Goal: Task Accomplishment & Management: Use online tool/utility

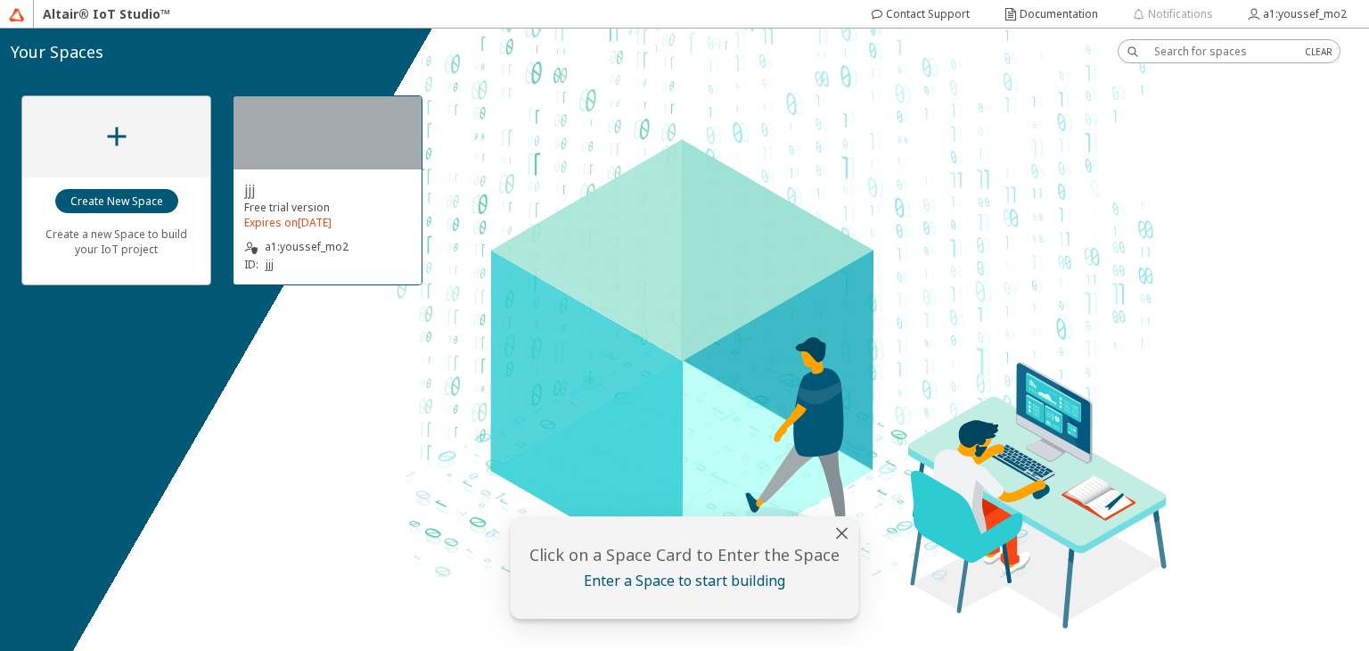
click at [358, 140] on div at bounding box center [328, 132] width 188 height 73
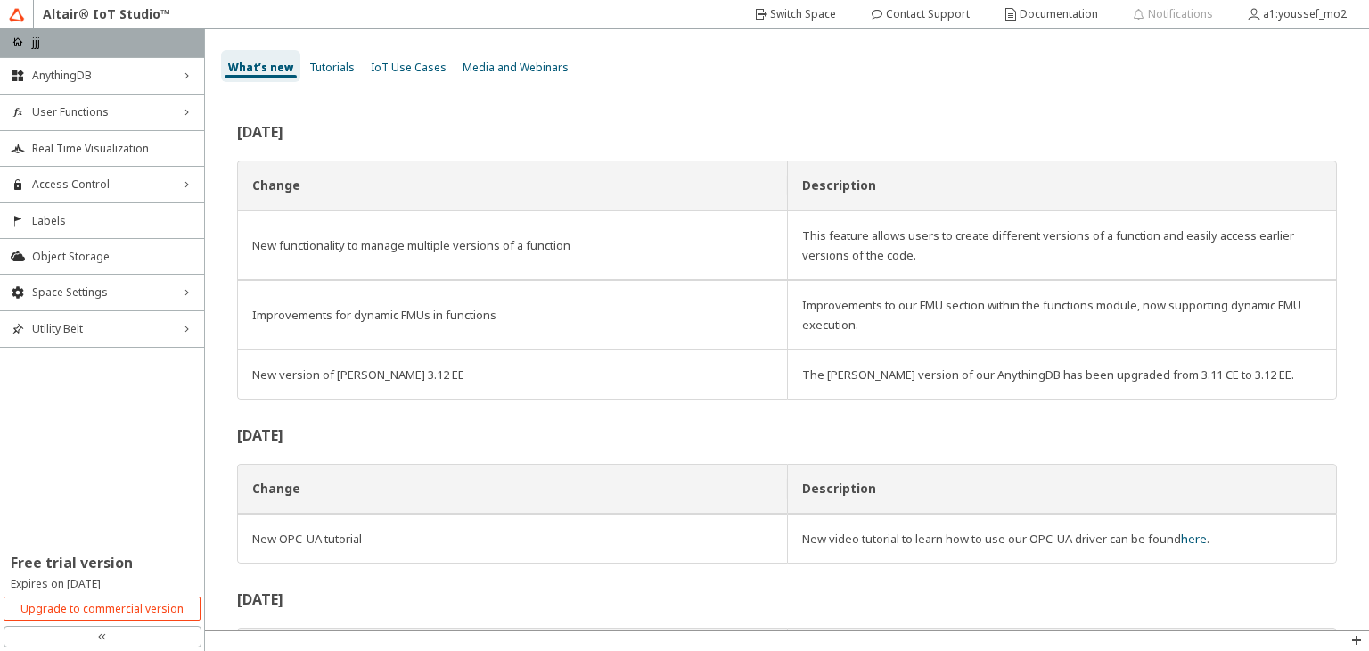
click at [395, 73] on span "IoT Use Cases" at bounding box center [409, 67] width 76 height 15
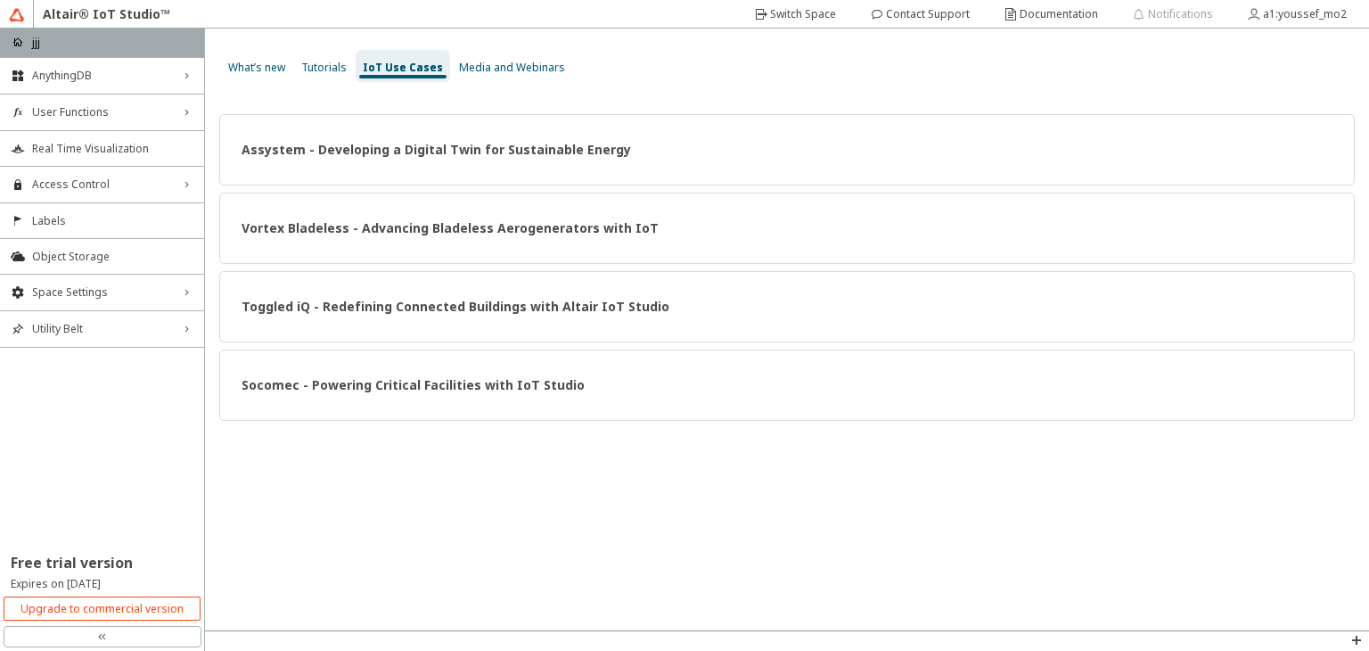
click at [481, 70] on span "Media and Webinars" at bounding box center [512, 67] width 106 height 15
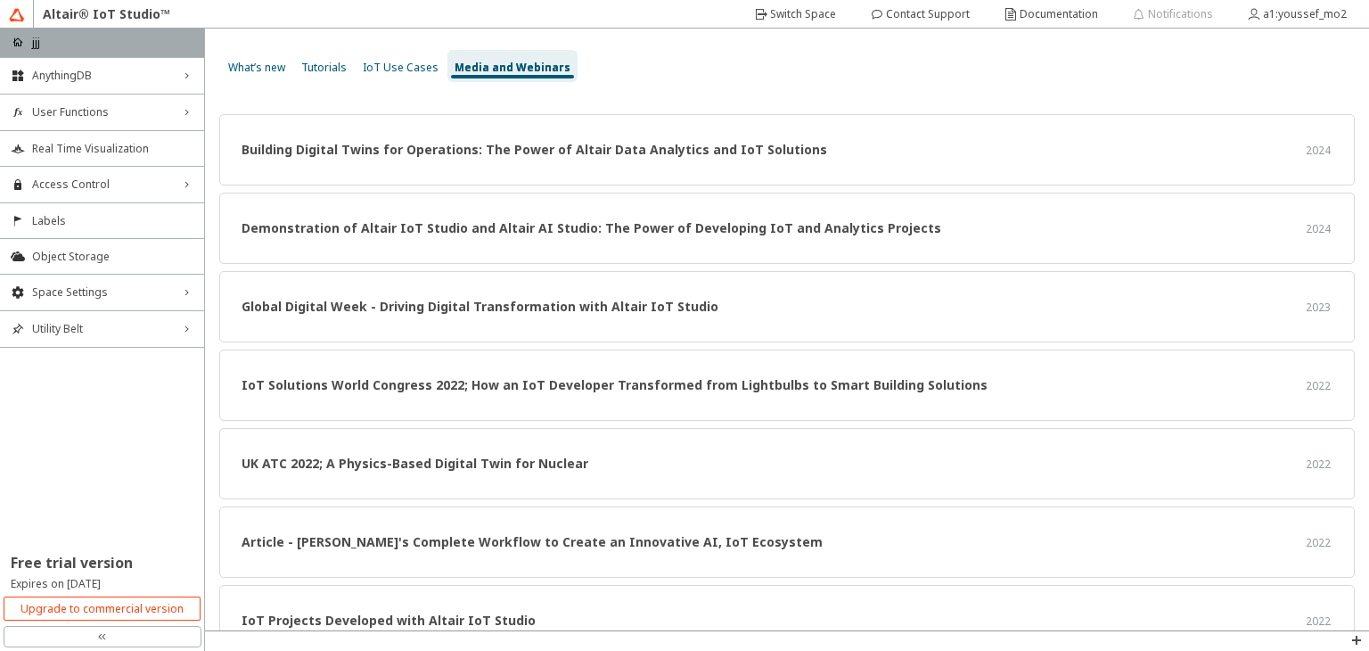
click at [317, 65] on span "Tutorials" at bounding box center [323, 67] width 45 height 15
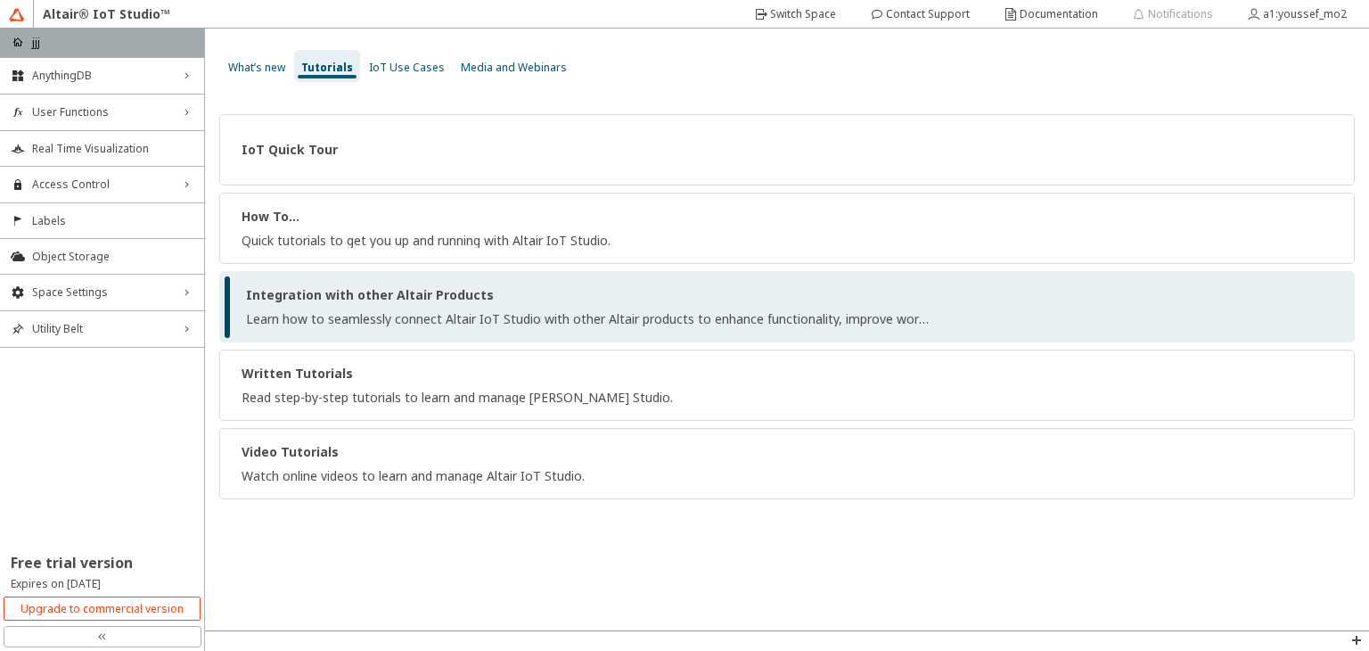
click at [508, 324] on div "Learn how to seamlessly connect Altair IoT Studio with other Altair products to…" at bounding box center [588, 319] width 685 height 14
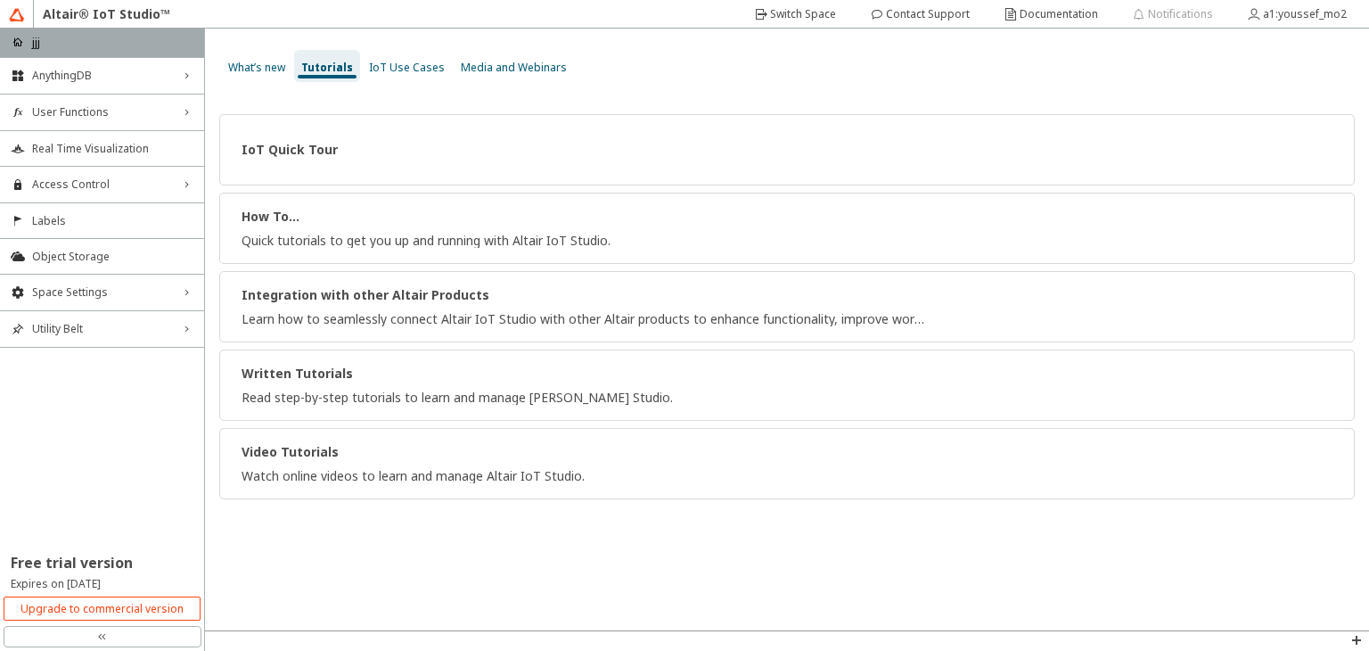
click at [69, 47] on div "home jjj" at bounding box center [102, 43] width 204 height 29
click at [0, 0] on slot "Switch Space" at bounding box center [0, 0] width 0 height 0
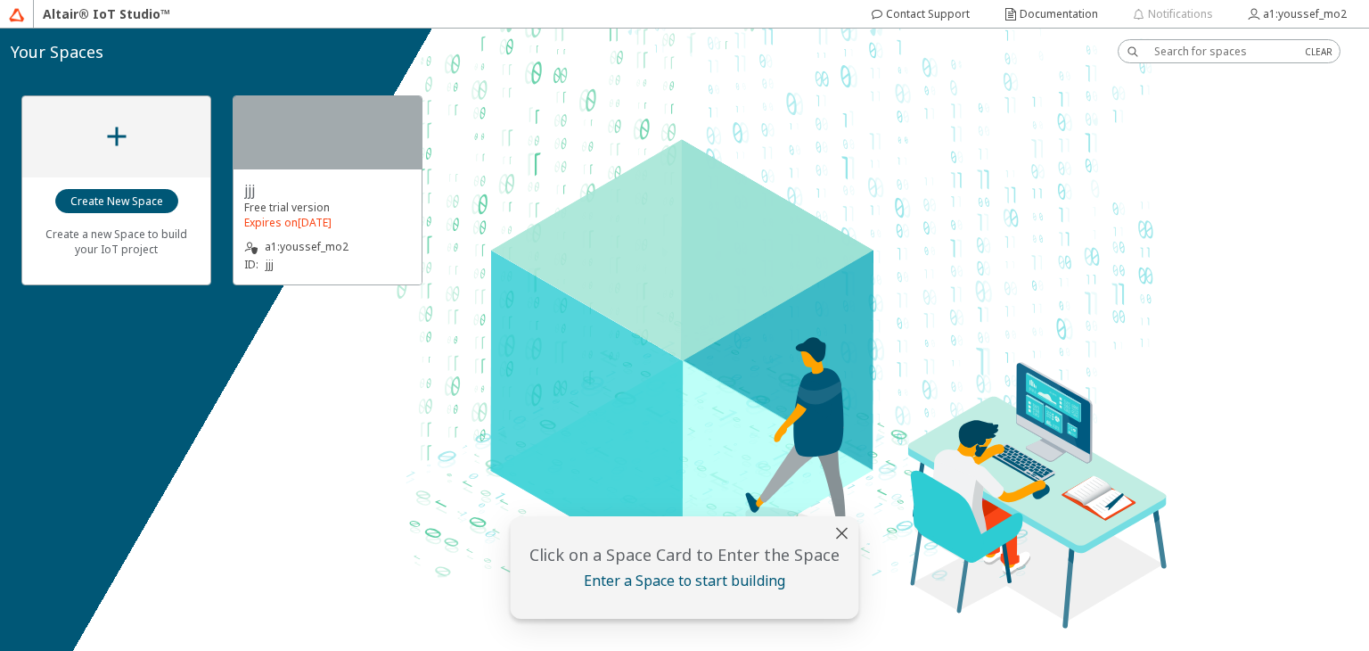
click at [126, 140] on iron-icon at bounding box center [117, 136] width 32 height 32
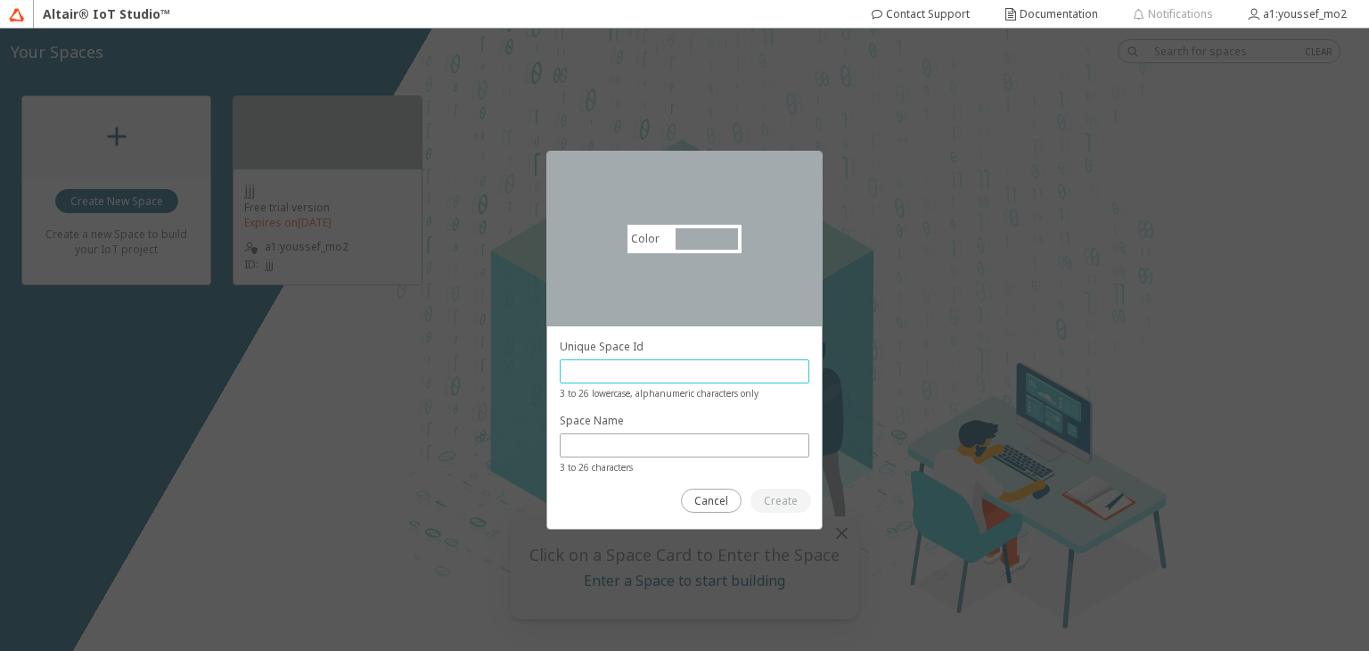
click at [645, 372] on input "text" at bounding box center [685, 371] width 234 height 15
drag, startPoint x: 624, startPoint y: 433, endPoint x: 662, endPoint y: 360, distance: 82.5
click at [662, 360] on div at bounding box center [685, 413] width 250 height 148
click at [661, 369] on input "text" at bounding box center [675, 371] width 214 height 15
click at [616, 450] on input "text" at bounding box center [675, 445] width 214 height 15
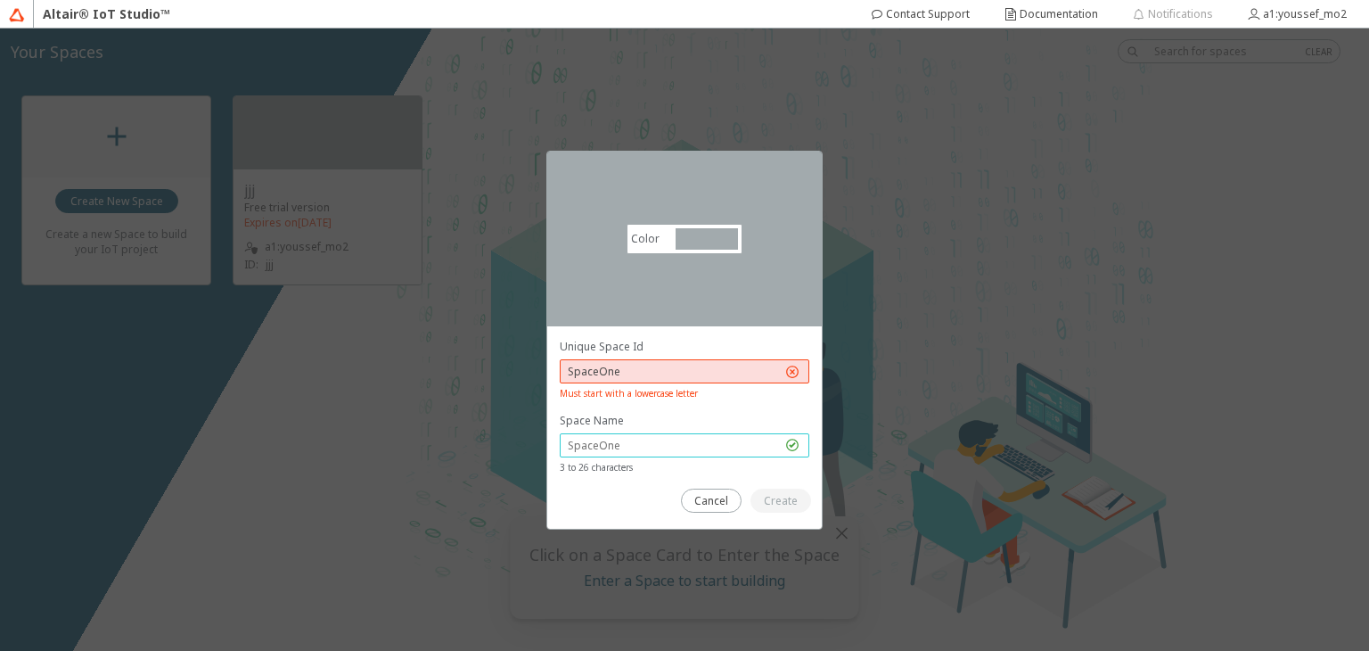
click at [616, 450] on input "text" at bounding box center [675, 445] width 214 height 15
click at [661, 449] on input "text" at bounding box center [675, 445] width 214 height 15
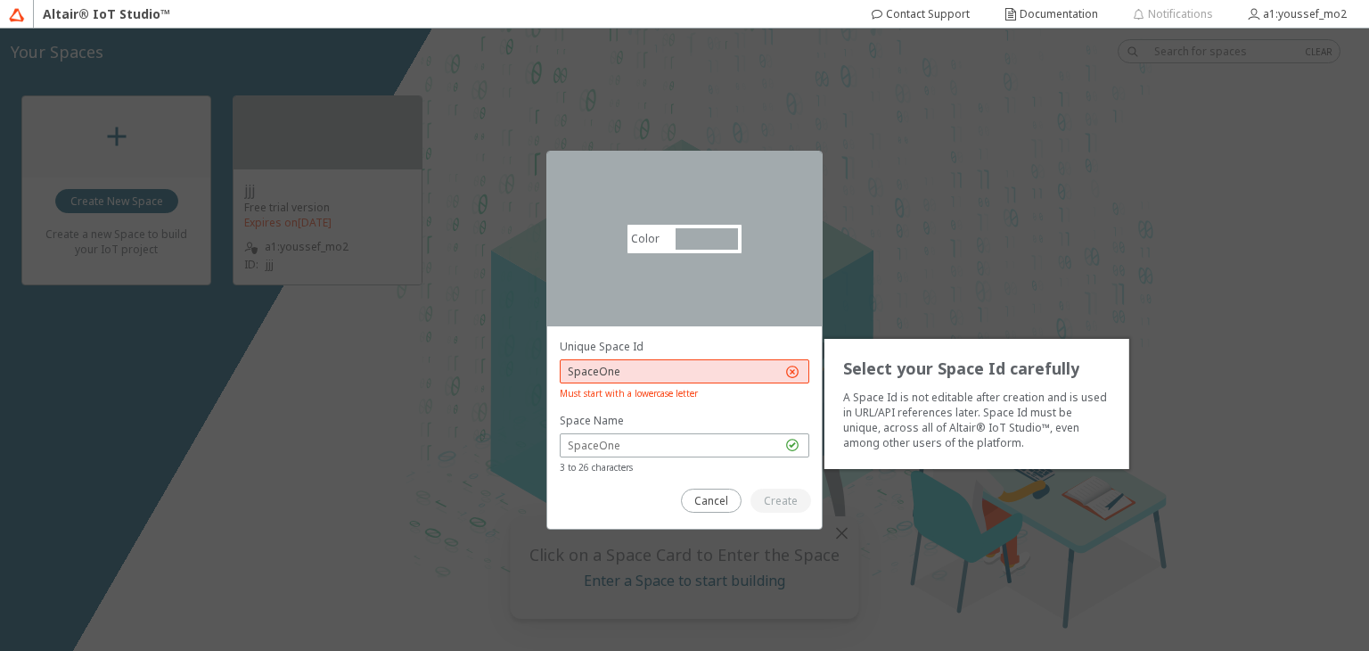
click at [692, 371] on input "SpaceOne" at bounding box center [675, 371] width 214 height 15
click at [597, 369] on input "SpaceOne" at bounding box center [675, 371] width 214 height 15
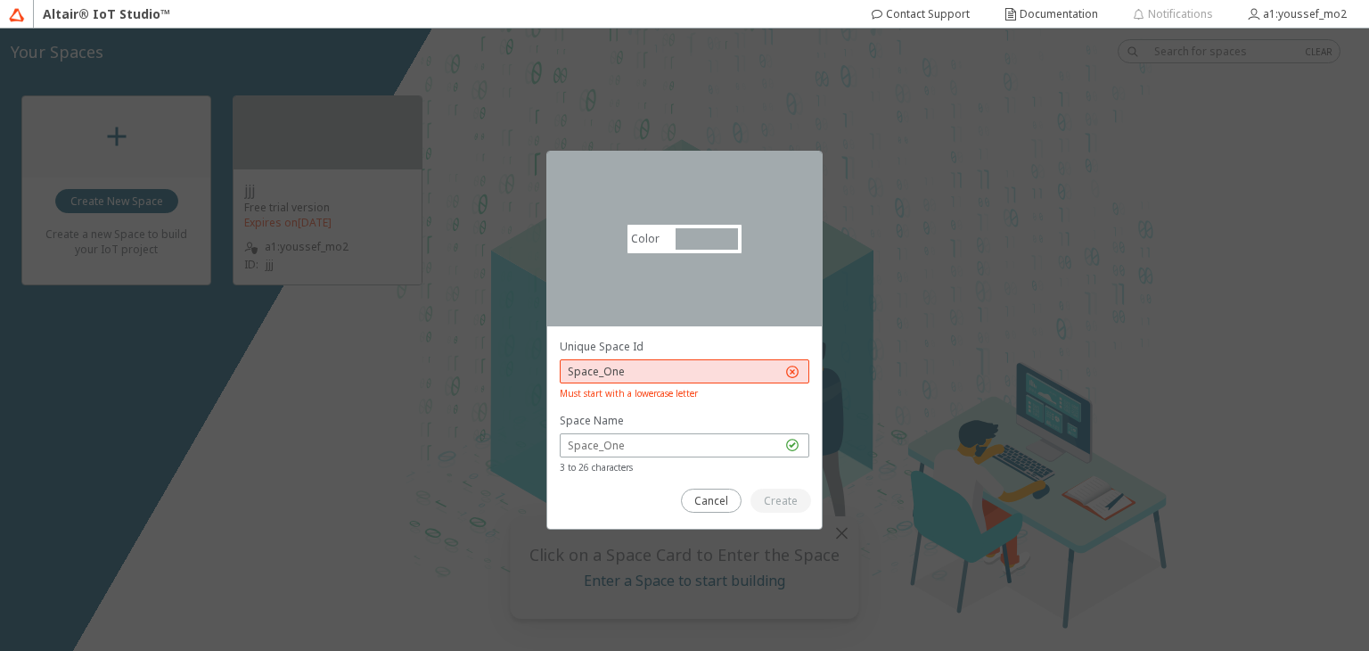
click at [661, 472] on span "3 to 26 characters" at bounding box center [685, 468] width 250 height 14
drag, startPoint x: 660, startPoint y: 358, endPoint x: 653, endPoint y: 365, distance: 9.5
click at [653, 365] on div "Space_One" at bounding box center [685, 371] width 250 height 24
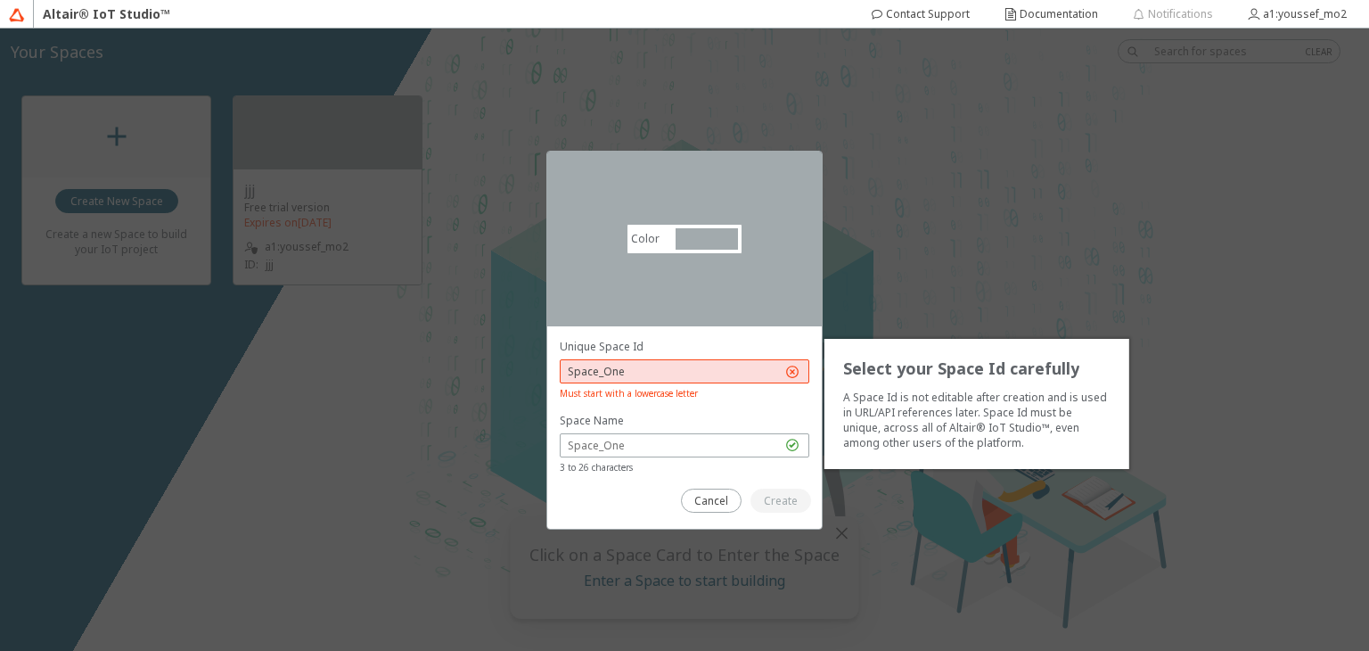
click at [653, 365] on input "Space_One" at bounding box center [675, 371] width 214 height 15
drag, startPoint x: 653, startPoint y: 365, endPoint x: 579, endPoint y: 370, distance: 73.3
click at [579, 370] on input "Space_One" at bounding box center [675, 371] width 214 height 15
type input "S"
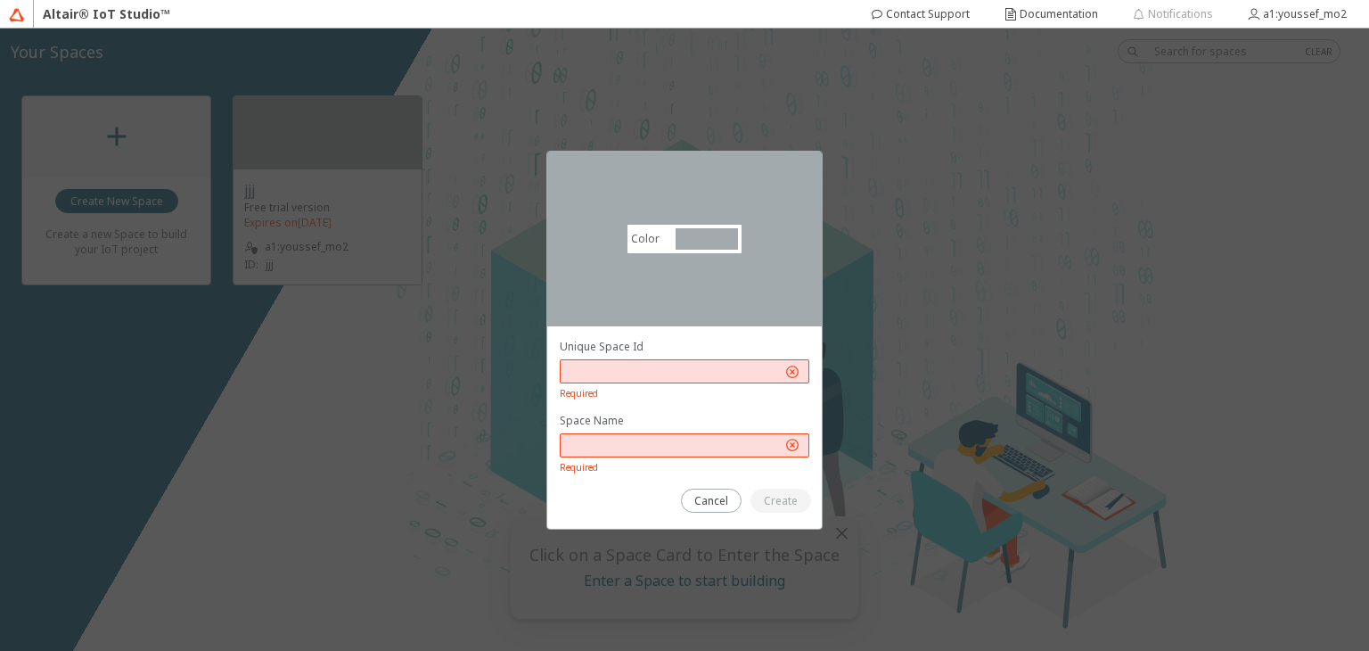
click at [607, 416] on p "Space Name" at bounding box center [685, 420] width 250 height 15
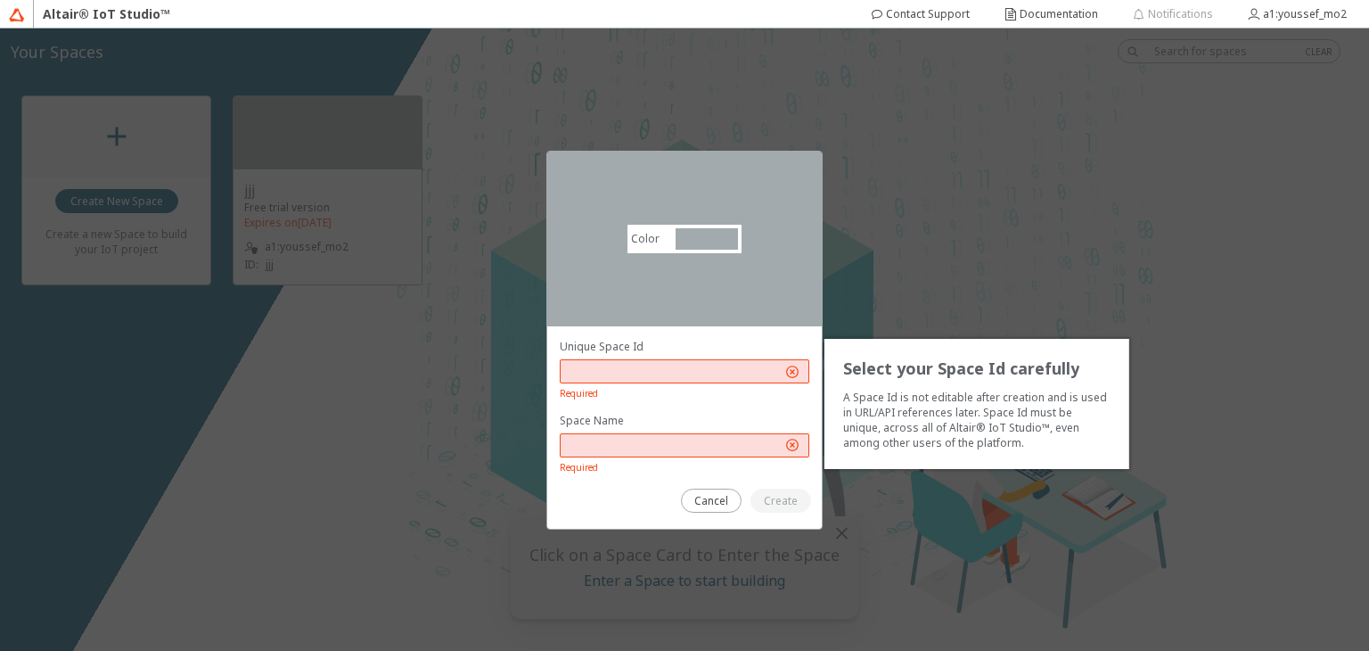
click at [640, 370] on input "text" at bounding box center [675, 371] width 214 height 15
type input "h"
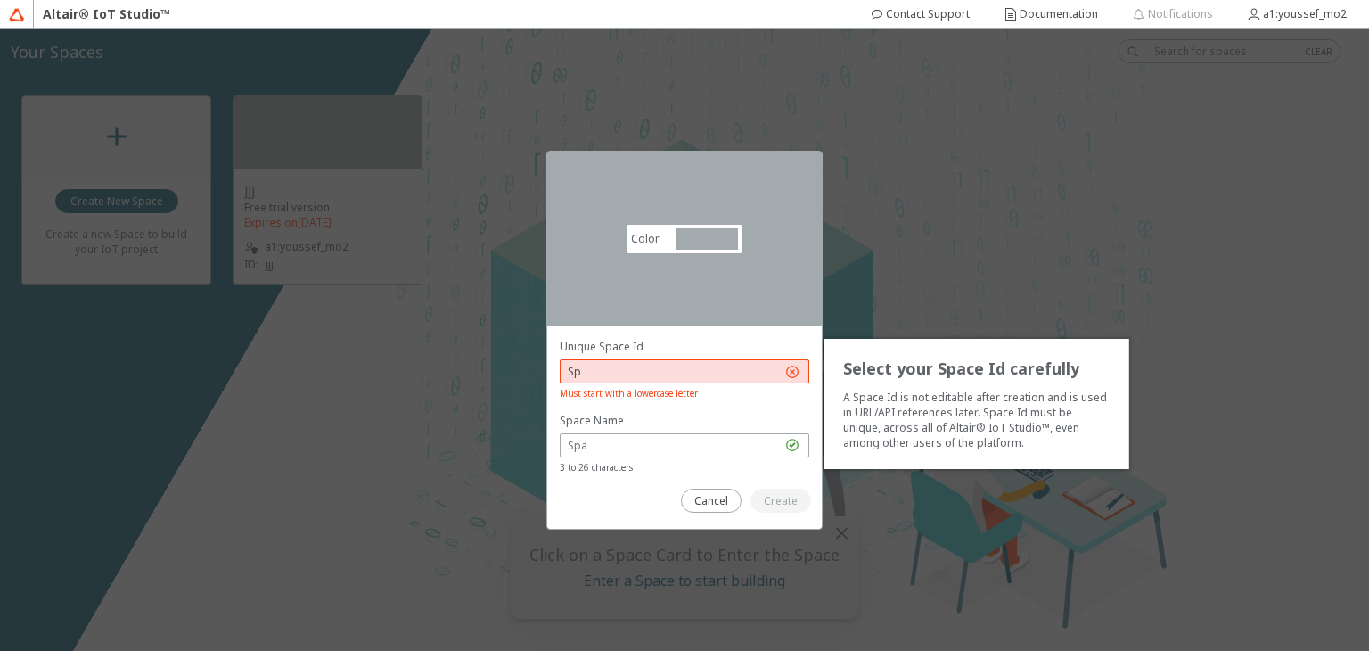
type input "S"
type input "IoTSpace"
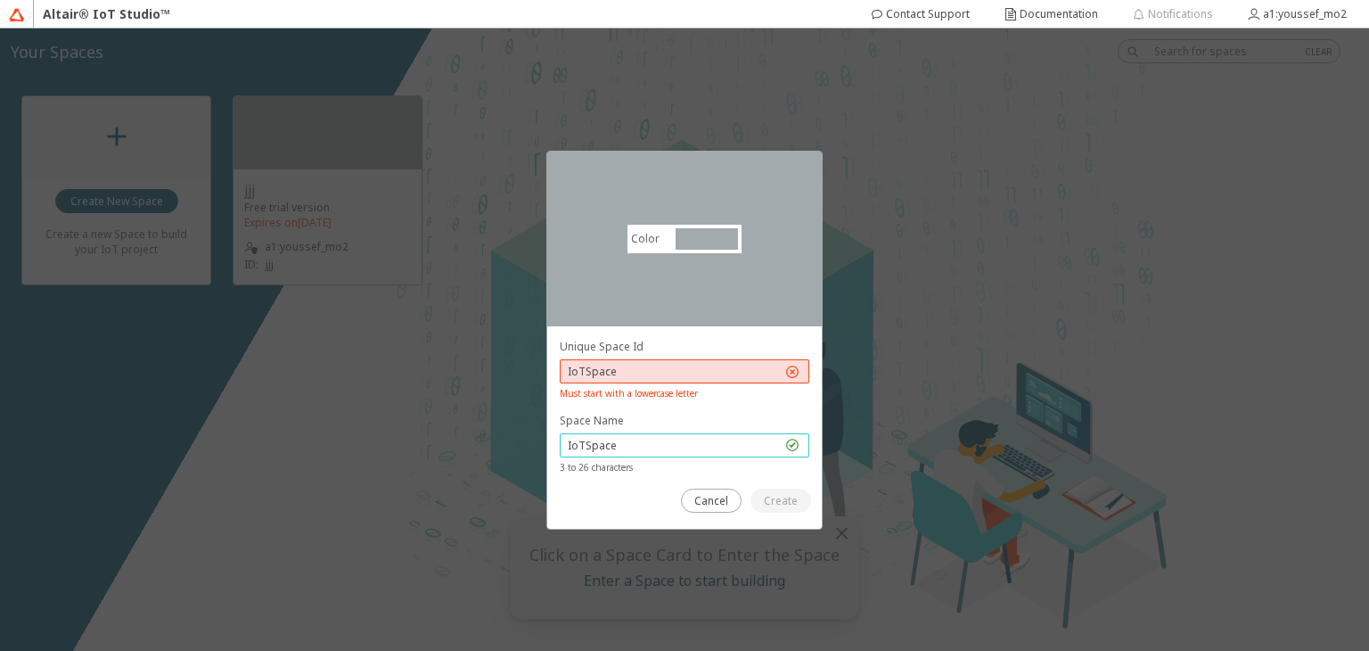
type input "IoTSpace"
click at [704, 372] on input "IoTSpace" at bounding box center [675, 371] width 214 height 15
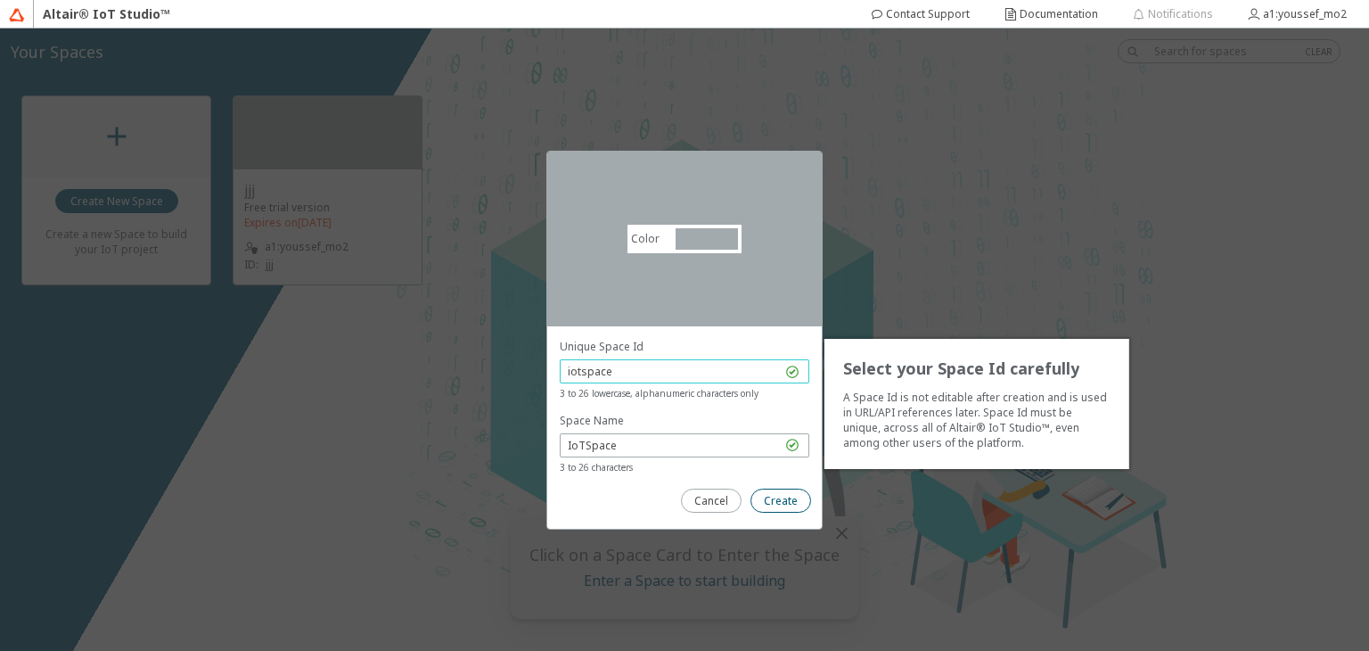
type input "iotspace"
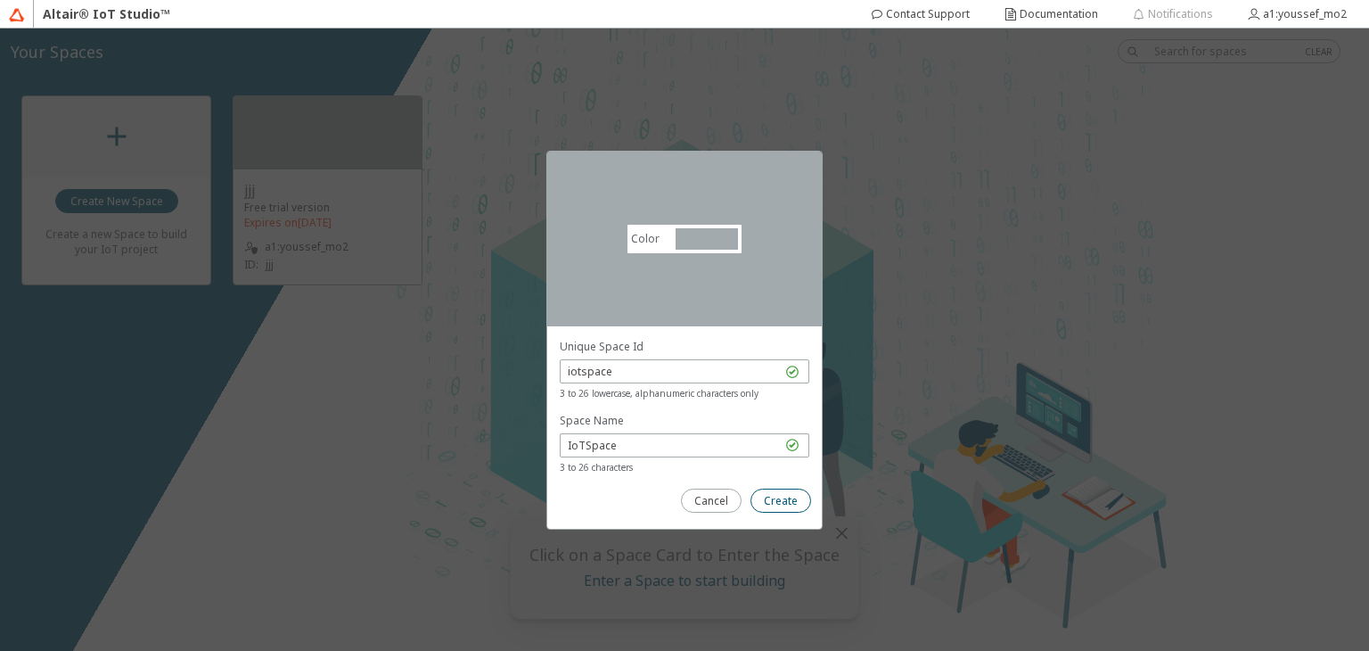
click at [0, 0] on slot "Create" at bounding box center [0, 0] width 0 height 0
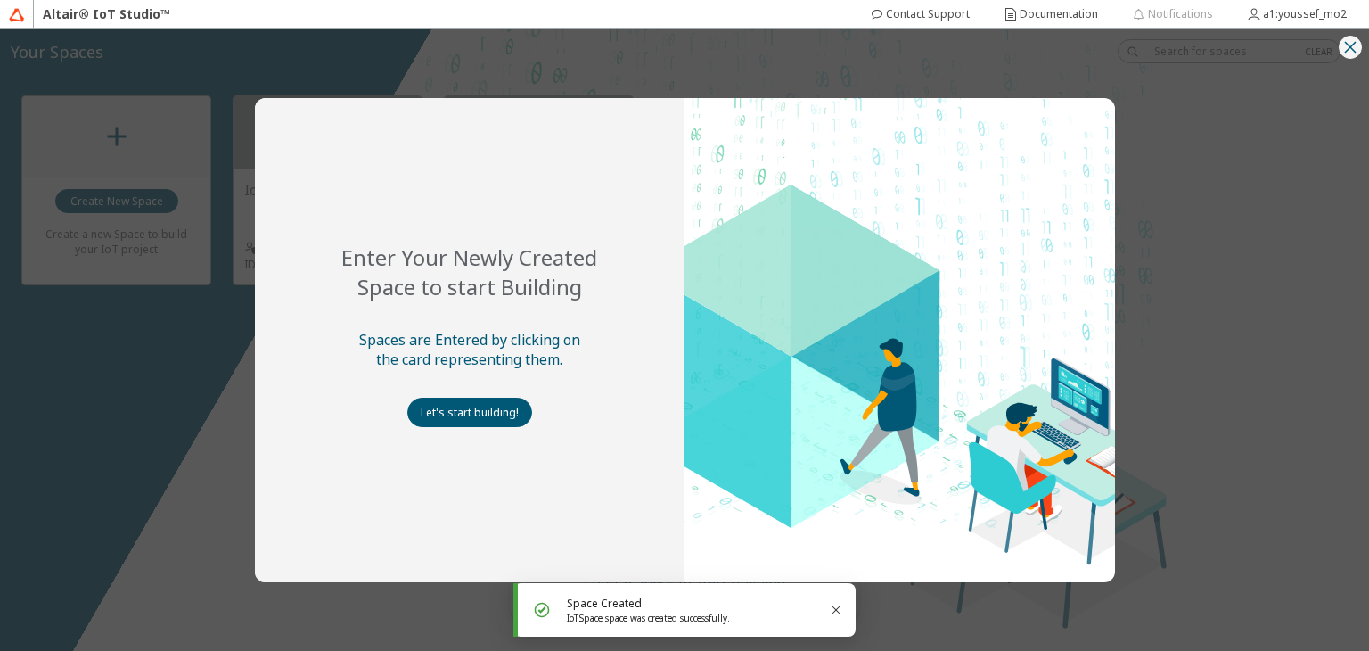
click at [1357, 50] on iron-icon at bounding box center [1350, 47] width 21 height 21
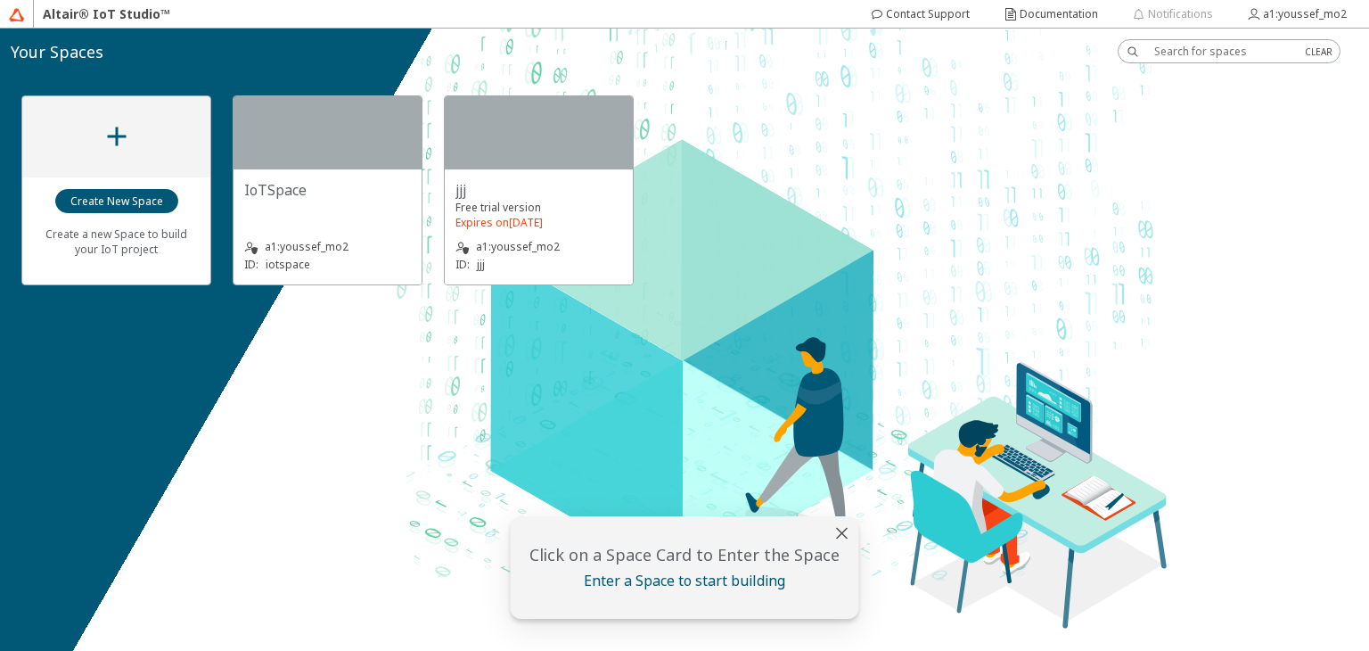
drag, startPoint x: 495, startPoint y: 243, endPoint x: 570, endPoint y: 193, distance: 90.0
click at [570, 193] on div "jjj" at bounding box center [539, 190] width 167 height 20
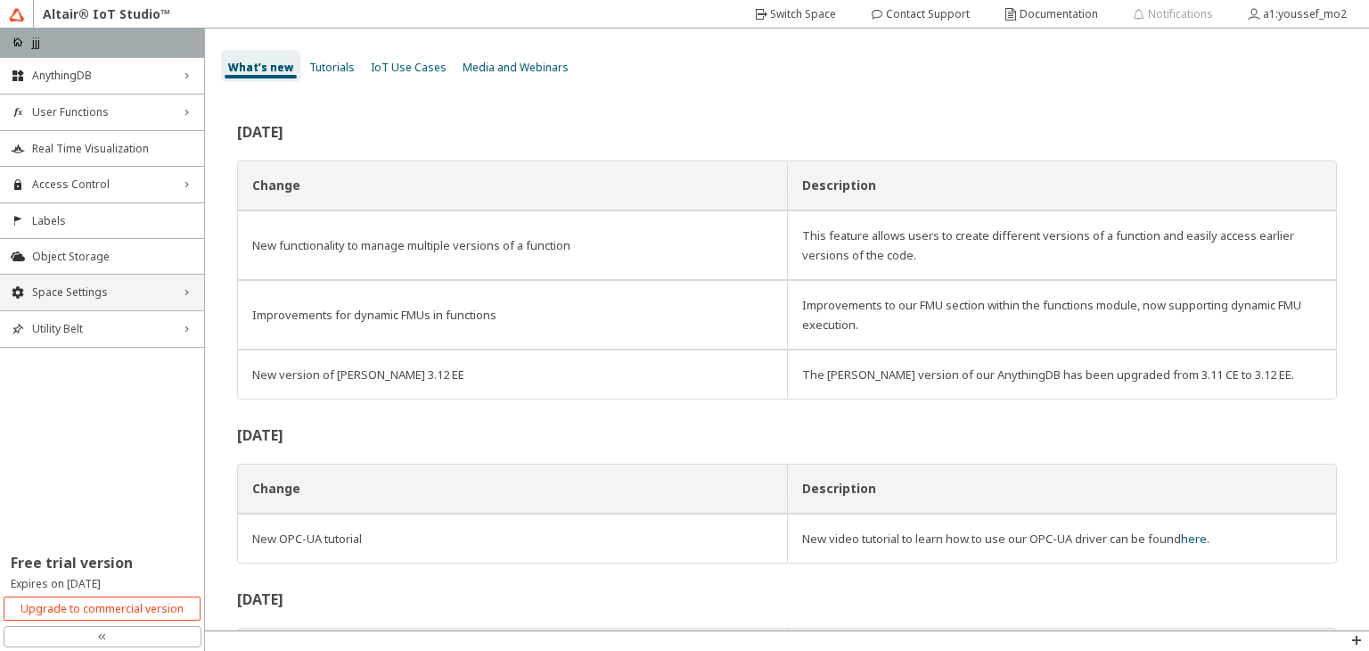
click at [136, 299] on div "Space Settings right_chevron" at bounding box center [102, 293] width 204 height 36
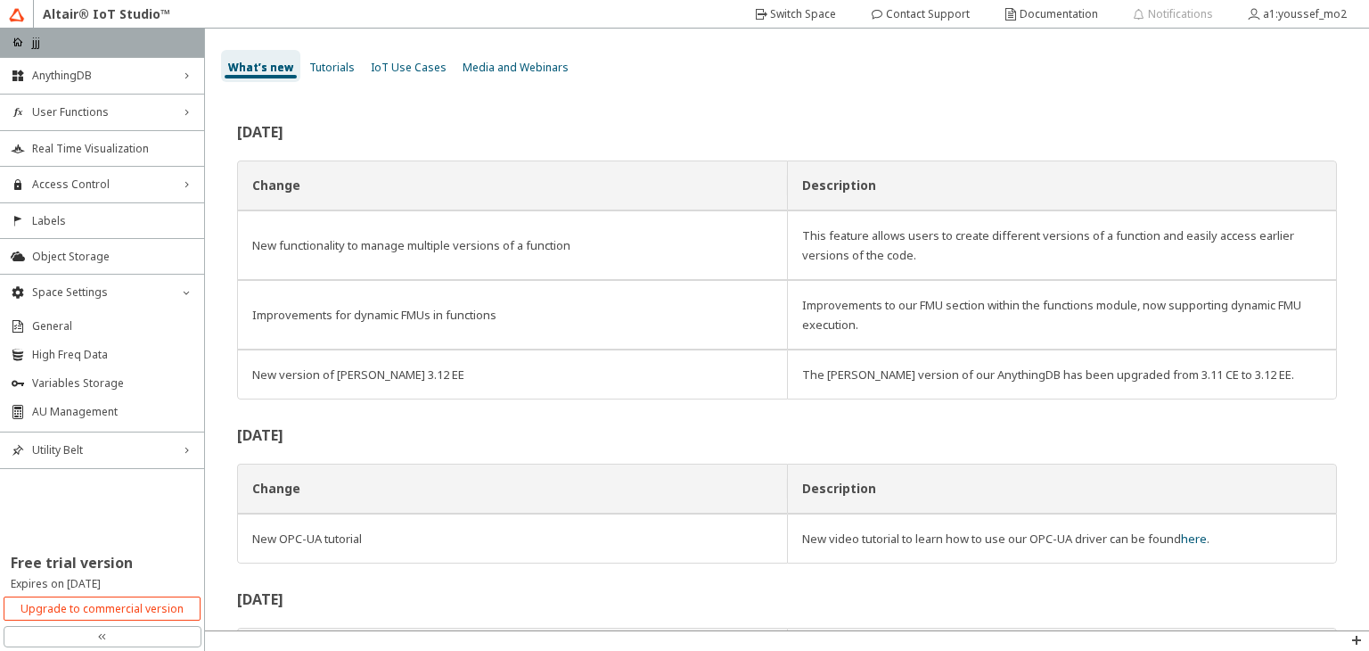
click at [118, 634] on div "double_left_chevron" at bounding box center [103, 636] width 198 height 21
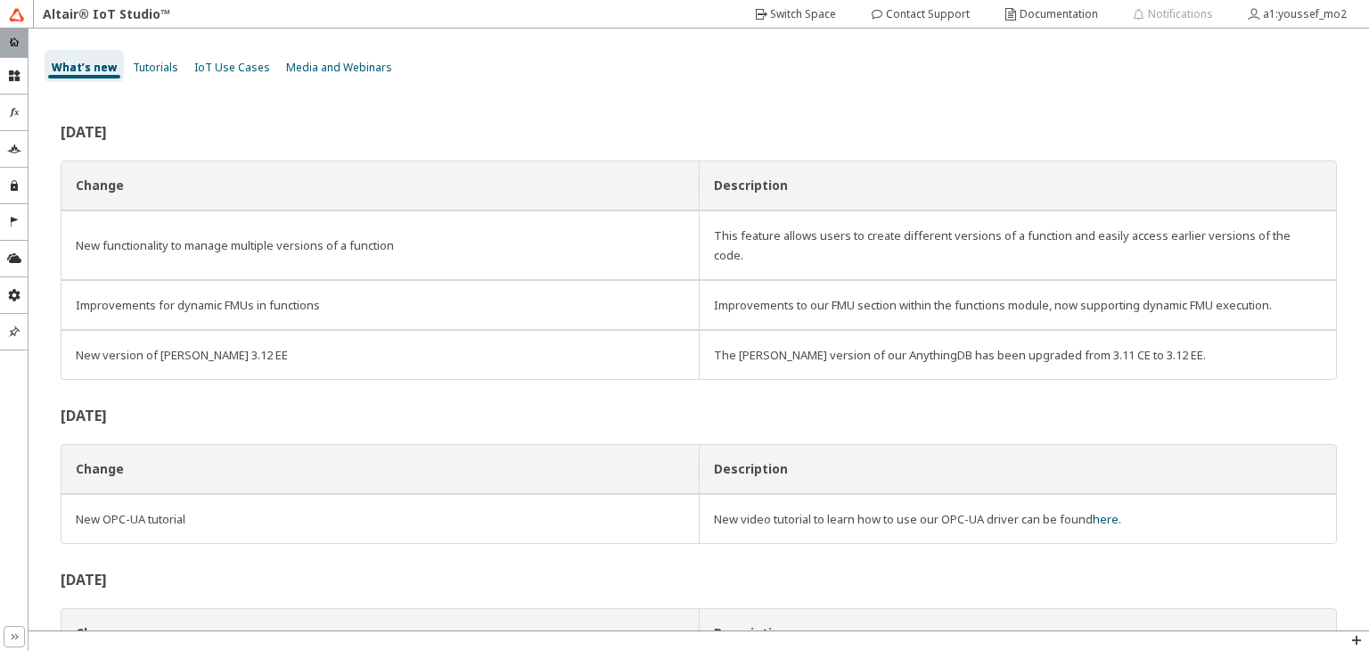
click at [12, 647] on div "double_right_chevron" at bounding box center [14, 636] width 29 height 29
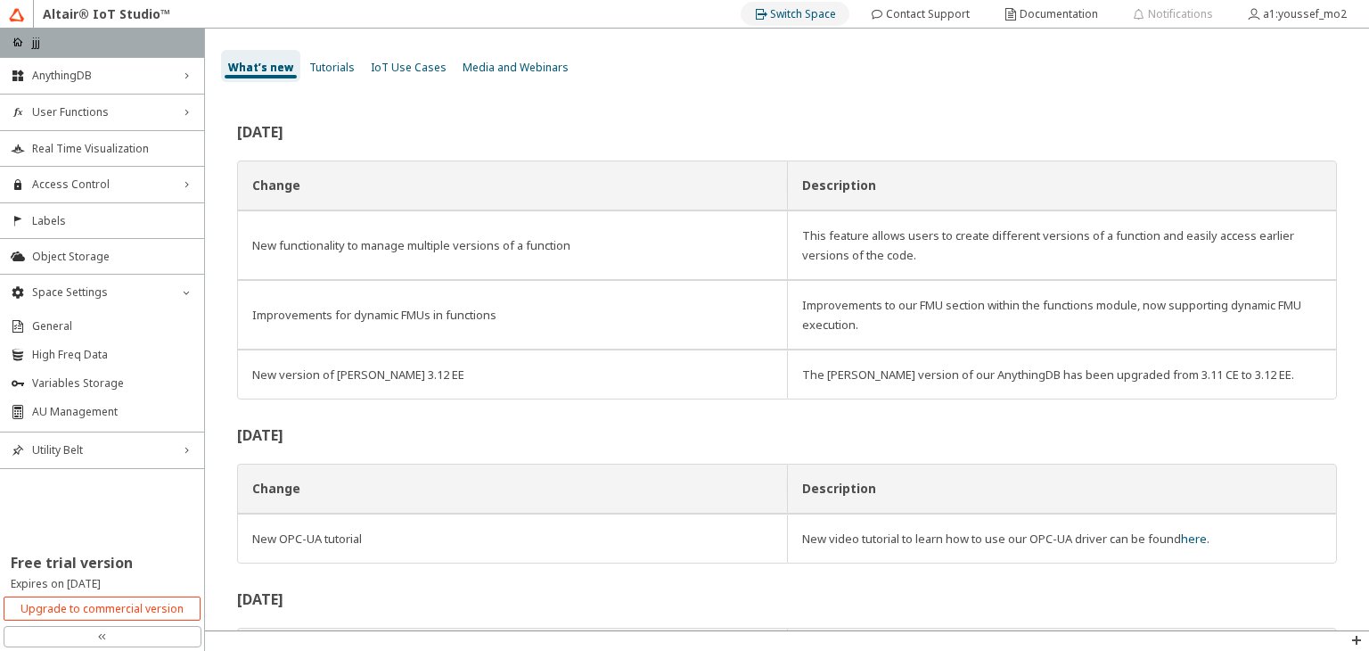
click at [0, 0] on slot "Switch Space" at bounding box center [0, 0] width 0 height 0
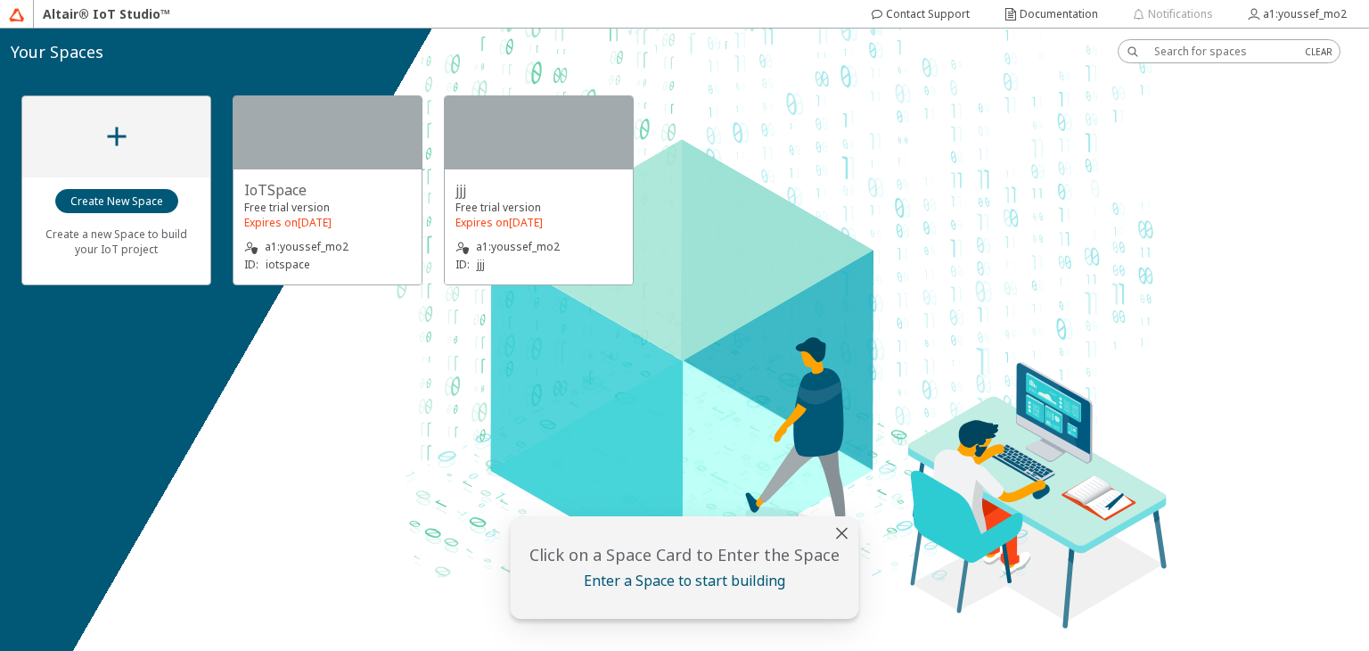
click at [344, 183] on div "IoTSpace" at bounding box center [327, 190] width 167 height 20
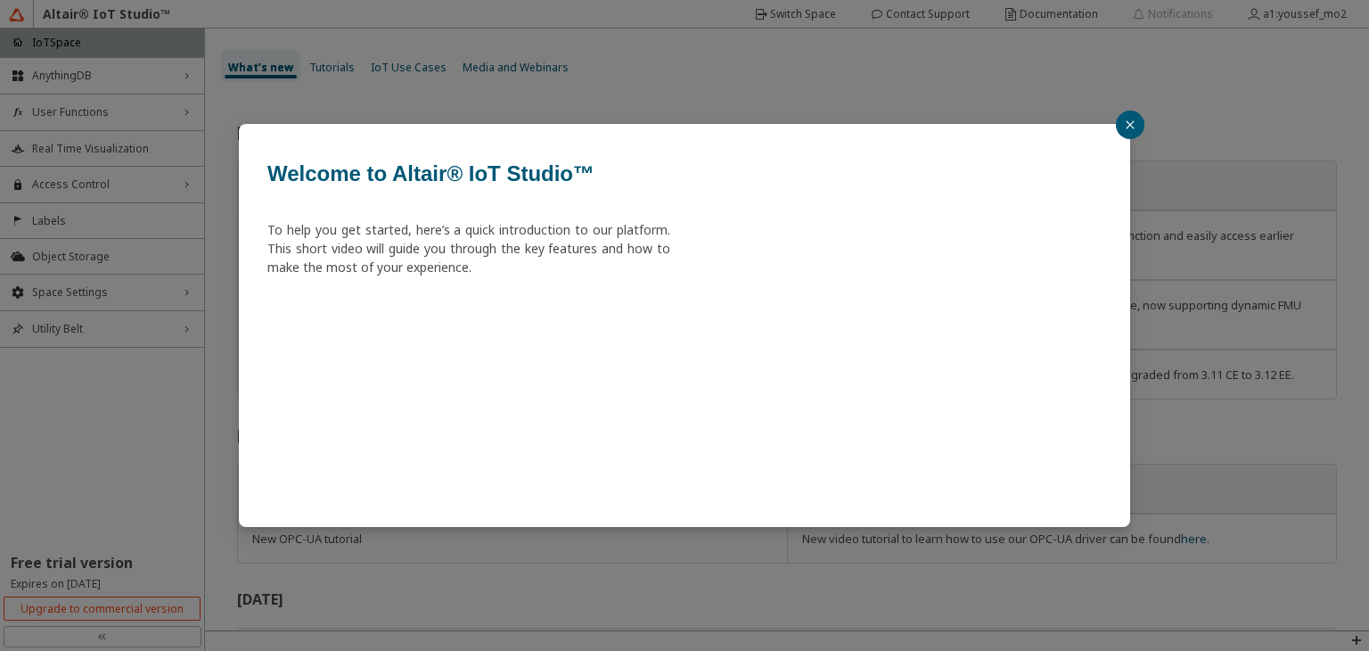
click at [1122, 119] on button "button" at bounding box center [1130, 125] width 29 height 29
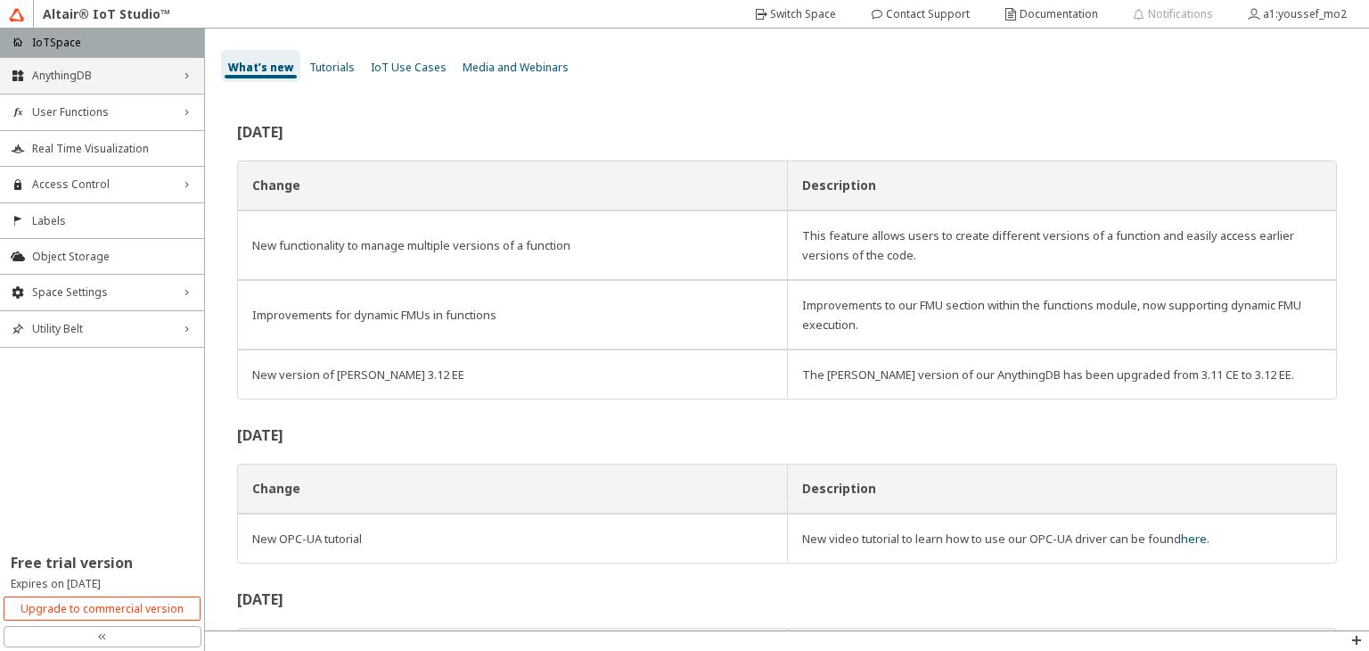
click at [75, 69] on span "AnythingDB" at bounding box center [102, 76] width 140 height 14
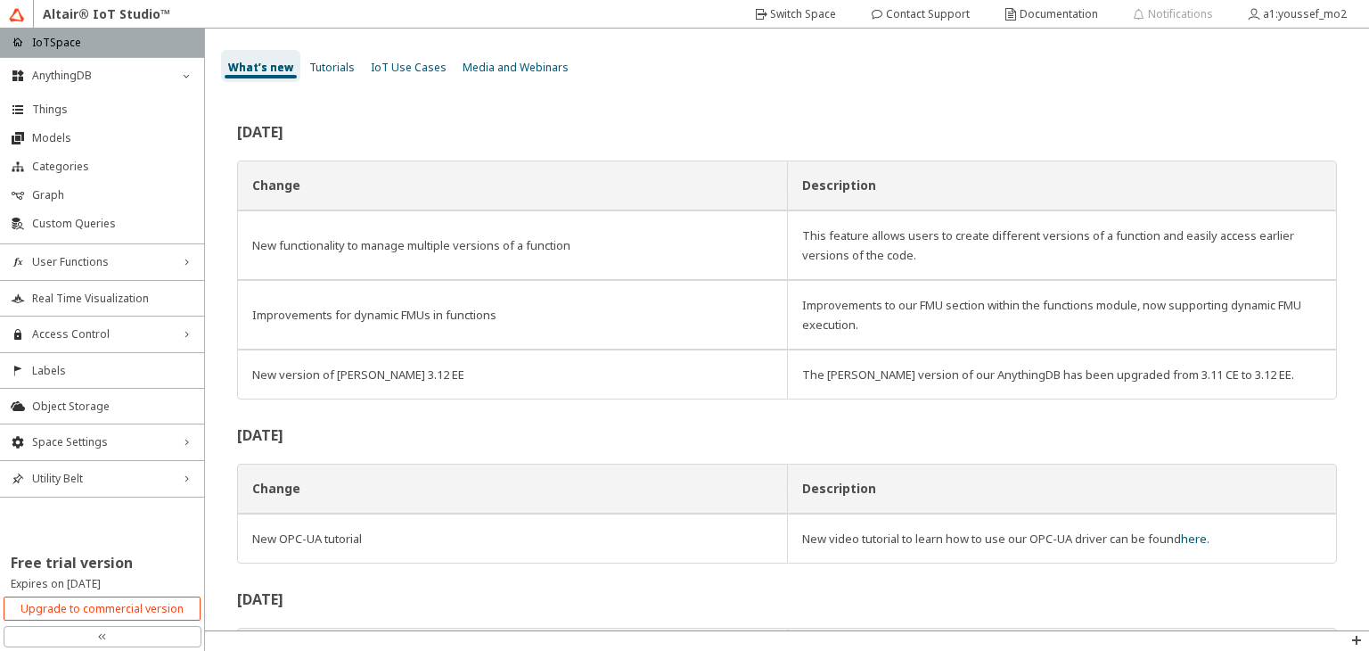
click at [97, 55] on div "home IoTSpace" at bounding box center [102, 43] width 204 height 29
click at [75, 108] on span "Things" at bounding box center [112, 110] width 161 height 14
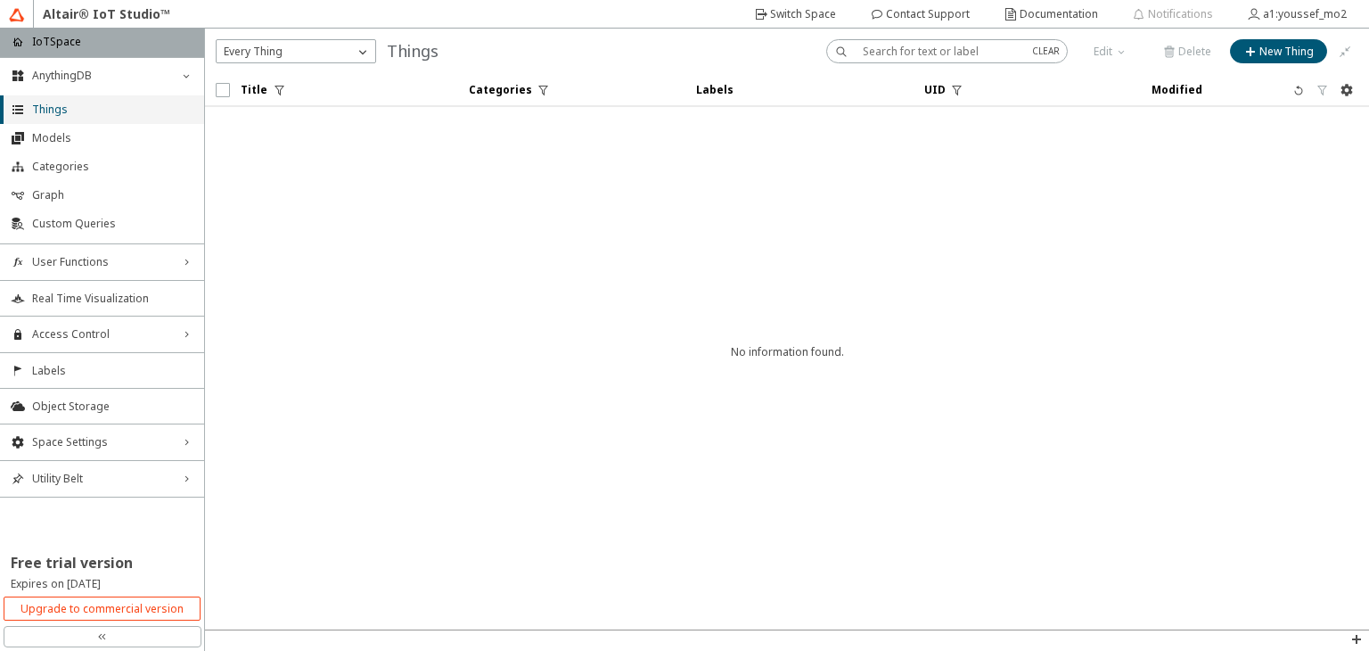
click at [78, 107] on span "Things" at bounding box center [112, 110] width 161 height 14
click at [1253, 61] on paper-button "New Thing" at bounding box center [1278, 51] width 97 height 24
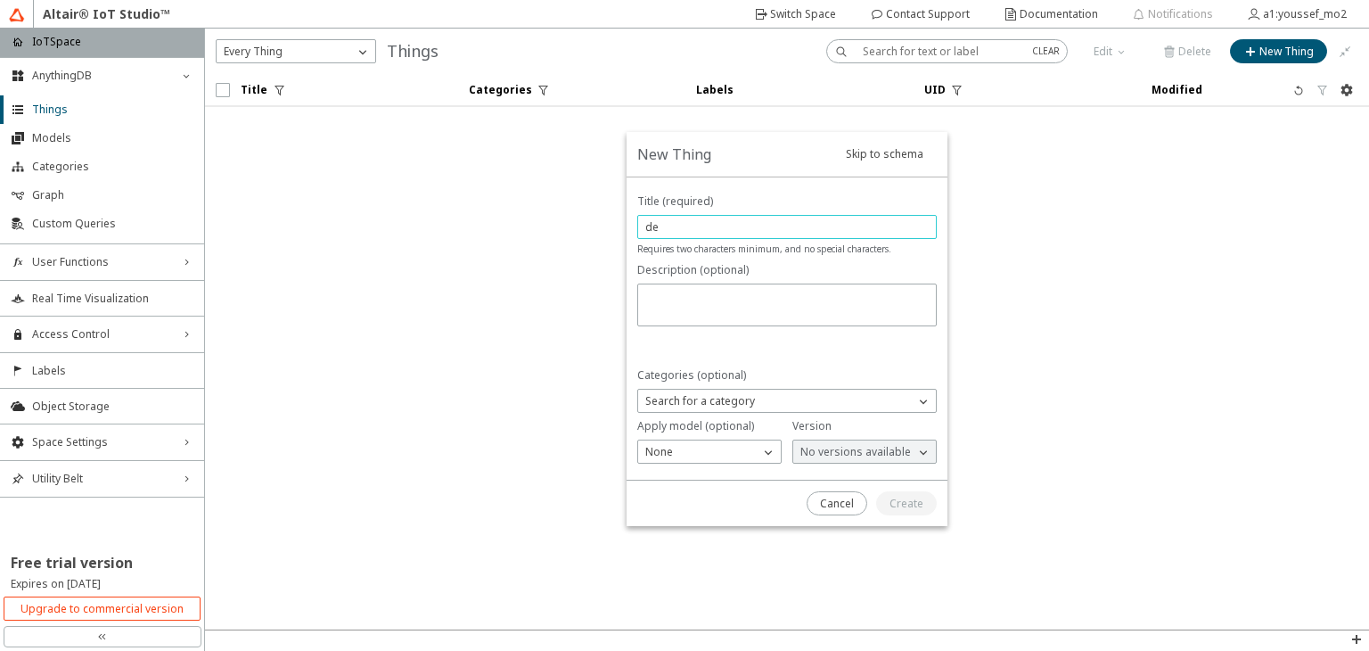
click at [681, 226] on input "de" at bounding box center [786, 226] width 283 height 15
type input "device"
click at [885, 497] on paper-button "Create" at bounding box center [906, 503] width 61 height 24
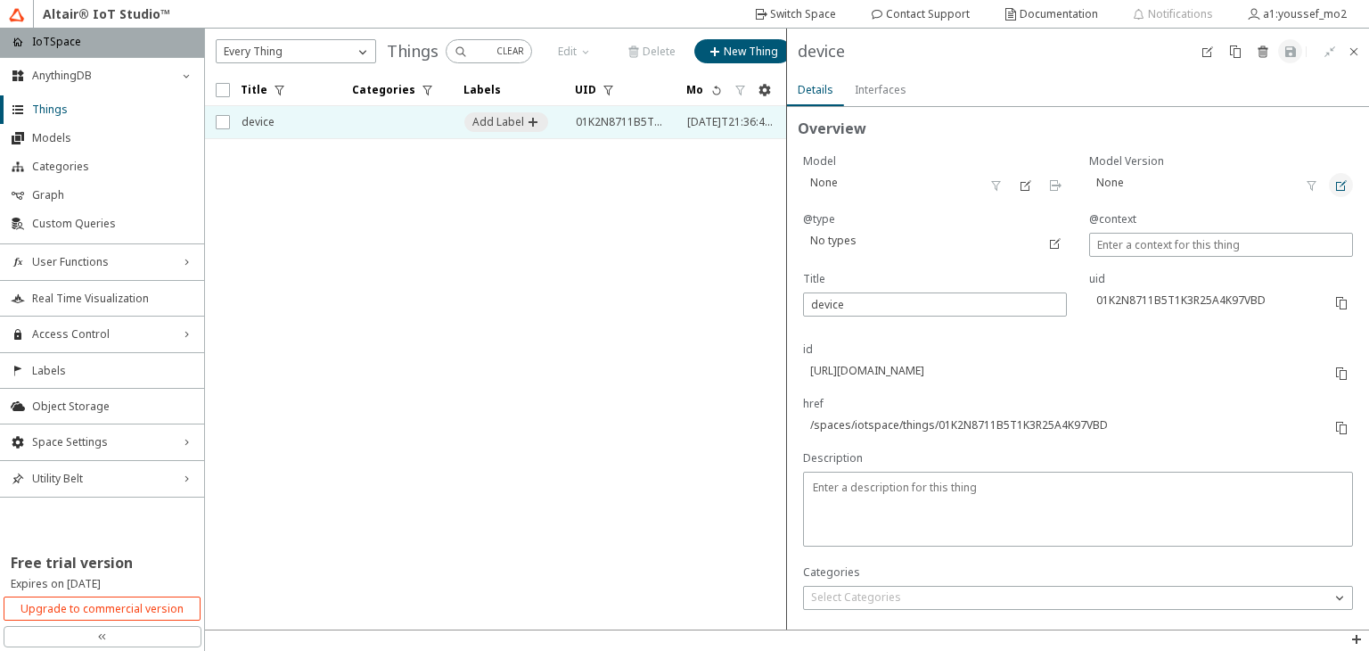
click at [1335, 186] on iron-icon at bounding box center [1342, 185] width 14 height 14
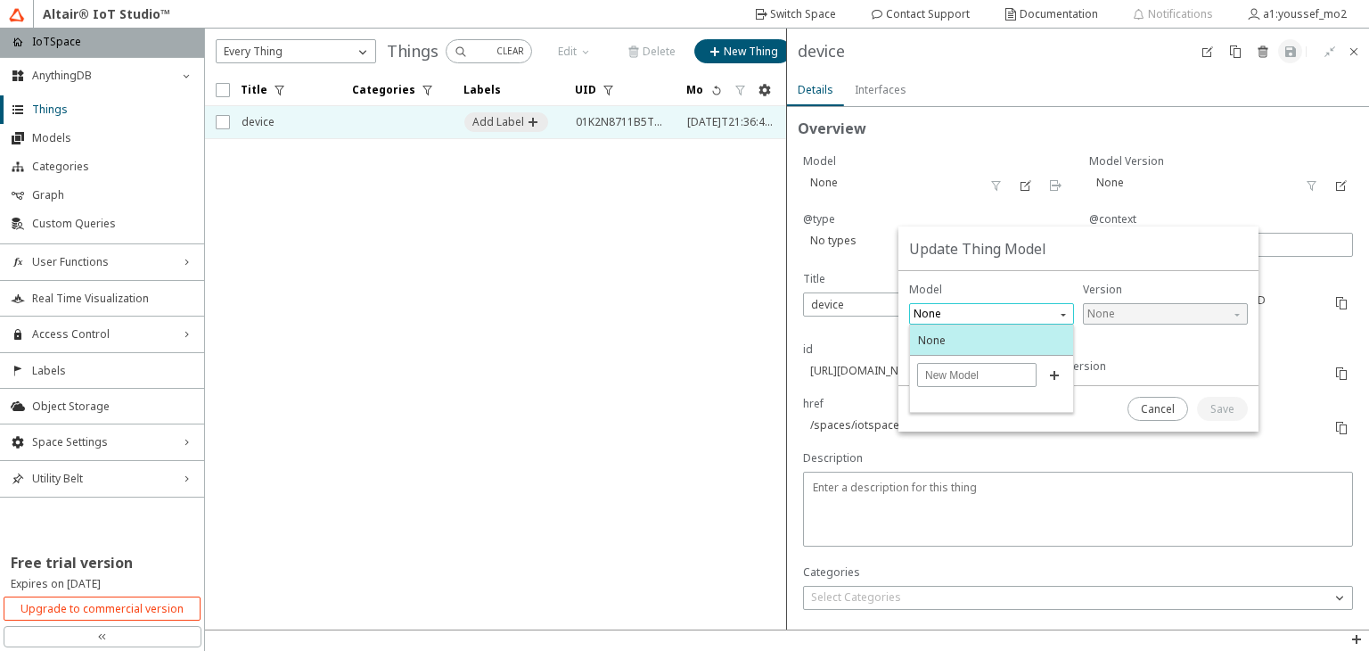
click at [1004, 313] on span "None" at bounding box center [994, 313] width 160 height 21
click at [1158, 401] on div "Cancel" at bounding box center [1158, 409] width 34 height 16
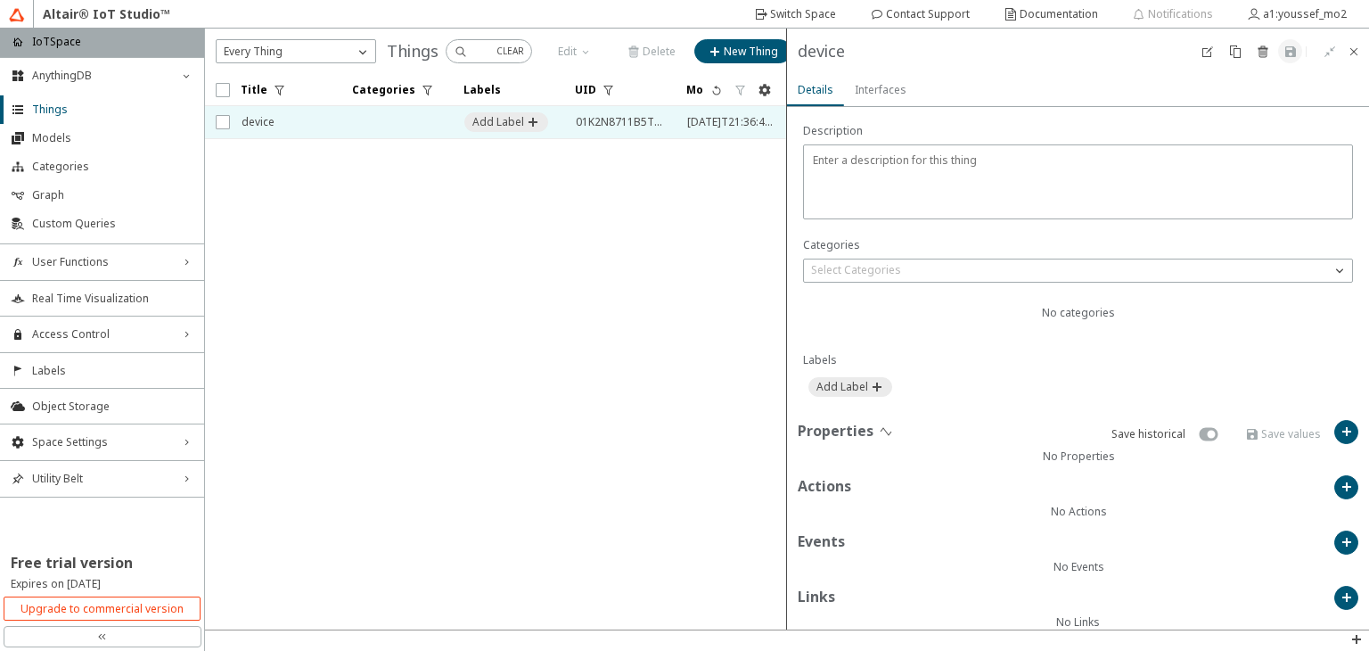
scroll to position [346, 0]
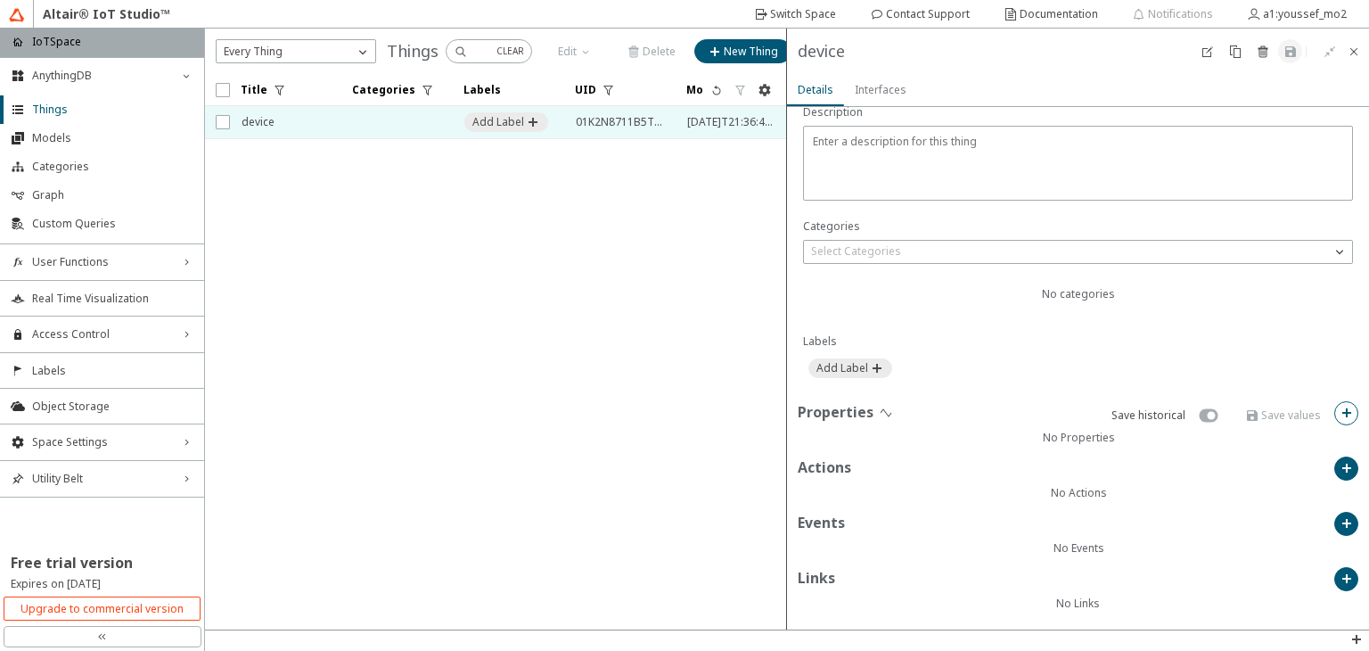
click at [1340, 409] on iron-icon at bounding box center [1347, 413] width 14 height 14
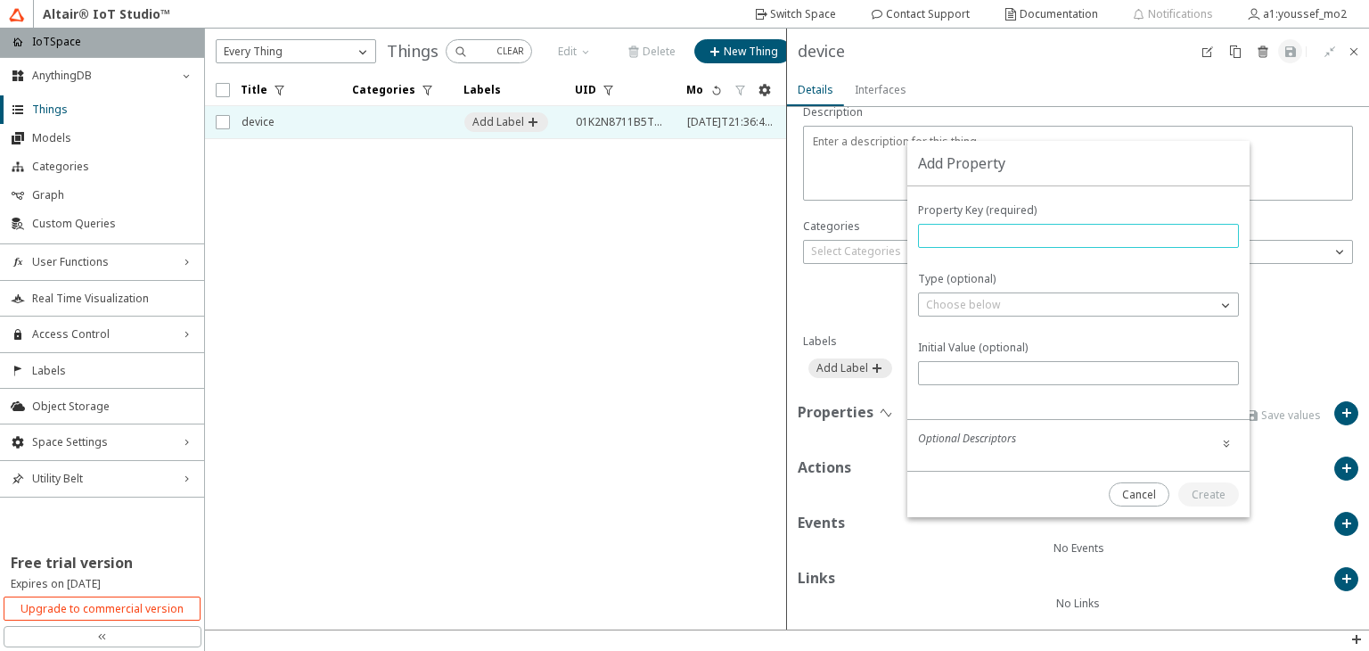
click at [1039, 229] on input "text" at bounding box center [1078, 235] width 305 height 15
type input "temperature"
click at [1160, 312] on div "Choose below" at bounding box center [1068, 305] width 298 height 18
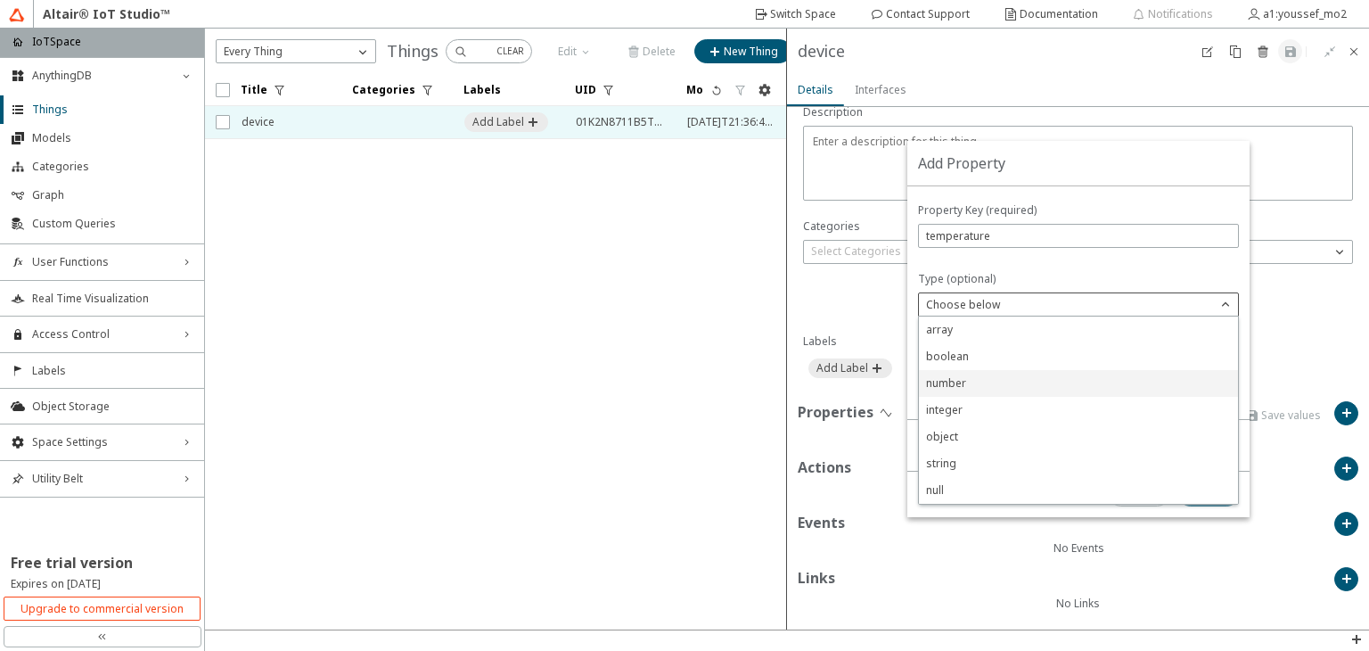
click at [1053, 388] on p "number" at bounding box center [1078, 383] width 319 height 16
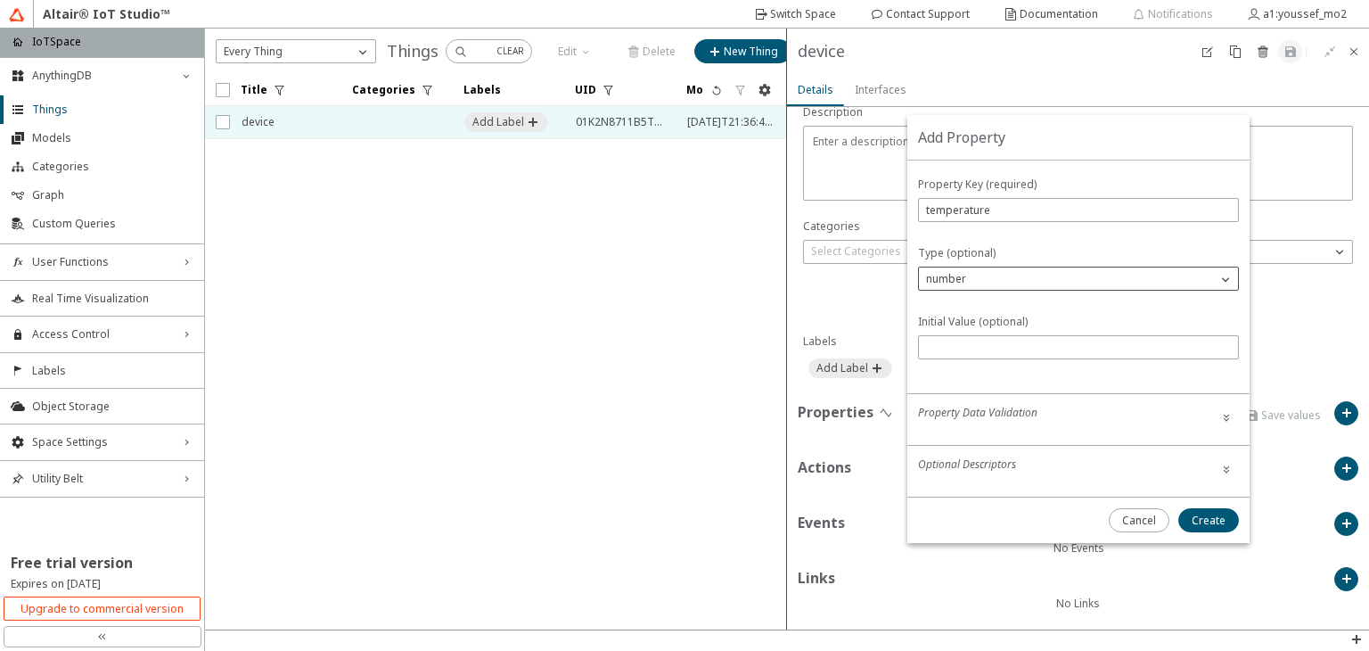
click at [1070, 282] on div "number" at bounding box center [1068, 279] width 298 height 18
click at [0, 0] on slot "Create" at bounding box center [0, 0] width 0 height 0
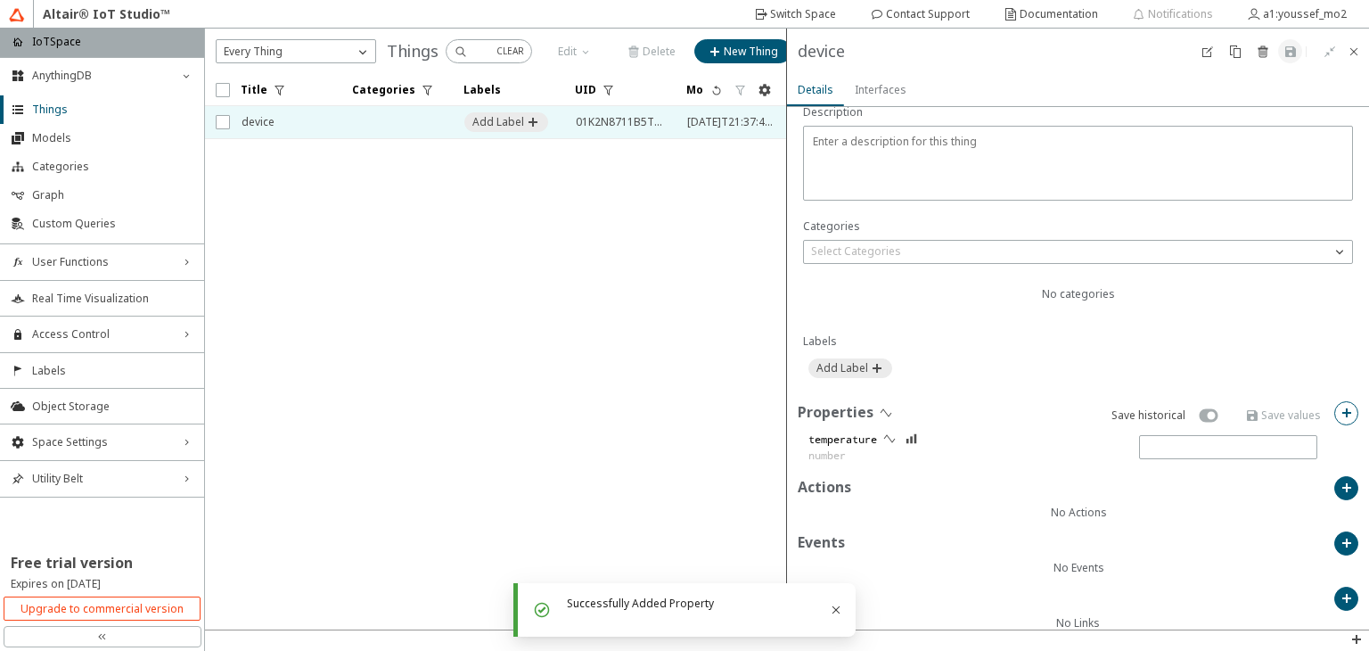
click at [1335, 406] on paper-button at bounding box center [1347, 413] width 24 height 24
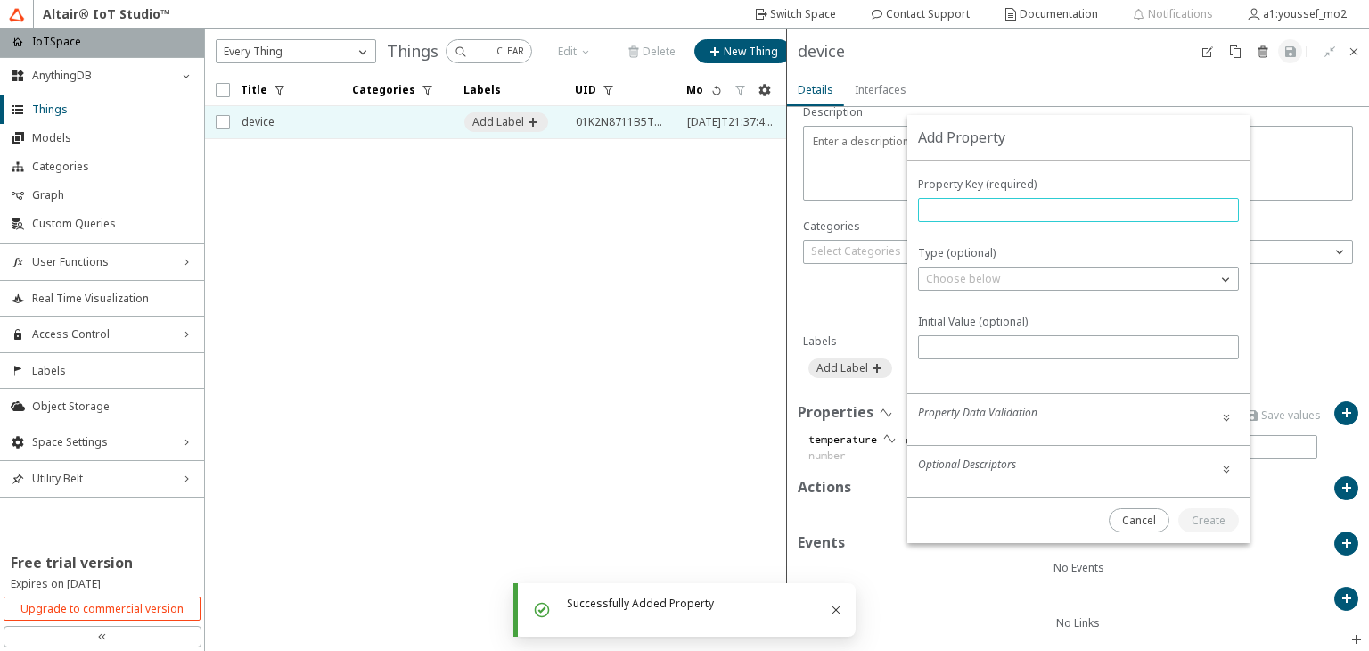
click at [983, 204] on input "text" at bounding box center [1078, 209] width 305 height 15
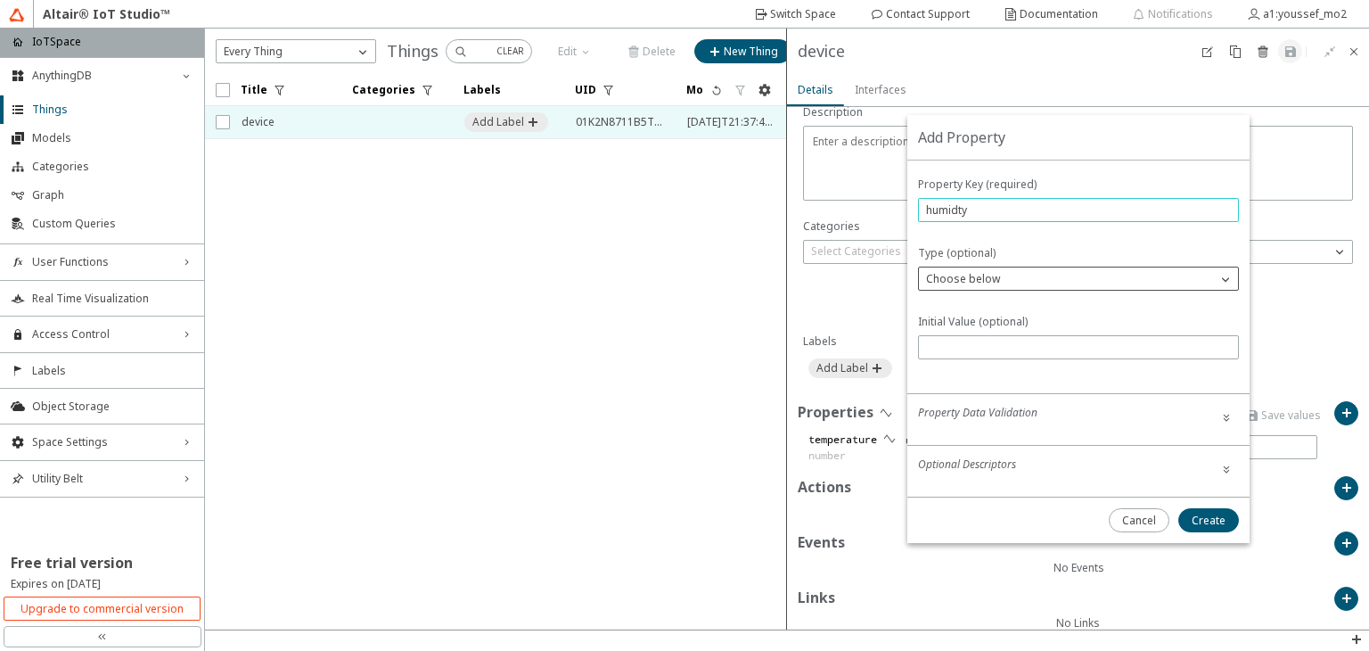
type input "humidty"
click at [995, 289] on div "Choose below" at bounding box center [1078, 279] width 321 height 24
click at [1006, 272] on div "Choose below" at bounding box center [1068, 279] width 298 height 18
click at [995, 386] on p "integer" at bounding box center [1078, 384] width 319 height 16
click at [1220, 473] on iron-icon at bounding box center [1227, 469] width 14 height 14
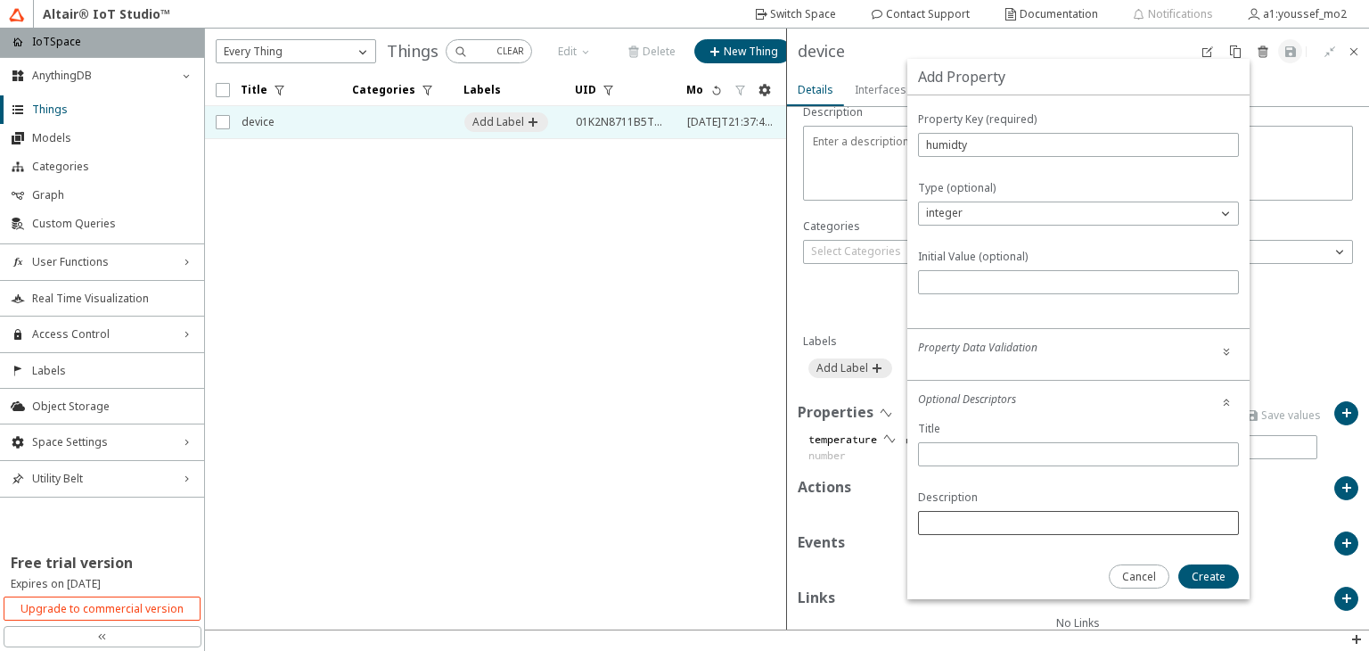
scroll to position [113, 0]
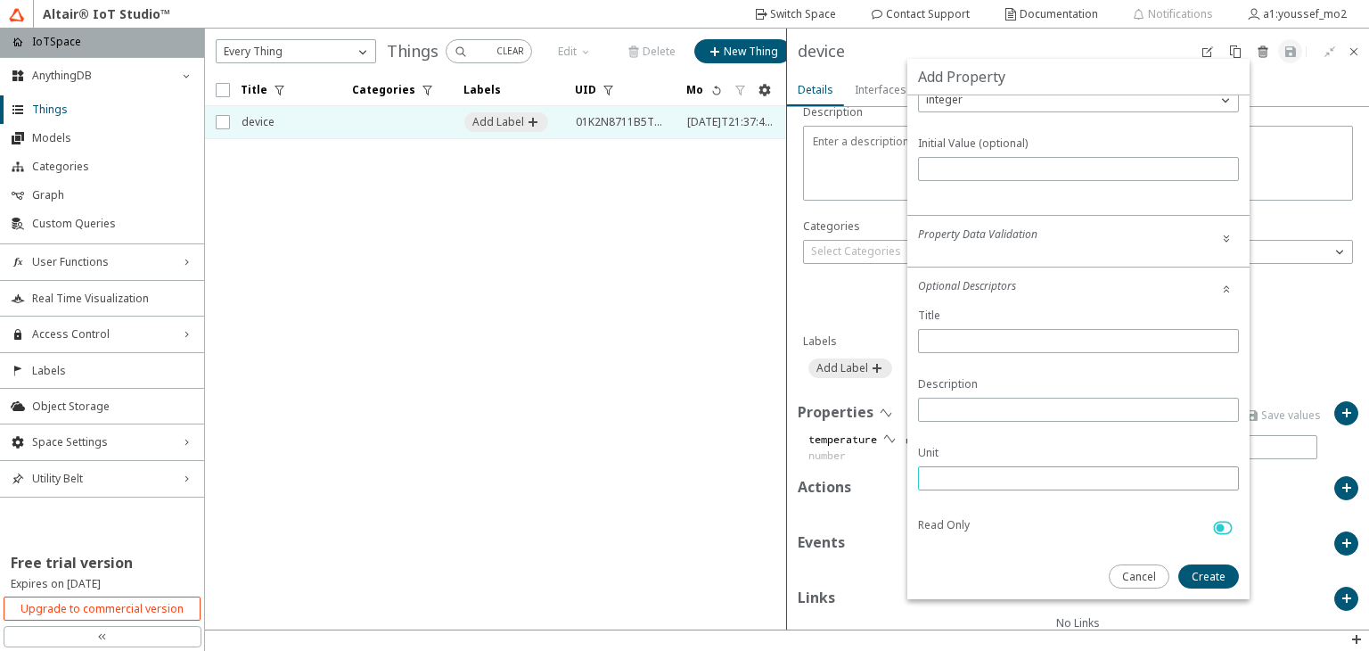
click at [1004, 483] on input "text" at bounding box center [1078, 478] width 305 height 15
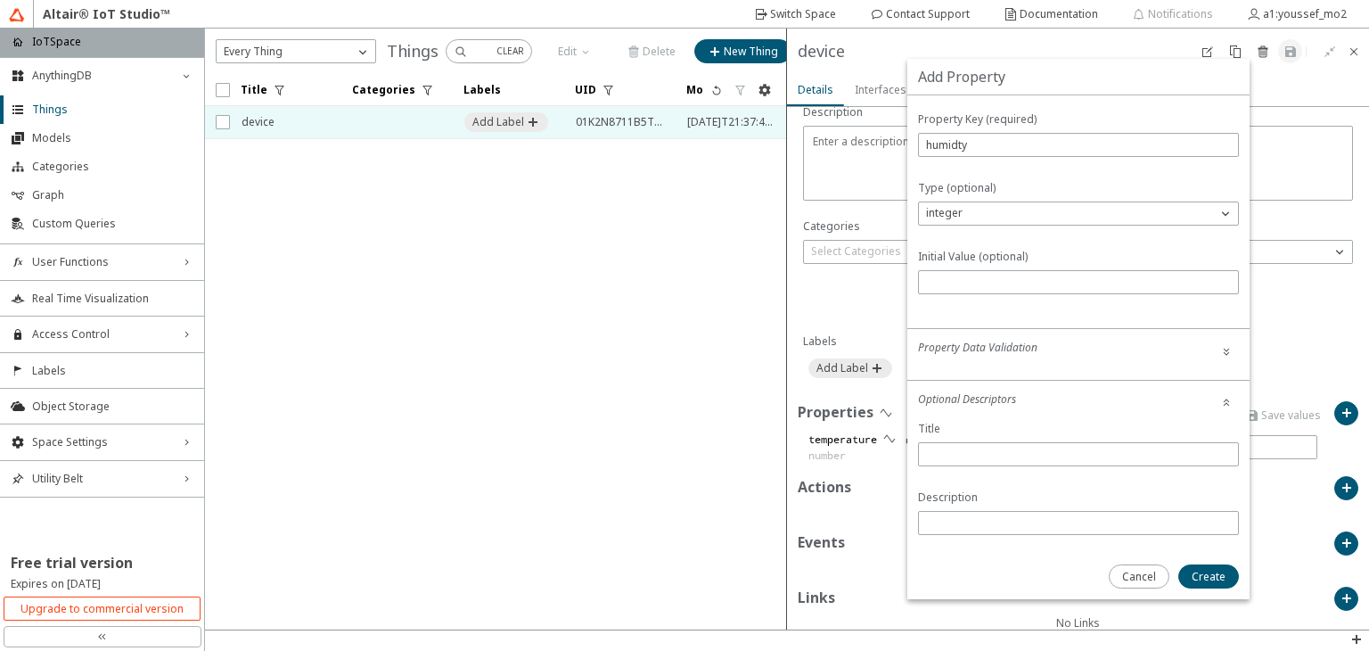
type input "%"
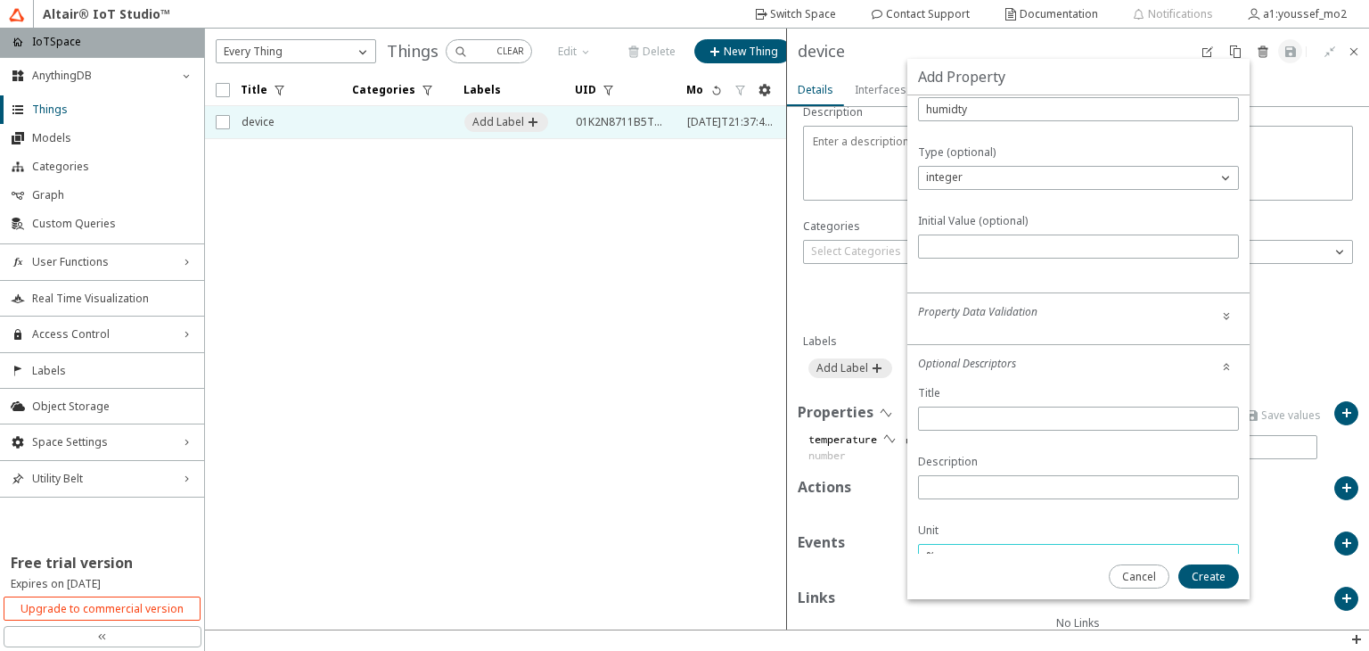
scroll to position [113, 0]
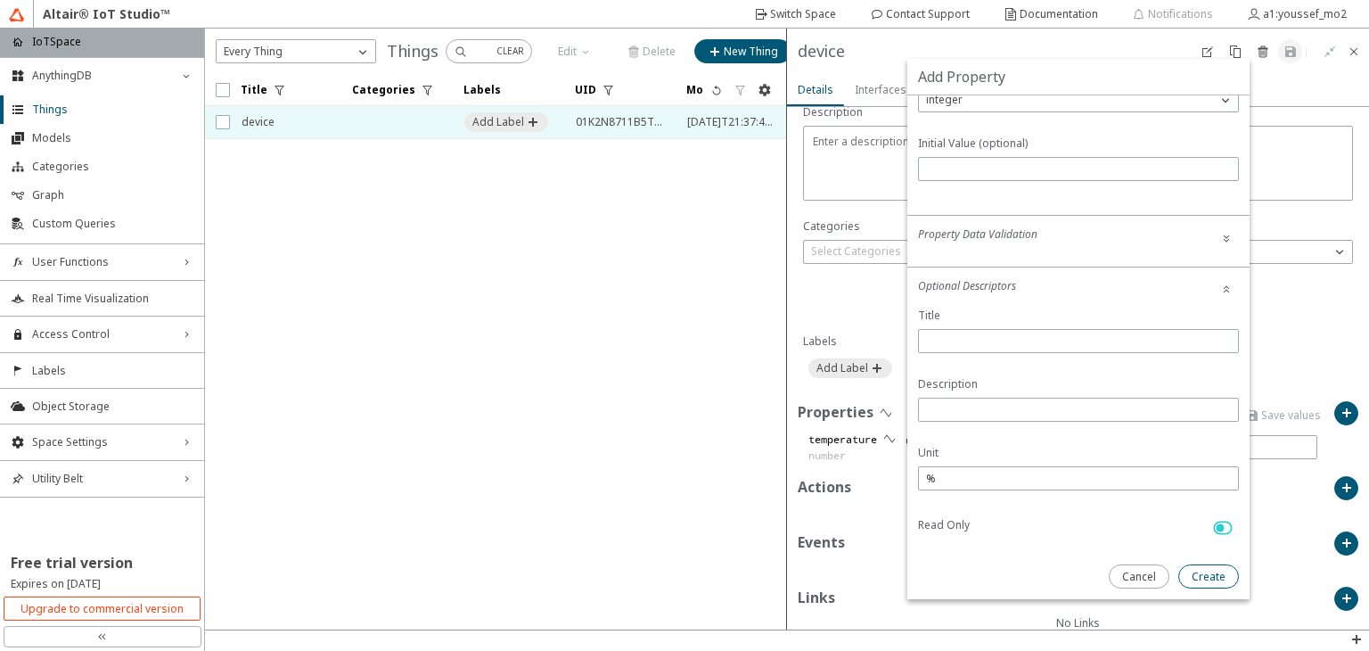
click at [0, 0] on slot "Create" at bounding box center [0, 0] width 0 height 0
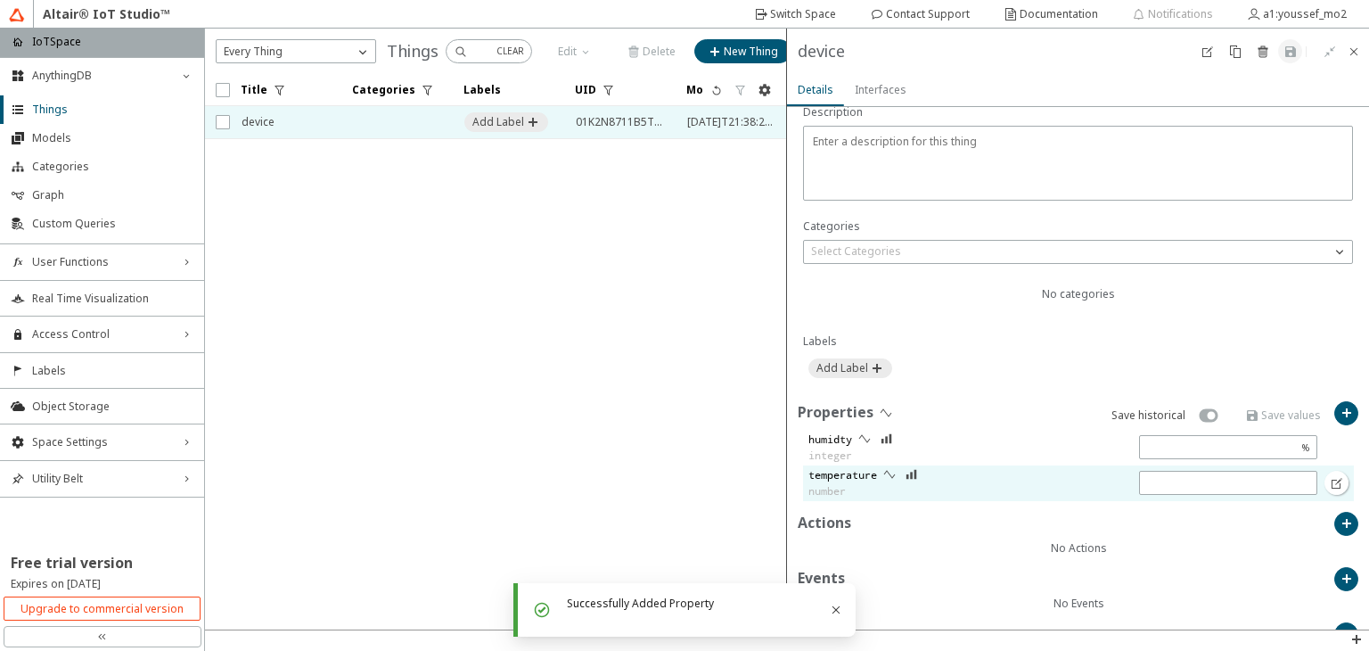
click at [1115, 480] on div "temperature number" at bounding box center [1063, 483] width 520 height 36
click at [1330, 477] on iron-icon at bounding box center [1337, 483] width 14 height 14
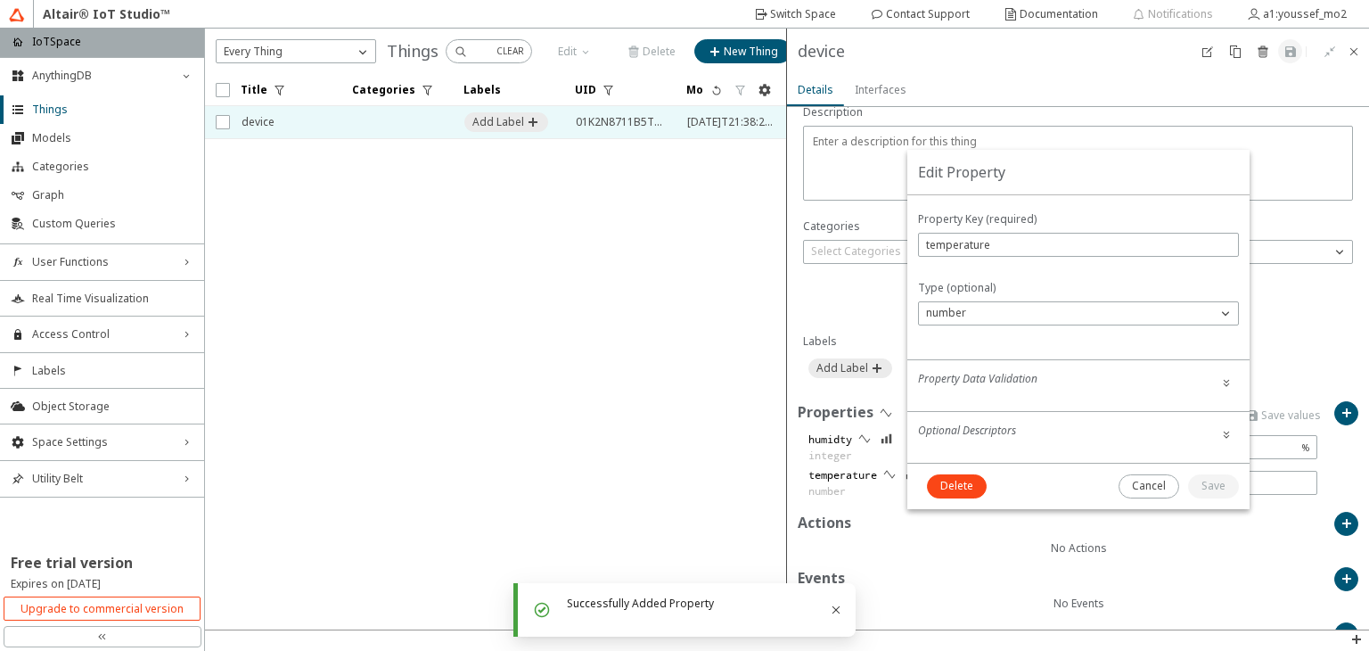
scroll to position [0, 0]
click at [1225, 388] on iron-icon at bounding box center [1227, 382] width 14 height 14
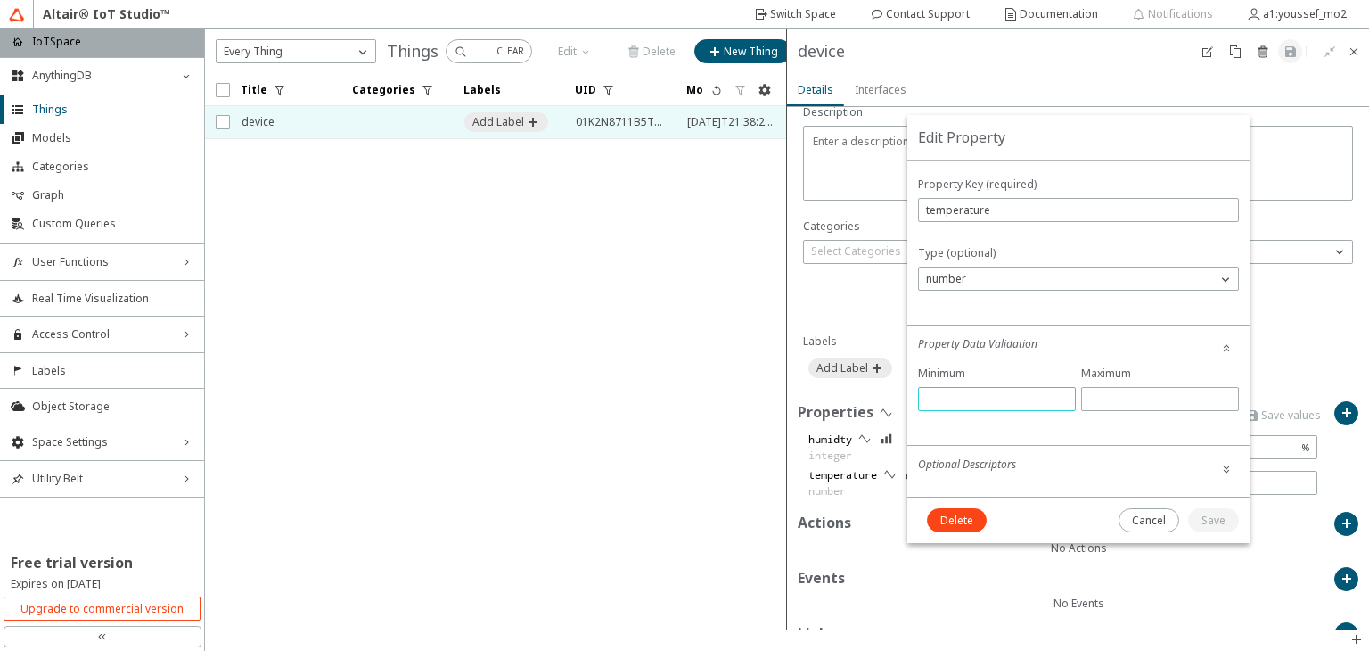
click at [1044, 398] on input "text" at bounding box center [997, 398] width 142 height 15
type input "0"
click at [1117, 395] on input "text" at bounding box center [1160, 398] width 142 height 15
type input "100"
click at [0, 0] on slot "Save" at bounding box center [0, 0] width 0 height 0
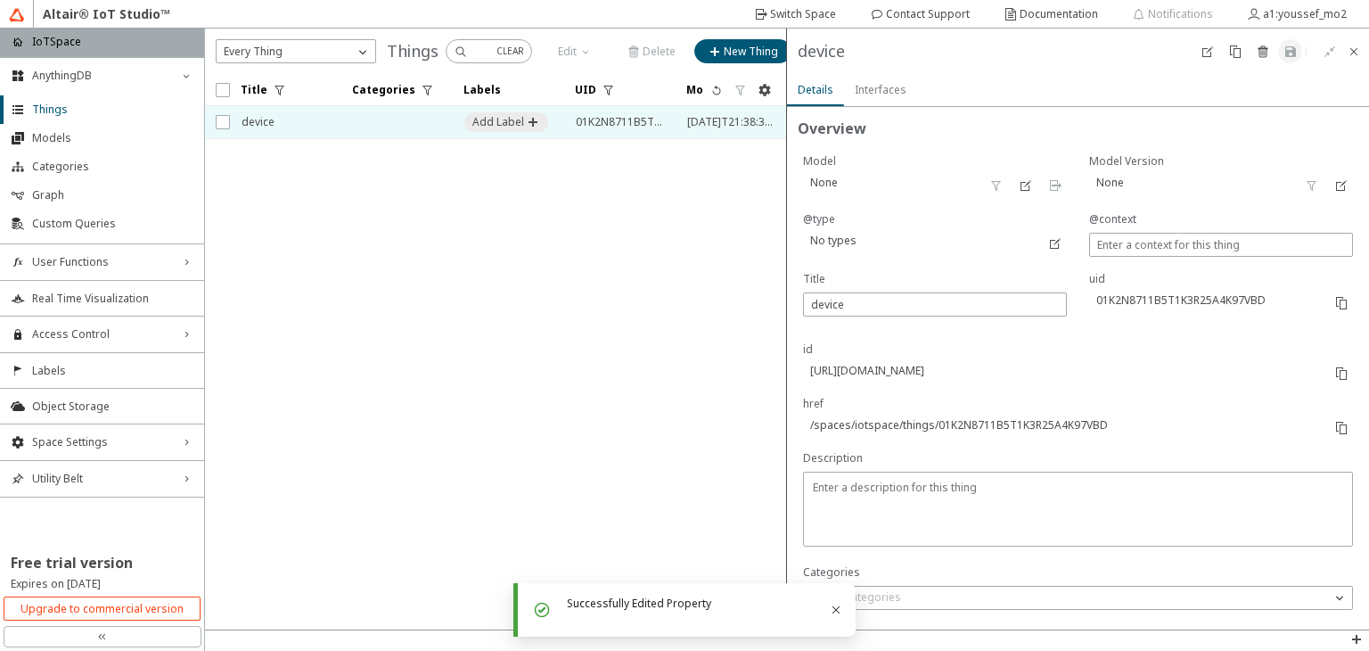
click at [0, 0] on slot "Interfaces" at bounding box center [0, 0] width 0 height 0
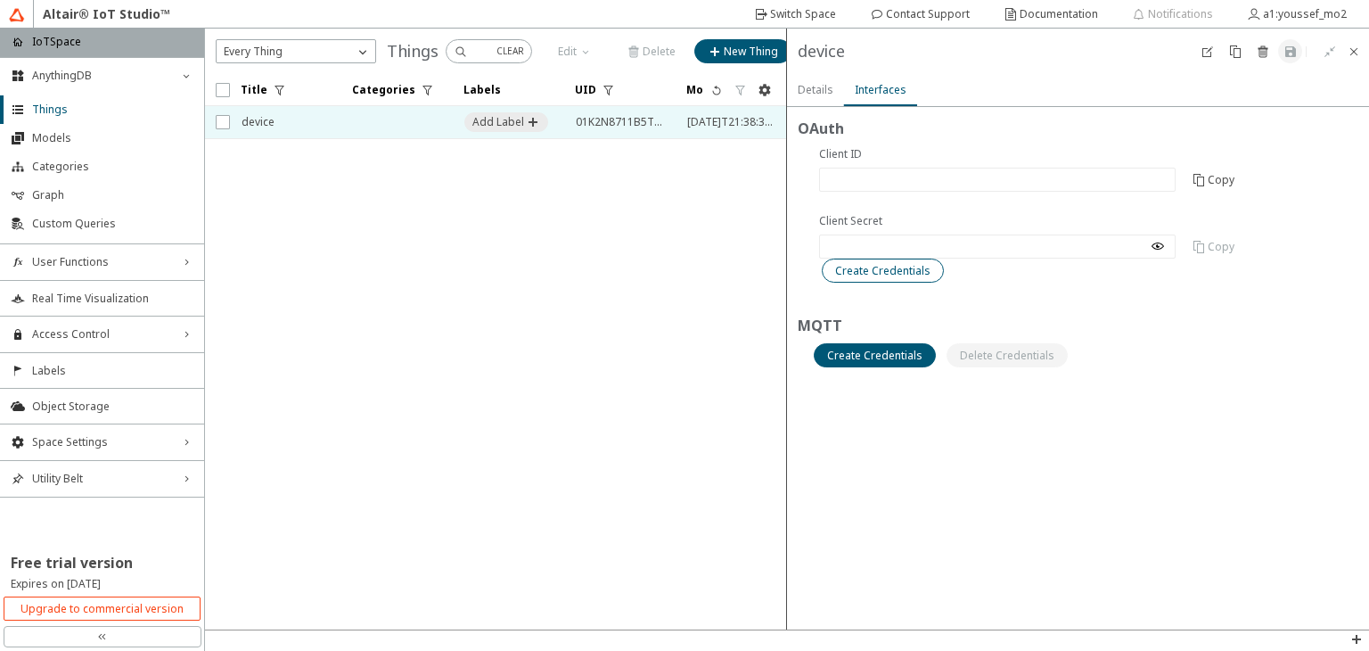
click at [0, 0] on slot "Create Credentials" at bounding box center [0, 0] width 0 height 0
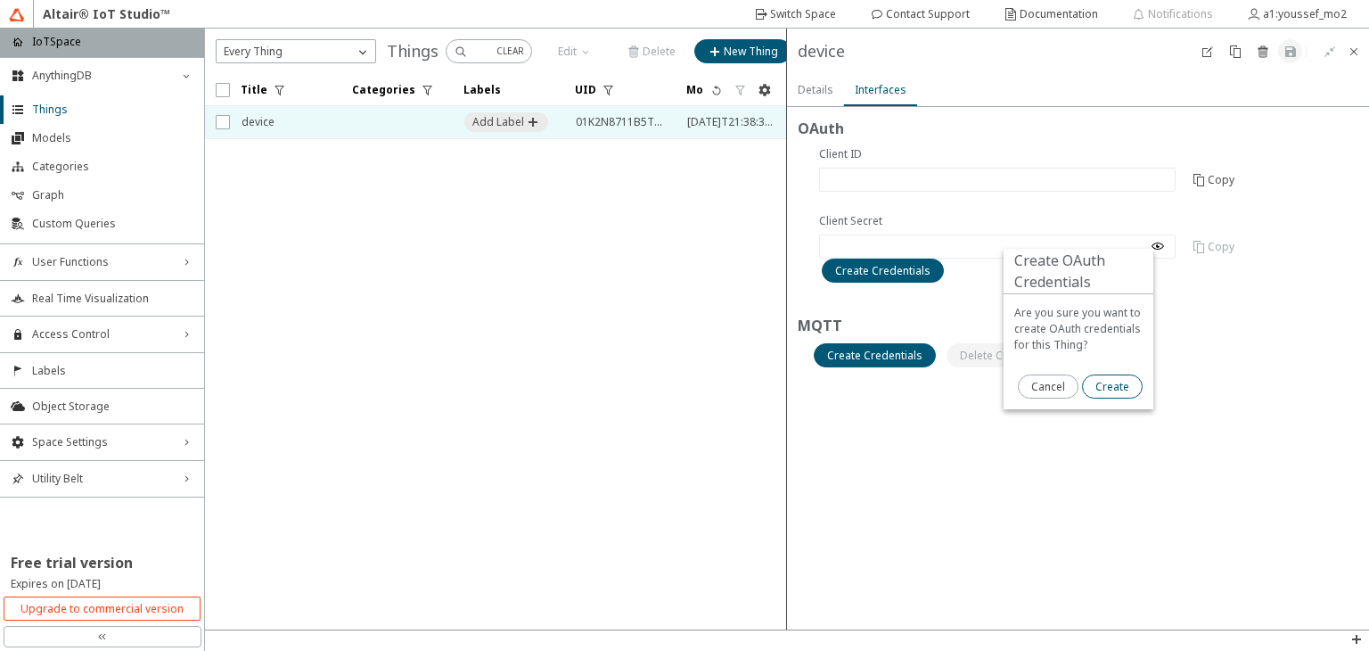
click at [0, 0] on slot "Create" at bounding box center [0, 0] width 0 height 0
type input "20787bc1-0699-485f-8d96-ffd3c58fb649"
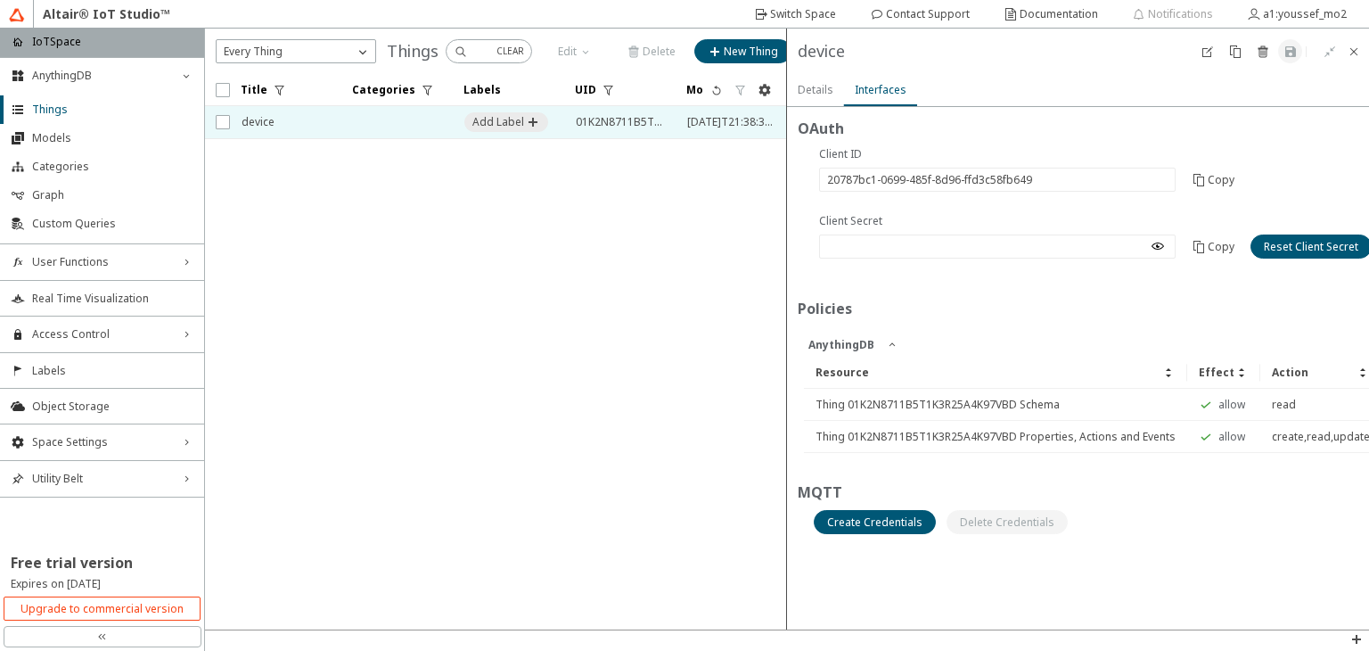
click at [0, 0] on slot "Details" at bounding box center [0, 0] width 0 height 0
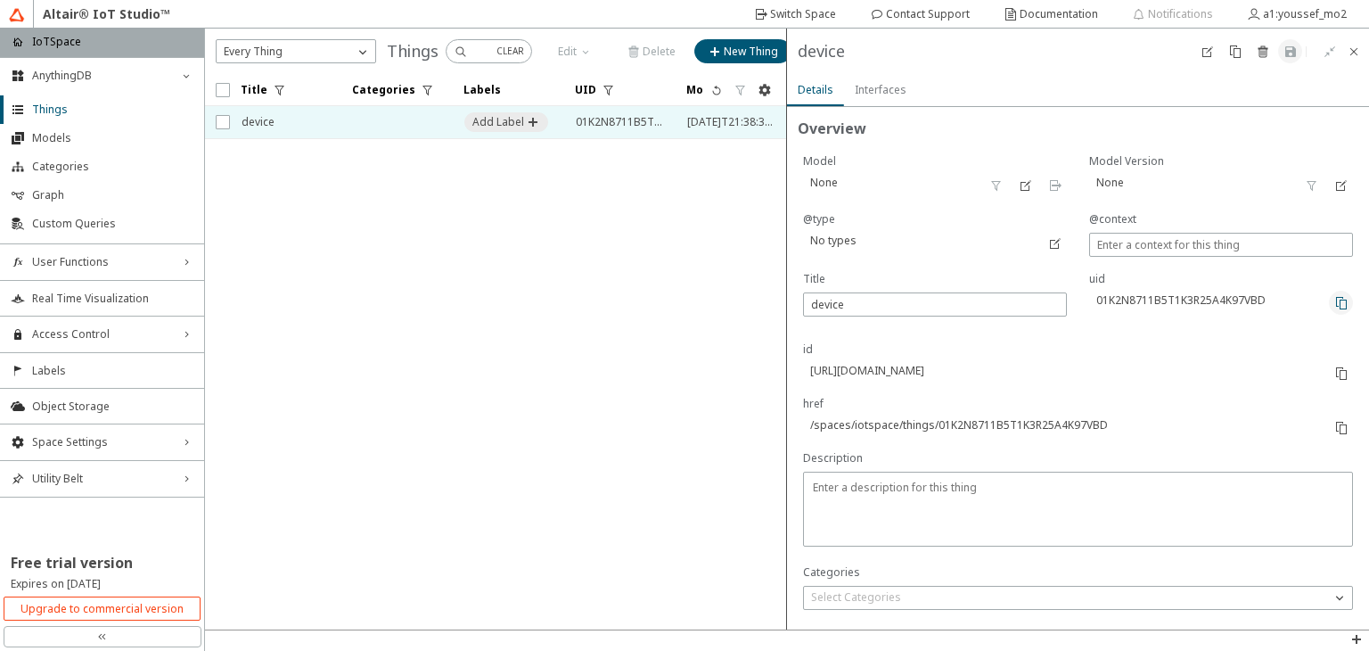
click at [1335, 304] on iron-icon at bounding box center [1342, 303] width 14 height 14
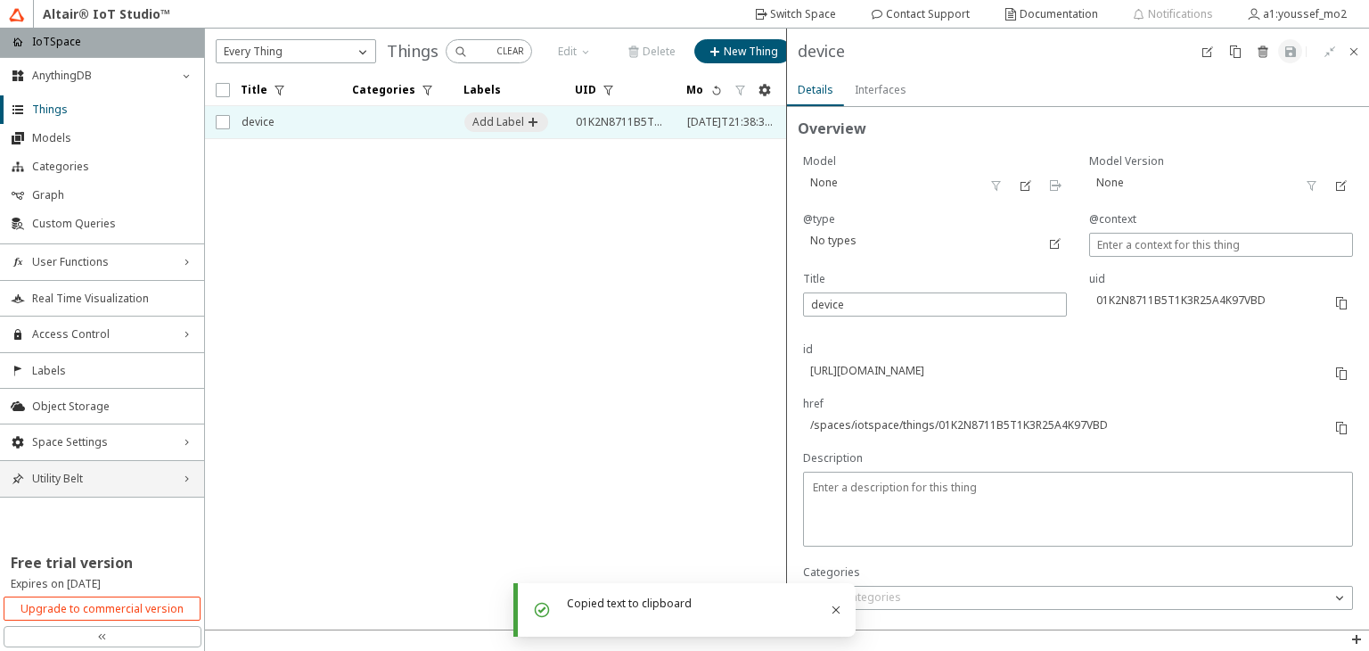
click at [85, 469] on div "Utility Belt right_chevron" at bounding box center [102, 479] width 204 height 36
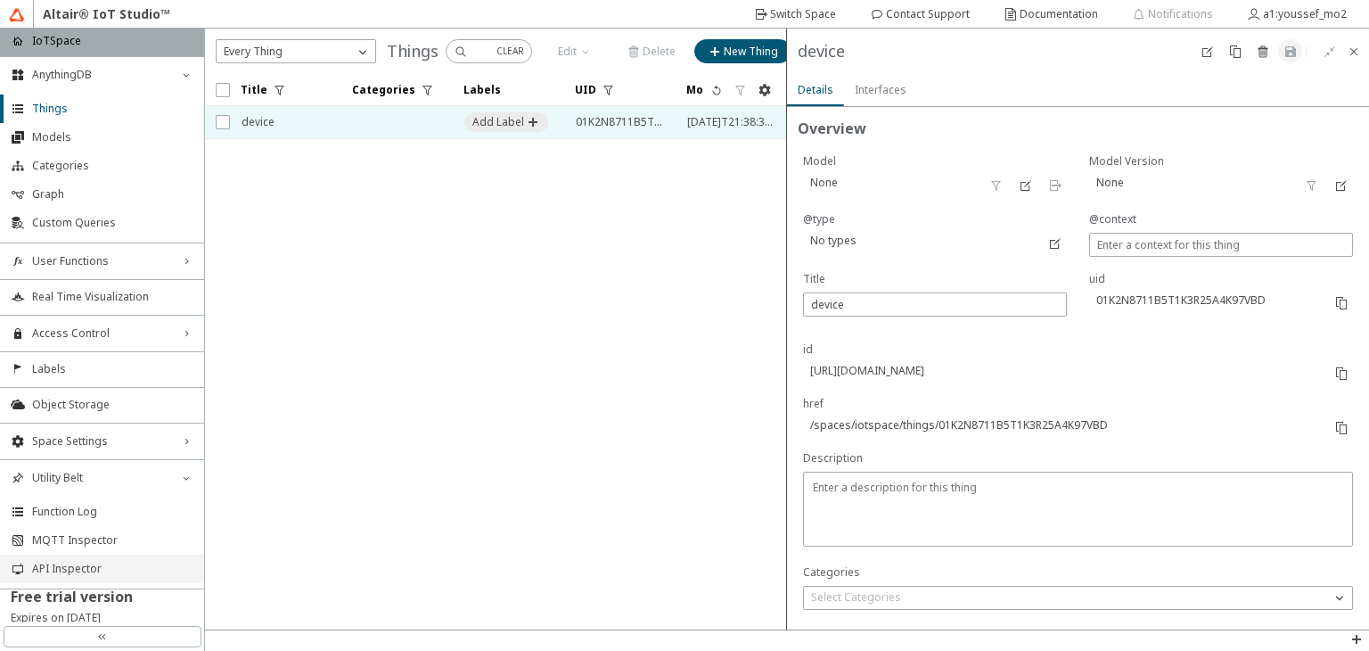
click at [82, 564] on span "API Inspector" at bounding box center [112, 569] width 161 height 14
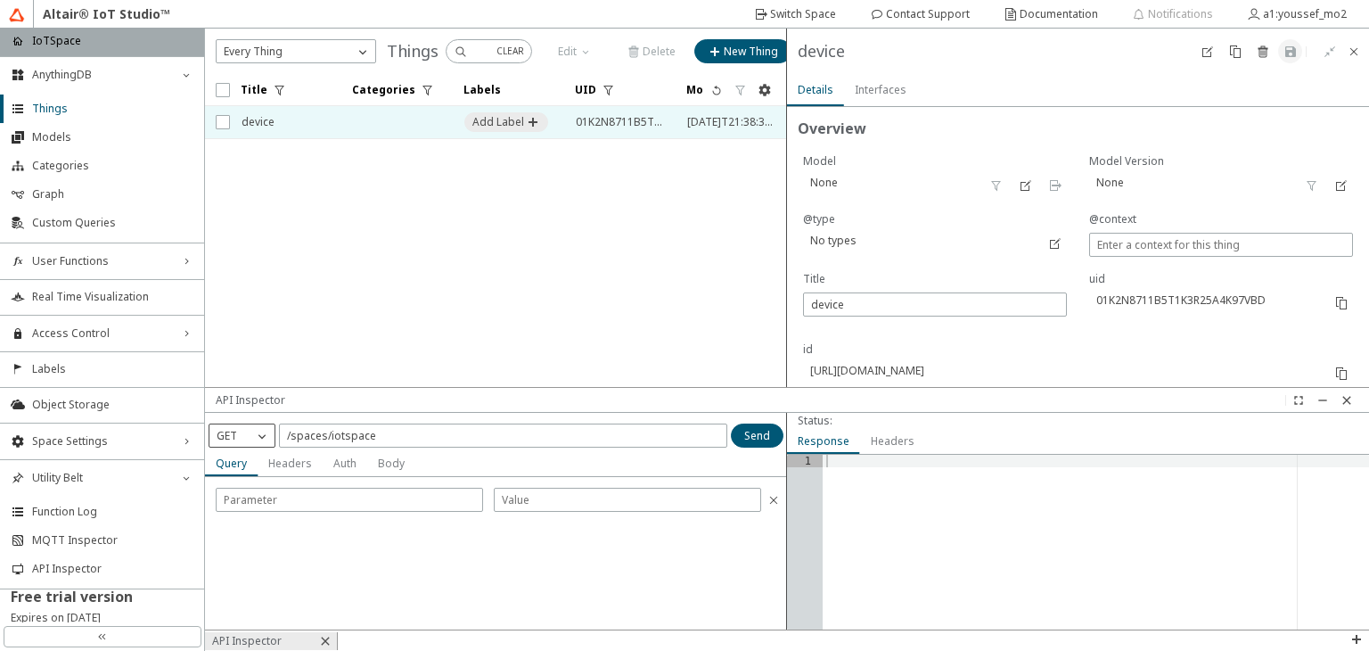
click at [248, 441] on div "GET" at bounding box center [231, 436] width 44 height 18
click at [245, 508] on p "PUT" at bounding box center [241, 514] width 65 height 16
click at [384, 436] on input "/spaces/iotspace" at bounding box center [503, 435] width 432 height 15
paste input "01K2N8711B5T1K3R25A4K97VBD"
type input "/spaces/iotspace/things/01K2N8711B5T1K3R25A4K97VBD/properties"
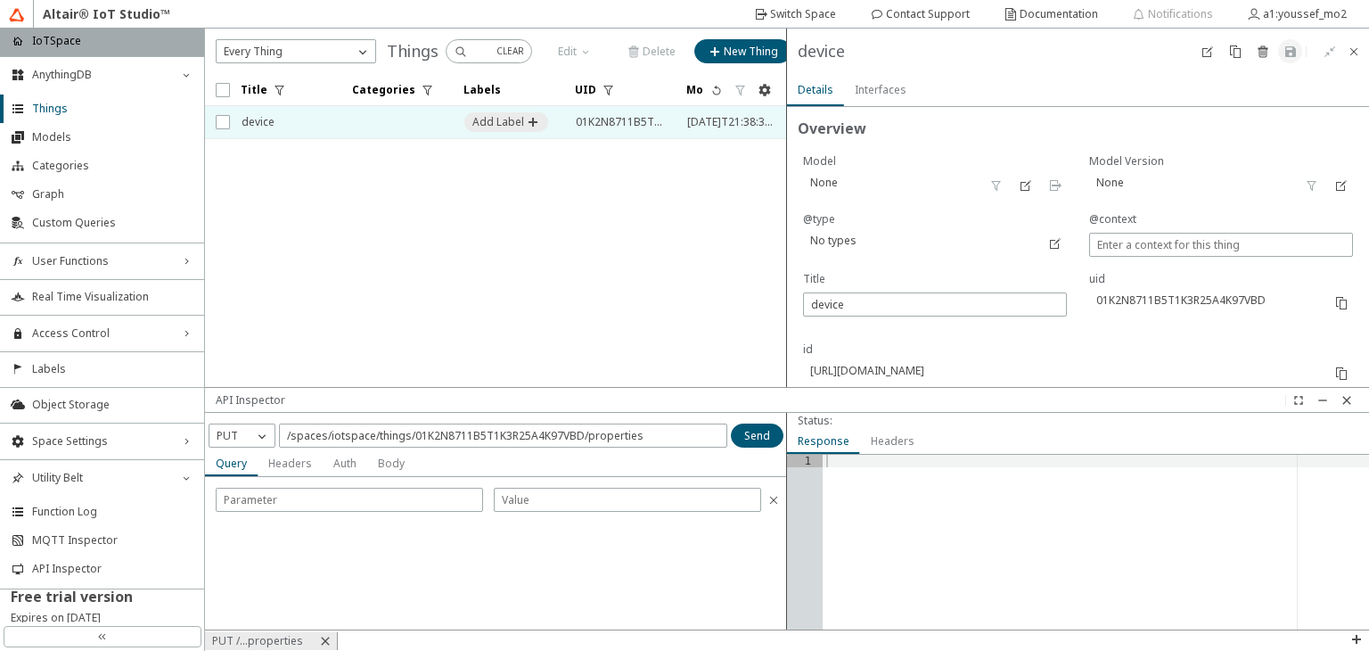
click at [382, 452] on div "Body" at bounding box center [391, 463] width 27 height 25
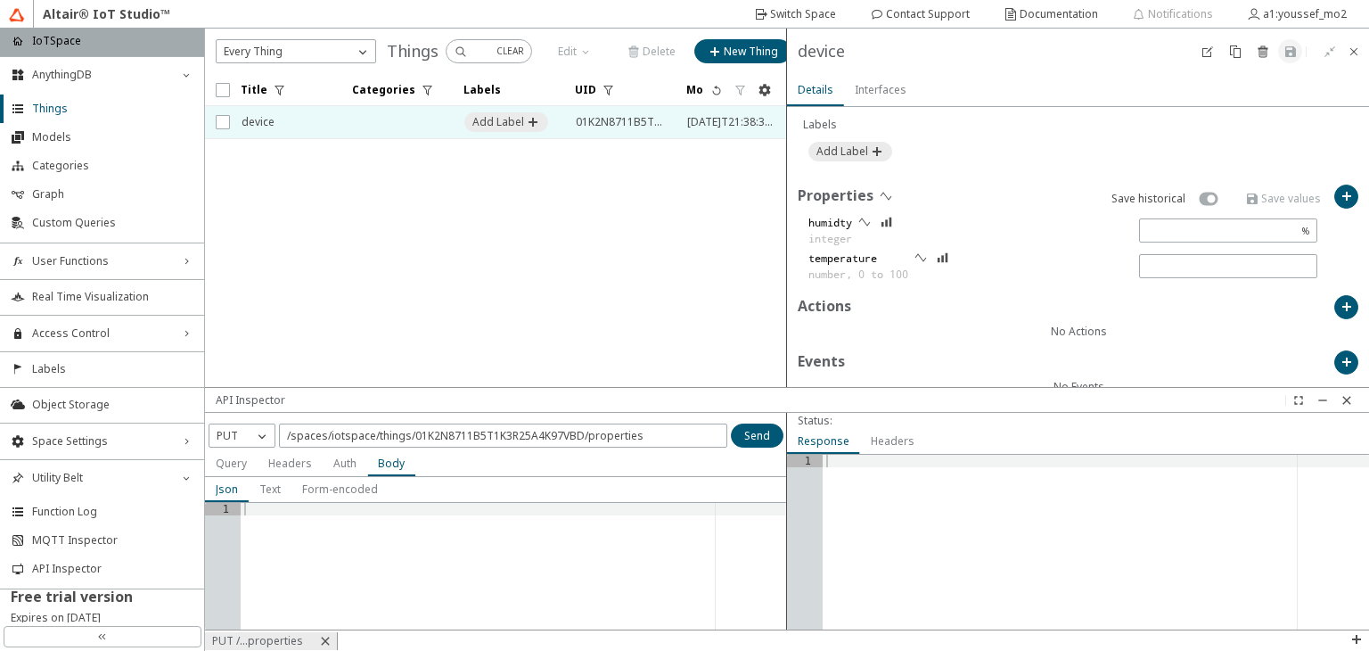
scroll to position [563, 0]
click at [385, 585] on div at bounding box center [514, 579] width 546 height 152
type textarea "["
type textarea "{}"
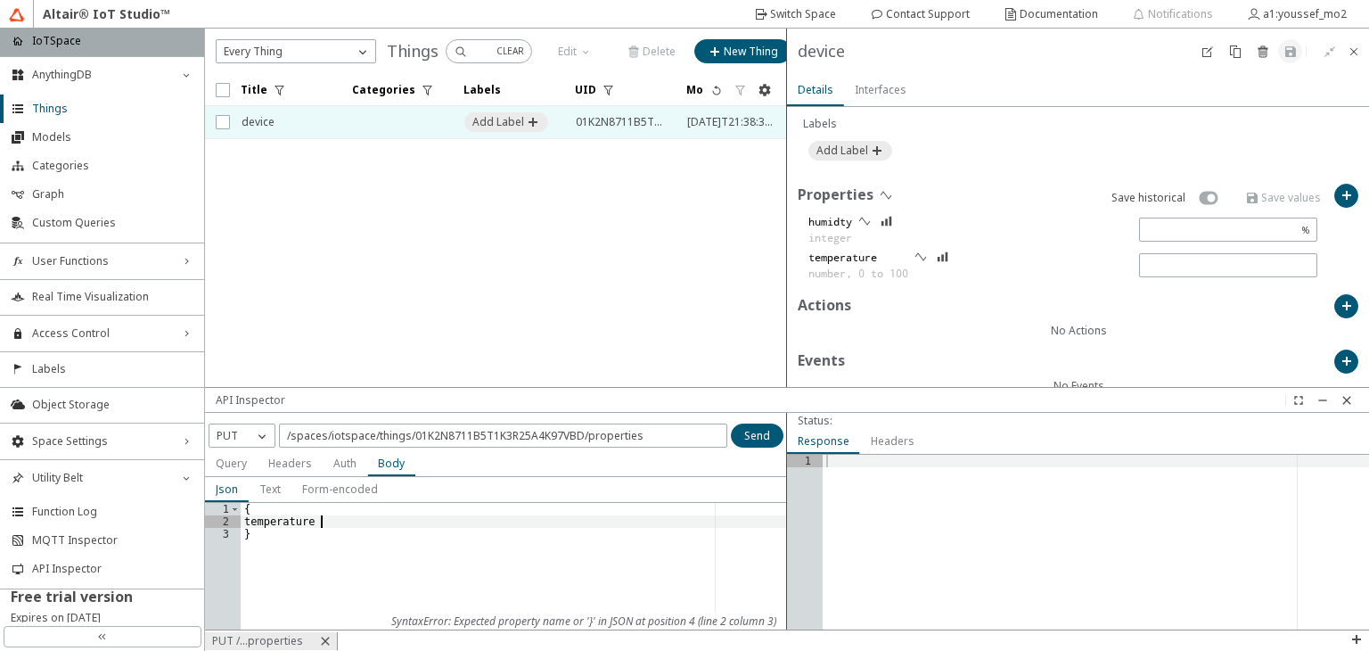
scroll to position [0, 5]
type textarea "temperature:"
type textarea "temperature: ,"
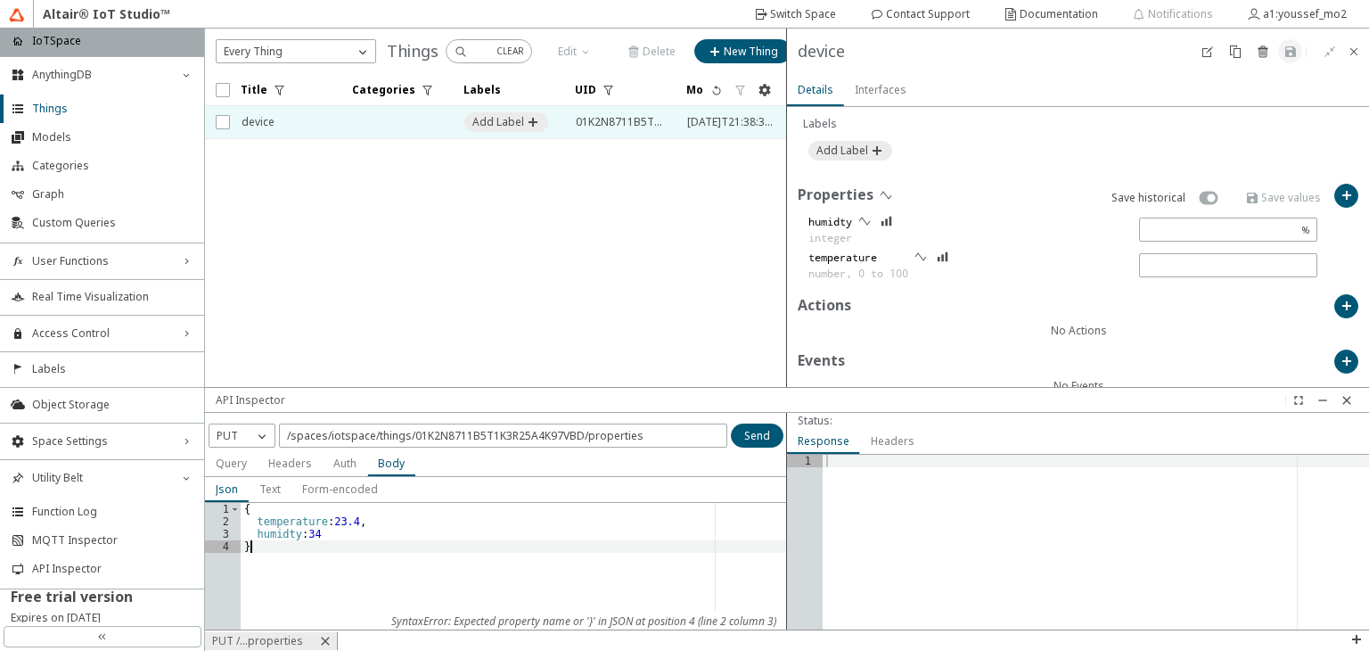
click at [497, 542] on div "{ temperature : 23.4 , humidty : 34 }" at bounding box center [514, 579] width 546 height 152
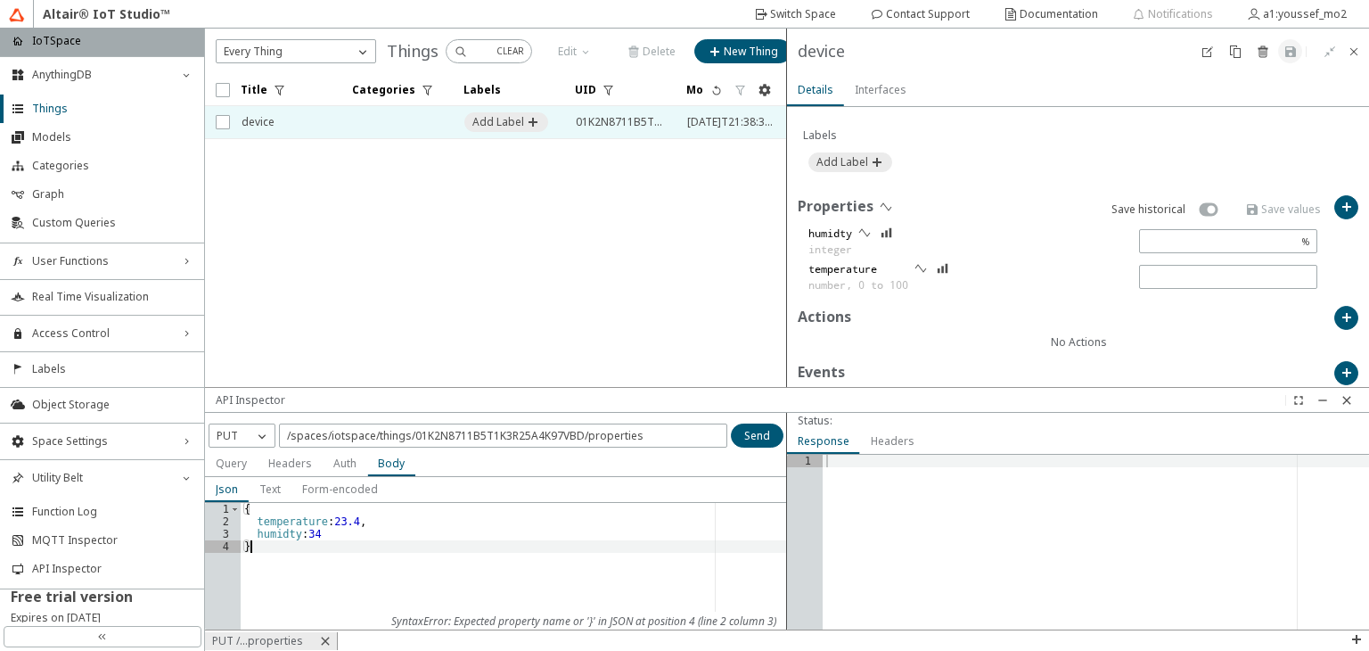
scroll to position [550, 0]
type textarea "}"
click at [0, 0] on slot "Send" at bounding box center [0, 0] width 0 height 0
type textarea "}"
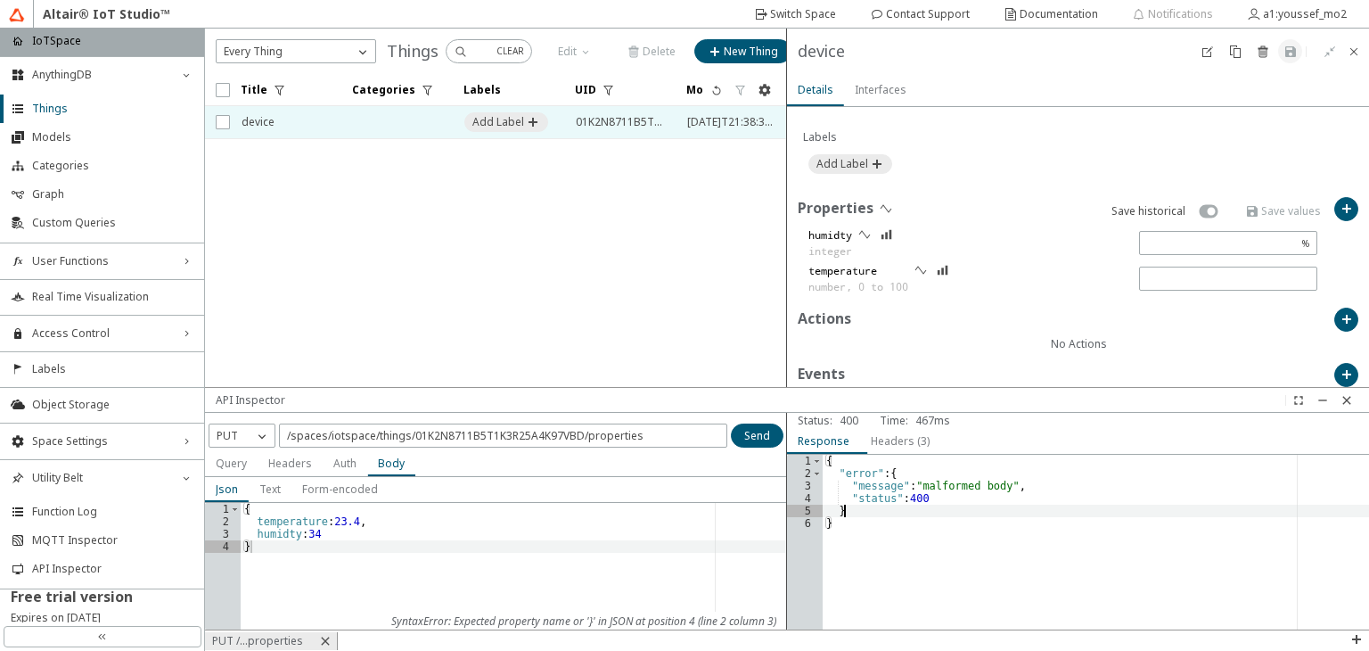
click at [865, 513] on div "{ "error" : { "message" : "malformed body" , "status" : 400 } }" at bounding box center [1096, 555] width 546 height 200
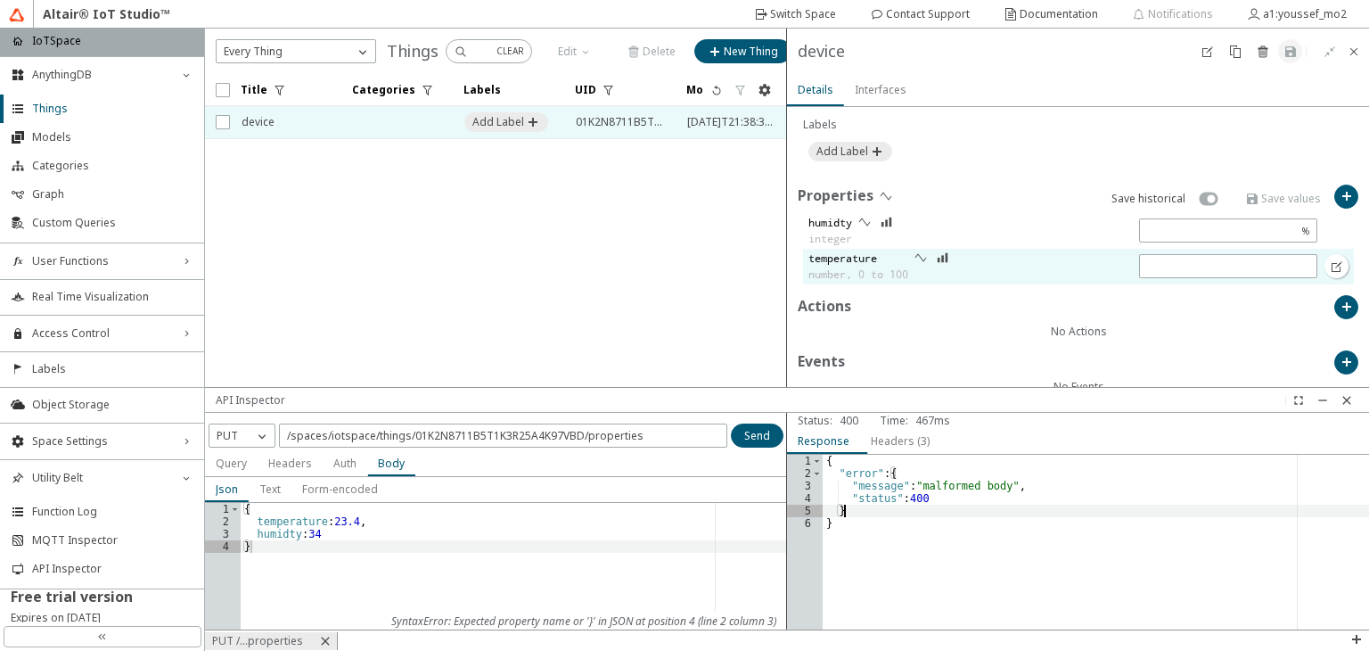
scroll to position [562, 0]
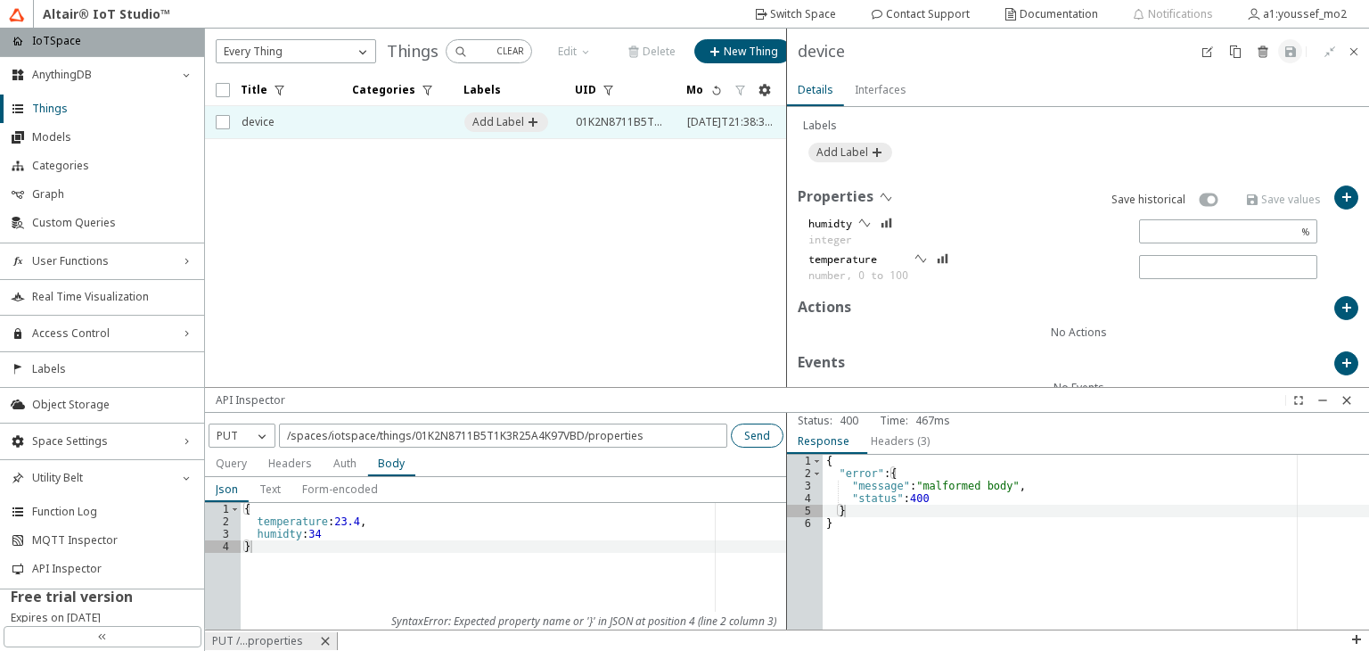
click at [0, 0] on slot "Send" at bounding box center [0, 0] width 0 height 0
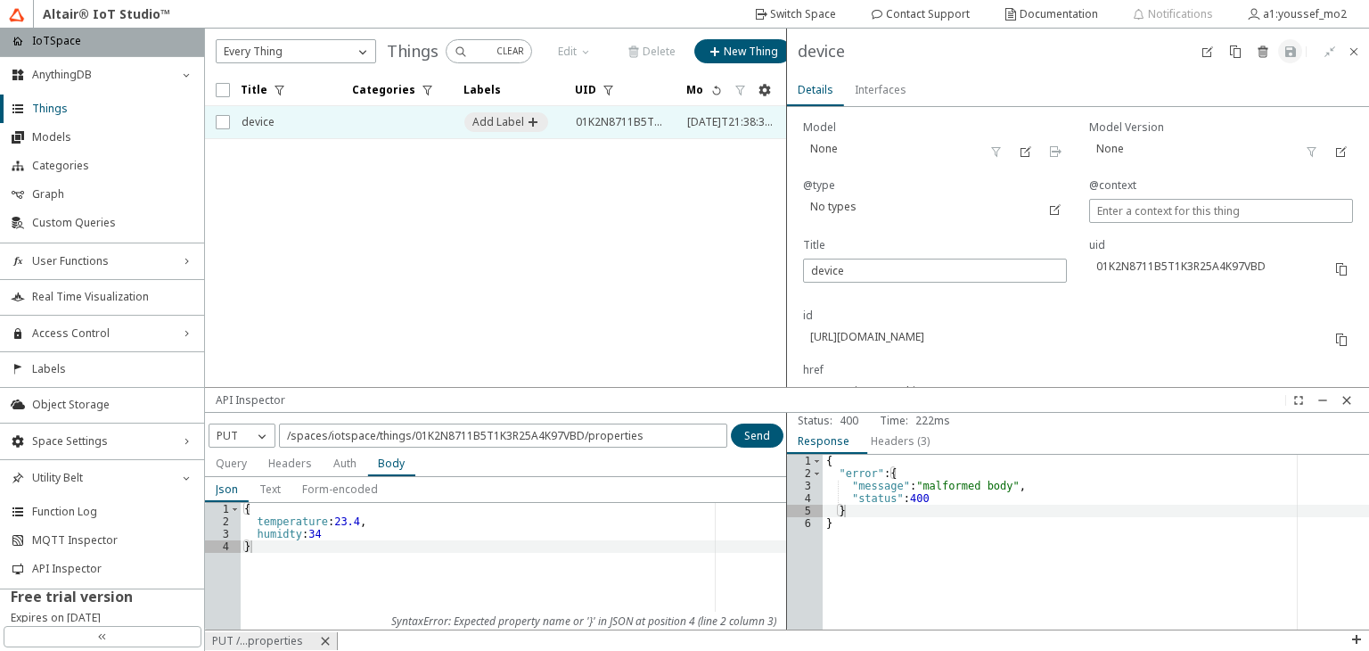
scroll to position [0, 0]
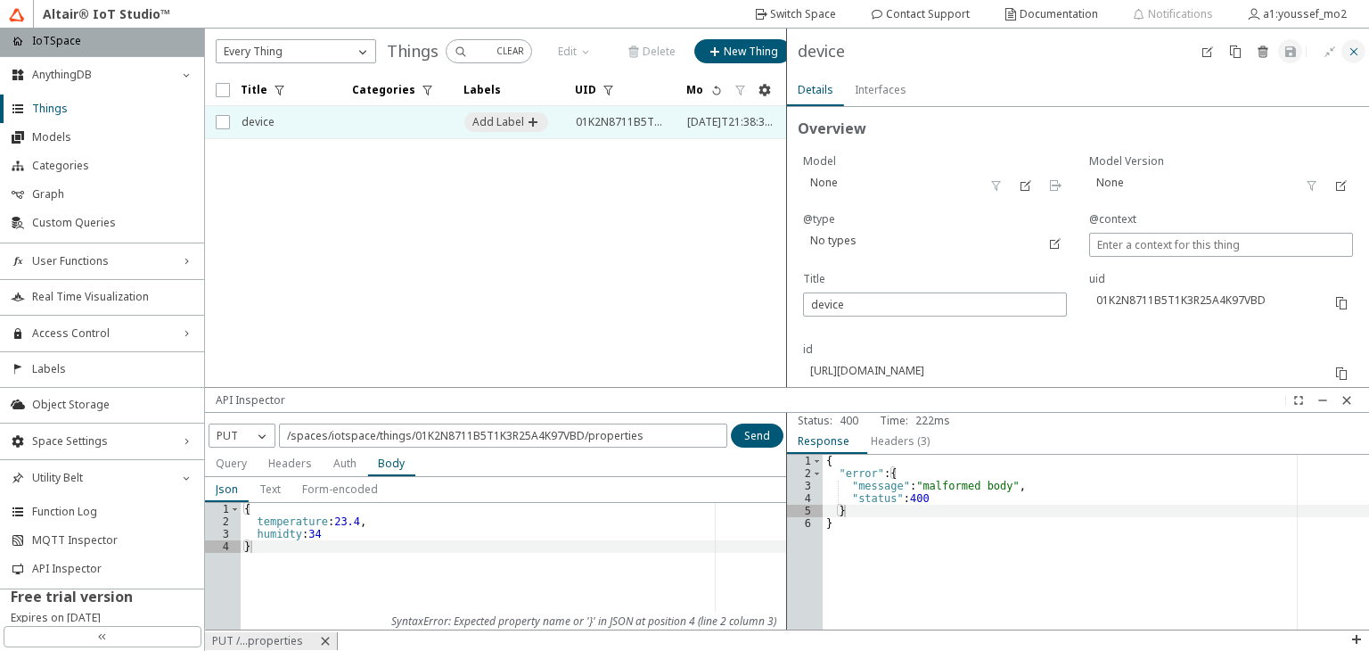
click at [1358, 50] on iron-icon at bounding box center [1354, 52] width 14 height 14
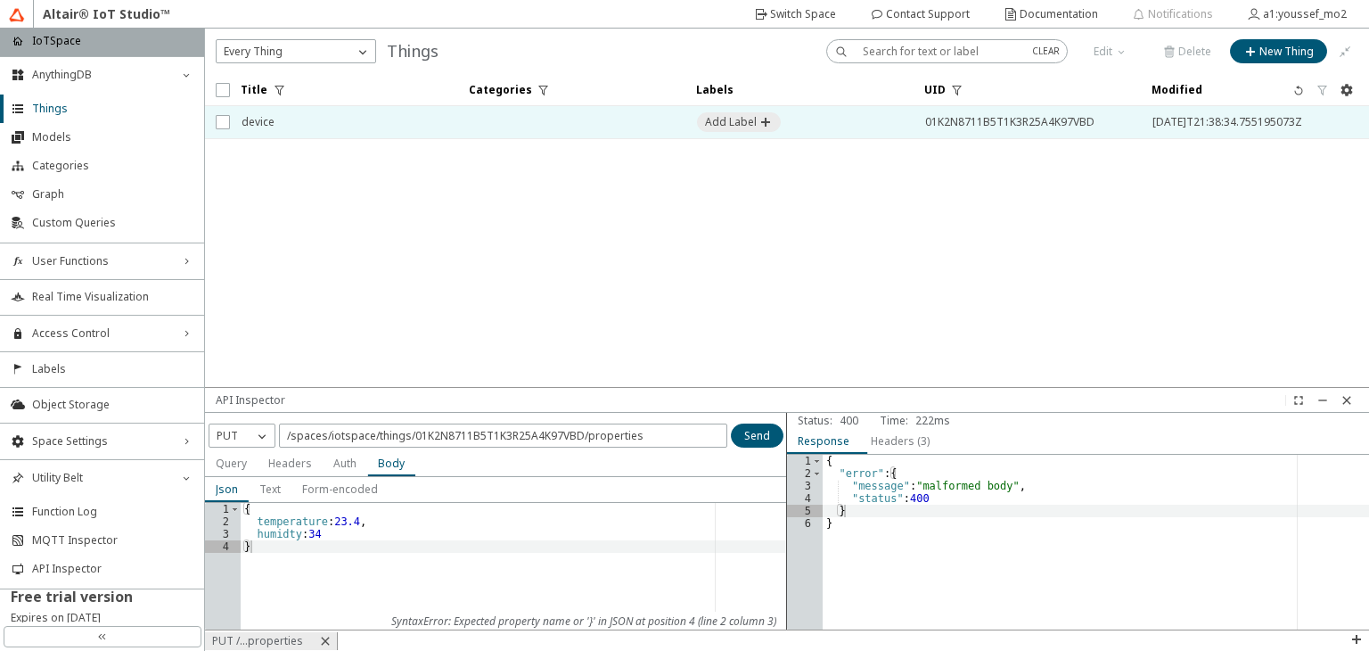
click at [588, 133] on td at bounding box center [572, 122] width 228 height 33
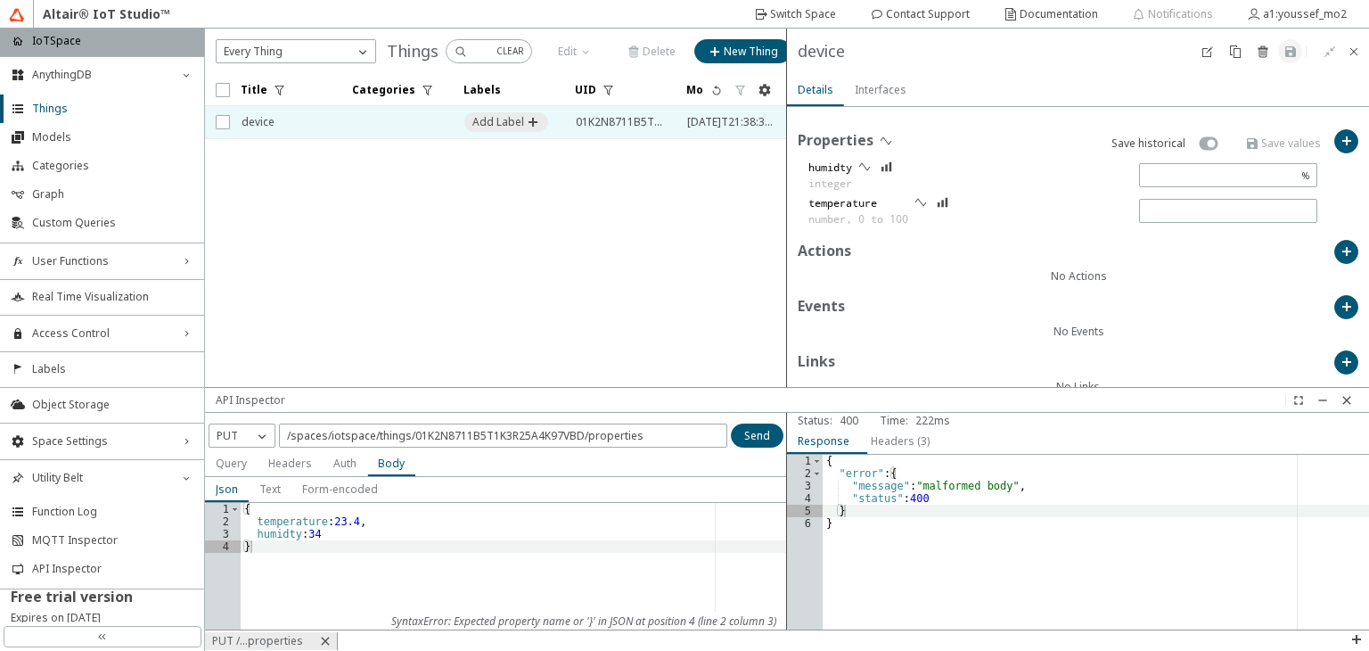
scroll to position [603, 0]
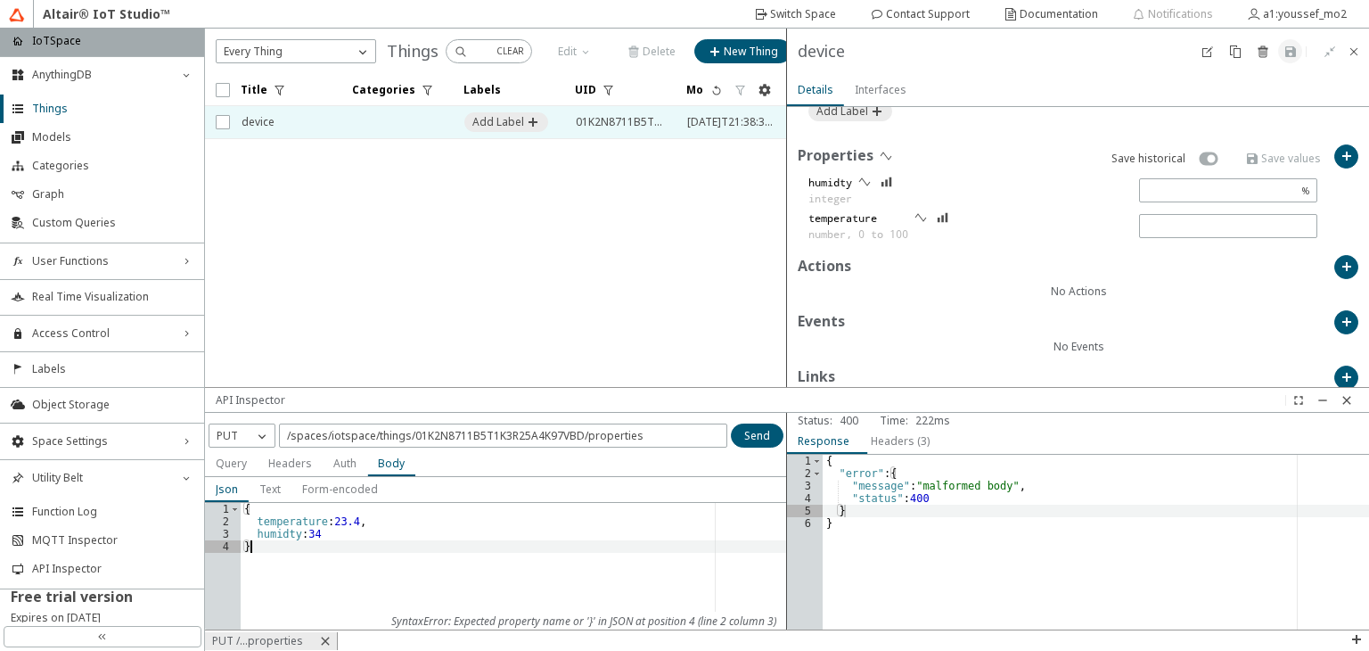
click at [581, 571] on div "{ temperature : 23.4 , humidty : 34 }" at bounding box center [514, 579] width 546 height 152
click at [760, 444] on paper-button "Send" at bounding box center [757, 435] width 53 height 24
click at [342, 566] on div "{ temperature : 23.4 , humidty : 34 }" at bounding box center [514, 579] width 546 height 152
click at [272, 518] on div "{ temperature : 23.4 , humidty : 34 }" at bounding box center [514, 579] width 546 height 152
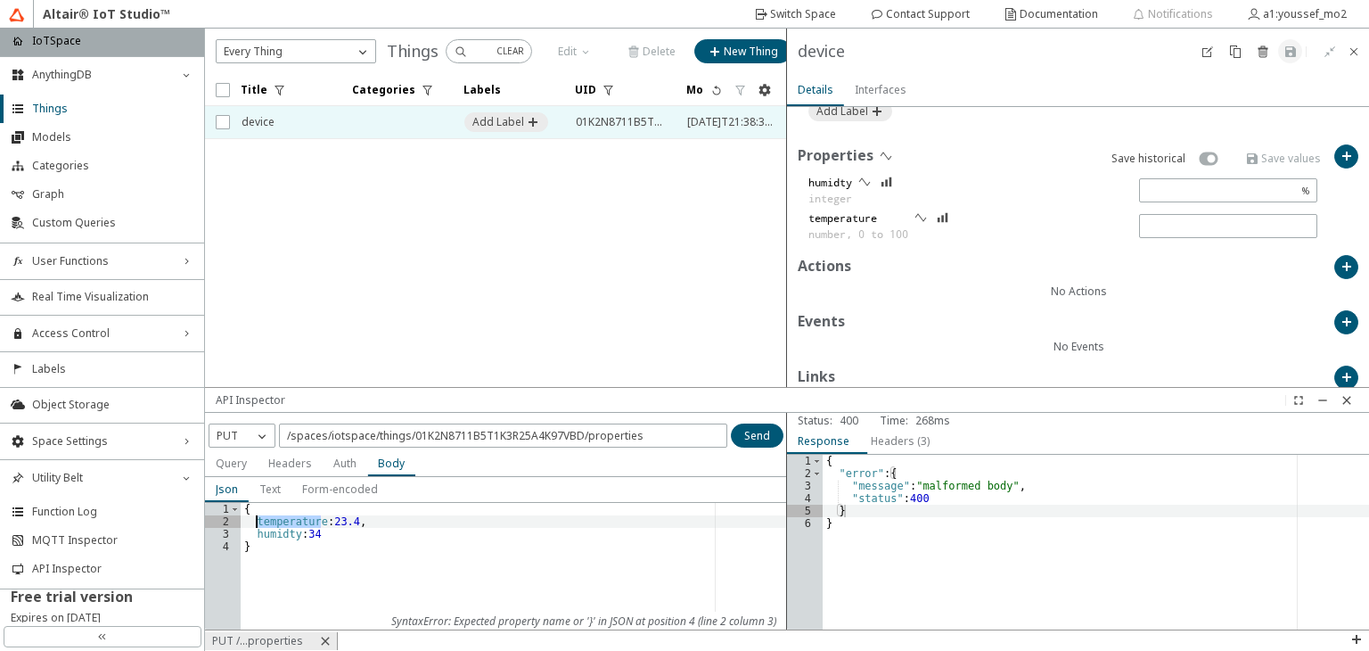
click at [272, 518] on div "{ temperature : 23.4 , humidty : 34 }" at bounding box center [514, 579] width 546 height 152
click at [275, 538] on div "{ "temperature" : 23.4 , humidty : 34 }" at bounding box center [514, 579] width 546 height 152
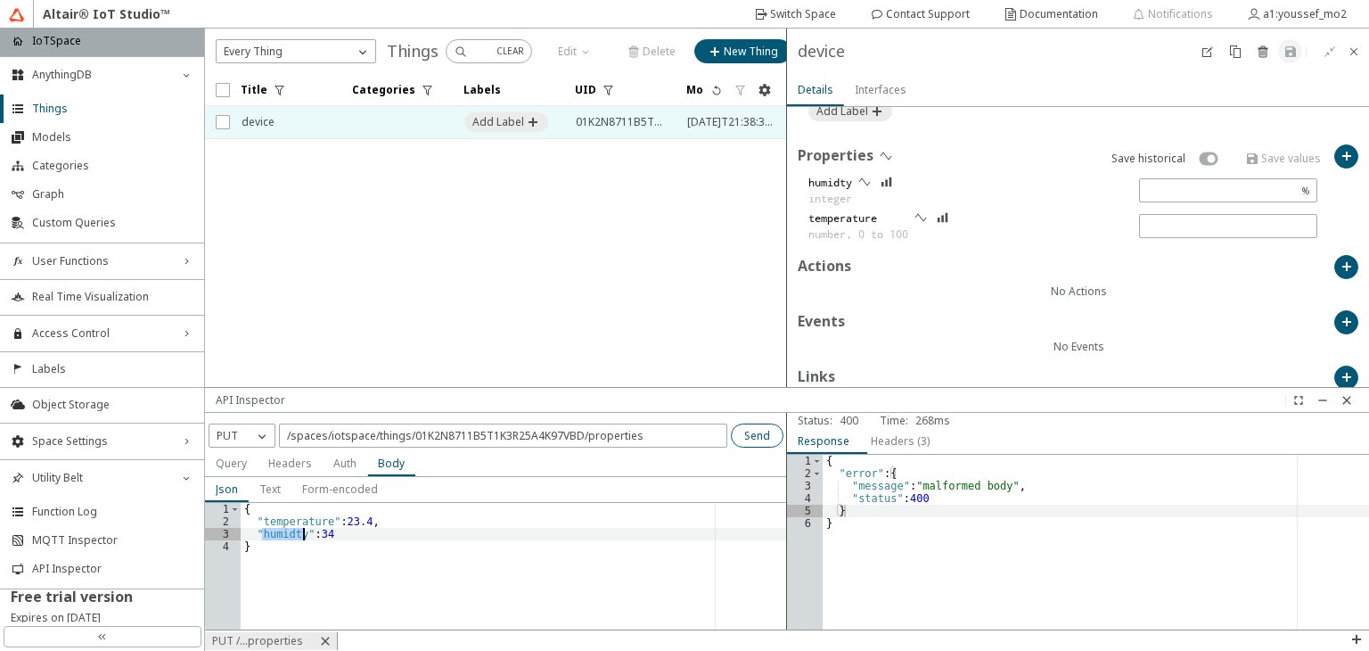
type textarea "":34"
click at [0, 0] on slot "Send" at bounding box center [0, 0] width 0 height 0
type input "23.4"
type input "34"
click at [321, 533] on div "{ "temperature" : 23.4 , "humidty" : 34 }" at bounding box center [514, 579] width 546 height 152
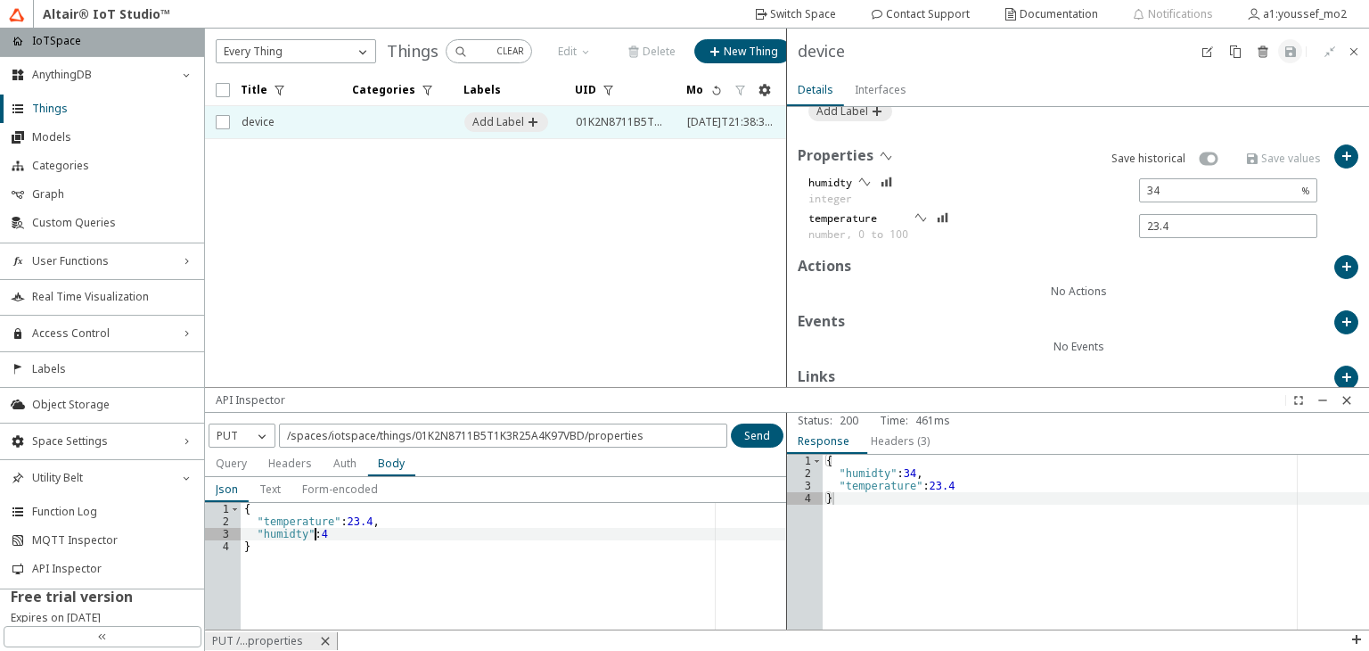
scroll to position [0, 5]
type textarea ""humidty":84"
click at [0, 0] on slot "Send" at bounding box center [0, 0] width 0 height 0
type input "84"
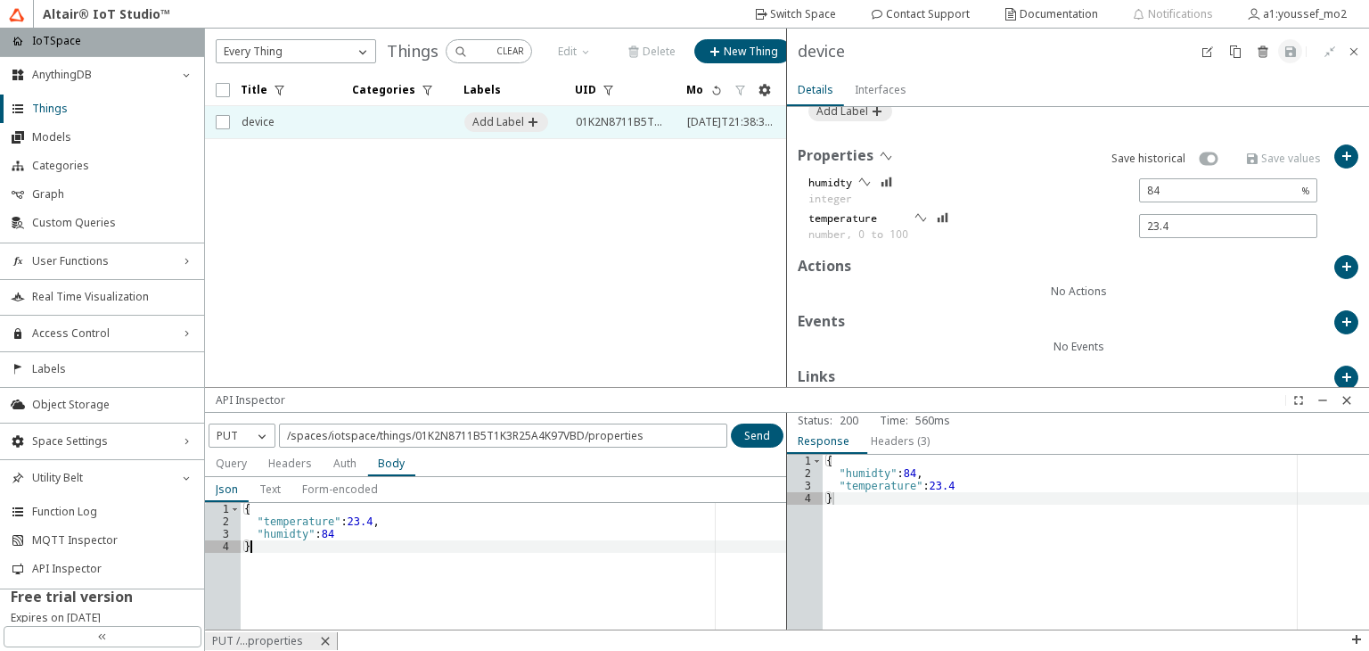
click at [349, 564] on div "{ "temperature" : 23.4 , "humidty" : 84 }" at bounding box center [514, 579] width 546 height 152
click at [318, 532] on div "{ "temperature" : 23.4 , "humidty" : 84 }" at bounding box center [514, 579] width 546 height 152
click at [341, 522] on div "{ "temperature" : 23.4 , "humidty" : 38 }" at bounding box center [514, 579] width 546 height 152
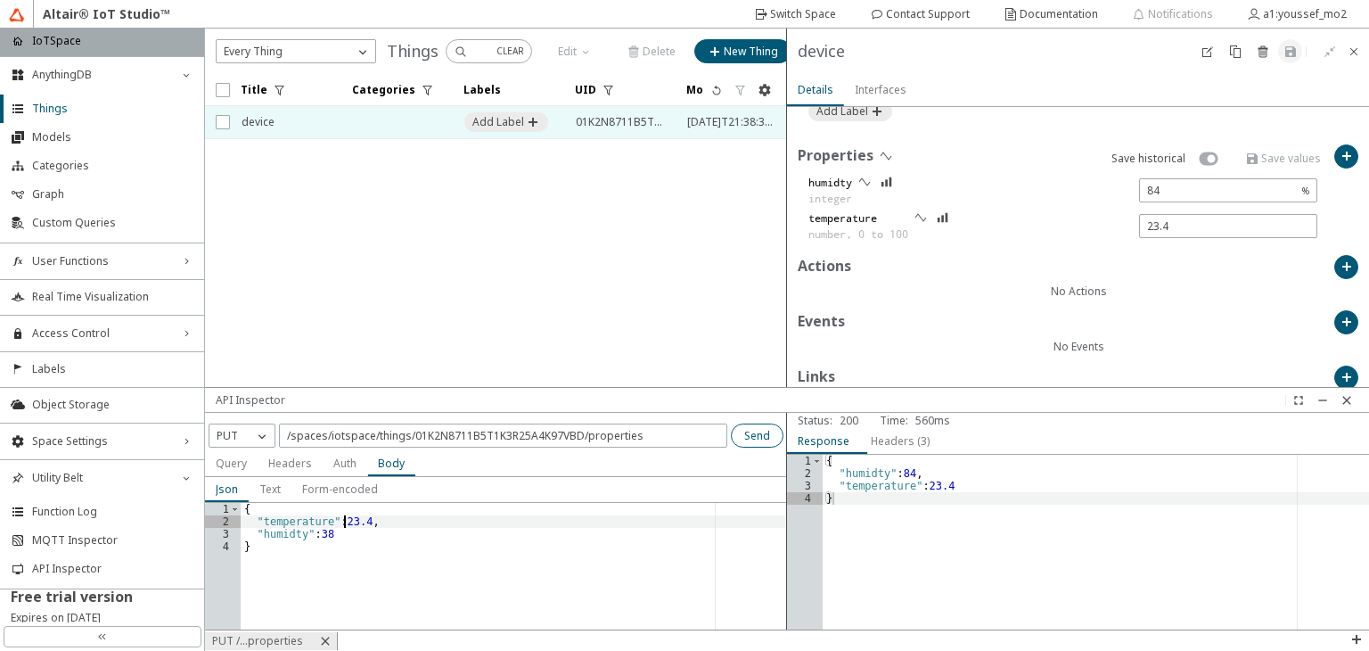
type textarea ""temperature": 23.4,"
click at [0, 0] on slot "Send" at bounding box center [0, 0] width 0 height 0
type input "38"
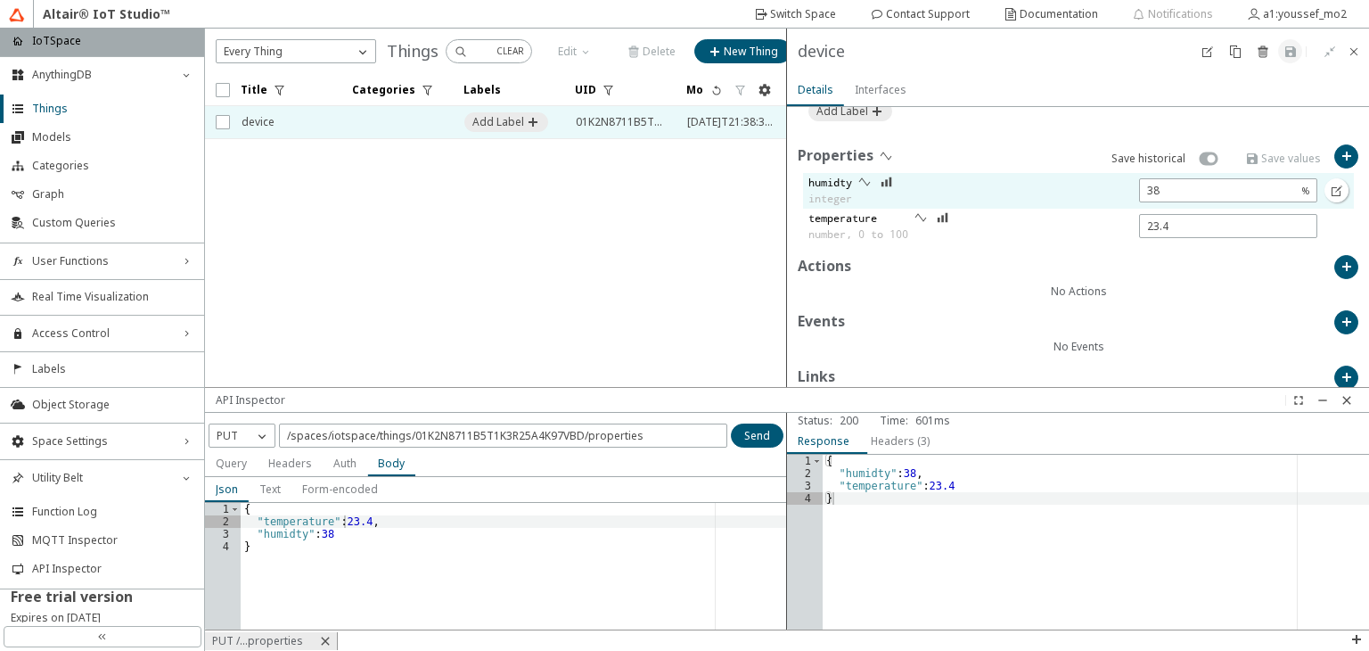
click at [963, 184] on div "humidty integer" at bounding box center [1063, 191] width 520 height 36
click at [881, 181] on iron-icon at bounding box center [887, 182] width 12 height 14
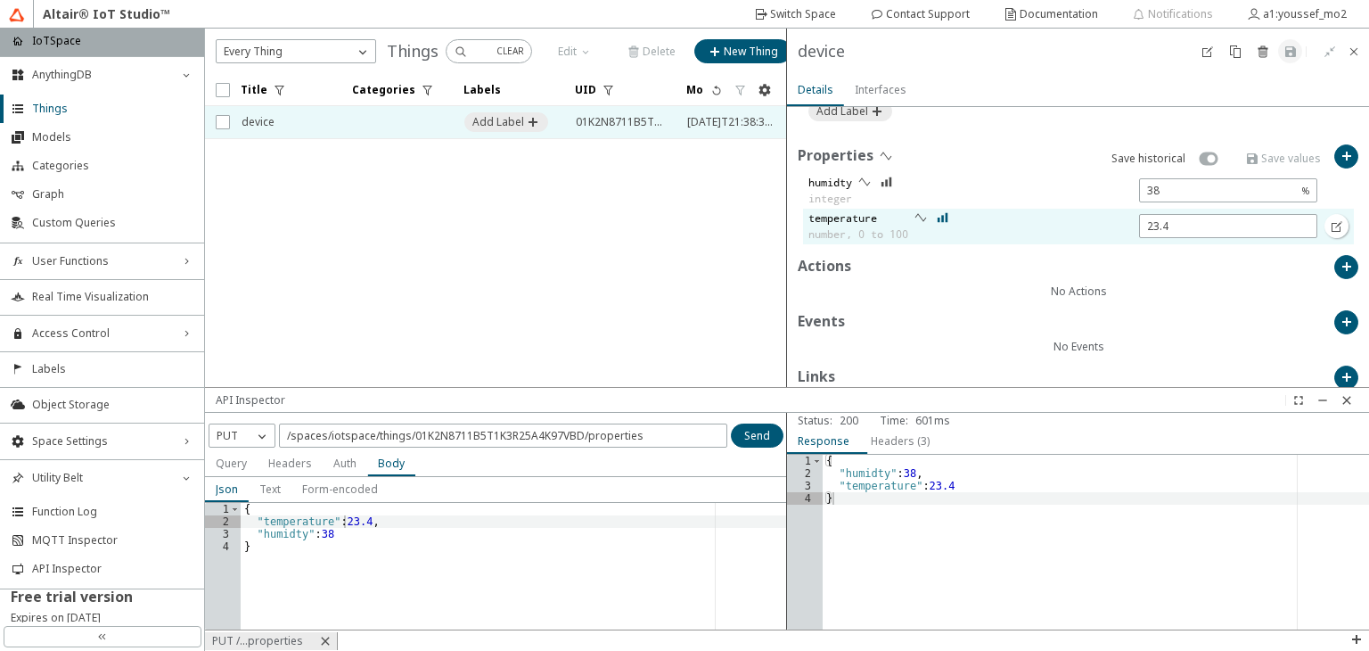
click at [949, 213] on iron-icon at bounding box center [943, 217] width 12 height 14
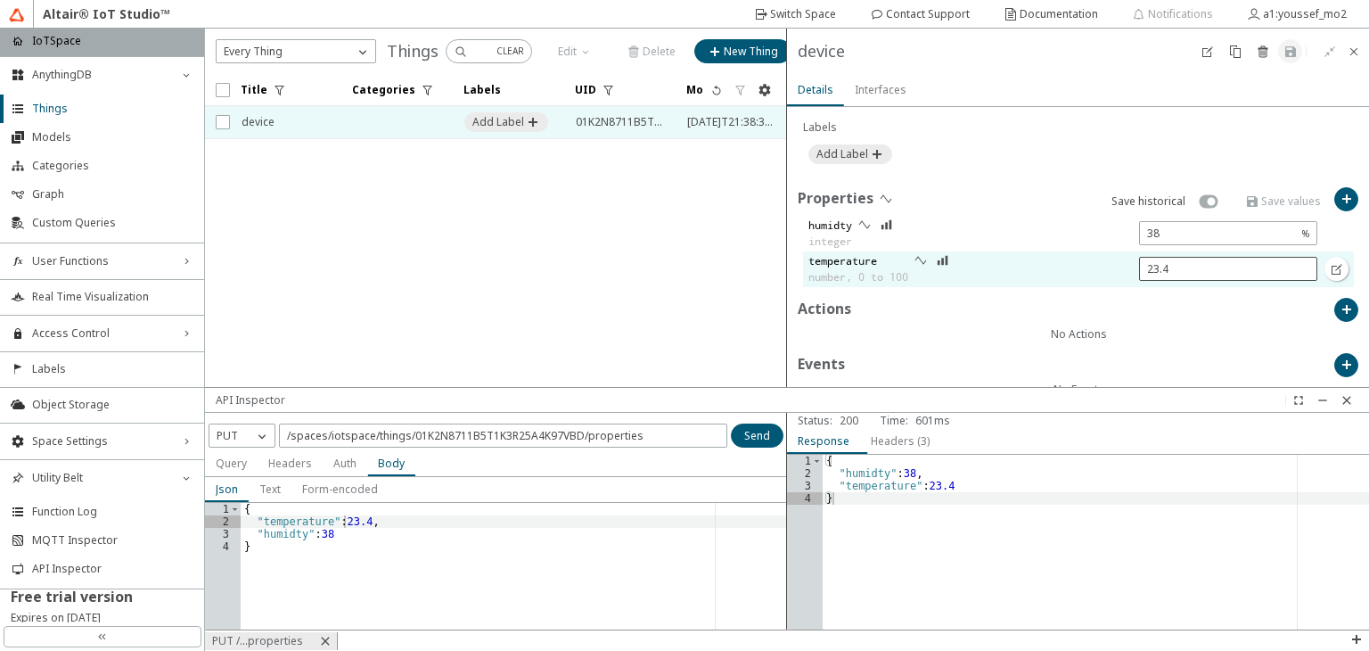
scroll to position [559, 0]
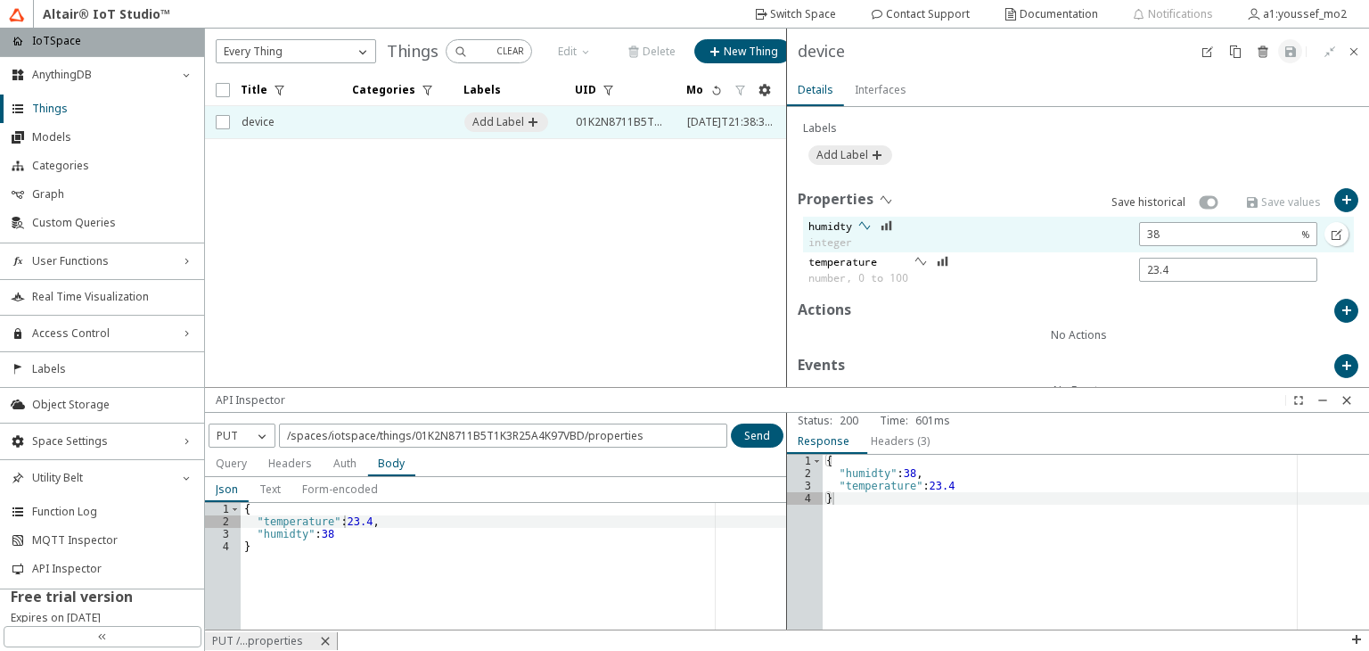
click at [867, 223] on iron-icon at bounding box center [865, 225] width 14 height 14
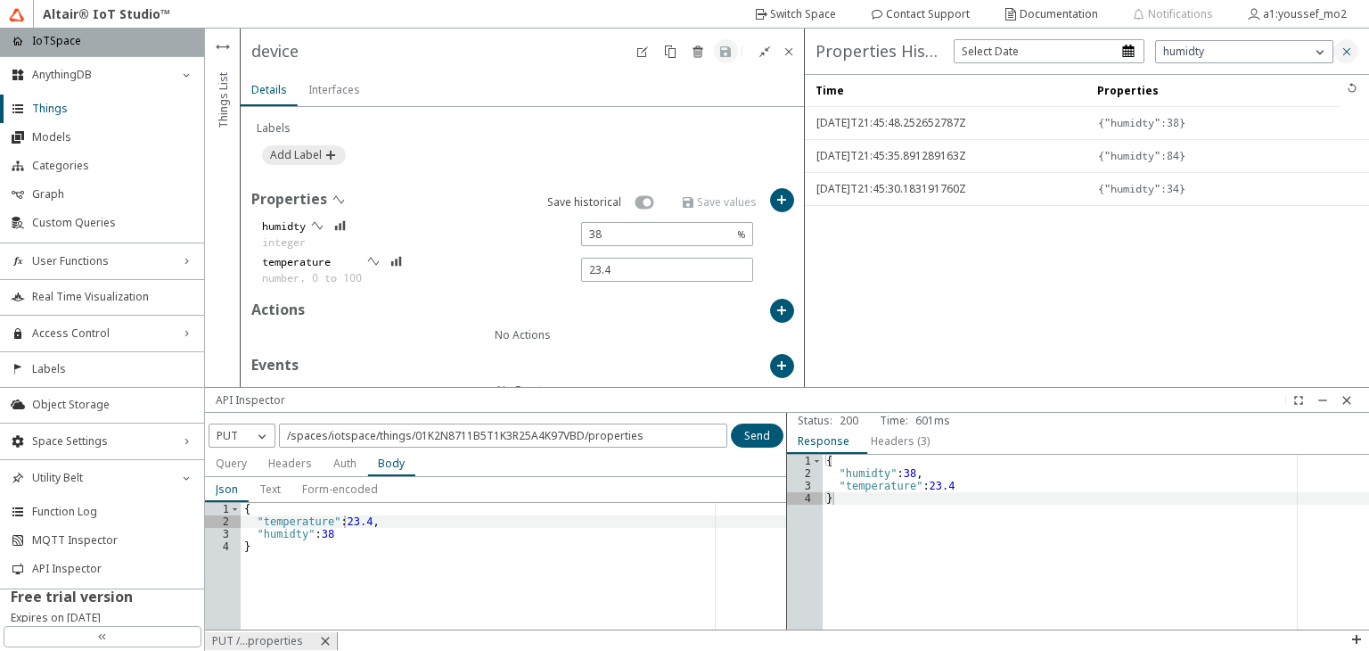
click at [1348, 54] on iron-icon at bounding box center [1347, 52] width 14 height 14
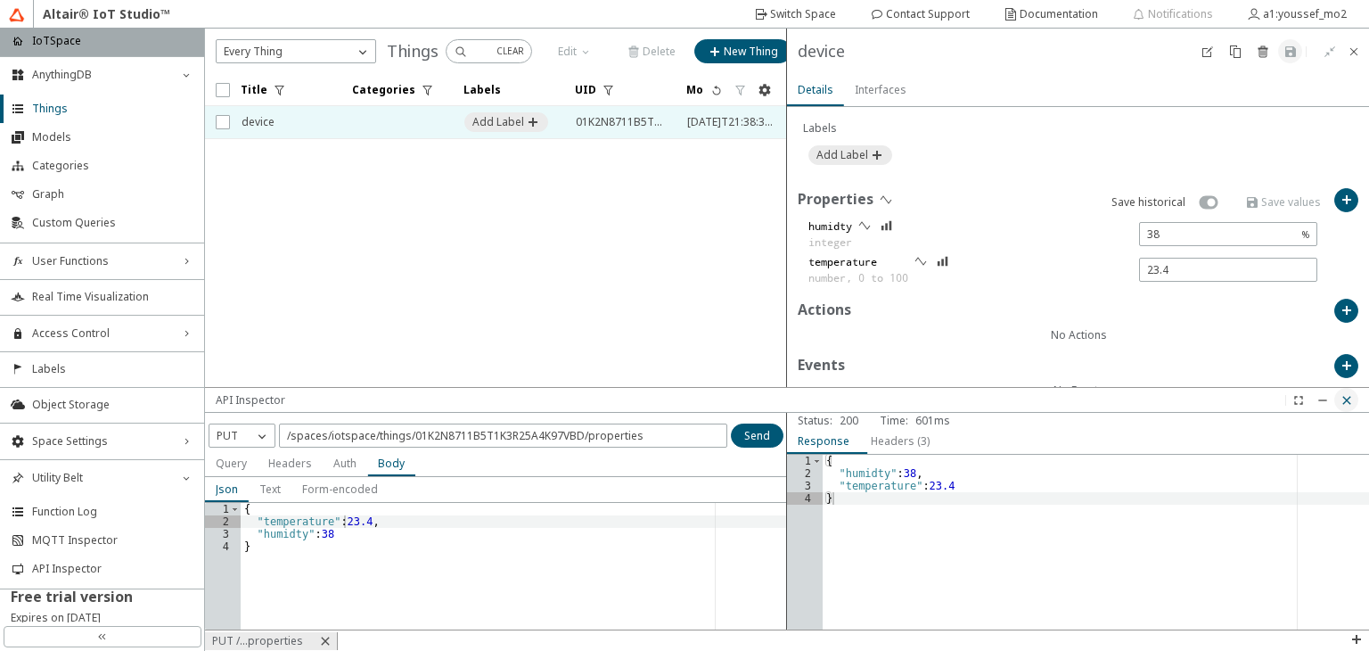
click at [1351, 404] on iron-icon at bounding box center [1347, 400] width 14 height 14
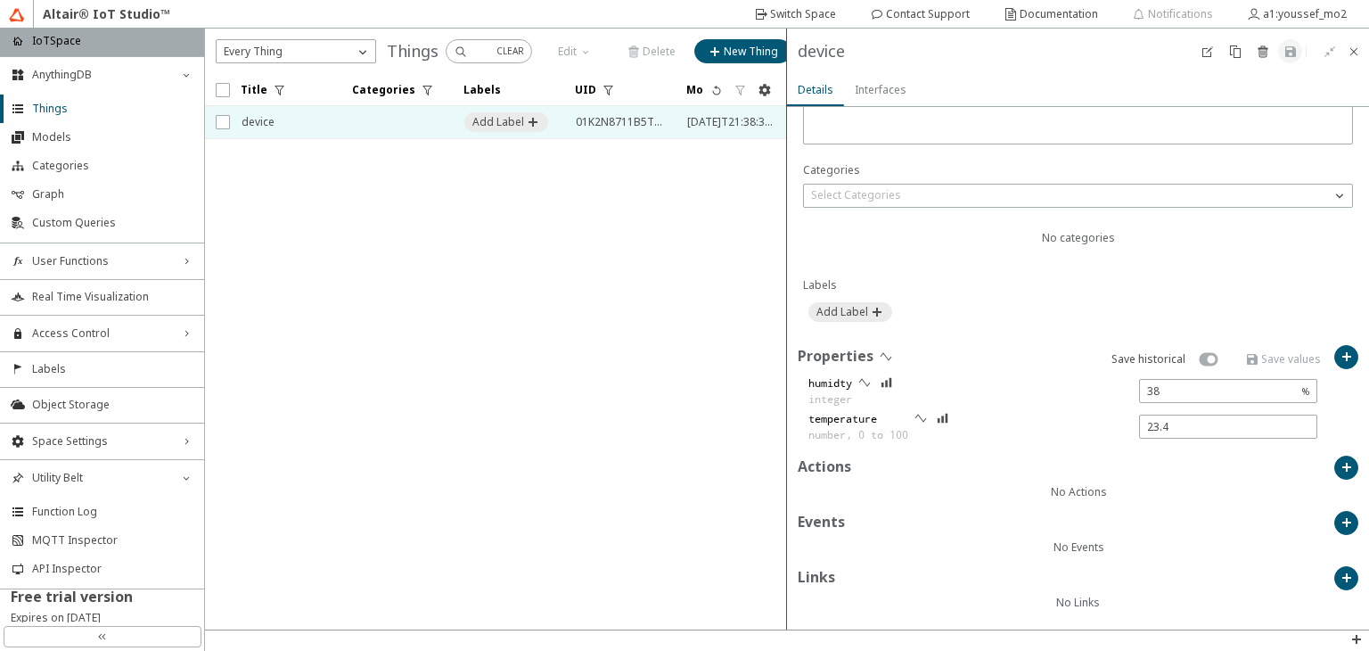
click at [0, 0] on slot "Interfaces" at bounding box center [0, 0] width 0 height 0
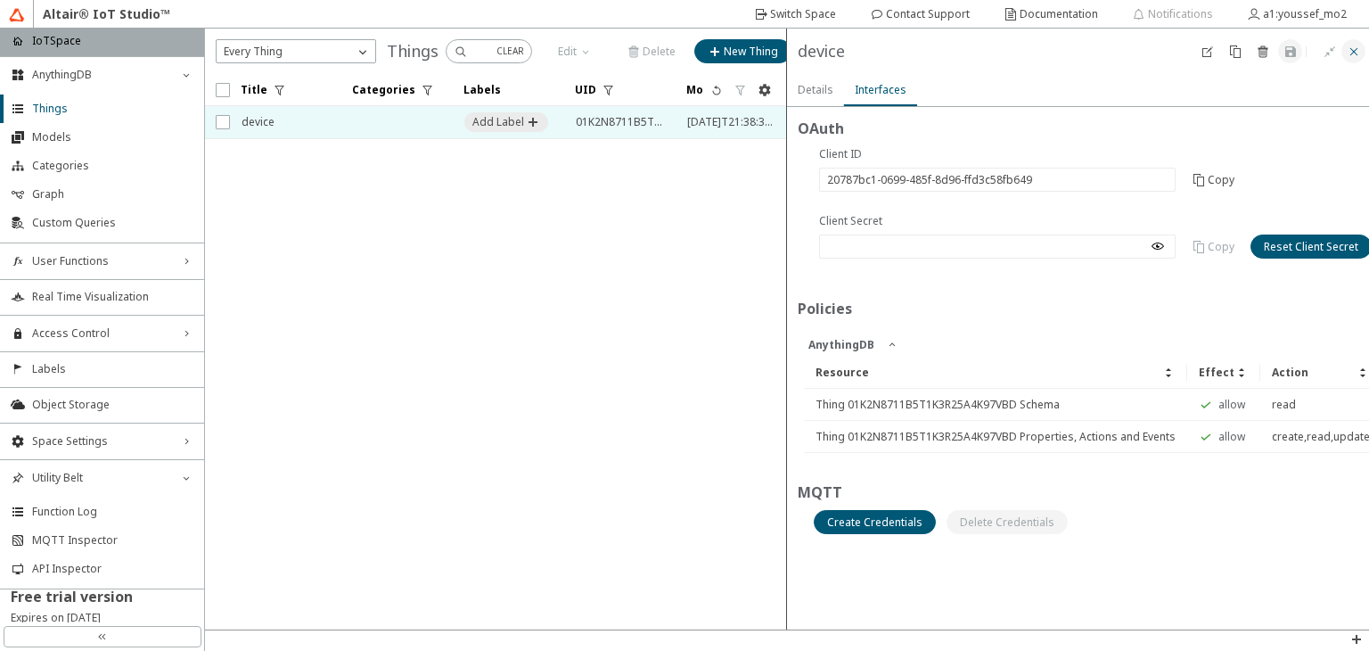
click at [1347, 47] on iron-icon at bounding box center [1354, 52] width 14 height 14
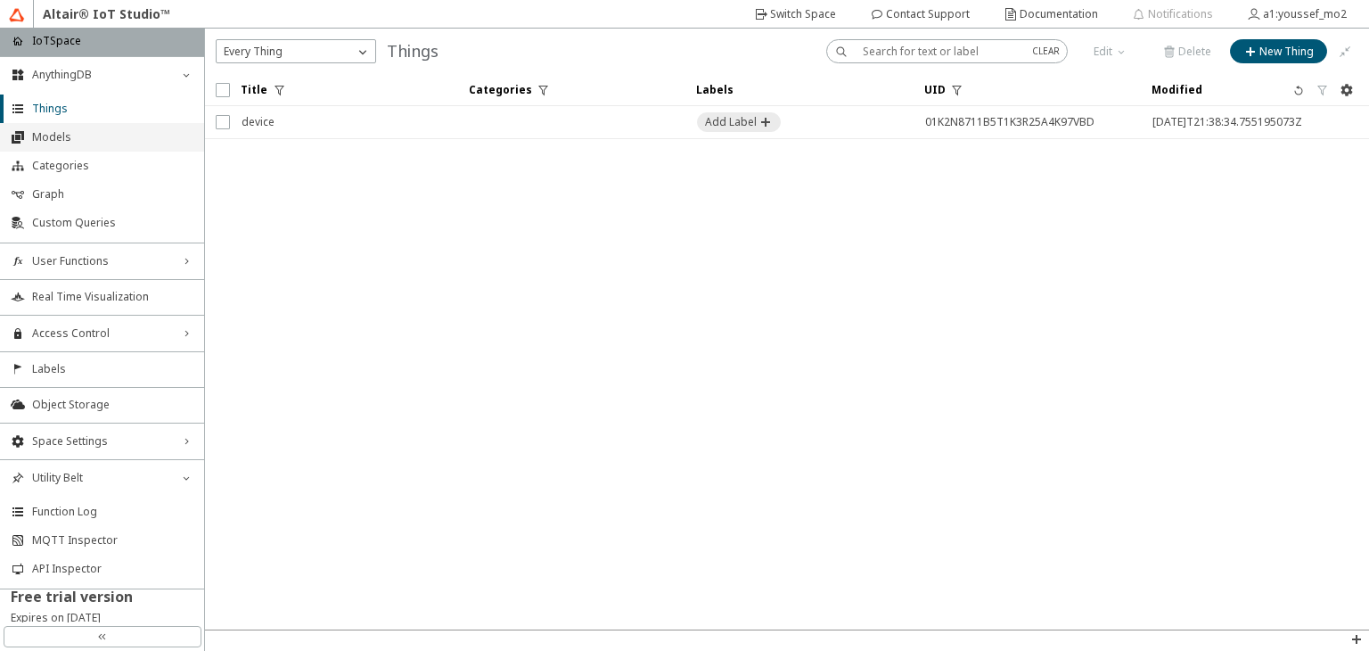
click at [78, 144] on span "Models" at bounding box center [112, 137] width 161 height 14
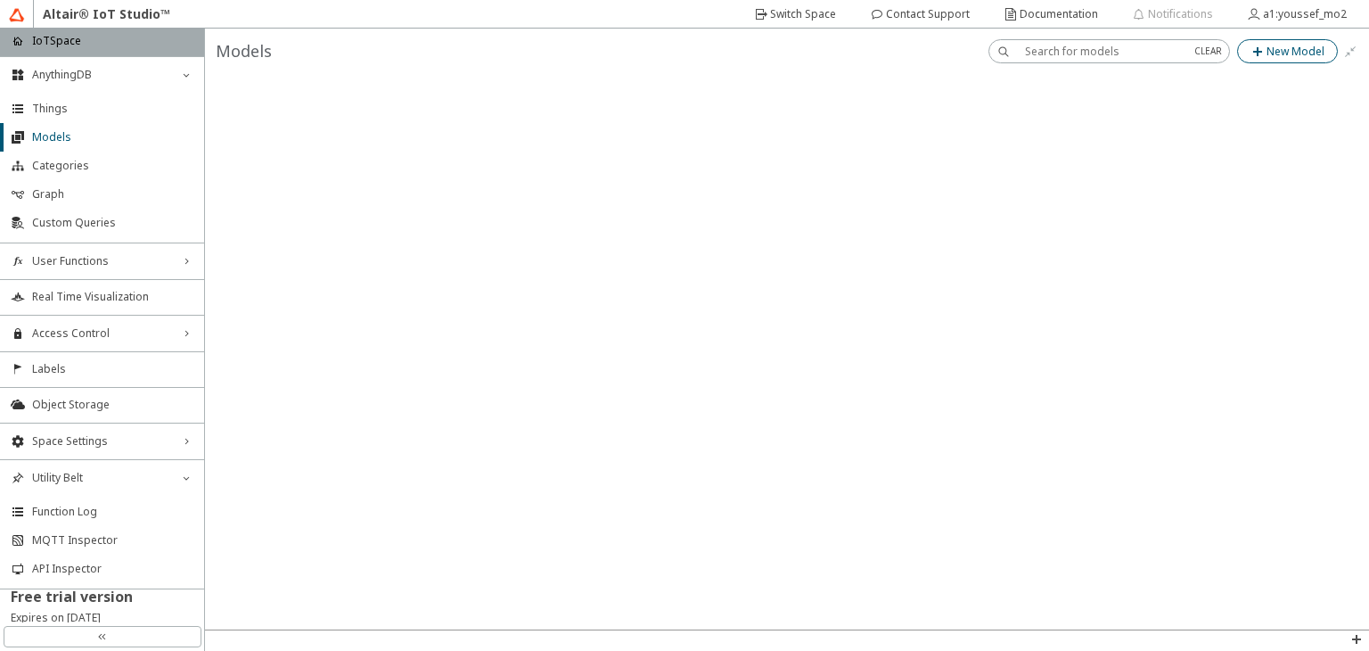
click at [1279, 40] on paper-button "New Model" at bounding box center [1287, 51] width 101 height 24
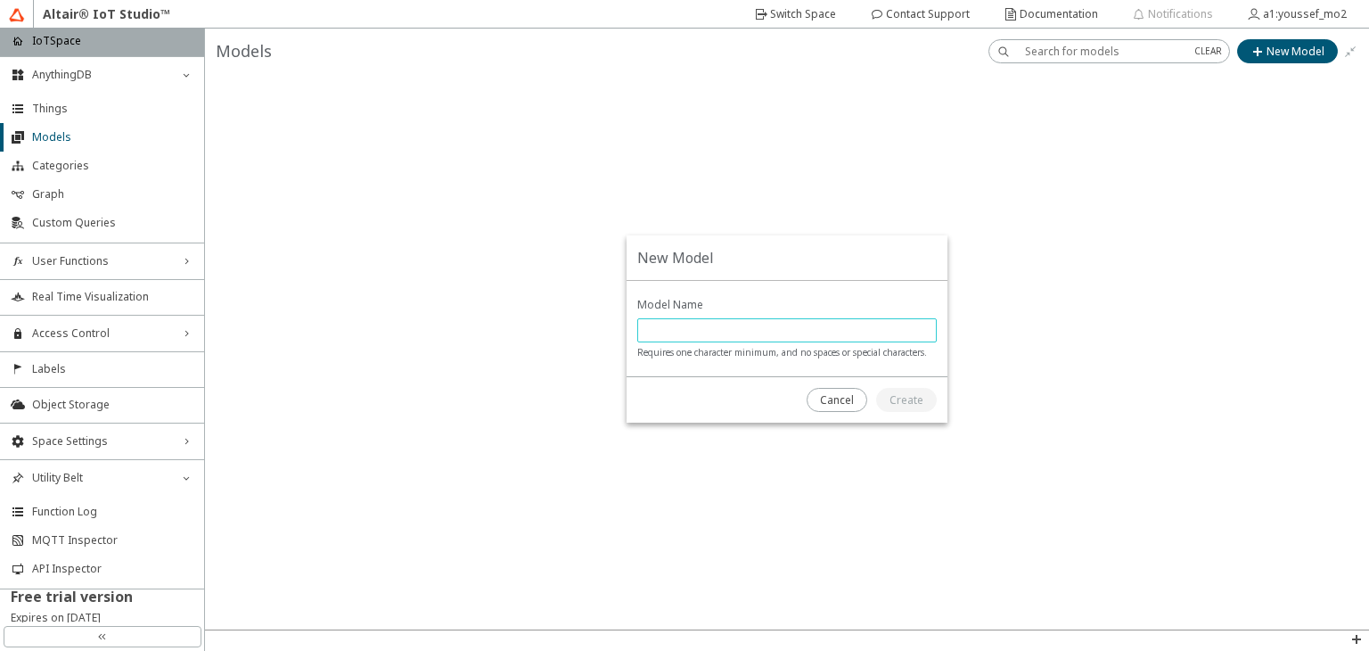
click at [705, 324] on input "text" at bounding box center [786, 330] width 283 height 15
type input "temperature_sensor"
drag, startPoint x: 938, startPoint y: 400, endPoint x: 912, endPoint y: 397, distance: 26.1
click at [912, 397] on div at bounding box center [867, 399] width 160 height 45
click at [0, 0] on slot "Create" at bounding box center [0, 0] width 0 height 0
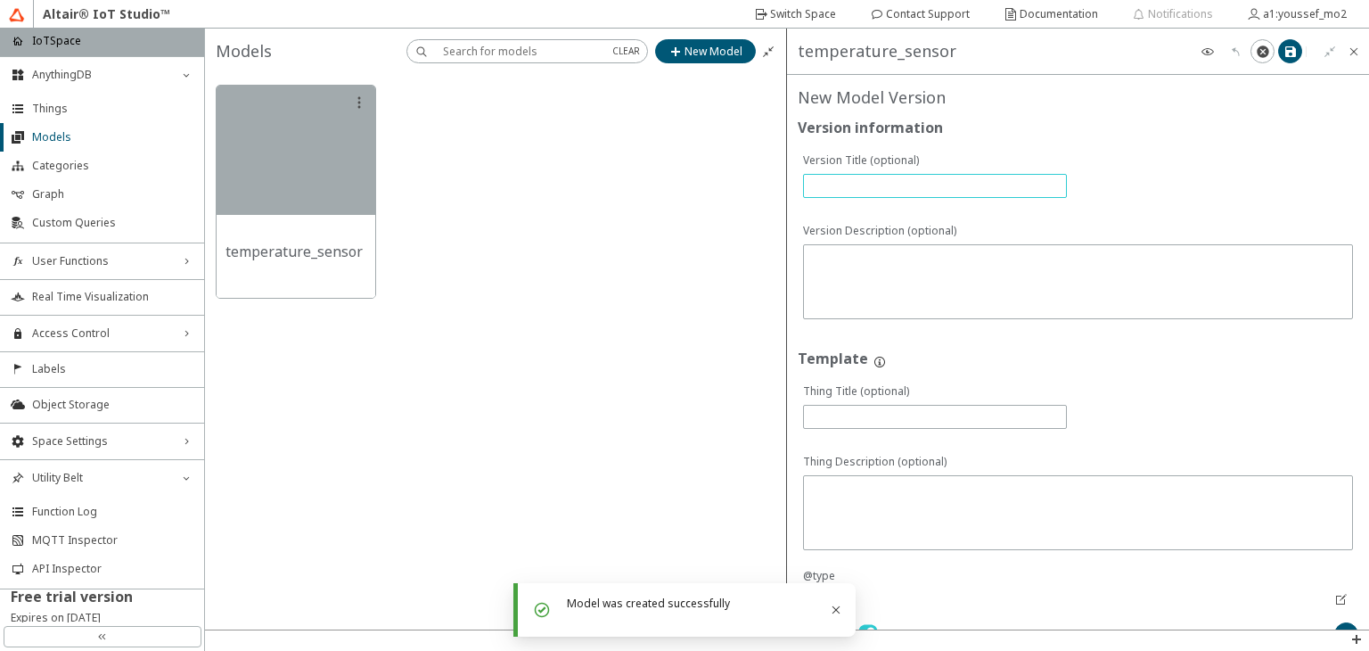
click at [888, 186] on input "text" at bounding box center [935, 185] width 248 height 15
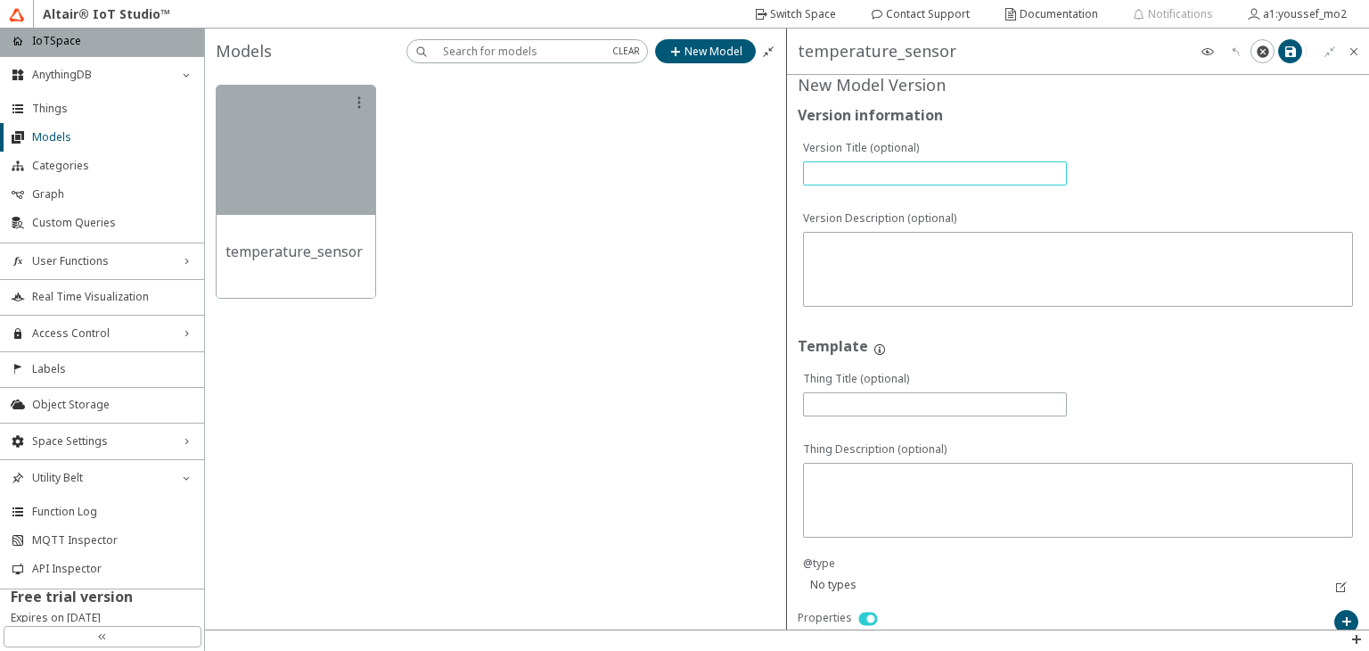
scroll to position [11, 0]
type input "temperature sensor"
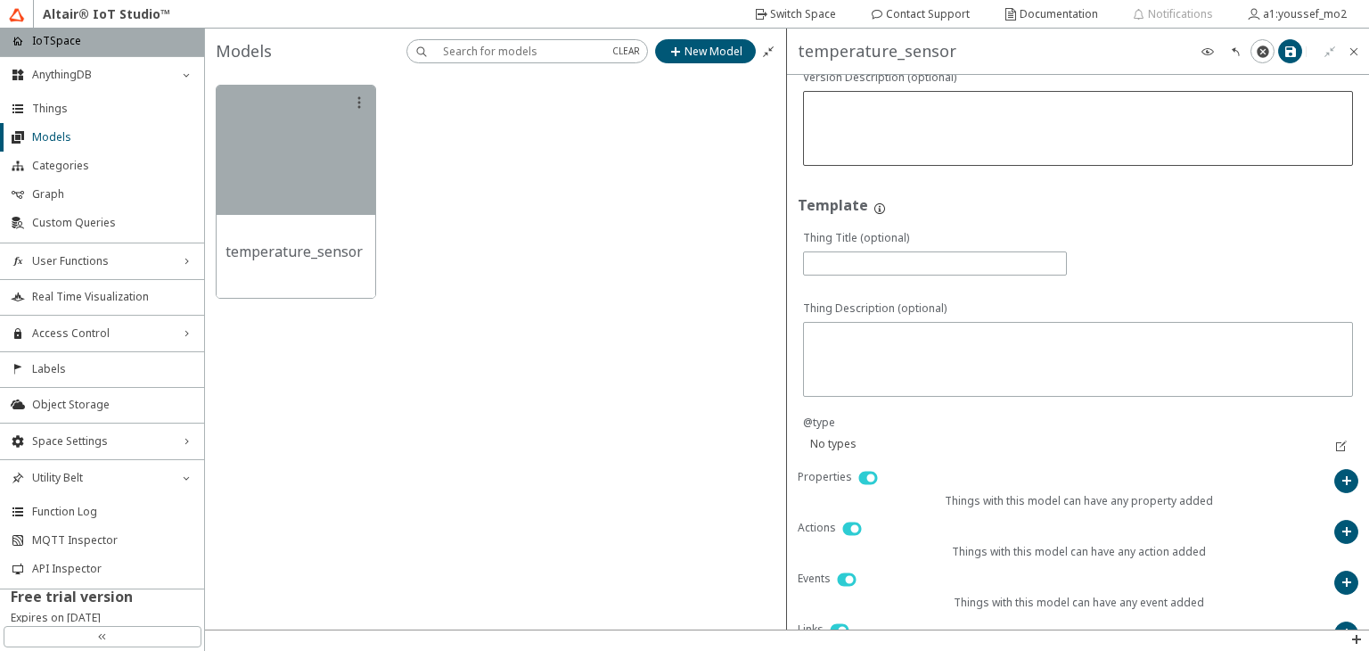
scroll to position [0, 0]
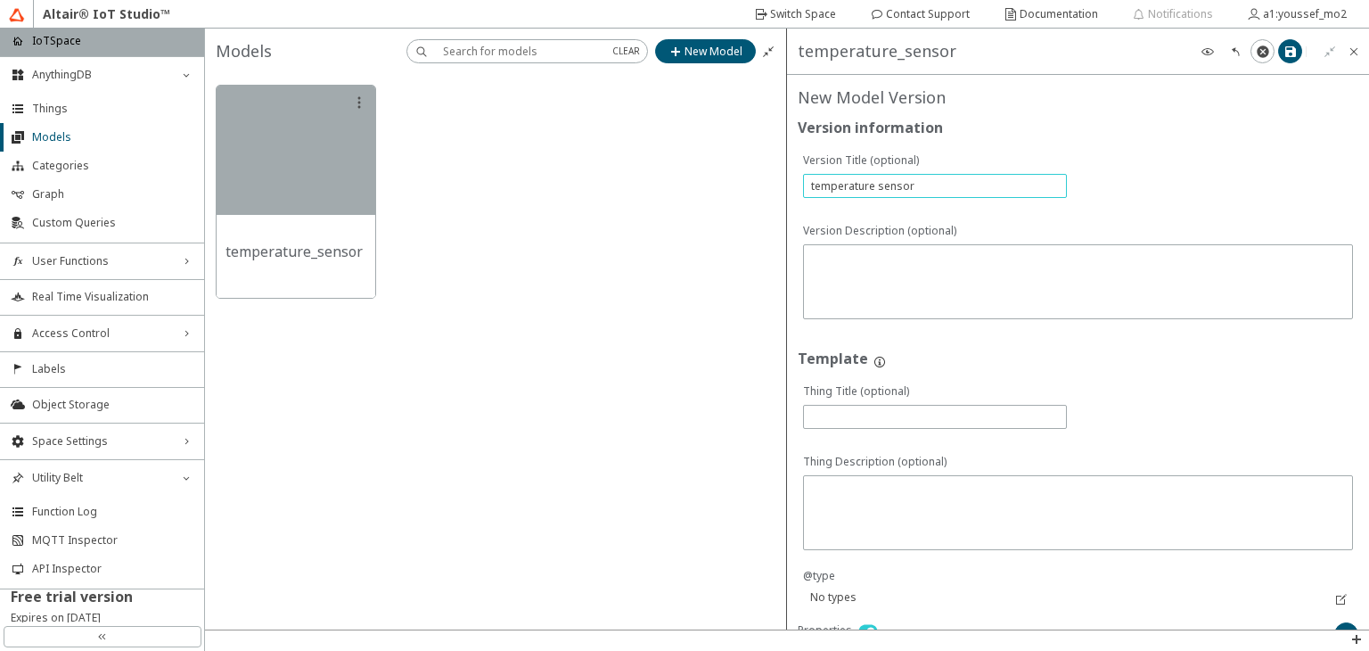
drag, startPoint x: 958, startPoint y: 190, endPoint x: 759, endPoint y: 194, distance: 199.7
click at [759, 194] on div "New Model Version Version information Template If you want Things with this mod…" at bounding box center [787, 329] width 1164 height 601
type input "init"
paste input "temperature sensor"
click at [871, 410] on input "temperature sensor" at bounding box center [935, 416] width 248 height 15
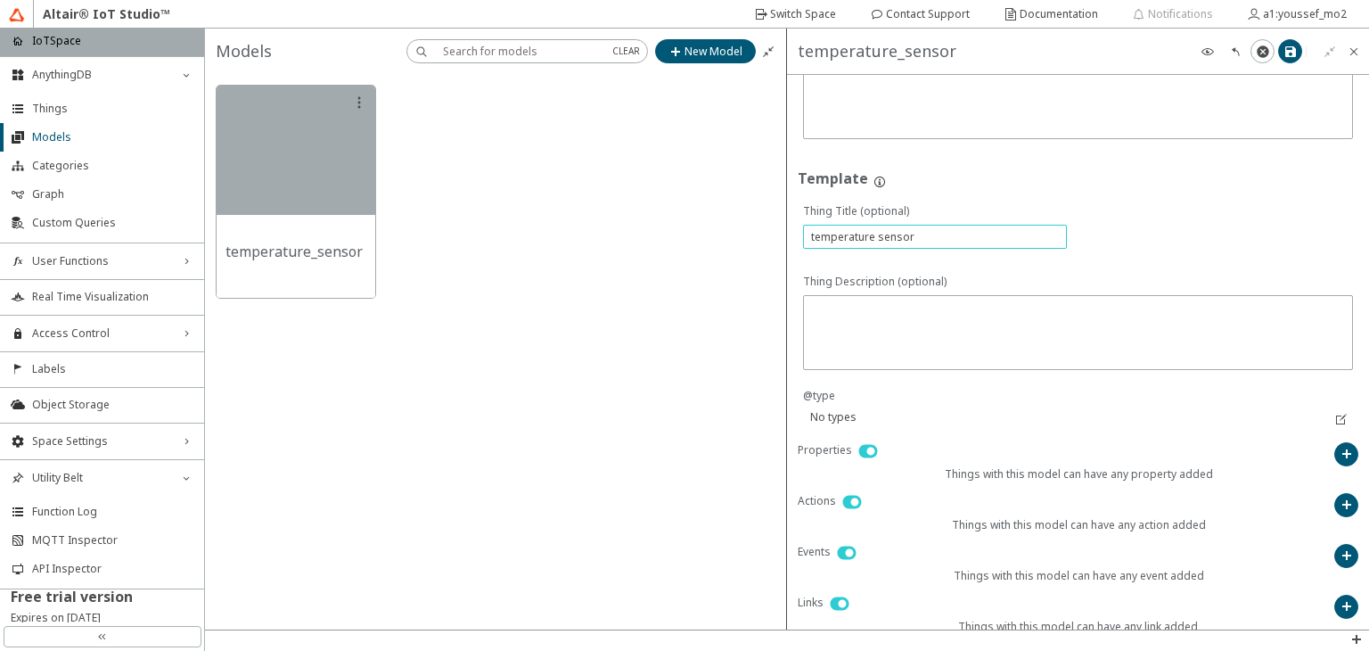
scroll to position [194, 0]
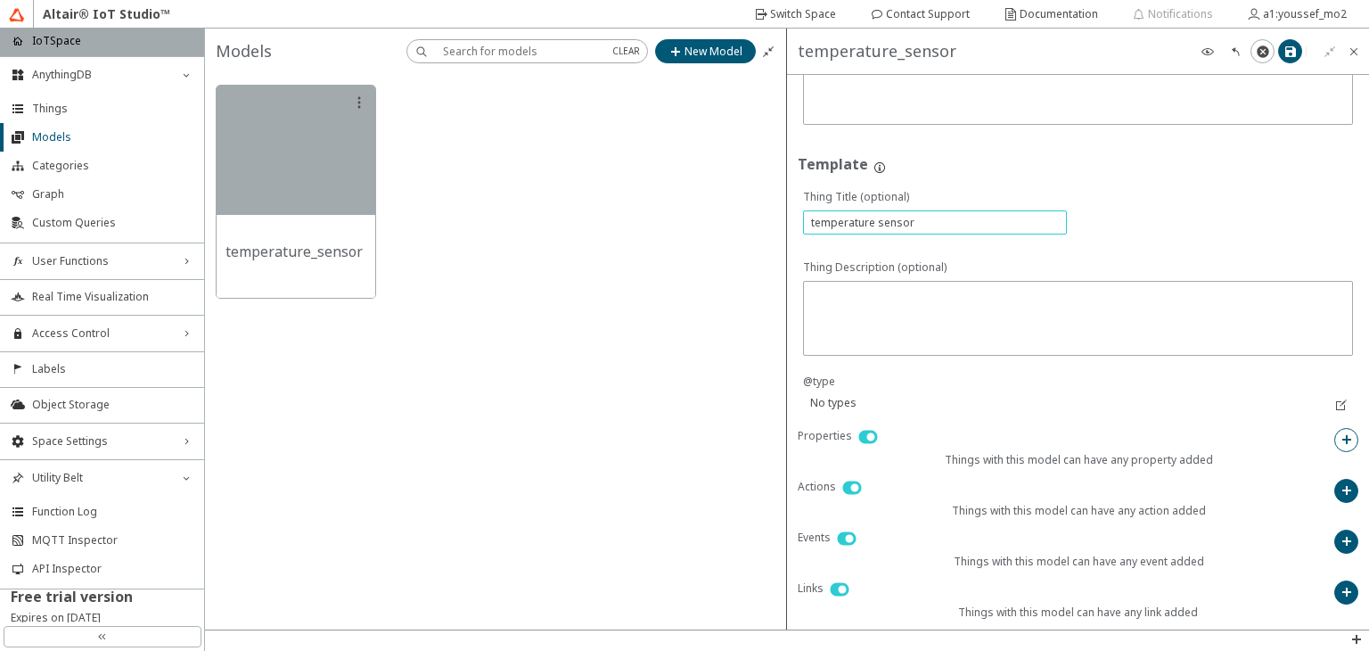
type input "temperature sensor"
click at [1335, 428] on paper-button at bounding box center [1347, 440] width 24 height 24
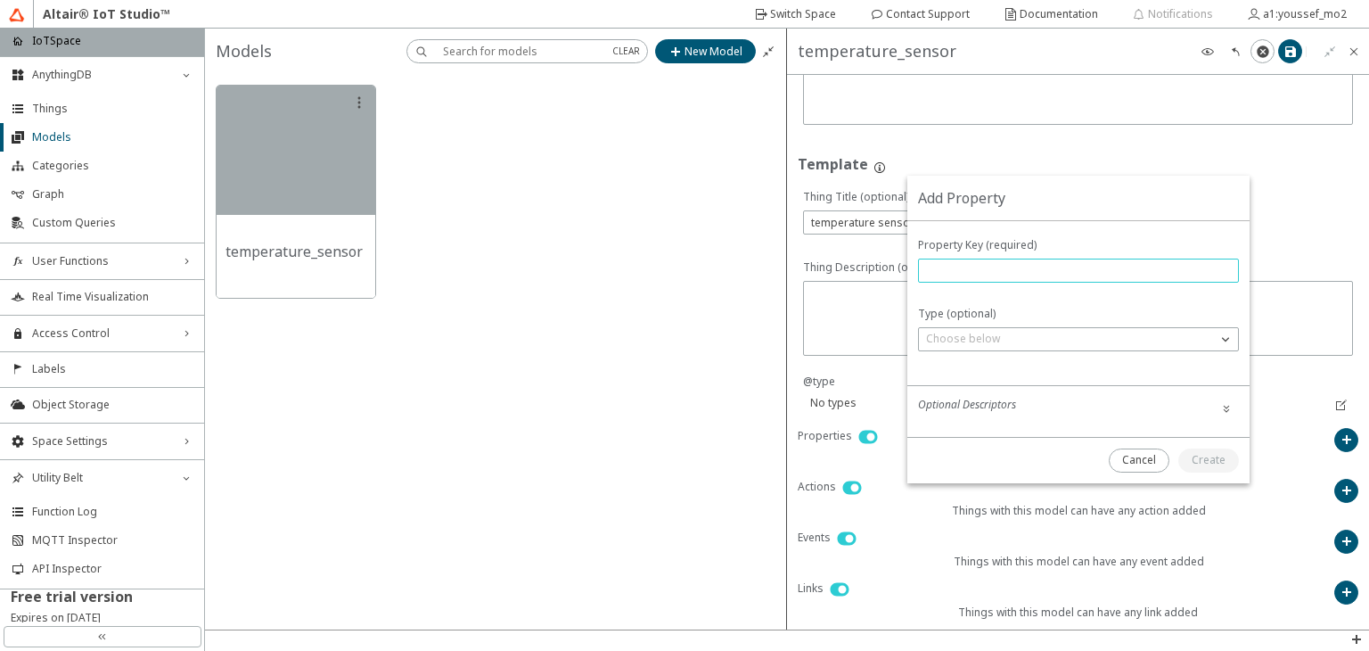
click at [1008, 263] on input "text" at bounding box center [1078, 270] width 305 height 15
type input "id"
click at [980, 336] on p "Choose below" at bounding box center [963, 339] width 88 height 16
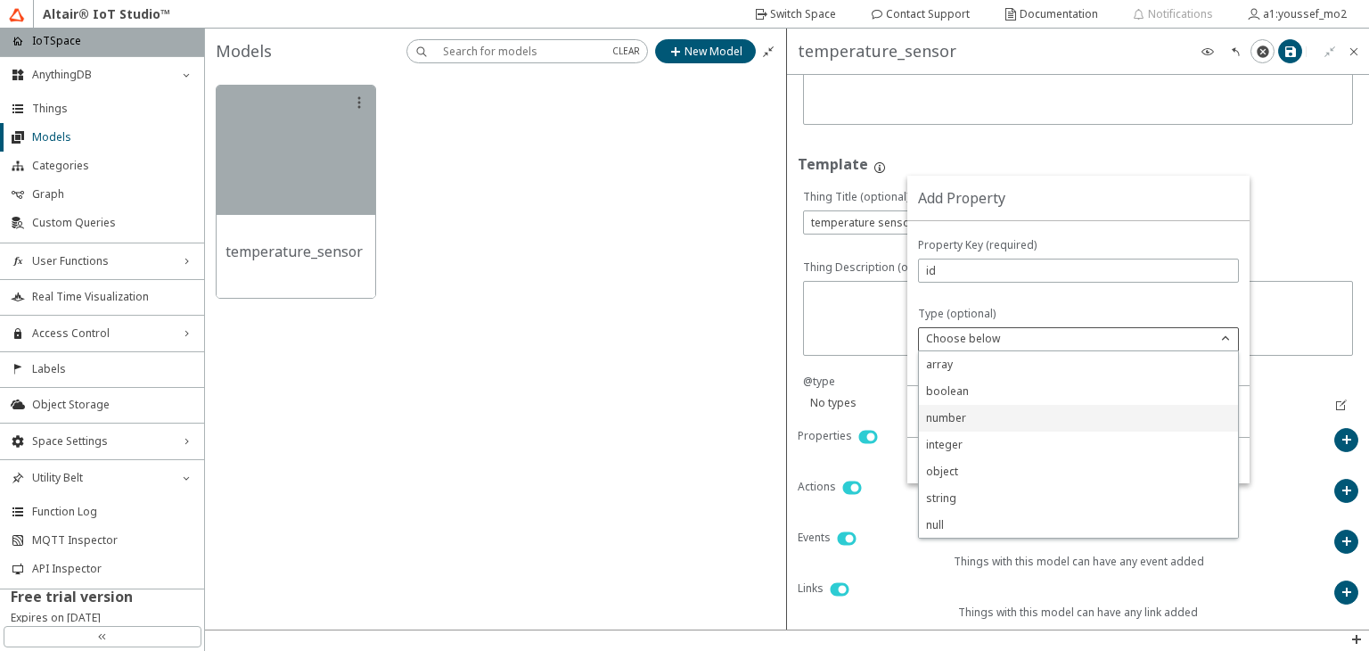
click at [984, 422] on p "number" at bounding box center [1078, 418] width 319 height 16
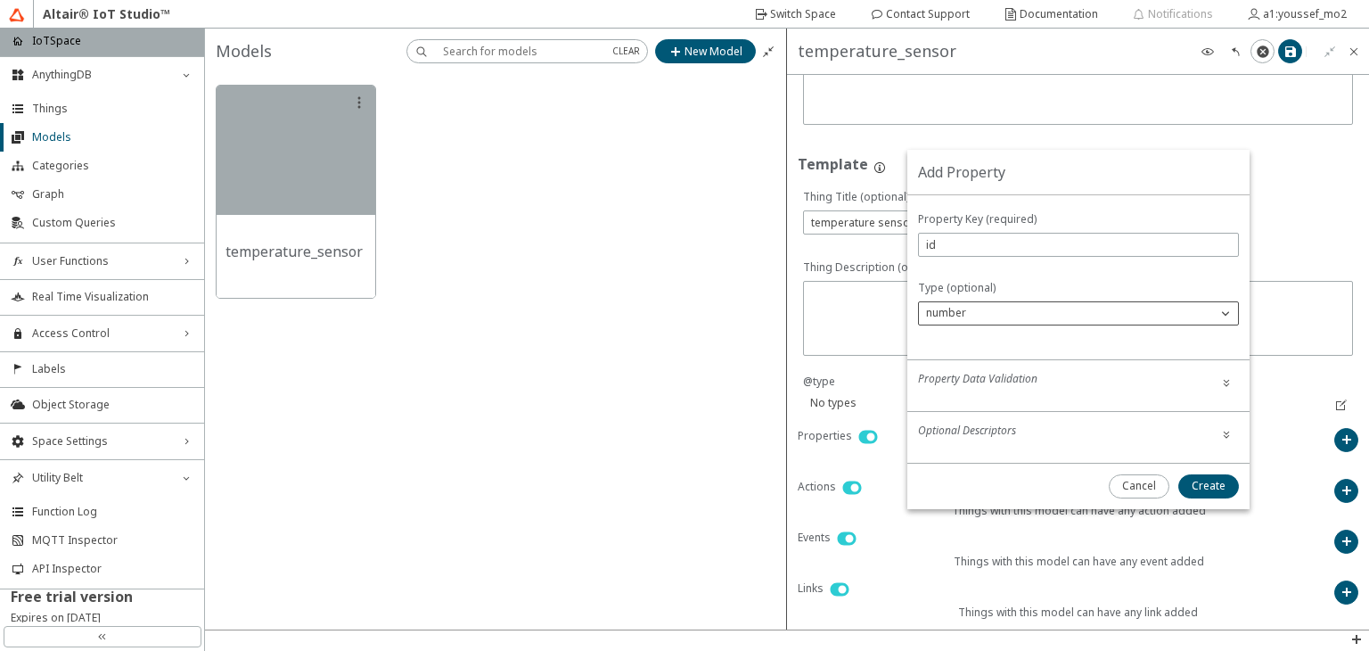
click at [1051, 314] on div "number" at bounding box center [1068, 313] width 298 height 18
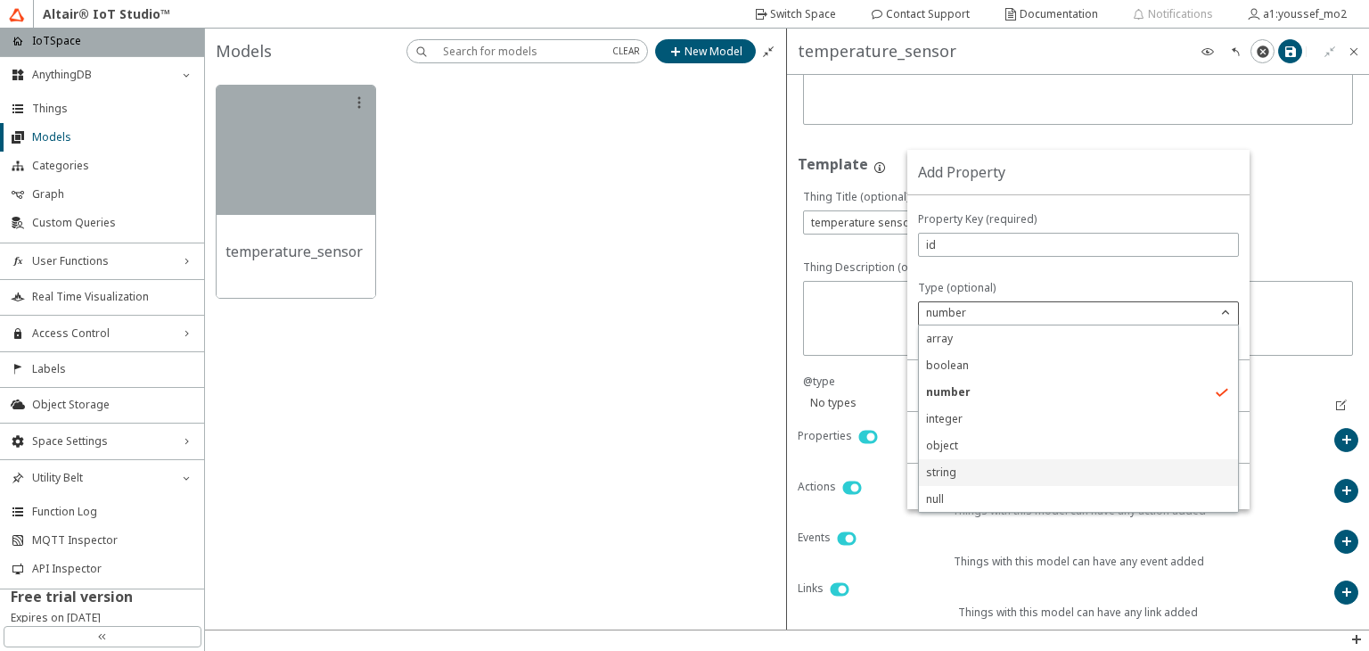
click at [973, 472] on p "string" at bounding box center [1078, 472] width 319 height 16
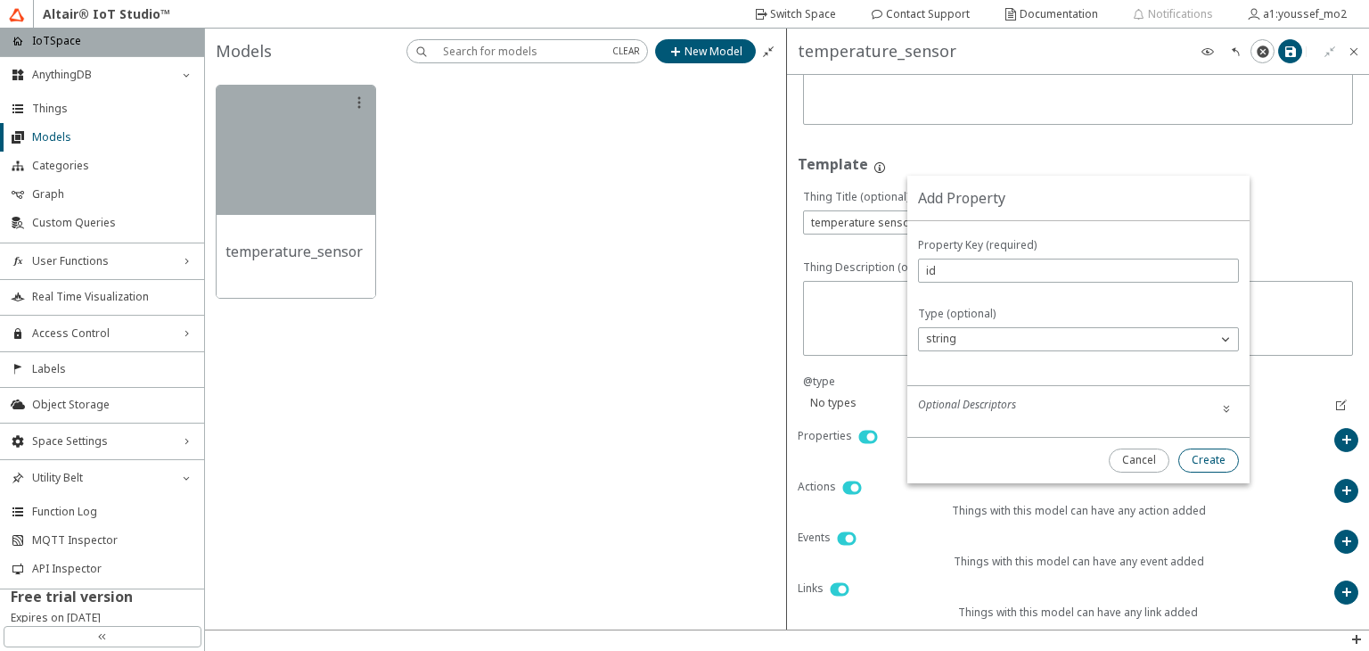
click at [1187, 457] on paper-button "Create" at bounding box center [1209, 460] width 61 height 24
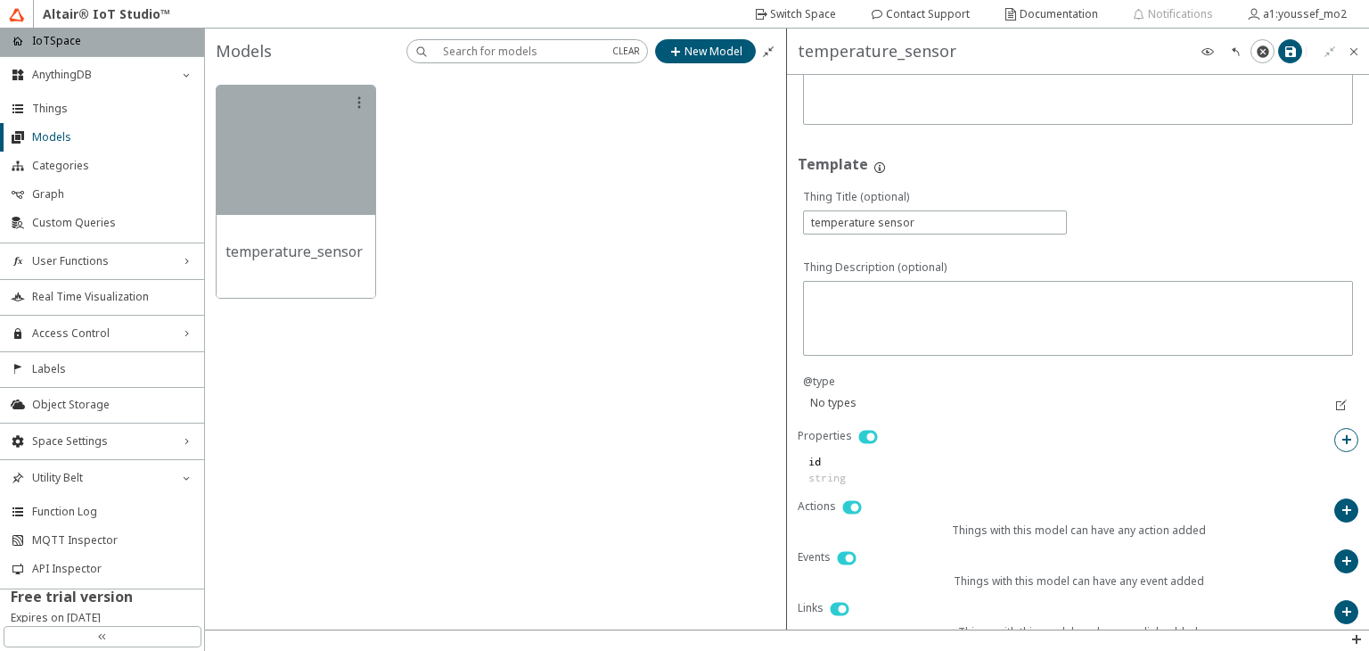
click at [1340, 439] on iron-icon at bounding box center [1347, 439] width 14 height 14
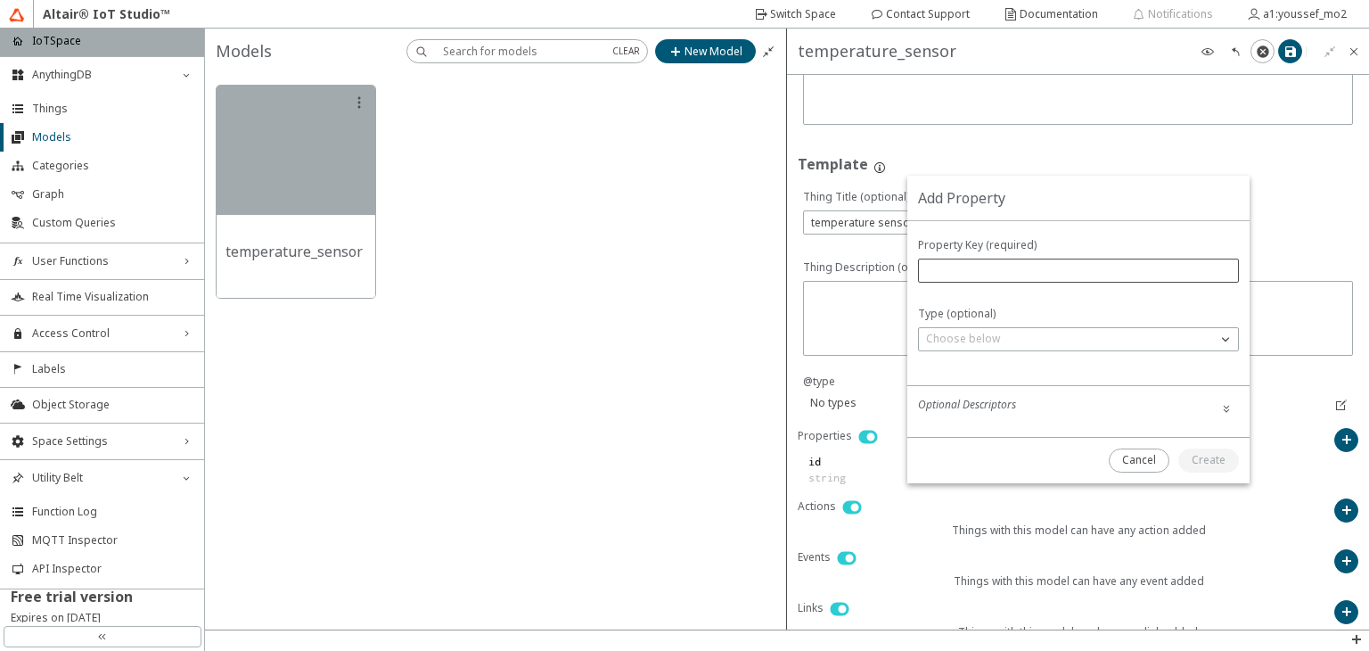
click at [1009, 259] on div at bounding box center [1078, 271] width 321 height 24
type input "c"
type input "value"
click at [940, 339] on p "Choose below" at bounding box center [963, 339] width 88 height 16
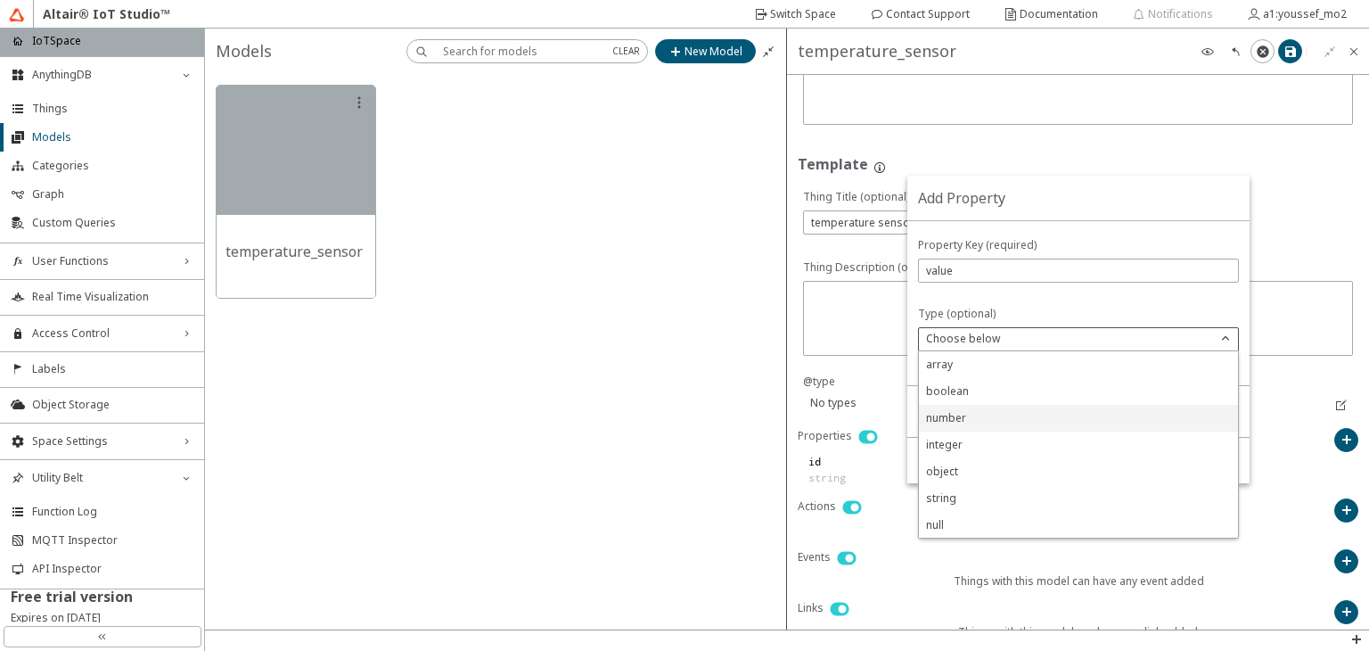
click at [990, 429] on div "number" at bounding box center [1078, 418] width 319 height 27
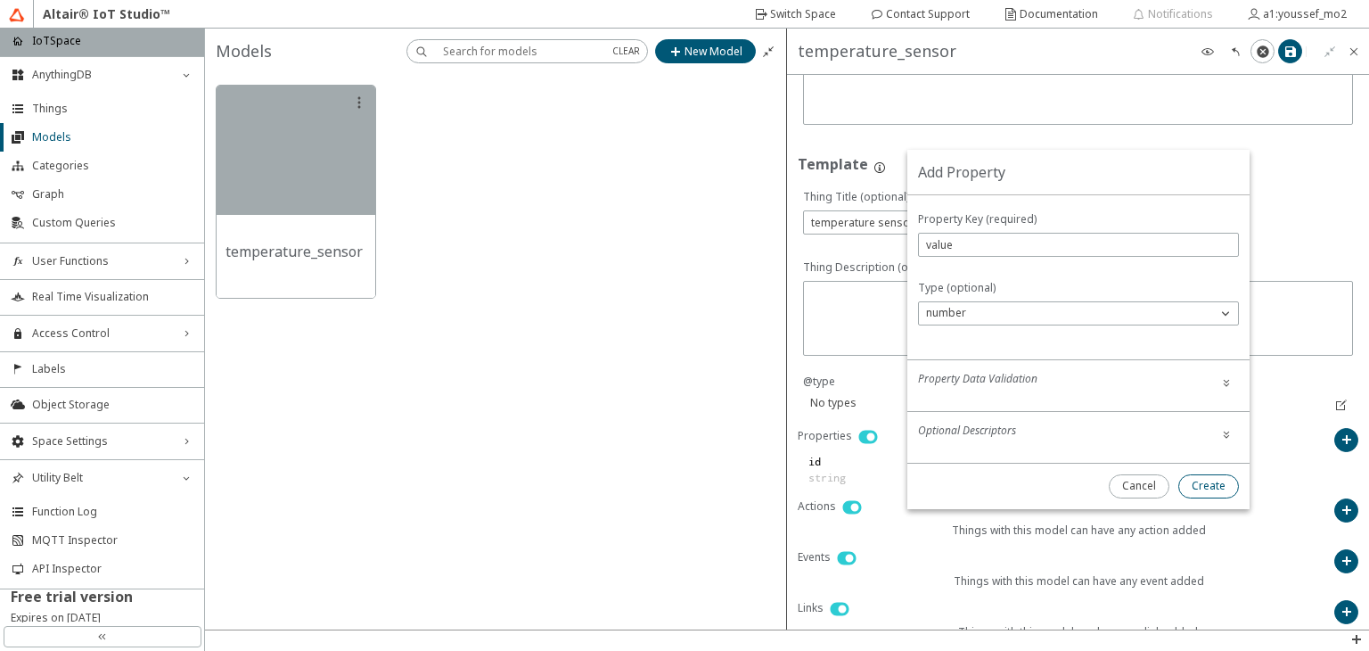
click at [0, 0] on slot "Create" at bounding box center [0, 0] width 0 height 0
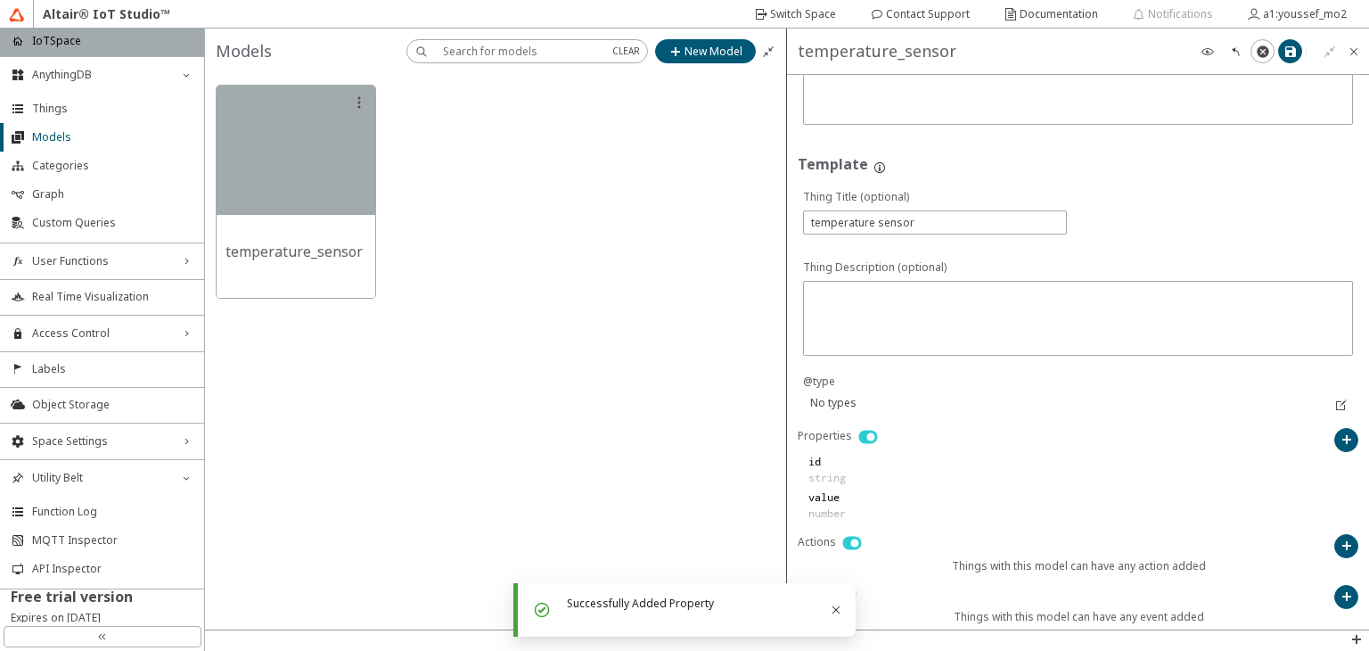
click at [846, 541] on iron-icon at bounding box center [852, 542] width 32 height 21
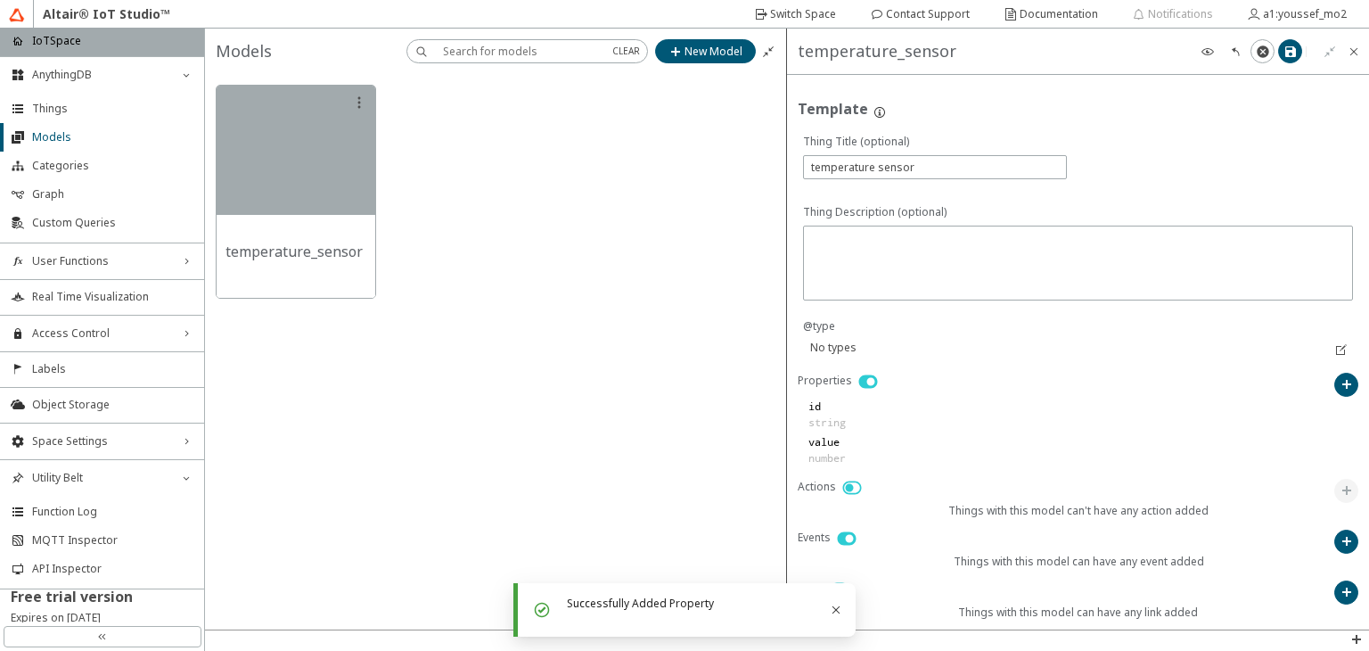
click at [847, 536] on iron-icon at bounding box center [847, 538] width 32 height 21
click at [836, 609] on icon "Close" at bounding box center [837, 610] width 8 height 8
click at [839, 587] on iron-icon at bounding box center [840, 589] width 32 height 21
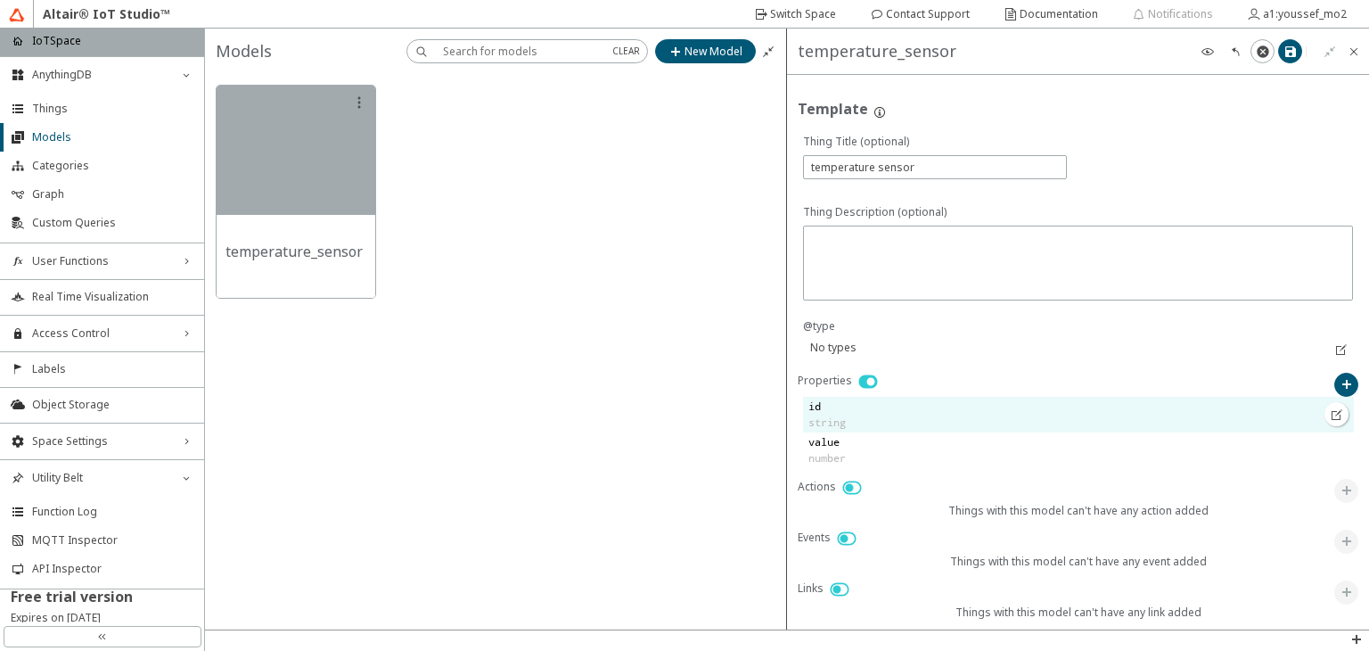
scroll to position [0, 0]
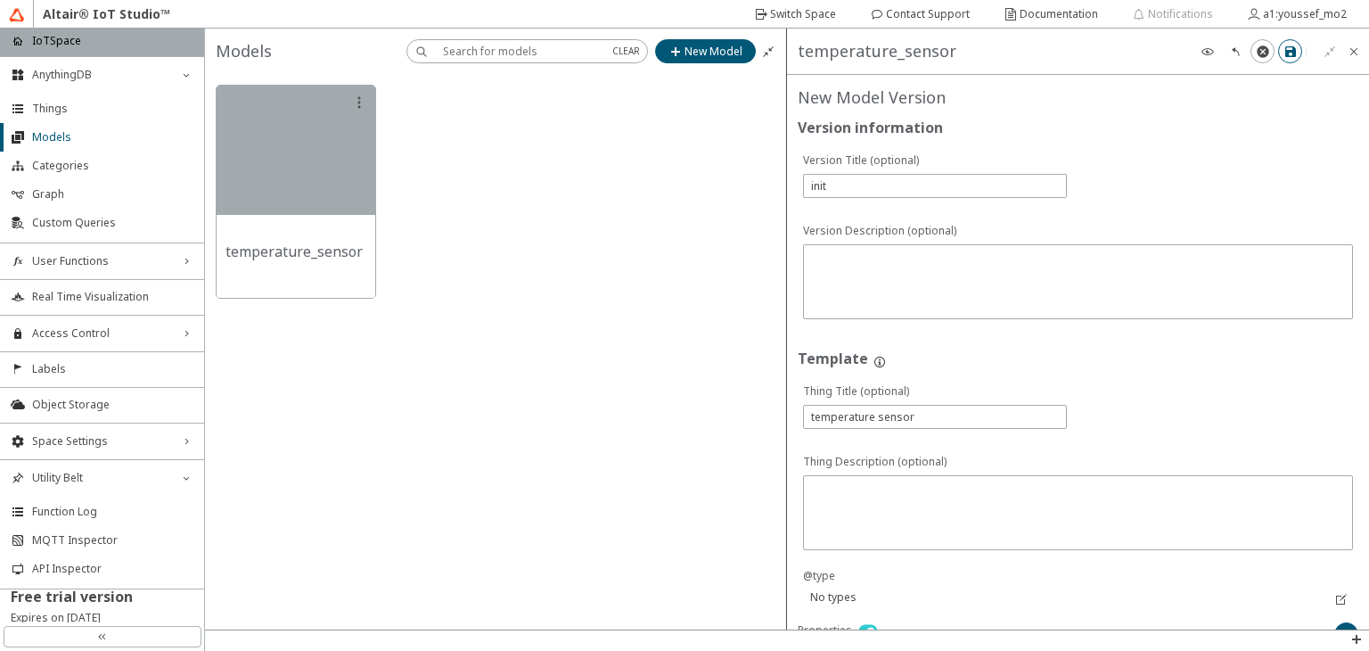
click at [1294, 45] on iron-icon at bounding box center [1291, 52] width 14 height 14
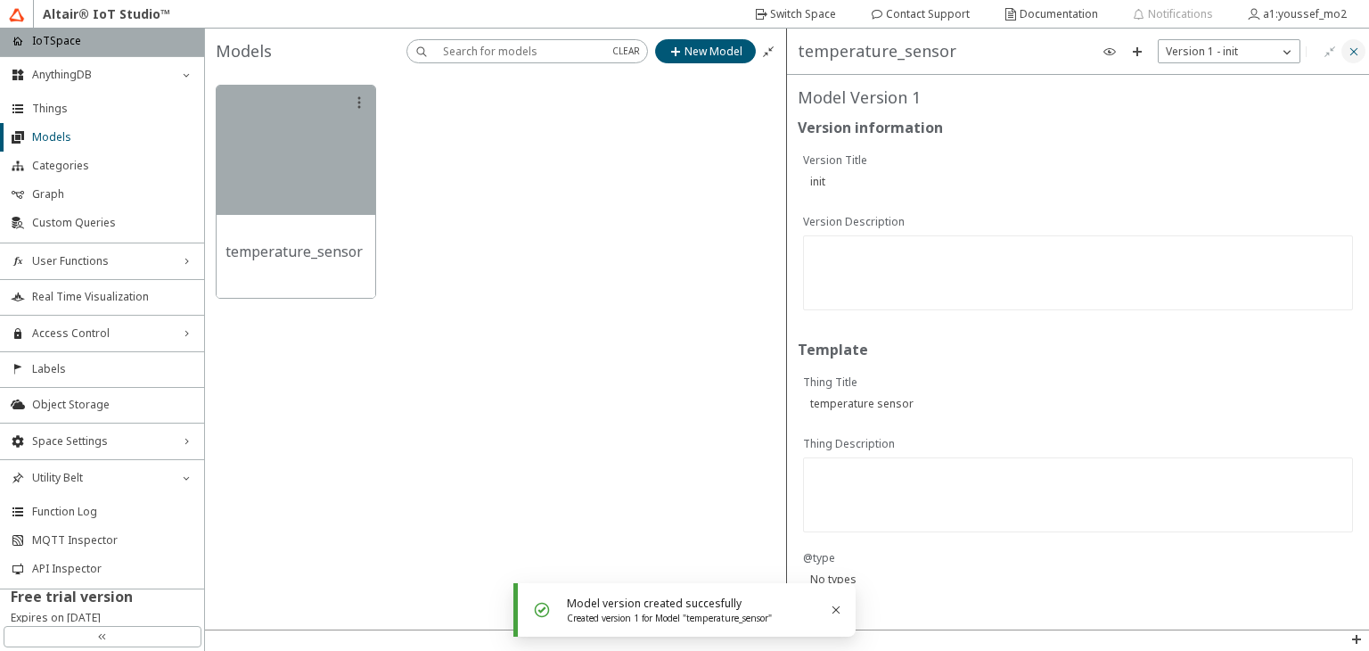
click at [1354, 53] on iron-icon at bounding box center [1354, 52] width 14 height 14
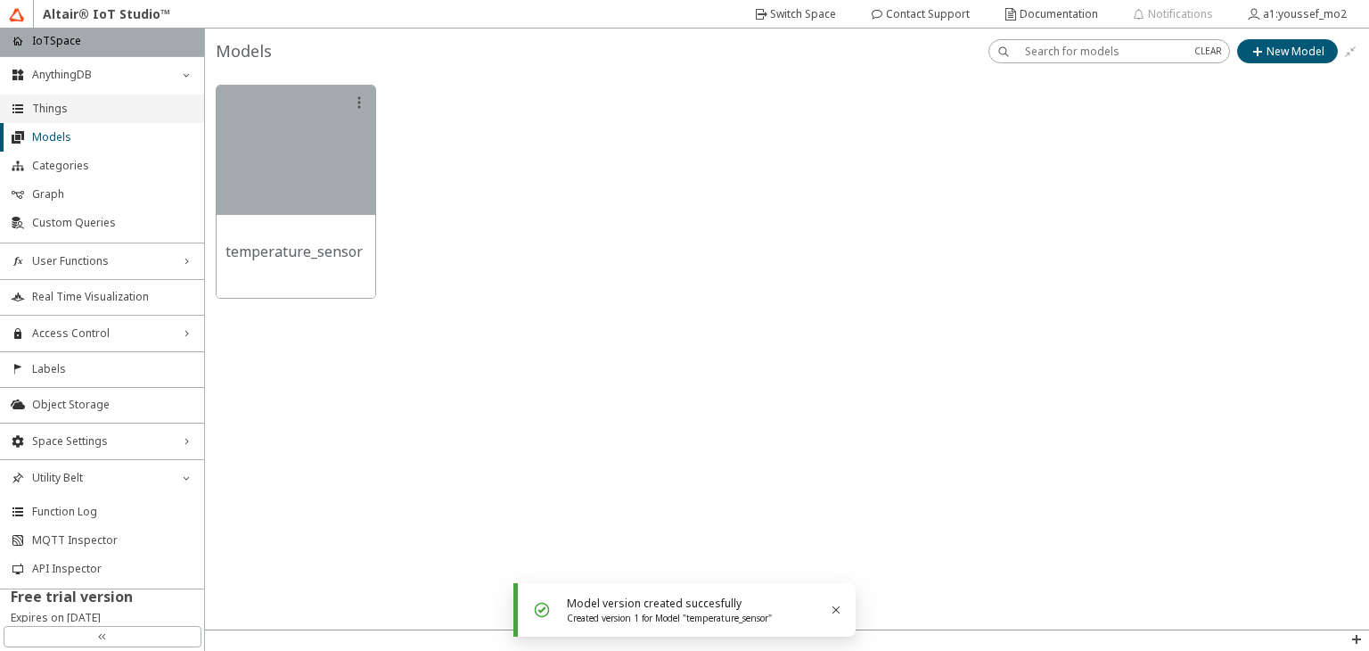
click at [53, 121] on li "Things" at bounding box center [102, 108] width 204 height 29
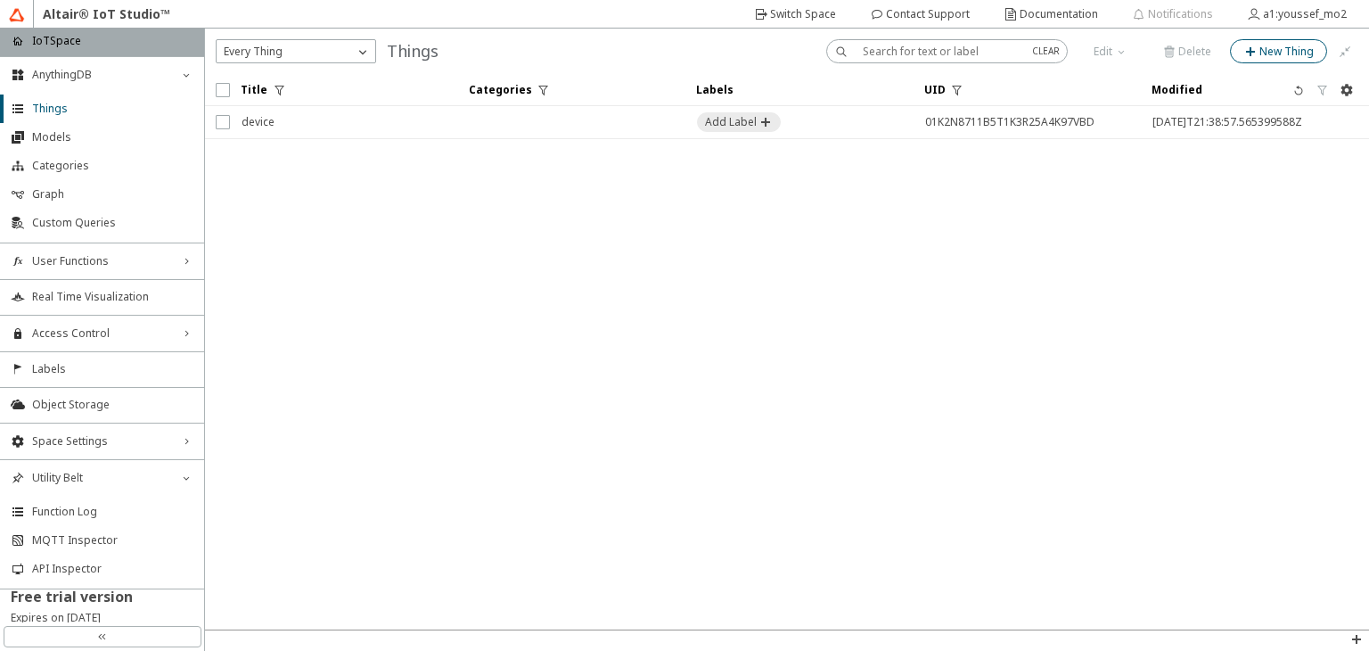
click at [1278, 42] on paper-button "New Thing" at bounding box center [1278, 51] width 97 height 24
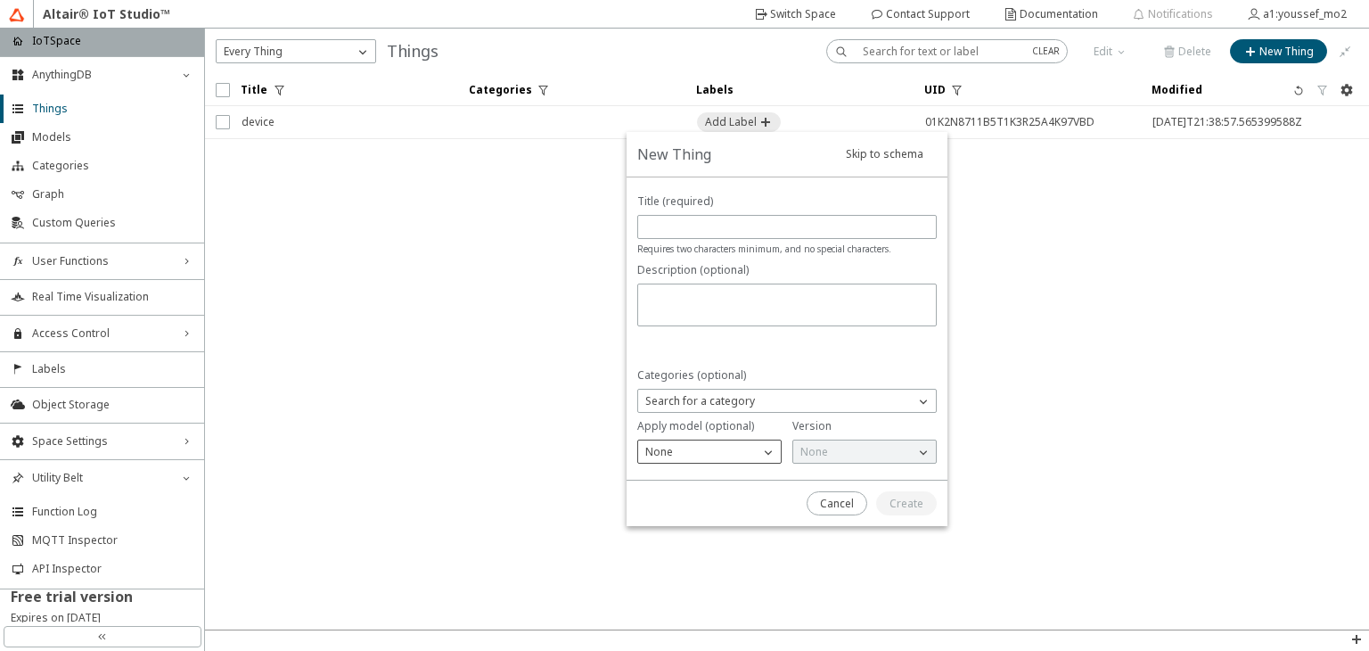
click at [755, 451] on div "None" at bounding box center [698, 452] width 121 height 18
click at [720, 497] on span "temperature_sensor" at bounding box center [697, 503] width 105 height 15
type input "temperature sensor"
click at [0, 0] on slot "Create" at bounding box center [0, 0] width 0 height 0
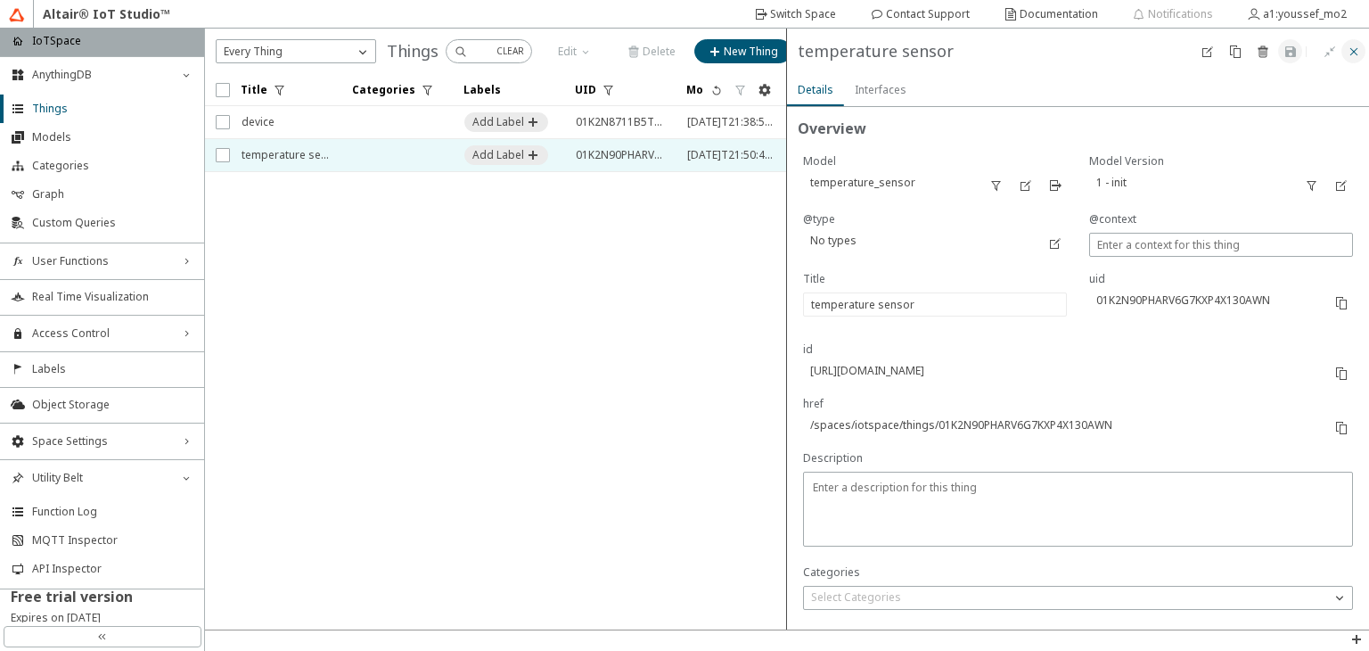
click at [1347, 46] on iron-icon at bounding box center [1354, 52] width 14 height 14
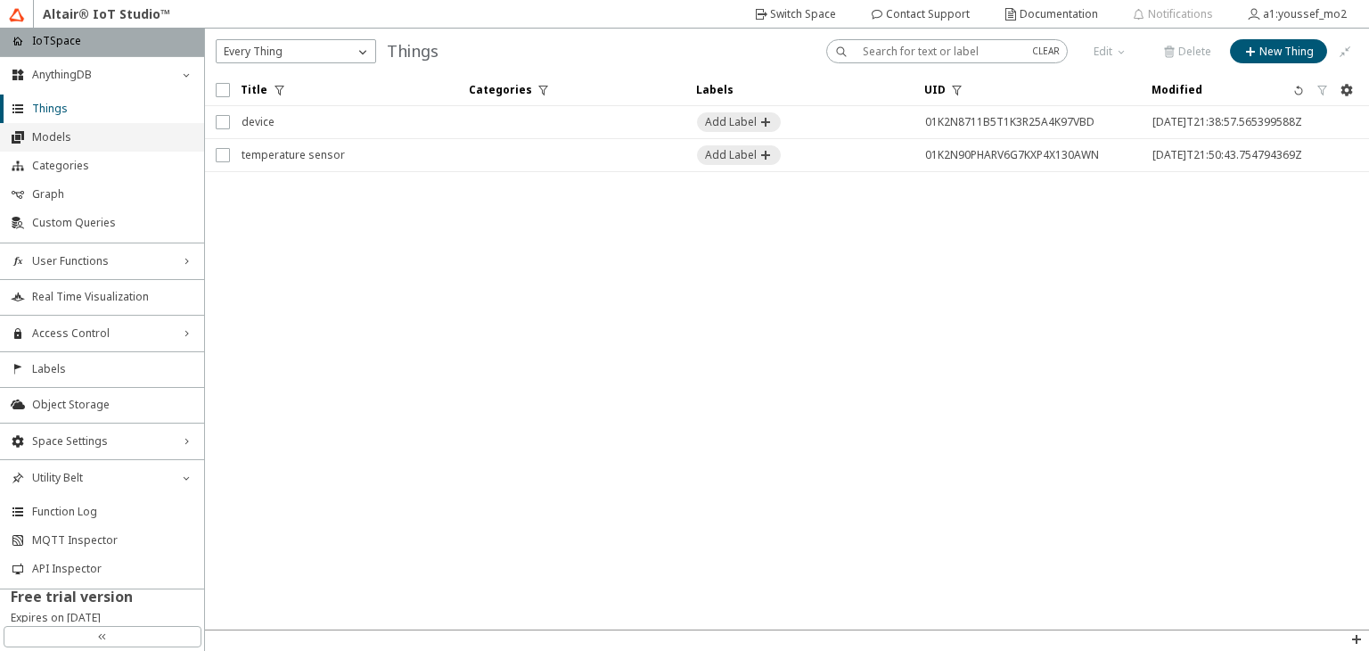
click at [122, 125] on li "Models" at bounding box center [102, 137] width 204 height 29
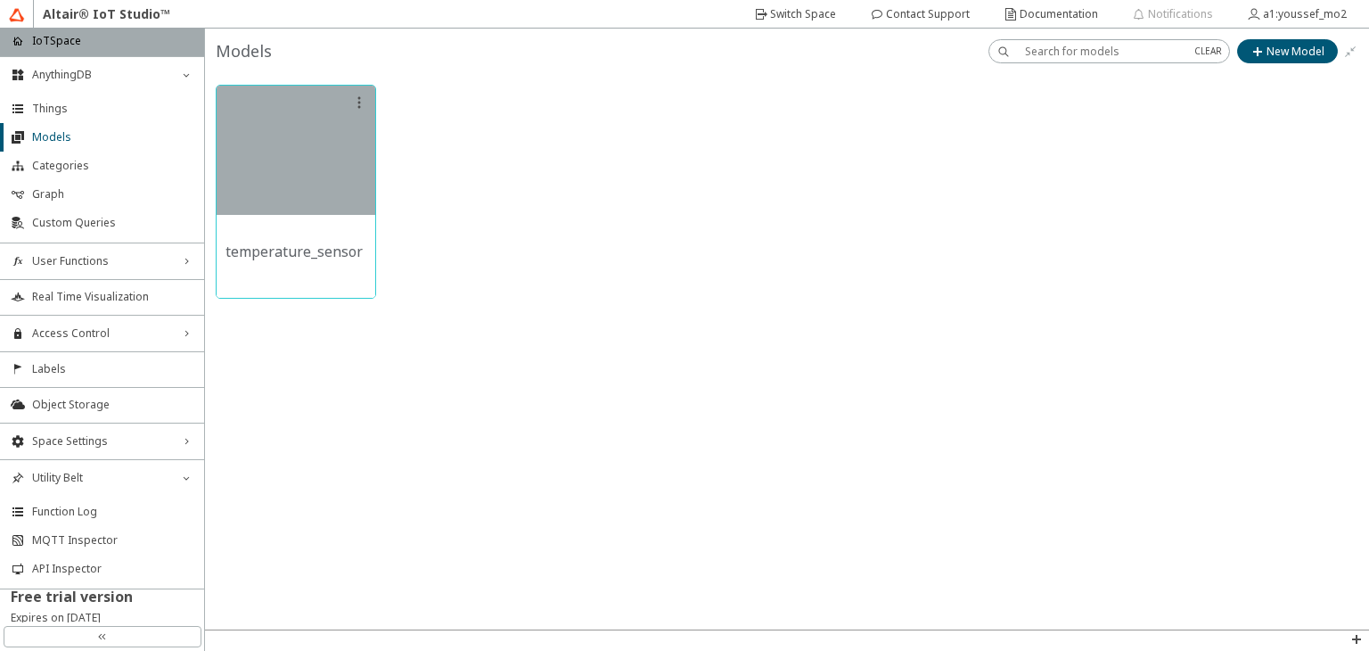
click at [344, 215] on div at bounding box center [296, 150] width 159 height 129
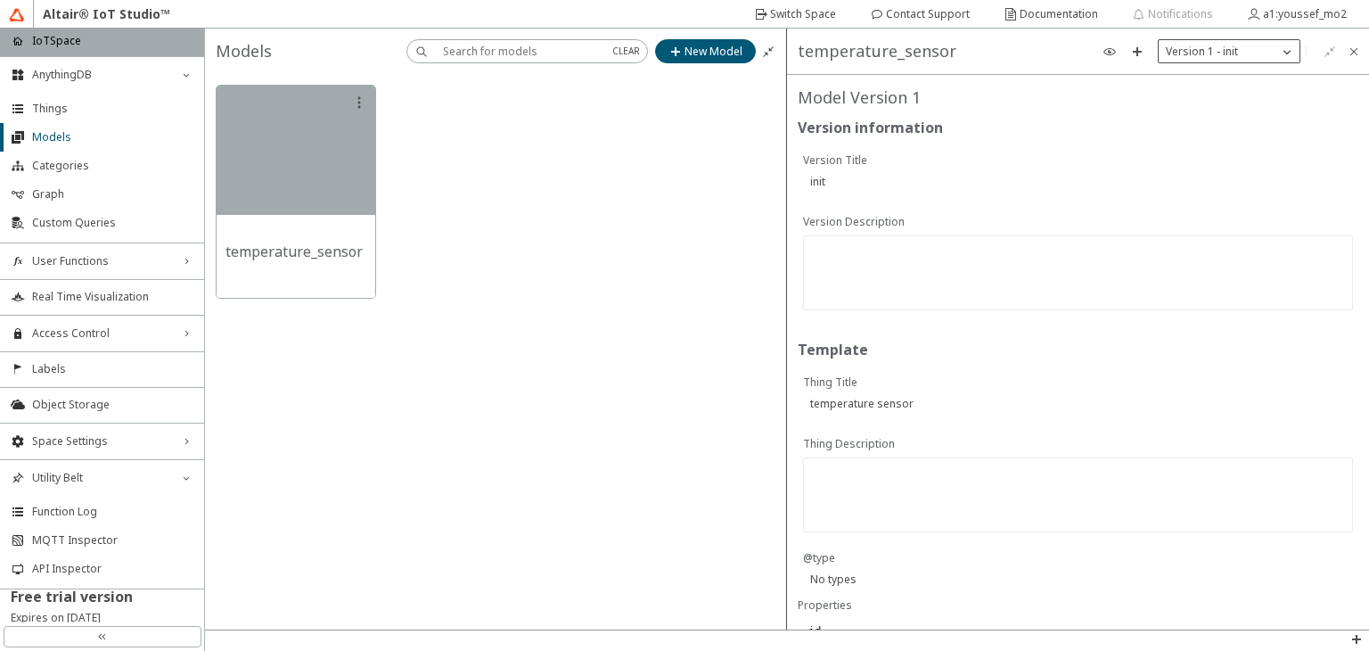
click at [1283, 47] on iron-icon at bounding box center [1287, 52] width 18 height 18
click at [0, 0] on slot "New Version" at bounding box center [0, 0] width 0 height 0
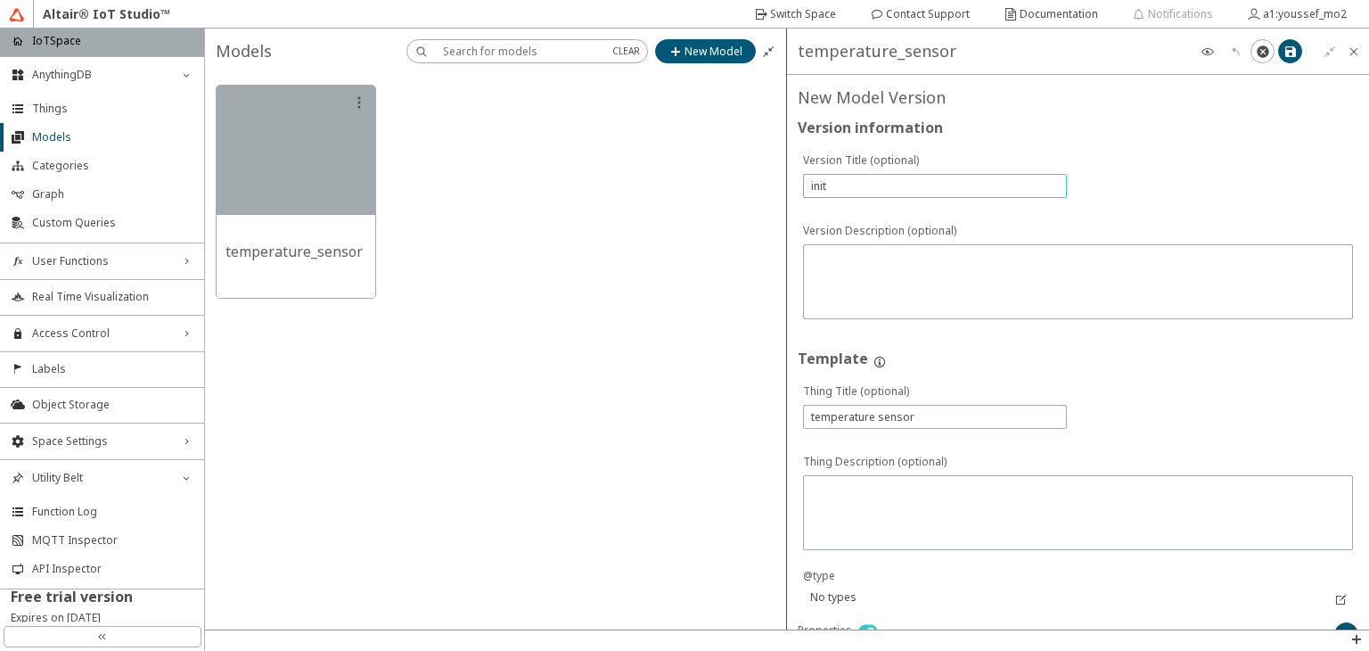
click at [965, 184] on input "init" at bounding box center [935, 185] width 248 height 15
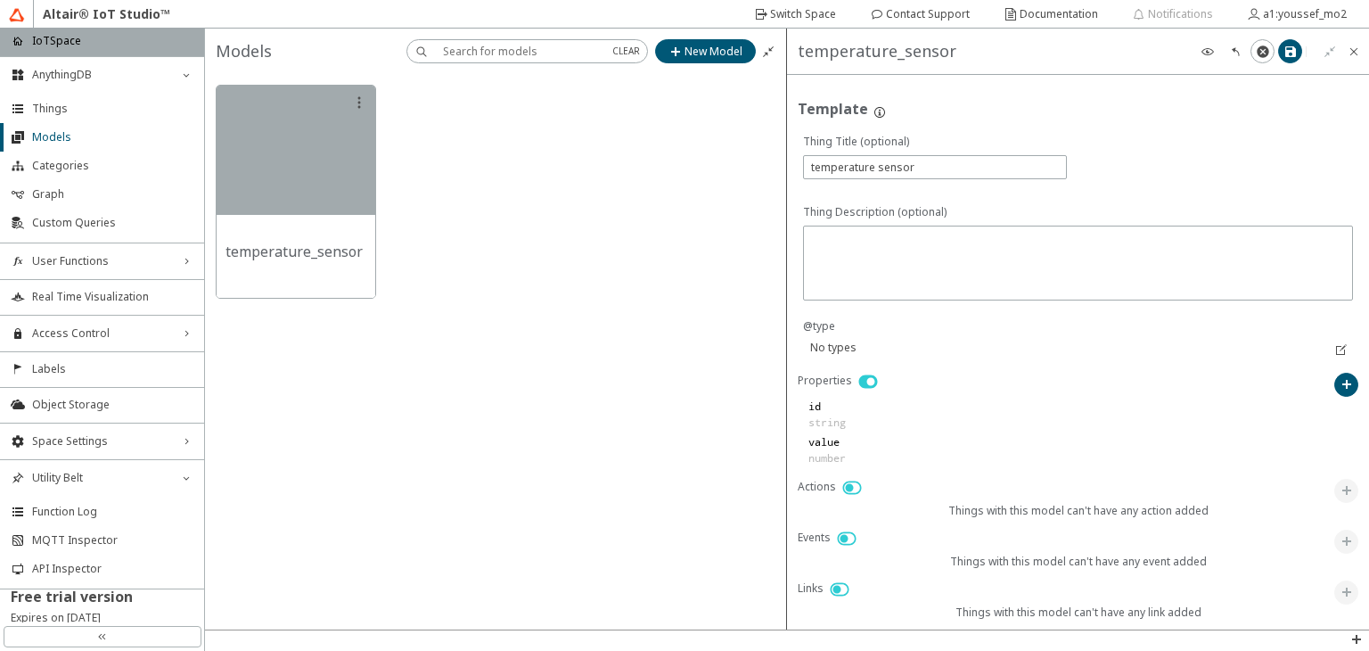
type input "init1"
click at [1335, 491] on unity-button at bounding box center [1347, 491] width 24 height 24
click at [1340, 383] on iron-icon at bounding box center [1347, 384] width 14 height 14
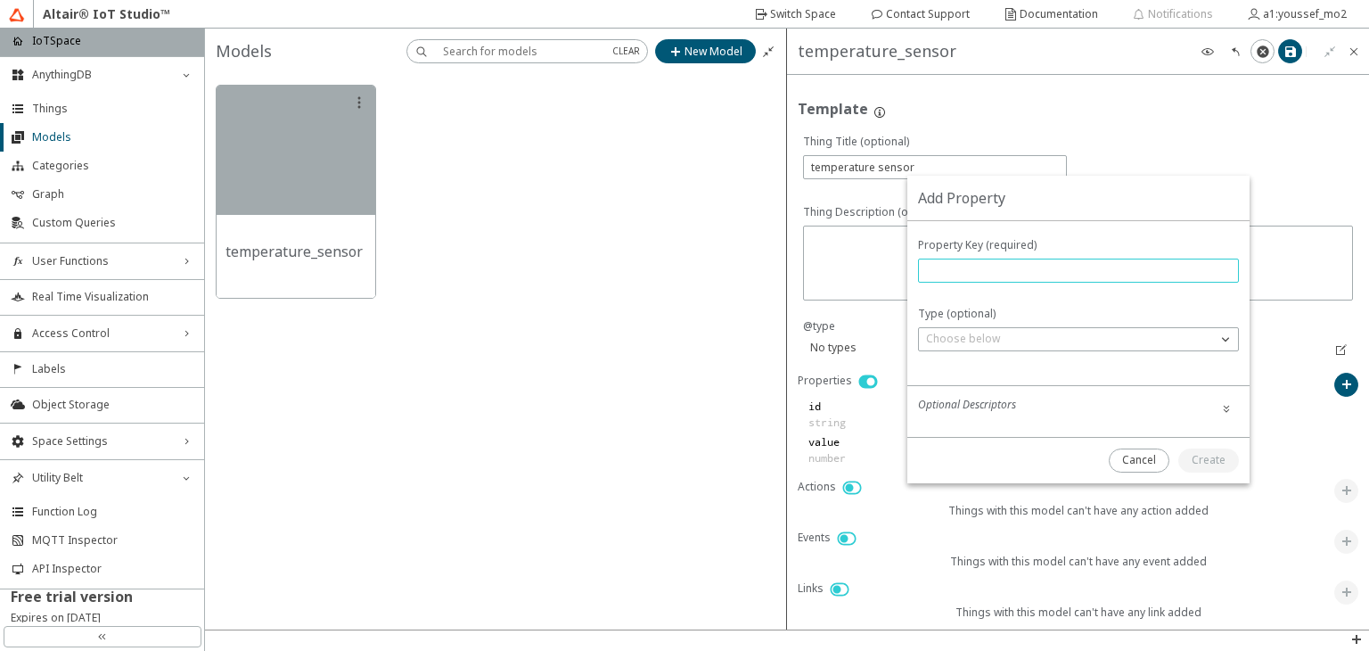
click at [1141, 267] on input "text" at bounding box center [1078, 270] width 305 height 15
type input "factory_location"
click at [0, 0] on slot "Create" at bounding box center [0, 0] width 0 height 0
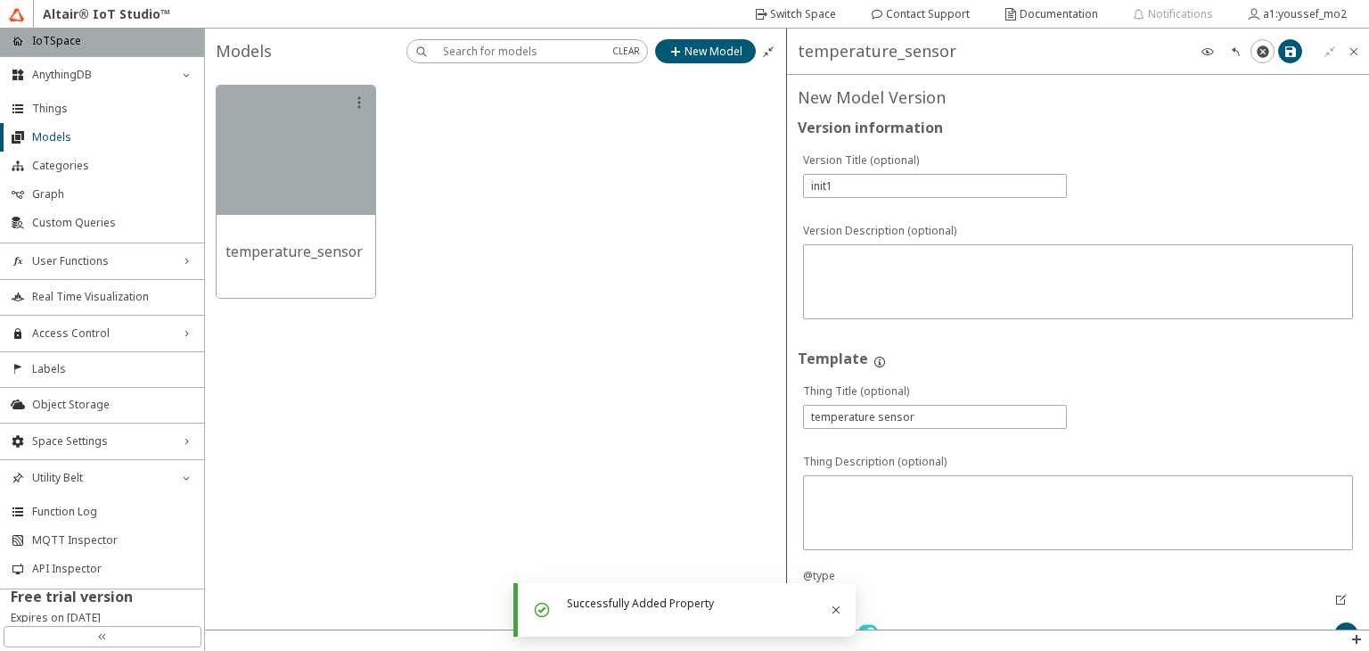
scroll to position [285, 0]
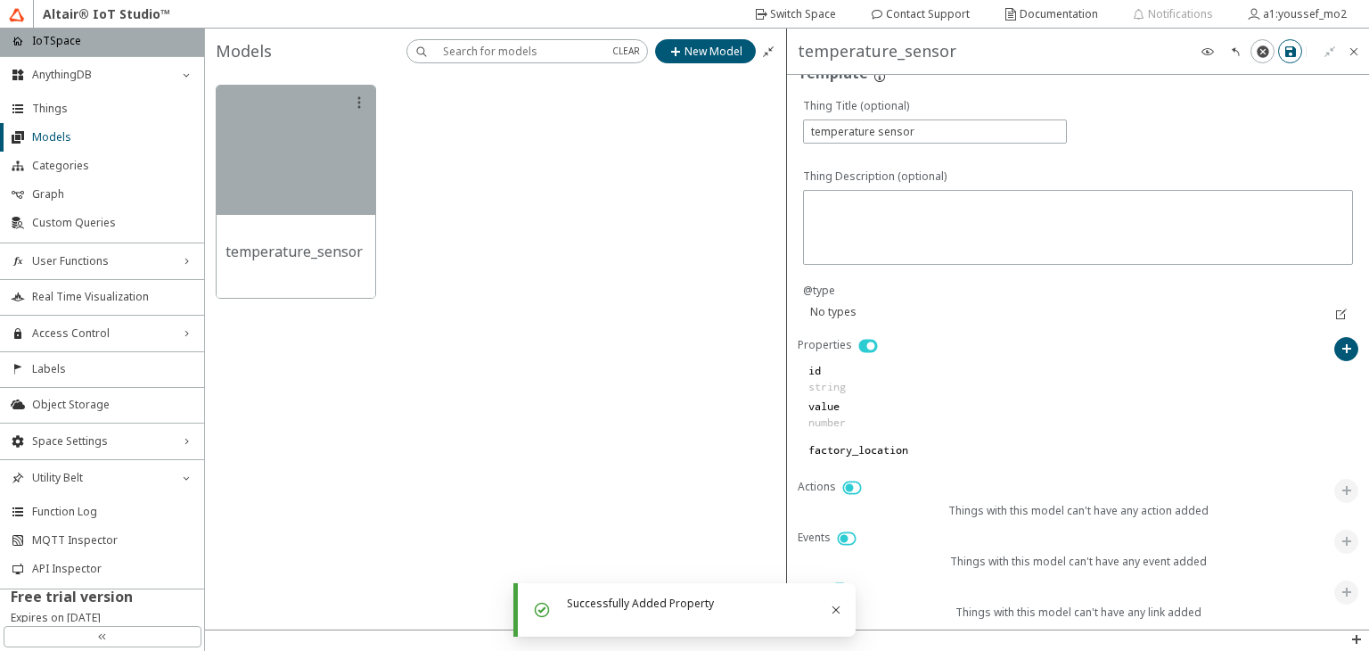
click at [1286, 51] on iron-icon at bounding box center [1291, 52] width 14 height 14
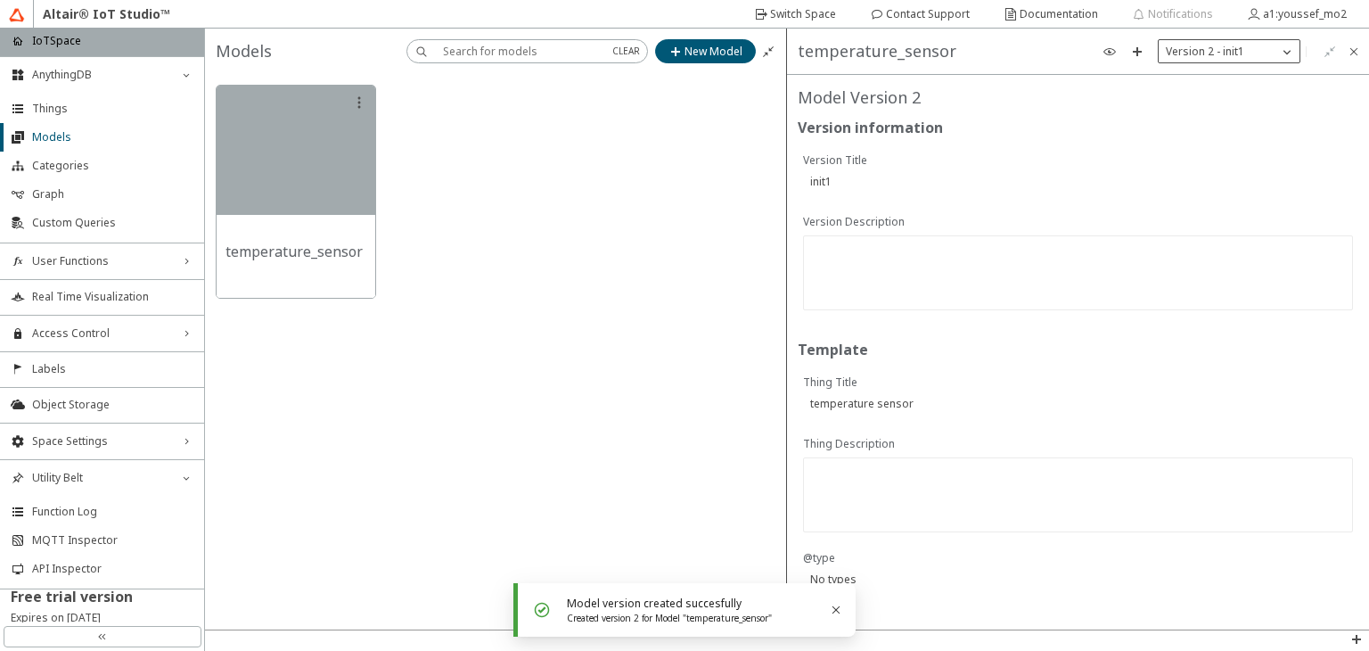
click at [1252, 51] on div "Version 2 - init1" at bounding box center [1218, 52] width 119 height 18
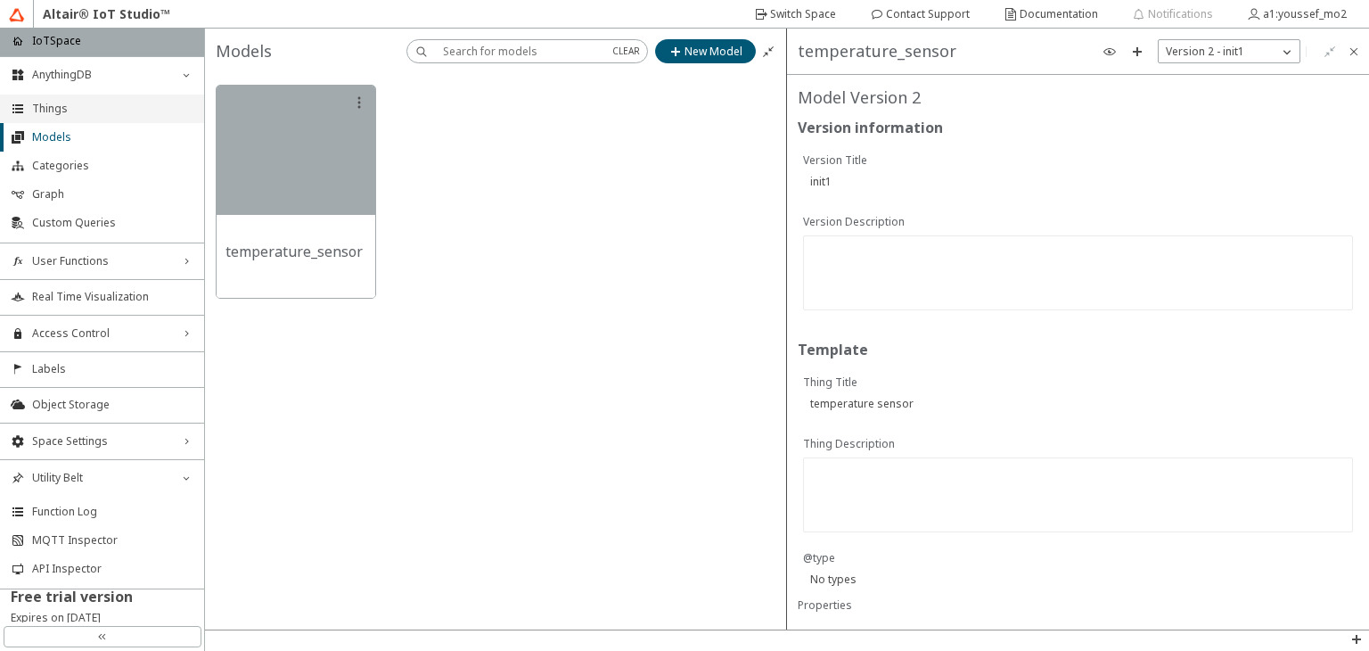
click at [72, 109] on span "Things" at bounding box center [112, 109] width 161 height 14
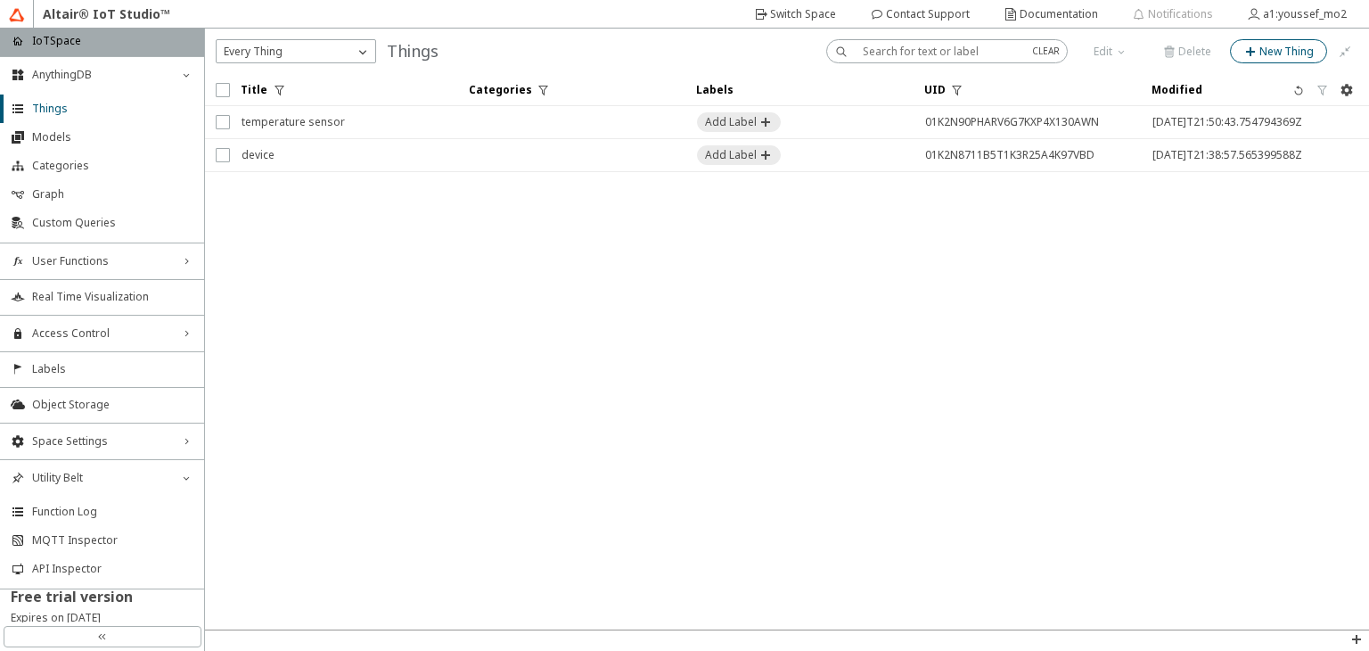
click at [0, 0] on slot "New Thing" at bounding box center [0, 0] width 0 height 0
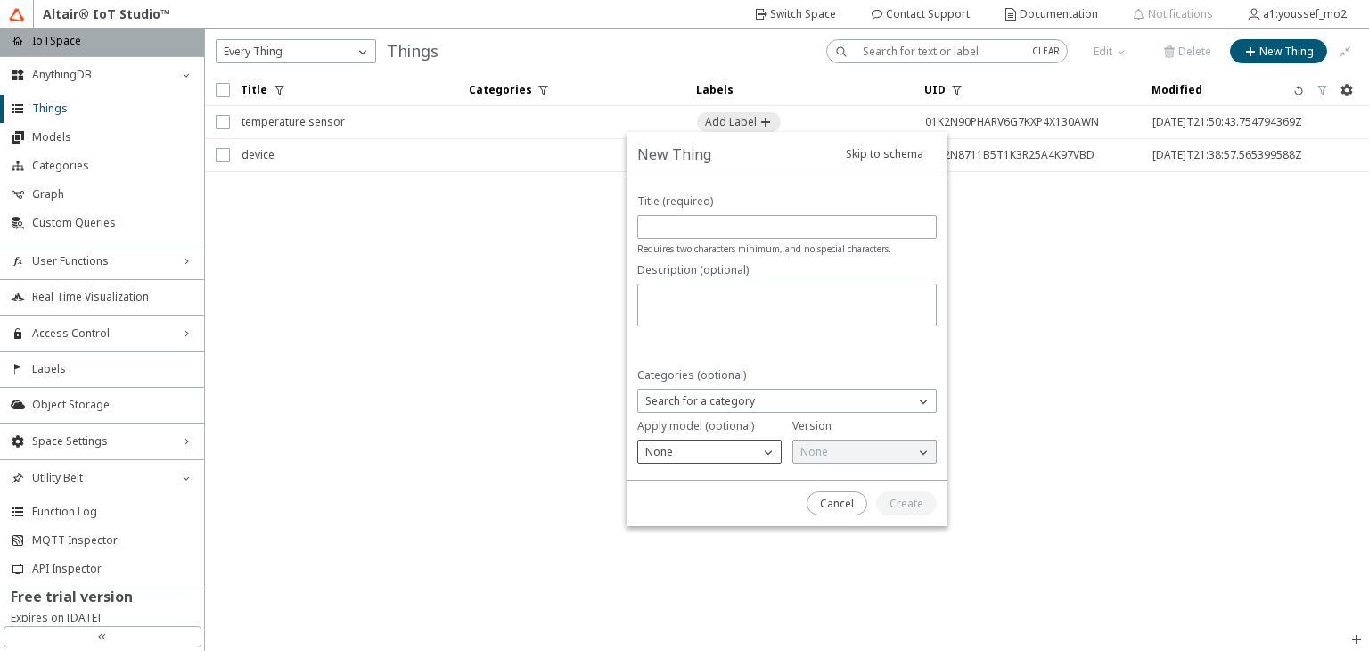
click at [720, 450] on div "None" at bounding box center [698, 452] width 121 height 18
click at [674, 505] on span "temperature_sensor" at bounding box center [697, 503] width 105 height 15
type input "temperature sensor"
click at [858, 459] on p "version 2 - init1" at bounding box center [839, 452] width 92 height 16
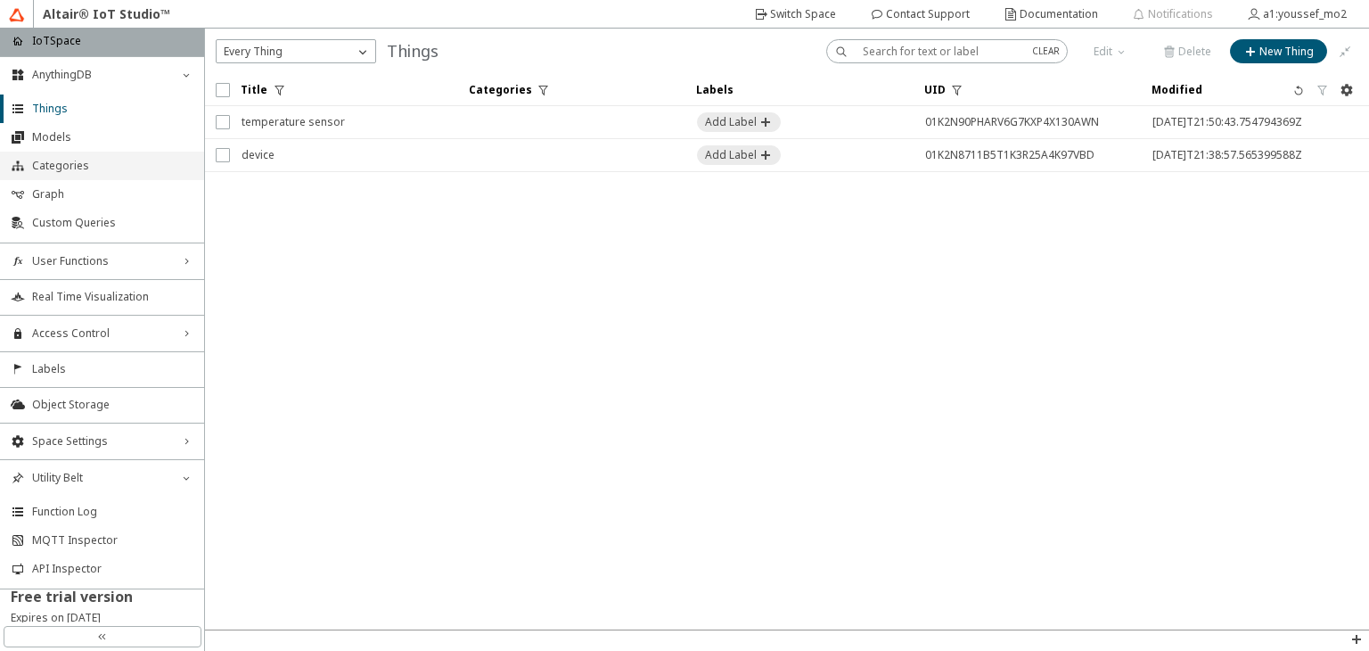
click at [70, 161] on span "Categories" at bounding box center [112, 166] width 161 height 14
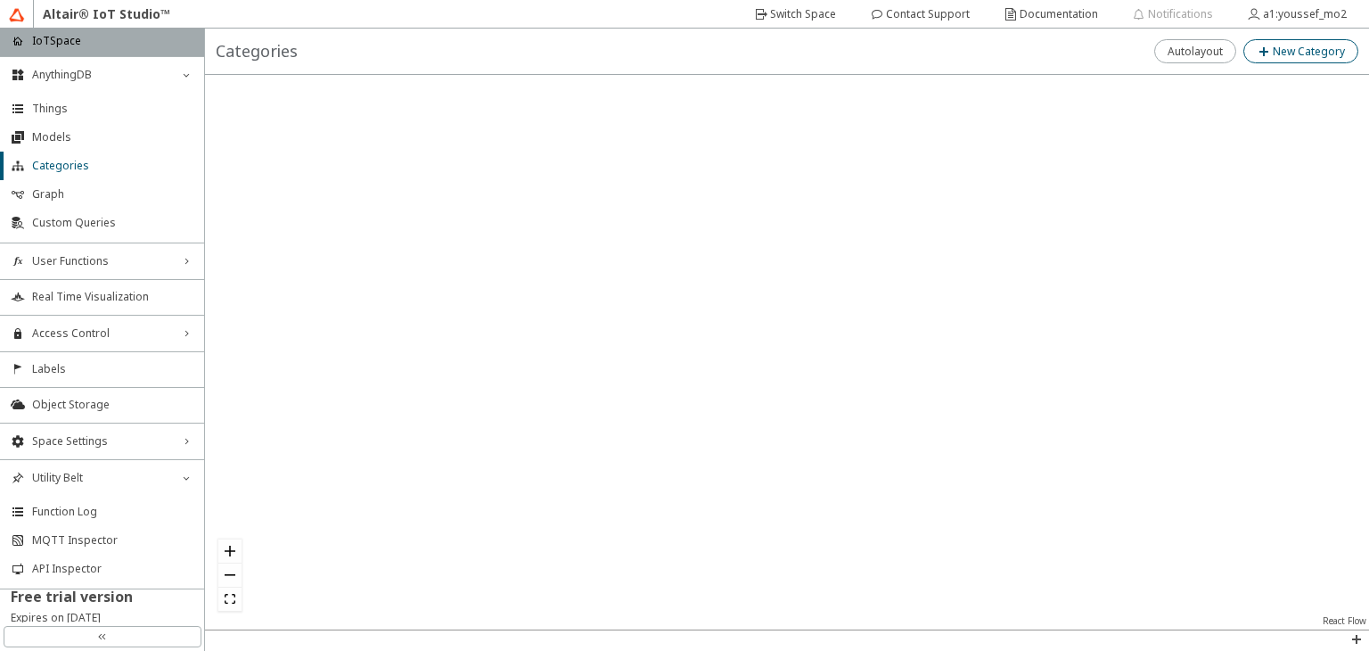
click at [0, 0] on slot "New Category" at bounding box center [0, 0] width 0 height 0
click at [59, 168] on span "Categories" at bounding box center [112, 166] width 161 height 14
click at [0, 0] on slot "New Category" at bounding box center [0, 0] width 0 height 0
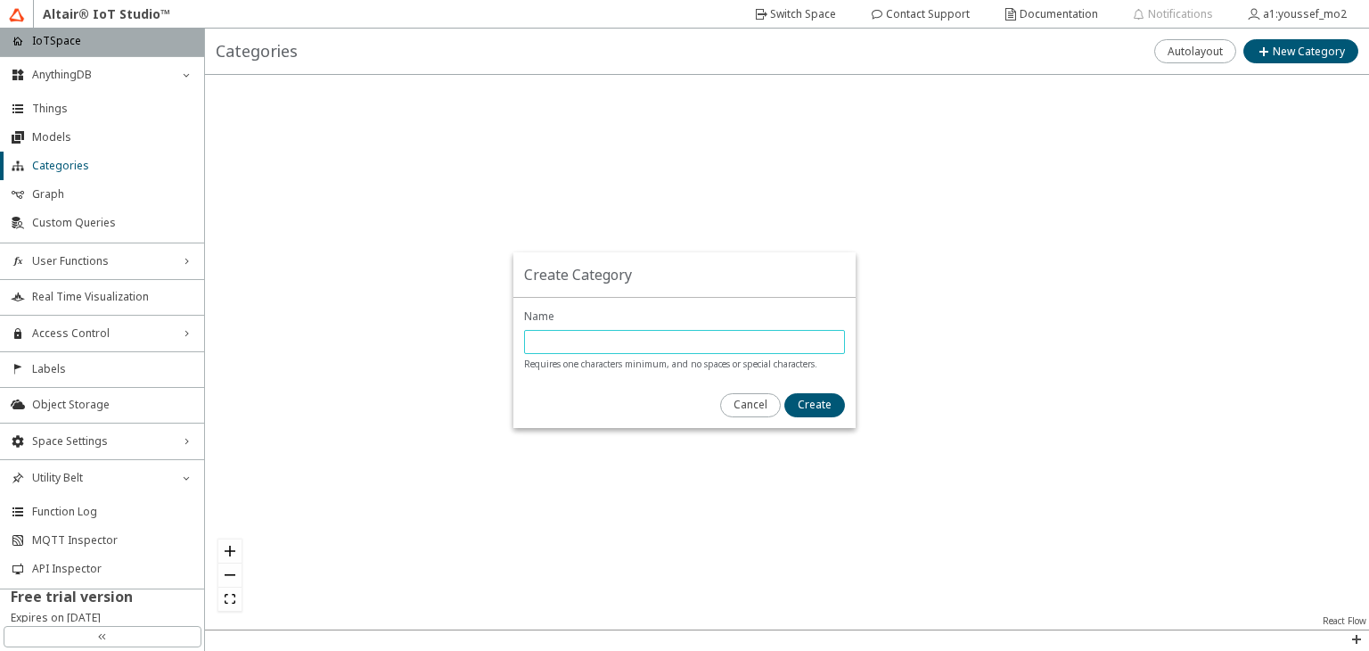
click at [605, 337] on input "text" at bounding box center [684, 341] width 305 height 15
type input "home-devices"
click at [0, 0] on slot "Create" at bounding box center [0, 0] width 0 height 0
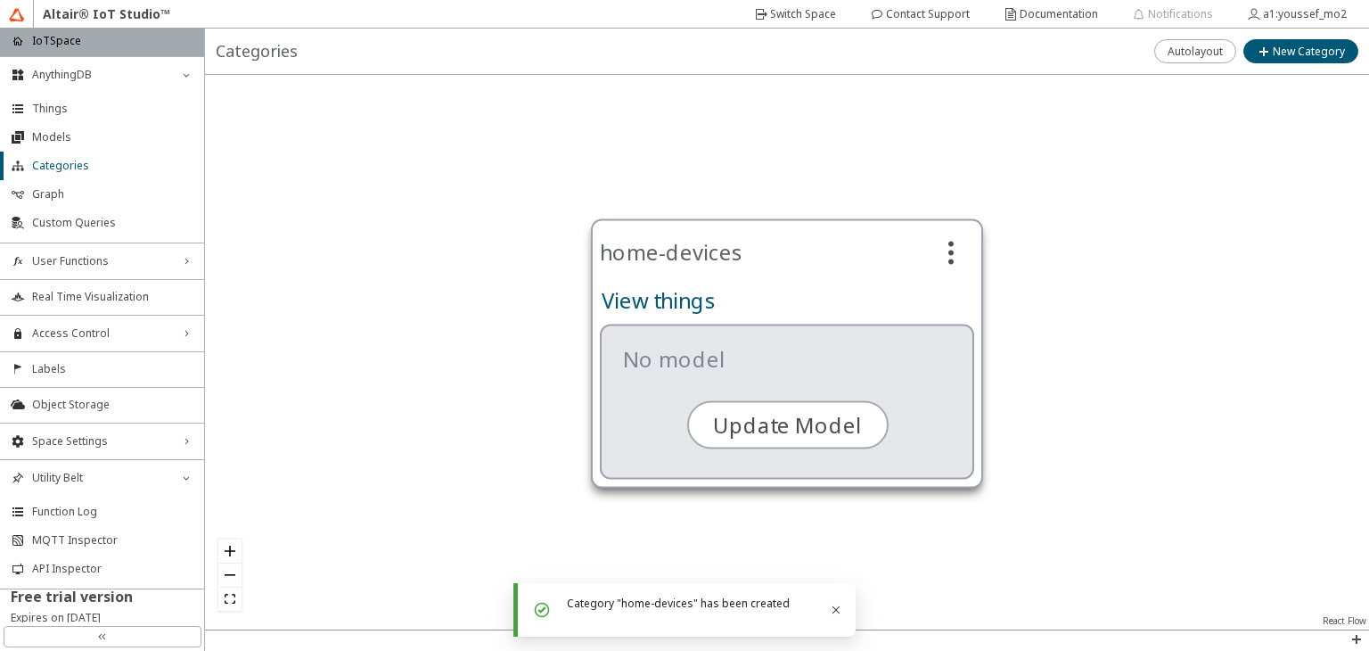
click at [0, 0] on slot "View things" at bounding box center [0, 0] width 0 height 0
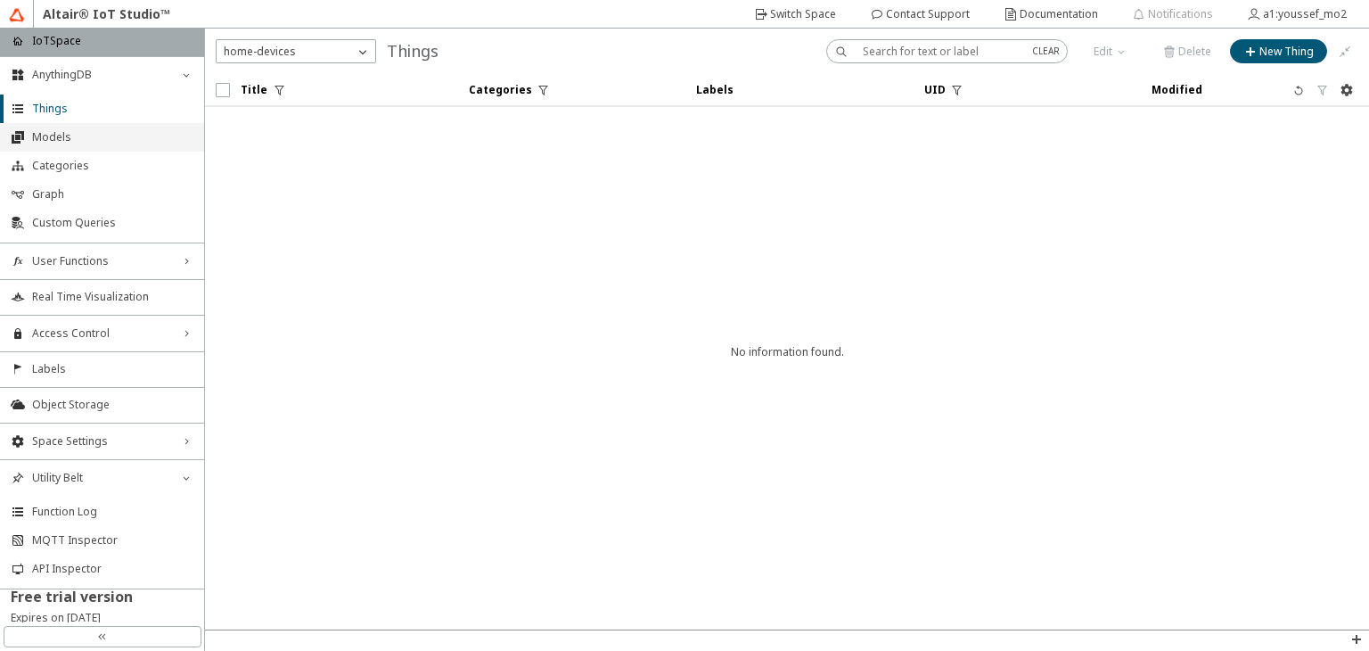
click at [53, 136] on span "Models" at bounding box center [112, 137] width 161 height 14
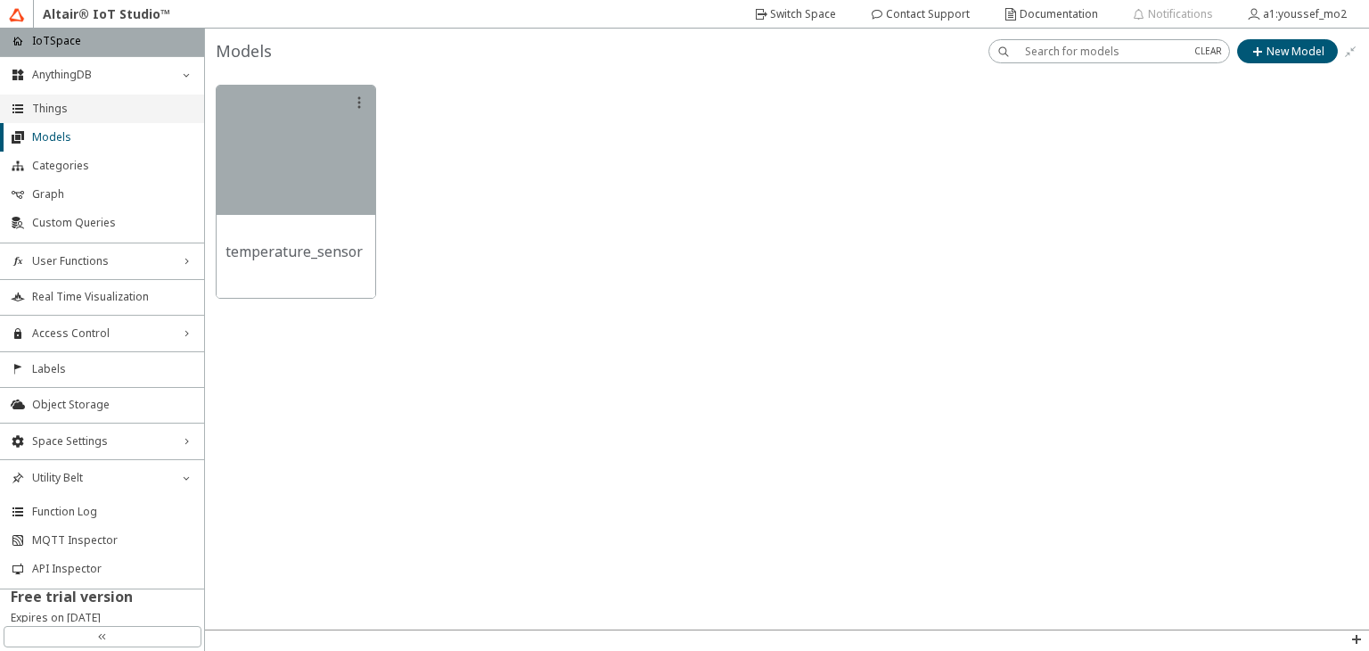
click at [88, 120] on li "Things" at bounding box center [102, 108] width 204 height 29
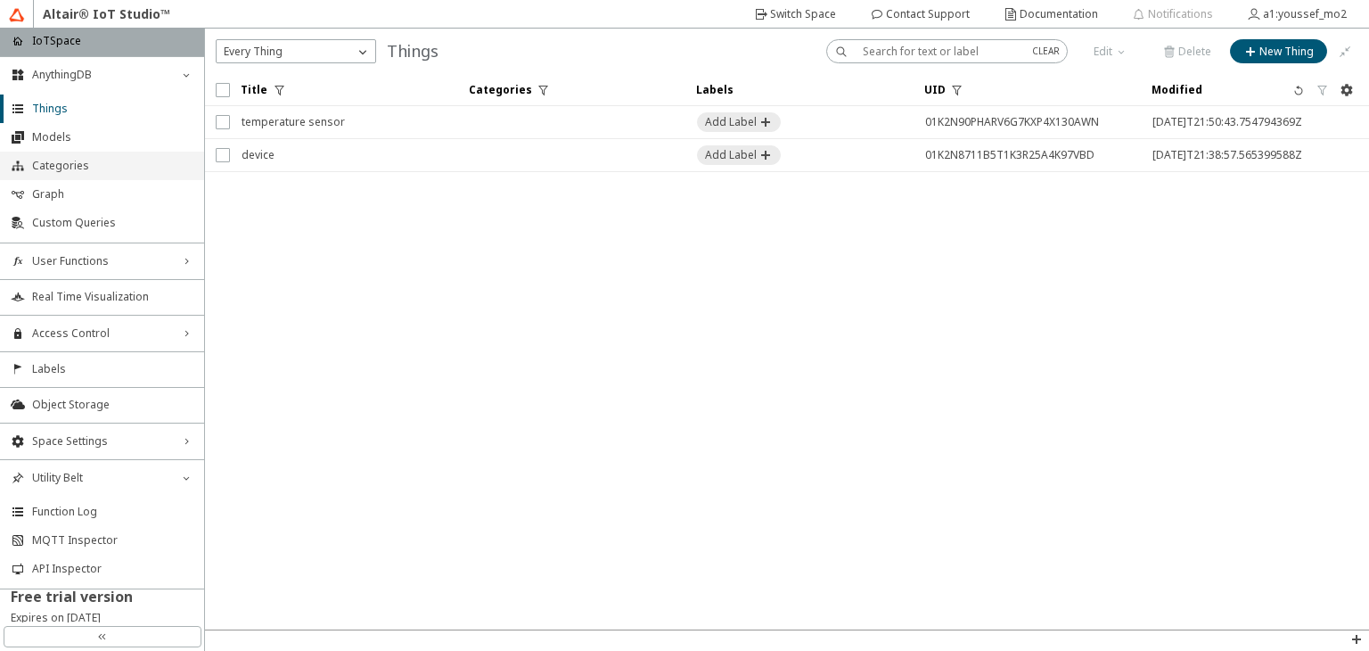
click at [75, 157] on li "Categories" at bounding box center [102, 166] width 204 height 29
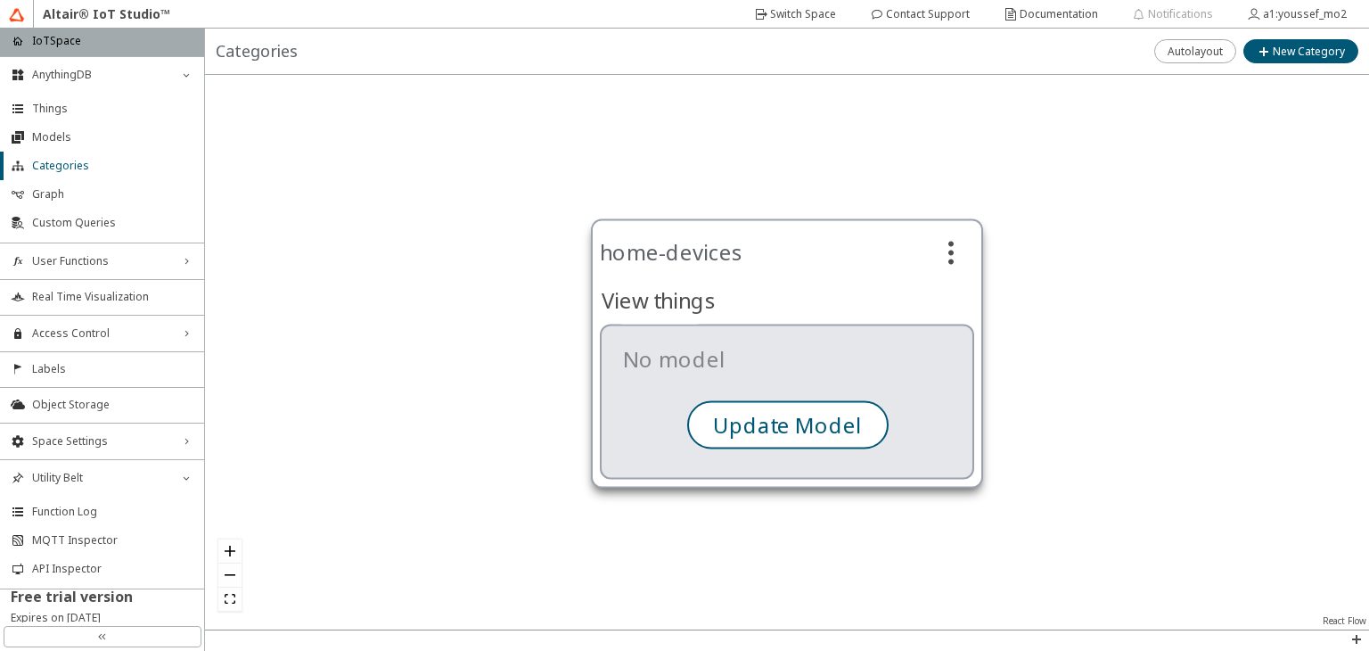
click at [0, 0] on slot "Update Model" at bounding box center [0, 0] width 0 height 0
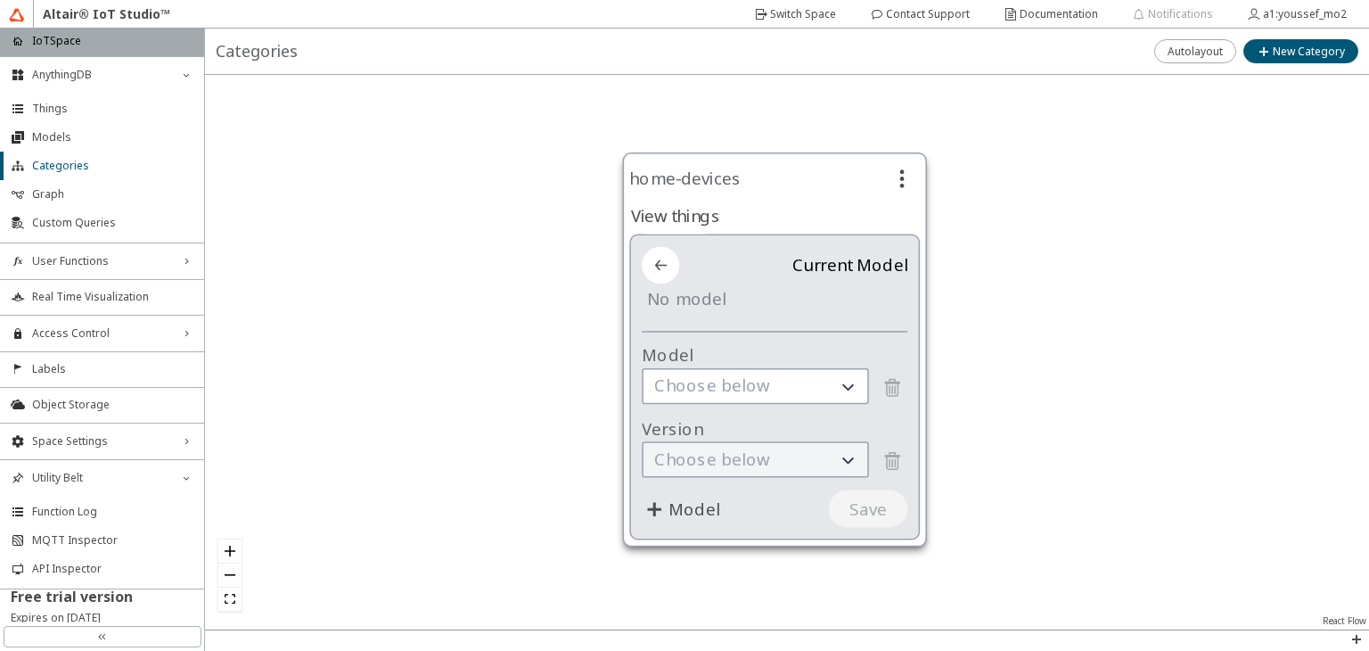
drag, startPoint x: 782, startPoint y: 304, endPoint x: 776, endPoint y: 197, distance: 107.1
click at [776, 197] on div "home-devices" at bounding box center [774, 178] width 291 height 37
click at [767, 399] on div "Choose below" at bounding box center [755, 388] width 224 height 33
click at [750, 448] on div "Choose below" at bounding box center [774, 461] width 266 height 37
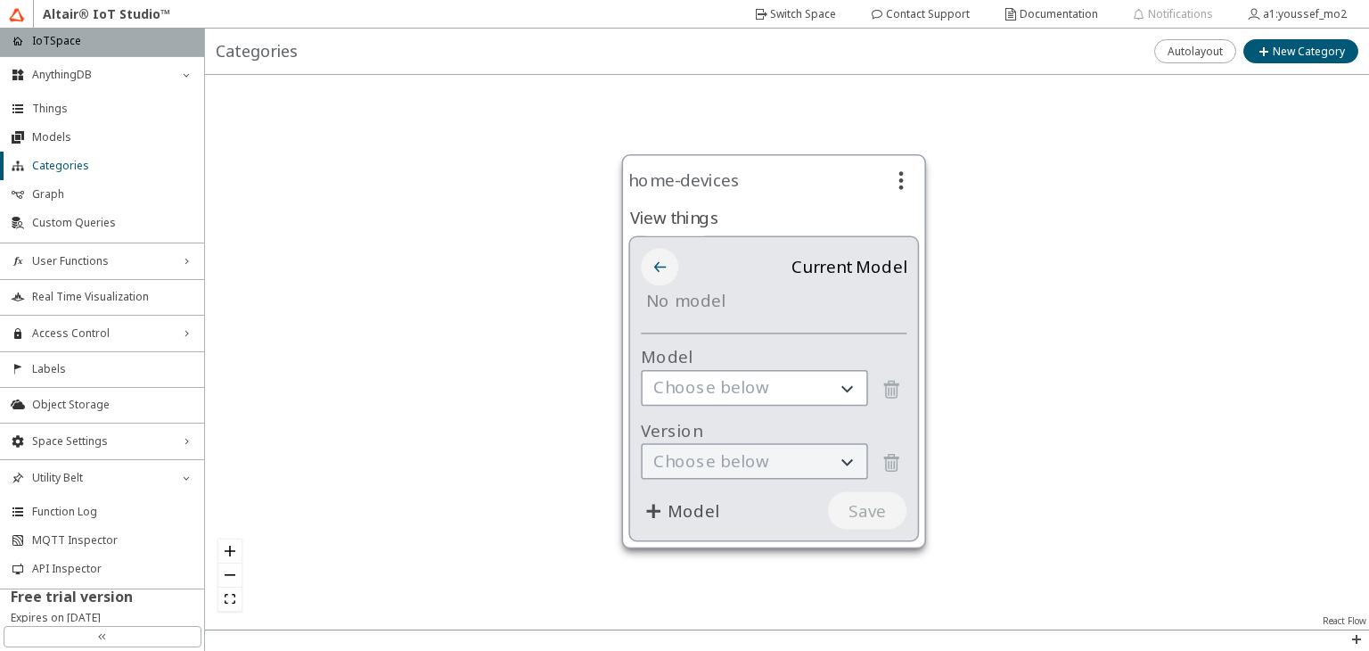
click at [658, 273] on iron-icon at bounding box center [660, 267] width 22 height 22
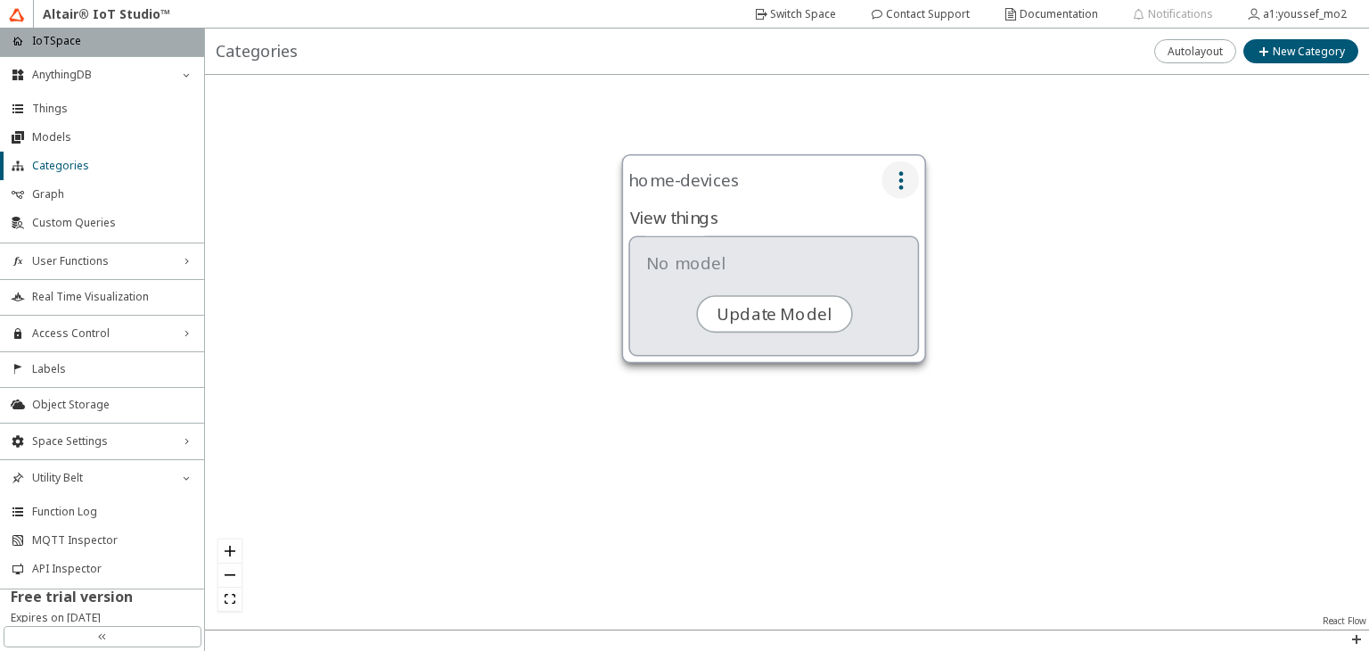
click at [910, 176] on iron-icon at bounding box center [901, 179] width 22 height 22
click at [640, 84] on div at bounding box center [787, 352] width 1164 height 554
click at [84, 94] on li "Things" at bounding box center [102, 108] width 204 height 29
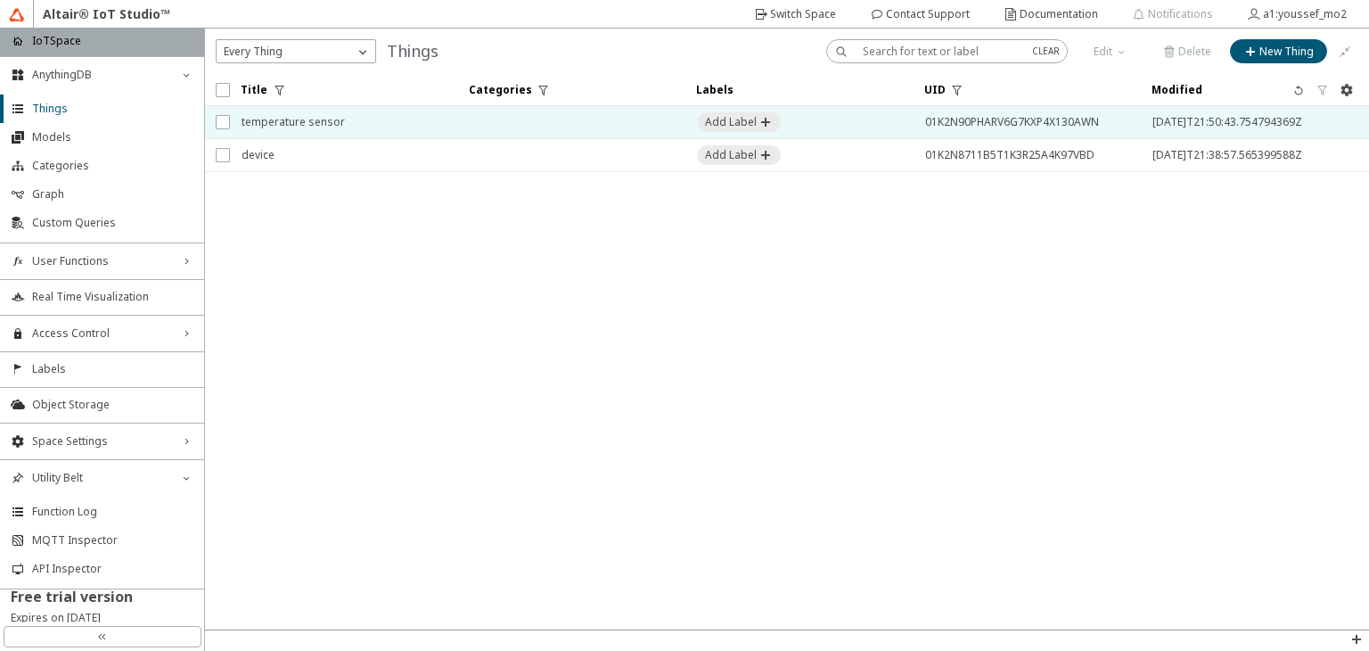
click at [926, 120] on span "01K2N90PHARV6G7KXP4X130AWN" at bounding box center [1027, 122] width 205 height 32
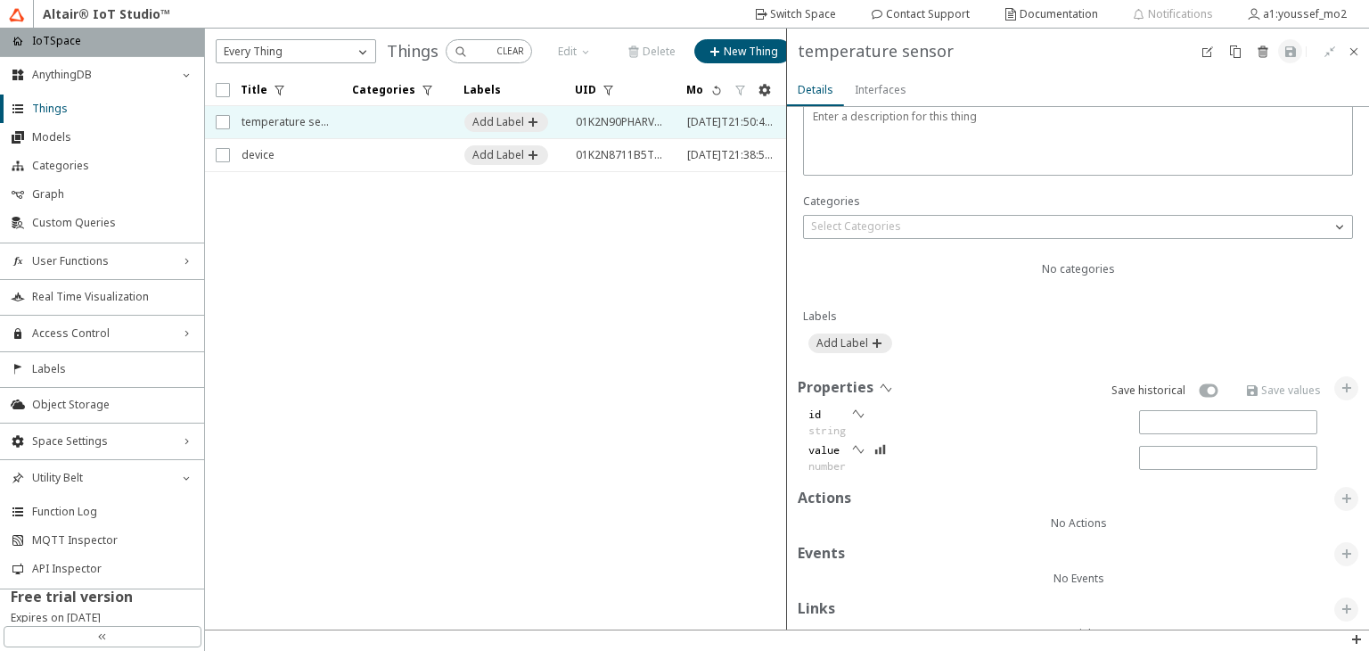
scroll to position [355, 0]
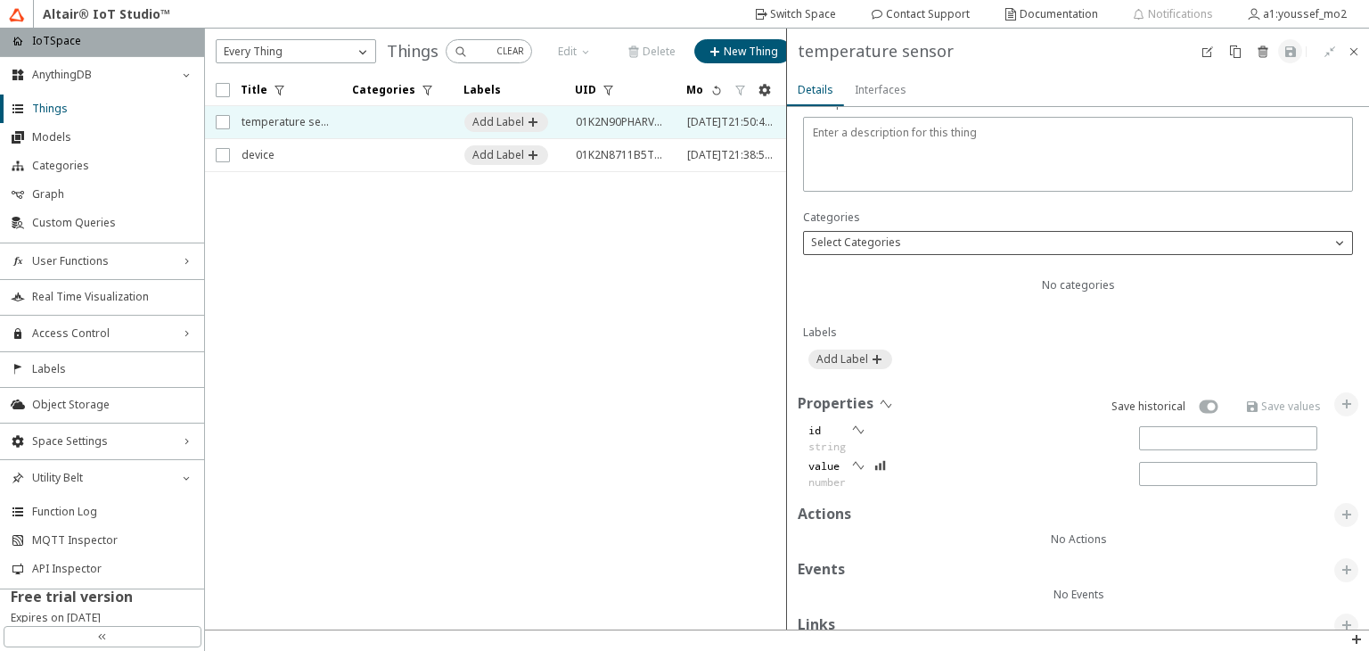
click at [1043, 245] on div "Select Categories" at bounding box center [1067, 243] width 527 height 18
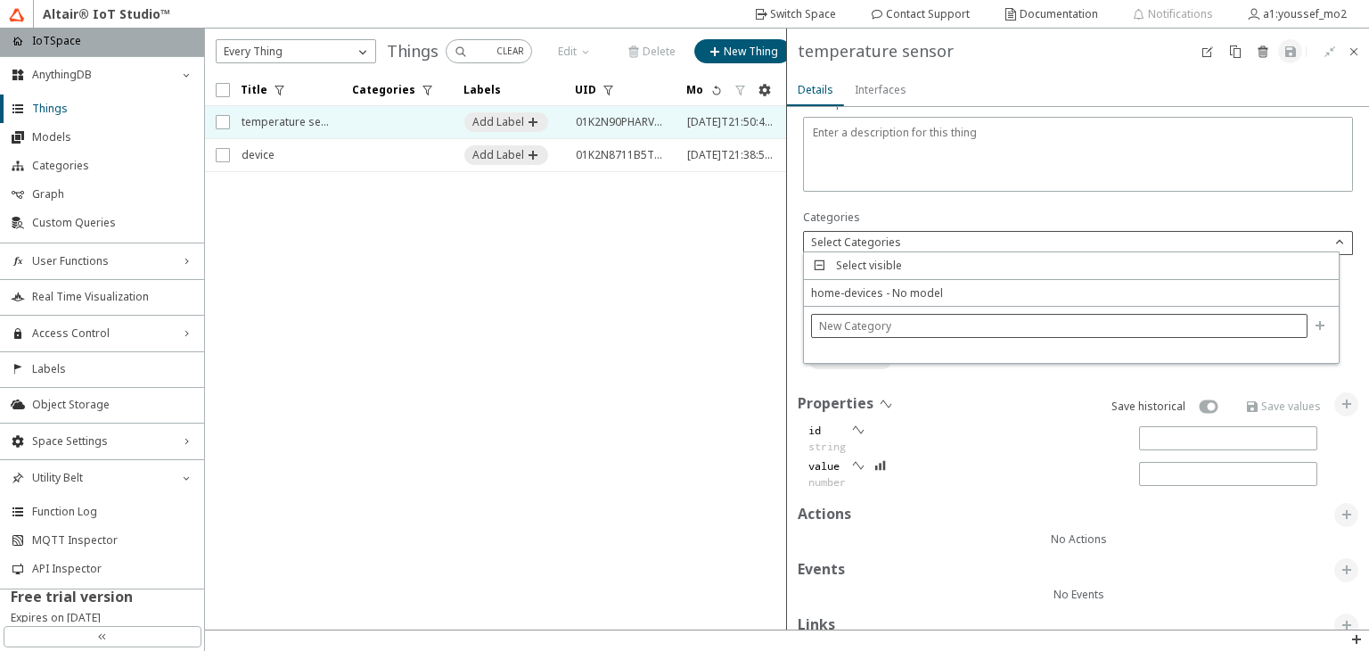
click at [903, 334] on div at bounding box center [1059, 326] width 497 height 24
click at [911, 326] on input "text" at bounding box center [1059, 325] width 481 height 15
click at [1058, 290] on div "home-devices - No model" at bounding box center [1071, 293] width 535 height 27
click at [787, 37] on div "temperature sensor" at bounding box center [496, 51] width 582 height 45
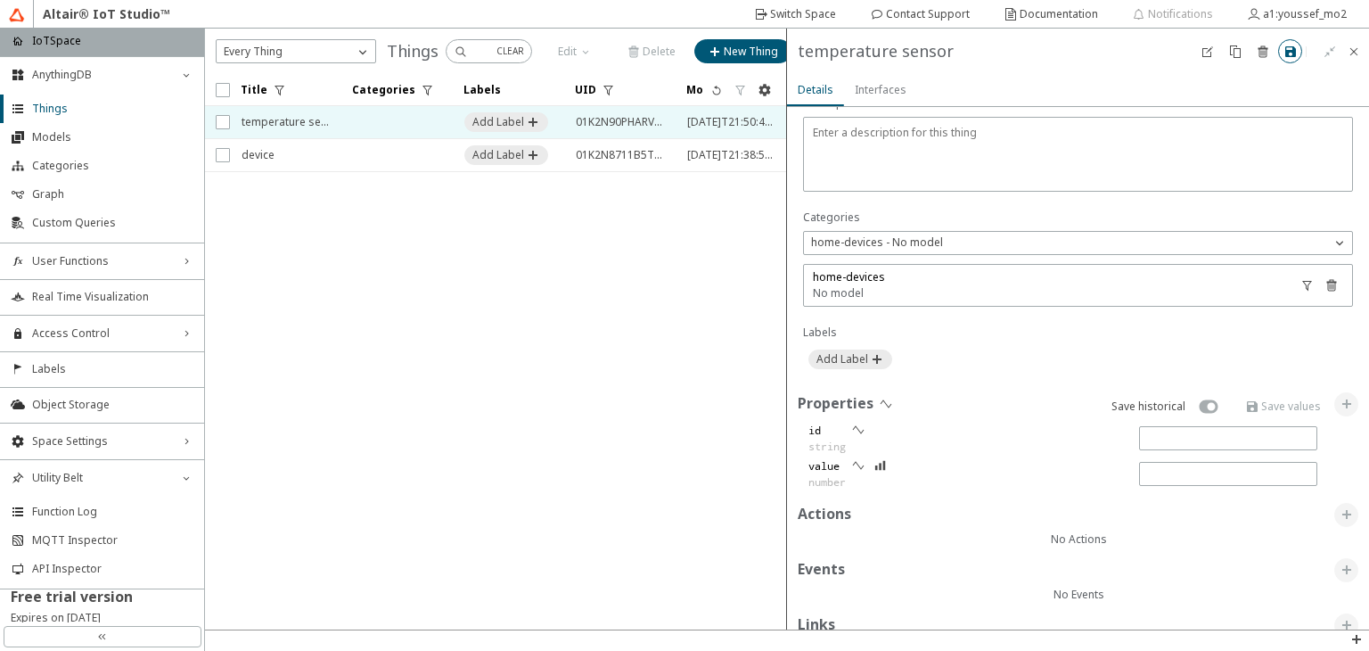
click at [1290, 45] on iron-icon at bounding box center [1291, 52] width 14 height 14
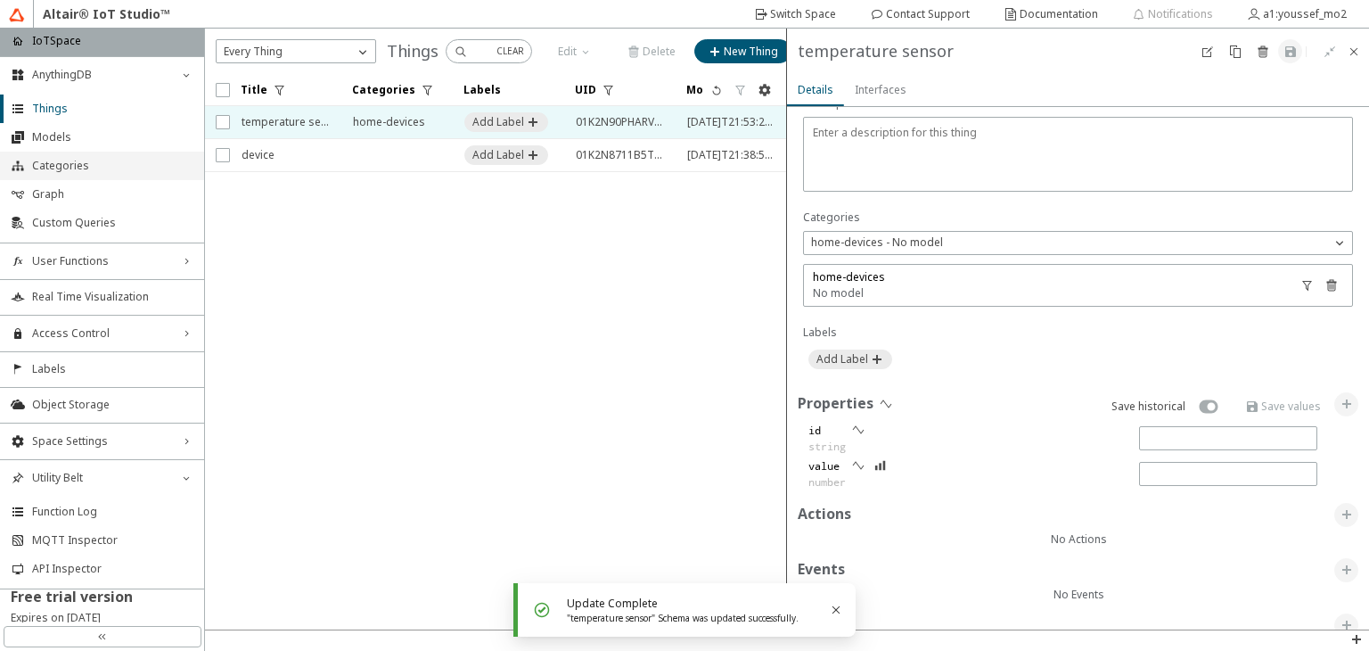
click at [78, 164] on span "Categories" at bounding box center [112, 166] width 161 height 14
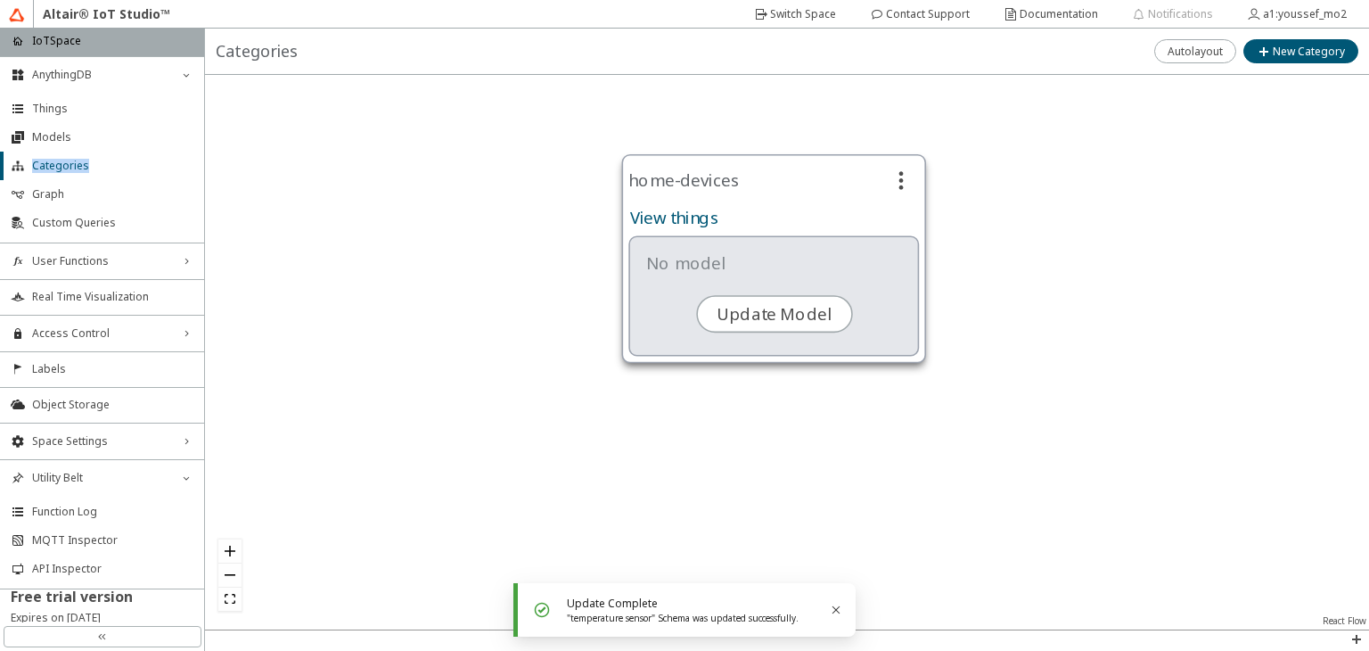
click at [0, 0] on slot "View things" at bounding box center [0, 0] width 0 height 0
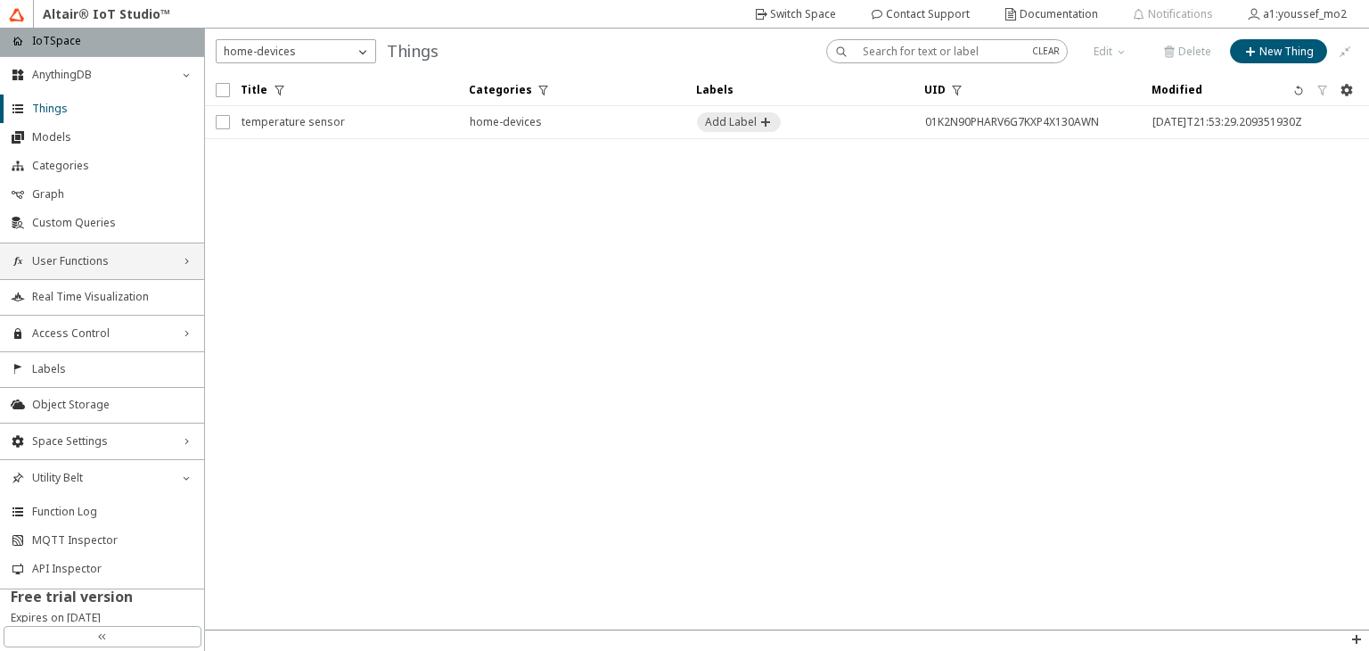
click at [109, 258] on span "User Functions" at bounding box center [102, 261] width 140 height 14
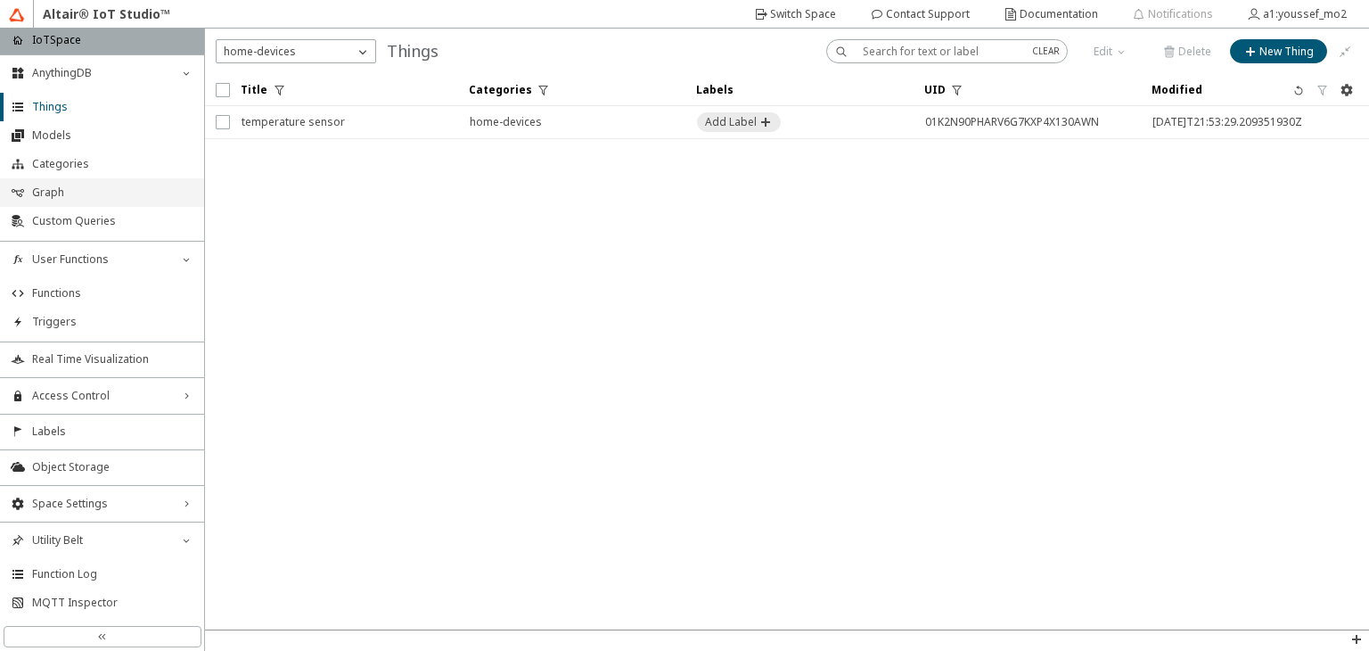
click at [90, 186] on span "Graph" at bounding box center [112, 192] width 161 height 14
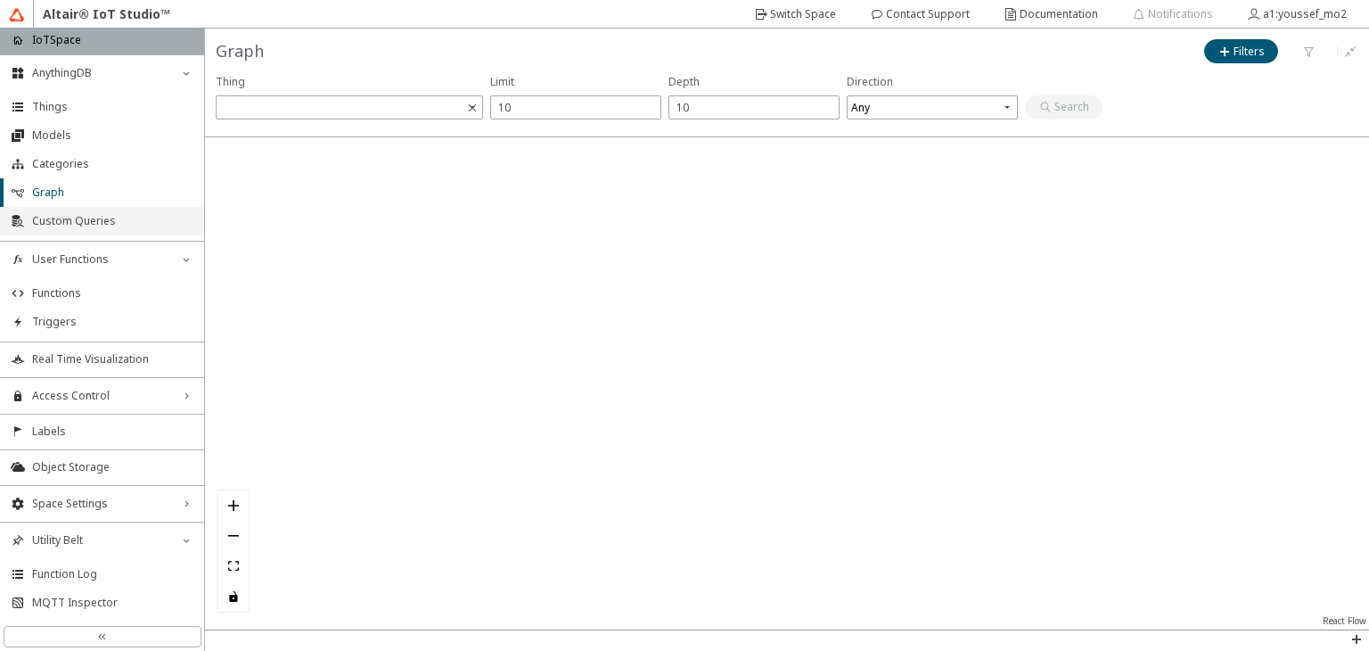
click at [114, 229] on li "Custom Queries" at bounding box center [102, 221] width 204 height 29
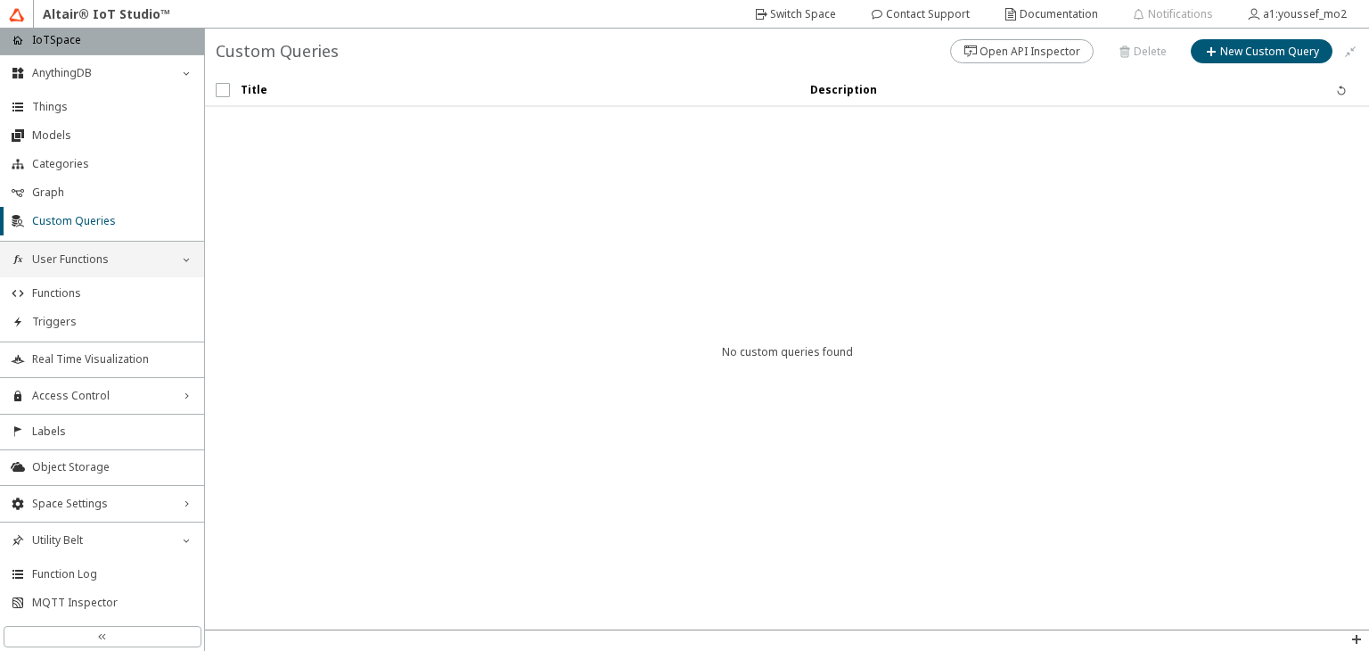
click at [128, 269] on div "User Functions down_chevron" at bounding box center [102, 260] width 204 height 36
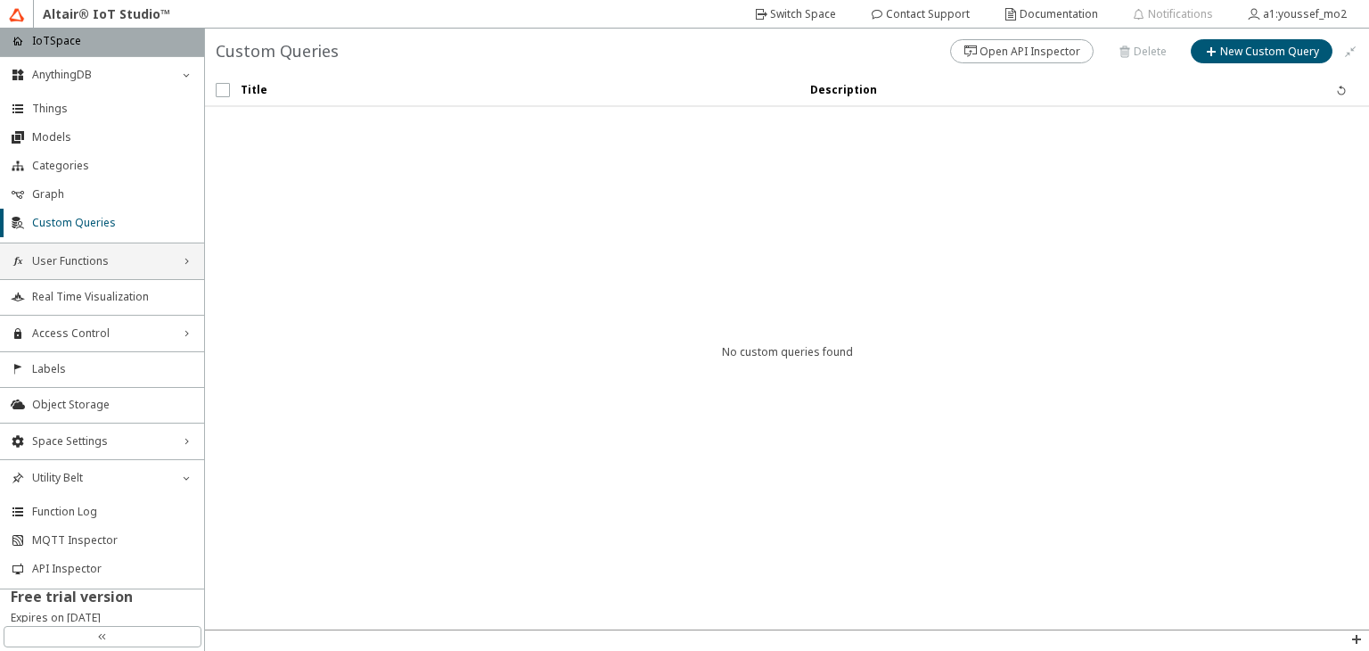
click at [128, 269] on div "User Functions right_chevron" at bounding box center [102, 261] width 204 height 36
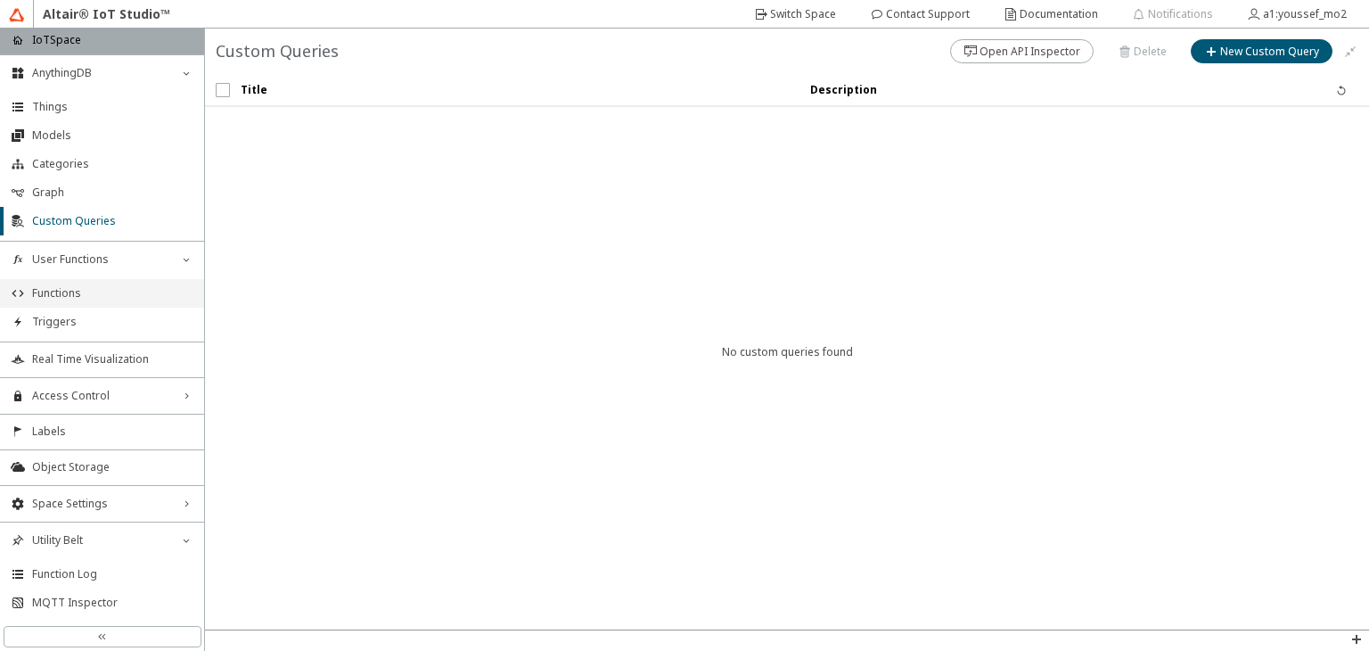
click at [103, 286] on span "Functions" at bounding box center [112, 293] width 161 height 14
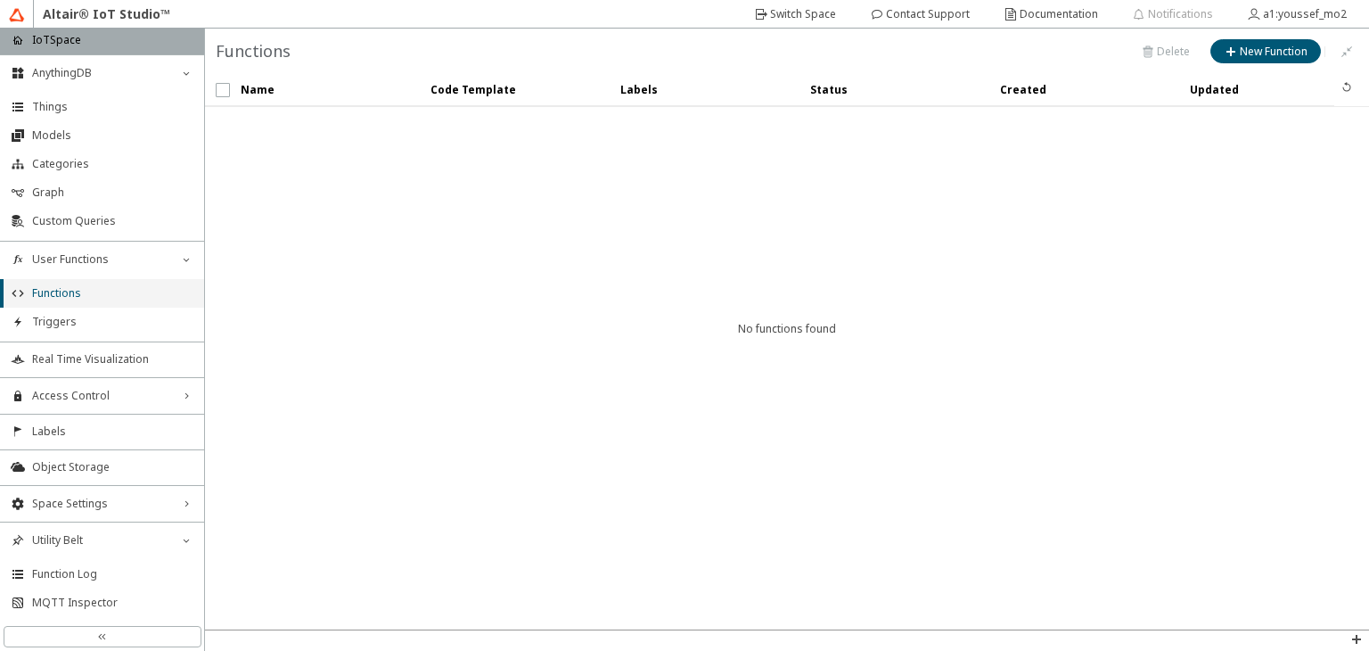
click at [100, 292] on span "Functions" at bounding box center [112, 293] width 161 height 14
click at [0, 0] on slot "New Function" at bounding box center [0, 0] width 0 height 0
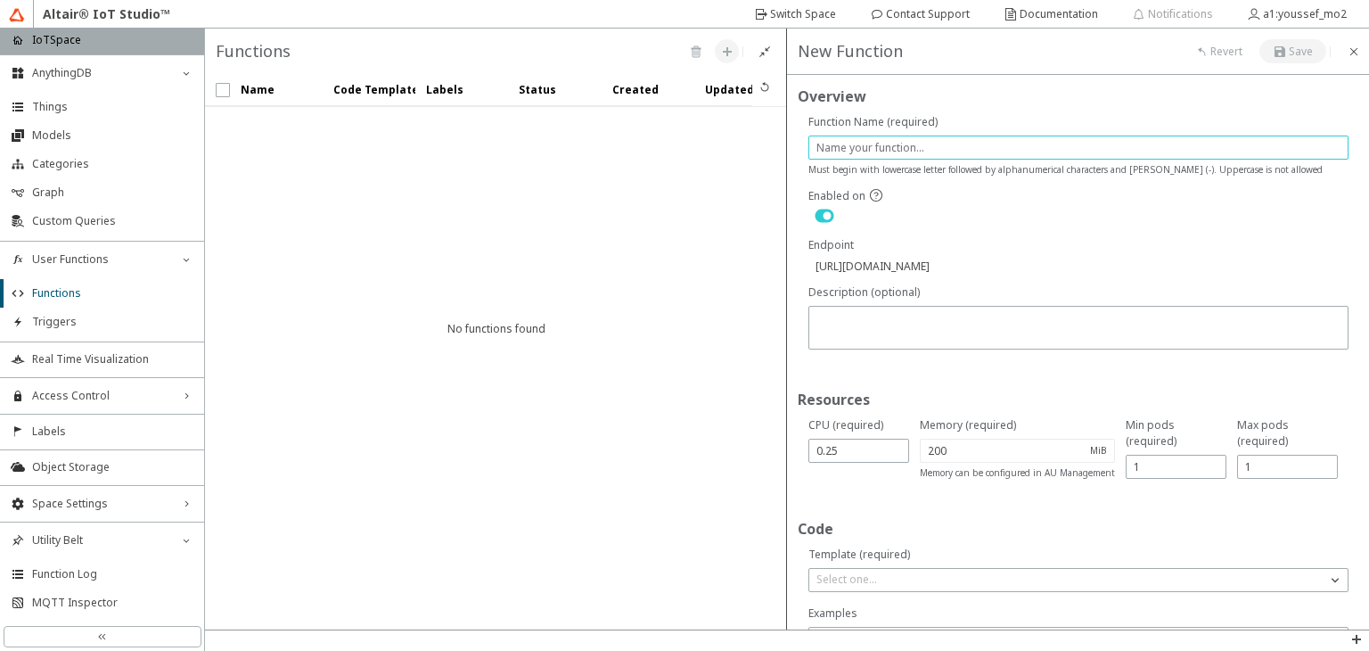
click at [883, 147] on input "text" at bounding box center [1079, 147] width 524 height 15
type input "t"
type input "https://api.swx.altairone.com/spaces/iotspace/functions/t"
type input "te"
type input "https://api.swx.altairone.com/spaces/iotspace/functions/te"
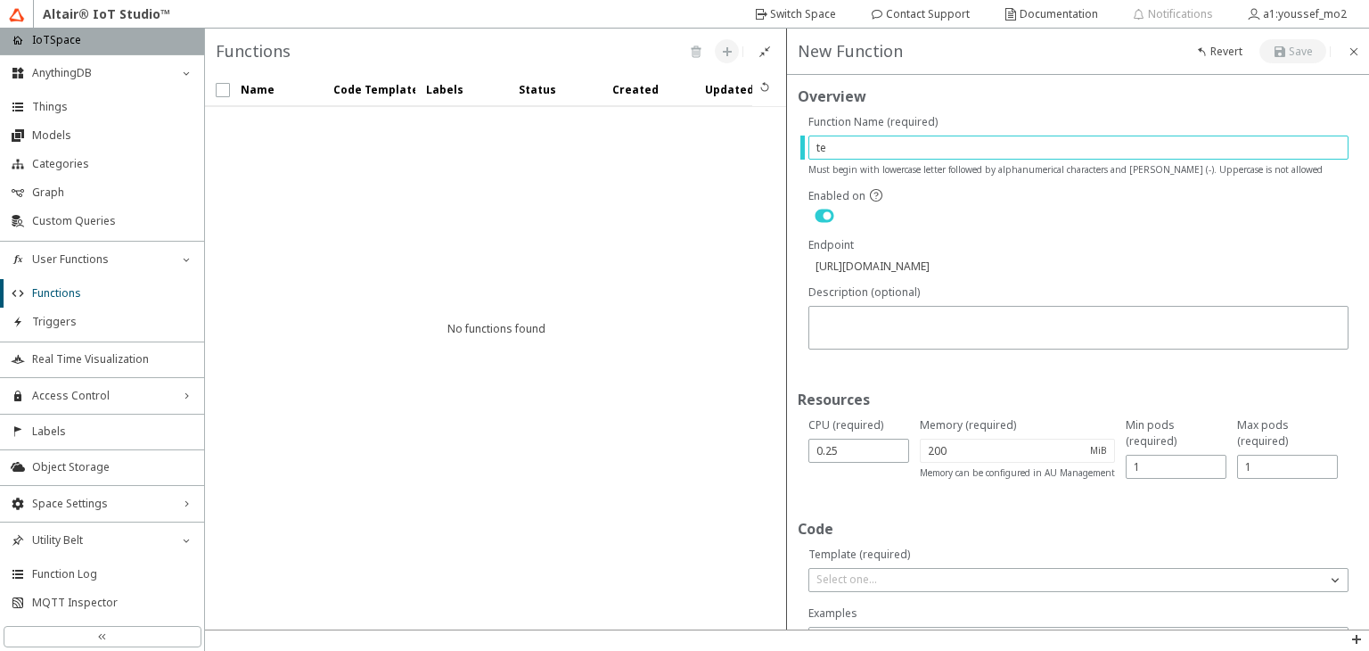
type input "tem"
type input "https://api.swx.altairone.com/spaces/iotspace/functions/tem"
type input "te"
type input "https://api.swx.altairone.com/spaces/iotspace/functions/te"
type input "tem"
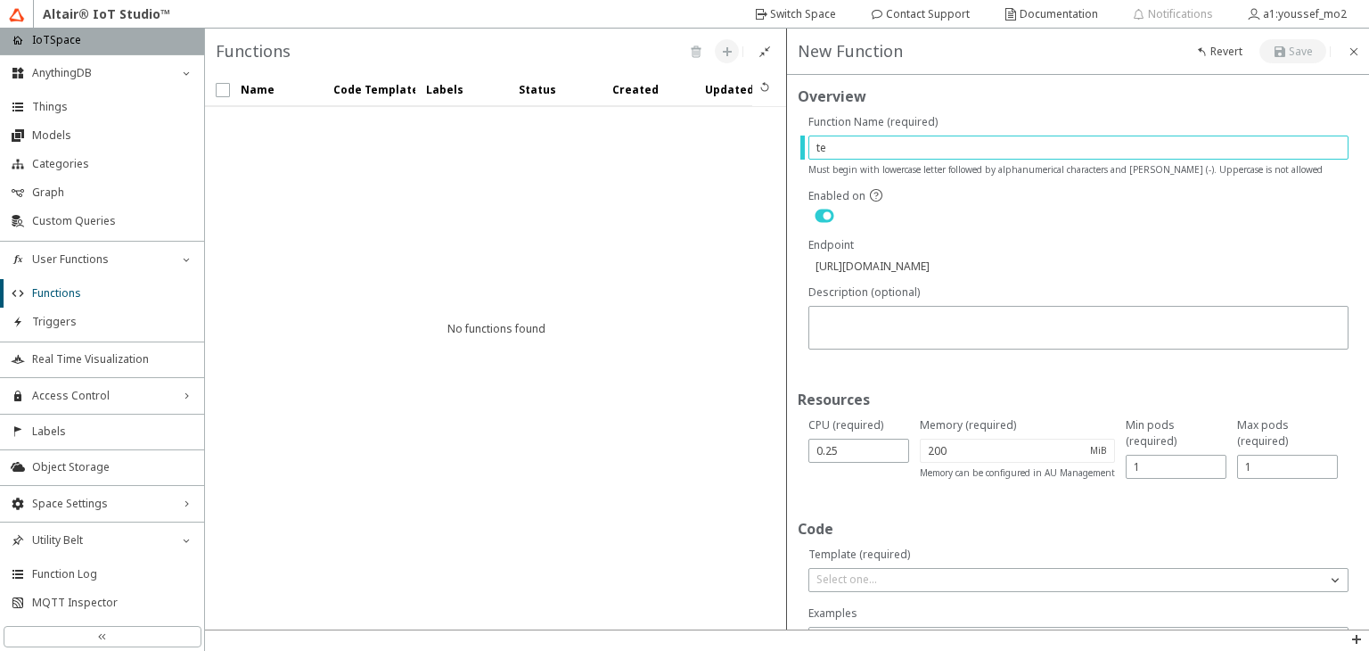
type input "https://api.swx.altairone.com/spaces/iotspace/functions/tem"
type input "temp"
type input "https://api.swx.altairone.com/spaces/iotspace/functions/temp"
type input "tempr"
type input "https://api.swx.altairone.com/spaces/iotspace/functions/tempr"
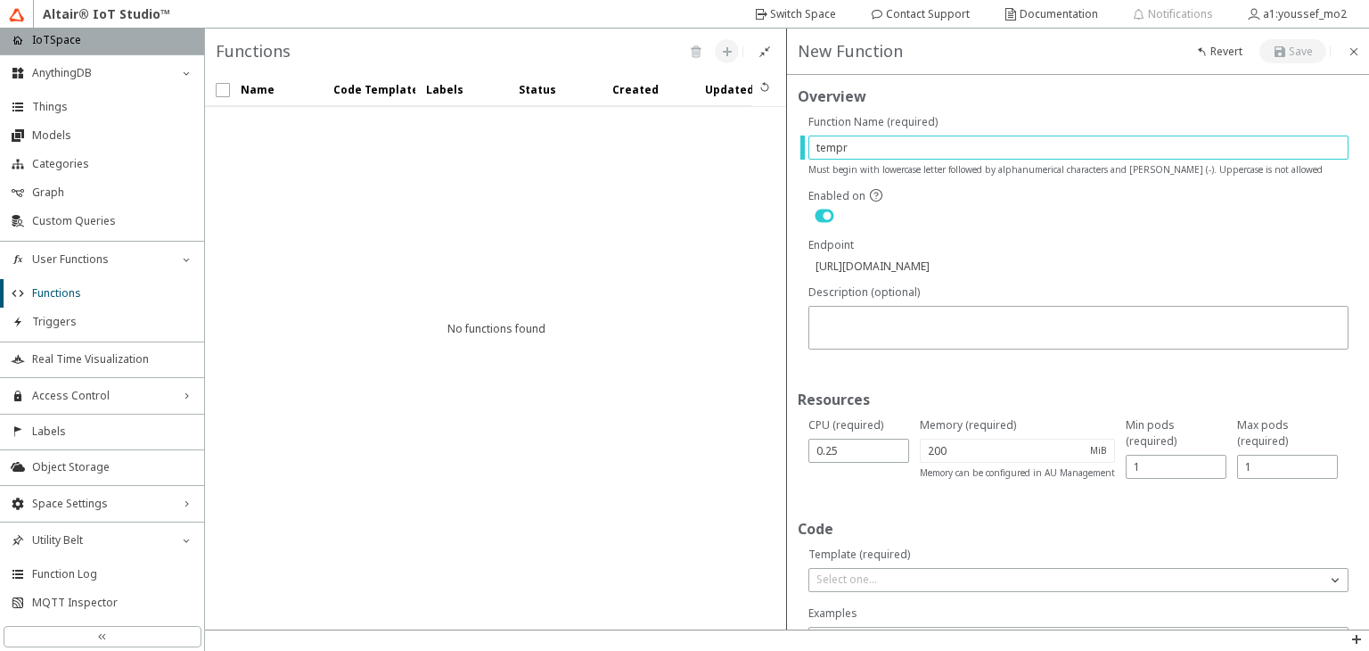
type input "tempra"
type input "https://api.swx.altairone.com/spaces/iotspace/functions/tempra"
type input "tempr"
type input "https://api.swx.altairone.com/spaces/iotspace/functions/tempr"
type input "tempre"
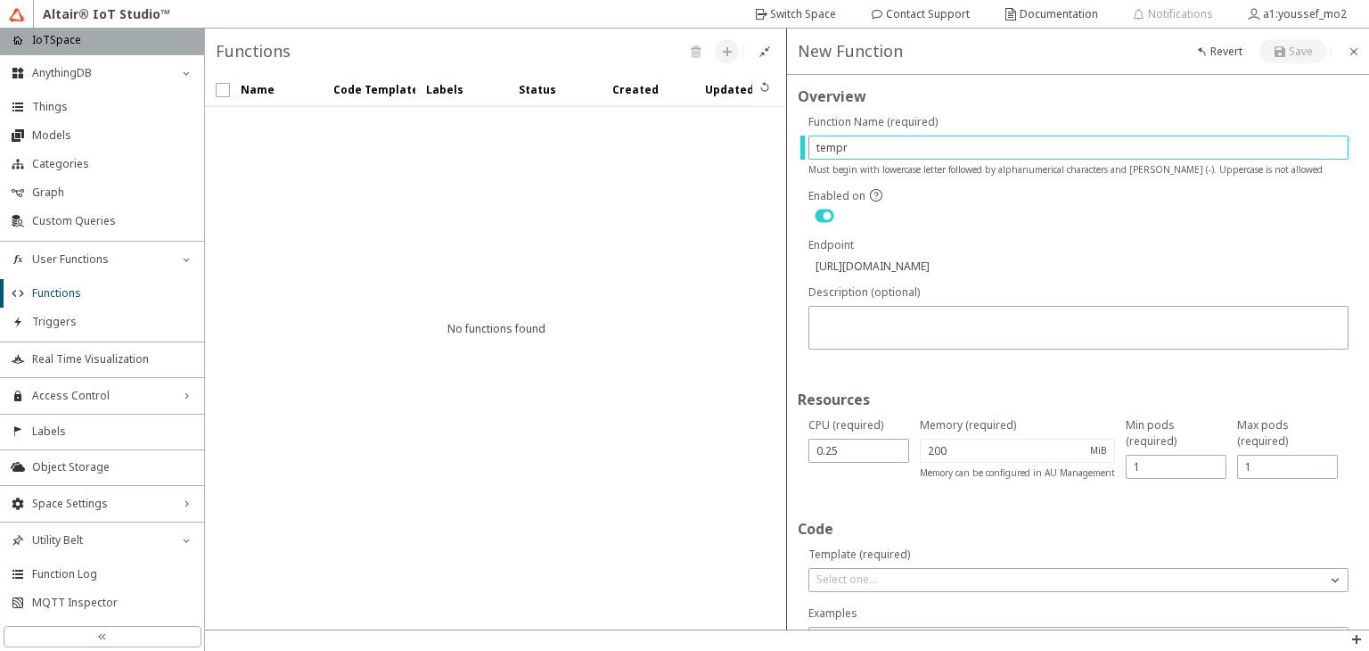
type input "https://api.swx.altairone.com/spaces/iotspace/functions/tempre"
type input "tempr"
type input "https://api.swx.altairone.com/spaces/iotspace/functions/tempr"
type input "temp"
type input "https://api.swx.altairone.com/spaces/iotspace/functions/temp"
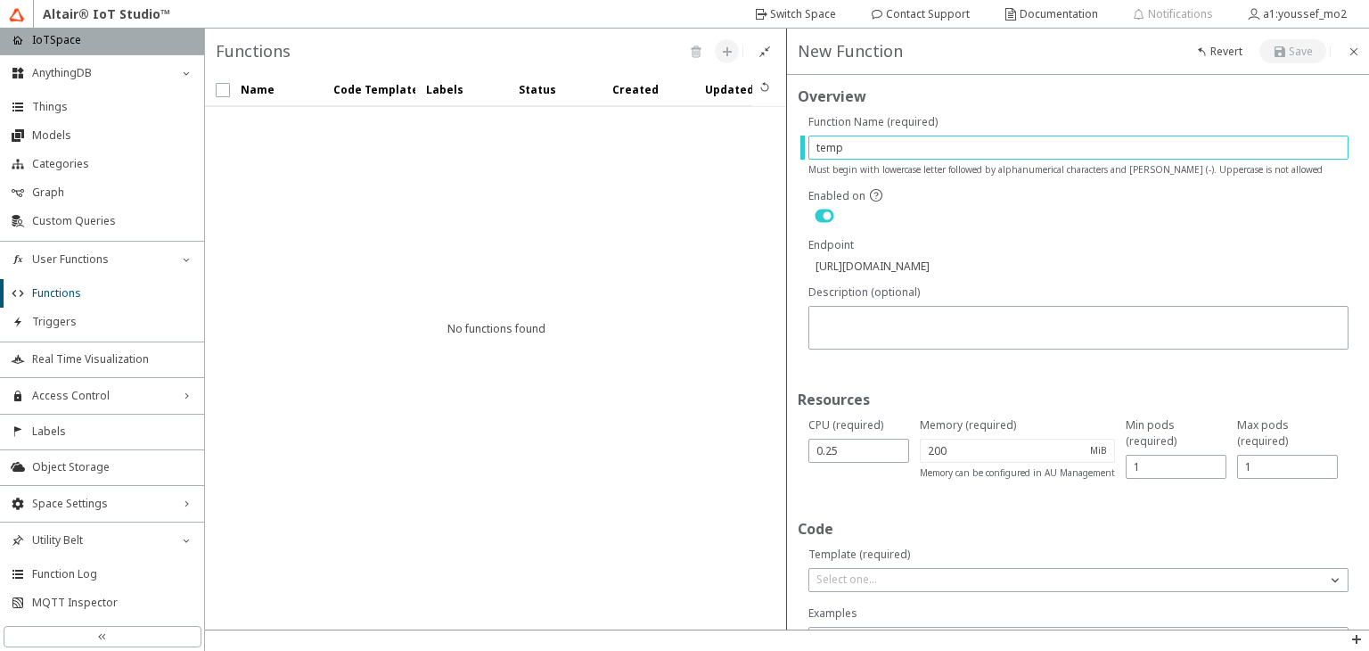
type input "tempe"
type input "https://api.swx.altairone.com/spaces/iotspace/functions/tempe"
type input "temper"
type input "https://api.swx.altairone.com/spaces/iotspace/functions/temper"
type input "tempera"
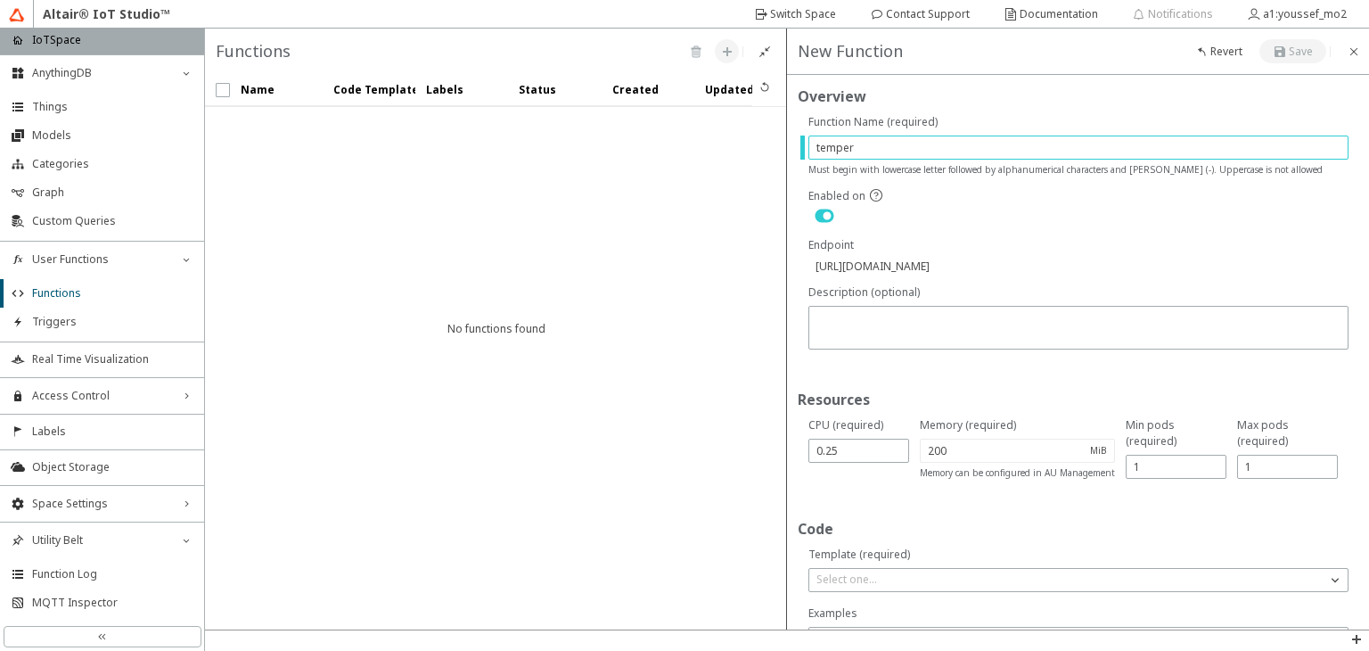
type input "https://api.swx.altairone.com/spaces/iotspace/functions/tempera"
type input "temperat"
type input "https://api.swx.altairone.com/spaces/iotspace/functions/temperat"
type input "temperati"
type input "https://api.swx.altairone.com/spaces/iotspace/functions/temperati"
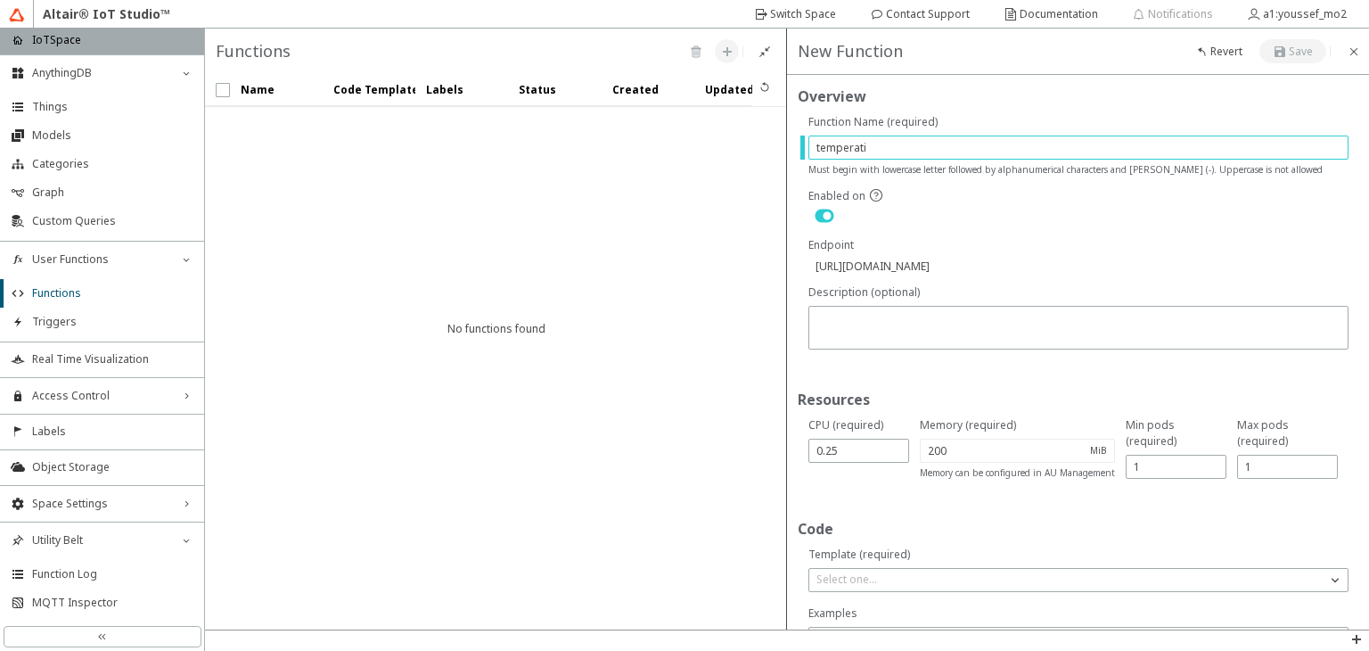
type input "temperat"
type input "https://api.swx.altairone.com/spaces/iotspace/functions/temperat"
type input "temperatu"
type input "https://api.swx.altairone.com/spaces/iotspace/functions/temperatu"
type input "temperatur"
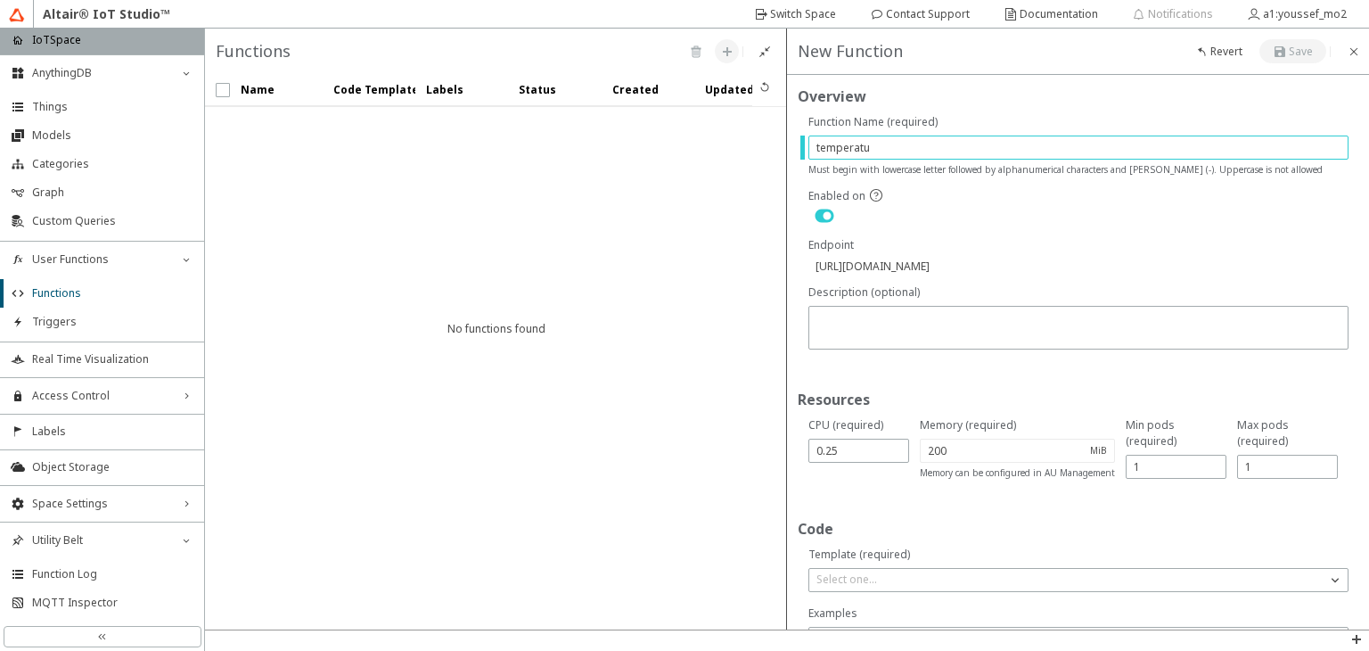
type input "https://api.swx.altairone.com/spaces/iotspace/functions/temperatur"
type input "temperature"
type input "https://api.swx.altairone.com/spaces/iotspace/functions/temperature"
type input "temperature_"
type input "https://api.swx.altairone.com/spaces/iotspace/functions/temperature_"
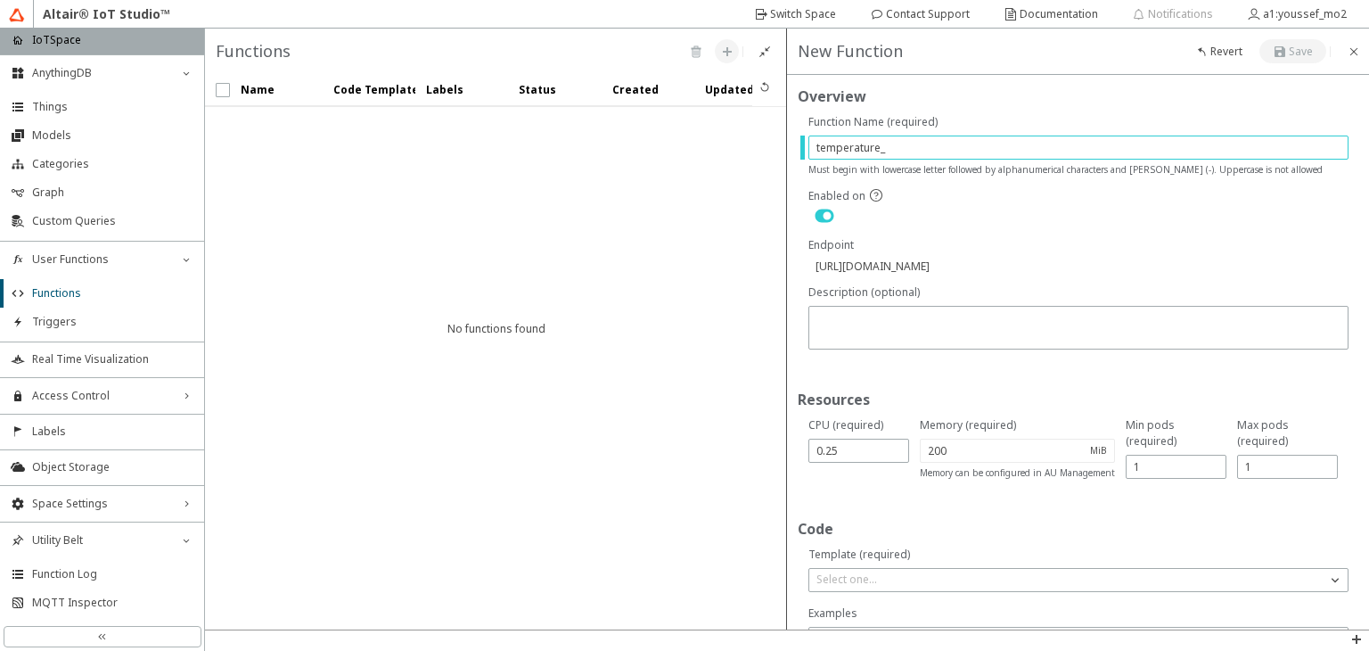
scroll to position [53, 0]
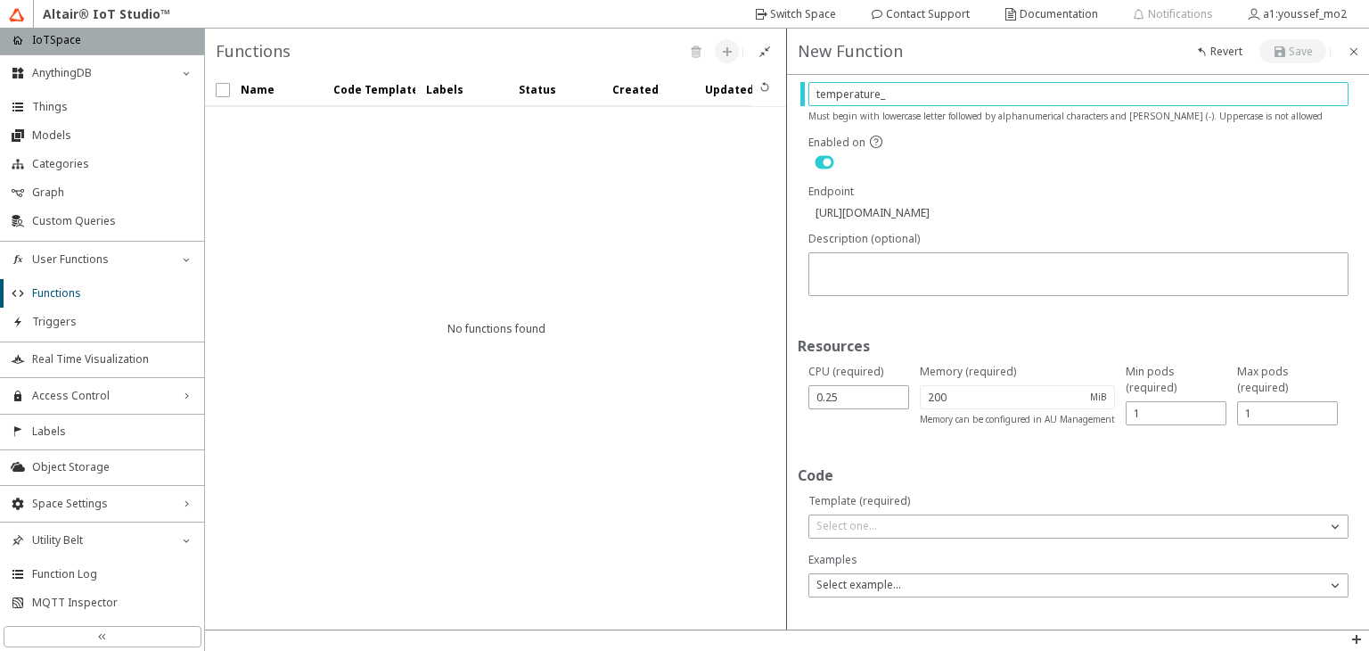
type input "temperature_"
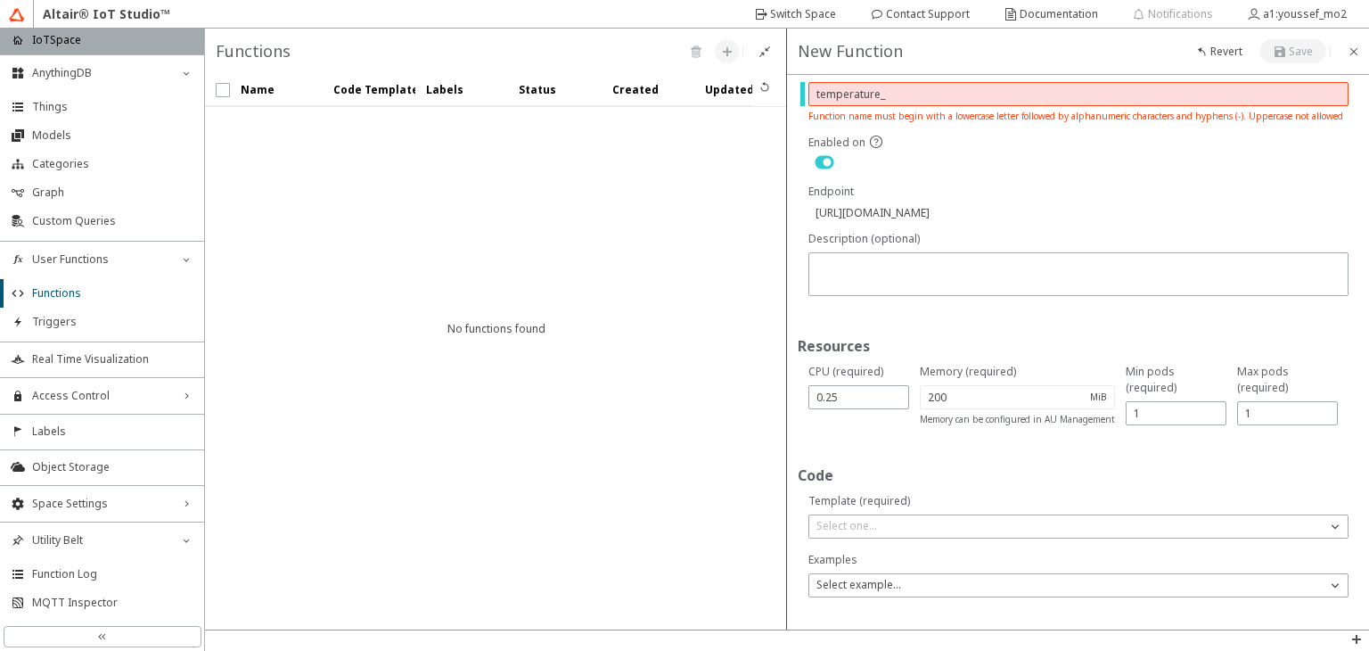
scroll to position [0, 0]
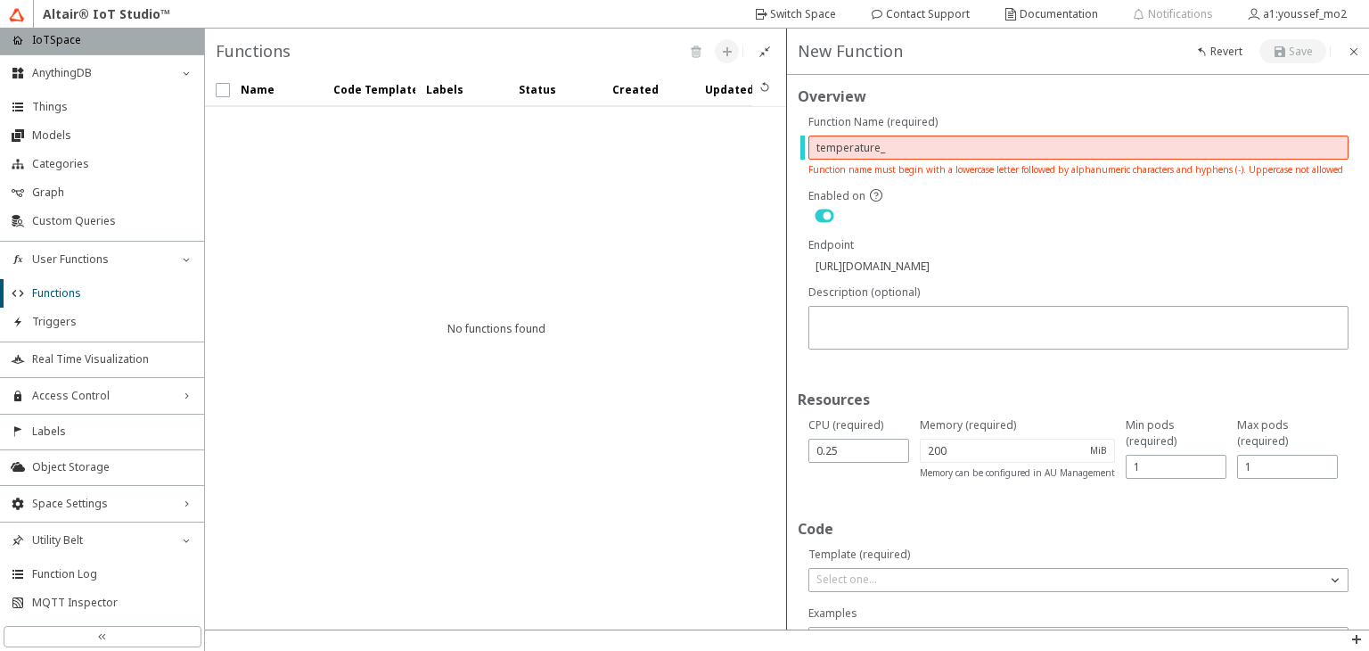
click at [1167, 218] on div at bounding box center [1079, 215] width 540 height 21
click at [937, 145] on input "temperature_" at bounding box center [1079, 147] width 524 height 15
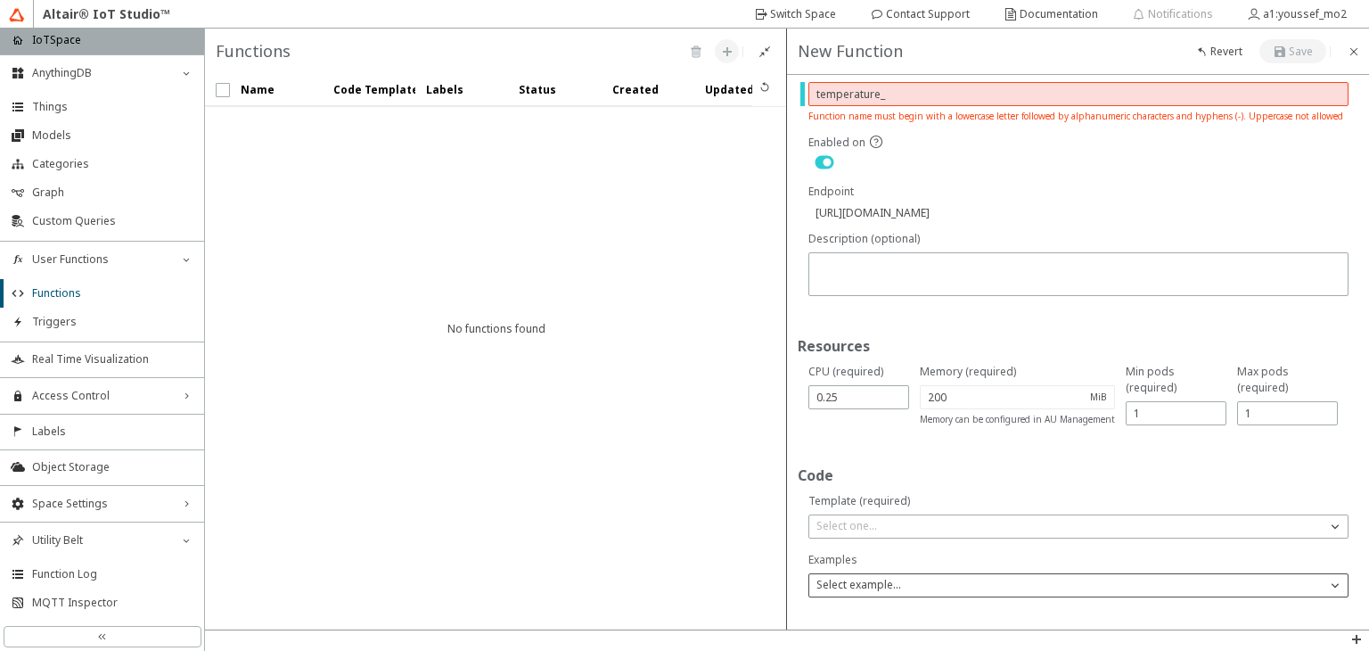
click at [906, 585] on p "Select example..." at bounding box center [858, 585] width 99 height 16
click at [892, 486] on unity-typography "Code" at bounding box center [1078, 478] width 561 height 29
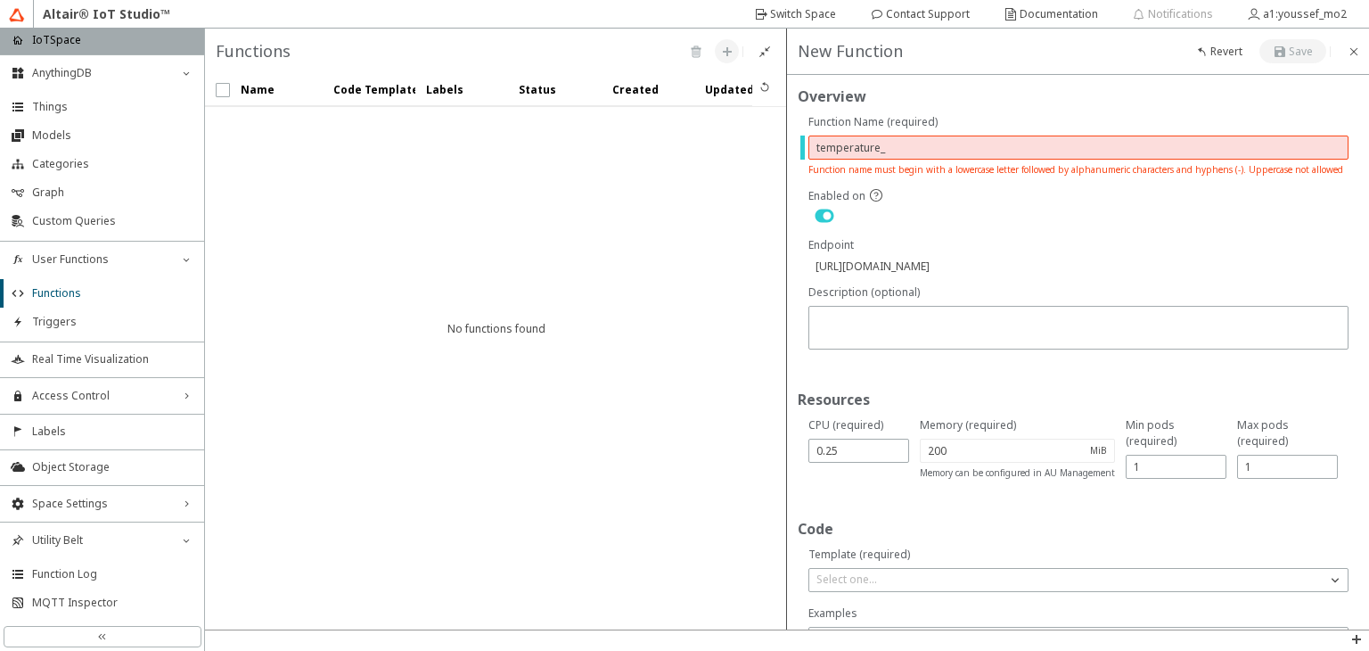
click at [900, 146] on input "temperature_" at bounding box center [1079, 147] width 524 height 15
type input "https://api.swx.altairone.com/spaces/iotspace/functions/"
click at [960, 204] on div "Enabled on" at bounding box center [1079, 207] width 540 height 38
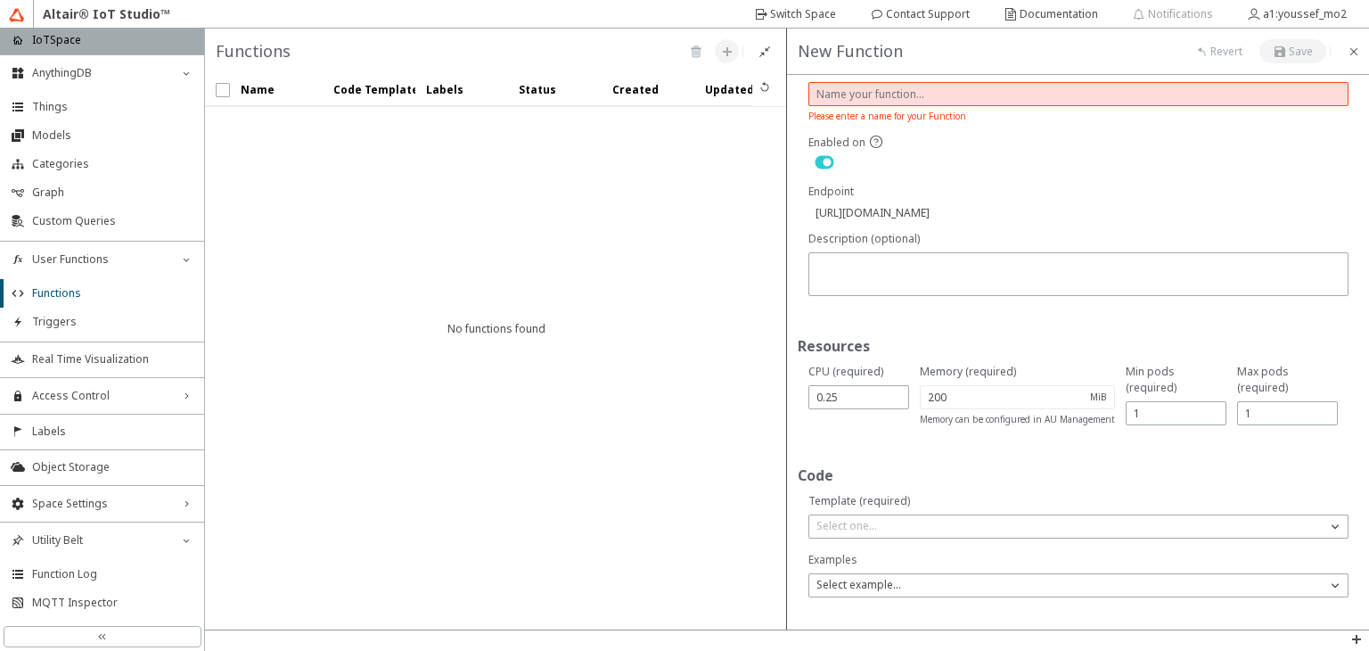
scroll to position [53, 0]
click at [868, 593] on div "Select example..." at bounding box center [1079, 585] width 540 height 24
click at [886, 584] on p "Select example..." at bounding box center [858, 585] width 99 height 16
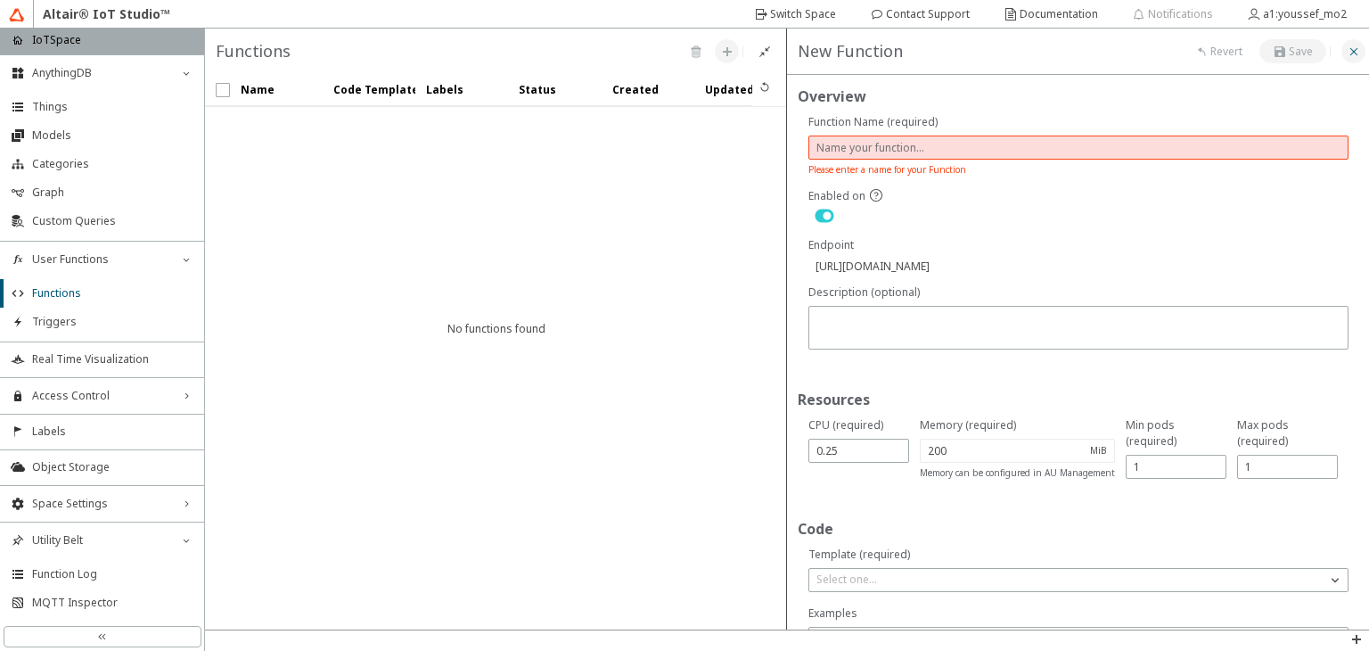
click at [1355, 51] on iron-icon at bounding box center [1354, 52] width 14 height 14
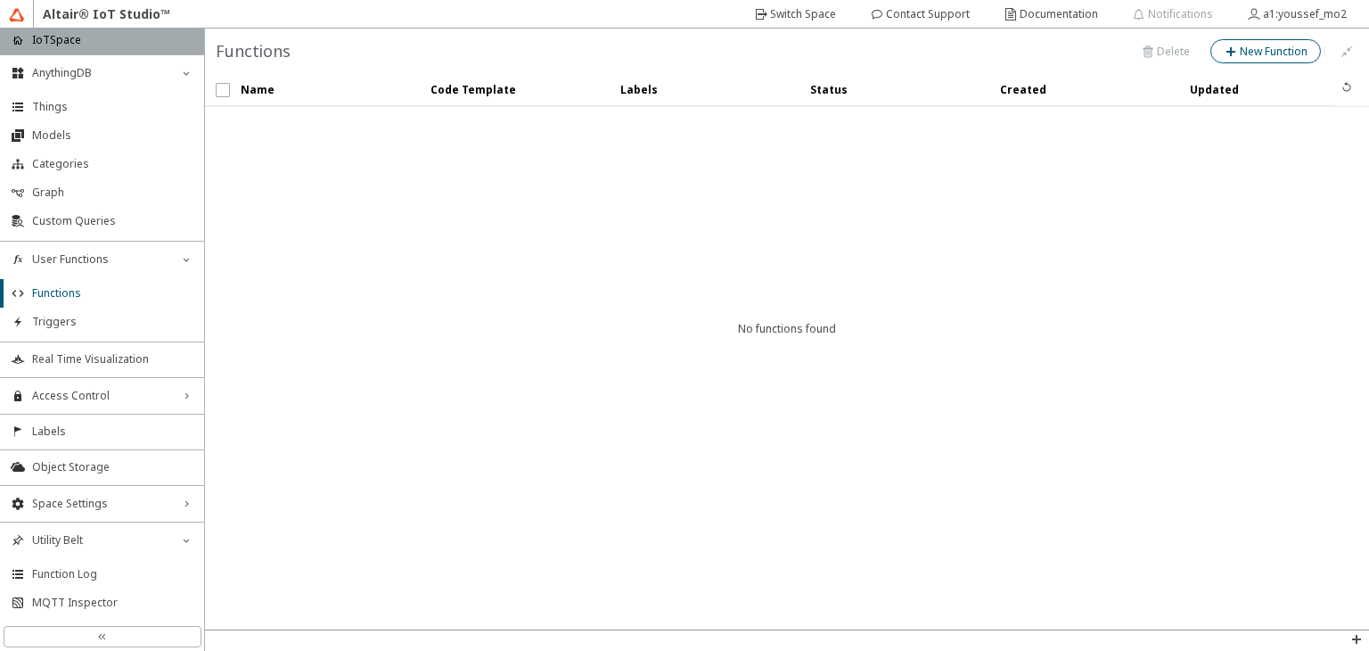
click at [0, 0] on slot "New Function" at bounding box center [0, 0] width 0 height 0
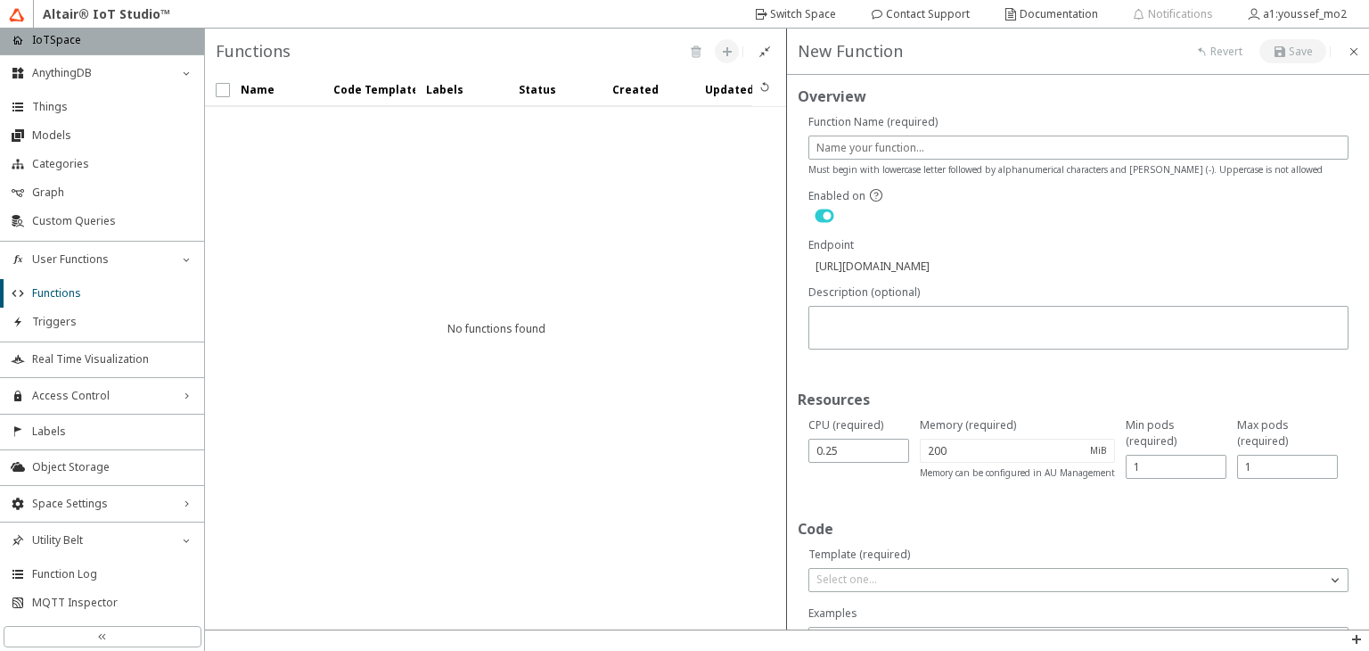
scroll to position [53, 0]
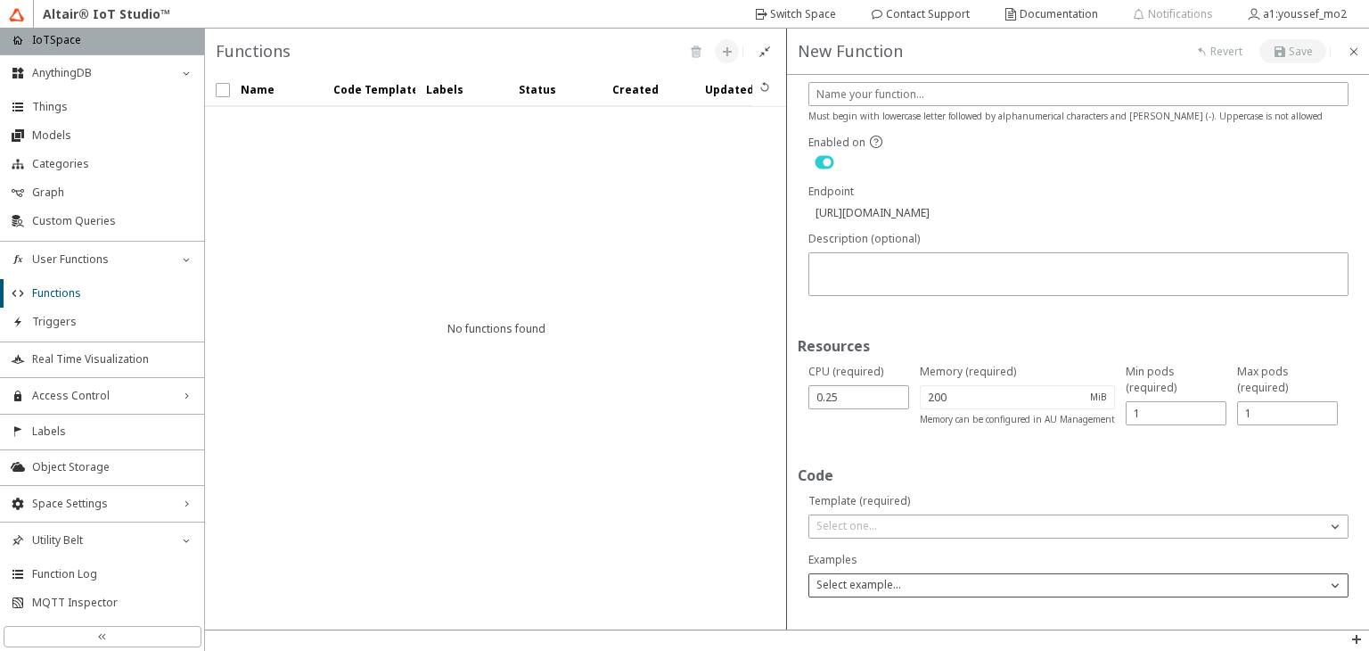
click at [888, 582] on p "Select example..." at bounding box center [858, 585] width 99 height 16
type input "p"
click at [924, 517] on div "Select one..." at bounding box center [1067, 526] width 517 height 18
click at [843, 623] on span "Python 3" at bounding box center [839, 630] width 44 height 15
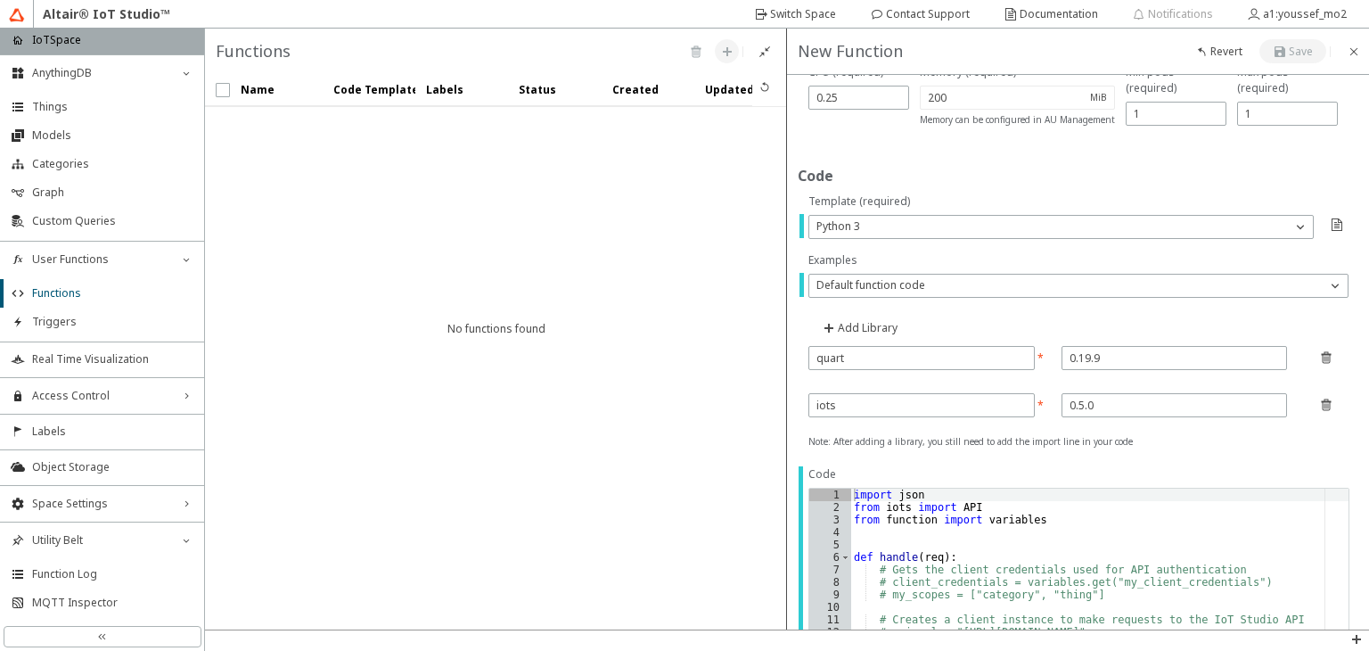
scroll to position [352, 0]
click at [924, 410] on input "iots" at bounding box center [919, 405] width 204 height 15
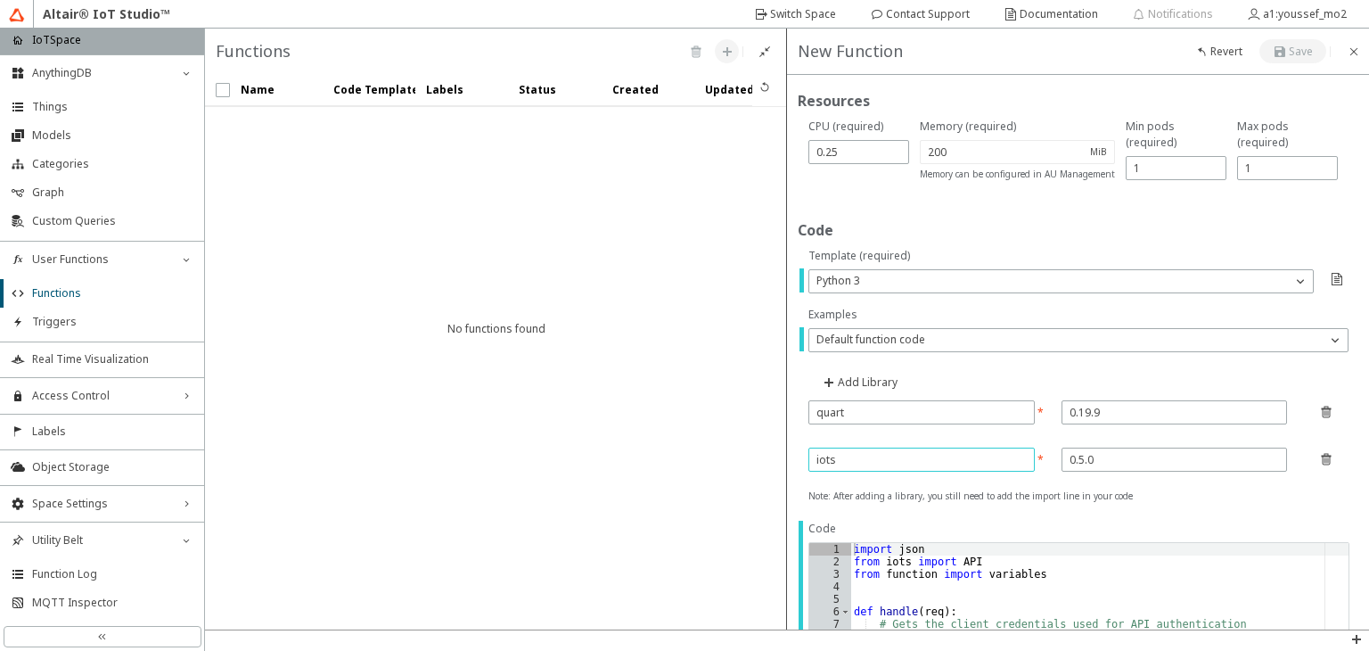
scroll to position [296, 0]
click at [887, 338] on p "Default function code" at bounding box center [870, 342] width 123 height 16
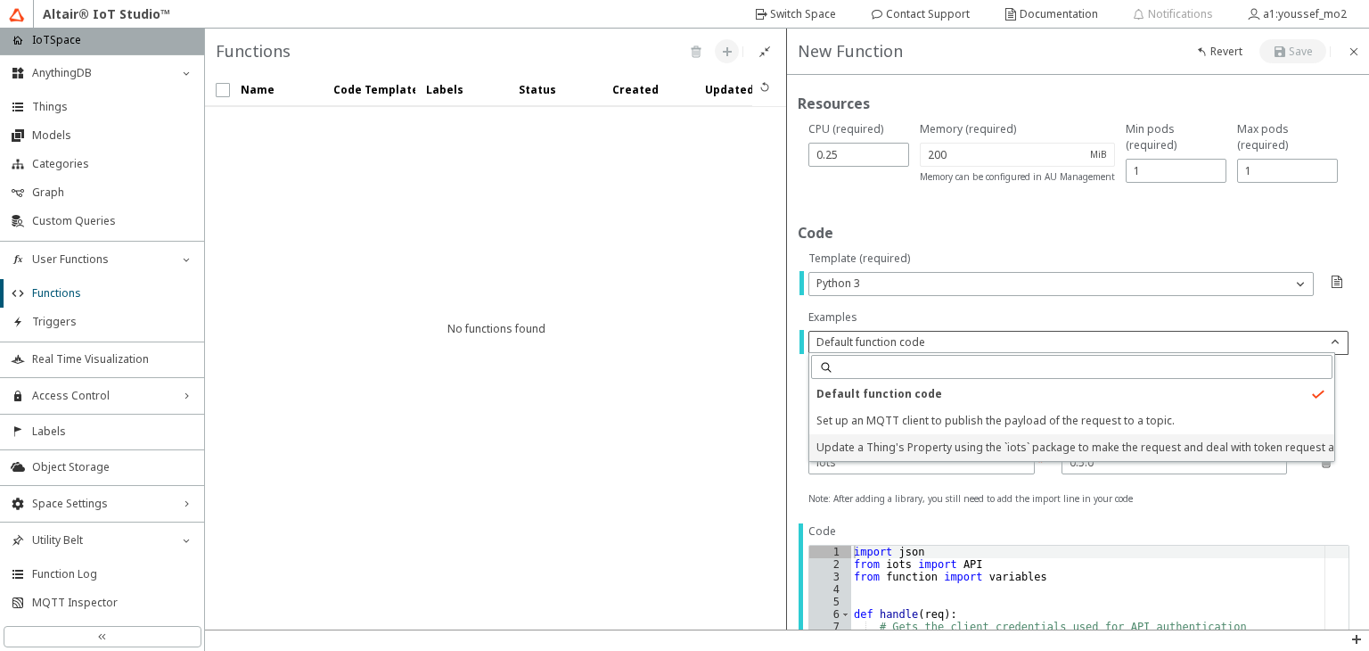
click at [993, 452] on span "Update a Thing's Property using the `iots` package to make the request and deal…" at bounding box center [1112, 446] width 591 height 15
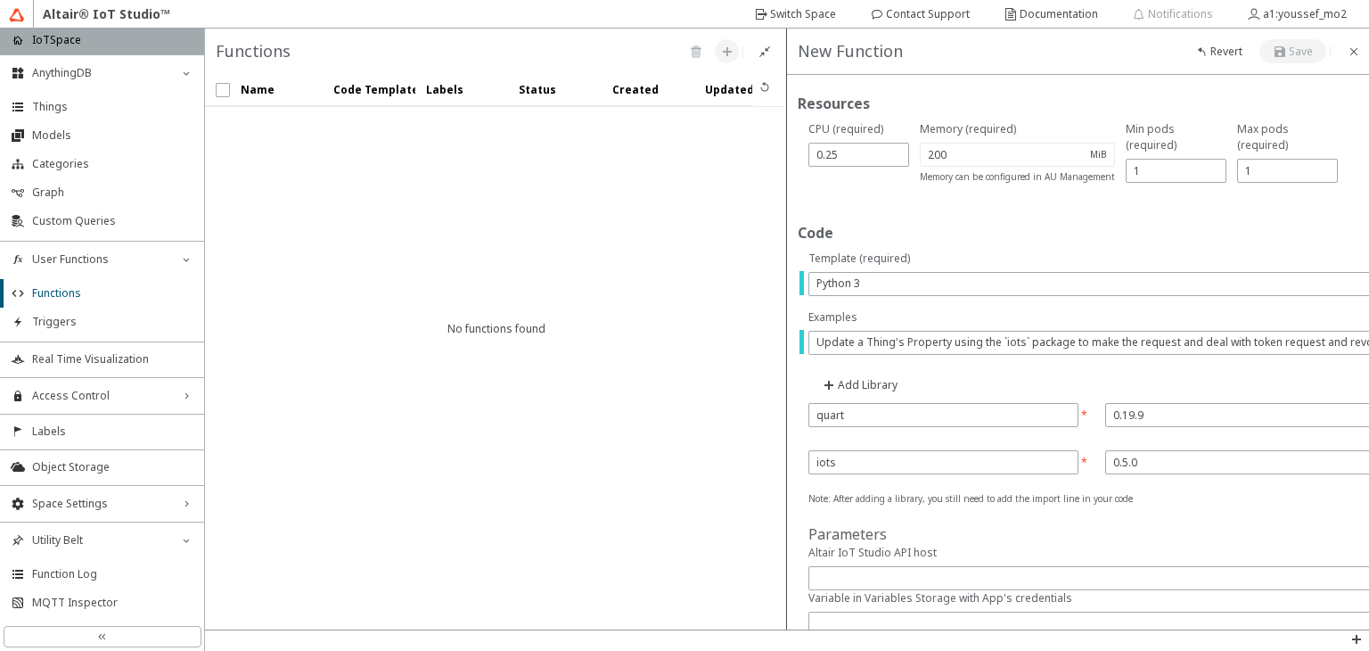
click at [993, 452] on div "iots *" at bounding box center [944, 462] width 270 height 24
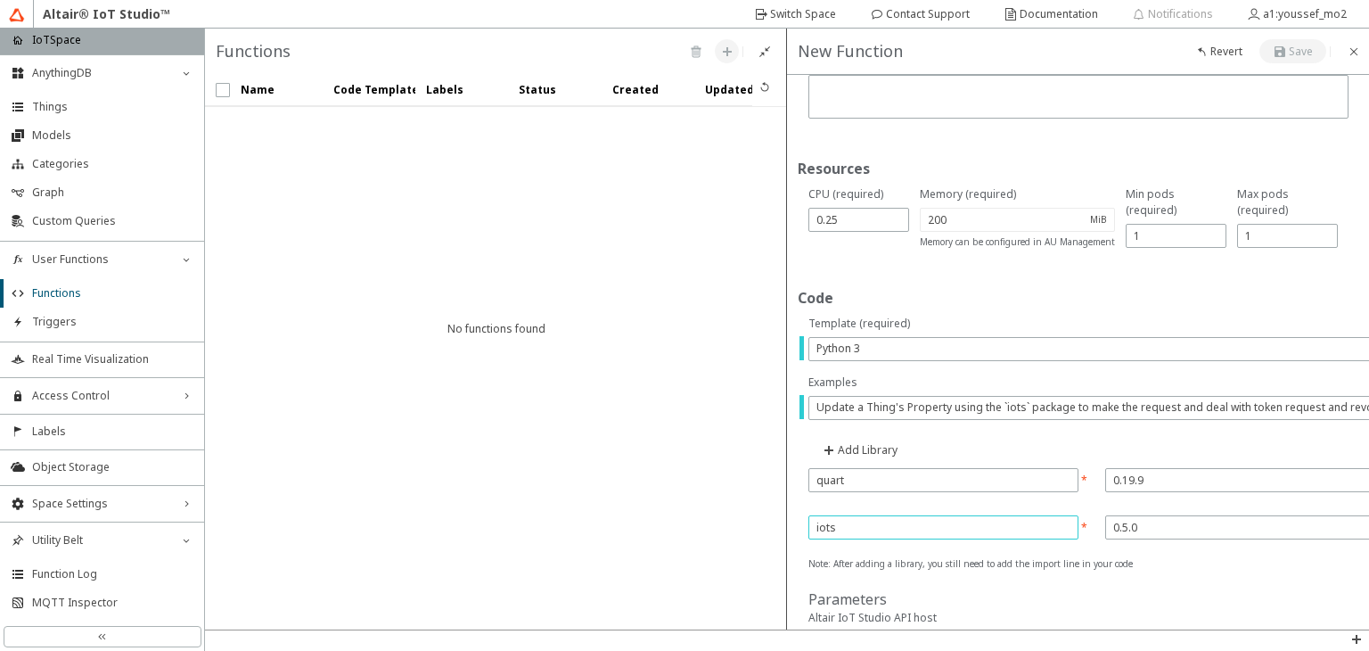
scroll to position [0, 0]
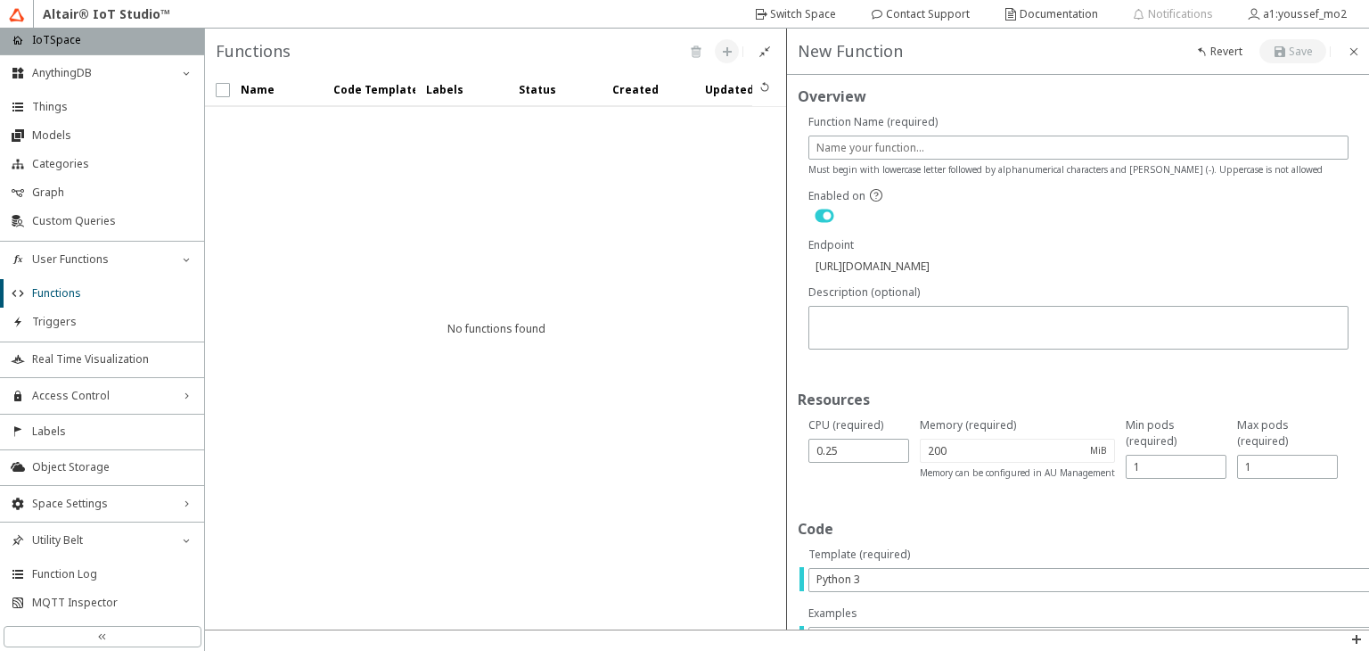
click at [964, 264] on div "https://api.swx.altairone.com/spaces/iotspace/functions/" at bounding box center [1079, 266] width 540 height 15
click at [810, 263] on div "https://api.swx.altairone.com/spaces/iotspace/functions/" at bounding box center [1079, 266] width 540 height 15
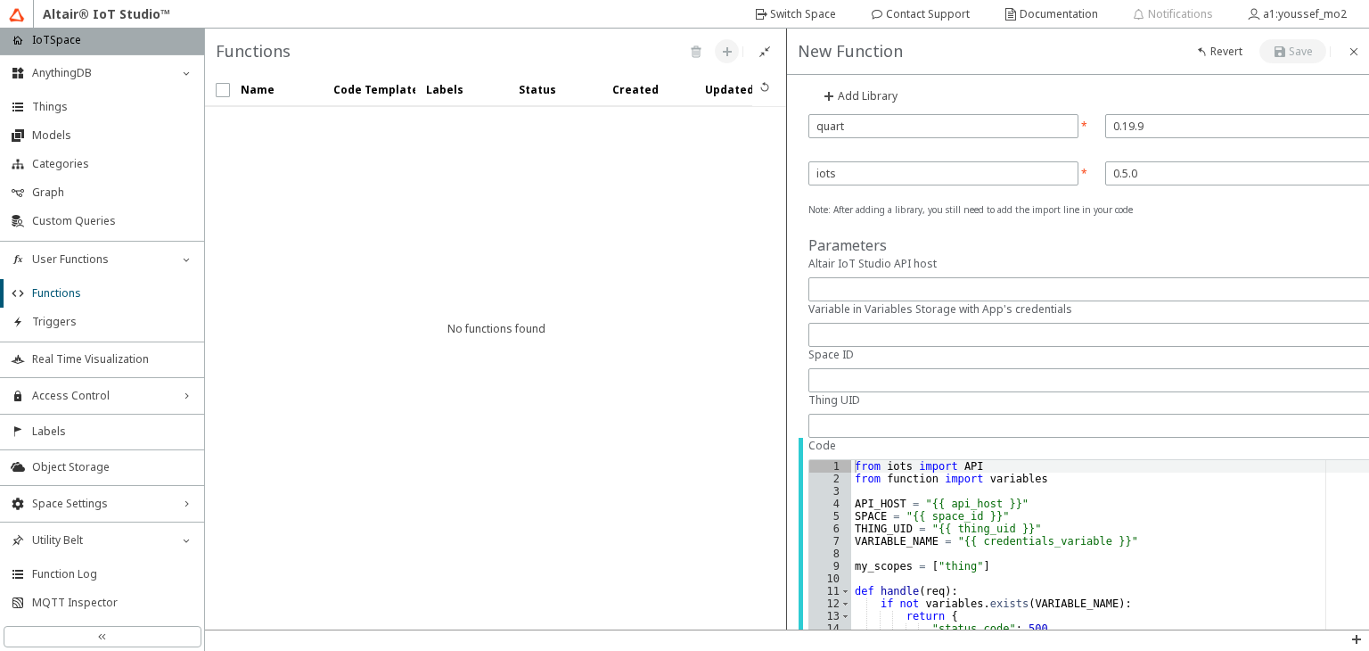
scroll to position [583, 0]
click at [886, 290] on input "text" at bounding box center [1123, 290] width 612 height 15
paste input "https://api.swx.altairone.com/"
type input "https://api.swx.altairone.com"
click at [888, 340] on input "text" at bounding box center [1123, 336] width 612 height 15
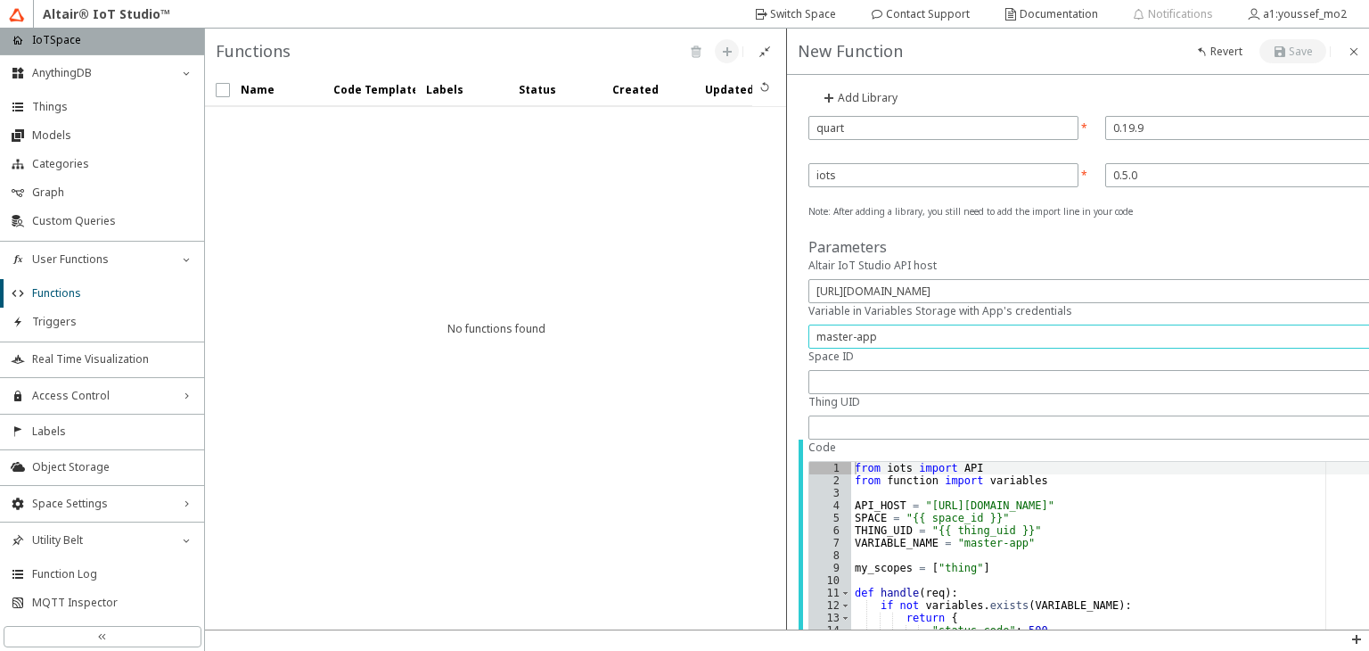
type input "master-app"
click at [852, 378] on input "text" at bounding box center [1123, 381] width 612 height 15
type input "iotspace"
click at [839, 420] on input "text" at bounding box center [1123, 427] width 612 height 15
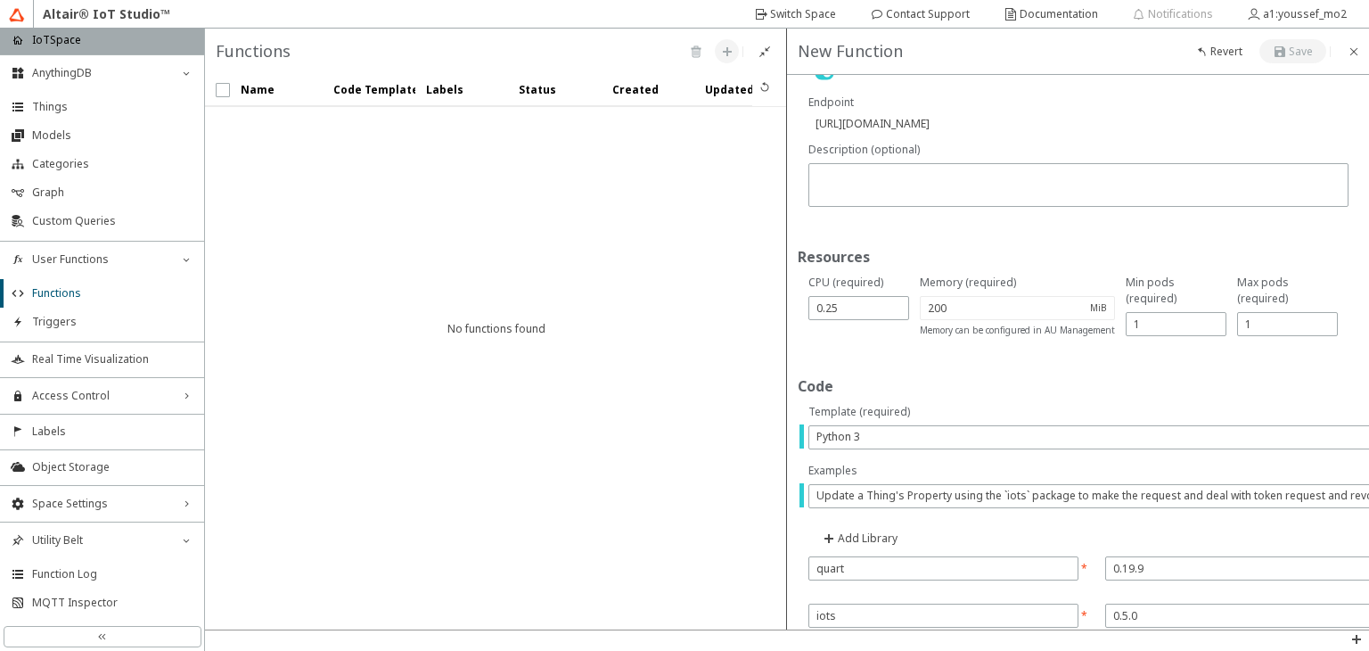
scroll to position [0, 0]
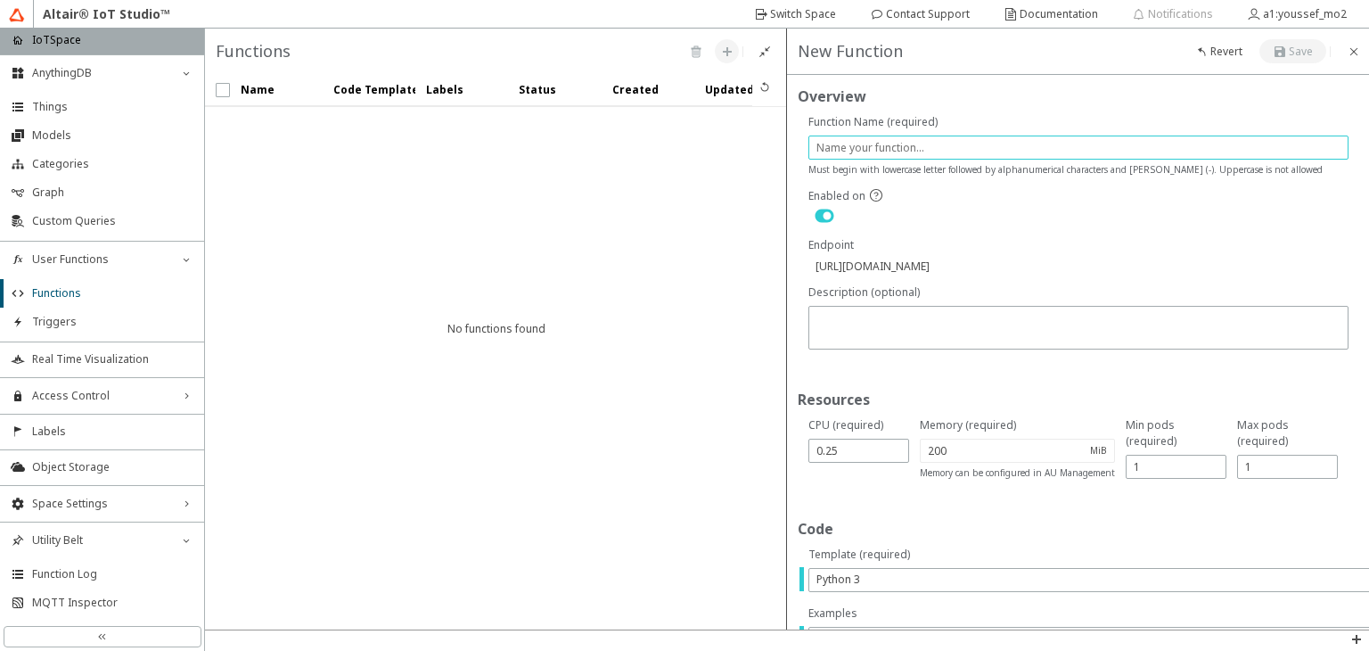
click at [852, 147] on input "text" at bounding box center [1079, 147] width 524 height 15
type input "u"
type input "https://api.swx.altairone.com/spaces/iotspace/functions/u"
type input "uo"
type input "https://api.swx.altairone.com/spaces/iotspace/functions/uo"
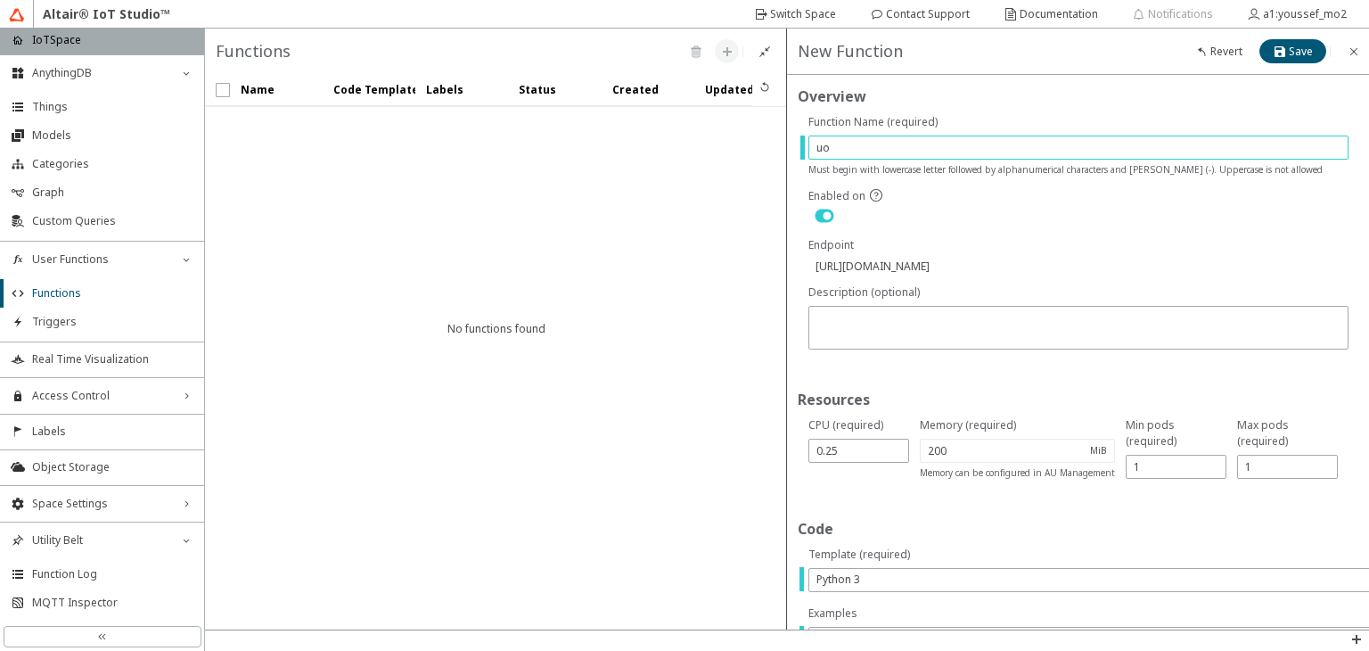
type input "u"
type input "https://api.swx.altairone.com/spaces/iotspace/functions/u"
type input "up"
type input "https://api.swx.altairone.com/spaces/iotspace/functions/up"
type input "upd"
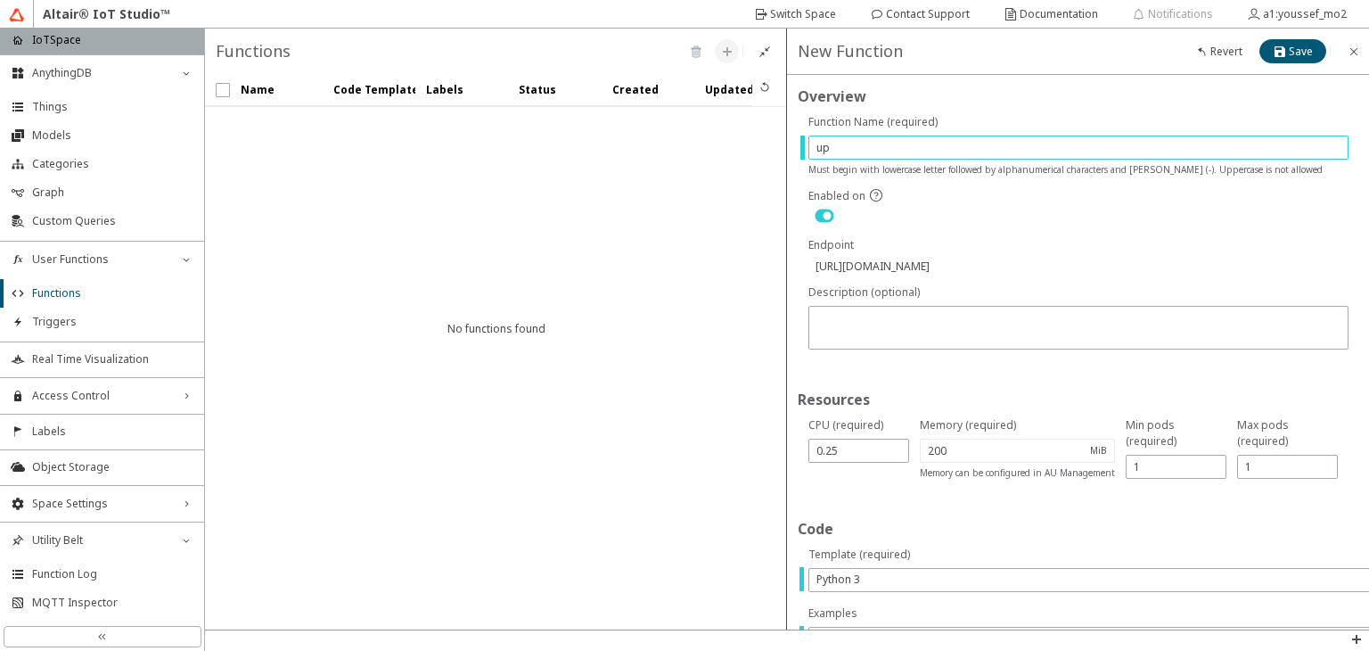
type input "https://api.swx.altairone.com/spaces/iotspace/functions/upd"
type input "upda"
type input "https://api.swx.altairone.com/spaces/iotspace/functions/upda"
type input "updat"
type input "https://api.swx.altairone.com/spaces/iotspace/functions/updat"
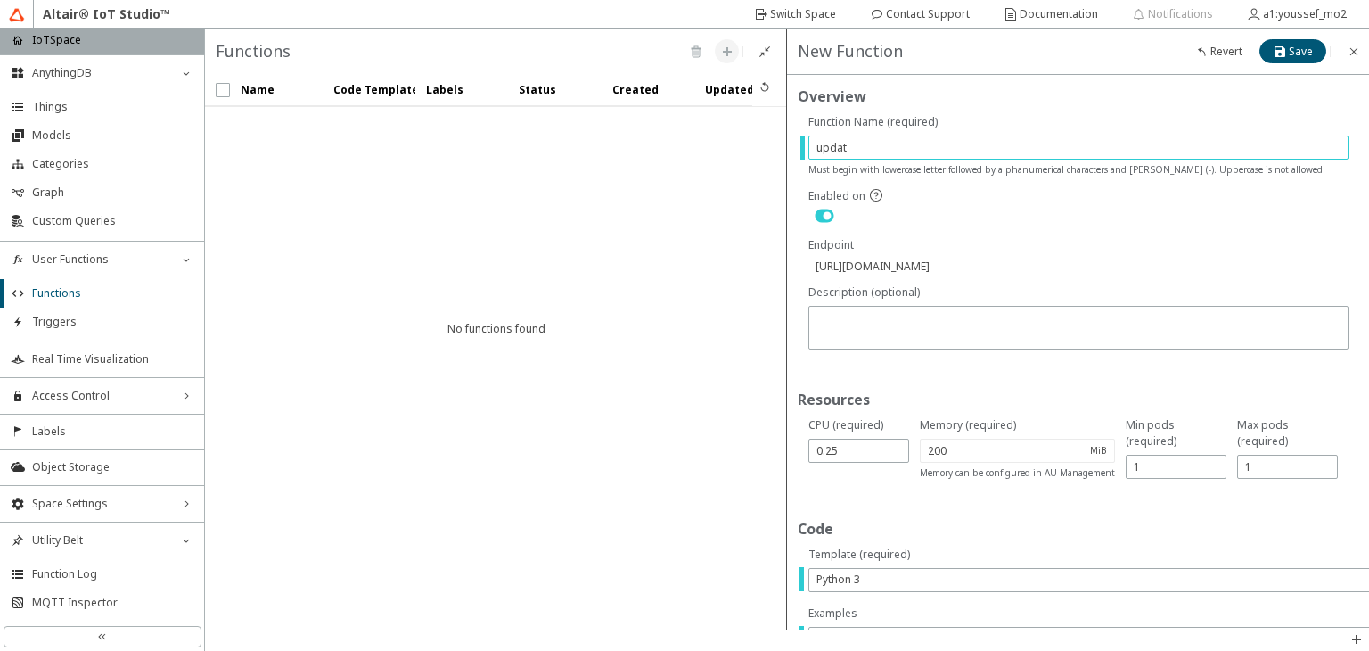
type input "update"
type input "https://api.swx.altairone.com/spaces/iotspace/functions/update"
type input "update"
type input "https://api.swx.altairone.com/spaces/iotspace/functions/update"
type input "update p"
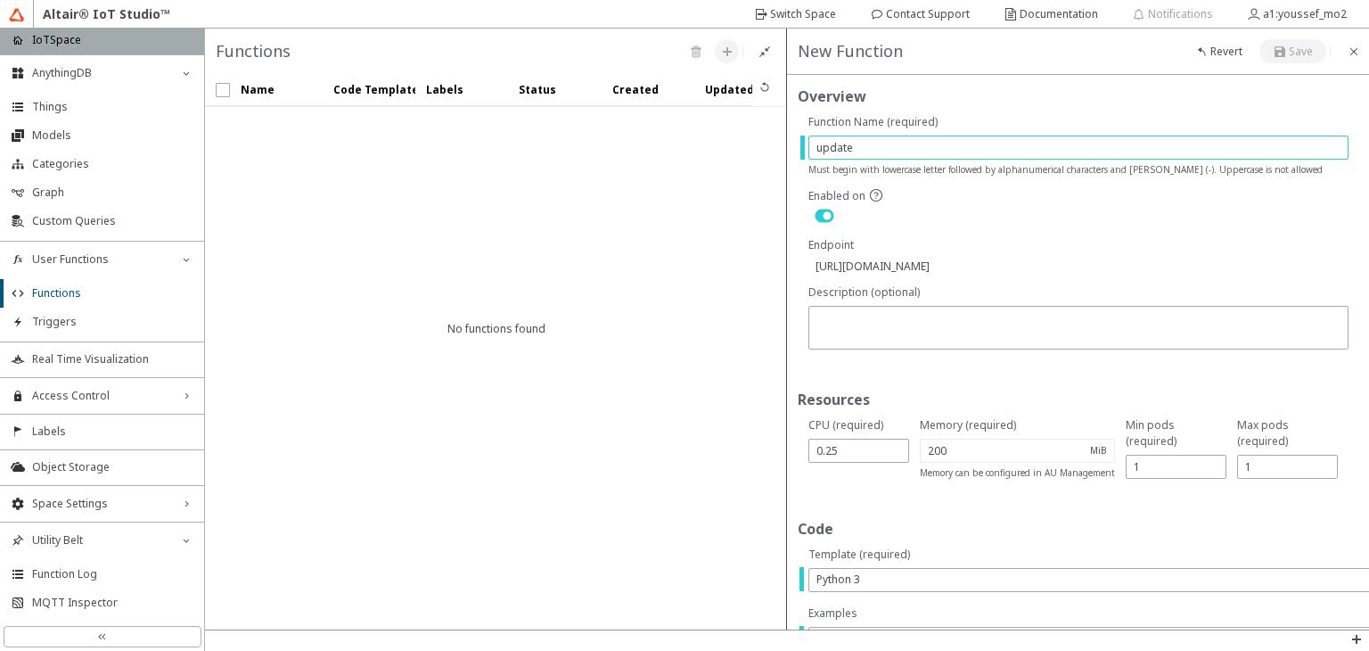
type input "https://api.swx.altairone.com/spaces/iotspace/functions/update p"
type input "update po"
type input "https://api.swx.altairone.com/spaces/iotspace/functions/update po"
type input "update poo"
type input "https://api.swx.altairone.com/spaces/iotspace/functions/update poo"
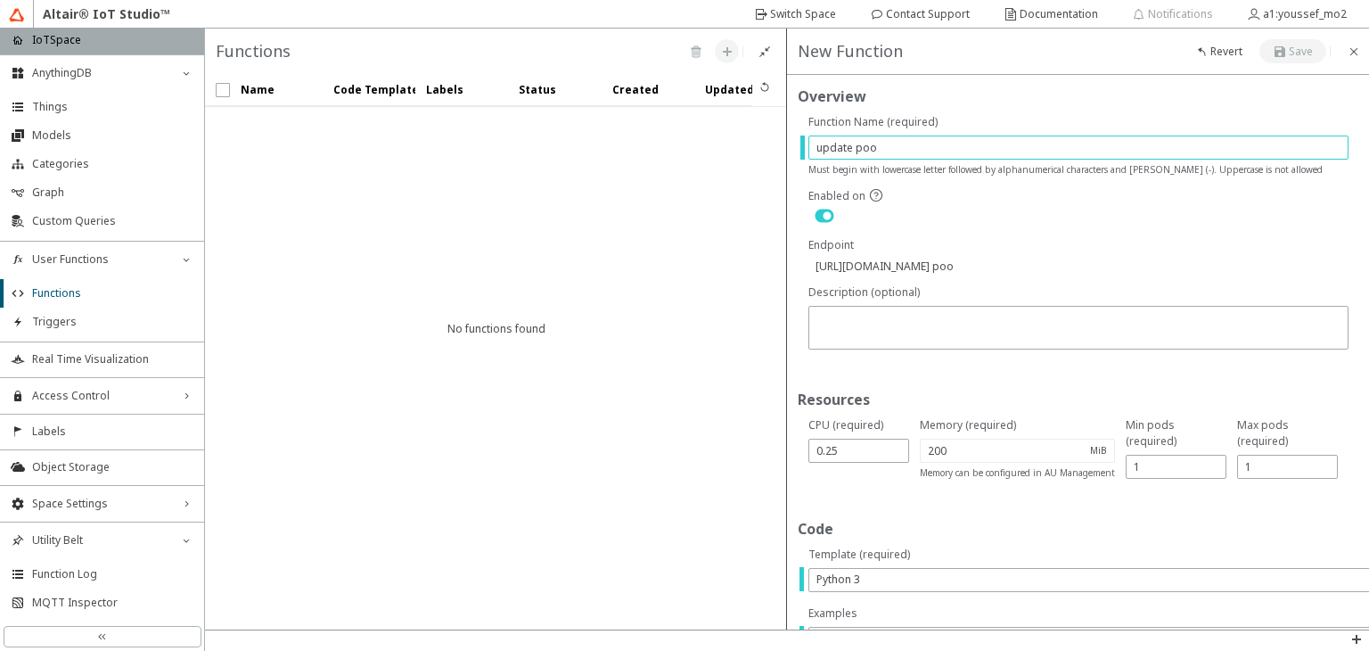
type input "update po"
type input "https://api.swx.altairone.com/spaces/iotspace/functions/update po"
type input "update por"
type input "https://api.swx.altairone.com/spaces/iotspace/functions/update por"
type input "update porp"
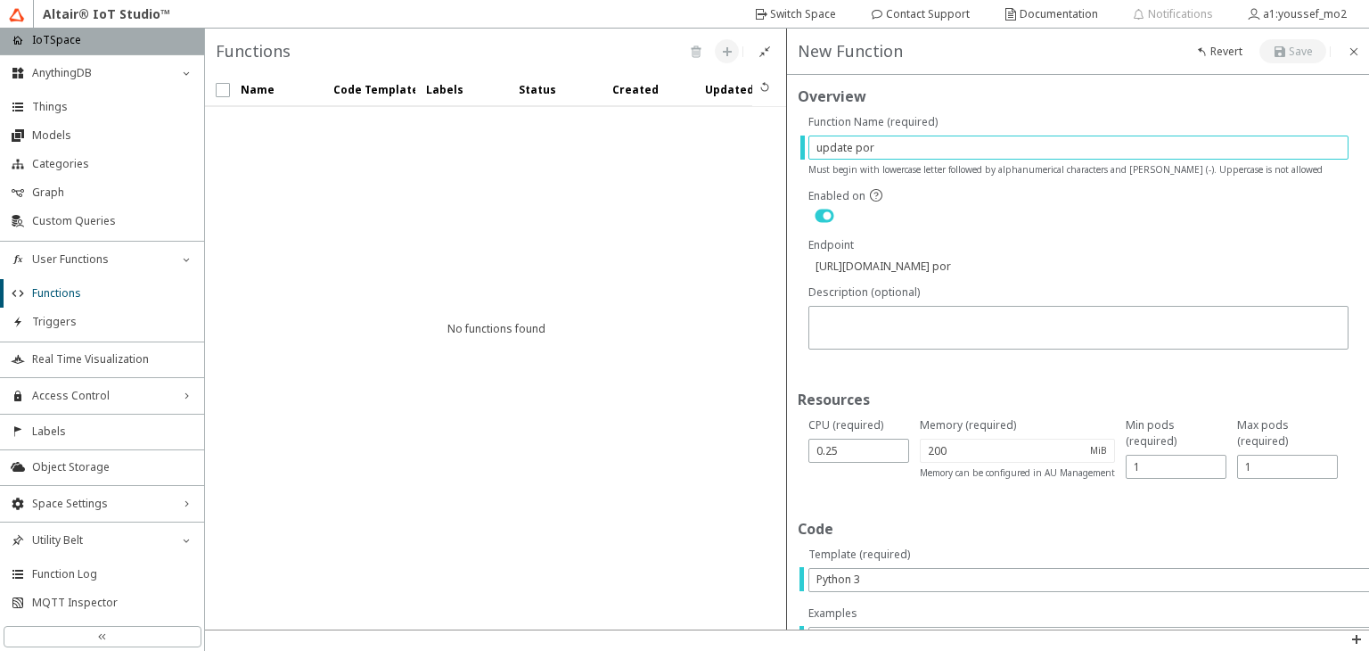
type input "https://api.swx.altairone.com/spaces/iotspace/functions/update porp"
type input "update porpe"
type input "https://api.swx.altairone.com/spaces/iotspace/functions/update porpe"
type input "update porper"
type input "https://api.swx.altairone.com/spaces/iotspace/functions/update porper"
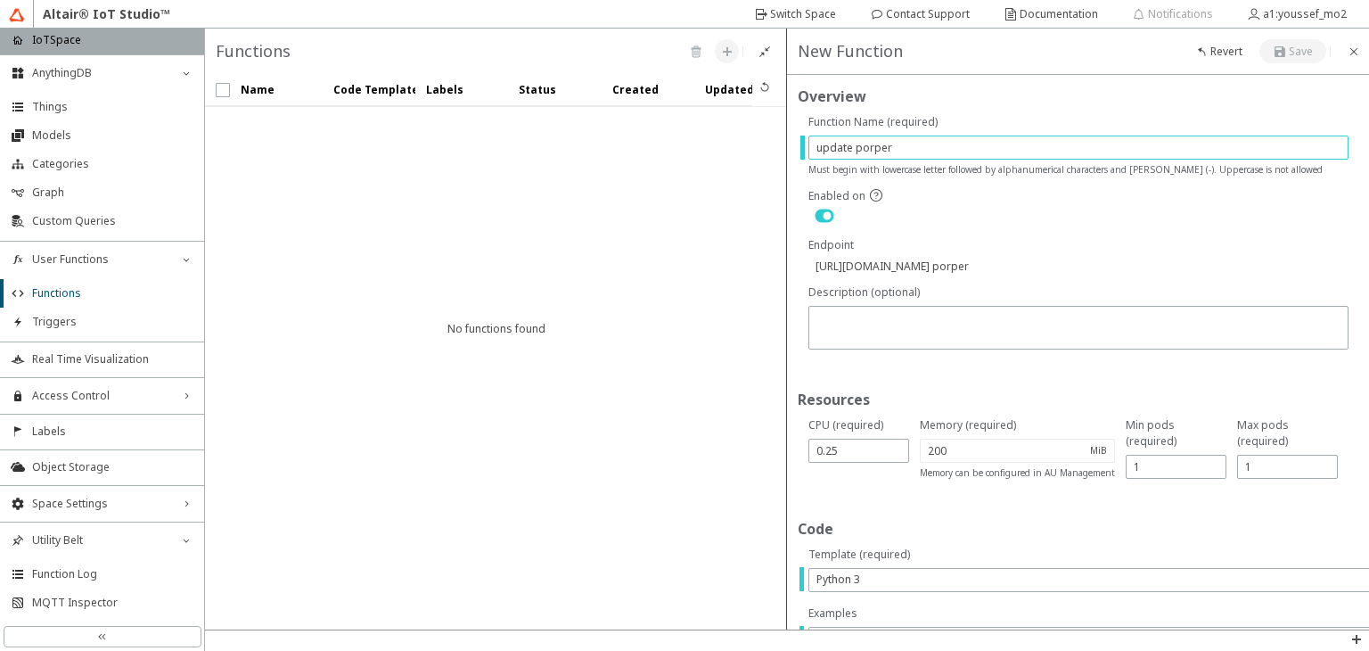
type input "update porpert"
type input "https://api.swx.altairone.com/spaces/iotspace/functions/update porpert"
type input "update porperty"
type input "https://api.swx.altairone.com/spaces/iotspace/functions/update porperty"
type input "update porperty"
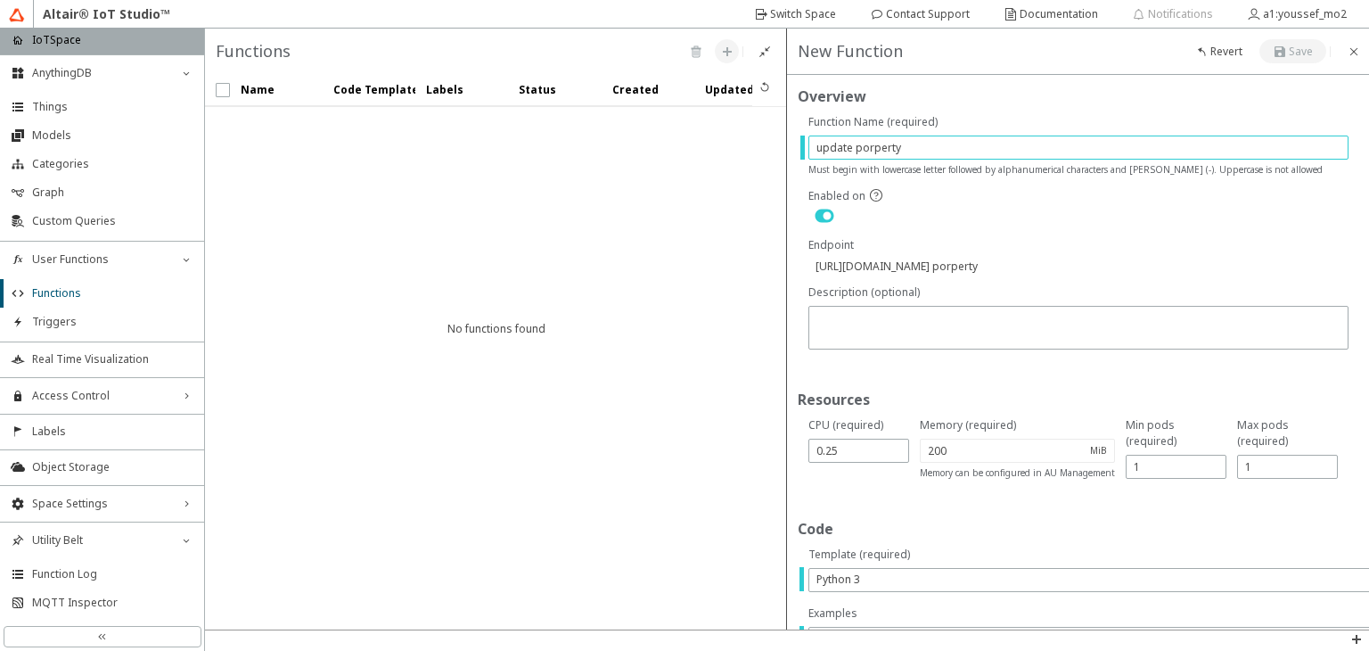
type input "https://api.swx.altairone.com/spaces/iotspace/functions/update porperty"
type input "update porperty v"
type input "https://api.swx.altairone.com/spaces/iotspace/functions/update porperty v"
type input "update porperty va"
type input "https://api.swx.altairone.com/spaces/iotspace/functions/update porperty va"
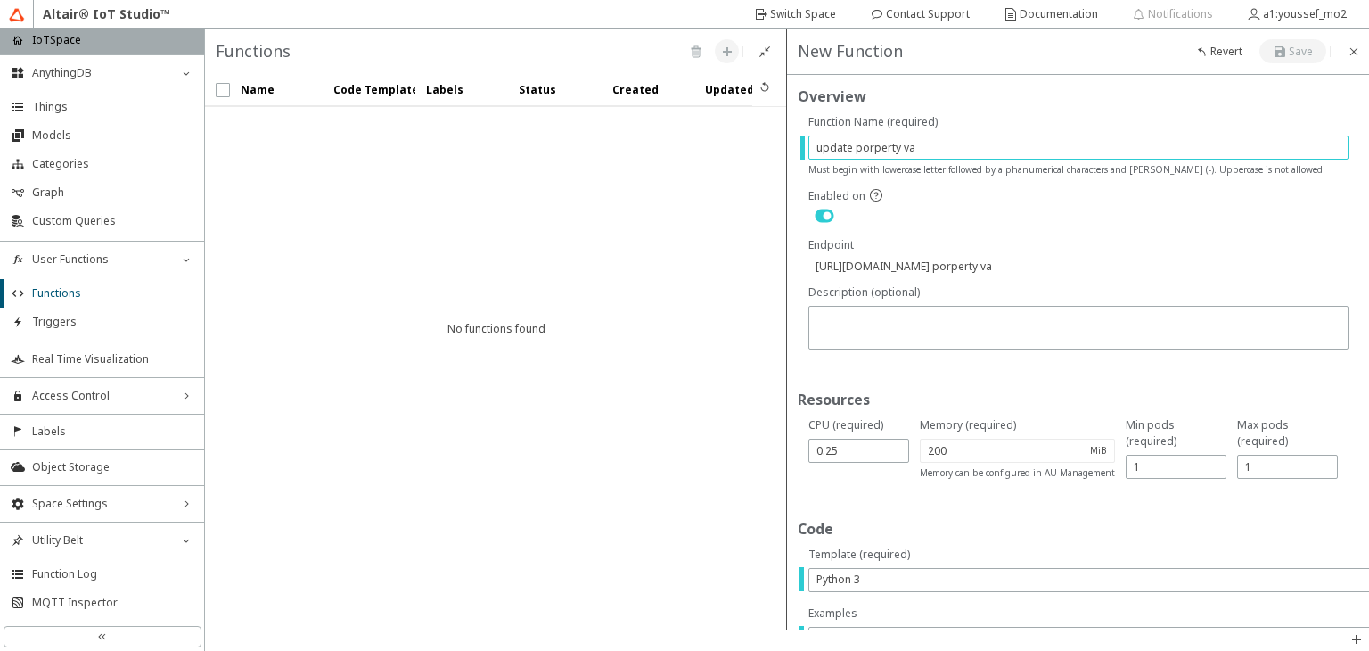
type input "update porperty val"
type input "https://api.swx.altairone.com/spaces/iotspace/functions/update porperty val"
type input "update porperty valu"
type input "https://api.swx.altairone.com/spaces/iotspace/functions/update porperty valu"
type input "update porperty value"
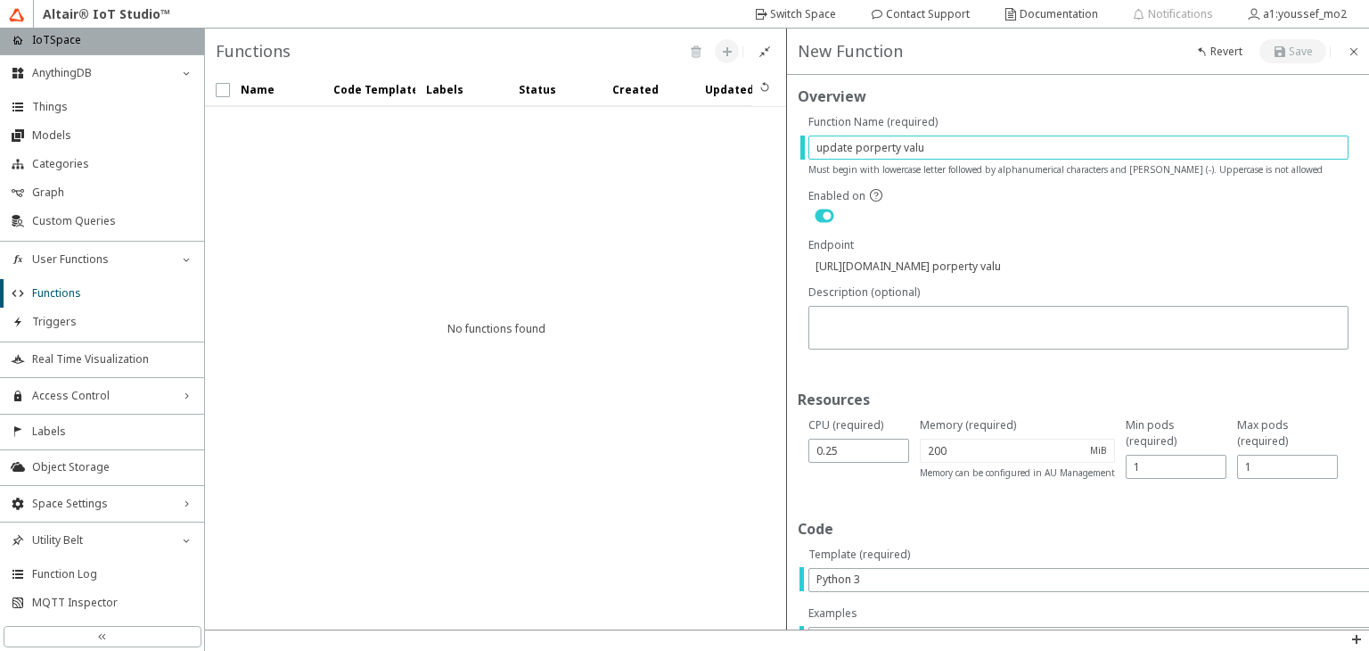
type input "https://api.swx.altairone.com/spaces/iotspace/functions/update porperty value"
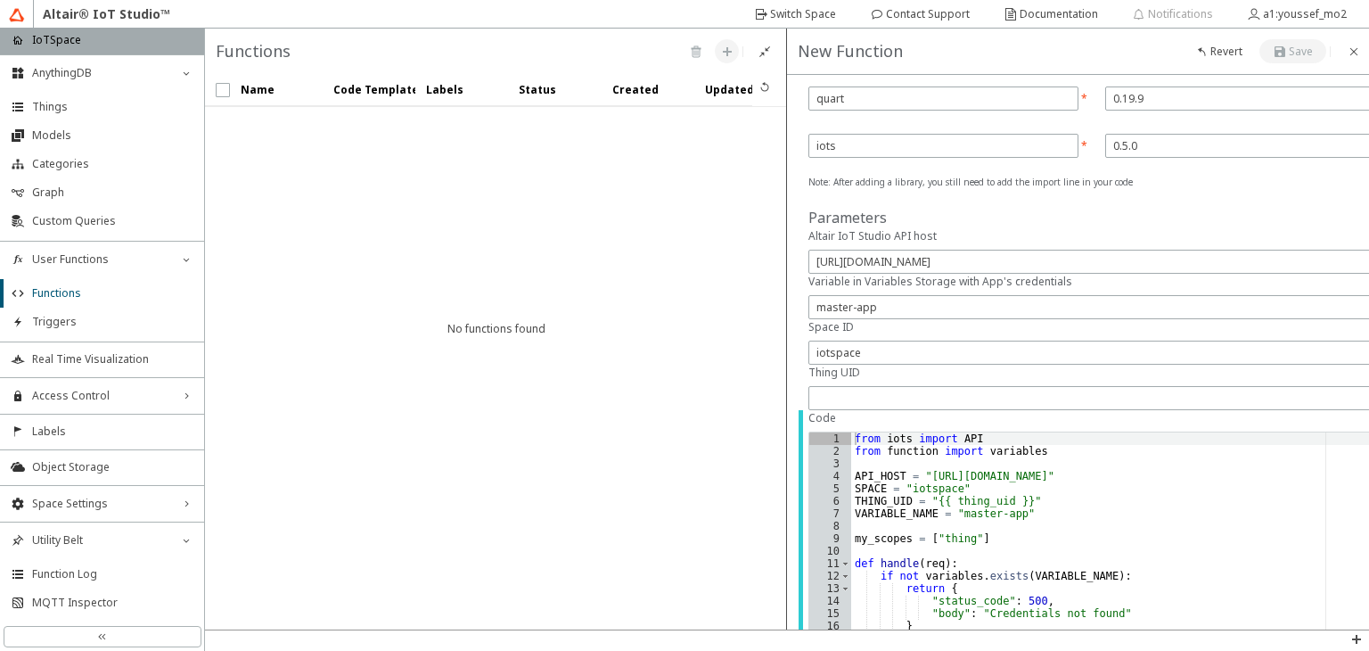
scroll to position [649, 0]
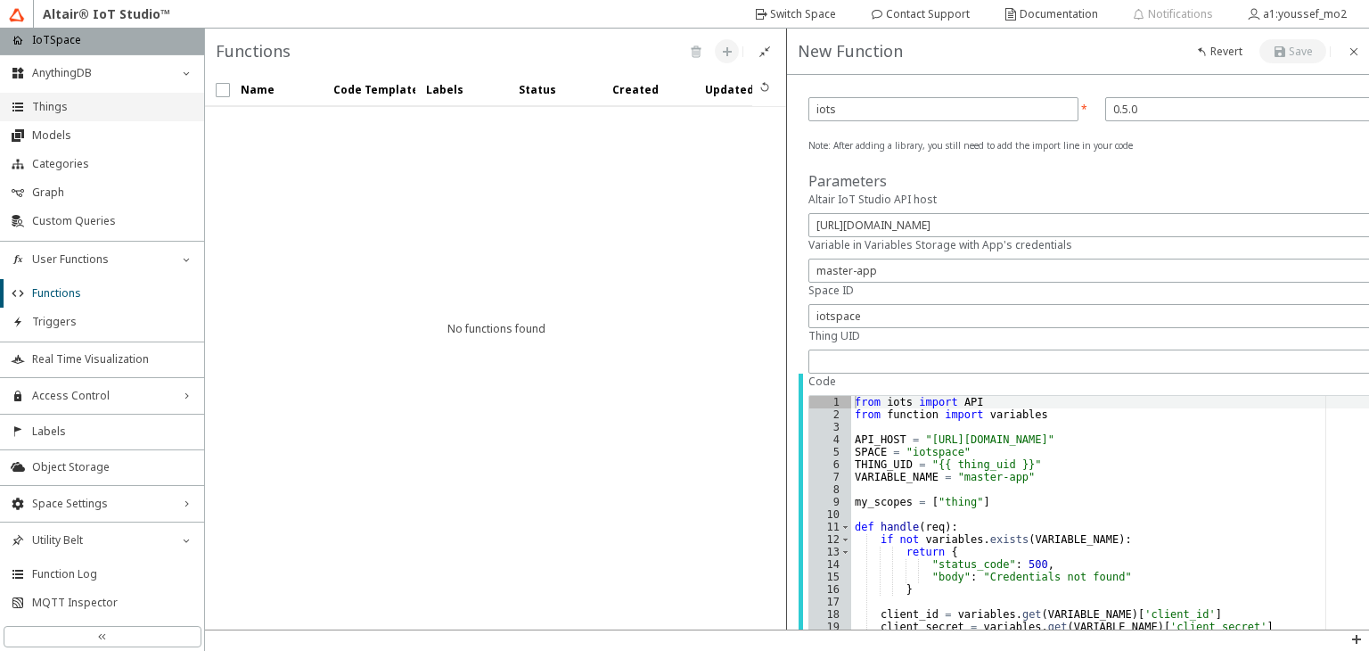
type input "update porperty value"
click at [73, 106] on span "Things" at bounding box center [112, 107] width 161 height 14
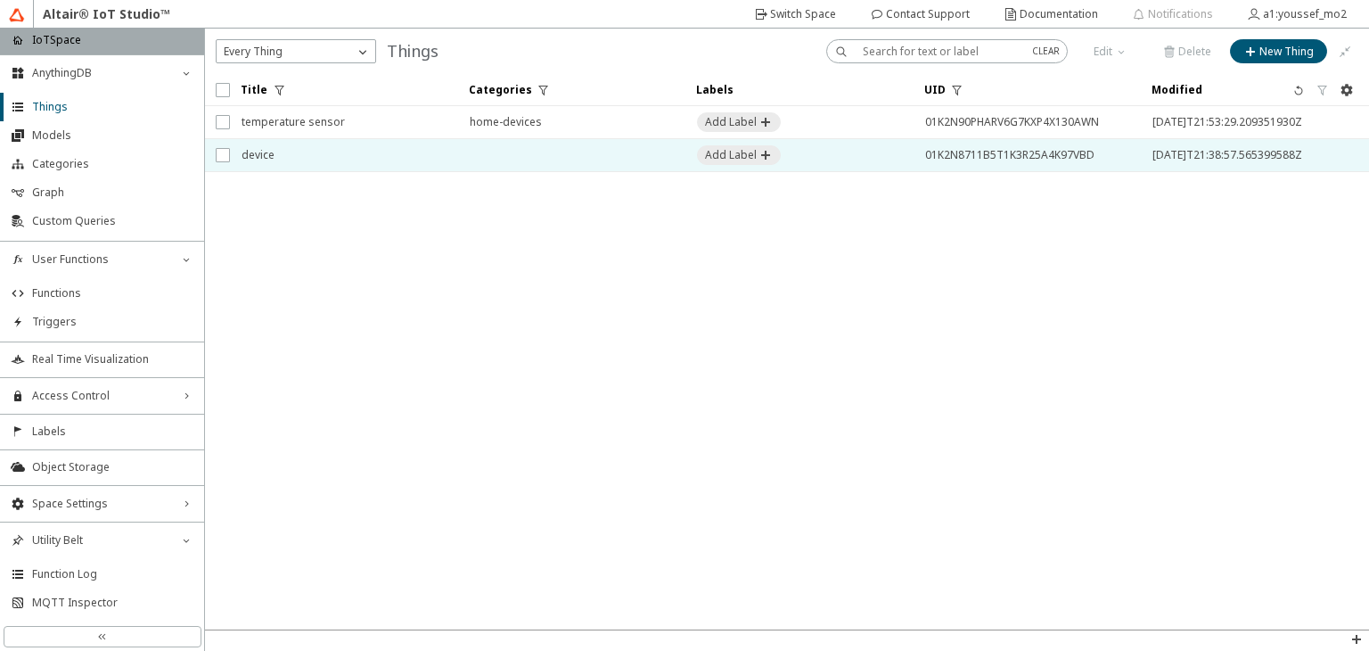
click at [479, 154] on td at bounding box center [572, 155] width 228 height 33
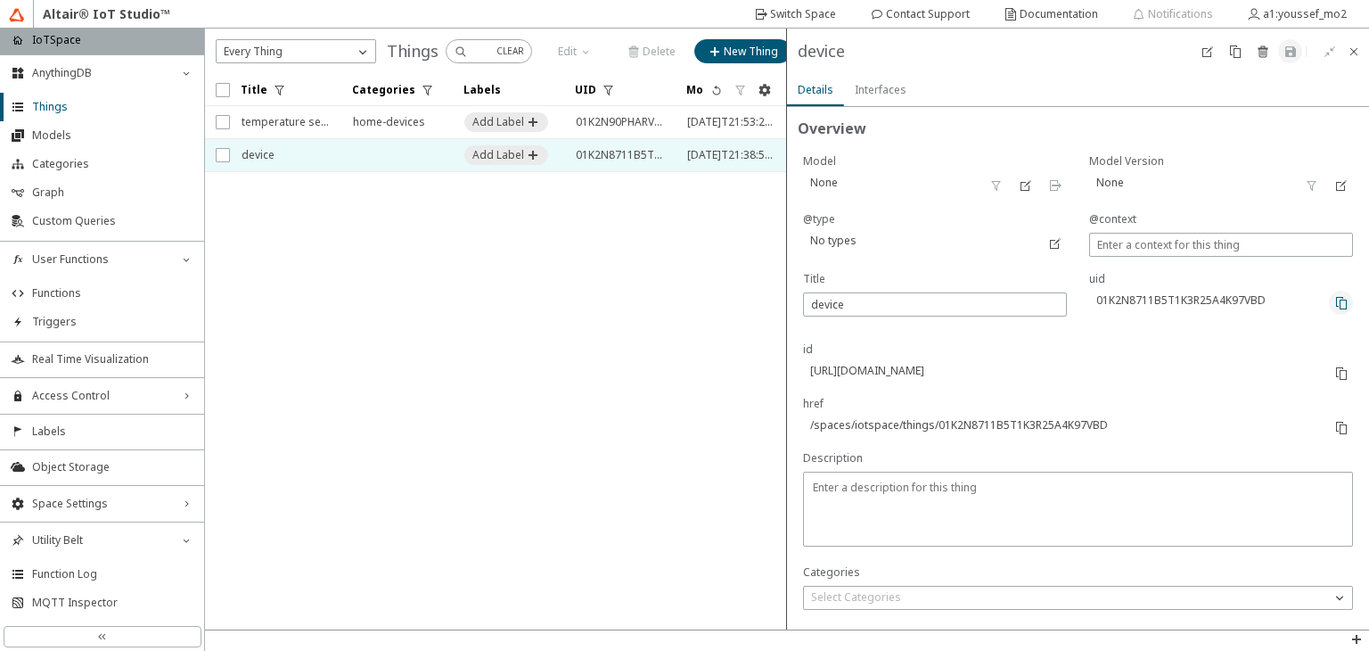
click at [1333, 311] on paper-button at bounding box center [1341, 303] width 24 height 24
click at [90, 300] on li "Functions" at bounding box center [102, 293] width 204 height 29
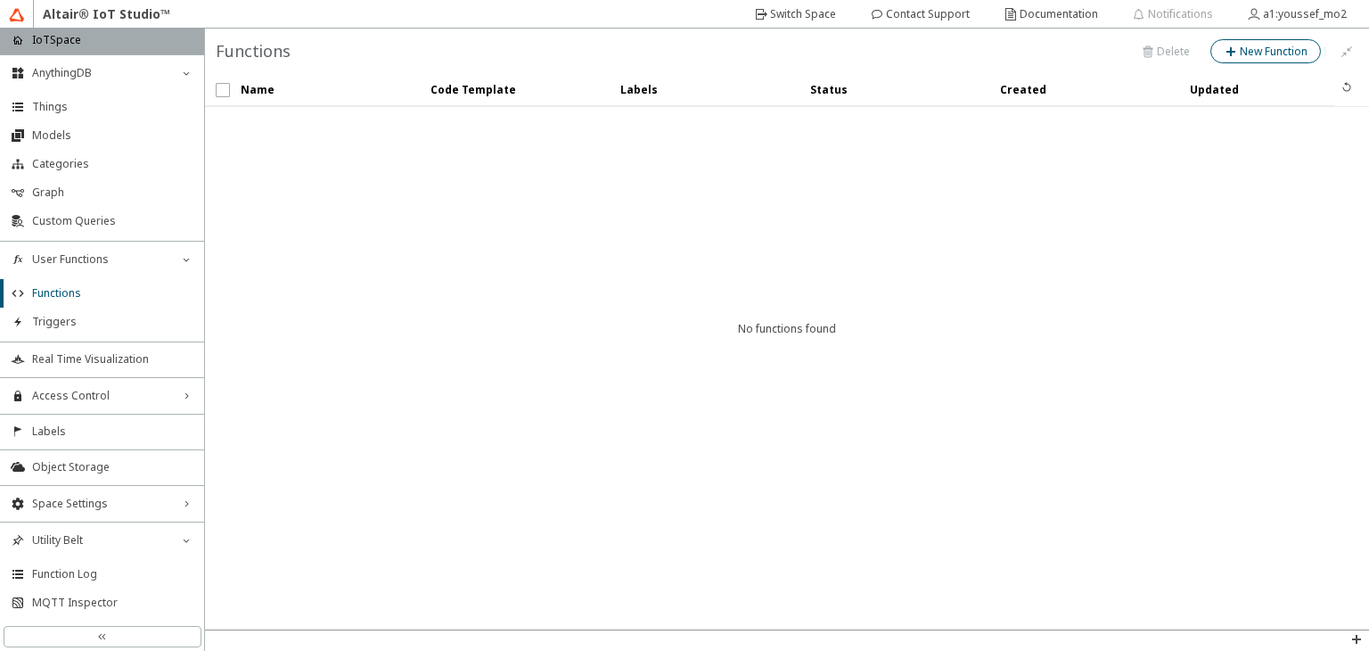
click at [0, 0] on slot "New Function" at bounding box center [0, 0] width 0 height 0
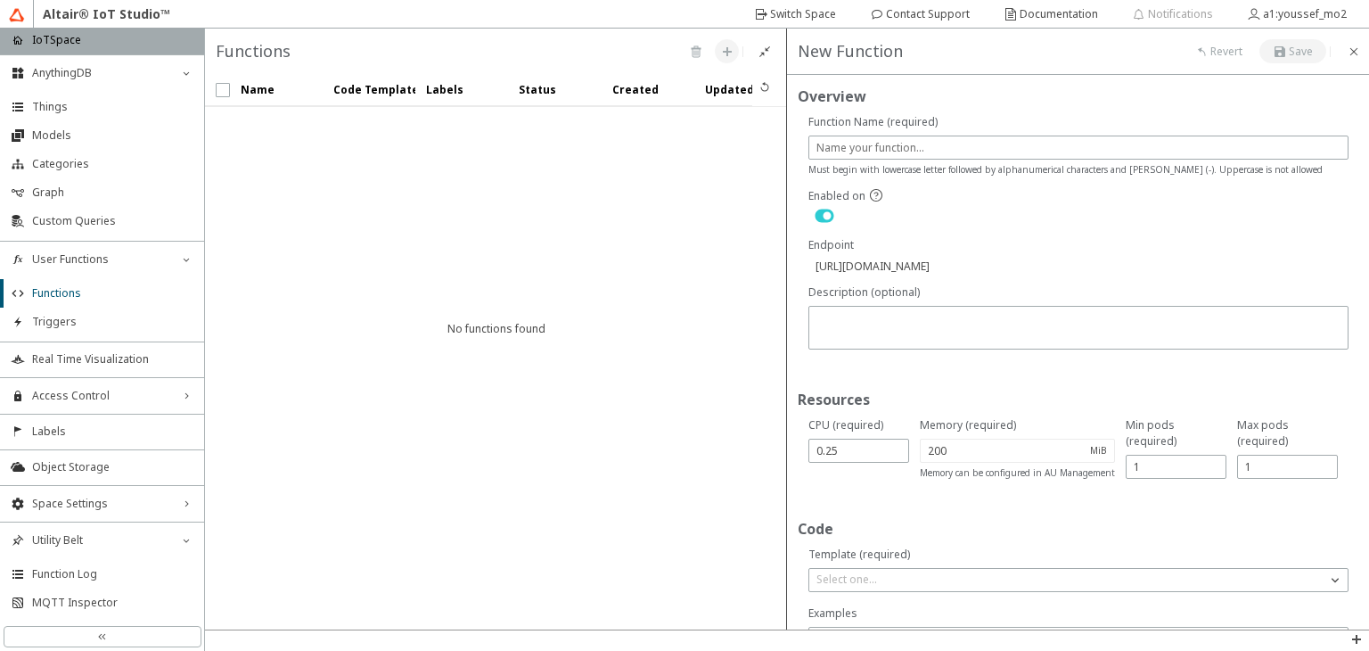
scroll to position [53, 0]
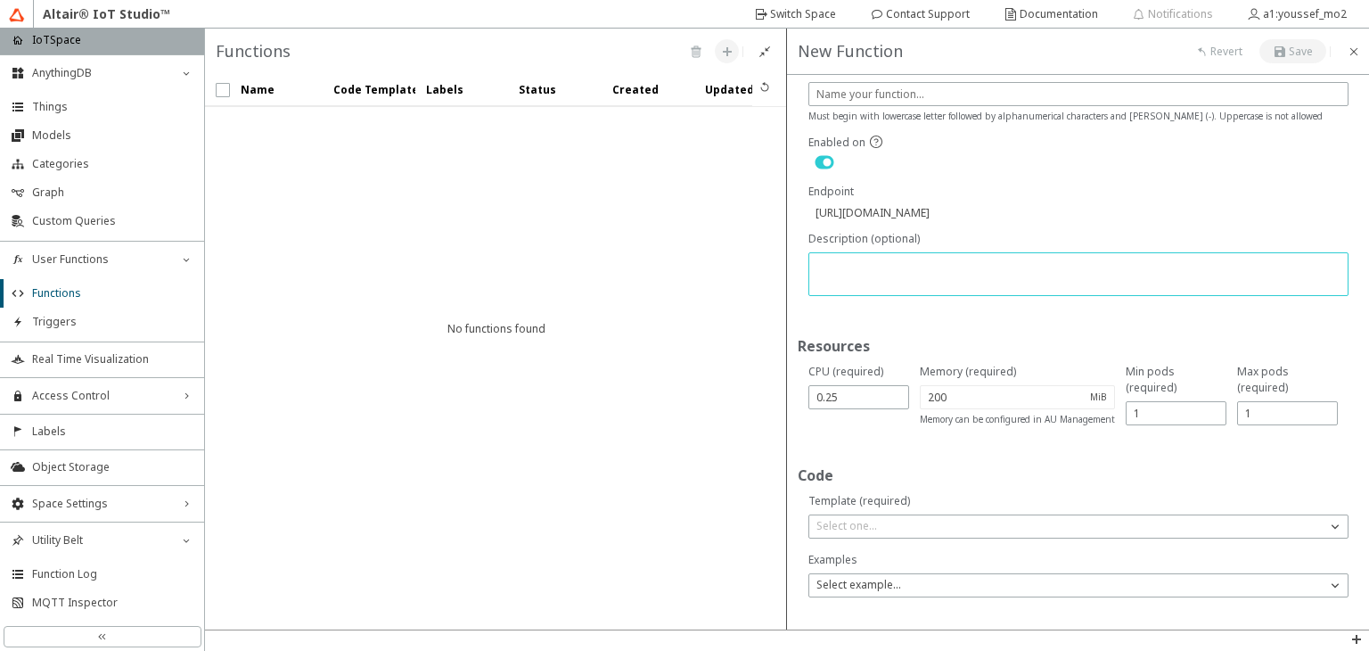
paste textarea "01K2N8711B5T1K3R25A4K97VBD"
click at [1015, 260] on textarea at bounding box center [1081, 276] width 528 height 35
type textarea "01K2N8711B5T1K3R25A4K97VBD"
click at [867, 518] on p "Select one..." at bounding box center [846, 526] width 75 height 16
click at [848, 625] on span "Python 3" at bounding box center [839, 630] width 44 height 15
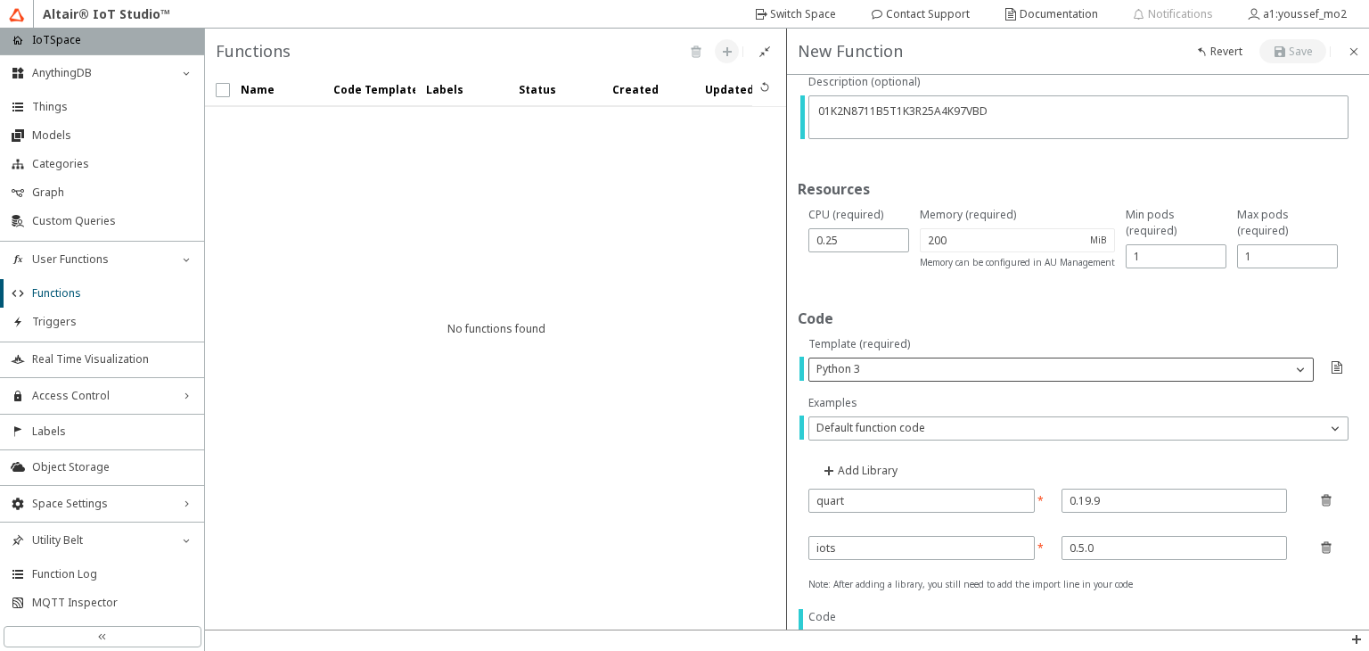
scroll to position [214, 0]
click at [923, 417] on p "Default function code" at bounding box center [870, 424] width 123 height 16
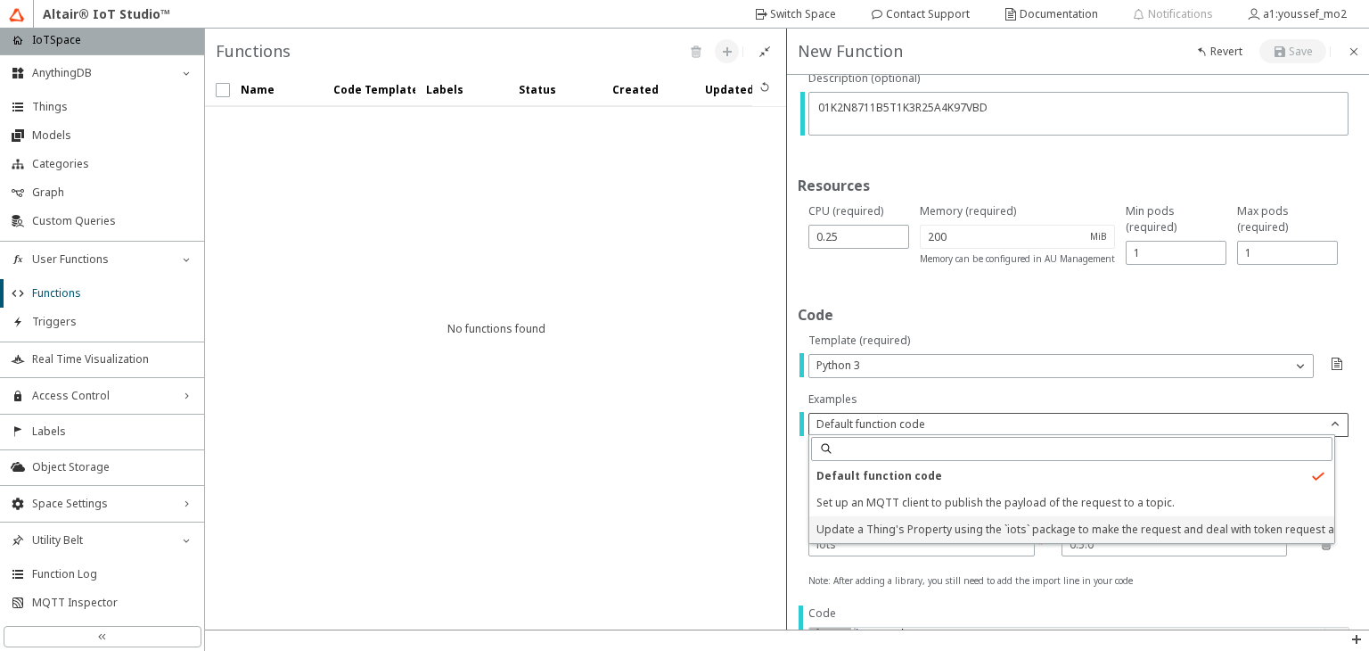
click at [885, 522] on span "Update a Thing's Property using the `iots` package to make the request and deal…" at bounding box center [1112, 529] width 591 height 15
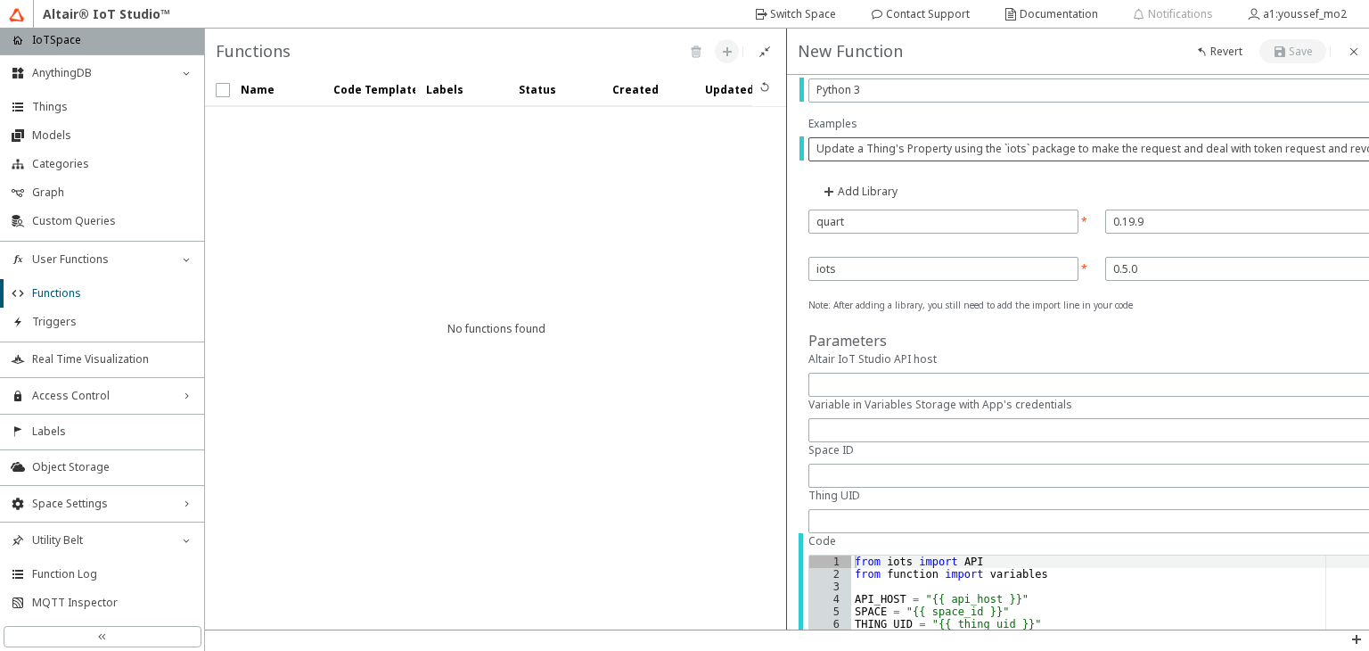
scroll to position [529, 0]
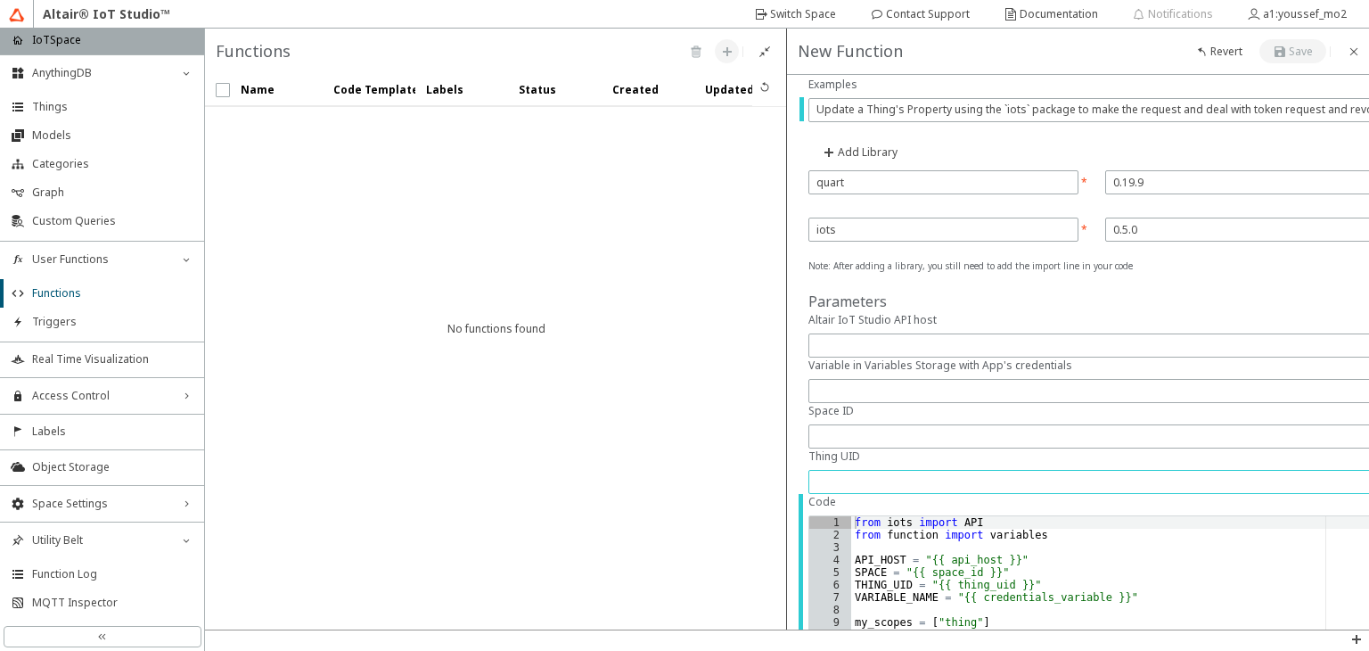
click at [867, 479] on input "text" at bounding box center [1123, 481] width 612 height 15
paste input "01K2N8711B5T1K3R25A4K97VBD"
type input "01K2N8711B5T1K3R25A4K97VBD"
click at [918, 429] on input "text" at bounding box center [1123, 436] width 612 height 15
type input "iotspace"
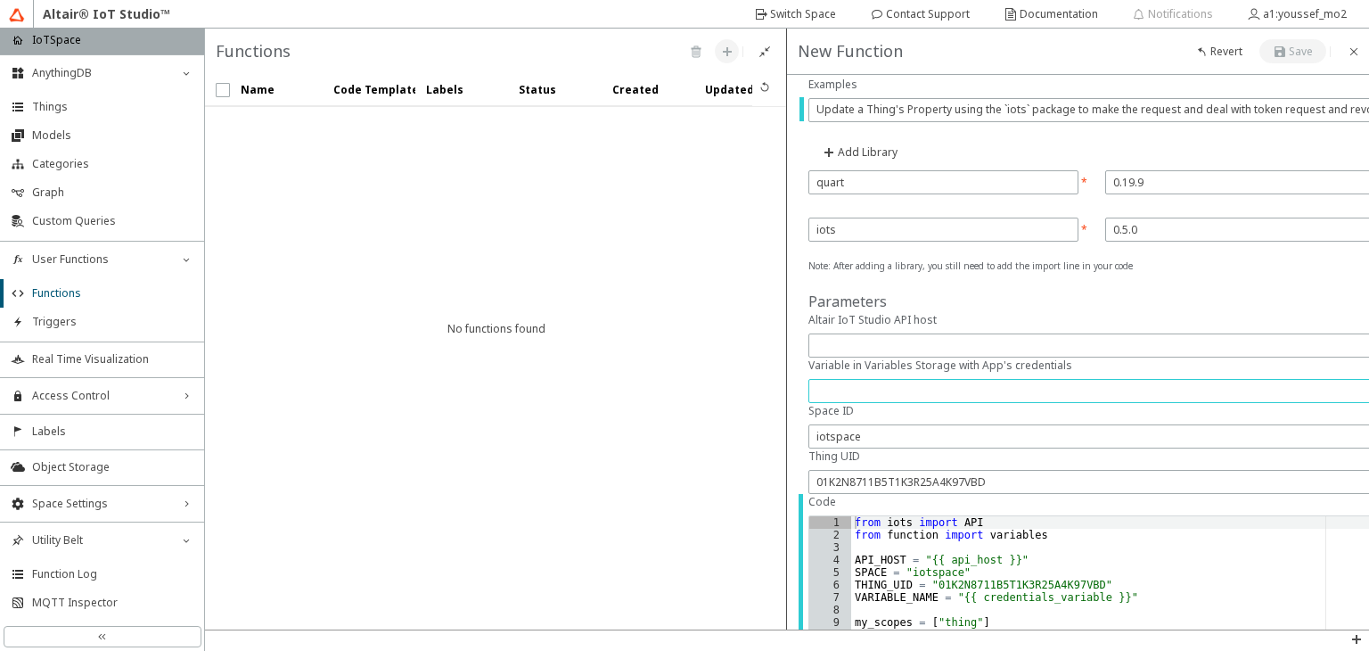
click at [877, 393] on input "text" at bounding box center [1123, 390] width 612 height 15
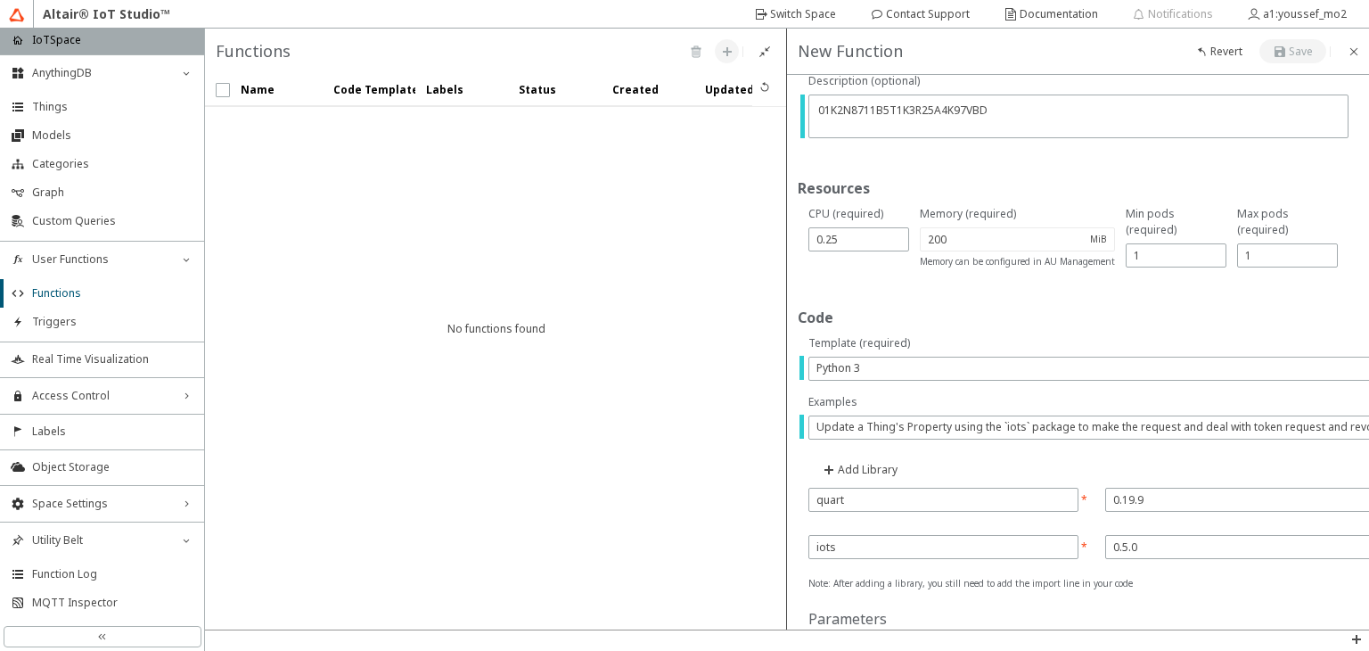
scroll to position [0, 0]
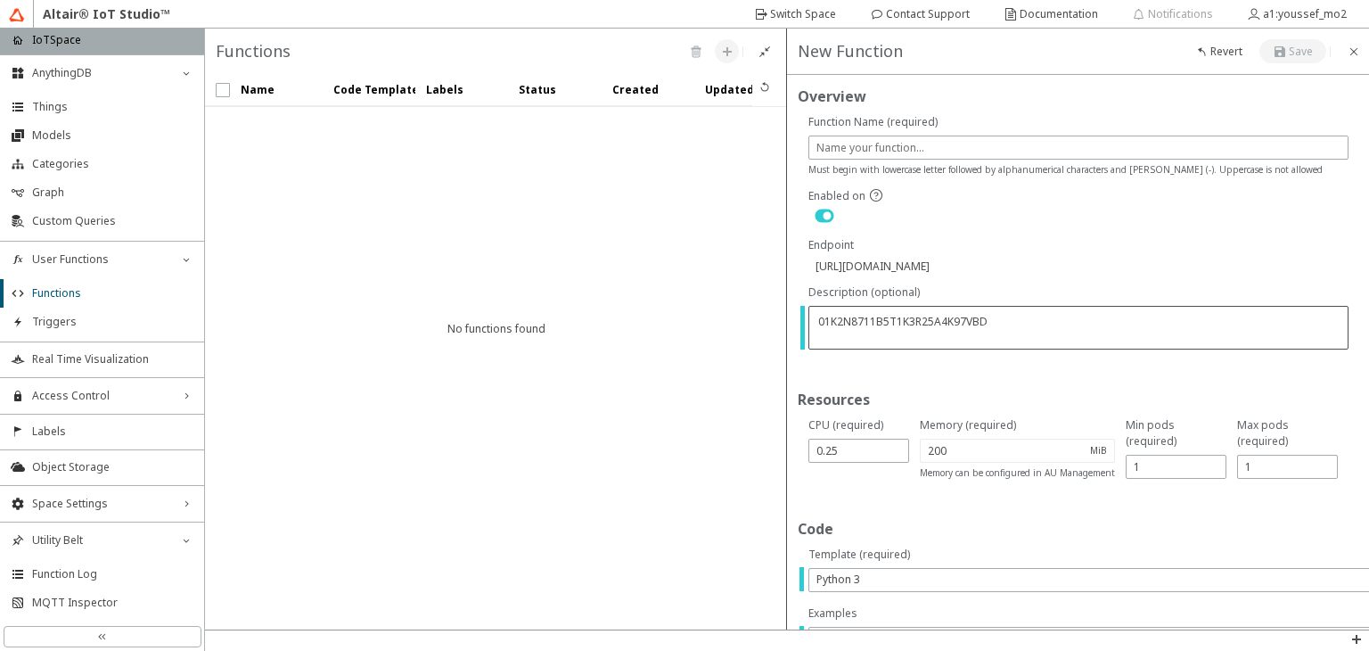
type input "master-app"
click at [899, 329] on textarea "01K2N8711B5T1K3R25A4K97VBD" at bounding box center [1081, 329] width 528 height 35
click at [964, 265] on div "https://api.swx.altairone.com/spaces/iotspace/functions/" at bounding box center [1079, 266] width 540 height 15
drag, startPoint x: 814, startPoint y: 262, endPoint x: 802, endPoint y: 268, distance: 13.2
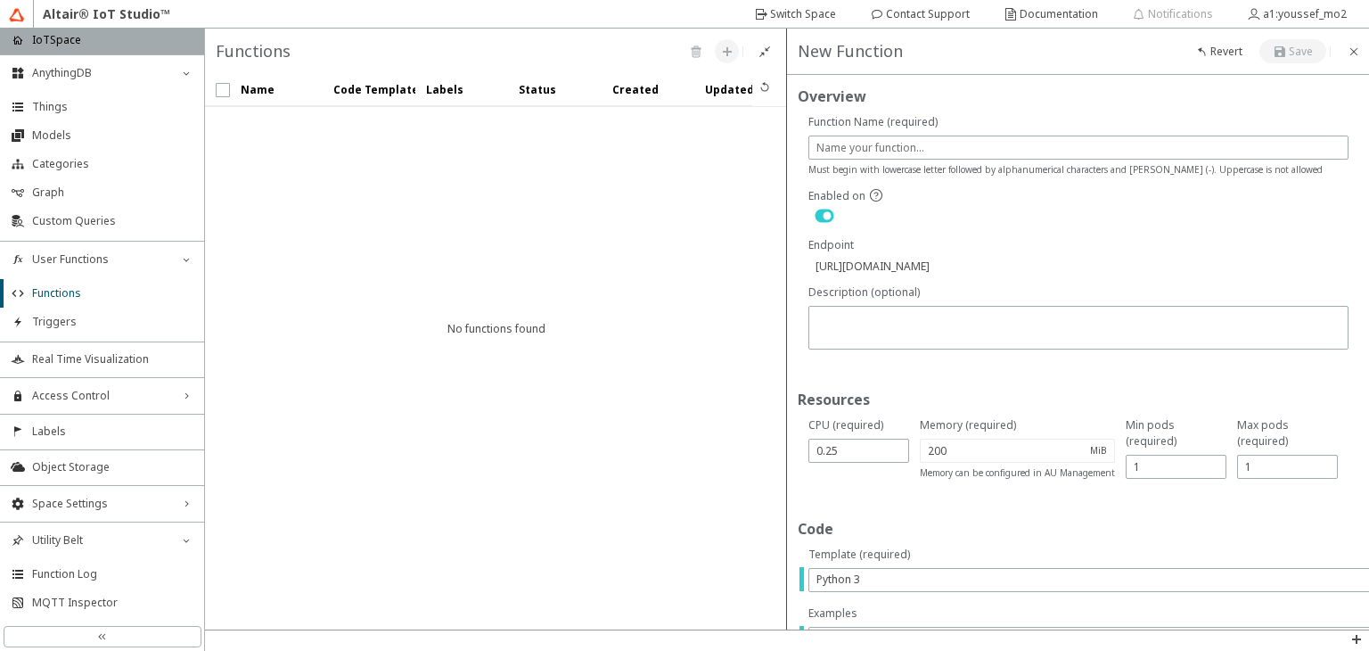
click at [803, 268] on div at bounding box center [1078, 260] width 551 height 47
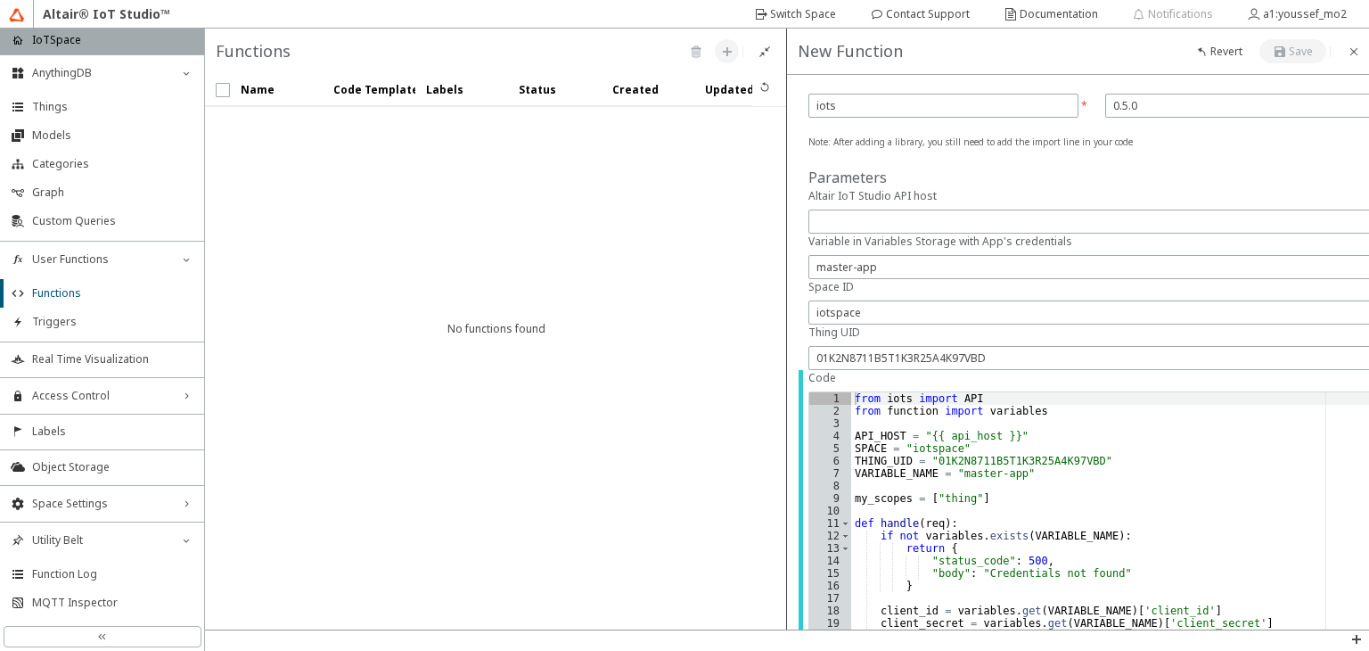
scroll to position [606, 0]
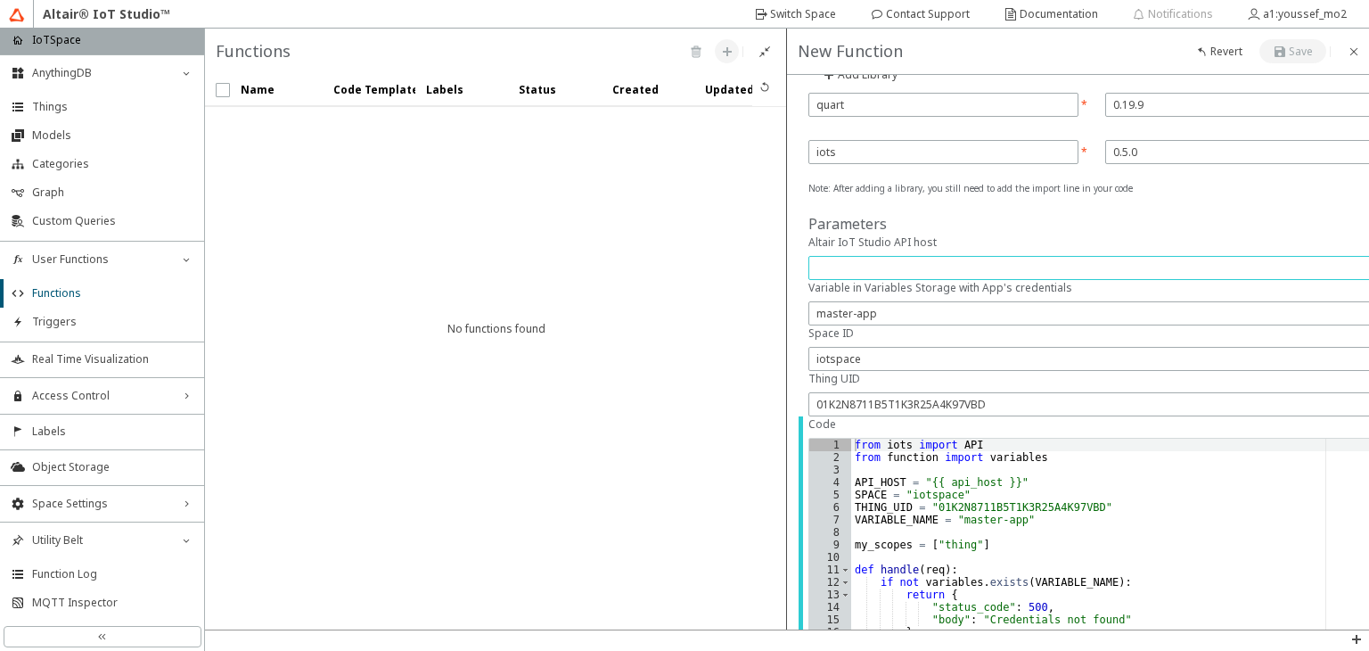
click at [831, 267] on input "text" at bounding box center [1123, 267] width 612 height 15
paste input "https://api.swx.altairone.com/"
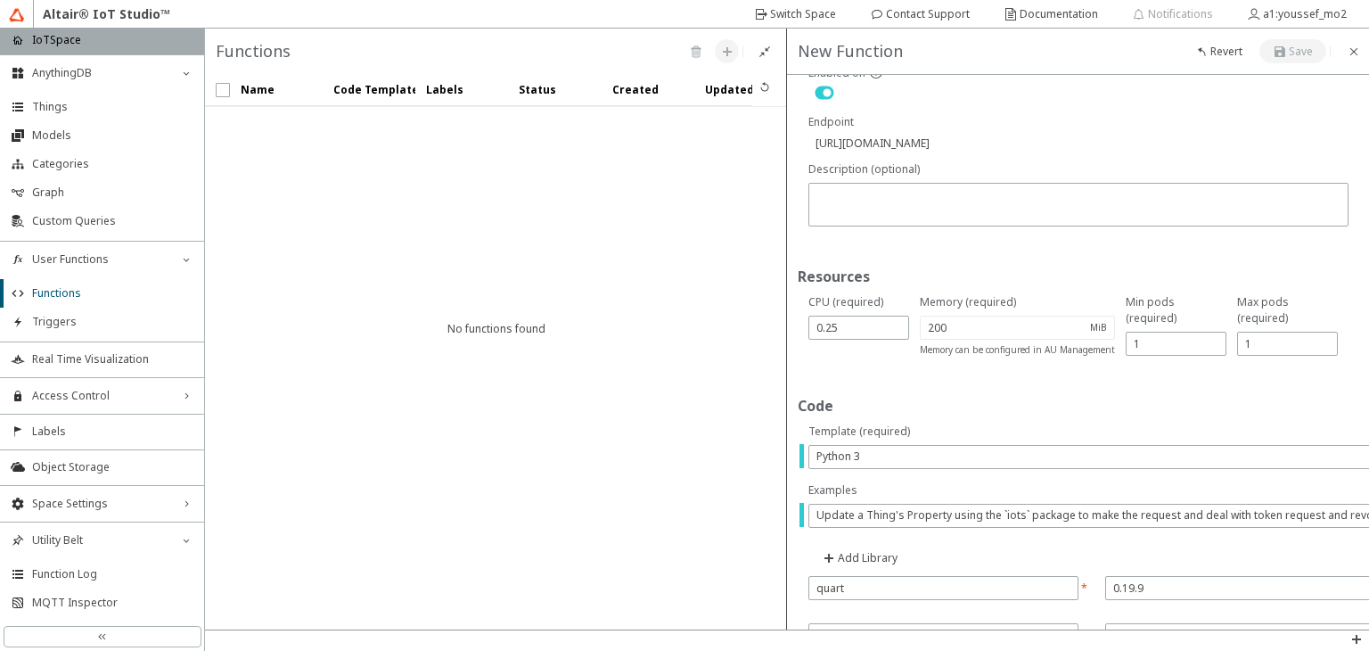
scroll to position [0, 0]
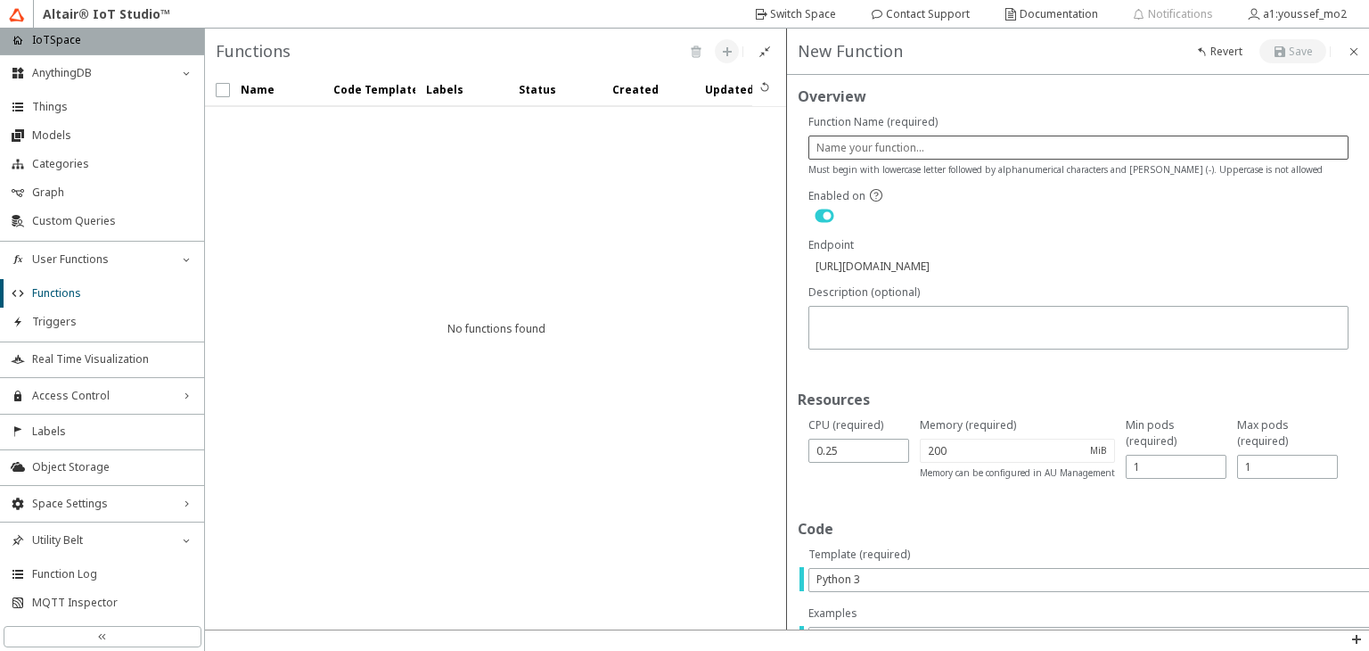
type input "https://api.swx.altairone.com"
click at [993, 141] on input "text" at bounding box center [1079, 147] width 524 height 15
type input "u"
type input "https://api.swx.altairone.com/spaces/iotspace/functions/u"
type input "up"
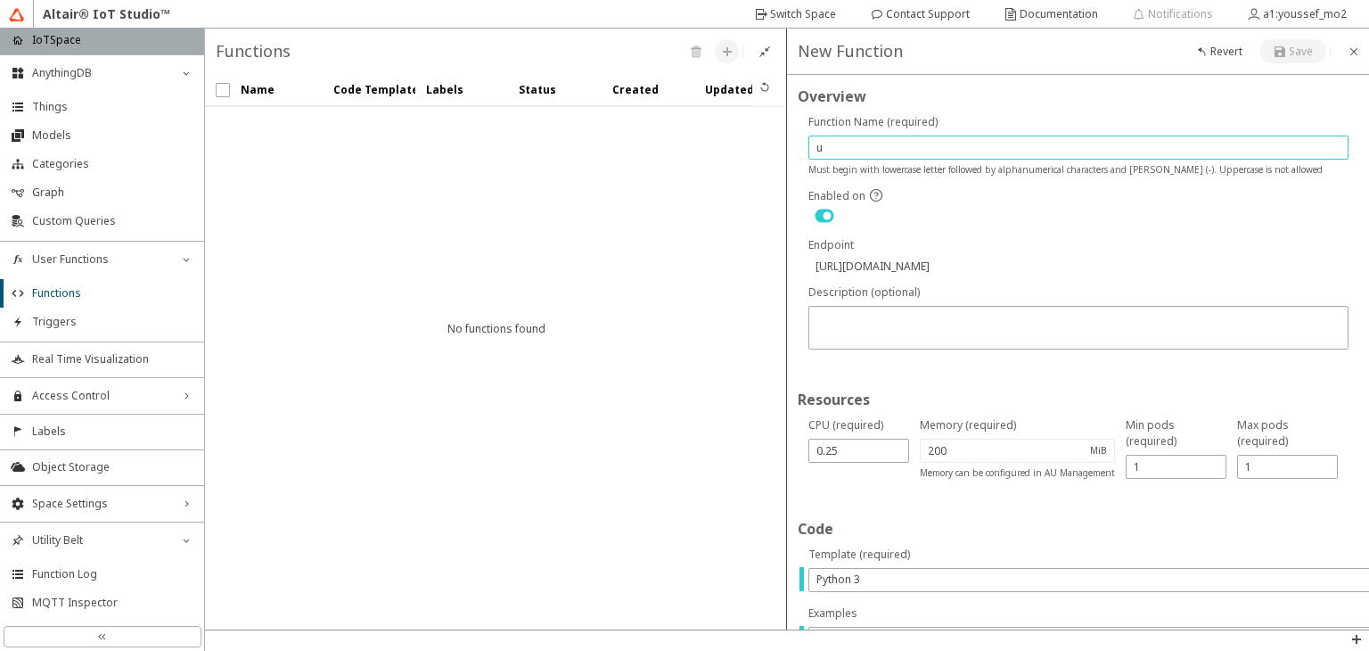
type input "https://api.swx.altairone.com/spaces/iotspace/functions/up"
type input "upd"
type input "https://api.swx.altairone.com/spaces/iotspace/functions/upd"
type input "upda"
type input "https://api.swx.altairone.com/spaces/iotspace/functions/upda"
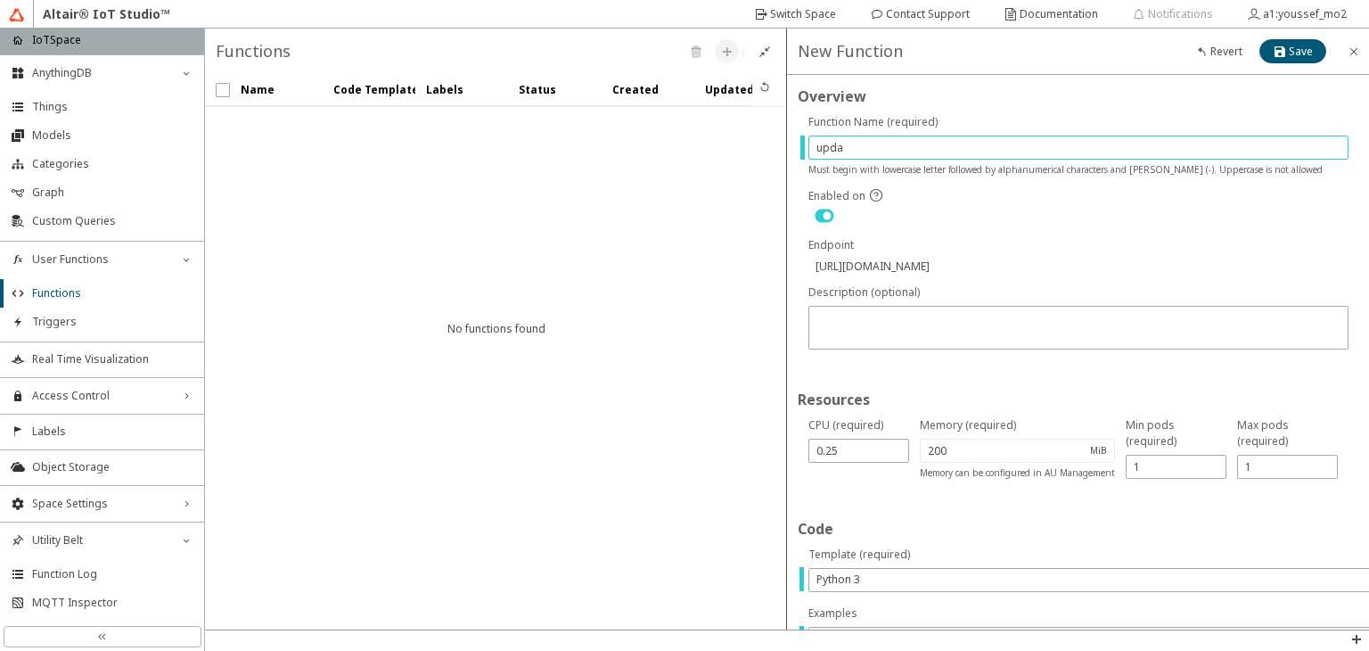
type input "updat"
type input "https://api.swx.altairone.com/spaces/iotspace/functions/updat"
type input "update"
type input "https://api.swx.altairone.com/spaces/iotspace/functions/update"
type input "update"
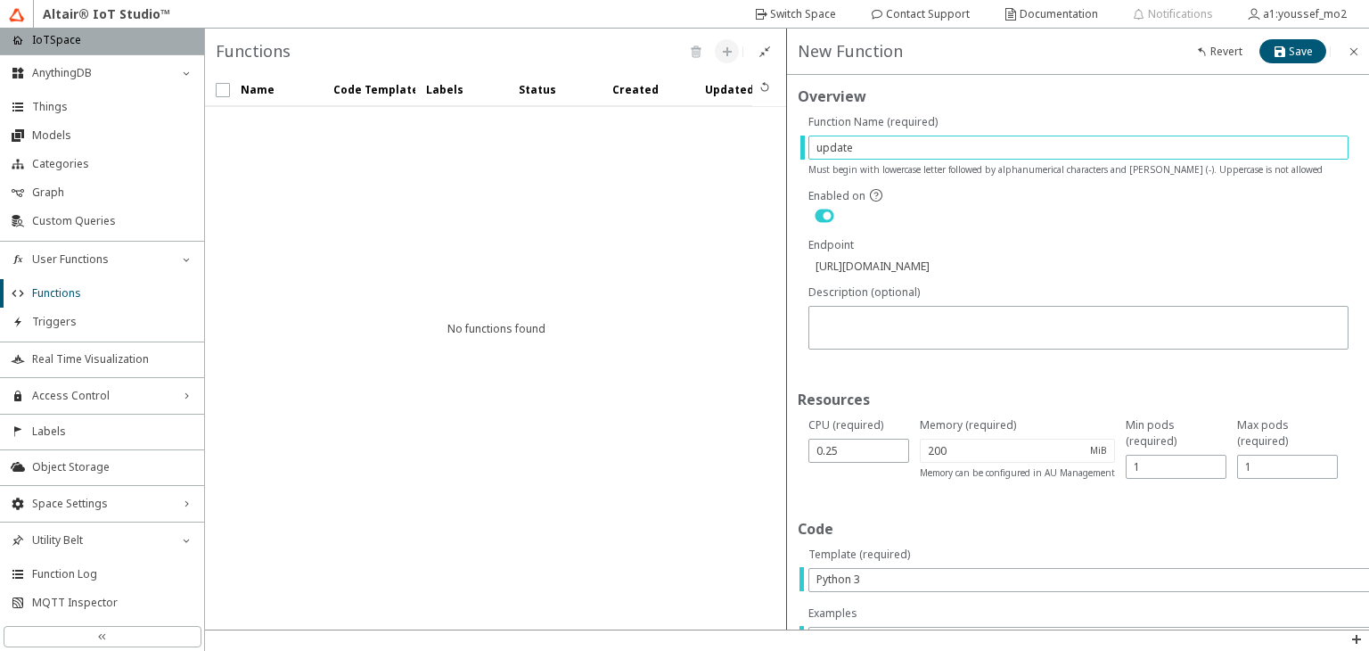
type input "https://api.swx.altairone.com/spaces/iotspace/functions/update"
type input "update p"
type input "https://api.swx.altairone.com/spaces/iotspace/functions/update p"
type input "update po"
type input "https://api.swx.altairone.com/spaces/iotspace/functions/update po"
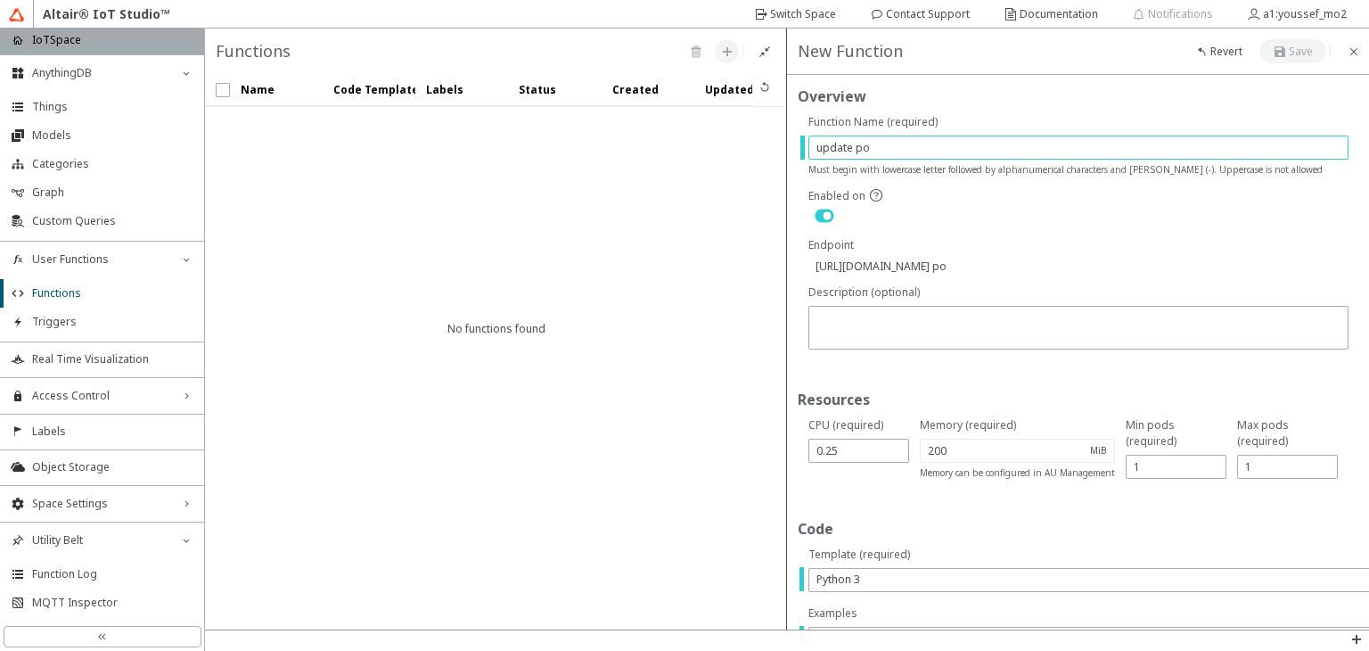
type input "update poe"
type input "https://api.swx.altairone.com/spaces/iotspace/functions/update poe"
type input "update po"
type input "https://api.swx.altairone.com/spaces/iotspace/functions/update po"
type input "update por"
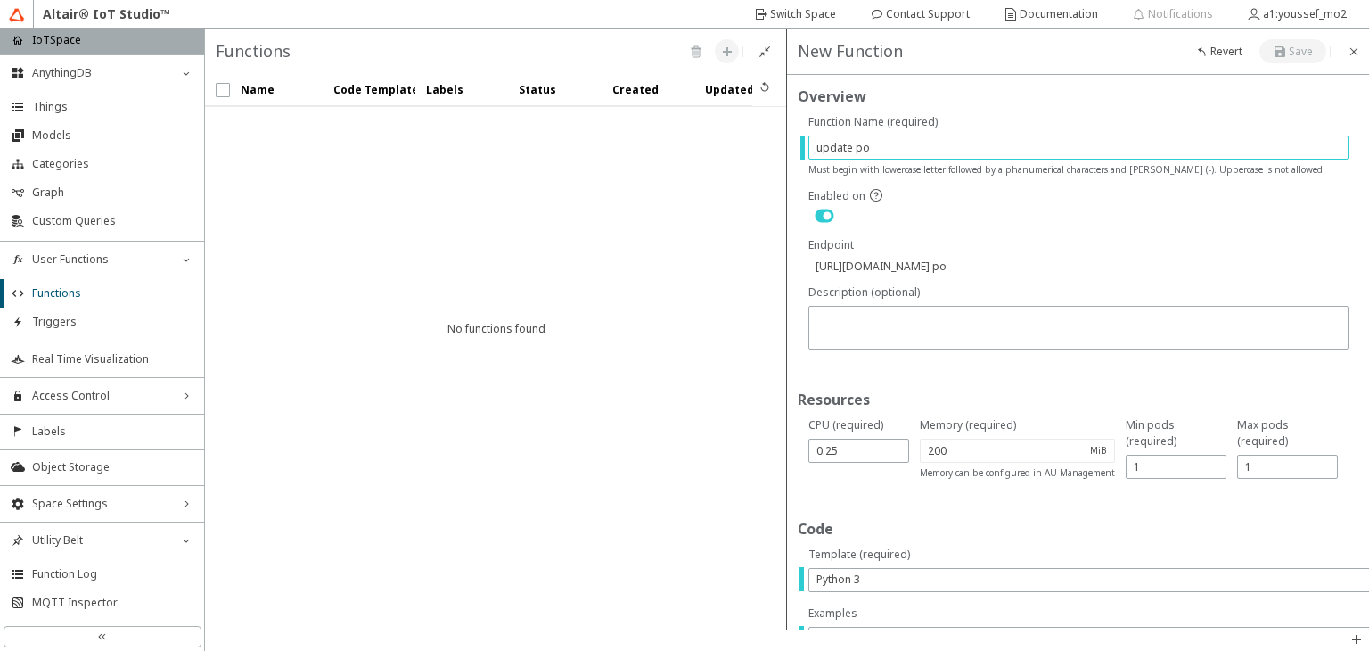
type input "https://api.swx.altairone.com/spaces/iotspace/functions/update por"
type input "update porp"
type input "https://api.swx.altairone.com/spaces/iotspace/functions/update porp"
type input "update porpe"
type input "https://api.swx.altairone.com/spaces/iotspace/functions/update porpe"
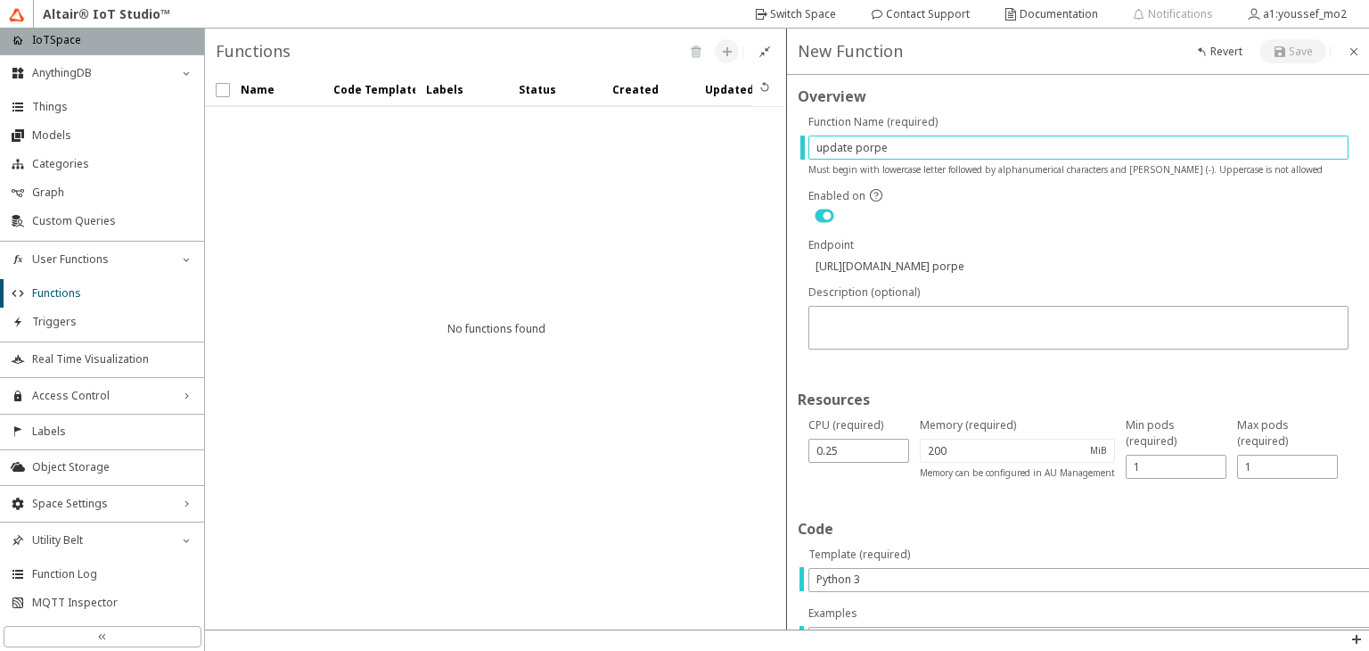
type input "update porper"
type input "https://api.swx.altairone.com/spaces/iotspace/functions/update porper"
type input "update porpert"
type input "https://api.swx.altairone.com/spaces/iotspace/functions/update porpert"
type input "update porperty"
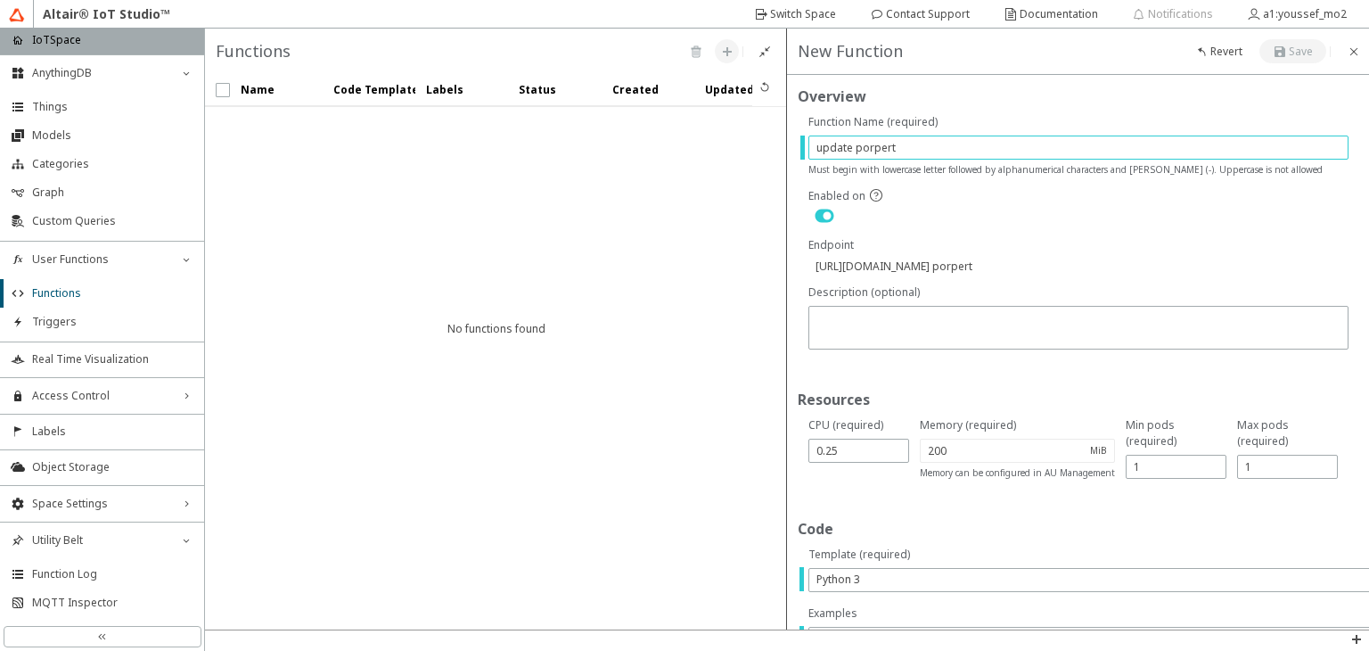
type input "https://api.swx.altairone.com/spaces/iotspace/functions/update porperty"
type input "update porperty"
type input "https://api.swx.altairone.com/spaces/iotspace/functions/update porperty"
type input "update porperty v"
type input "https://api.swx.altairone.com/spaces/iotspace/functions/update porperty v"
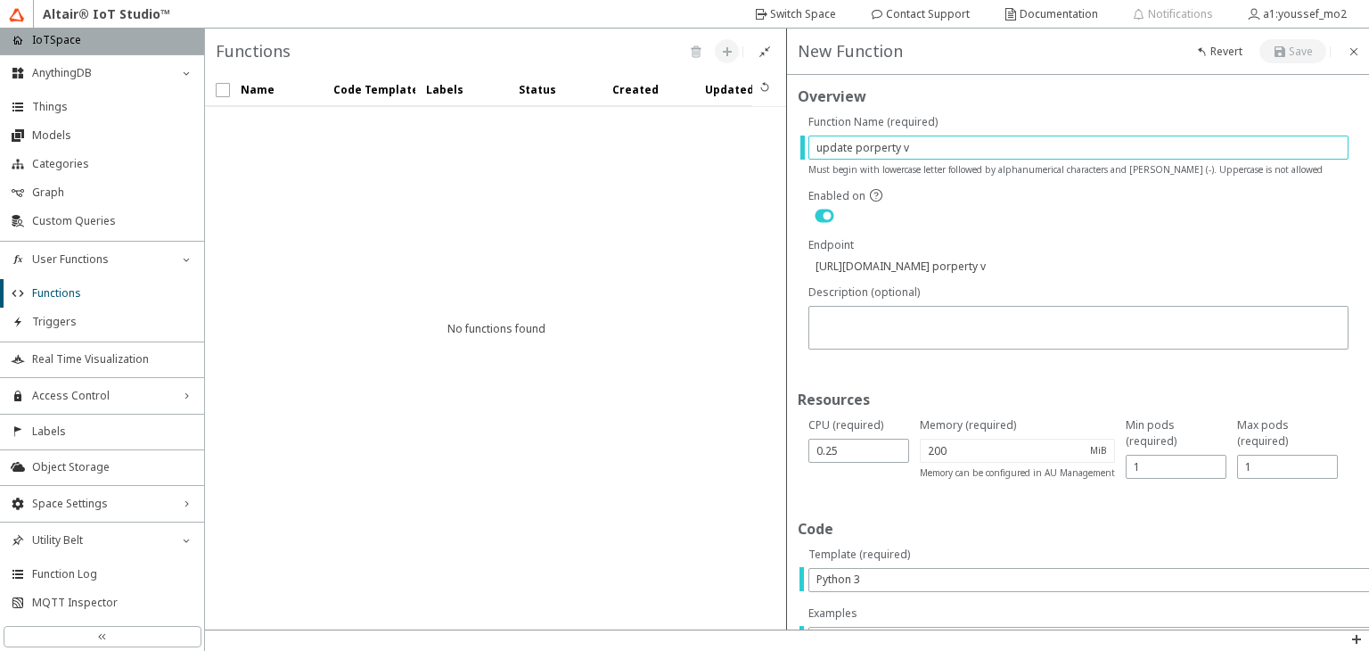
type input "update porperty va"
type input "https://api.swx.altairone.com/spaces/iotspace/functions/update porperty va"
type input "update porperty val"
type input "https://api.swx.altairone.com/spaces/iotspace/functions/update porperty val"
type input "update porperty valu"
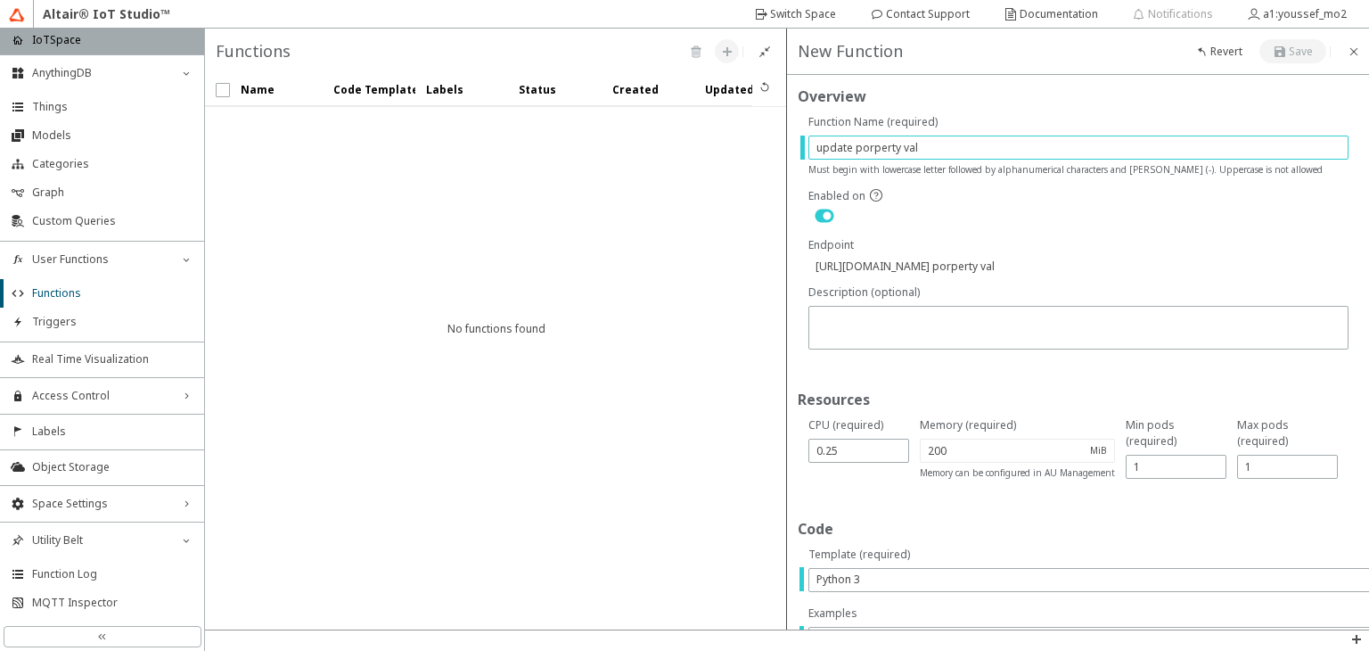
type input "https://api.swx.altairone.com/spaces/iotspace/functions/update porperty valu"
type input "update porperty value"
type input "https://api.swx.altairone.com/spaces/iotspace/functions/update porperty value"
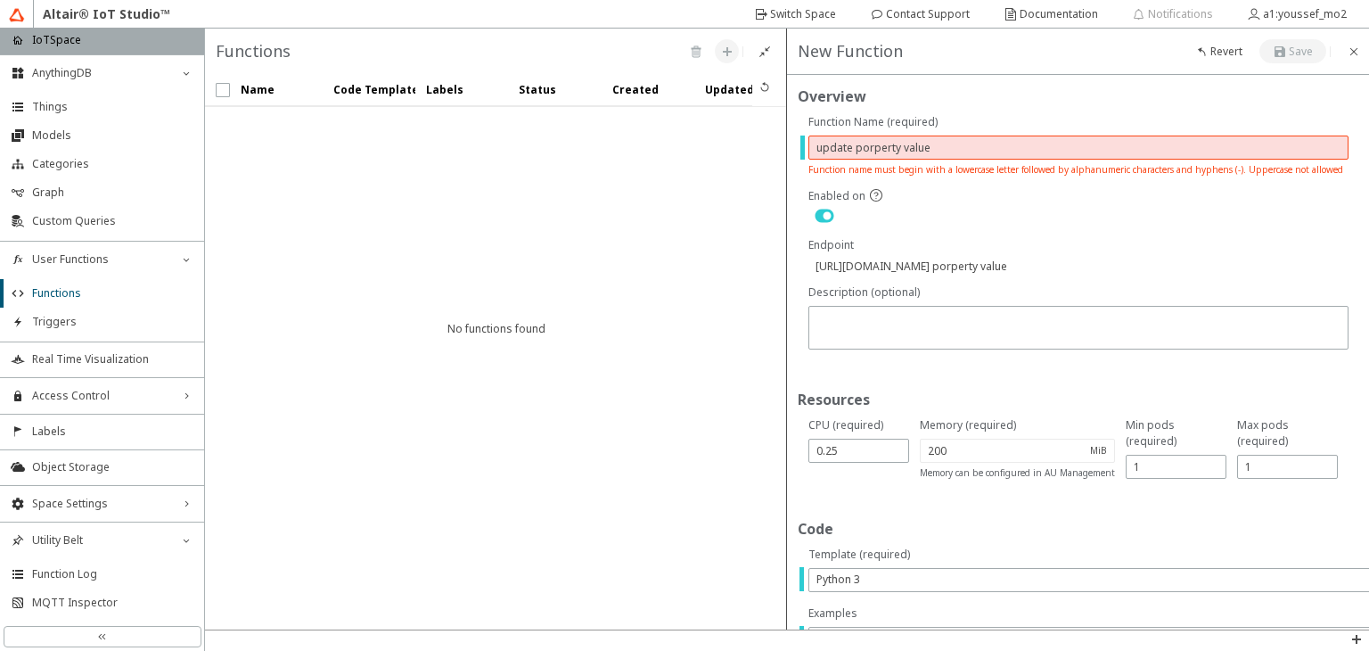
click at [906, 151] on input "update porperty value" at bounding box center [1079, 147] width 524 height 15
type input "update porpertyvalue"
type input "https://api.swx.altairone.com/spaces/iotspace/functions/update porpertyvalue"
type input "update porperty-value"
type input "https://api.swx.altairone.com/spaces/iotspace/functions/update porperty-value"
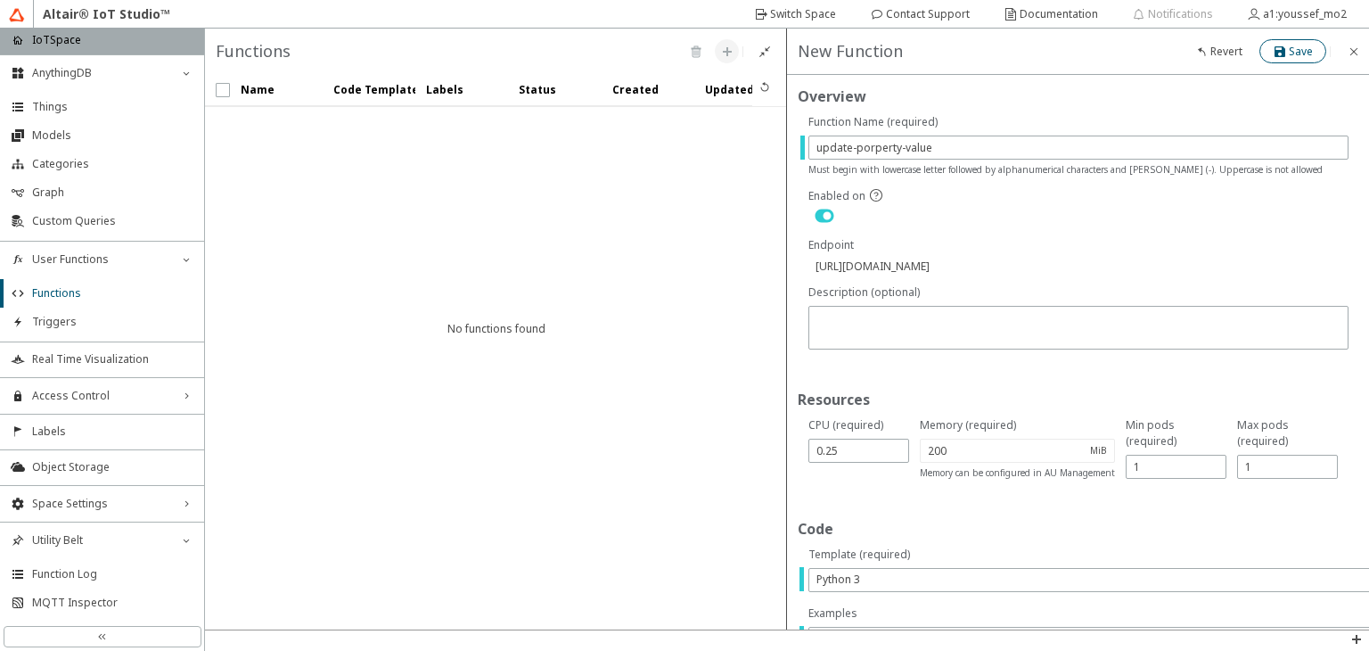
click at [1303, 58] on div "Save" at bounding box center [1301, 52] width 24 height 16
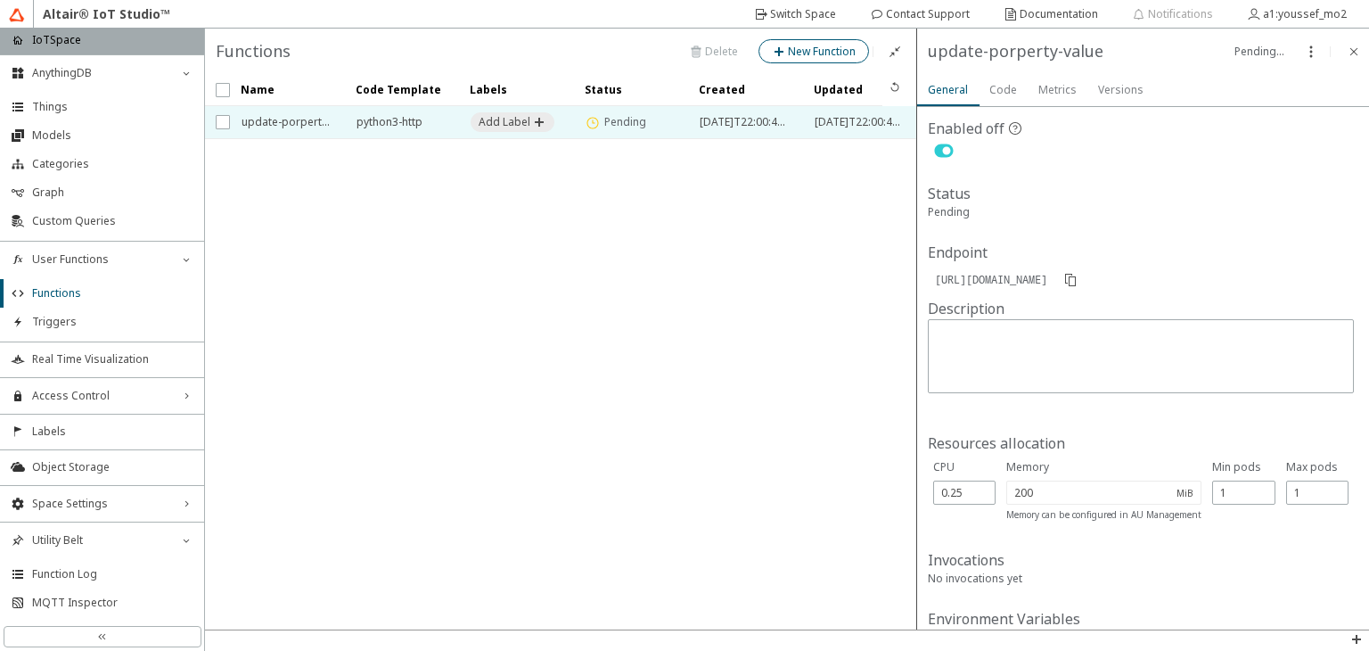
drag, startPoint x: 783, startPoint y: 277, endPoint x: 913, endPoint y: 267, distance: 130.5
click at [913, 267] on div at bounding box center [913, 329] width 8 height 601
click at [0, 0] on slot "Code" at bounding box center [0, 0] width 0 height 0
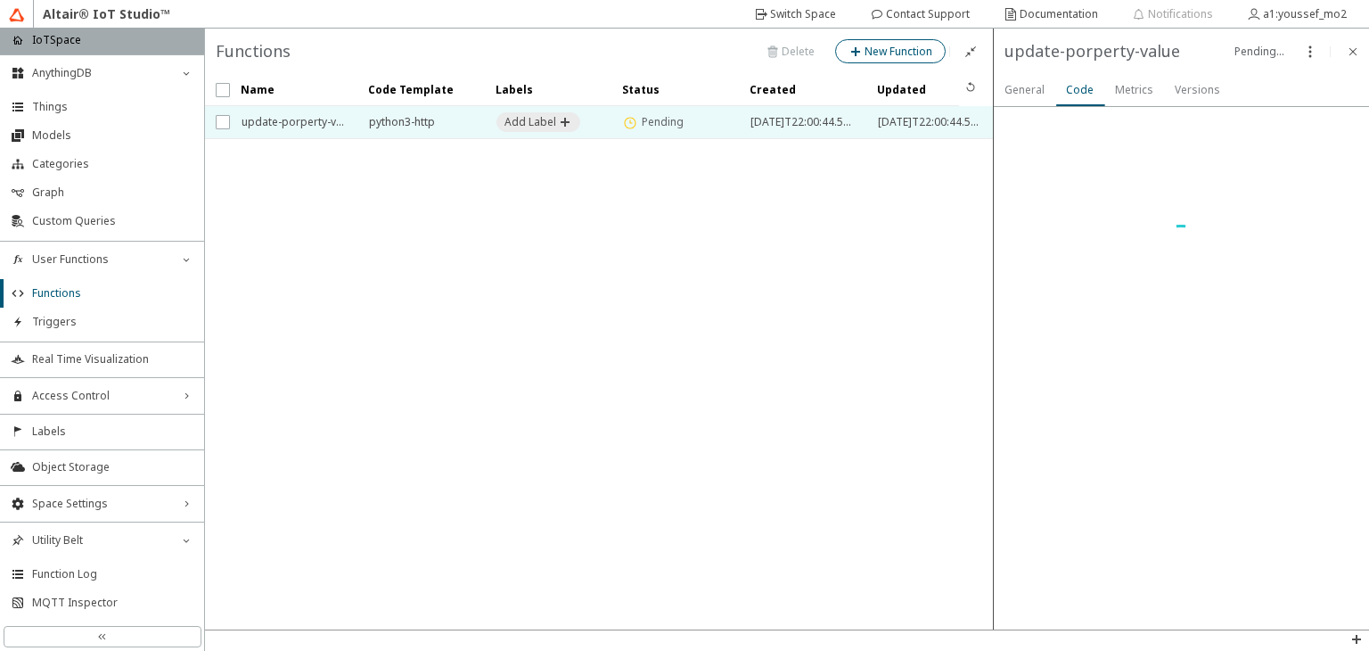
drag, startPoint x: 914, startPoint y: 204, endPoint x: 1018, endPoint y: 268, distance: 122.5
click at [1018, 268] on div "Pending Pending..." at bounding box center [787, 329] width 1164 height 601
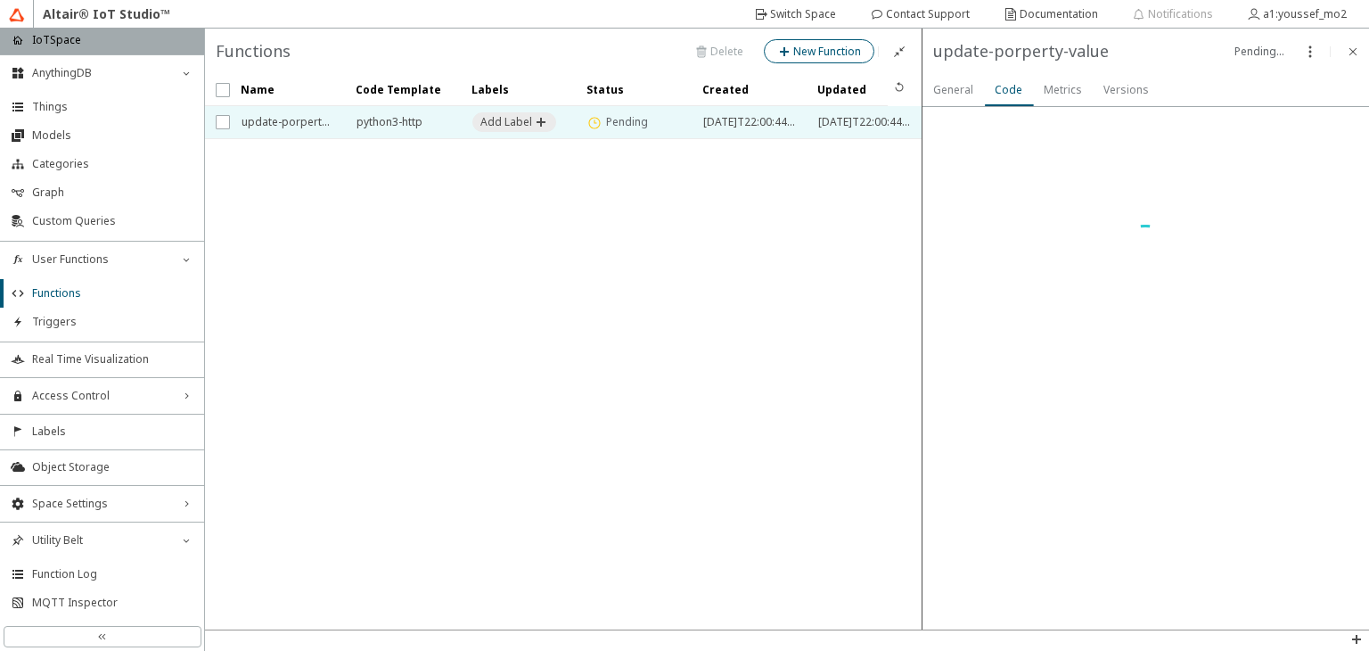
drag, startPoint x: 991, startPoint y: 269, endPoint x: 919, endPoint y: 266, distance: 72.3
click at [919, 266] on div at bounding box center [919, 329] width 8 height 601
click at [0, 0] on slot "Pending..." at bounding box center [0, 0] width 0 height 0
click at [1312, 52] on iron-icon at bounding box center [1310, 52] width 14 height 14
click at [1253, 273] on div at bounding box center [1146, 368] width 447 height 522
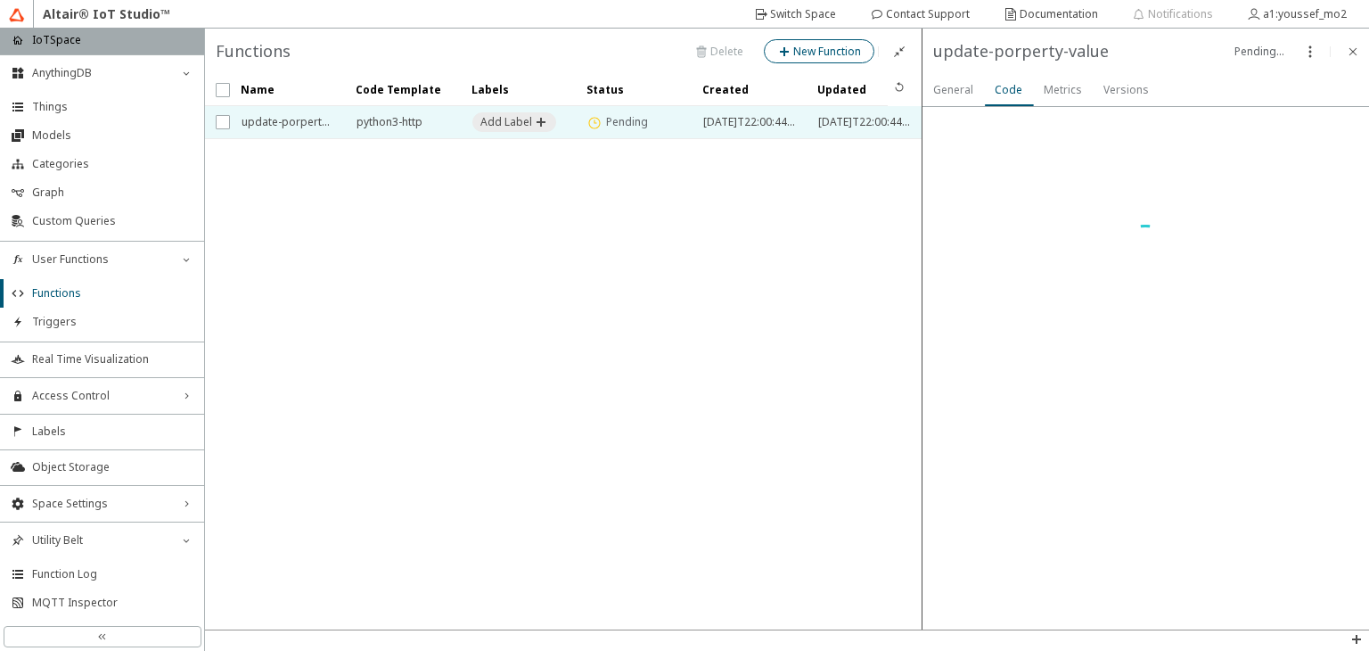
click at [0, 0] on slot "General" at bounding box center [0, 0] width 0 height 0
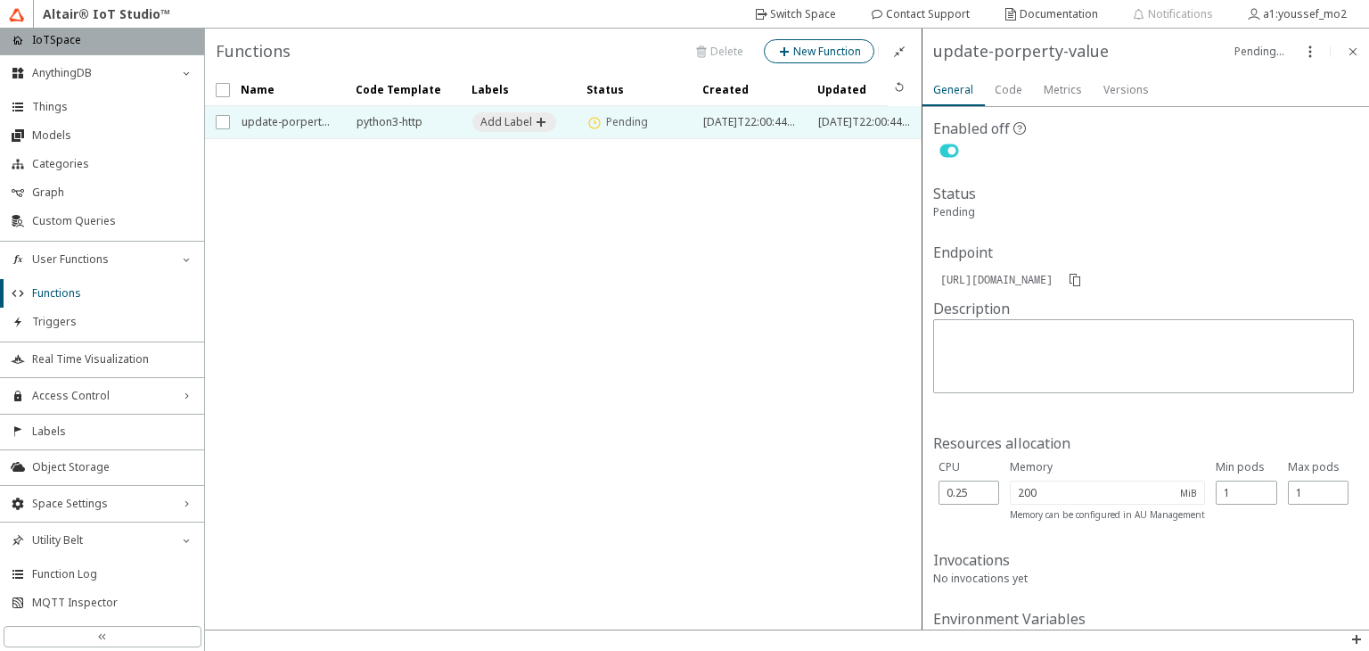
drag, startPoint x: 949, startPoint y: 95, endPoint x: 1067, endPoint y: 87, distance: 118.8
click at [0, 0] on slot "General Code Metrics Versions" at bounding box center [0, 0] width 0 height 0
click at [0, 0] on slot "Metrics" at bounding box center [0, 0] width 0 height 0
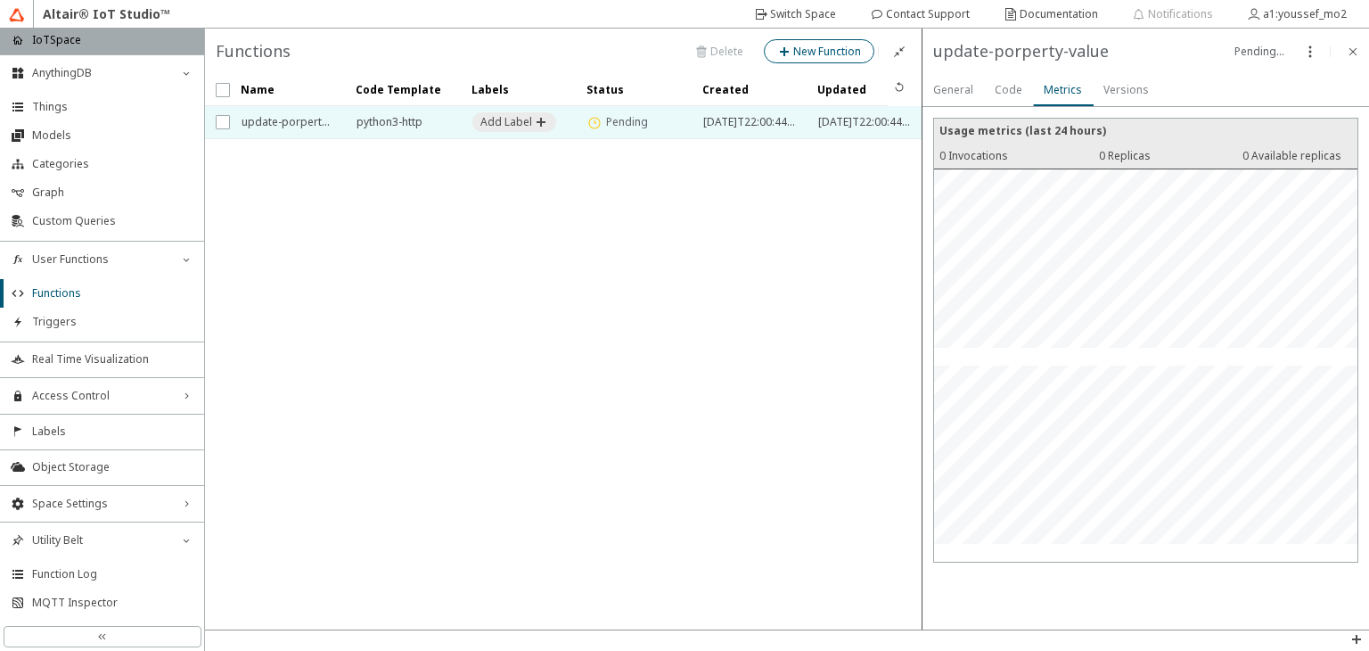
click at [0, 0] on slot "General" at bounding box center [0, 0] width 0 height 0
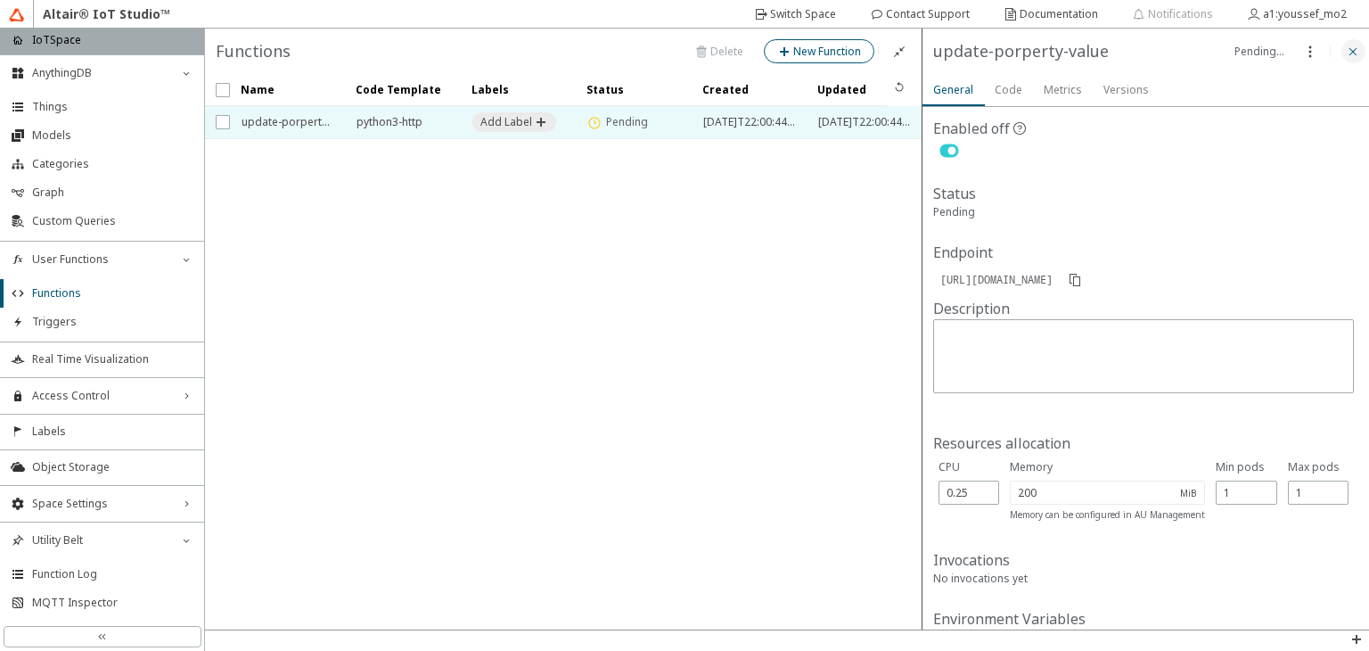
click at [1349, 53] on iron-icon at bounding box center [1353, 52] width 14 height 14
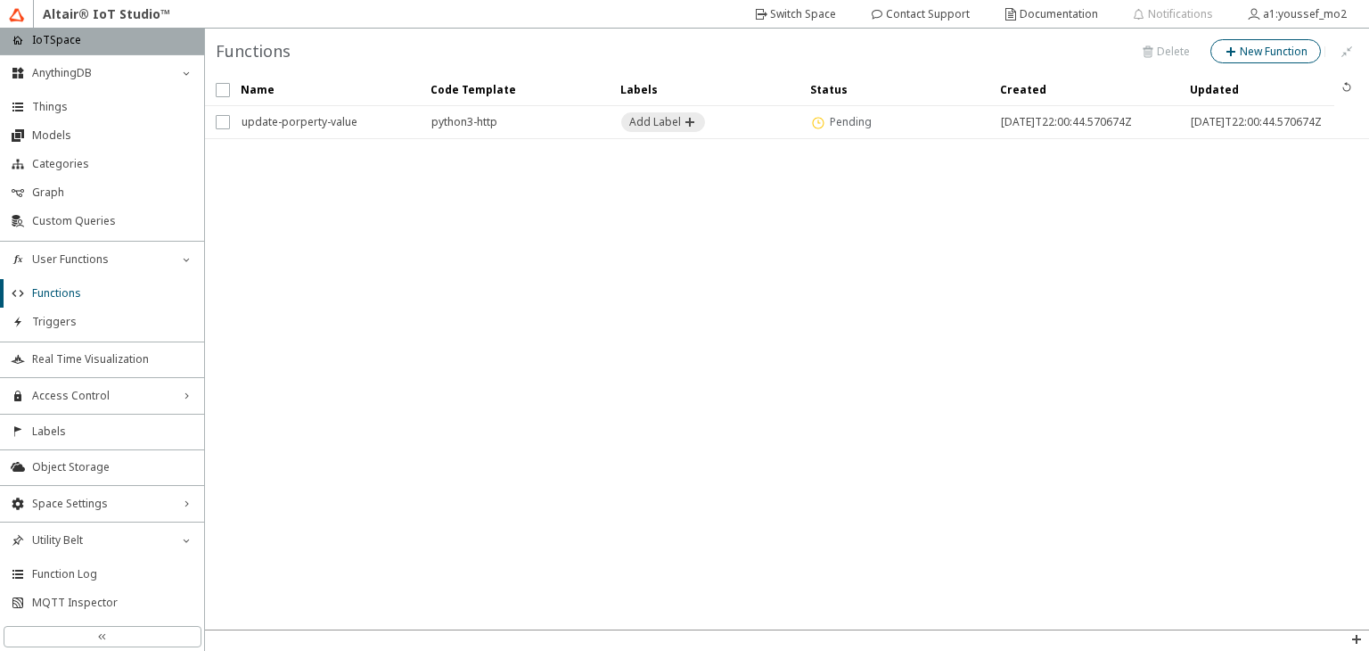
click at [0, 0] on slot "Pending" at bounding box center [0, 0] width 0 height 0
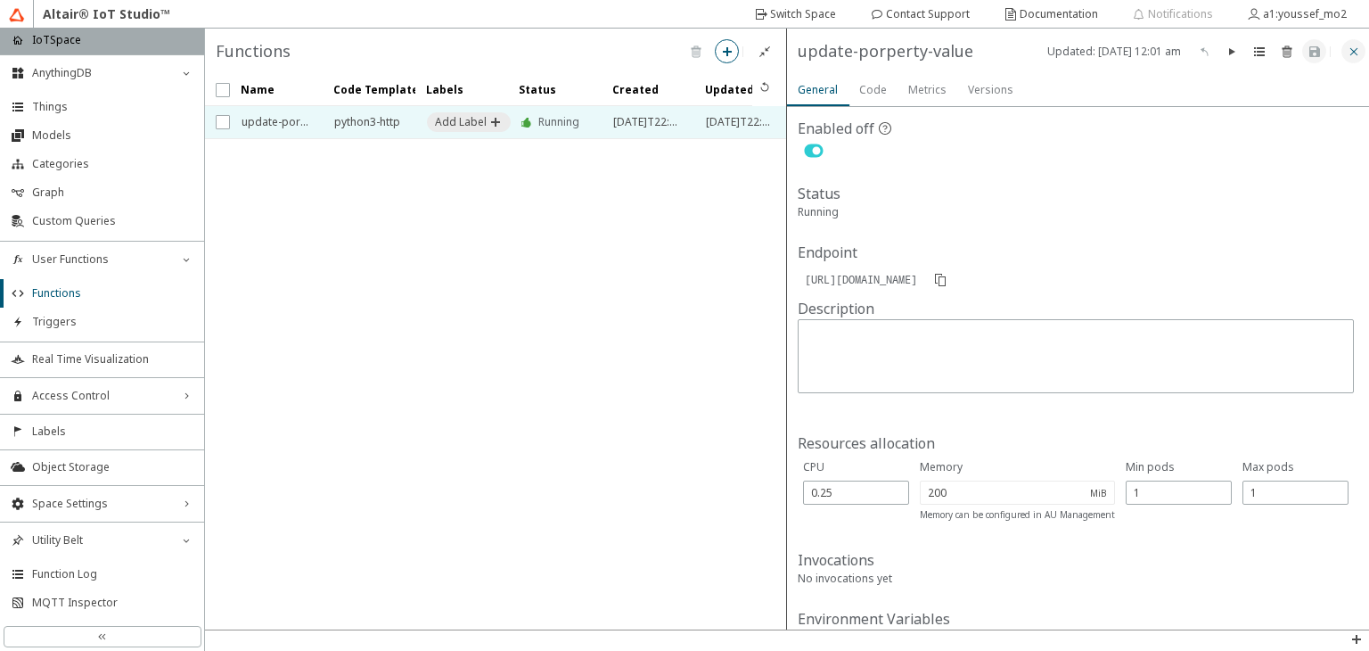
click at [1356, 40] on paper-button at bounding box center [1354, 51] width 24 height 24
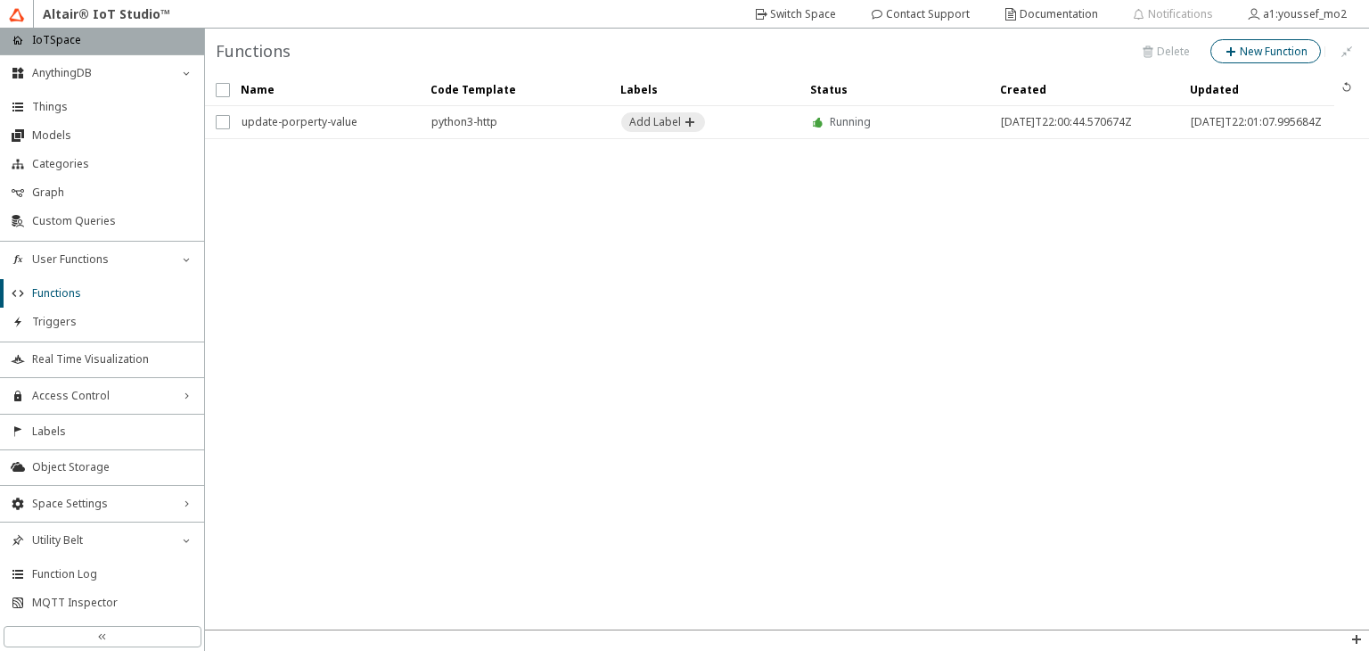
click at [845, 113] on div "Running" at bounding box center [850, 122] width 41 height 32
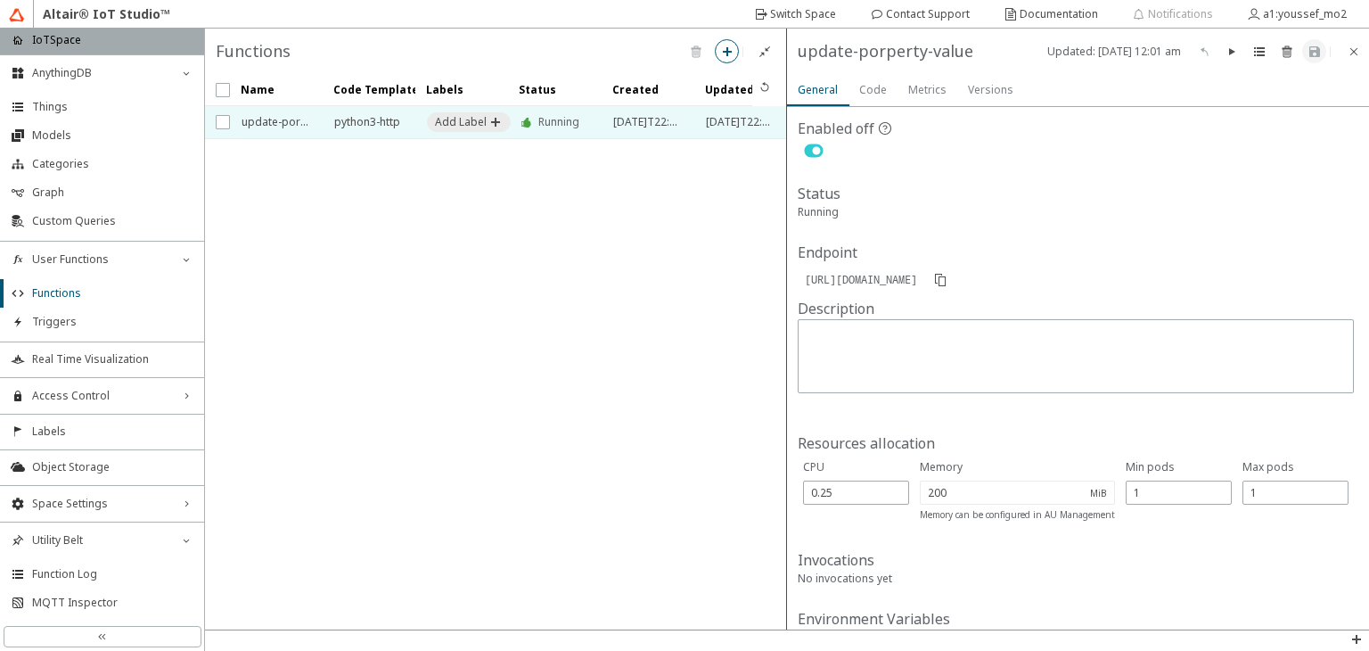
click at [0, 0] on slot "Metrics" at bounding box center [0, 0] width 0 height 0
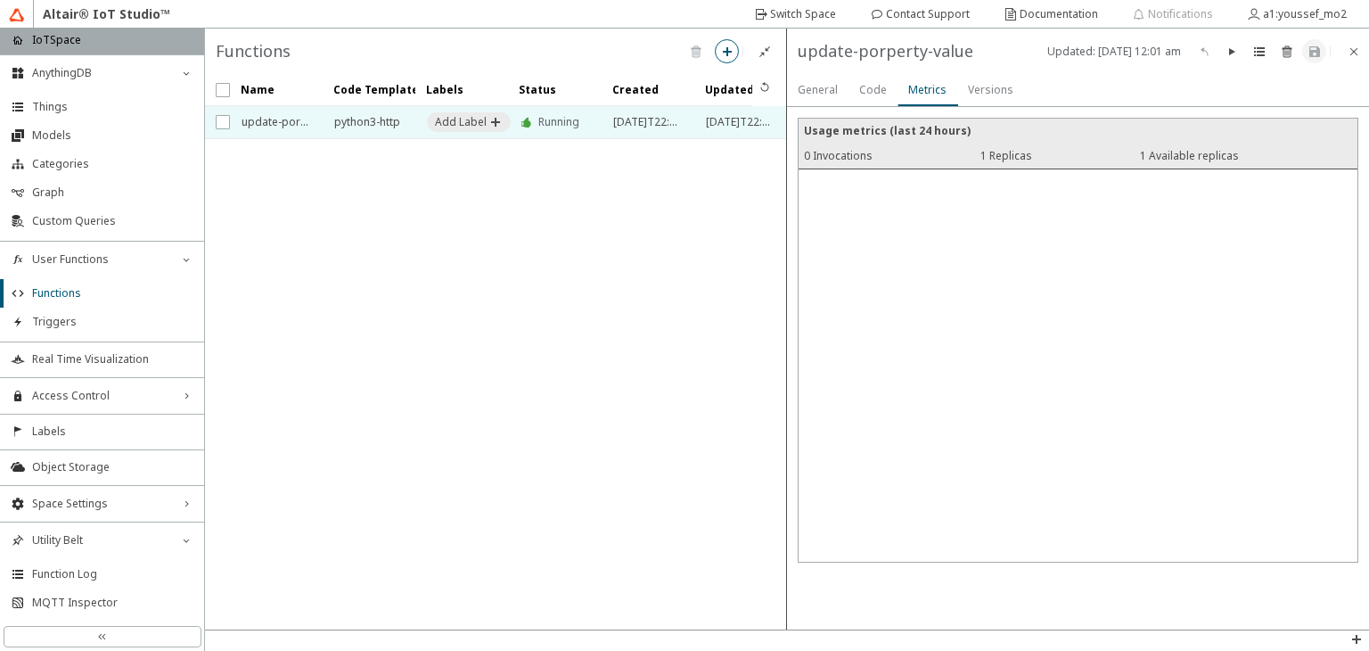
click at [0, 0] on slot "Versions" at bounding box center [0, 0] width 0 height 0
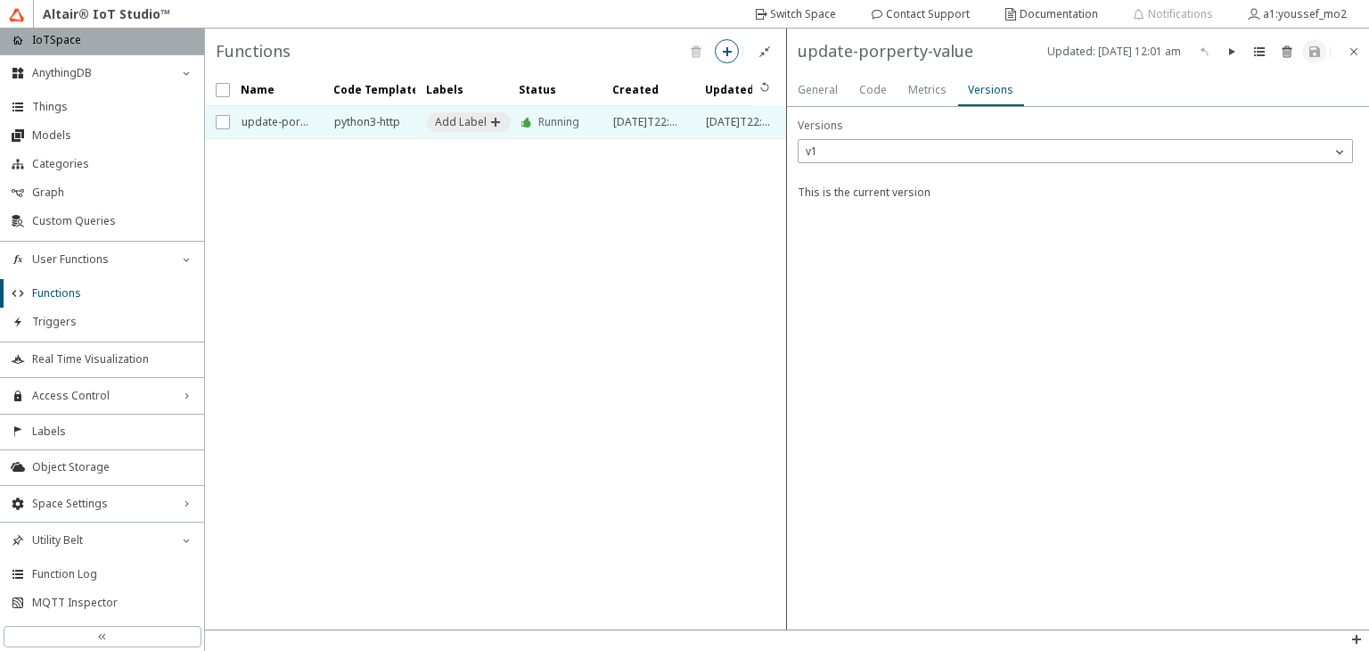
click at [0, 0] on slot "Metrics" at bounding box center [0, 0] width 0 height 0
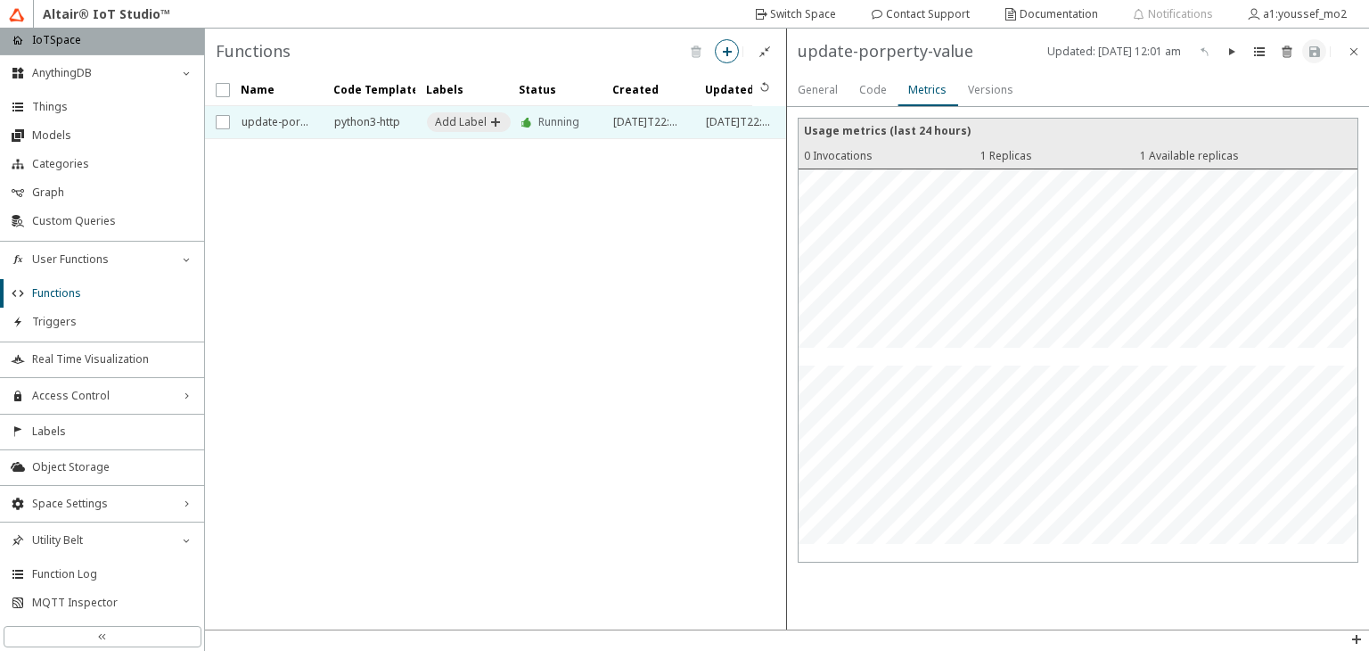
click at [982, 79] on div "Versions" at bounding box center [990, 90] width 45 height 32
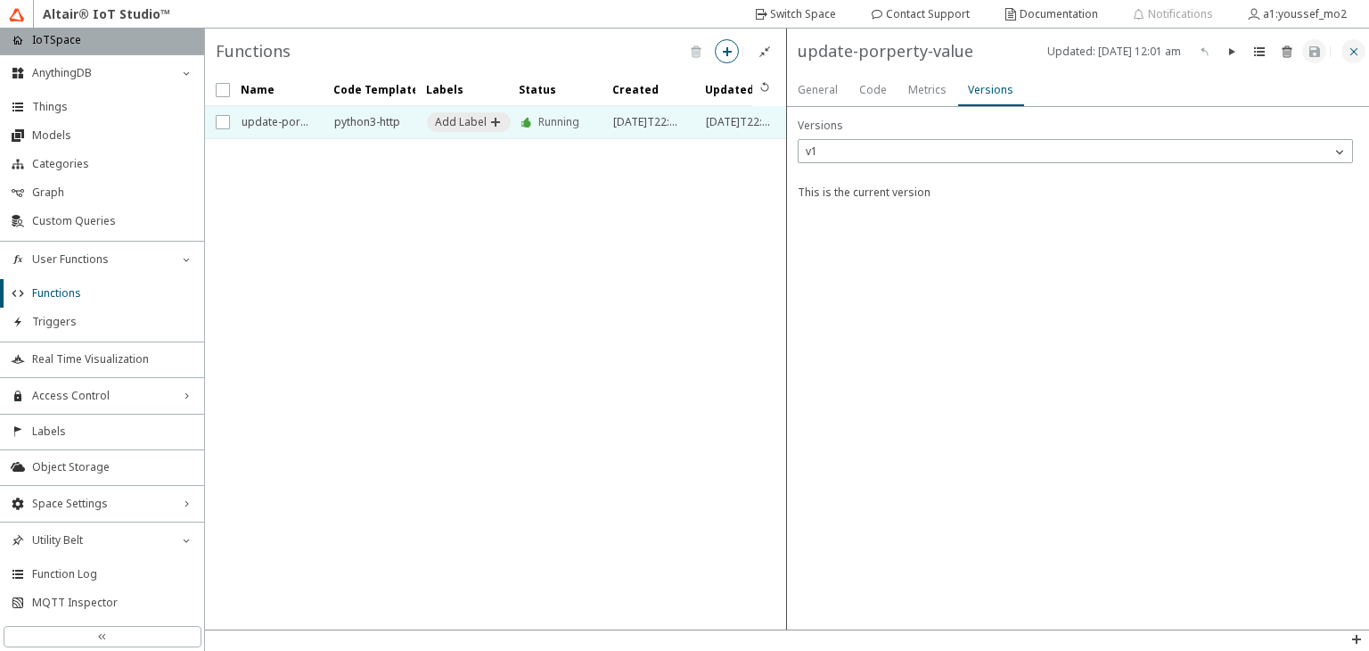
click at [1349, 58] on iron-icon at bounding box center [1354, 52] width 14 height 14
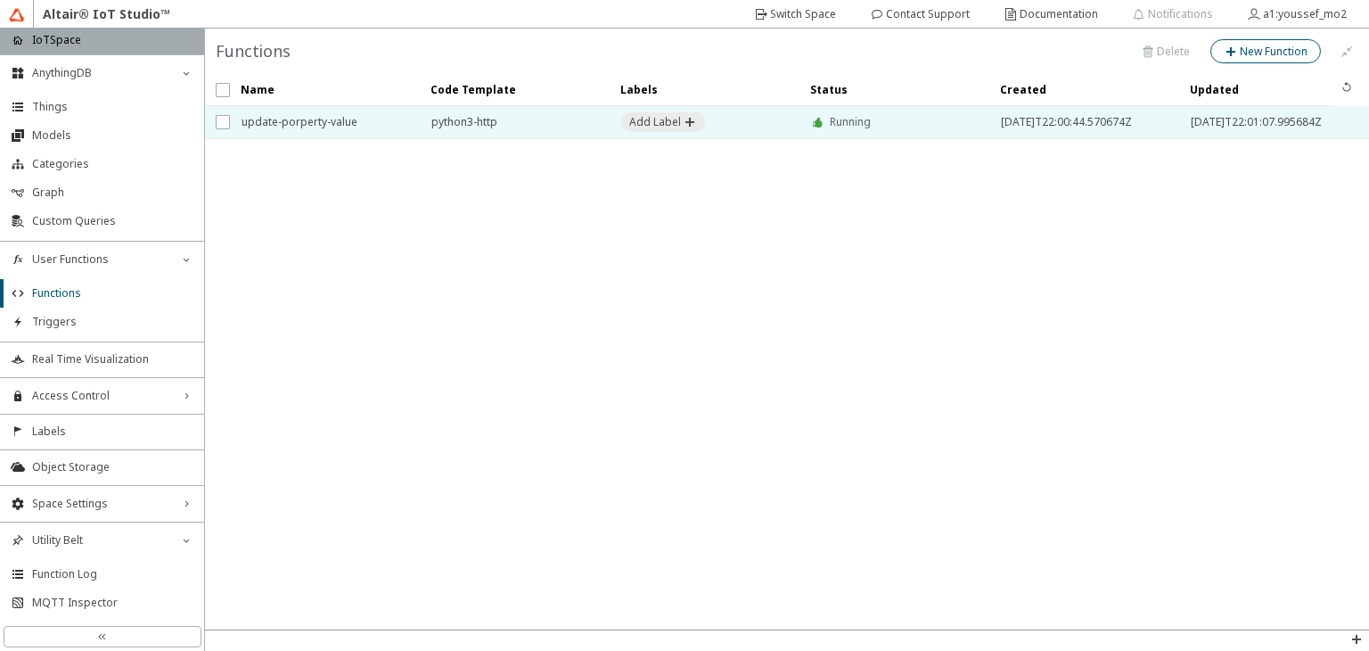
click at [496, 119] on span "python3-http" at bounding box center [514, 122] width 167 height 32
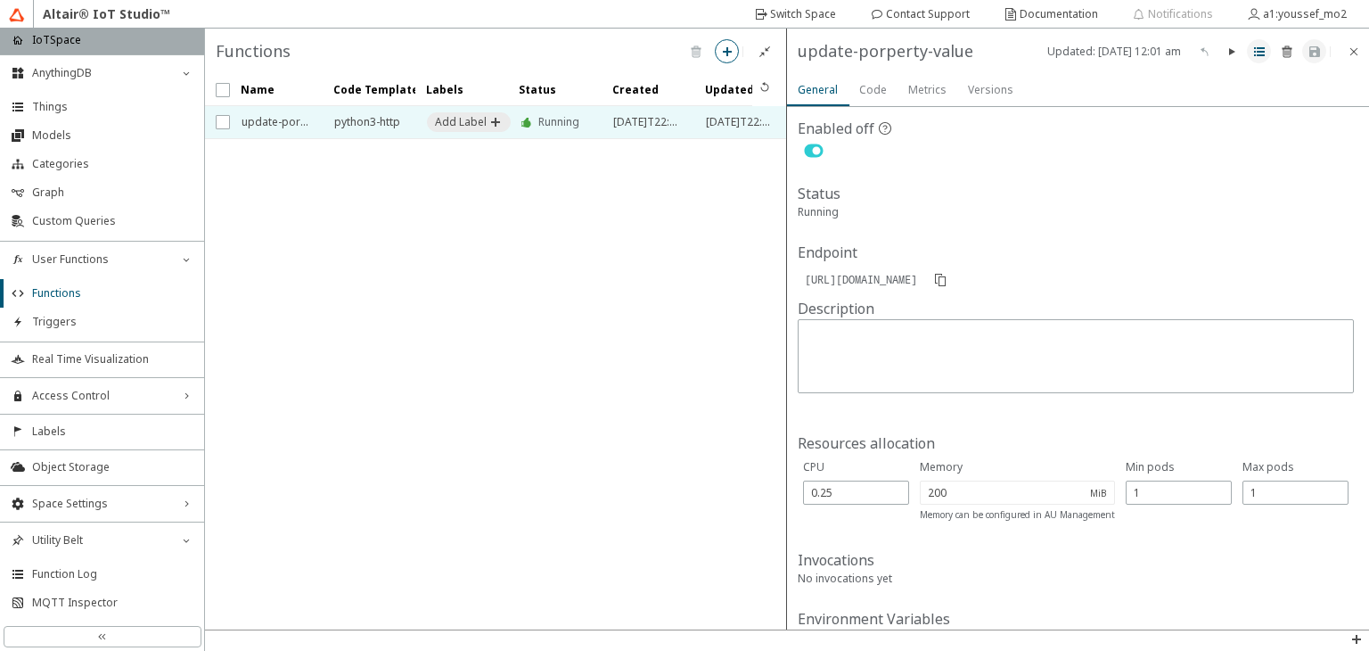
click at [1258, 50] on iron-icon at bounding box center [1260, 52] width 14 height 14
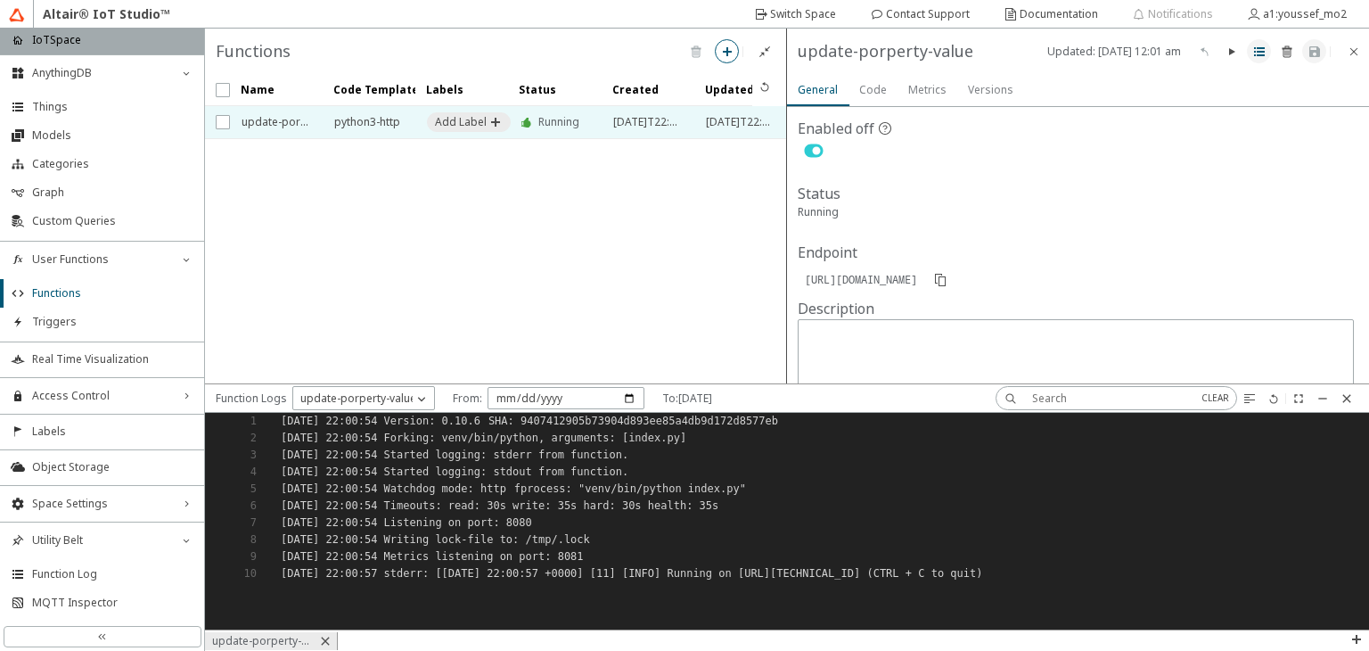
scroll to position [203, 1150]
click at [1353, 395] on iron-icon at bounding box center [1347, 398] width 14 height 14
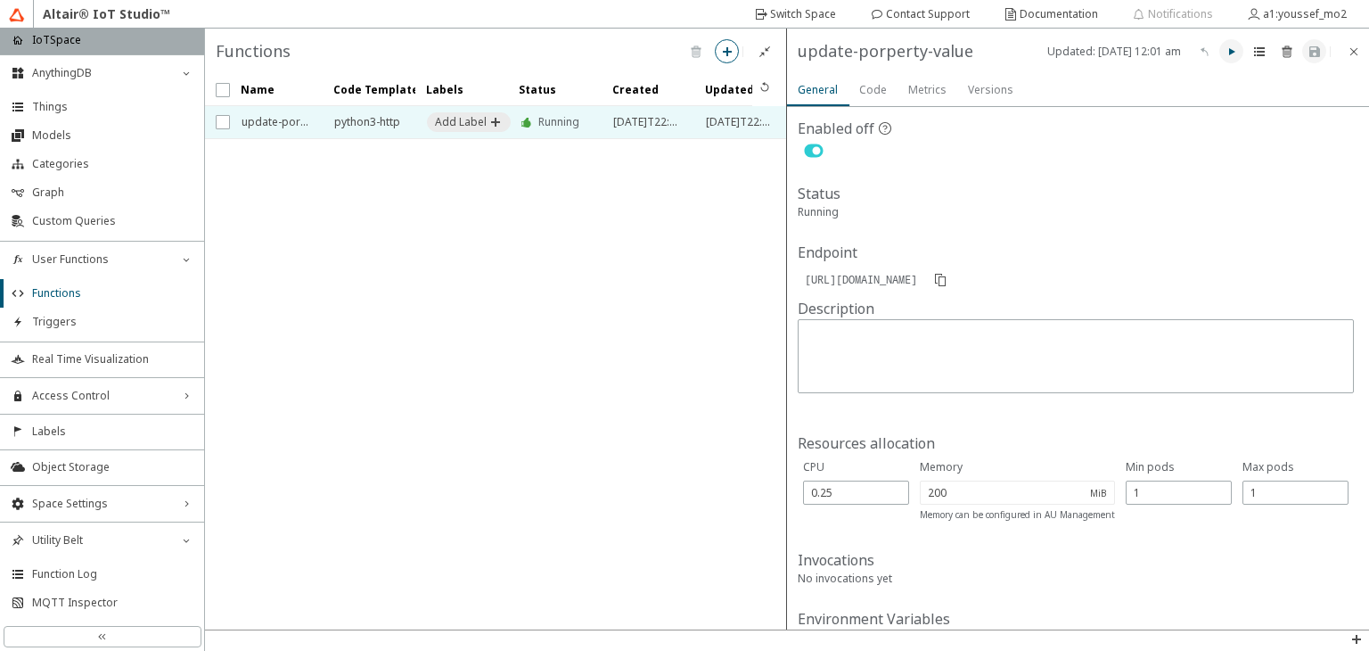
click at [1234, 54] on iron-icon at bounding box center [1232, 52] width 14 height 14
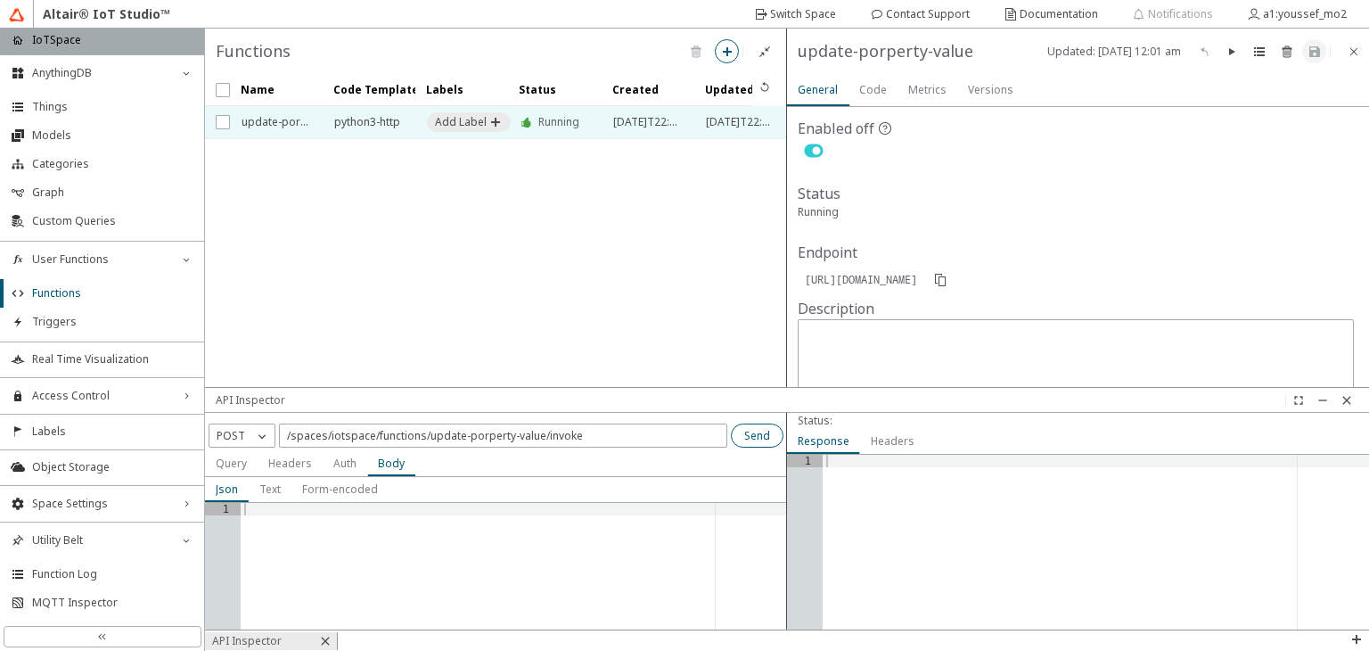
click at [0, 0] on slot "Send" at bounding box center [0, 0] width 0 height 0
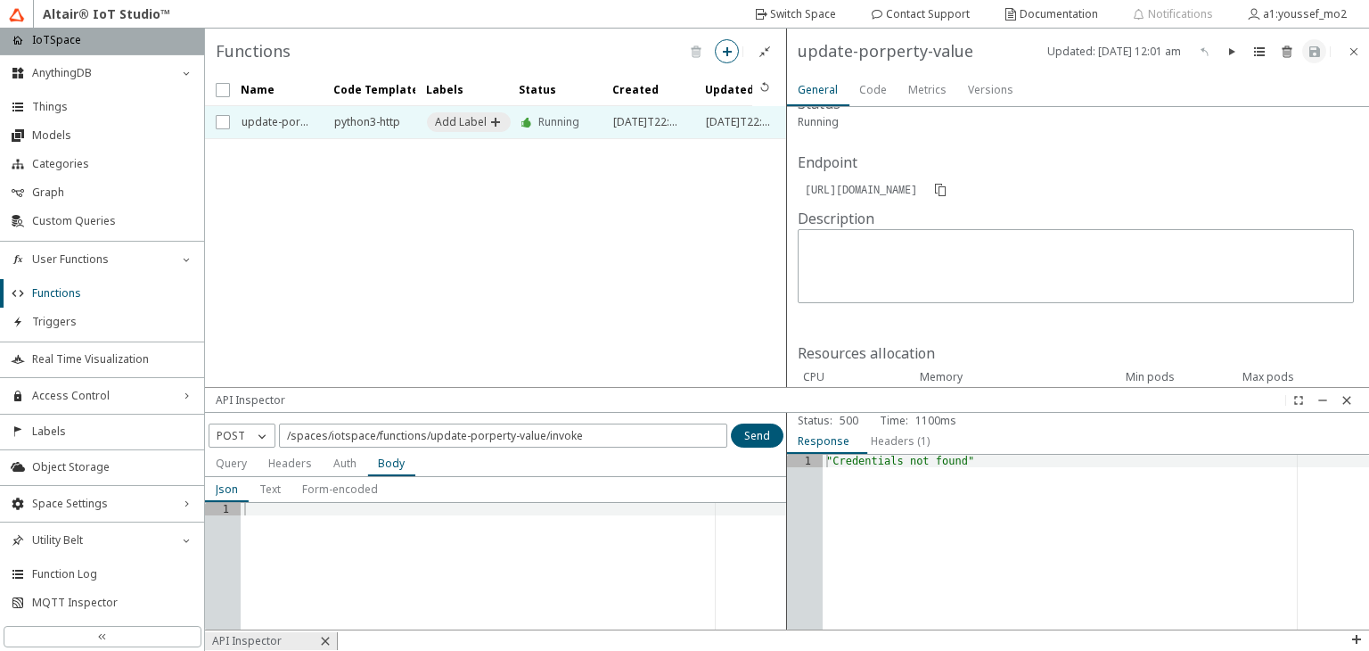
scroll to position [0, 0]
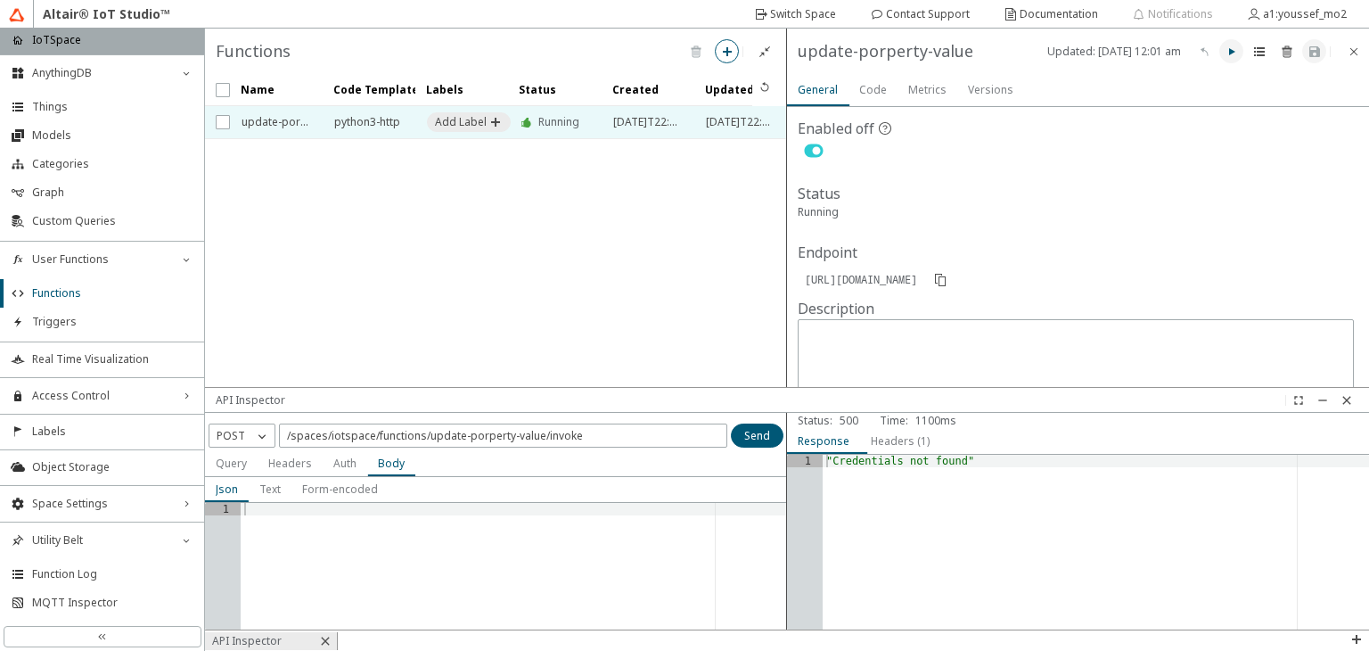
click at [1235, 57] on iron-icon at bounding box center [1232, 52] width 14 height 14
click at [0, 0] on slot "Query" at bounding box center [0, 0] width 0 height 0
click at [0, 0] on slot "Headers" at bounding box center [0, 0] width 0 height 0
click at [0, 0] on slot "Auth" at bounding box center [0, 0] width 0 height 0
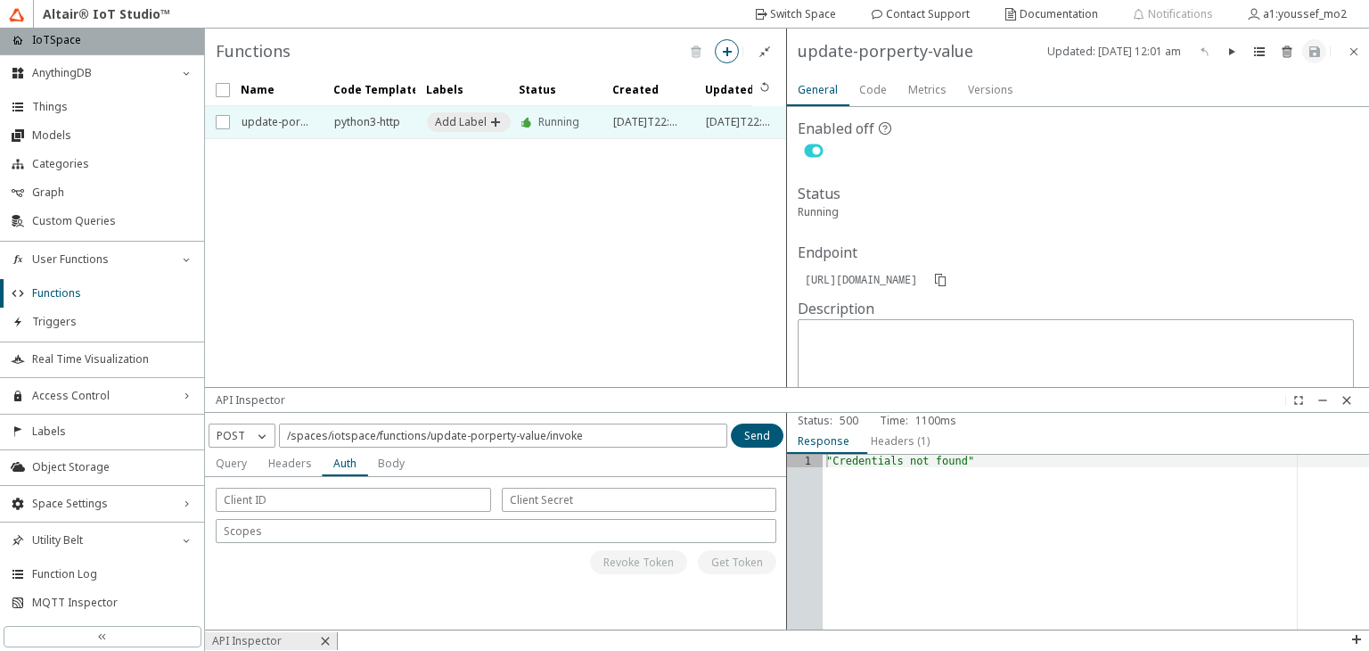
click at [384, 474] on div "Body" at bounding box center [391, 463] width 27 height 25
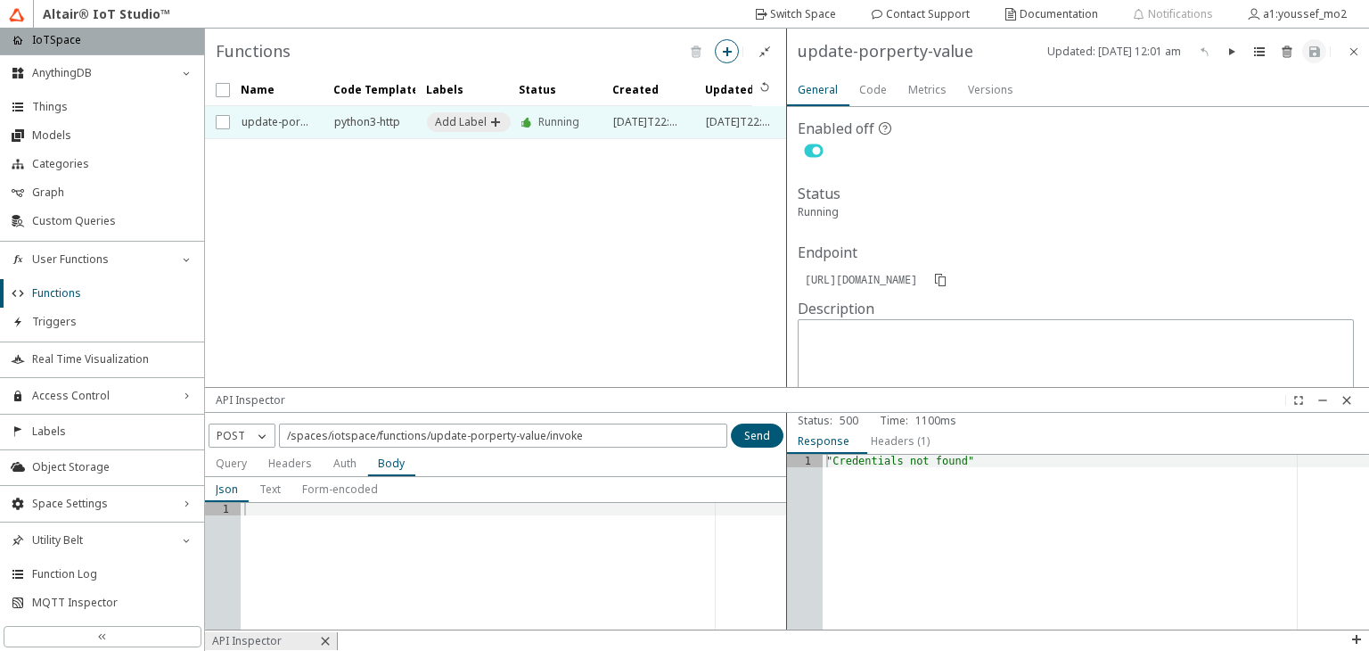
click at [385, 473] on div "Body" at bounding box center [391, 463] width 27 height 25
click at [1233, 61] on paper-button at bounding box center [1232, 51] width 24 height 24
click at [1233, 59] on paper-button at bounding box center [1232, 51] width 24 height 24
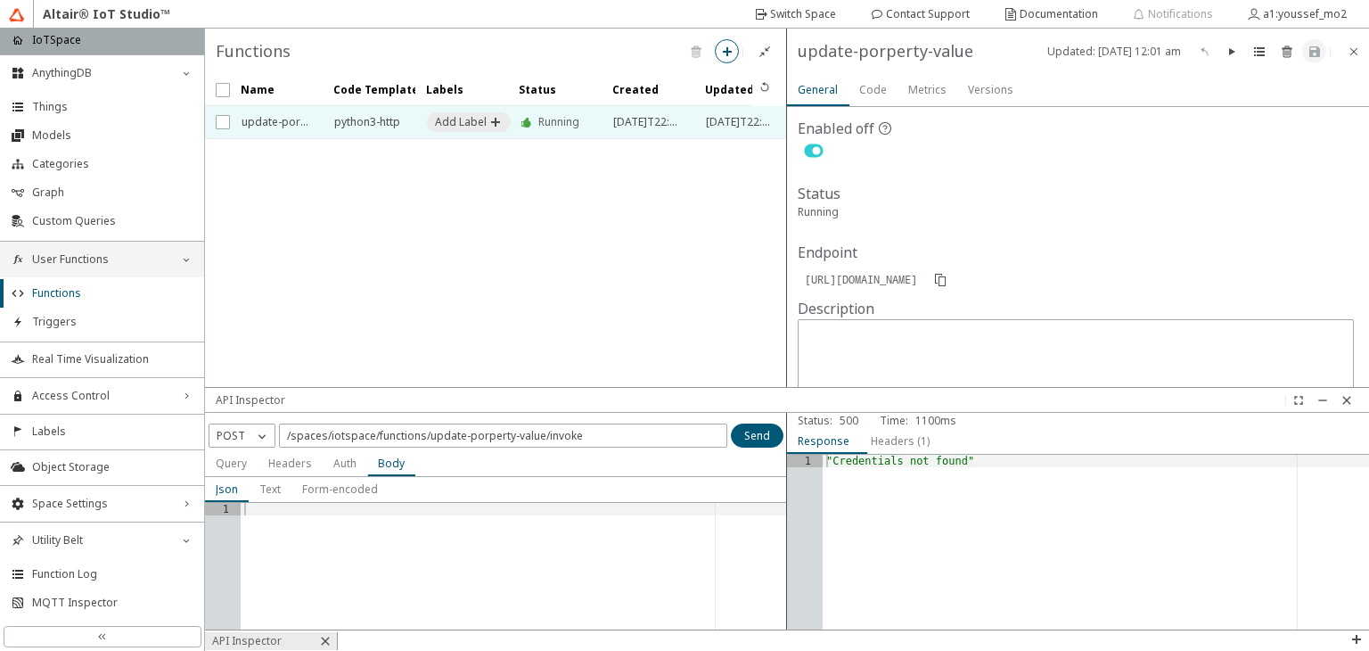
click at [82, 243] on div "User Functions down_chevron" at bounding box center [102, 260] width 204 height 36
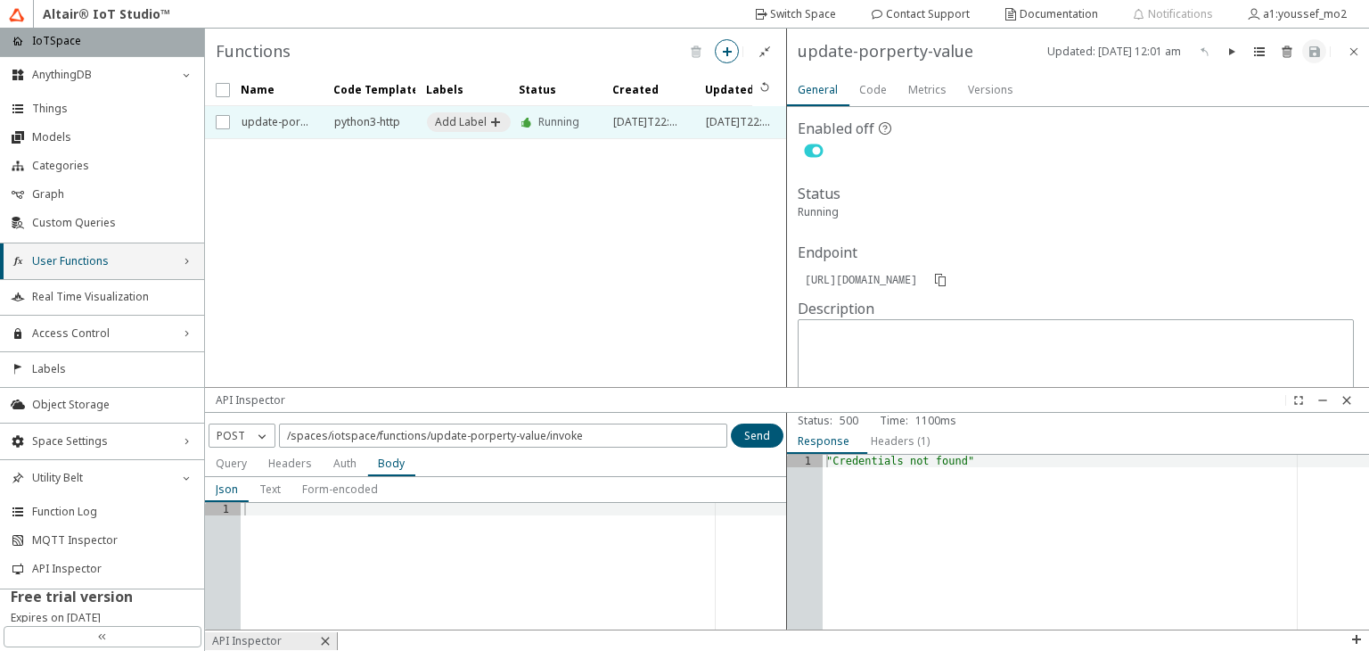
click at [92, 264] on span "User Functions" at bounding box center [102, 261] width 140 height 14
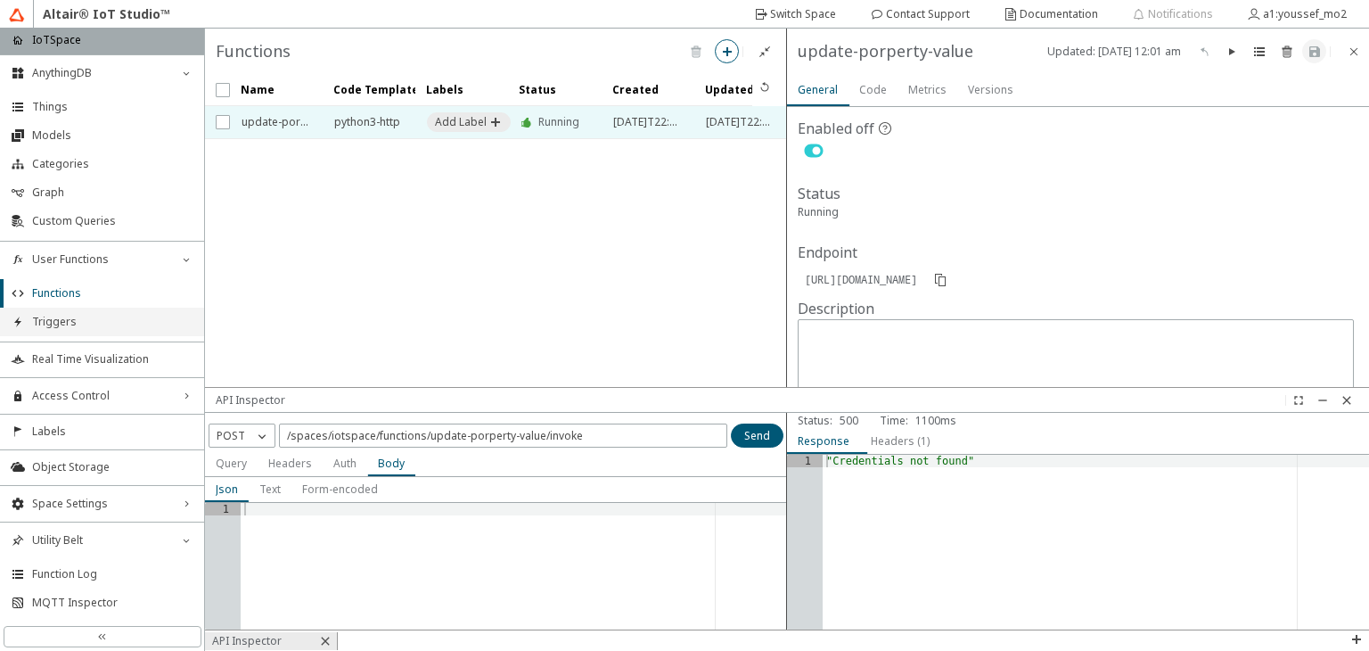
click at [82, 319] on span "Triggers" at bounding box center [112, 322] width 161 height 14
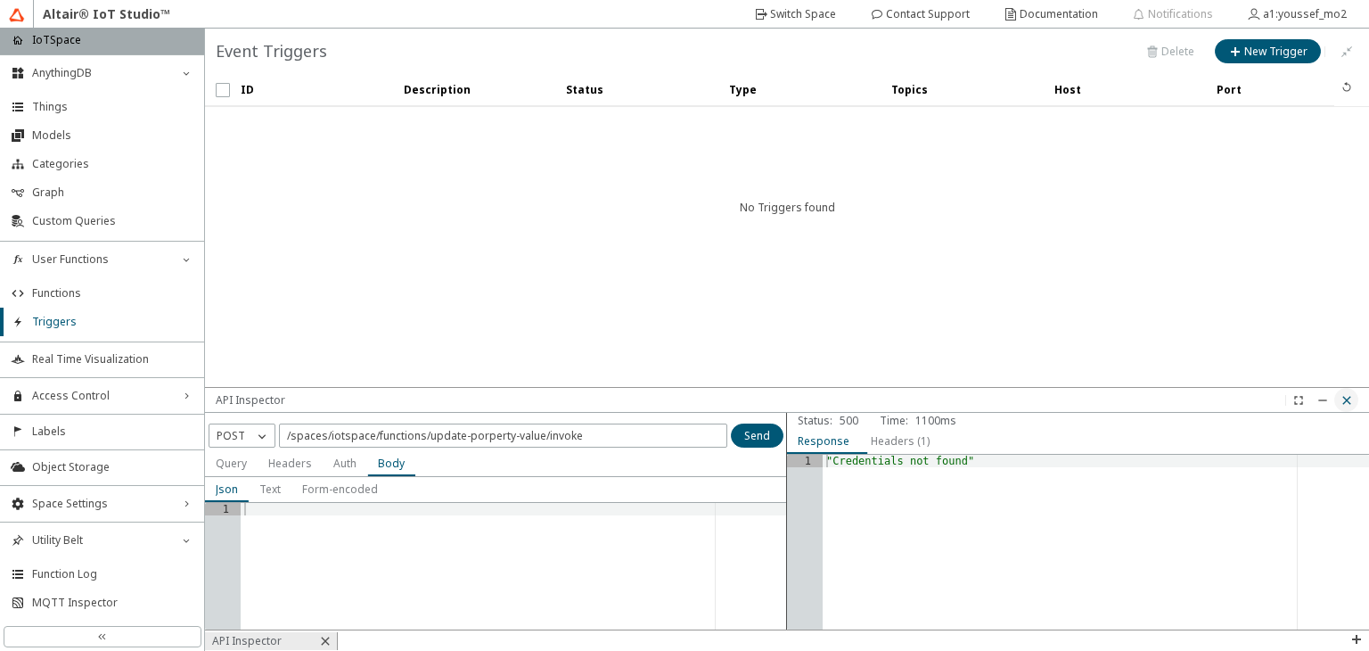
click at [1352, 404] on iron-icon at bounding box center [1347, 400] width 14 height 14
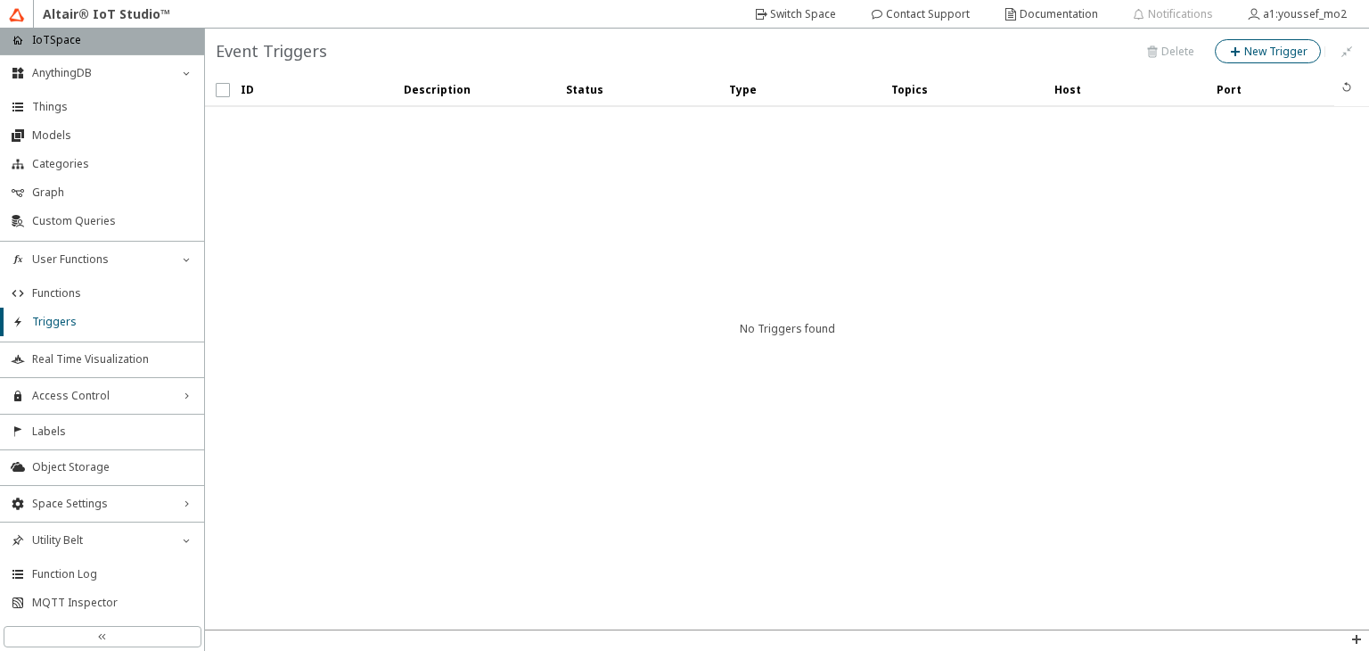
click at [0, 0] on slot "New Trigger" at bounding box center [0, 0] width 0 height 0
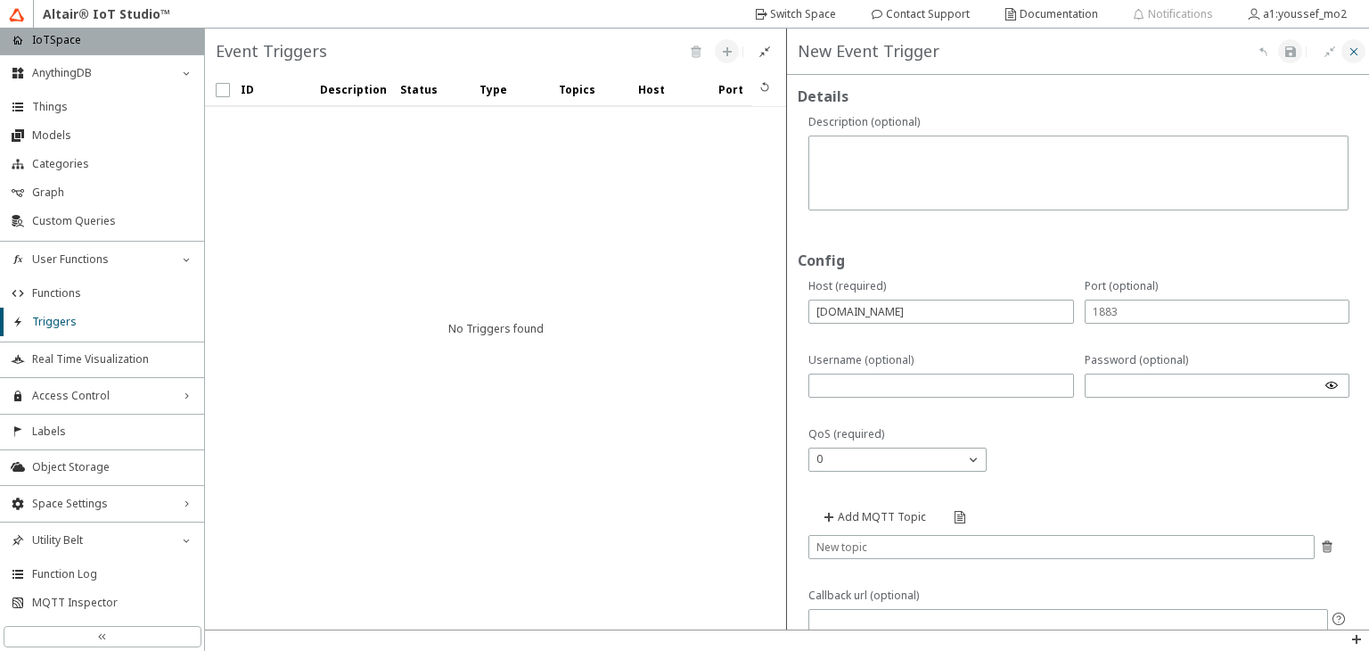
click at [1348, 59] on paper-button at bounding box center [1354, 51] width 24 height 24
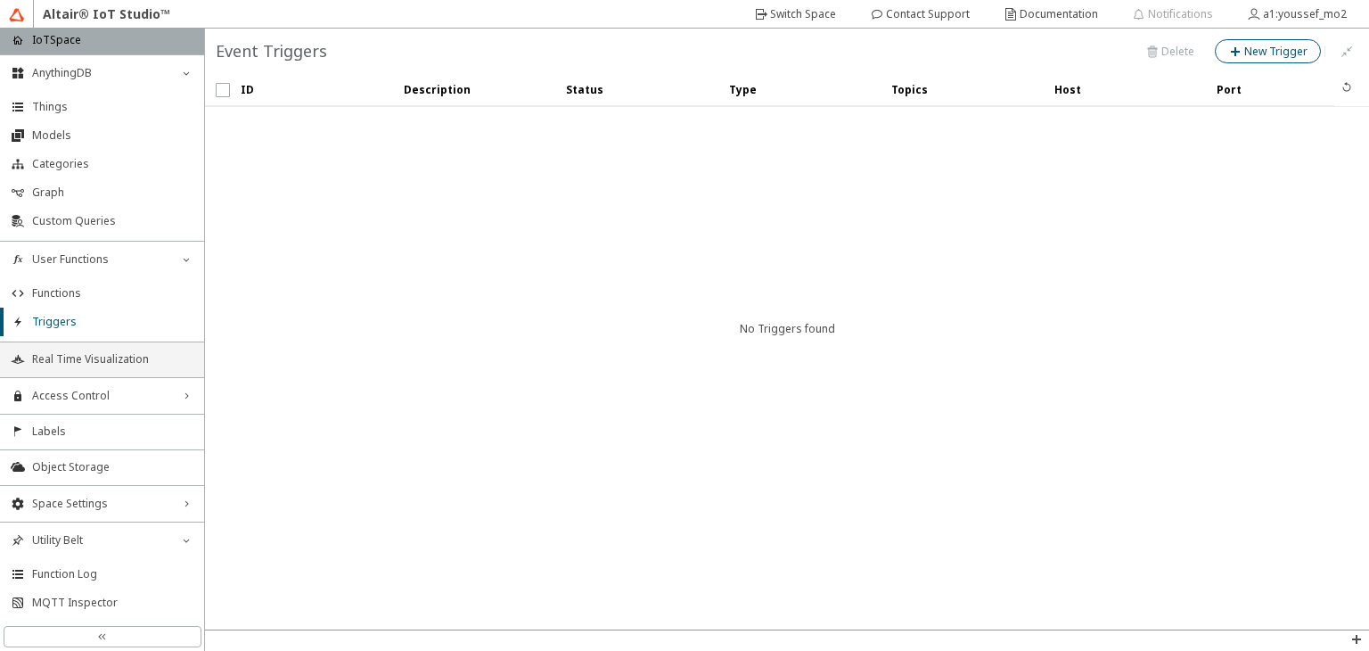
click at [132, 356] on span "Real Time Visualization" at bounding box center [112, 359] width 161 height 14
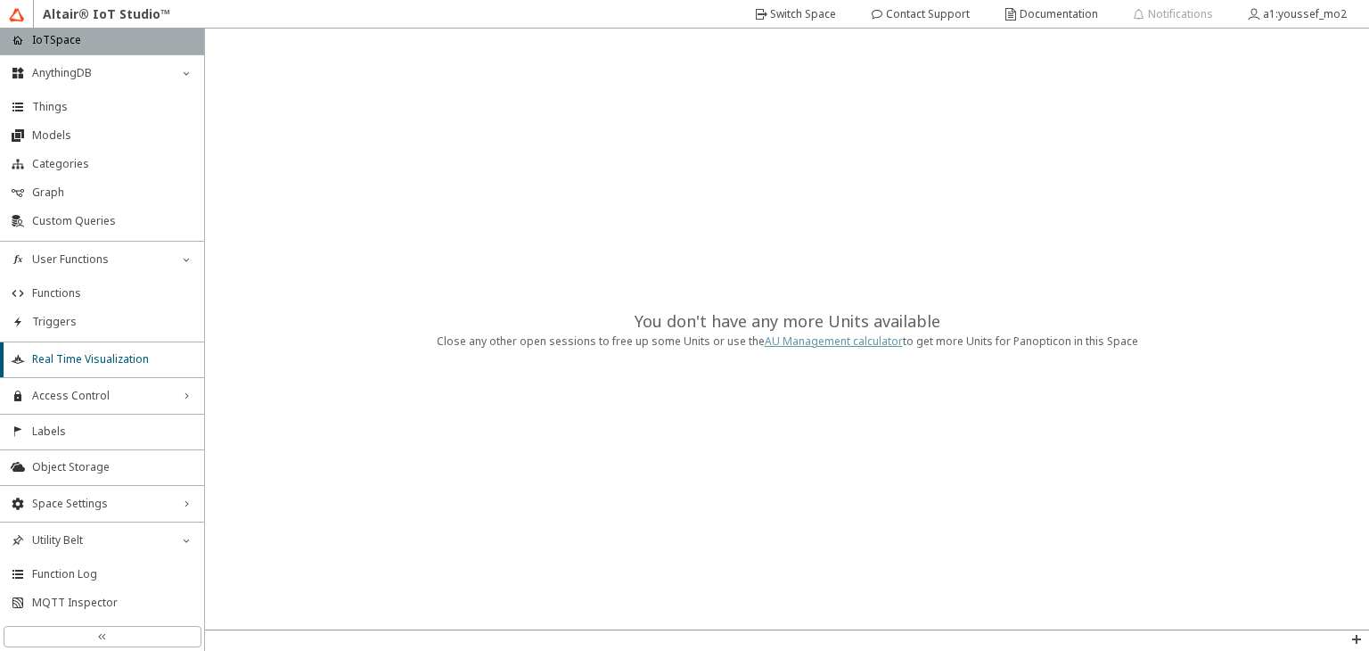
click at [801, 336] on link "AU Management calculator" at bounding box center [834, 340] width 138 height 15
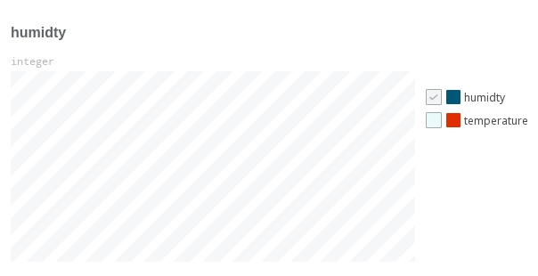
click at [427, 123] on div at bounding box center [434, 120] width 16 height 16
click at [435, 101] on div at bounding box center [434, 97] width 16 height 16
click at [433, 99] on icon "check" at bounding box center [434, 97] width 12 height 12
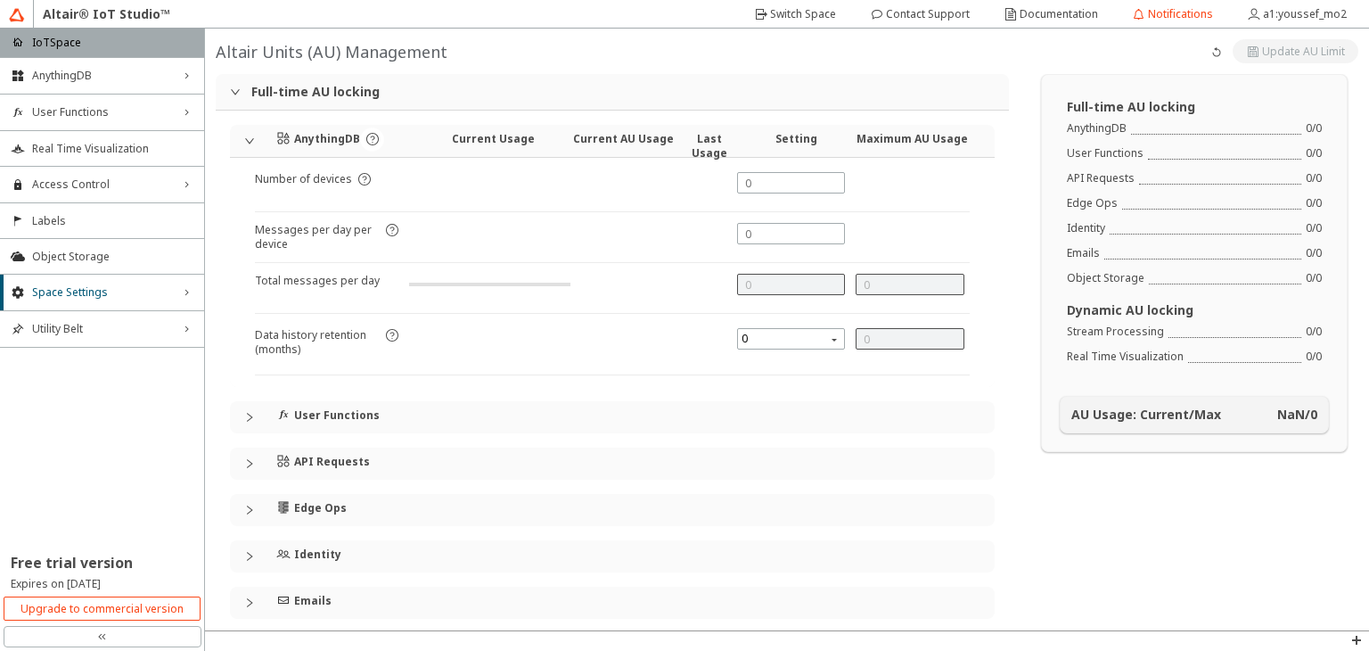
type input "0"
type input "1000"
click at [93, 144] on span "Real Time Visualization" at bounding box center [112, 149] width 161 height 14
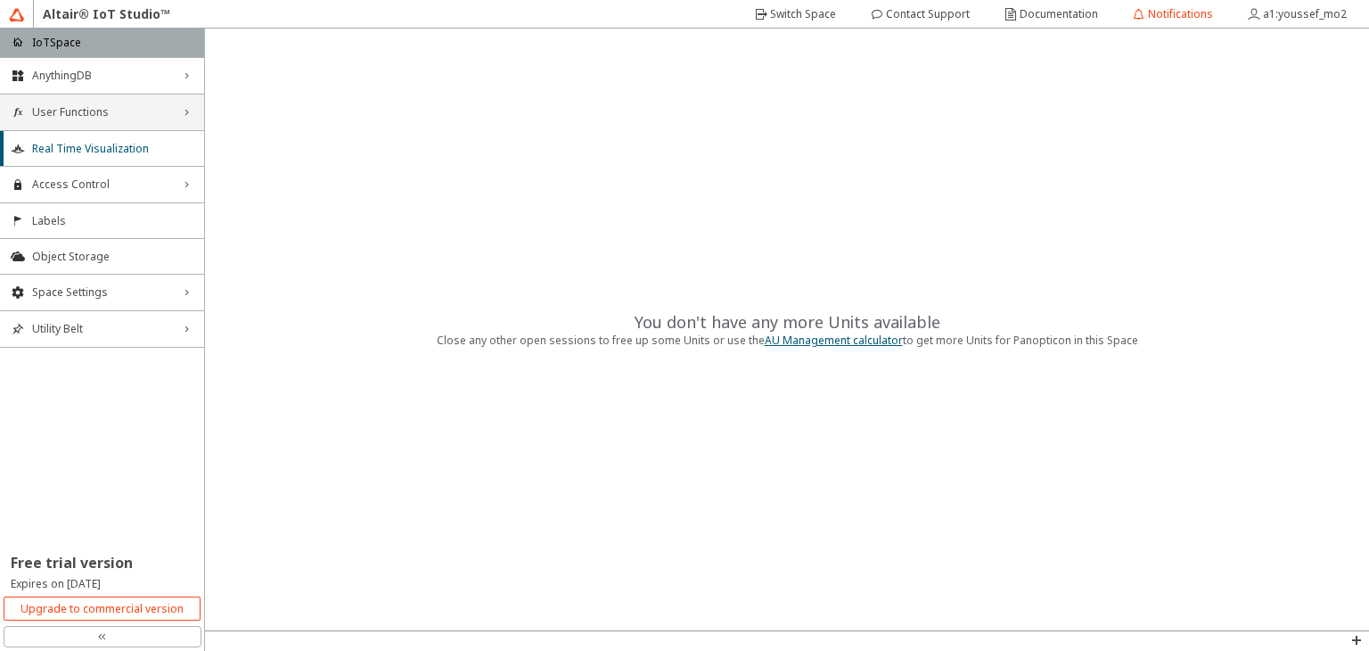
click at [111, 115] on span "User Functions" at bounding box center [102, 112] width 140 height 14
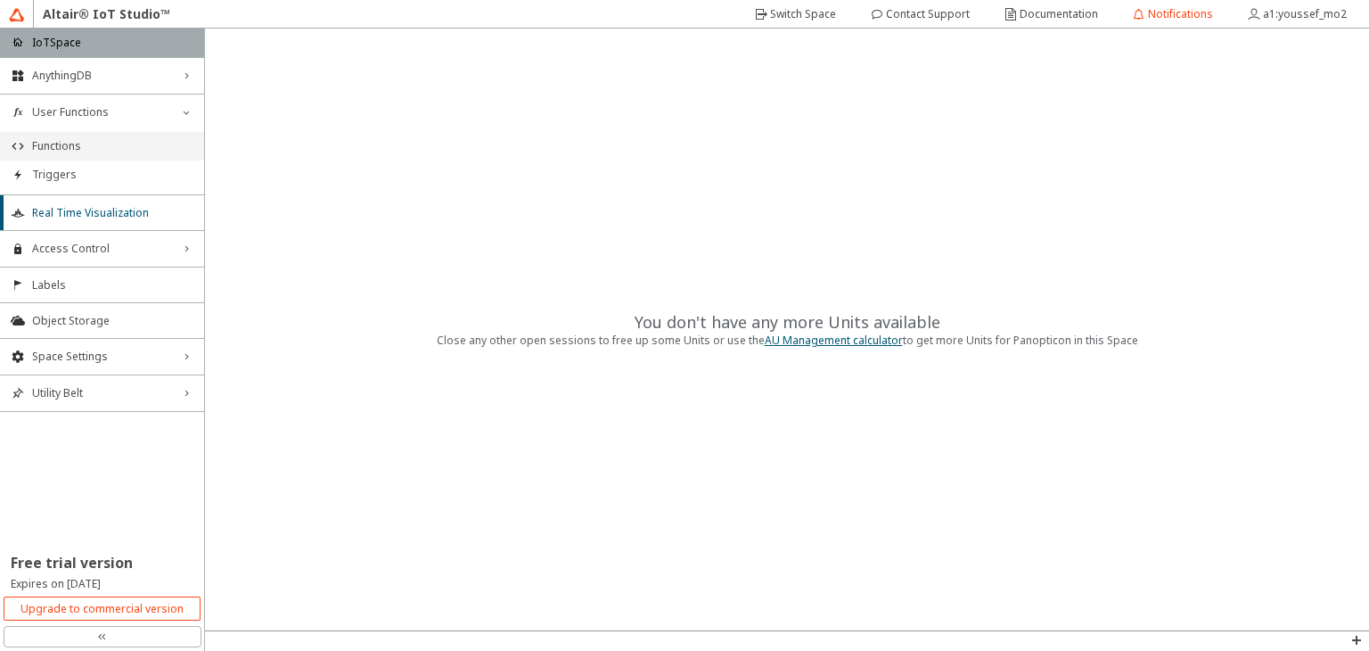
click at [85, 136] on li "Functions" at bounding box center [102, 146] width 204 height 29
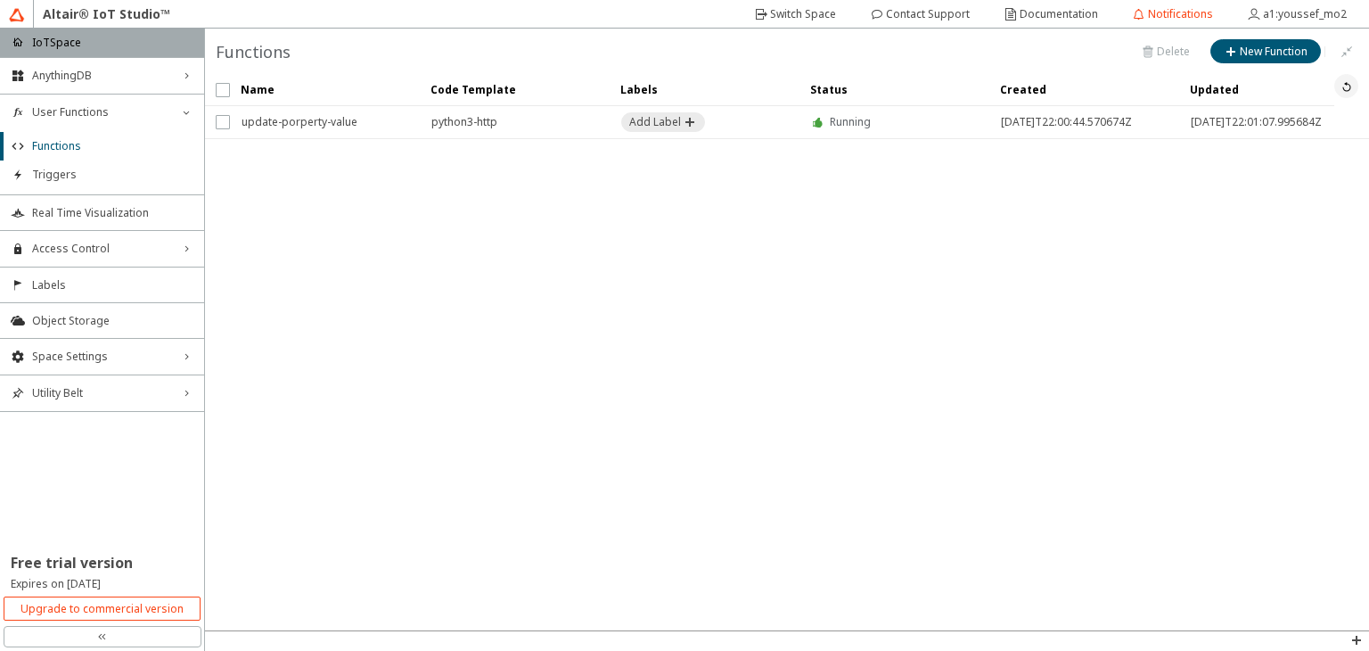
click at [1351, 94] on paper-button at bounding box center [1347, 86] width 24 height 24
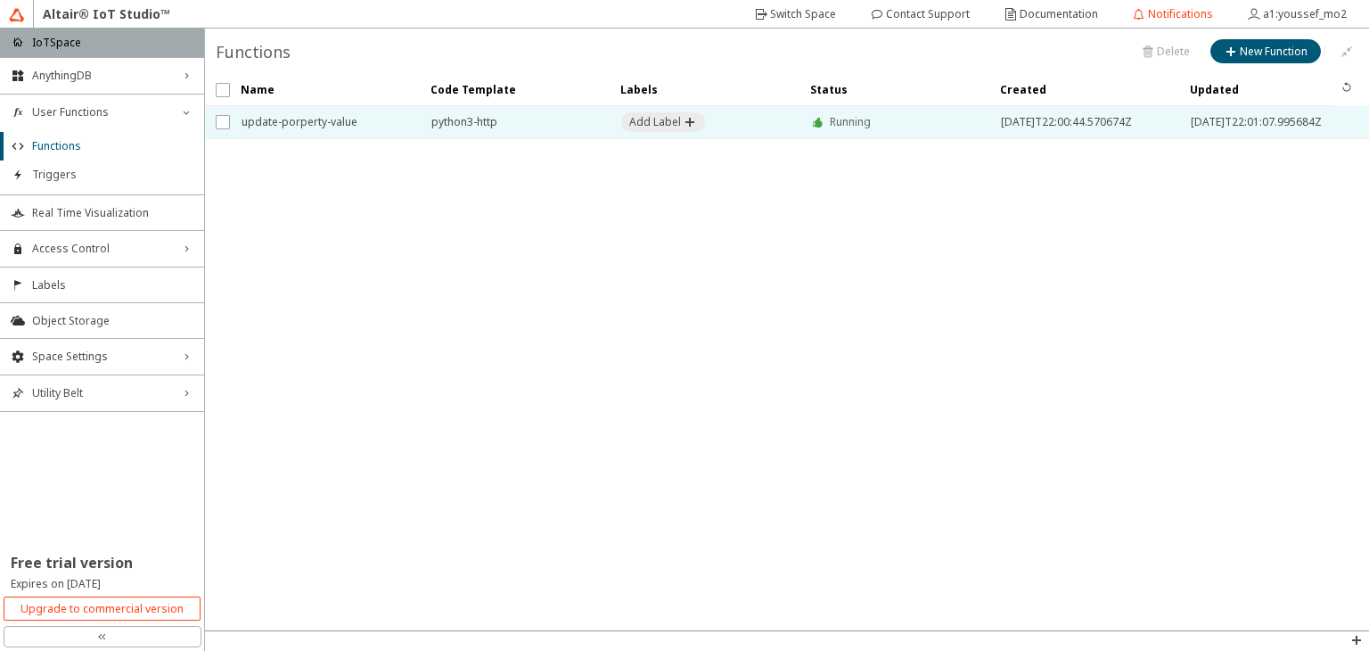
click at [500, 118] on span "python3-http" at bounding box center [514, 122] width 167 height 32
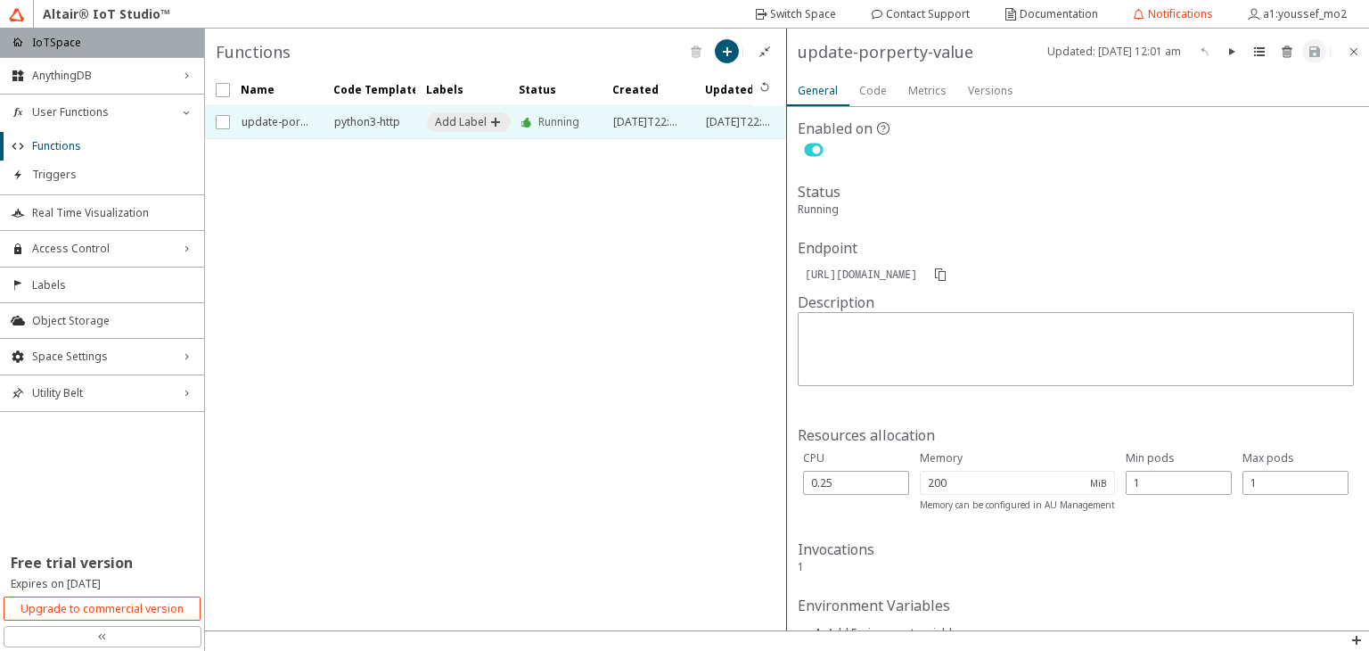
click at [932, 97] on div "Metrics" at bounding box center [927, 90] width 38 height 32
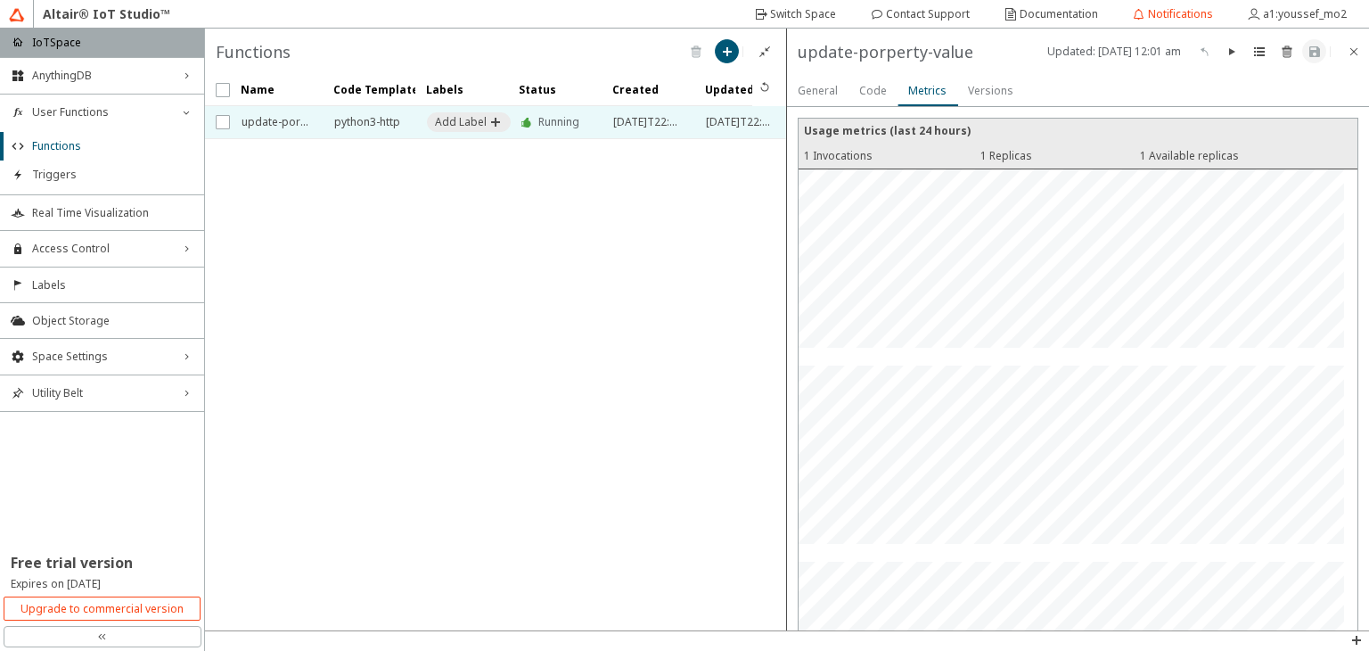
scroll to position [144, 0]
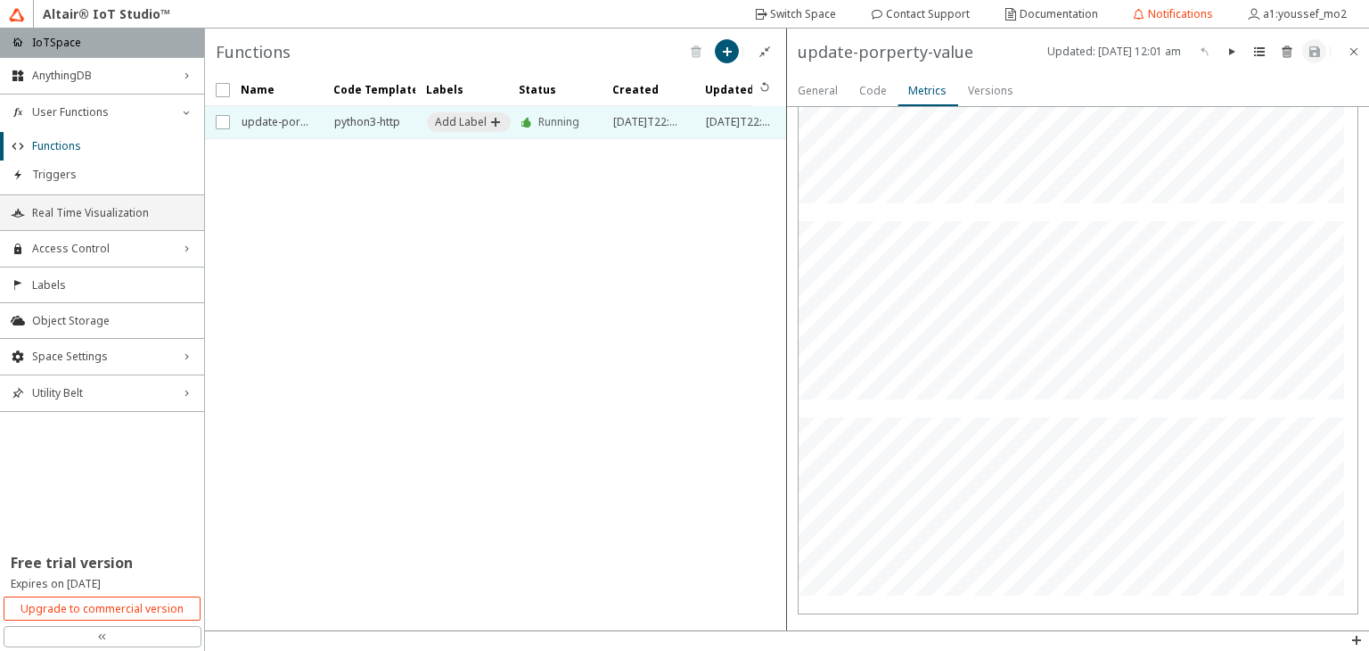
click at [98, 212] on span "Real Time Visualization" at bounding box center [112, 213] width 161 height 14
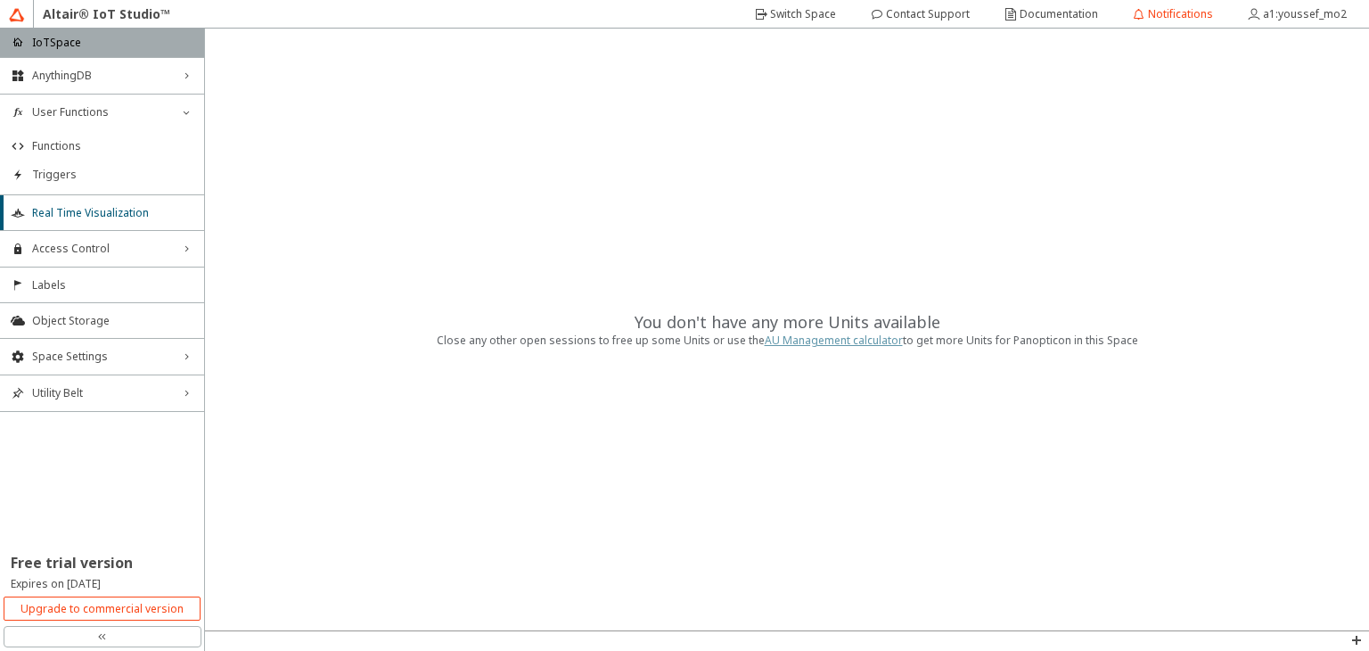
click at [815, 343] on link "AU Management calculator" at bounding box center [834, 340] width 138 height 15
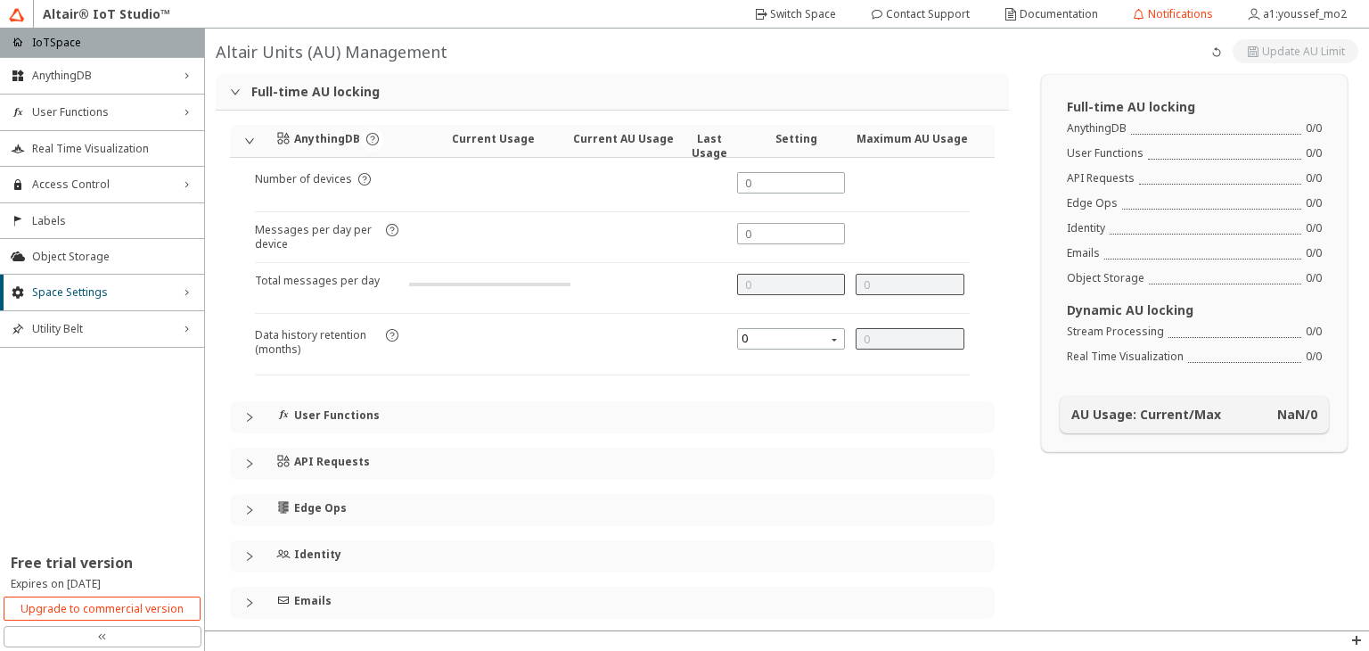
type input "1000"
type input "0"
drag, startPoint x: 779, startPoint y: 185, endPoint x: 719, endPoint y: 196, distance: 60.7
click at [719, 196] on div "Number of devices" at bounding box center [612, 192] width 715 height 40
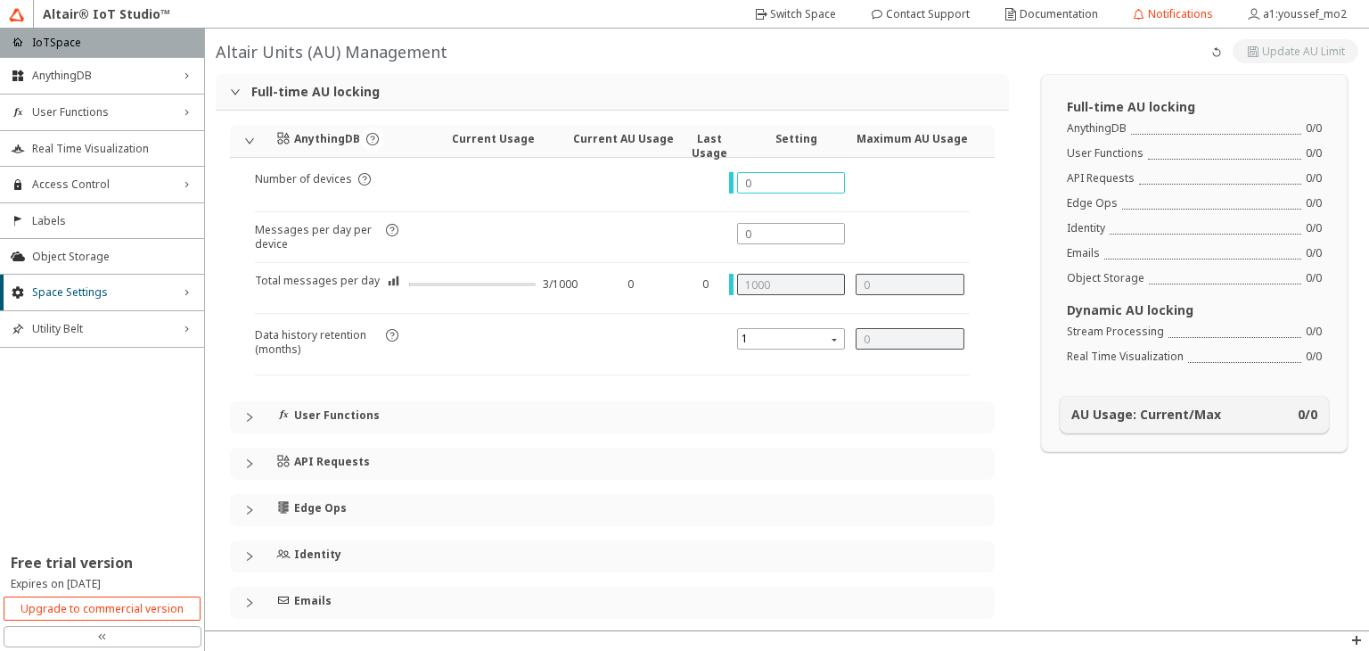
type input "1"
type input "0"
type input "1"
click at [749, 240] on input "text" at bounding box center [791, 233] width 93 height 15
type input "1"
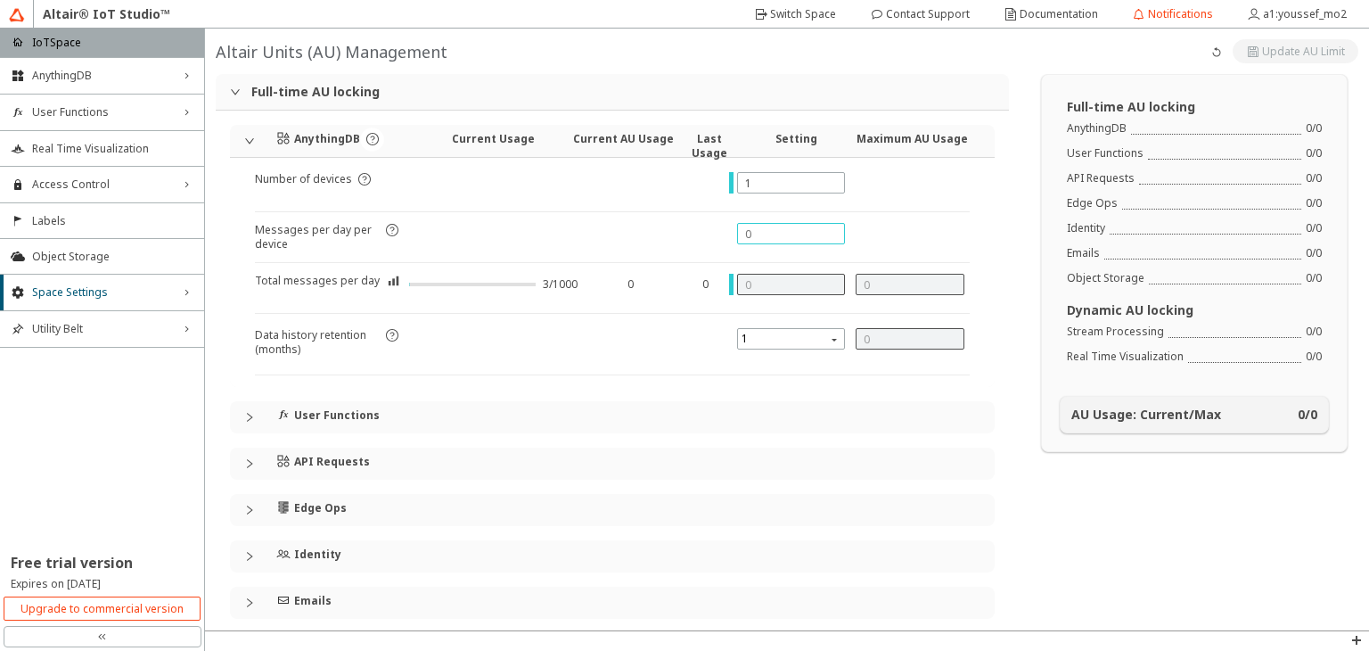
type input "1"
type input "0"
type input "2"
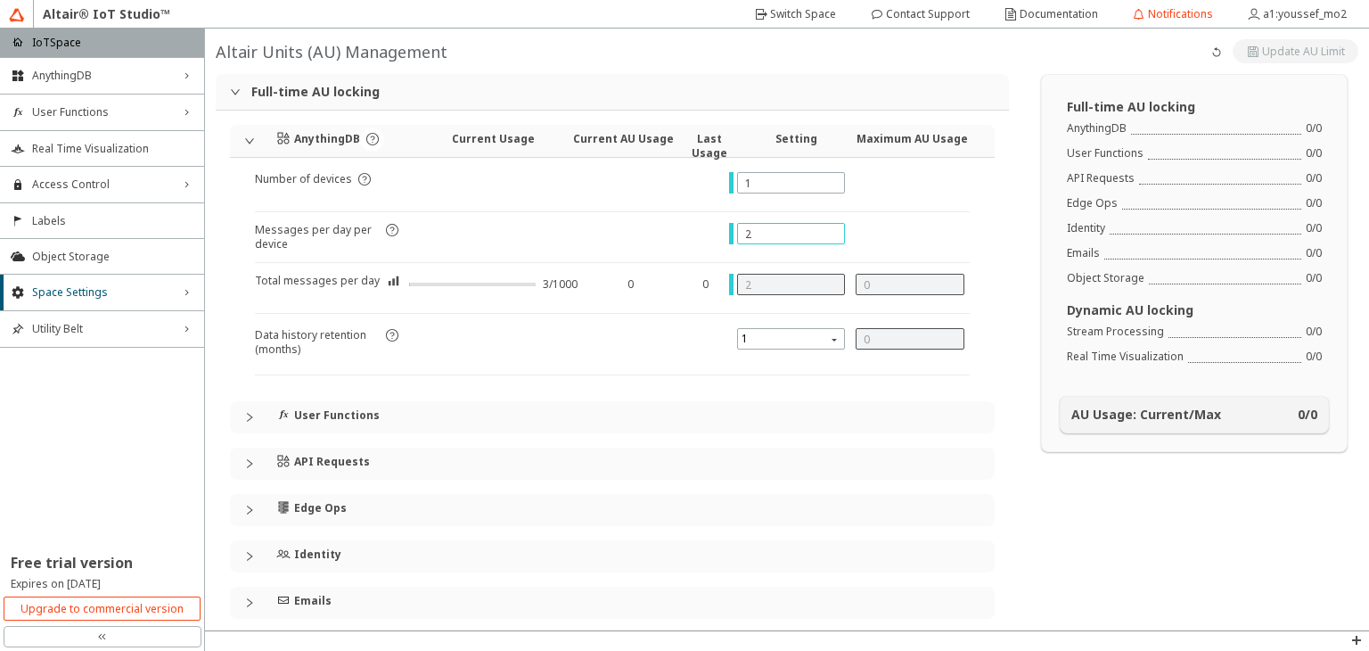
type input "20"
type input "200"
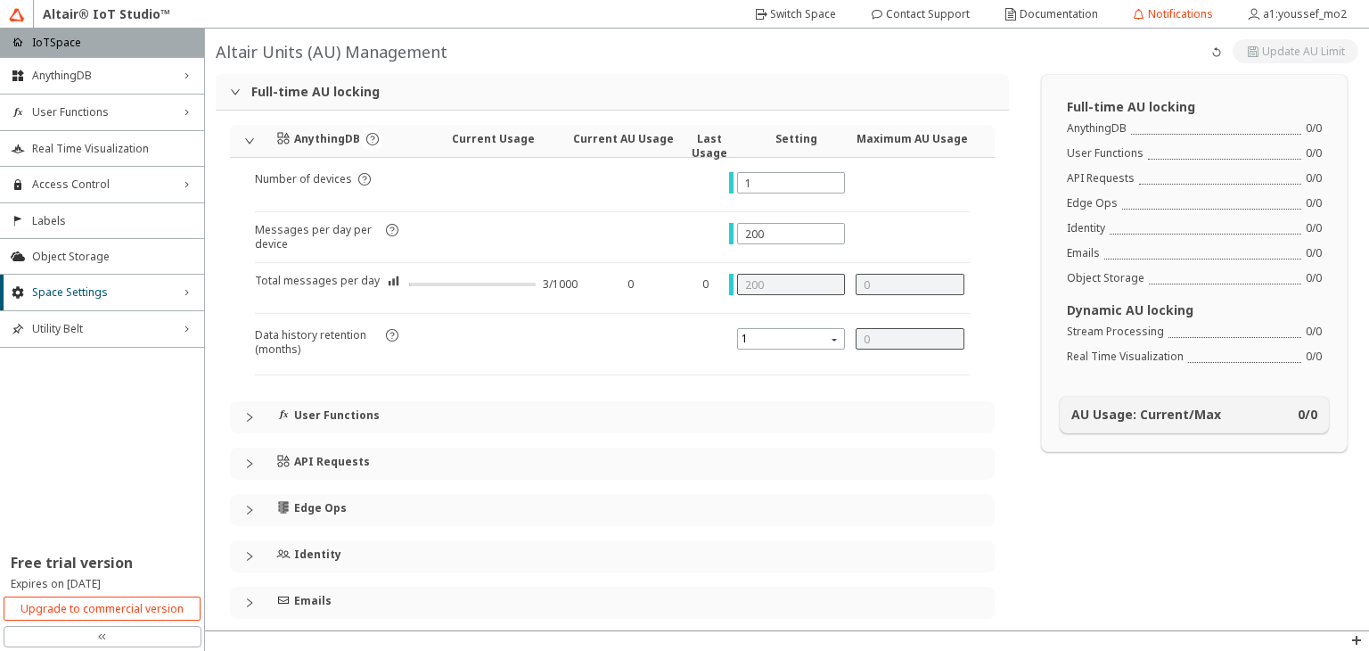
click at [753, 292] on div "200" at bounding box center [791, 284] width 109 height 21
click at [464, 277] on div at bounding box center [472, 284] width 127 height 14
click at [815, 347] on span "1" at bounding box center [793, 338] width 103 height 21
click at [801, 375] on div "1" at bounding box center [784, 363] width 105 height 29
click at [589, 418] on div "User Functions" at bounding box center [623, 417] width 694 height 32
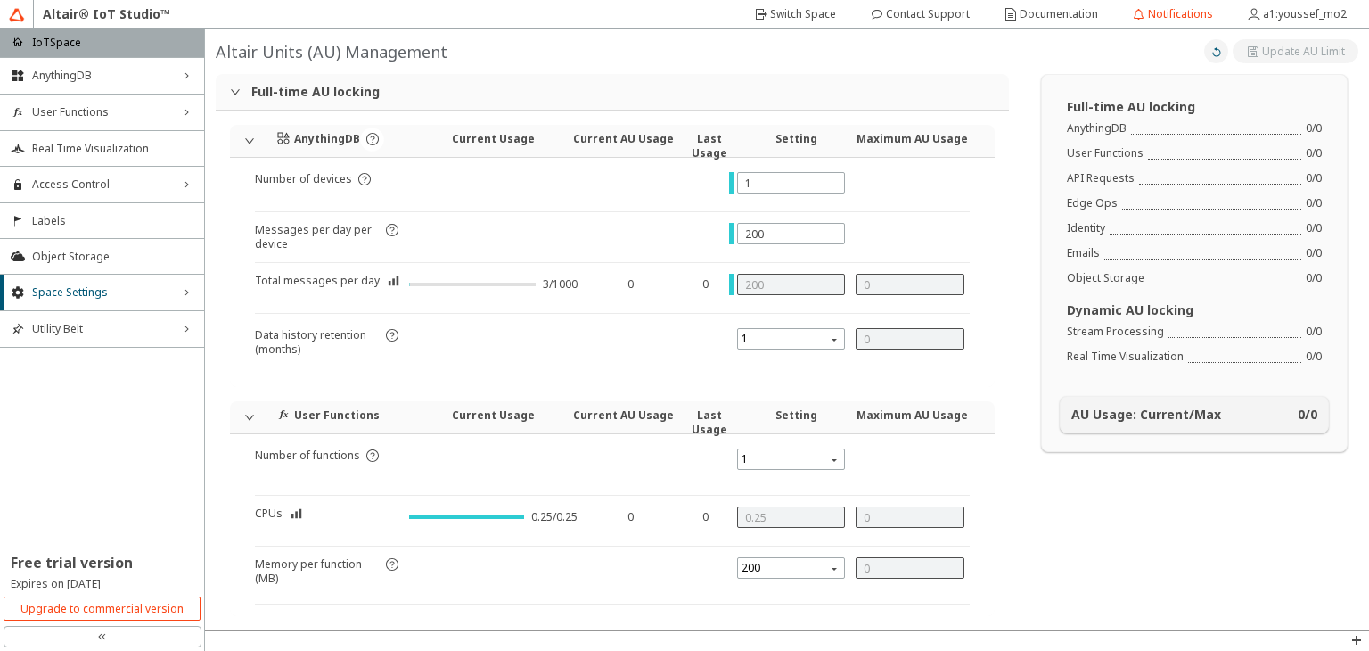
click at [1204, 44] on paper-button at bounding box center [1216, 51] width 24 height 24
type input "1000"
click at [287, 136] on icon at bounding box center [283, 138] width 14 height 14
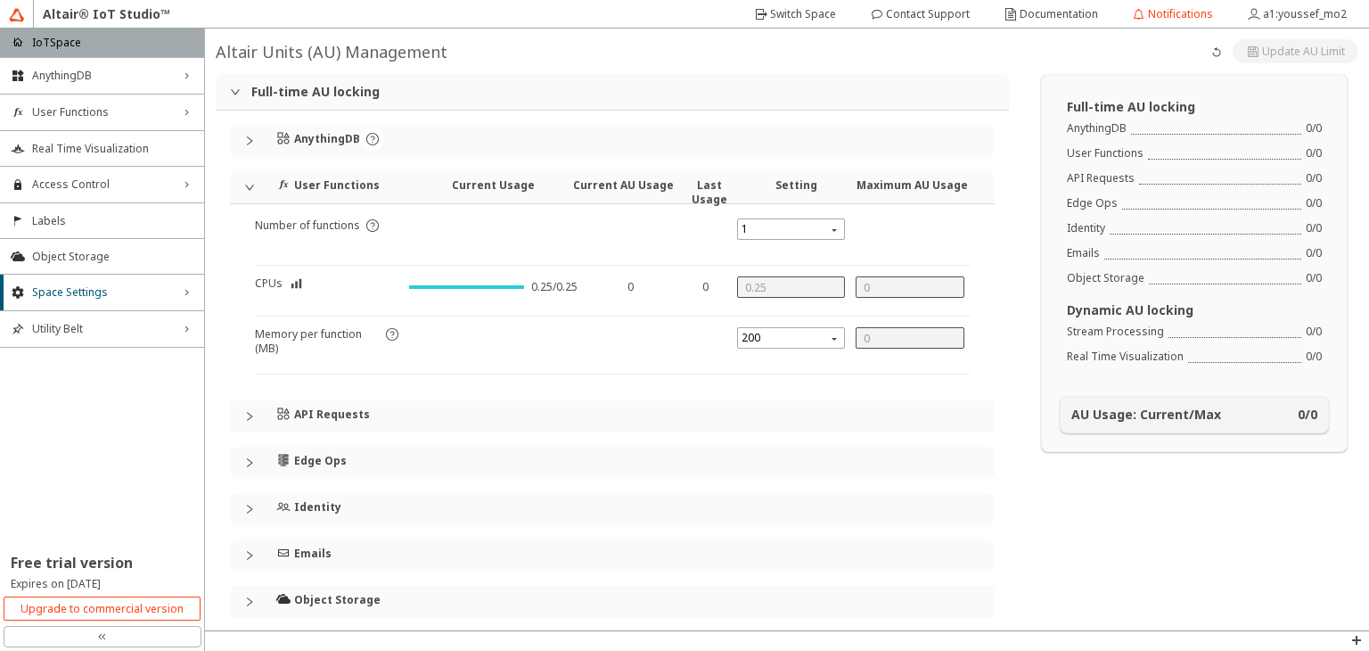
click at [278, 165] on div "AnythingDB Number of devices Messages per day per device Total messages per day…" at bounding box center [612, 371] width 765 height 493
click at [271, 183] on span "User Functions Current Usage Current AU Usage Last Usage Setting Maximum AU Usa…" at bounding box center [623, 187] width 715 height 32
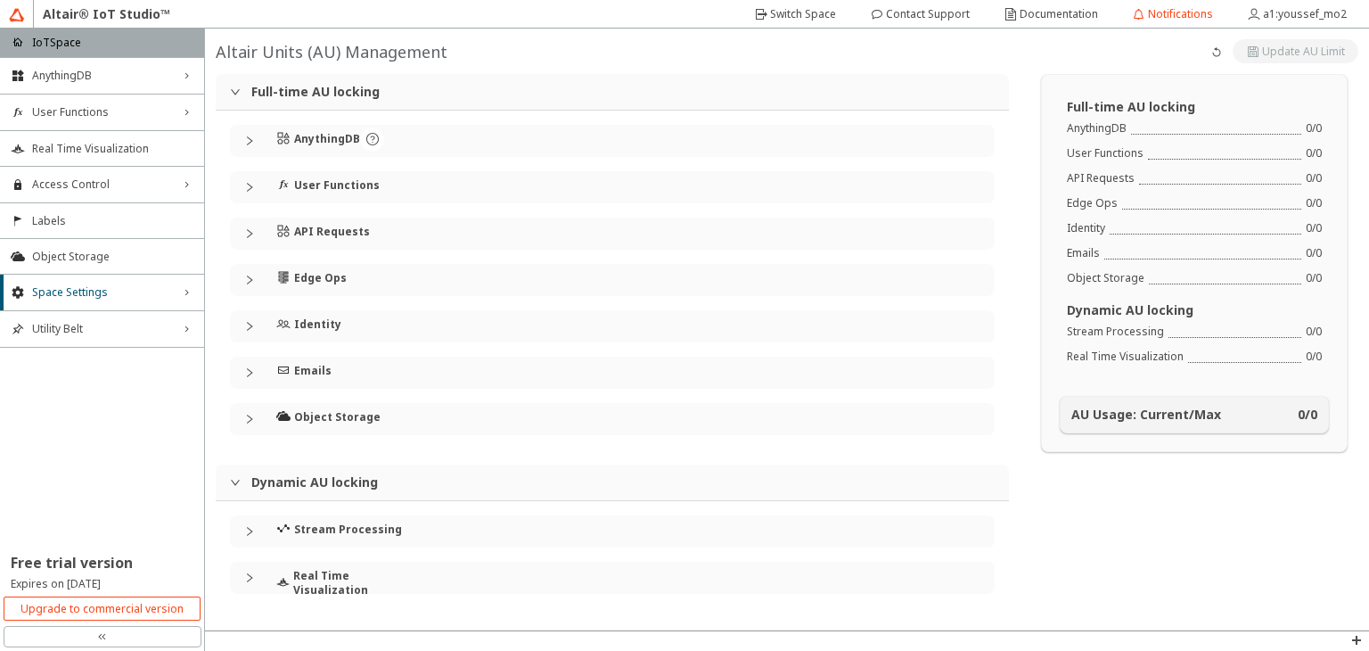
click at [248, 528] on icon "collapsed" at bounding box center [249, 531] width 5 height 9
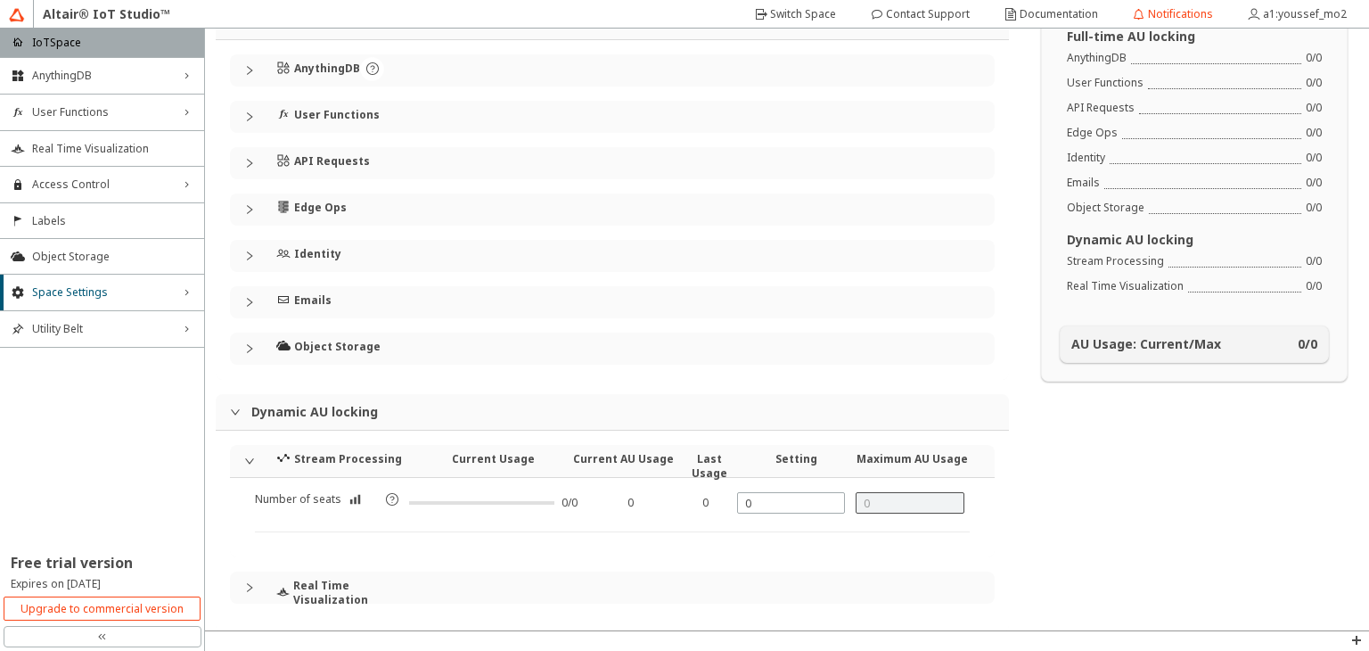
click at [246, 579] on div "Real Time Visualization" at bounding box center [612, 587] width 765 height 32
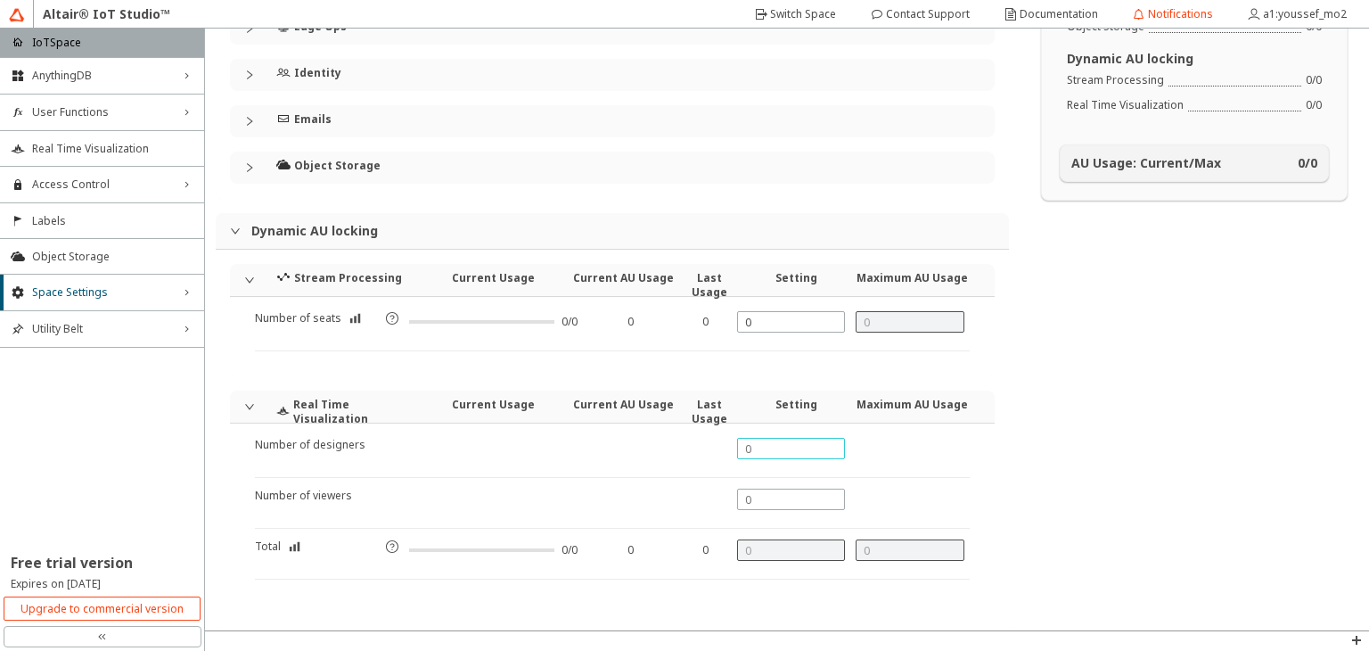
click at [754, 443] on input "text" at bounding box center [791, 448] width 93 height 15
type input "1"
type input "2"
type input "1"
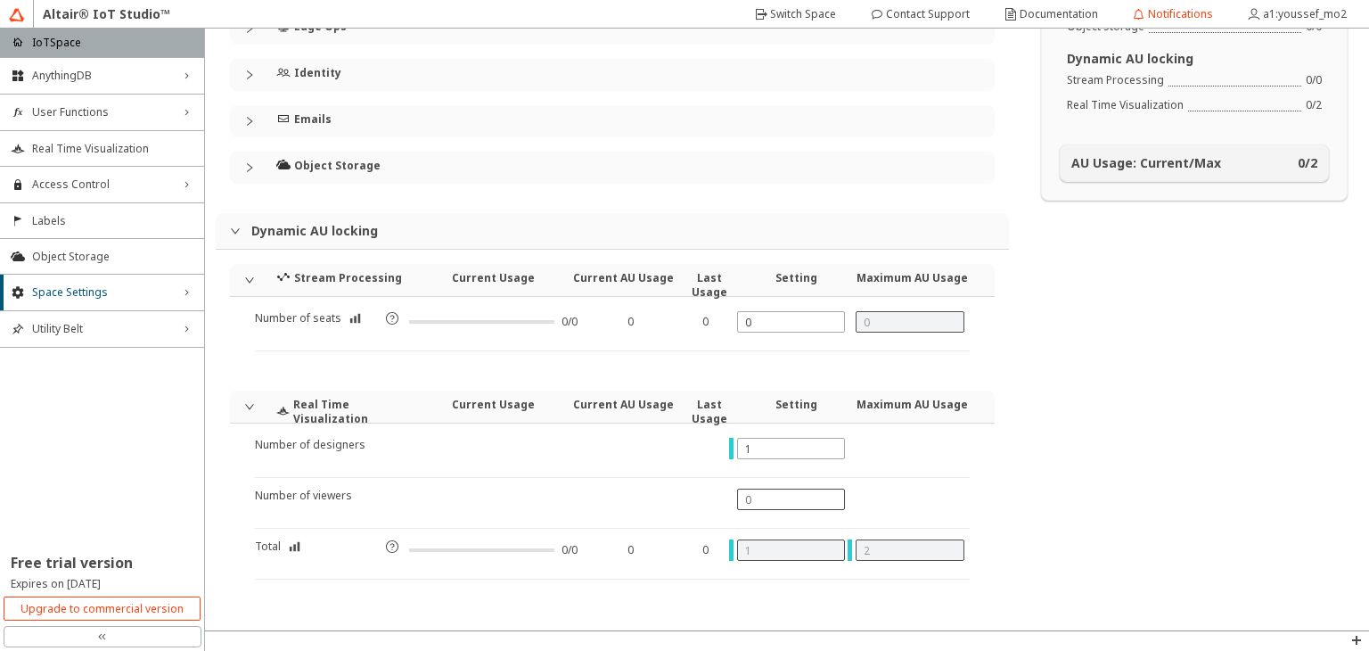
click at [742, 507] on div at bounding box center [791, 499] width 109 height 21
type input "1"
type input "2"
type input "4"
type input "0"
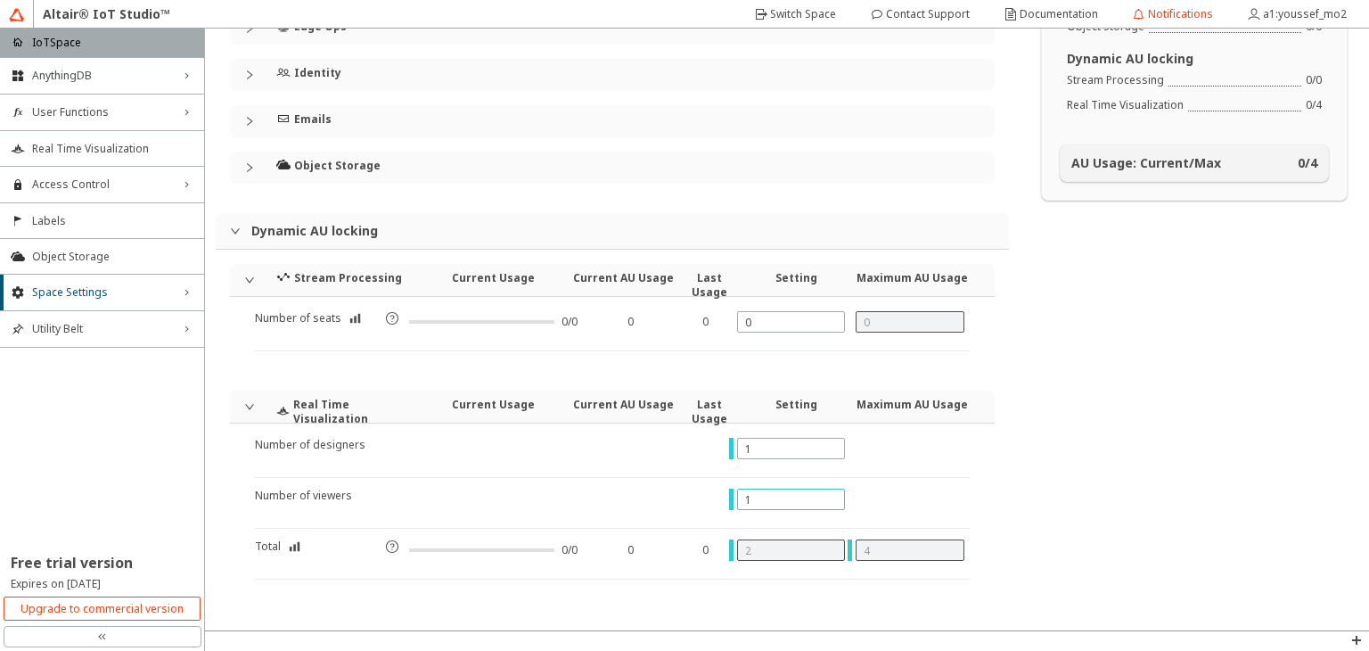
type input "1"
type input "2"
type input "3"
type input "4"
type input "8"
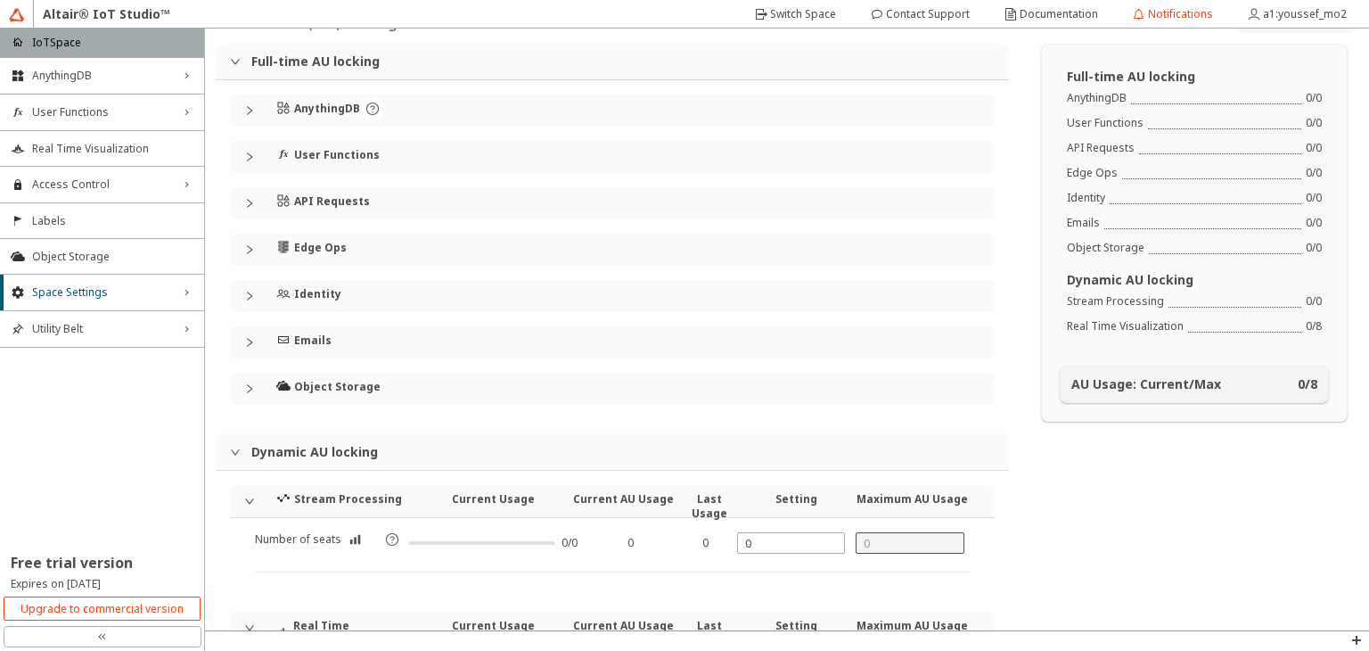
scroll to position [0, 0]
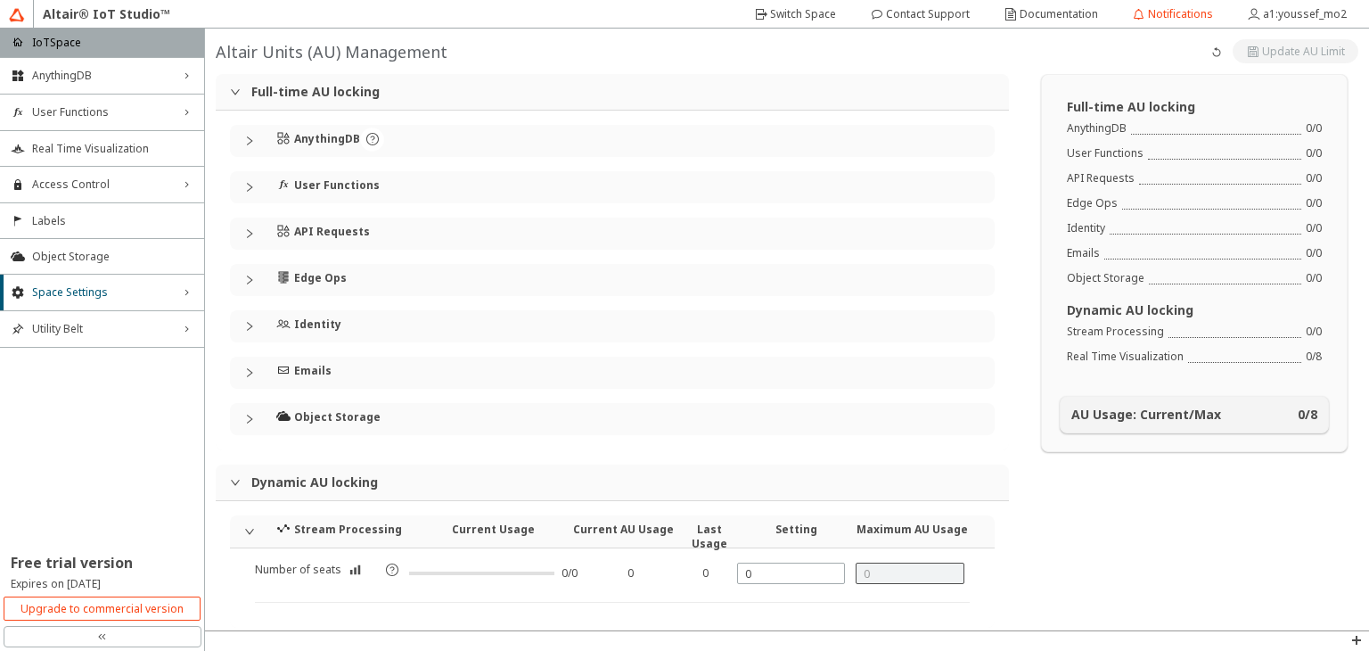
type input "3"
click at [1208, 411] on h4 "AU Usage: Current/Max" at bounding box center [1147, 414] width 150 height 14
click at [111, 158] on li "Real Time Visualization" at bounding box center [102, 148] width 204 height 36
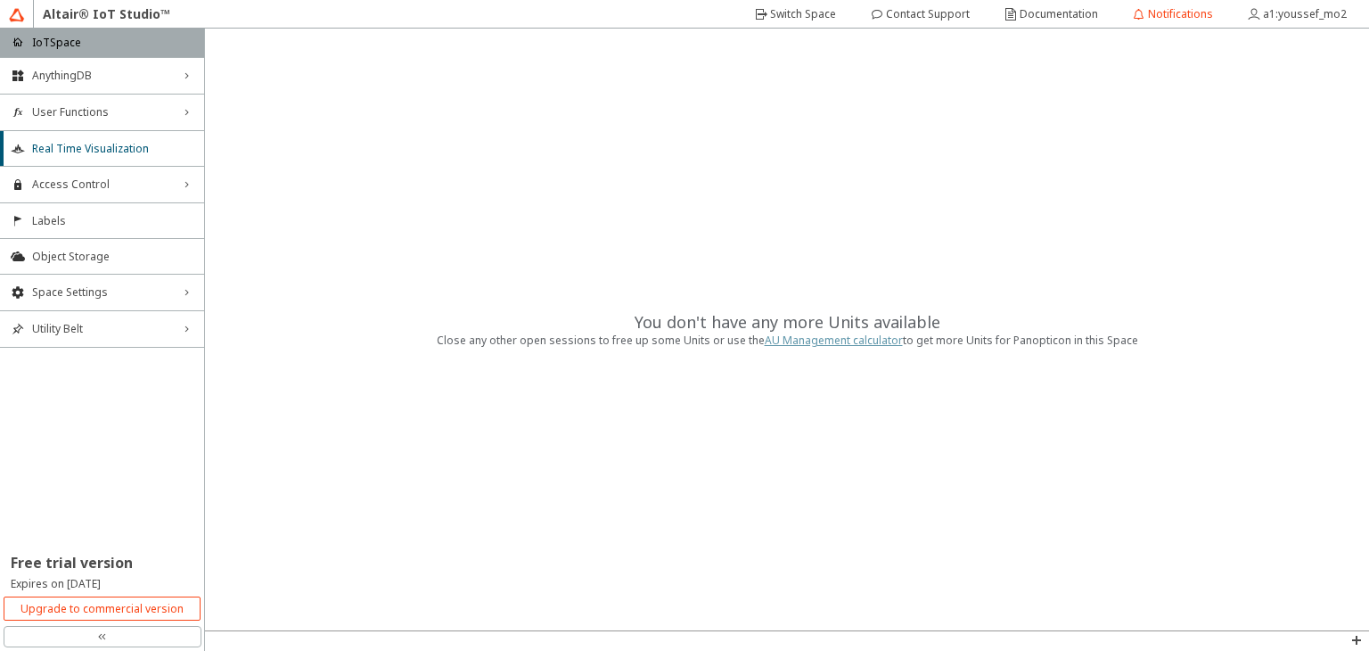
click at [812, 344] on link "AU Management calculator" at bounding box center [834, 340] width 138 height 15
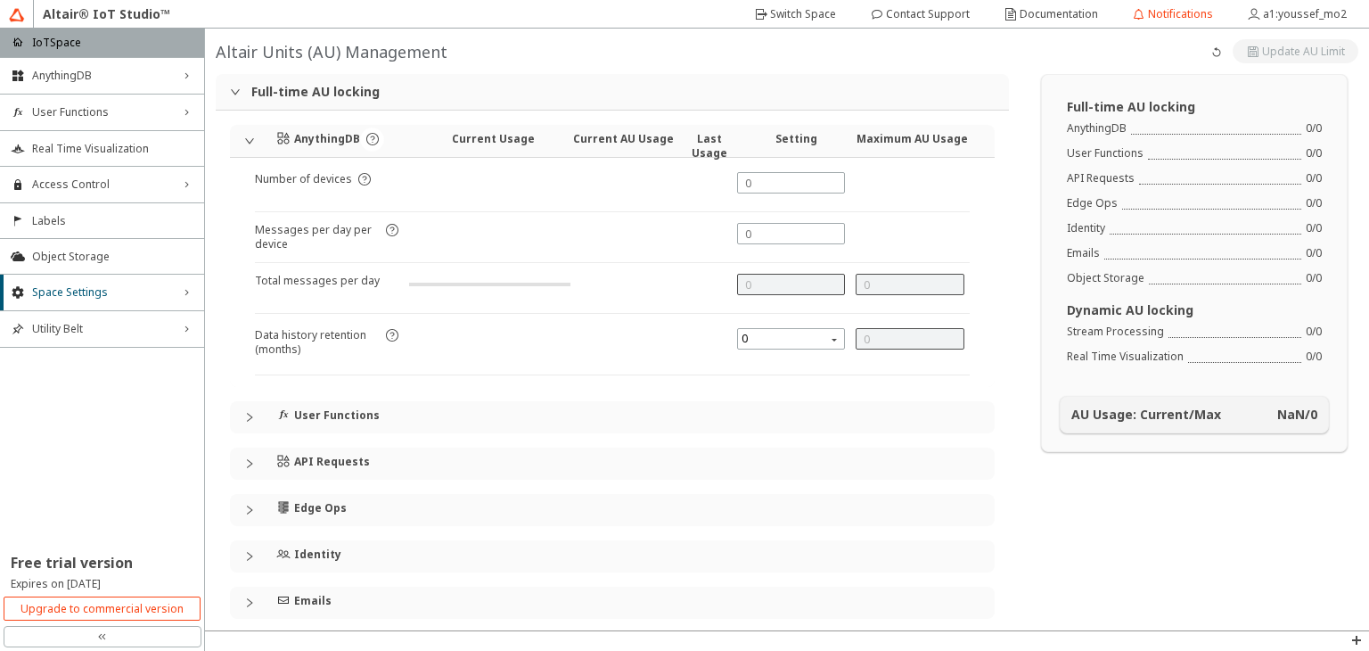
type input "1000"
type input "0"
click at [812, 344] on span "1" at bounding box center [793, 338] width 103 height 21
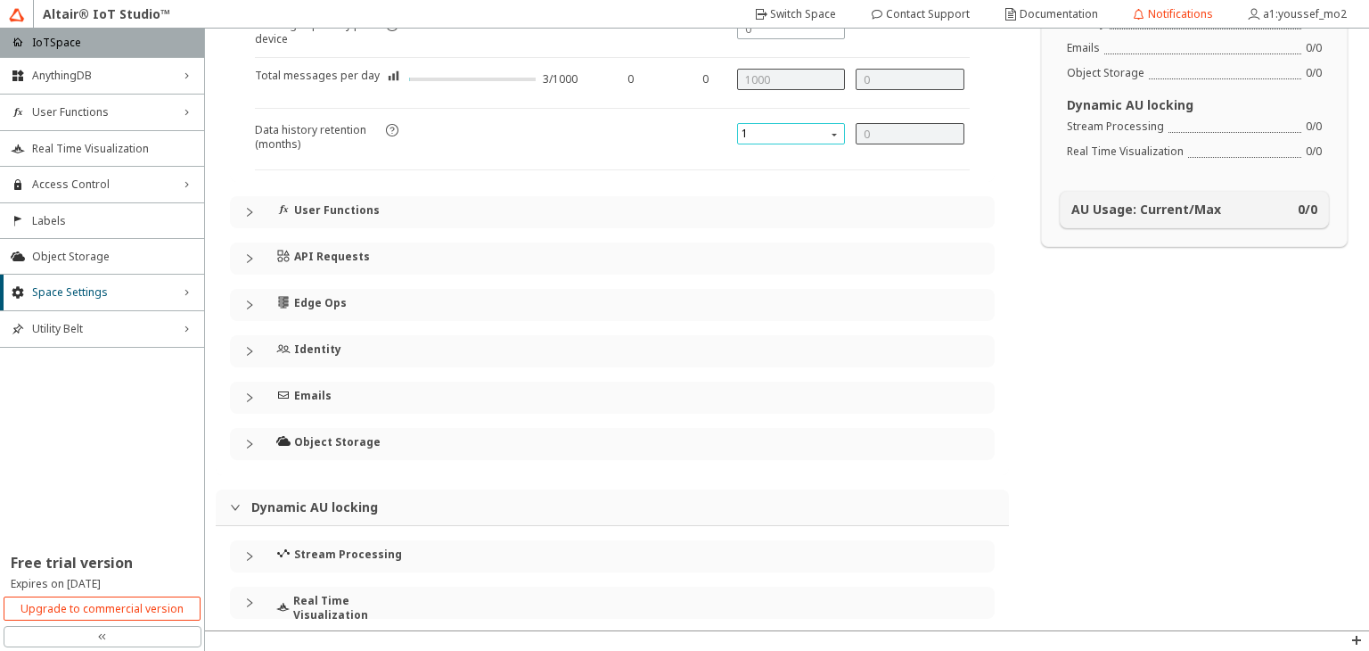
scroll to position [209, 0]
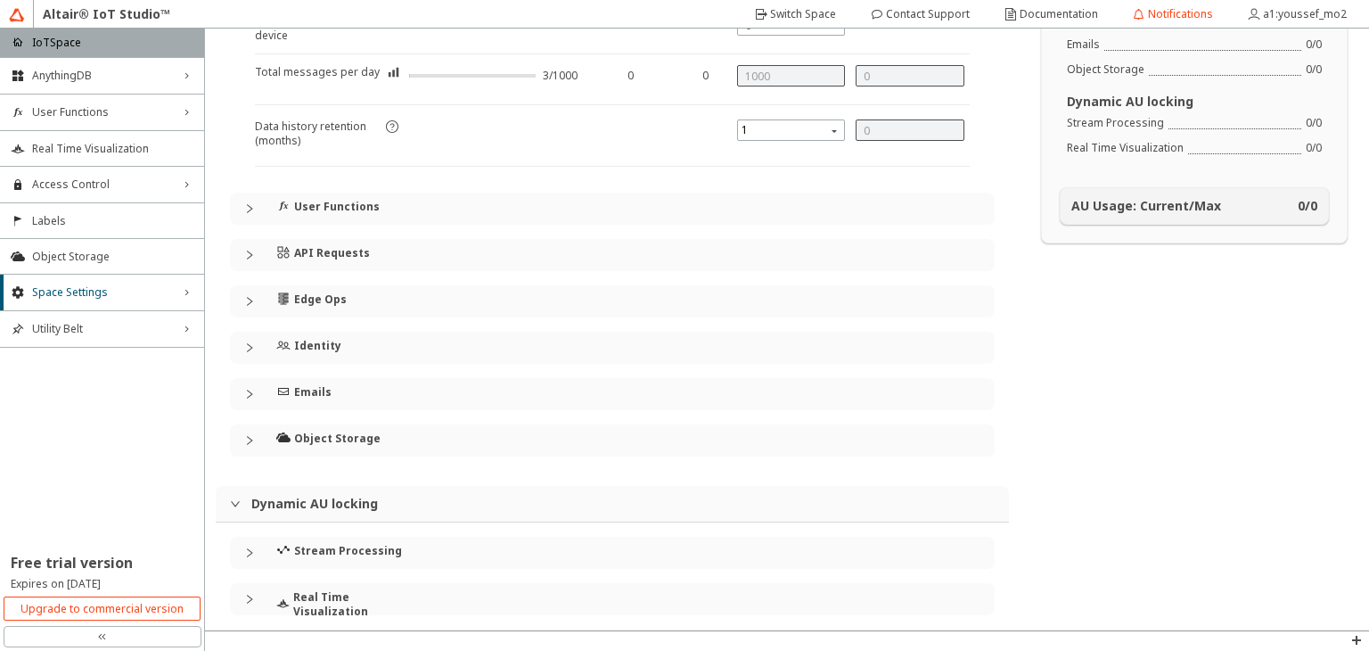
click at [578, 240] on div "API Requests" at bounding box center [623, 255] width 694 height 32
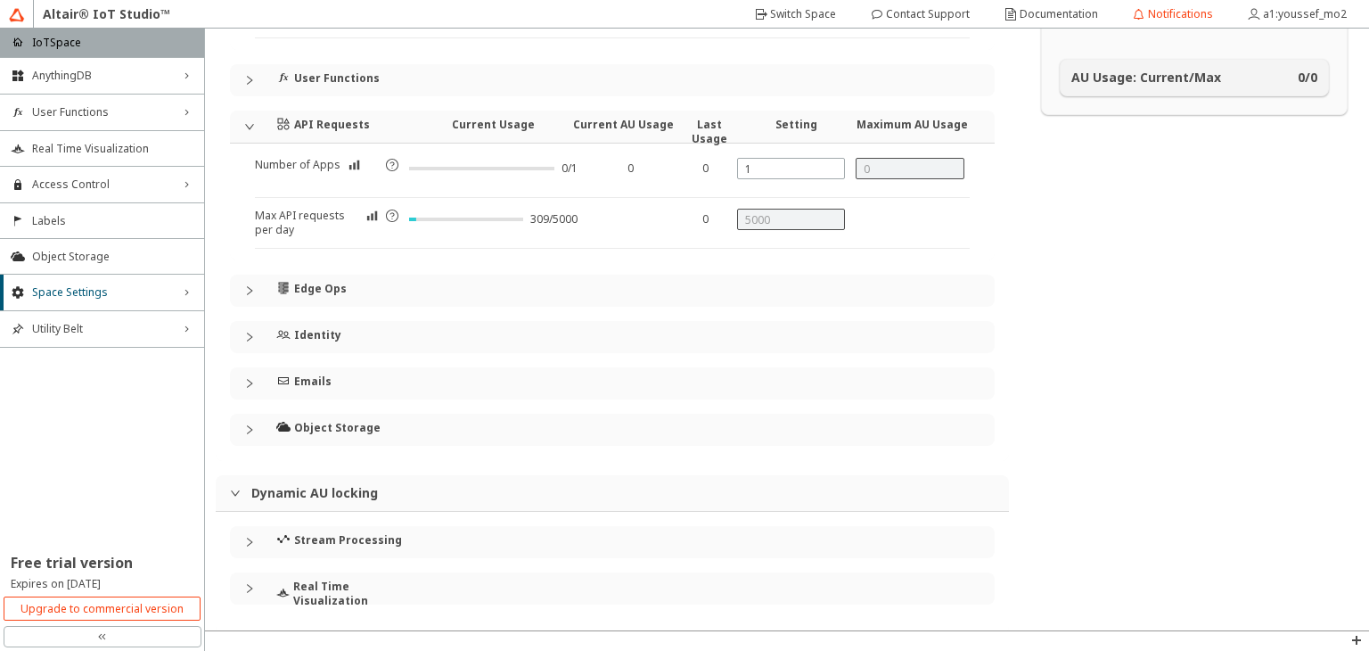
scroll to position [175, 0]
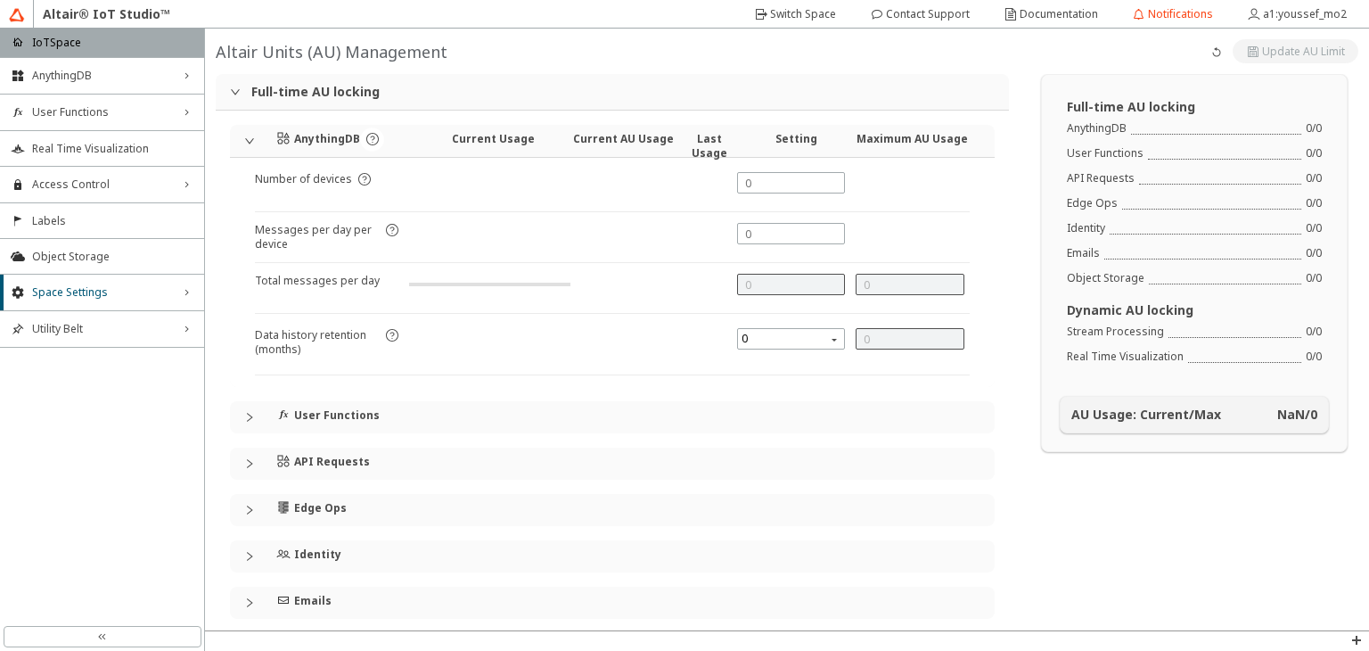
type input "1000"
type input "0"
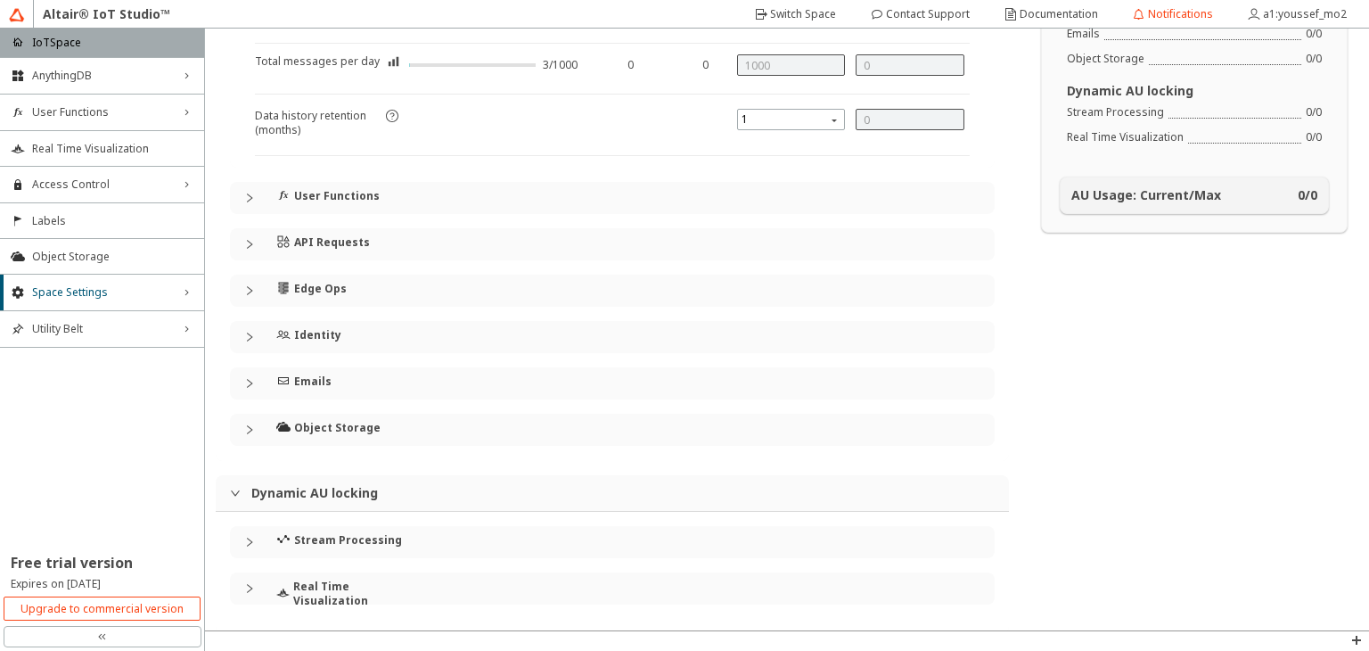
scroll to position [218, 0]
click at [416, 239] on div "API Requests" at bounding box center [348, 242] width 144 height 27
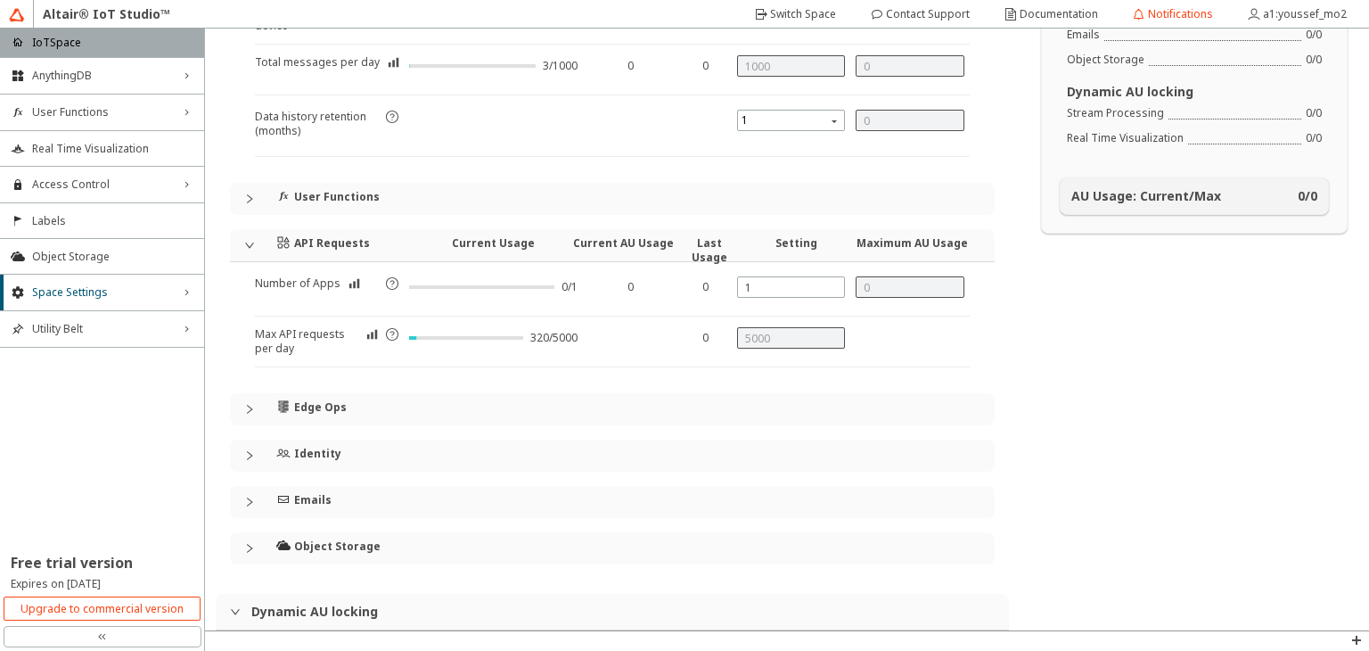
scroll to position [0, 0]
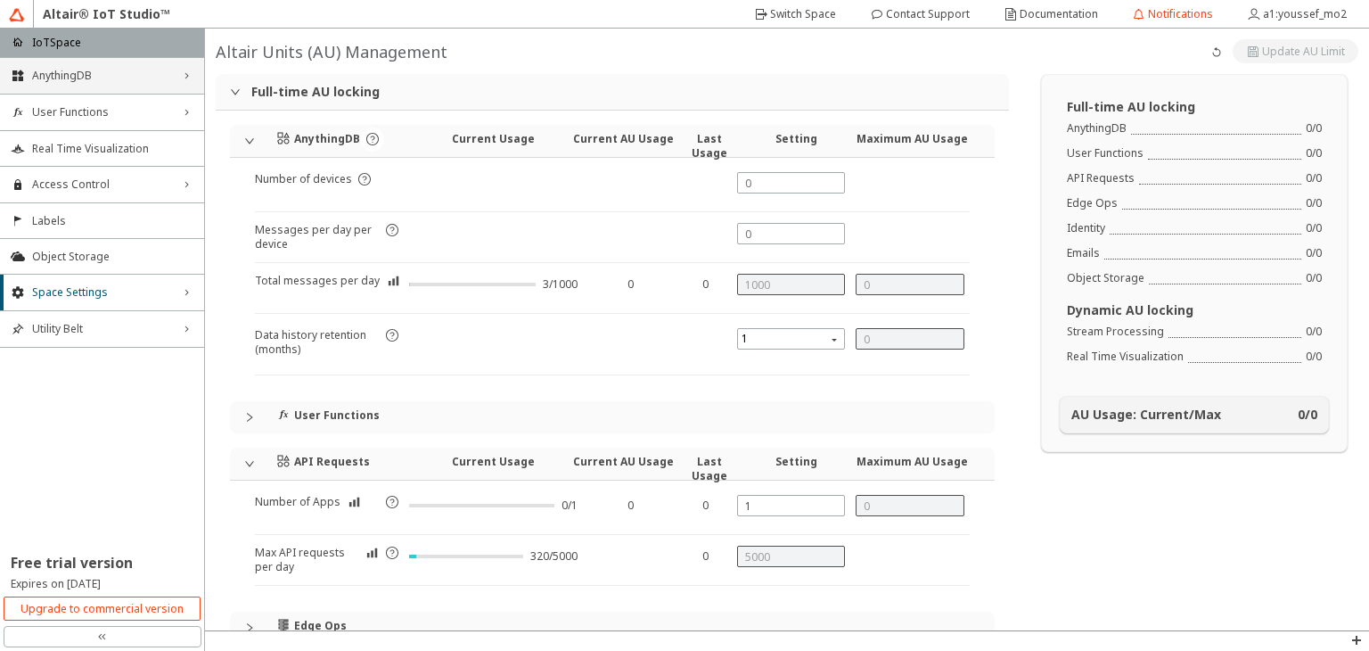
click at [119, 74] on span "AnythingDB" at bounding box center [102, 76] width 140 height 14
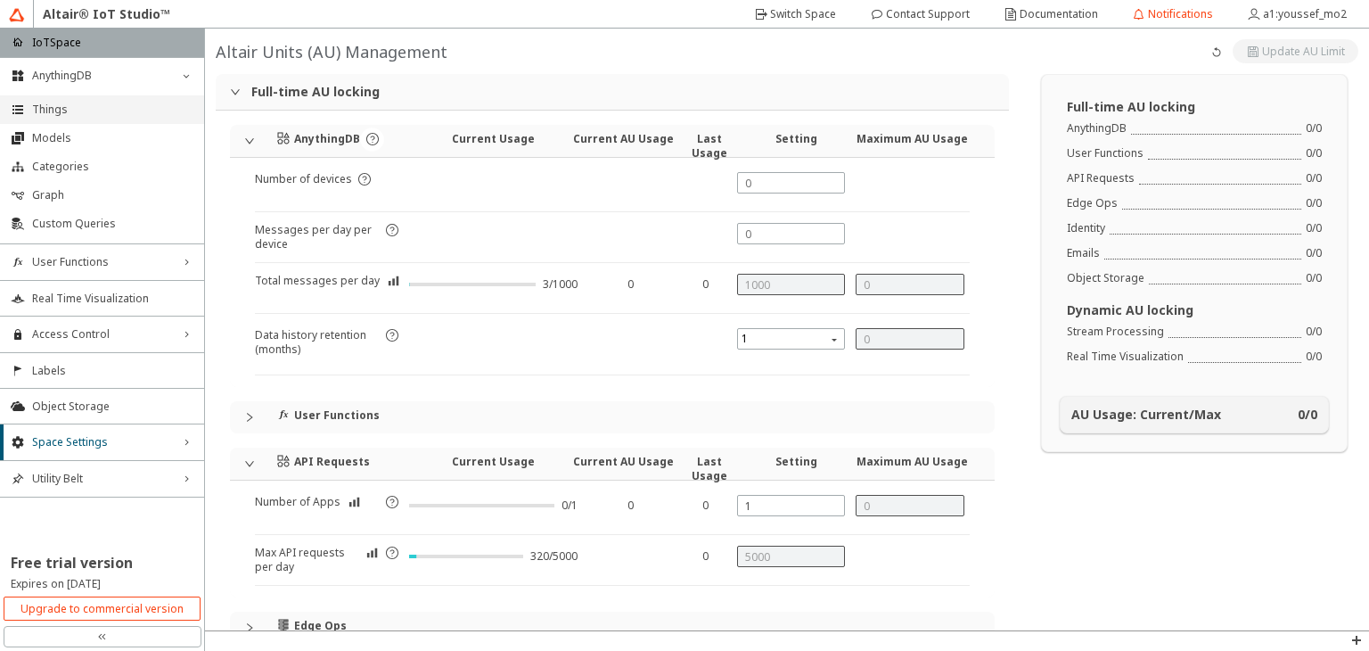
click at [70, 101] on li "Things" at bounding box center [102, 109] width 204 height 29
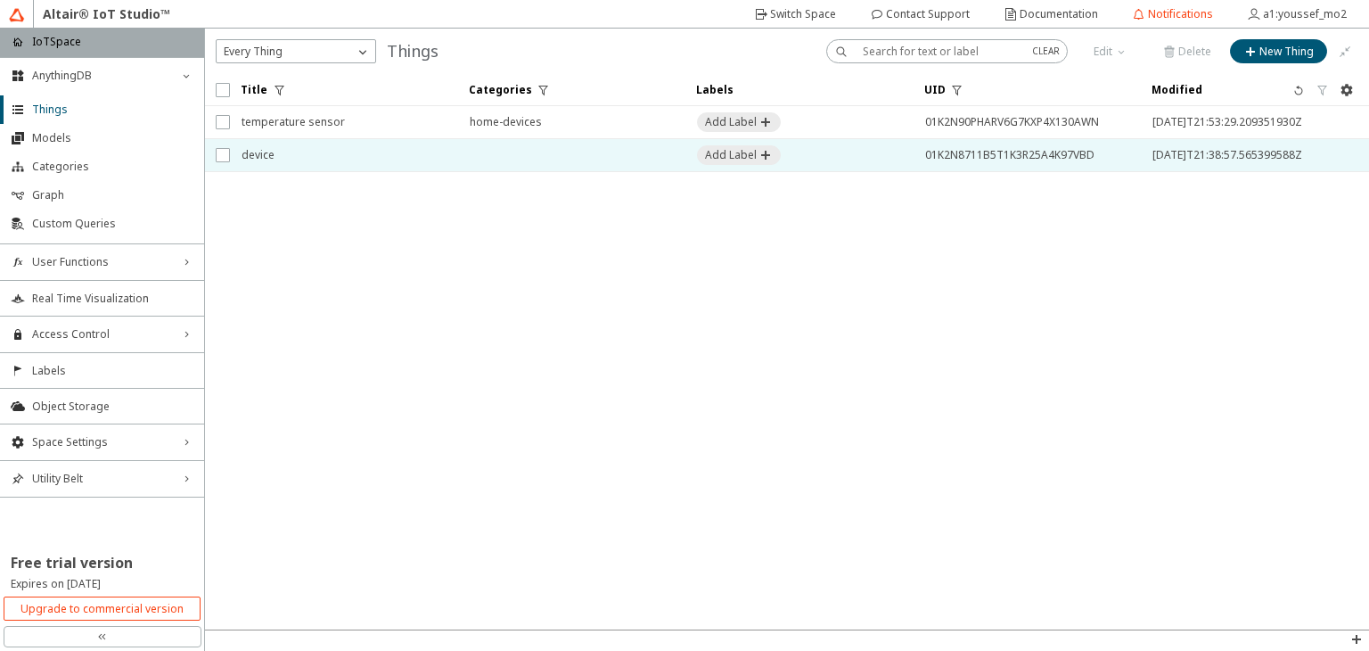
click at [391, 168] on span "device" at bounding box center [344, 155] width 205 height 32
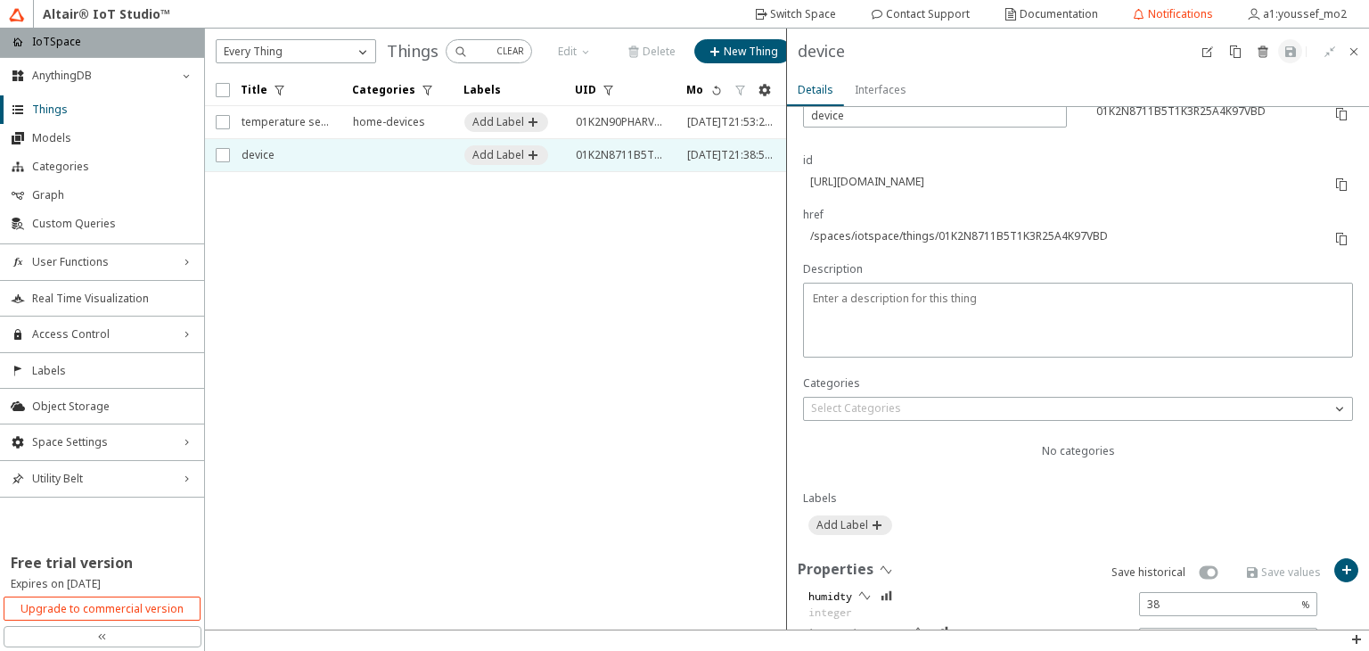
scroll to position [402, 0]
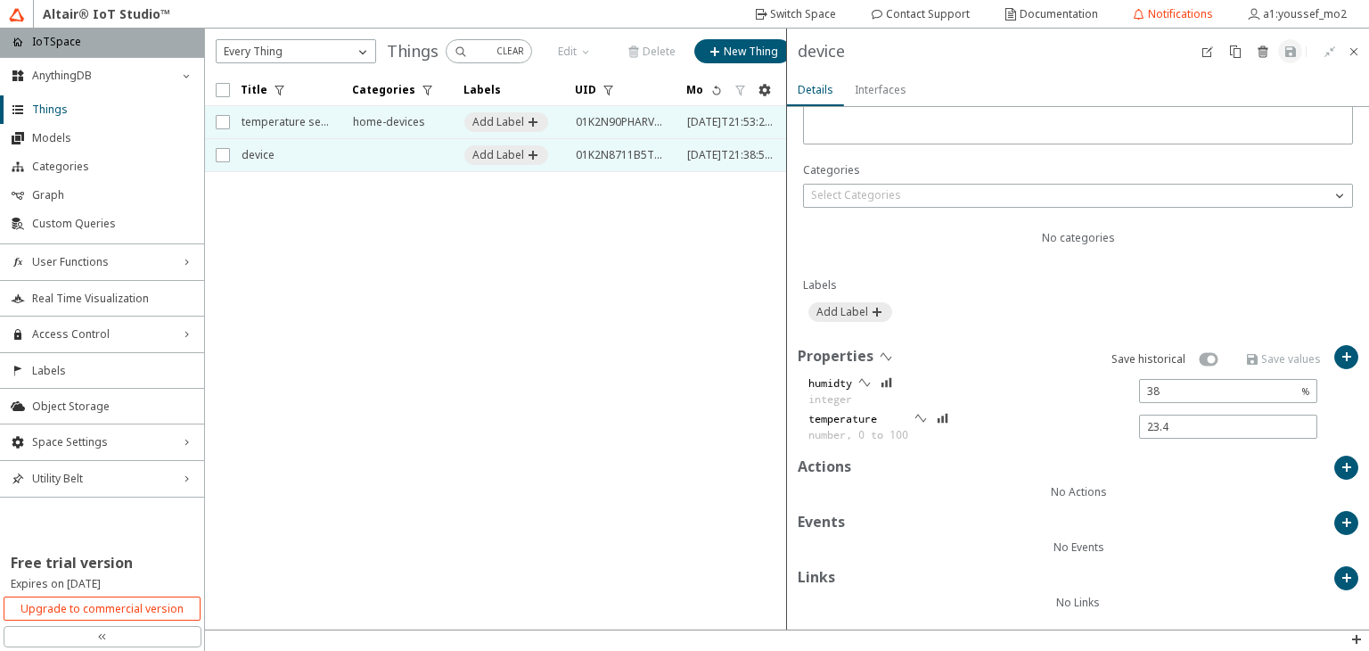
click at [416, 122] on span "home-devices" at bounding box center [397, 122] width 88 height 32
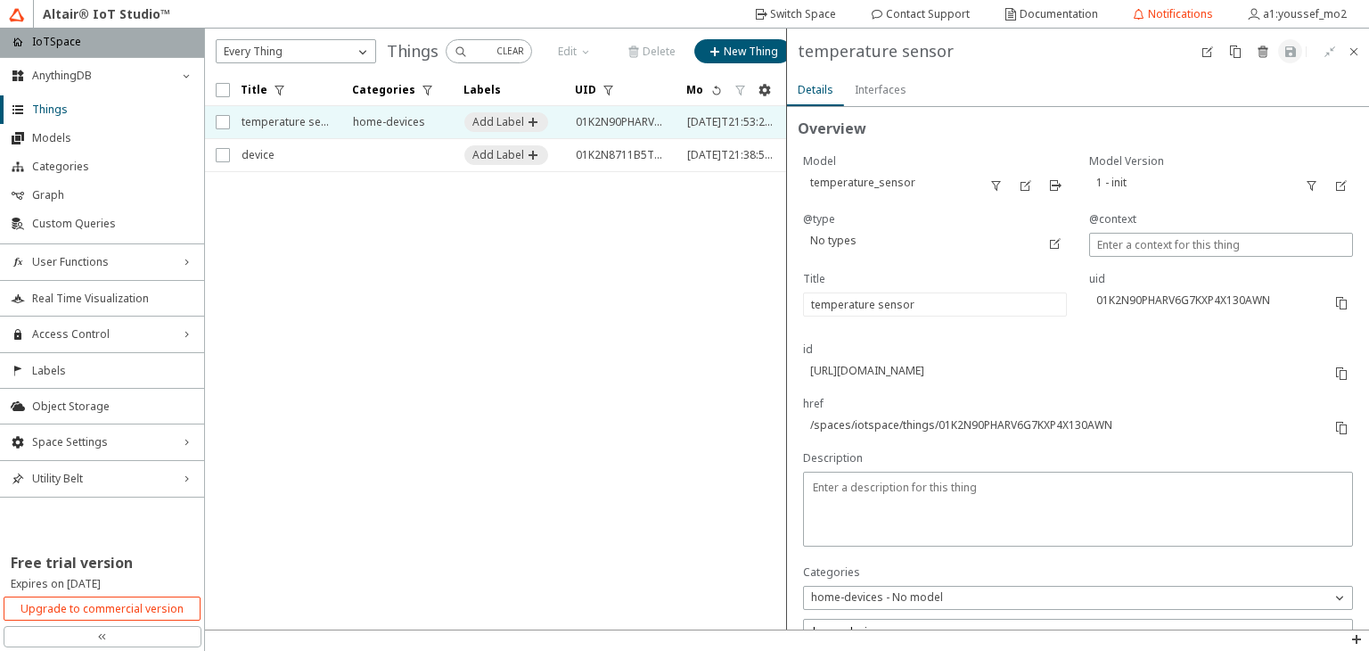
click at [0, 0] on slot "Interfaces" at bounding box center [0, 0] width 0 height 0
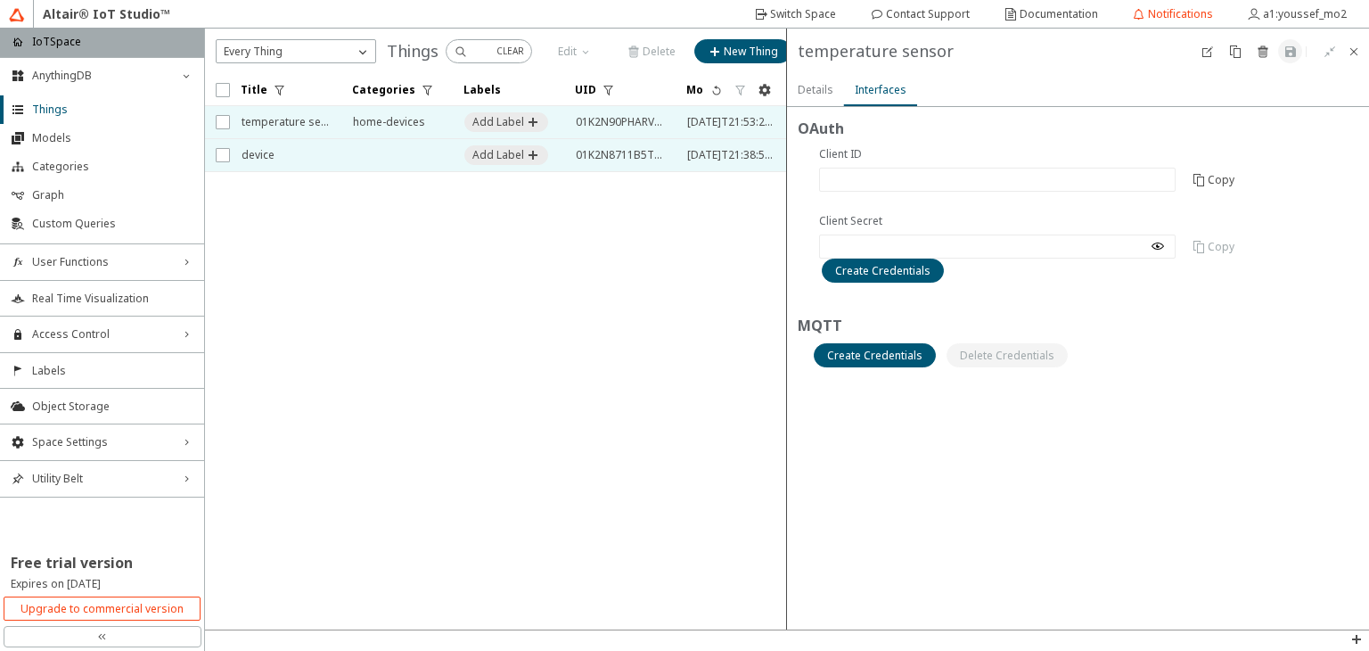
click at [409, 162] on td at bounding box center [396, 155] width 111 height 33
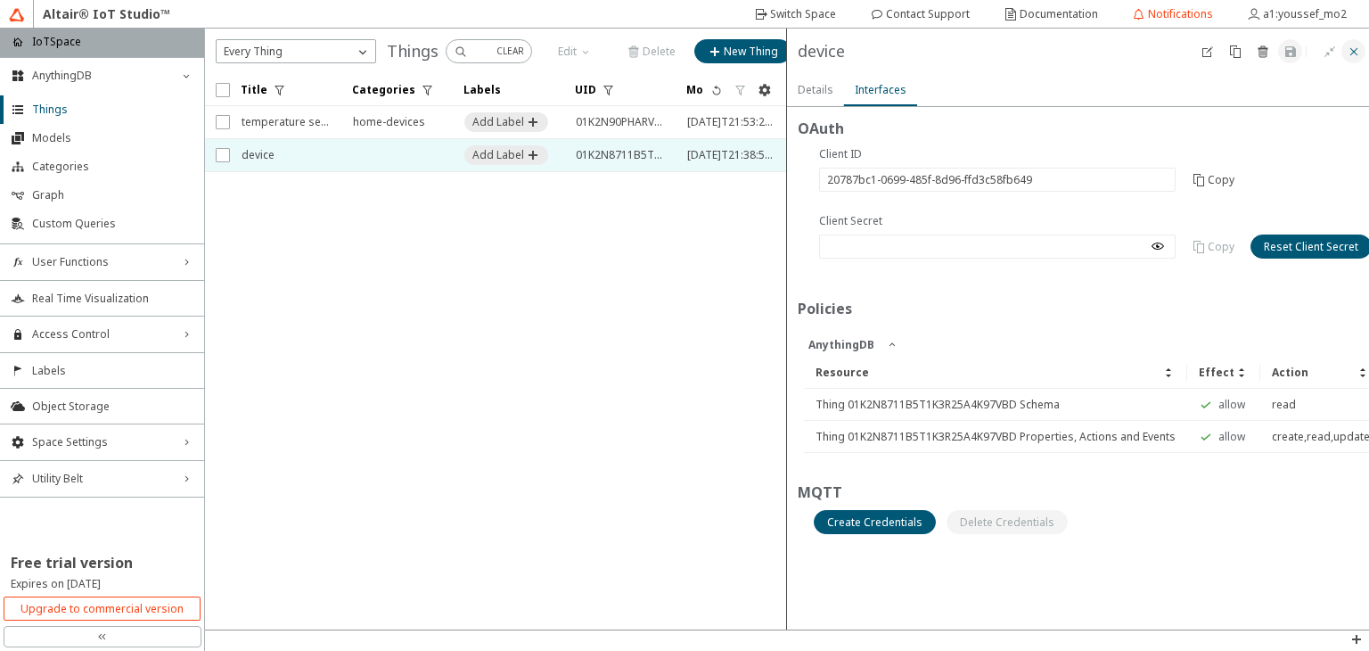
click at [1347, 45] on iron-icon at bounding box center [1354, 52] width 14 height 14
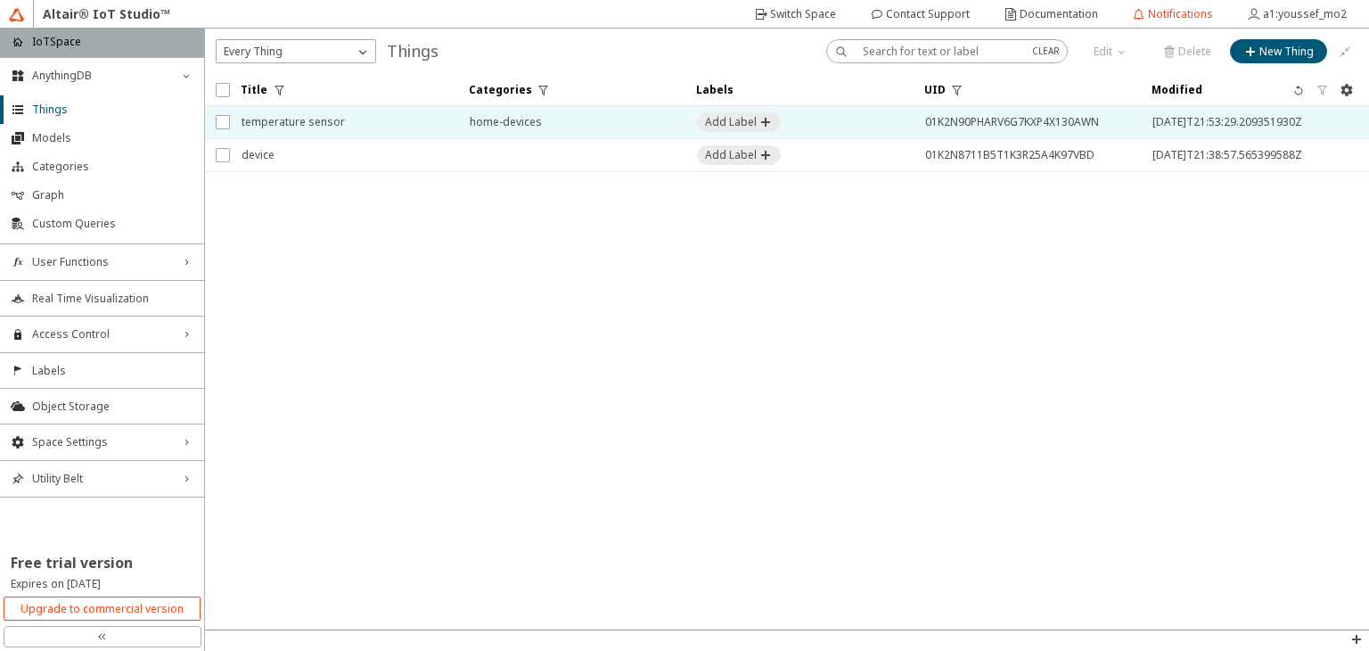
click at [1006, 128] on span "01K2N90PHARV6G7KXP4X130AWN" at bounding box center [1027, 122] width 205 height 32
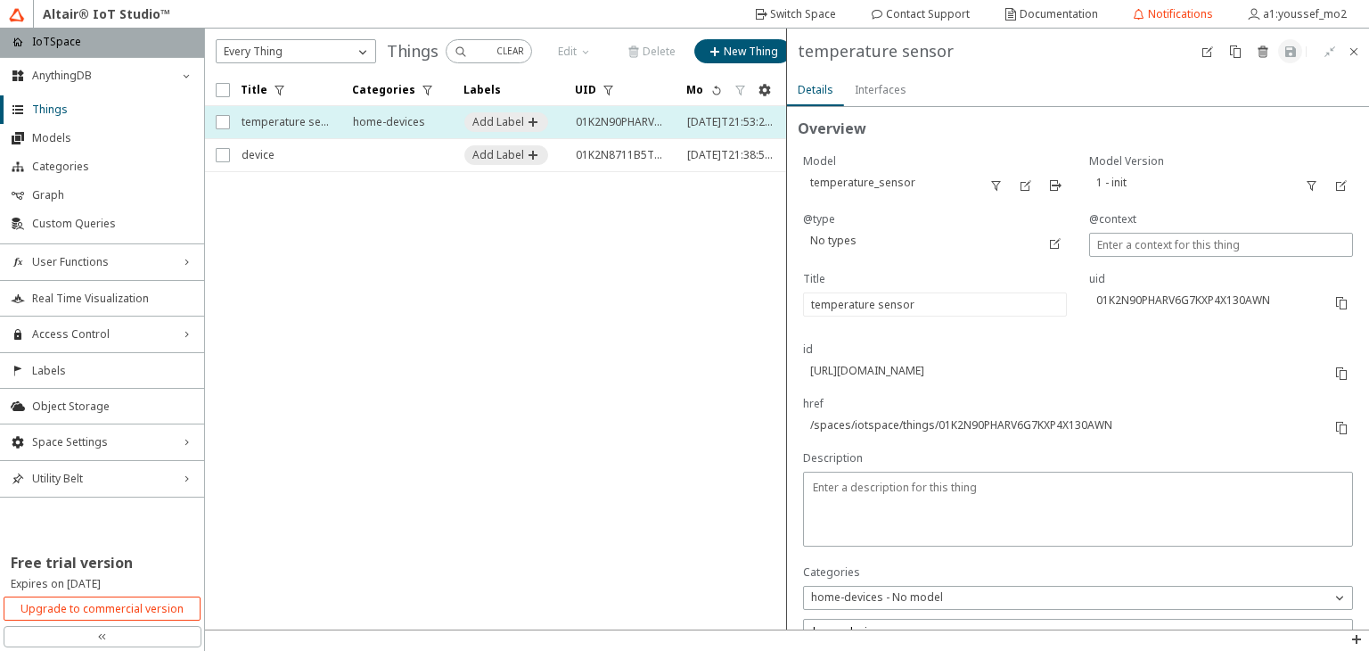
click at [1006, 128] on div "Overview" at bounding box center [1078, 128] width 561 height 21
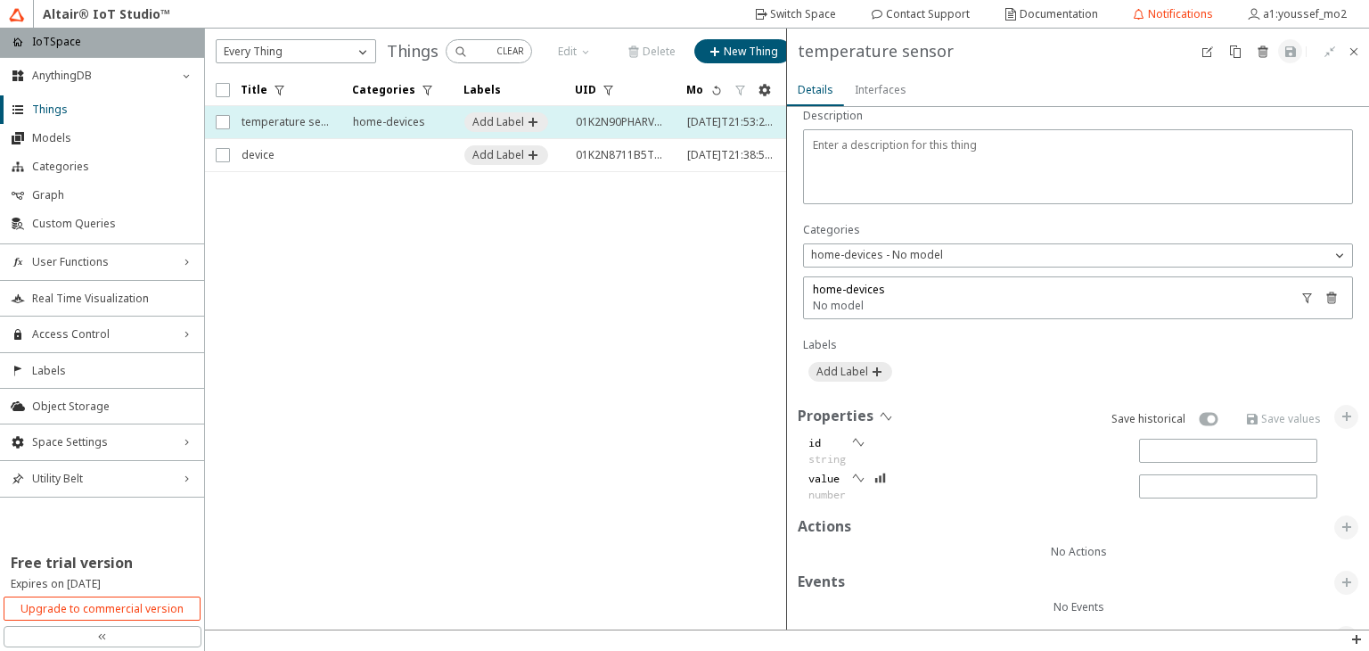
scroll to position [401, 0]
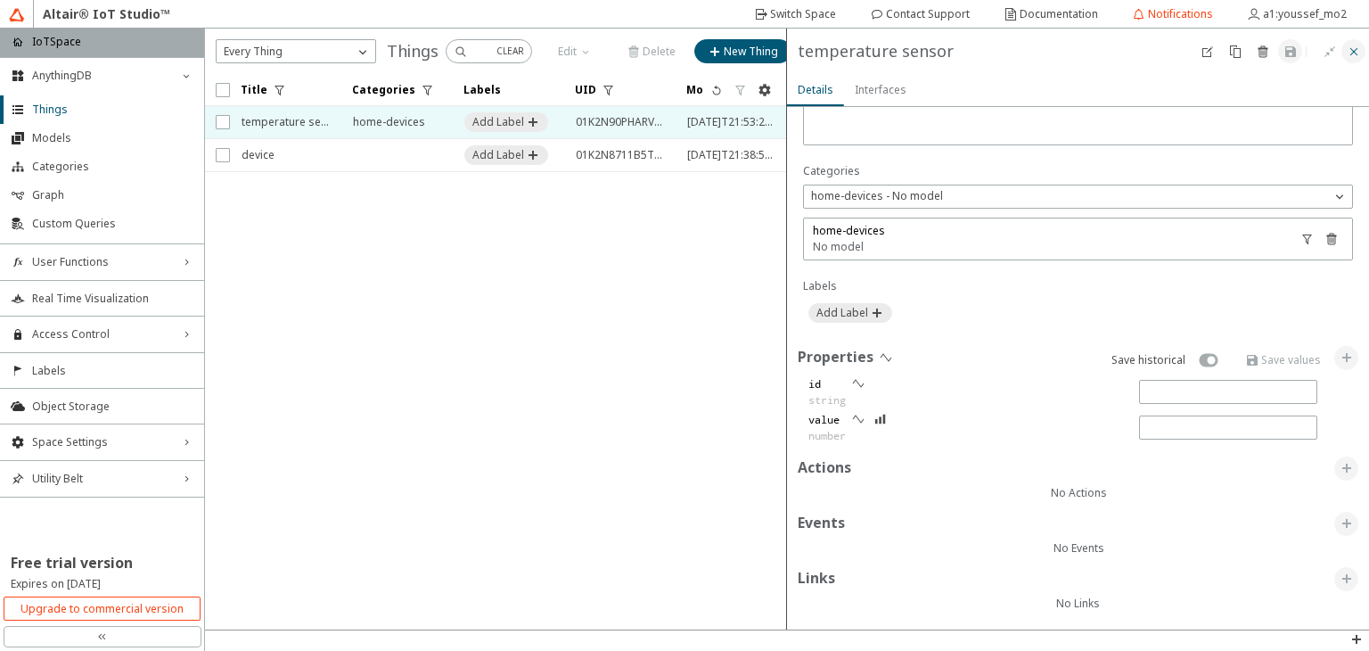
click at [1359, 54] on iron-icon at bounding box center [1354, 52] width 14 height 14
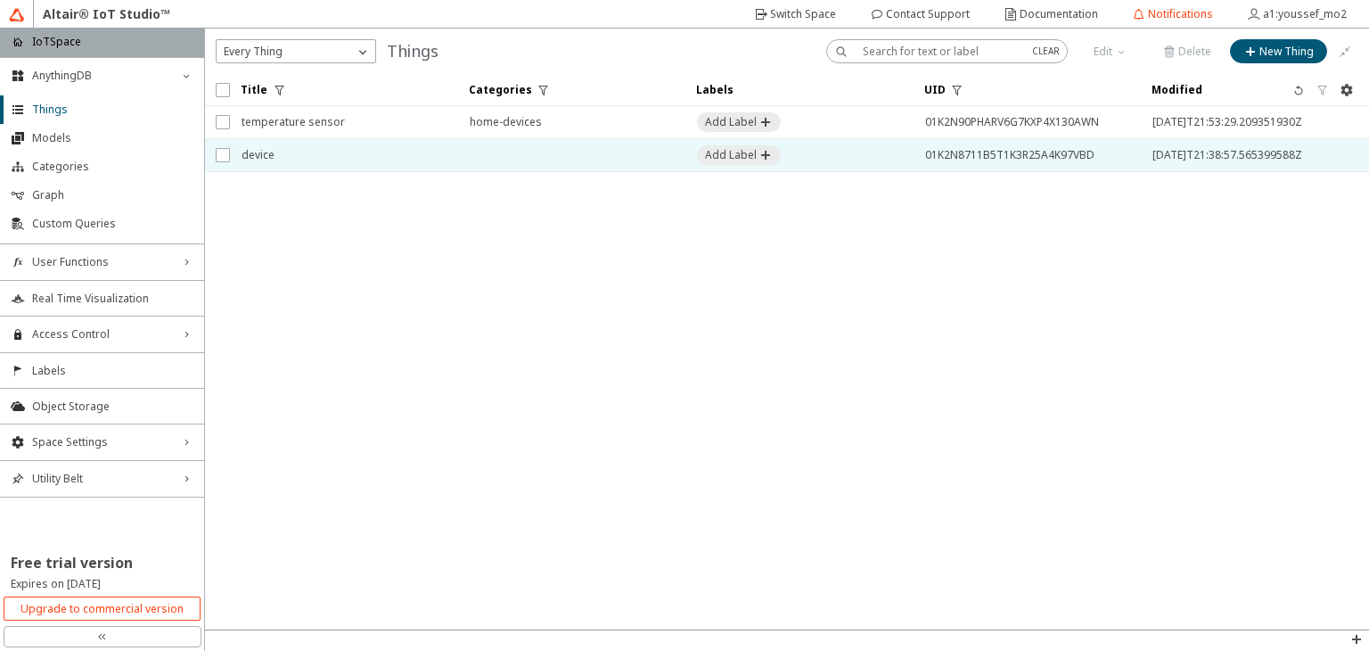
click at [1026, 158] on span "01K2N8711B5T1K3R25A4K97VBD" at bounding box center [1027, 155] width 205 height 32
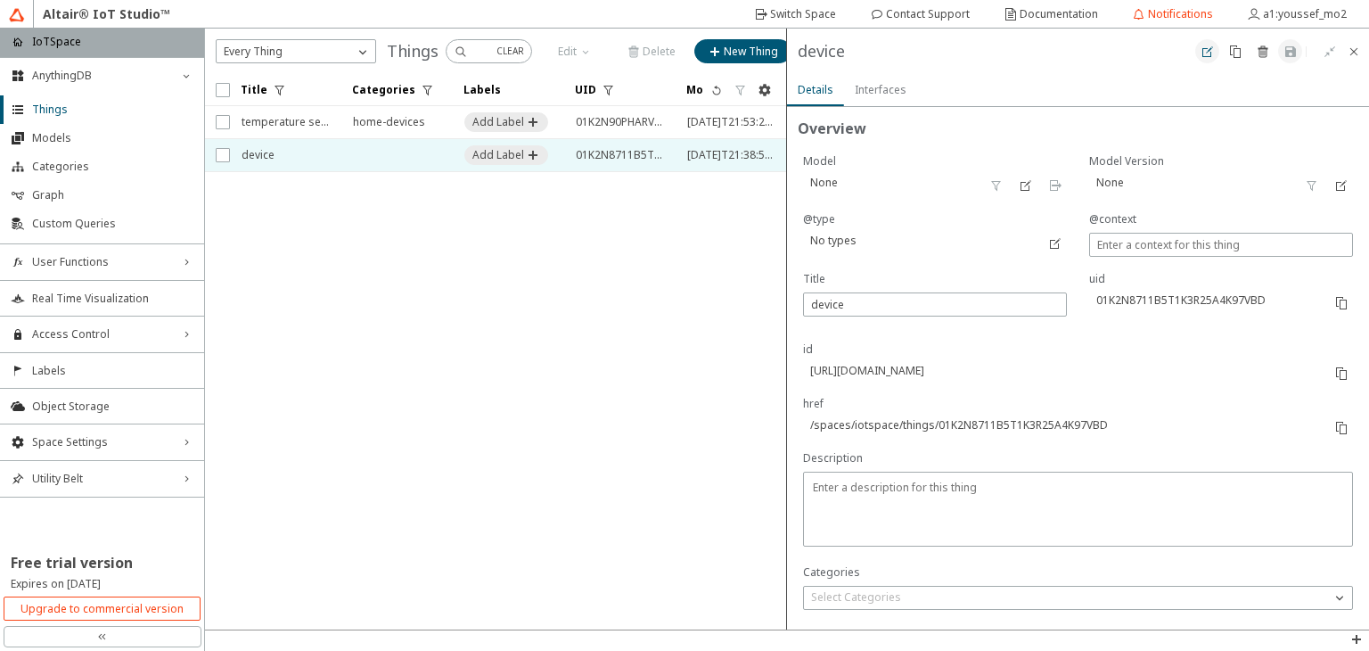
click at [1203, 53] on iron-icon at bounding box center [1208, 52] width 14 height 14
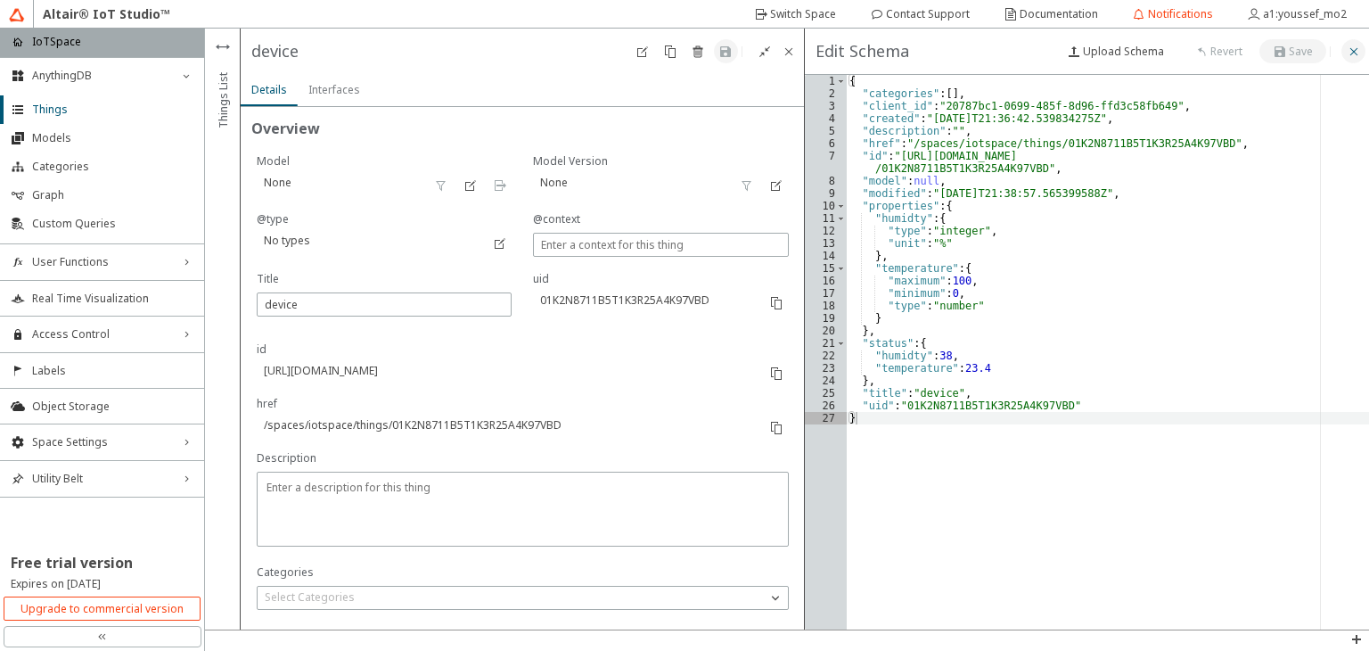
click at [1344, 54] on paper-button at bounding box center [1354, 51] width 24 height 24
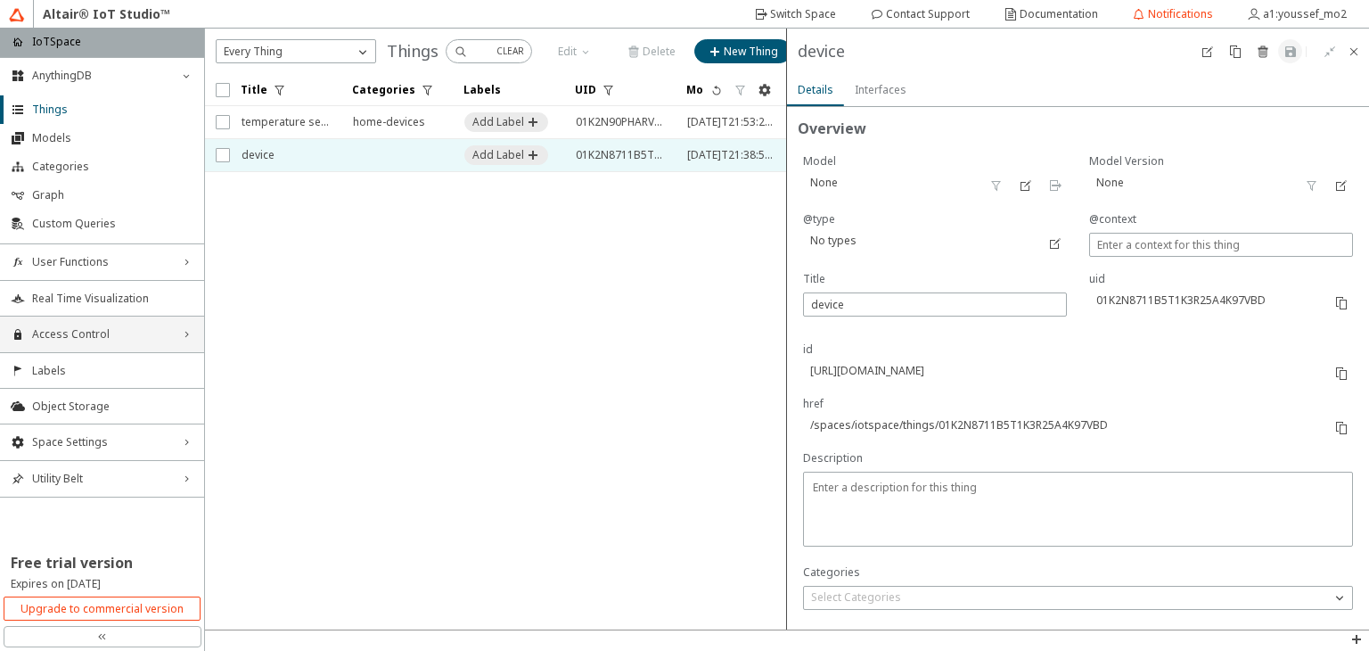
click at [128, 318] on div "Access Control right_chevron" at bounding box center [102, 334] width 204 height 36
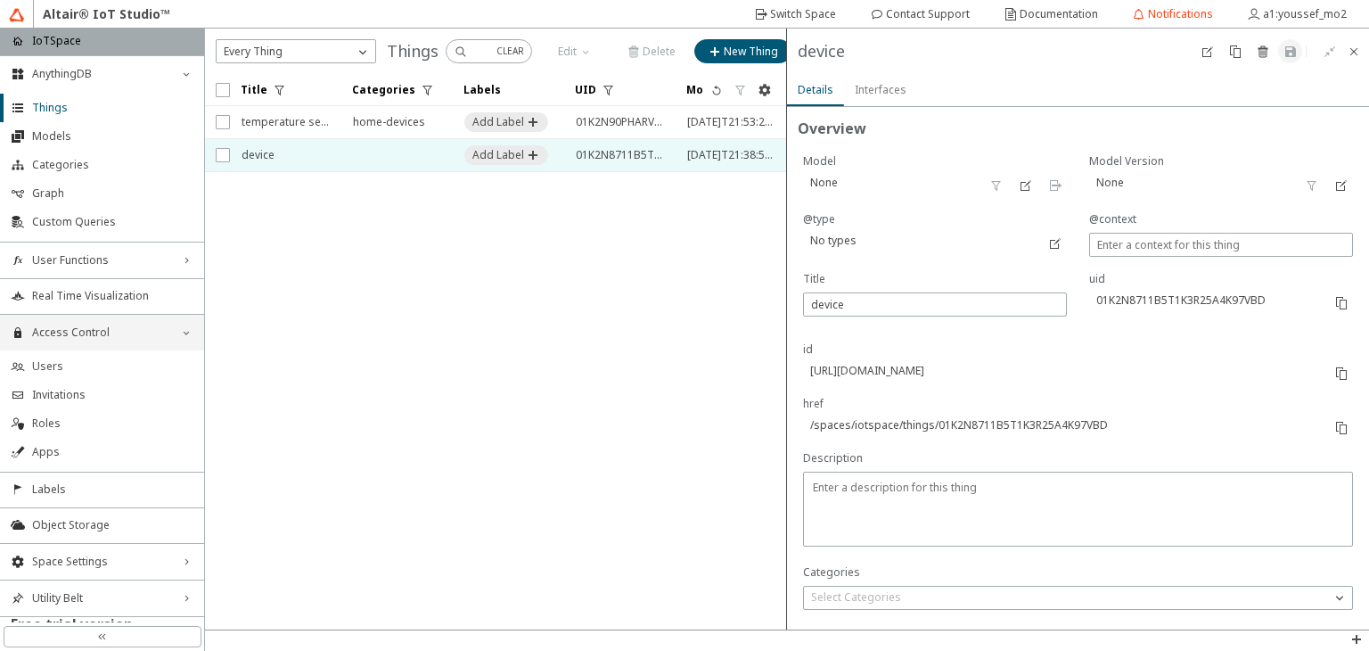
click at [137, 347] on div "Access Control down_chevron" at bounding box center [102, 333] width 204 height 36
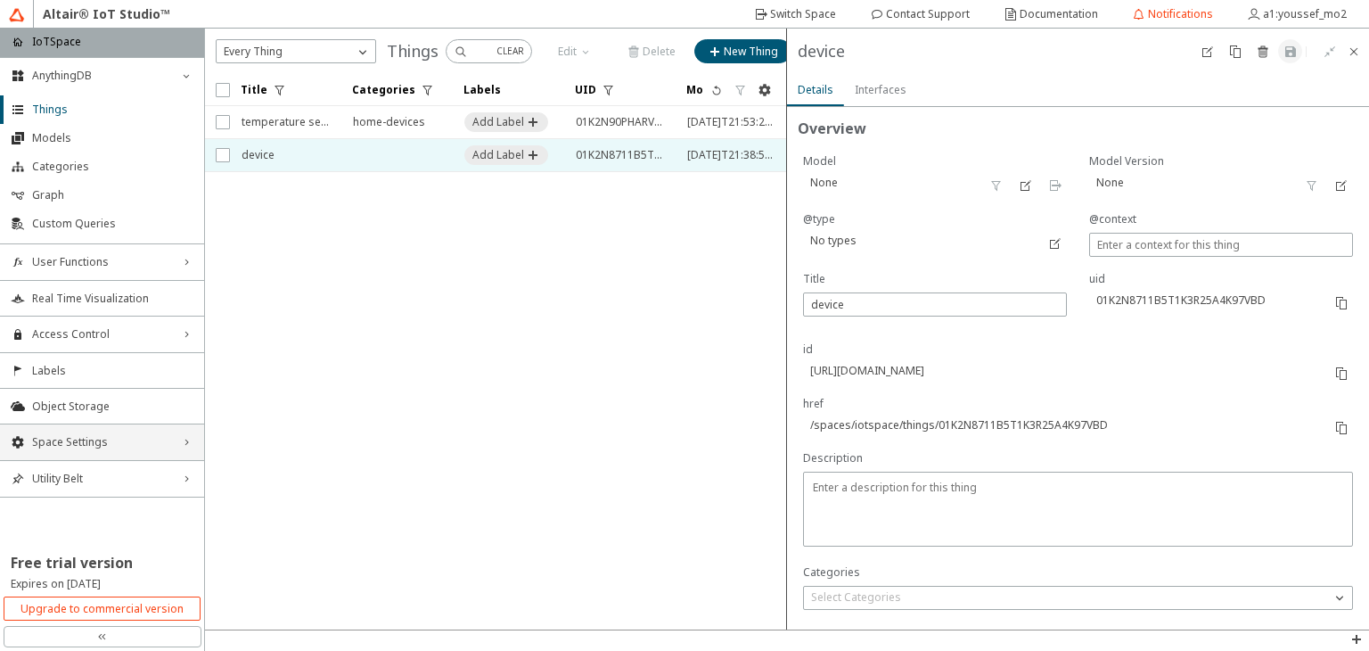
click at [136, 436] on span "Space Settings" at bounding box center [102, 442] width 140 height 14
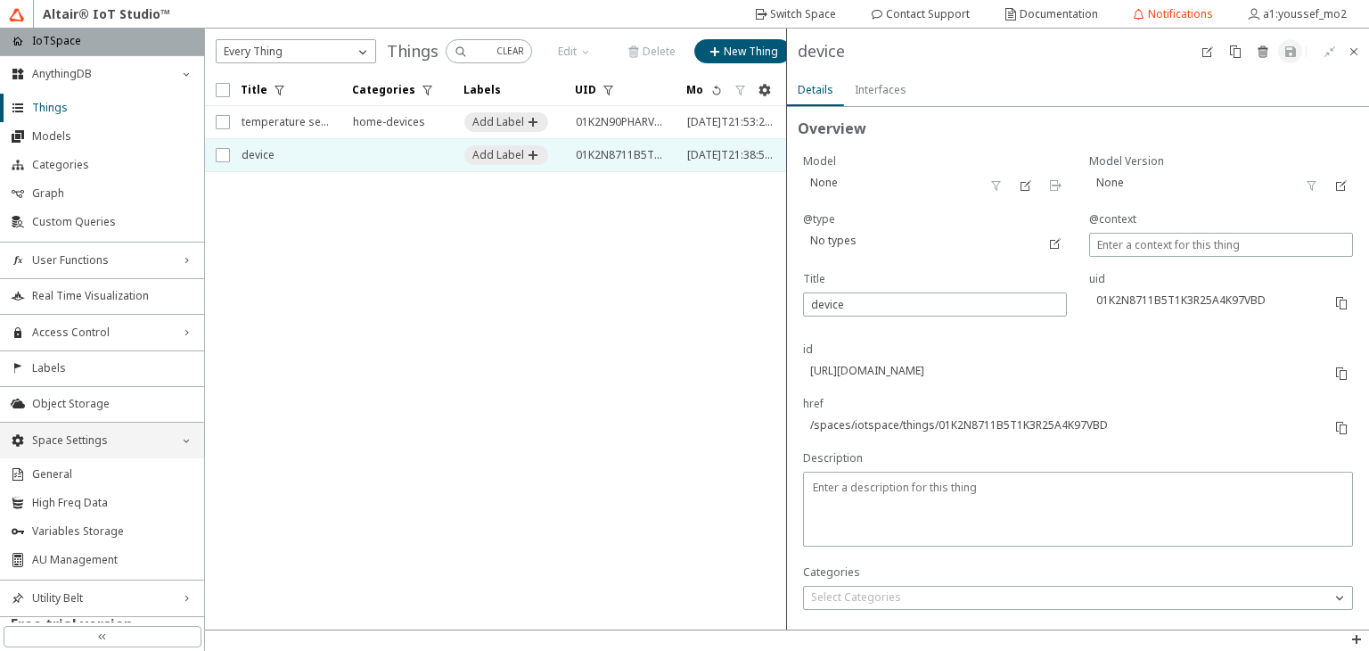
click at [136, 436] on span "Space Settings" at bounding box center [102, 440] width 140 height 14
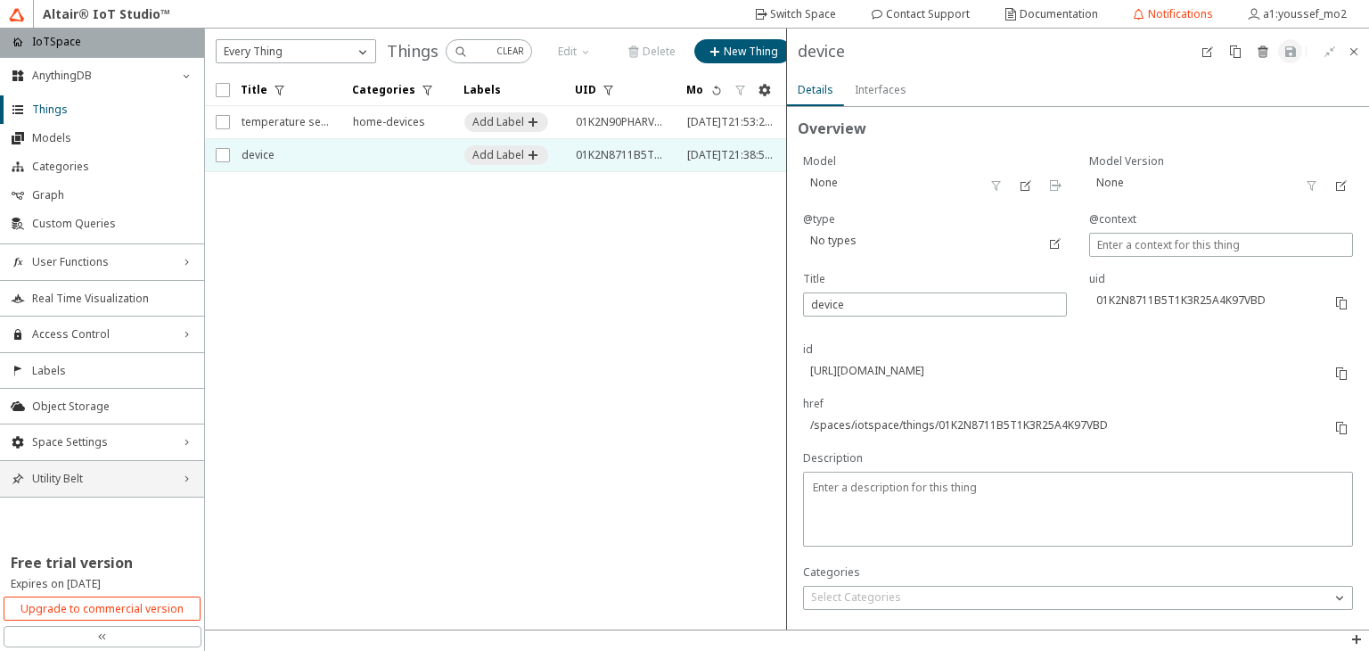
click at [118, 468] on div "Utility Belt right_chevron" at bounding box center [102, 479] width 204 height 36
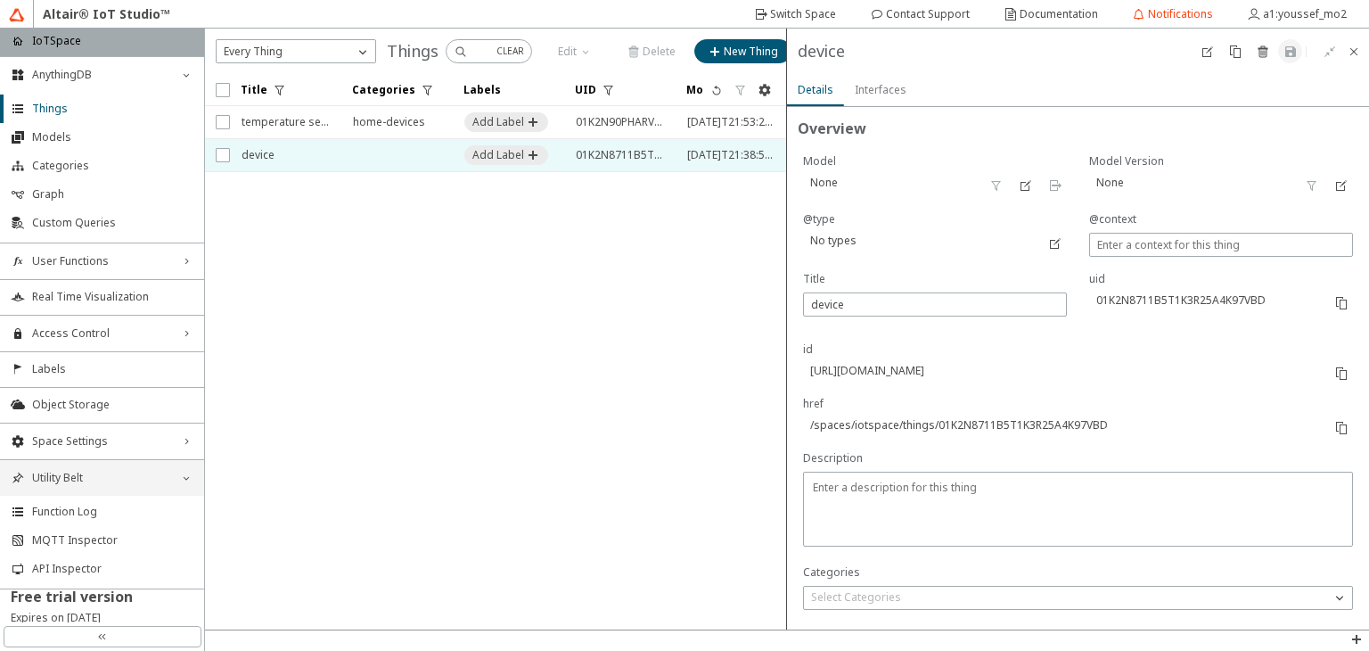
scroll to position [32, 0]
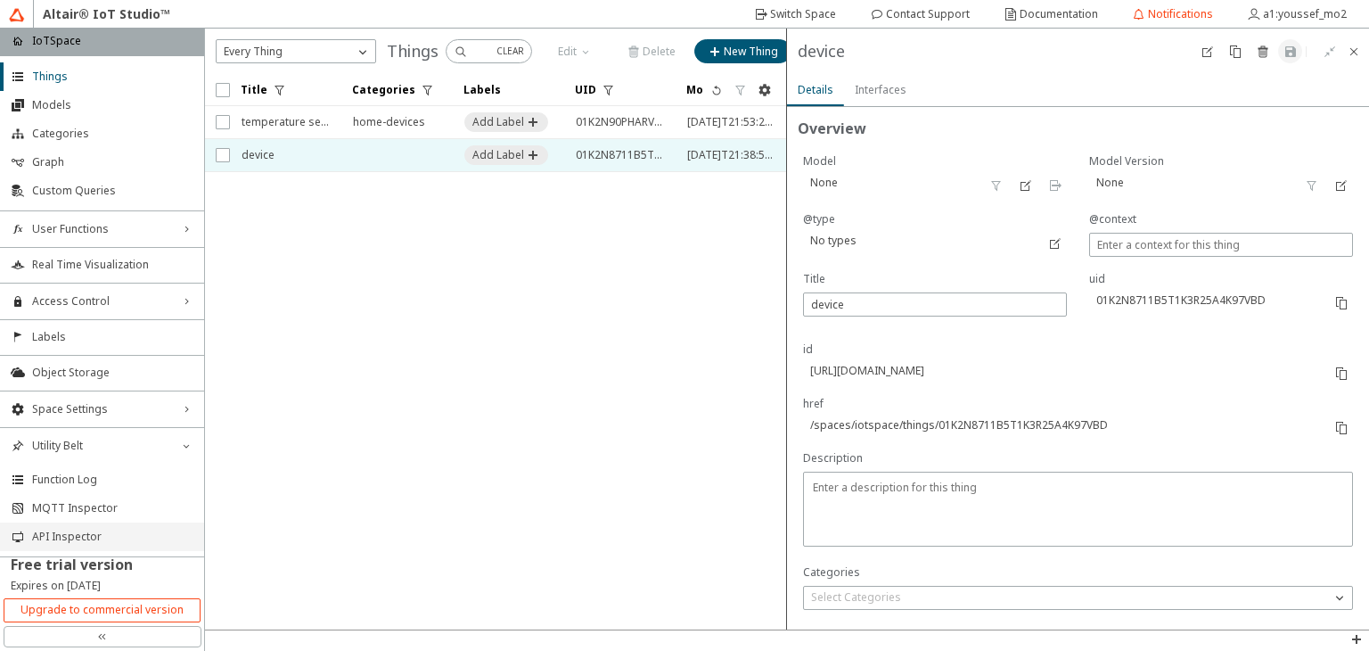
click at [63, 534] on span "API Inspector" at bounding box center [112, 537] width 161 height 14
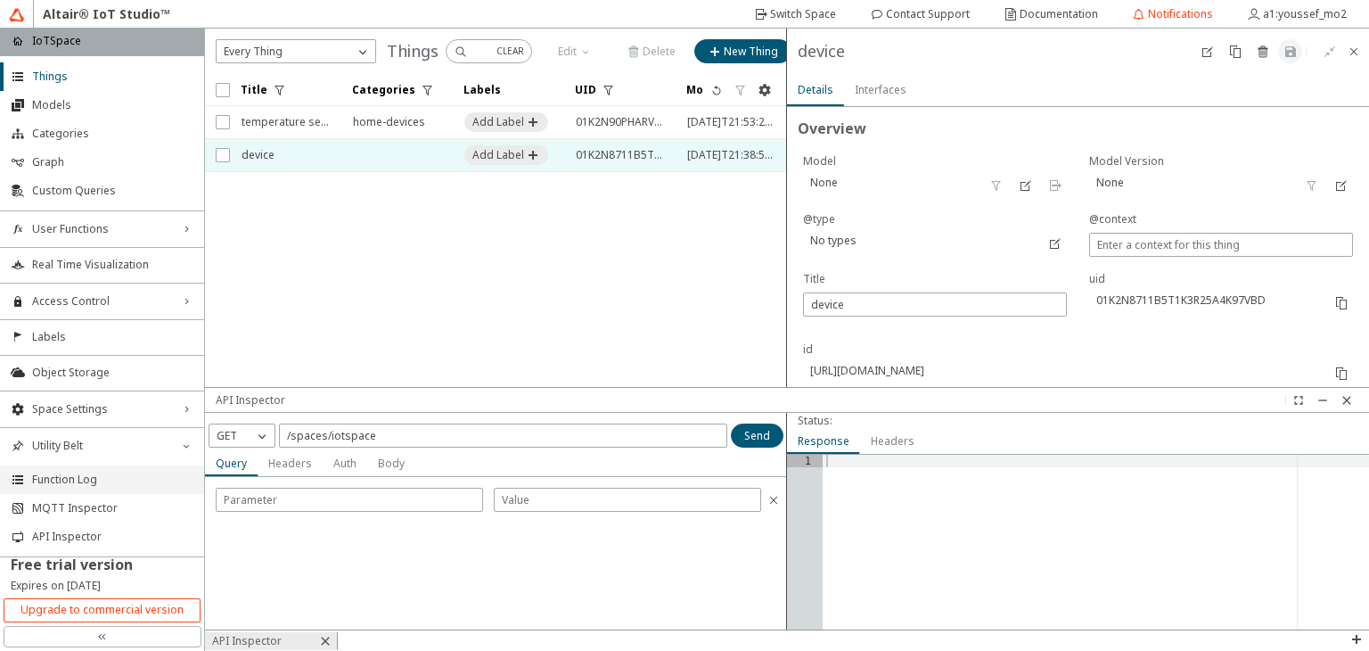
click at [79, 475] on span "Function Log" at bounding box center [112, 479] width 161 height 14
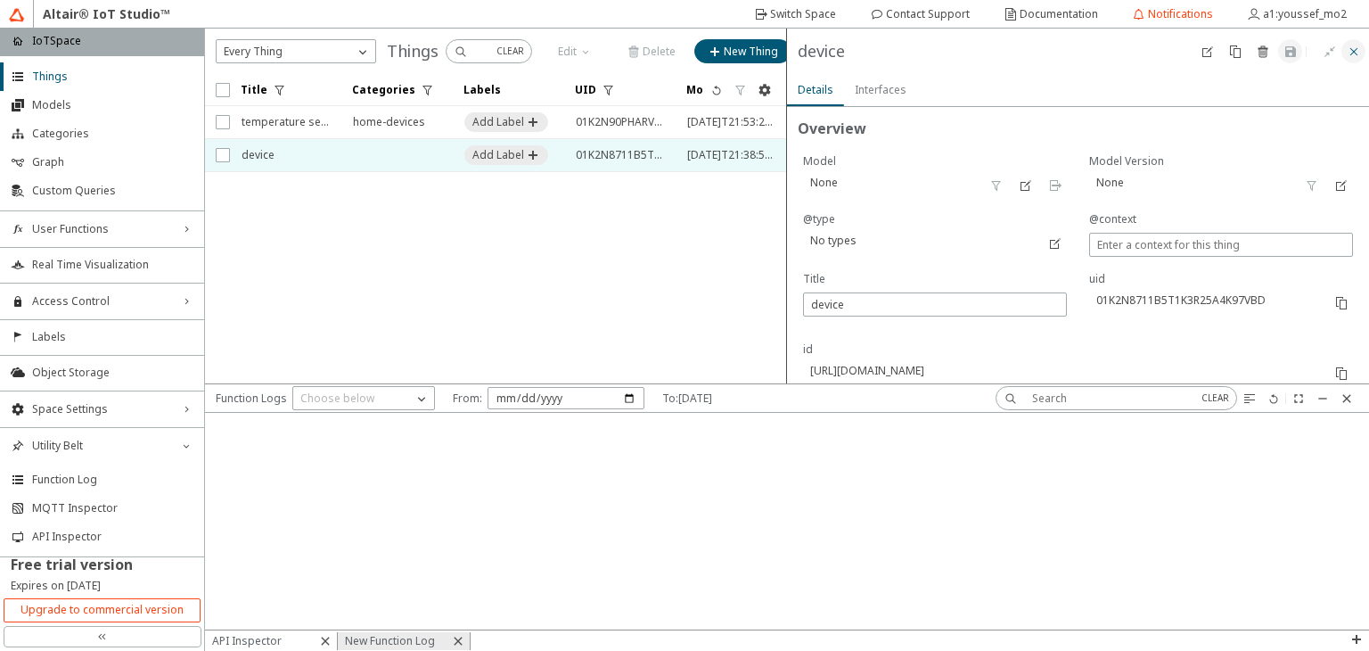
click at [1348, 50] on iron-icon at bounding box center [1354, 52] width 14 height 14
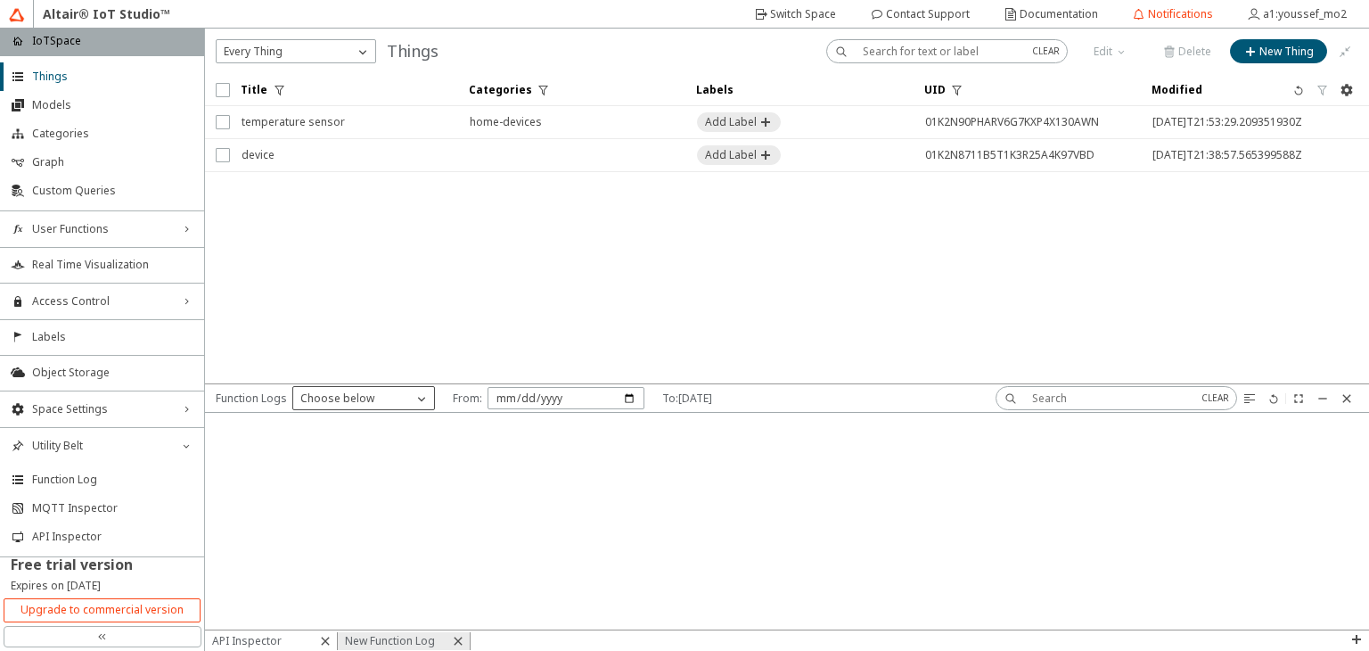
click at [310, 404] on p "Choose below" at bounding box center [337, 398] width 88 height 16
click at [316, 456] on span "update-porperty-value" at bounding box center [358, 451] width 116 height 15
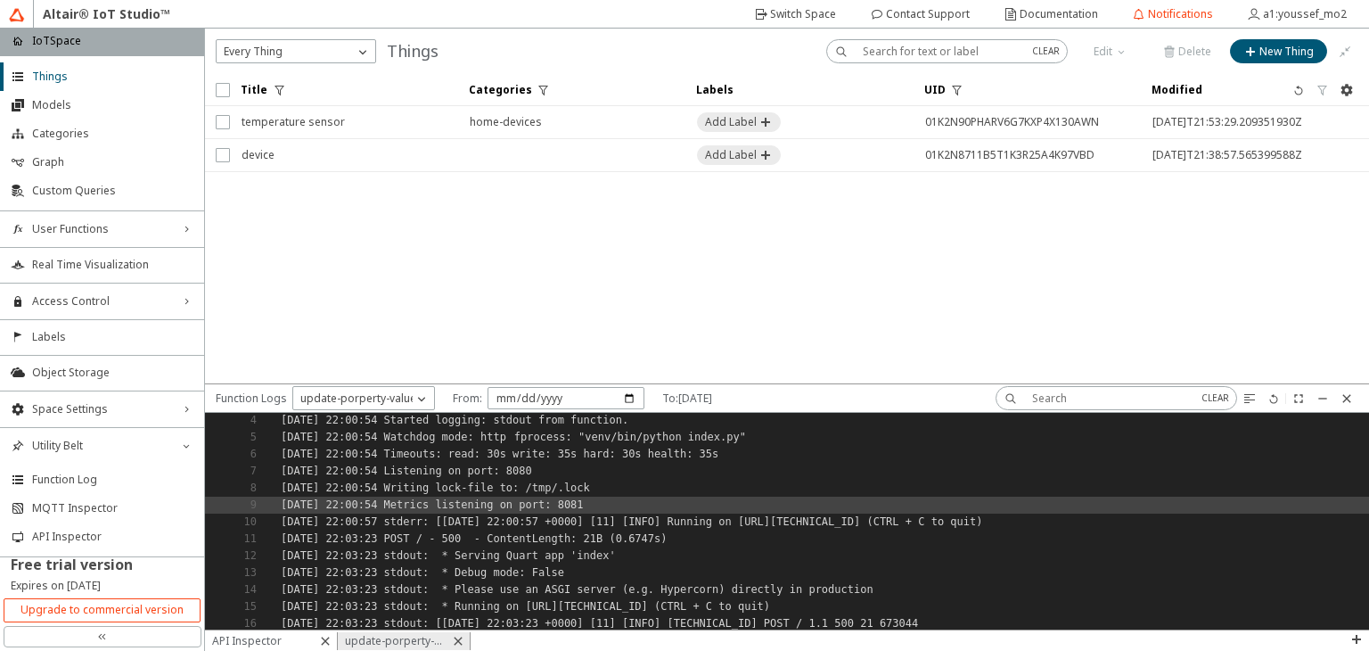
scroll to position [53, 0]
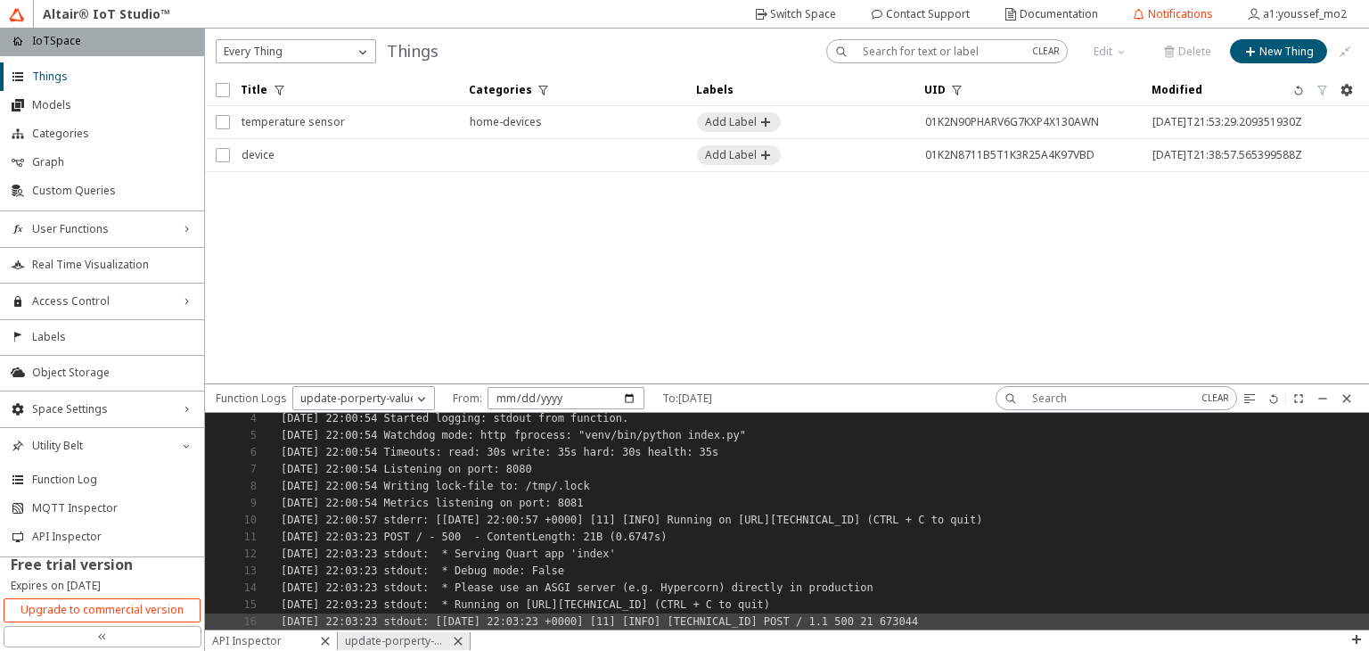
drag, startPoint x: 279, startPoint y: 536, endPoint x: 966, endPoint y: 625, distance: 693.1
click at [966, 625] on div "[DATE] 22:00:54 Started logging: stderr from function. [DATE] 22:00:54 Started …" at bounding box center [787, 494] width 1164 height 271
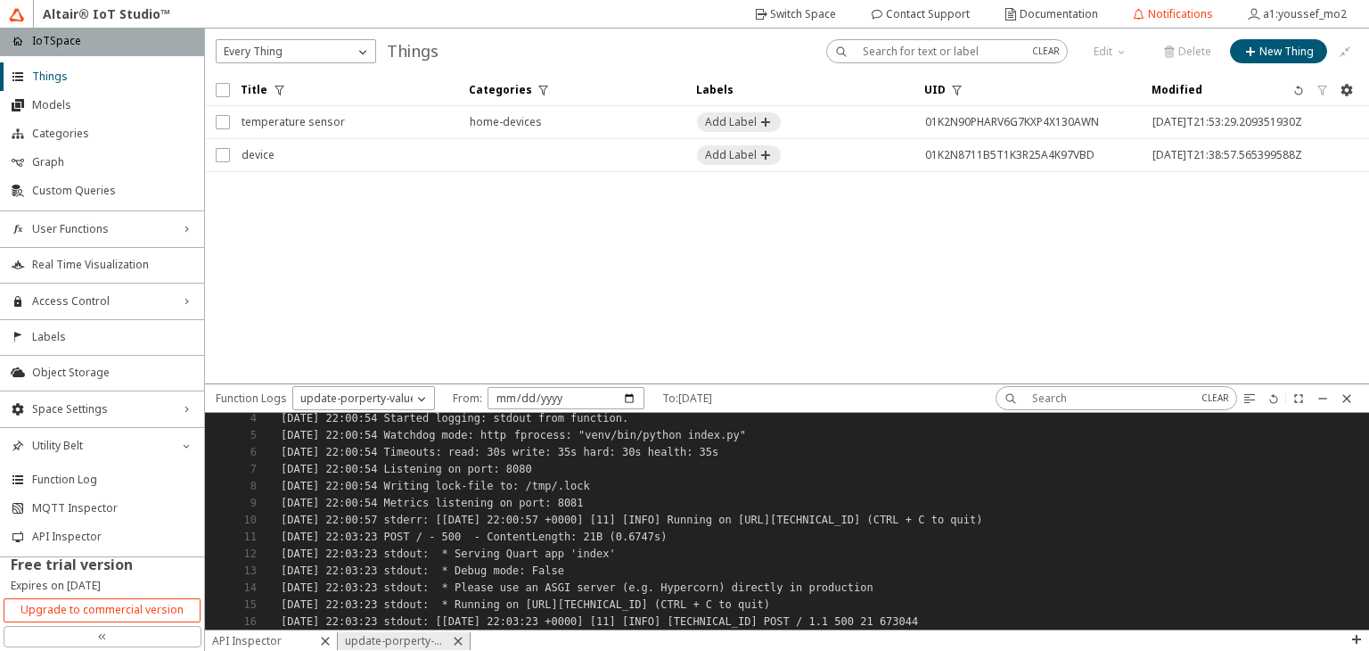
click at [580, 400] on input "[DATE]" at bounding box center [566, 398] width 157 height 22
click at [623, 398] on input "[DATE]" at bounding box center [566, 398] width 157 height 22
type input "[DATE]"
click at [1273, 403] on iron-icon at bounding box center [1274, 398] width 14 height 14
click at [1272, 397] on iron-icon at bounding box center [1274, 398] width 14 height 14
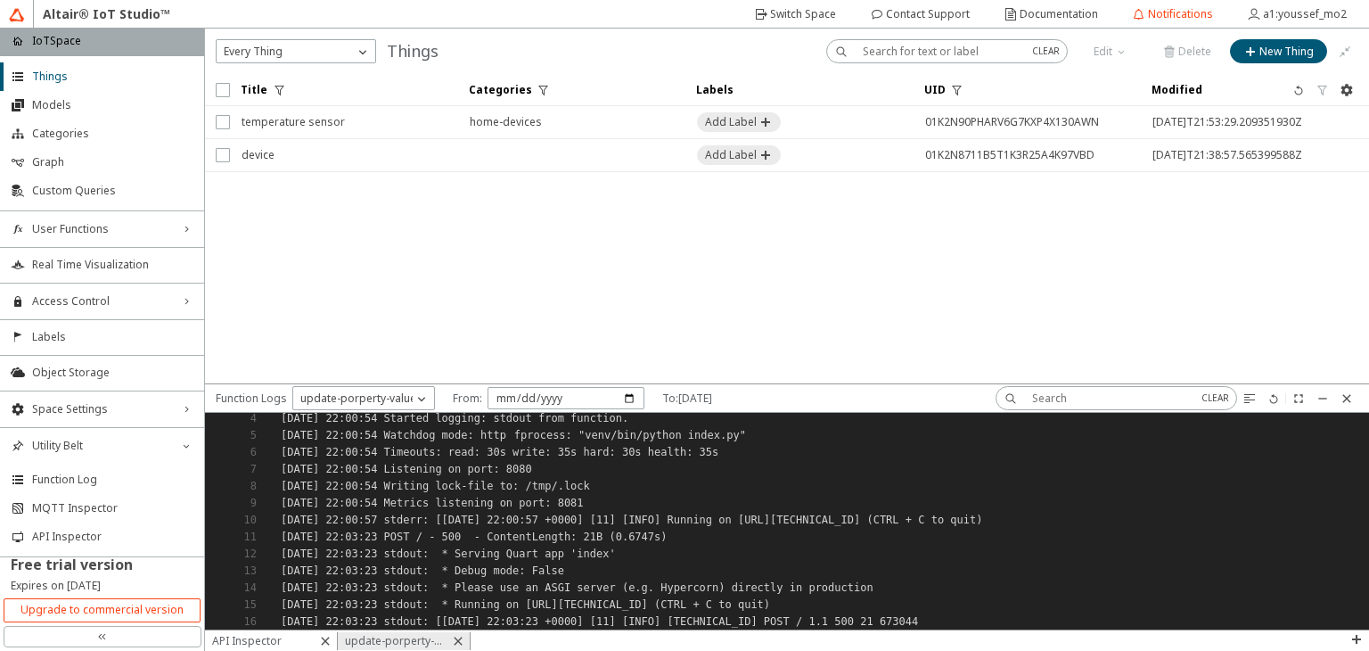
click at [583, 392] on input "[DATE]" at bounding box center [566, 398] width 157 height 22
click at [405, 397] on p "update-porperty-value" at bounding box center [358, 398] width 130 height 16
click at [339, 459] on div "update-porperty-value" at bounding box center [362, 452] width 141 height 27
click at [103, 79] on span "Things" at bounding box center [112, 77] width 161 height 14
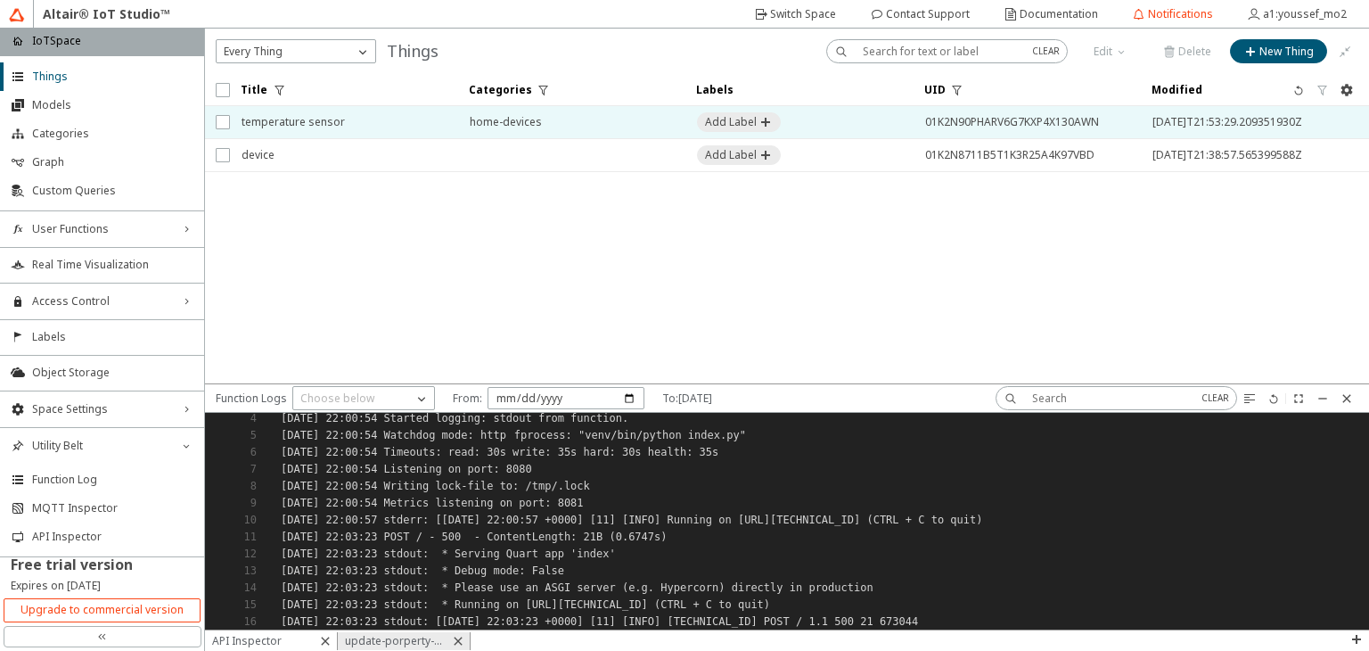
click at [387, 127] on span "temperature sensor" at bounding box center [344, 122] width 205 height 32
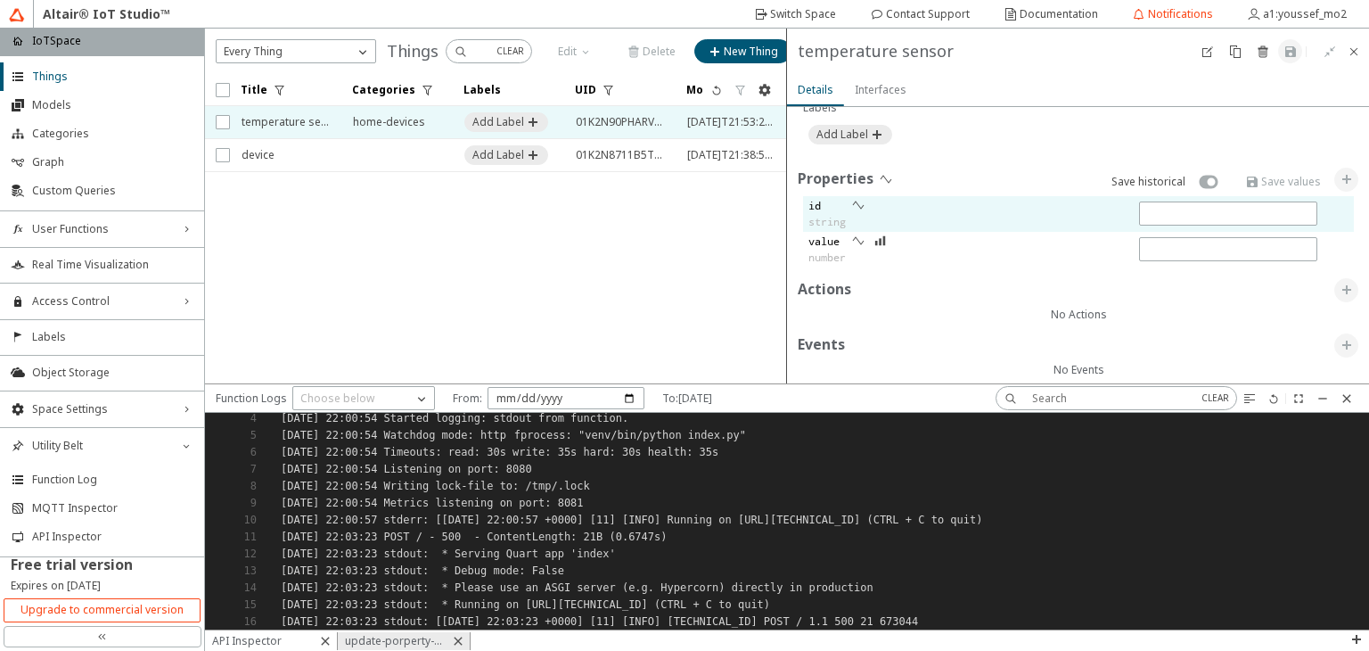
scroll to position [602, 0]
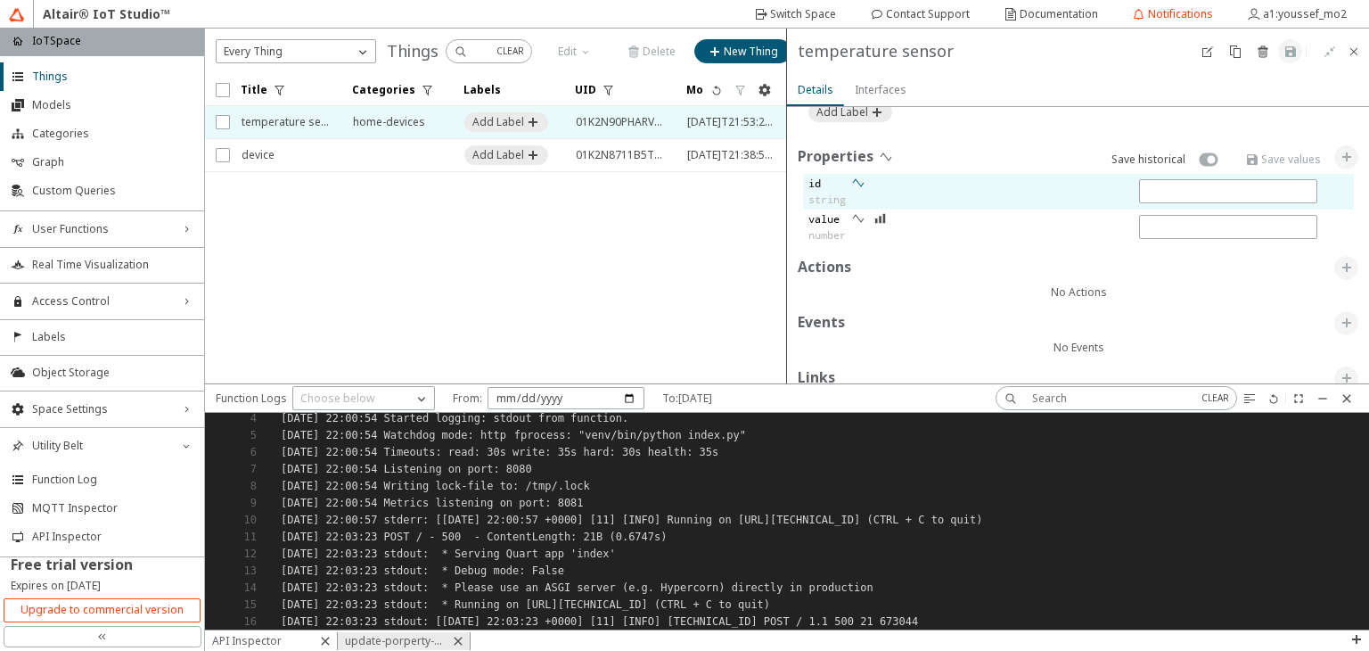
click at [858, 179] on iron-icon at bounding box center [858, 183] width 14 height 14
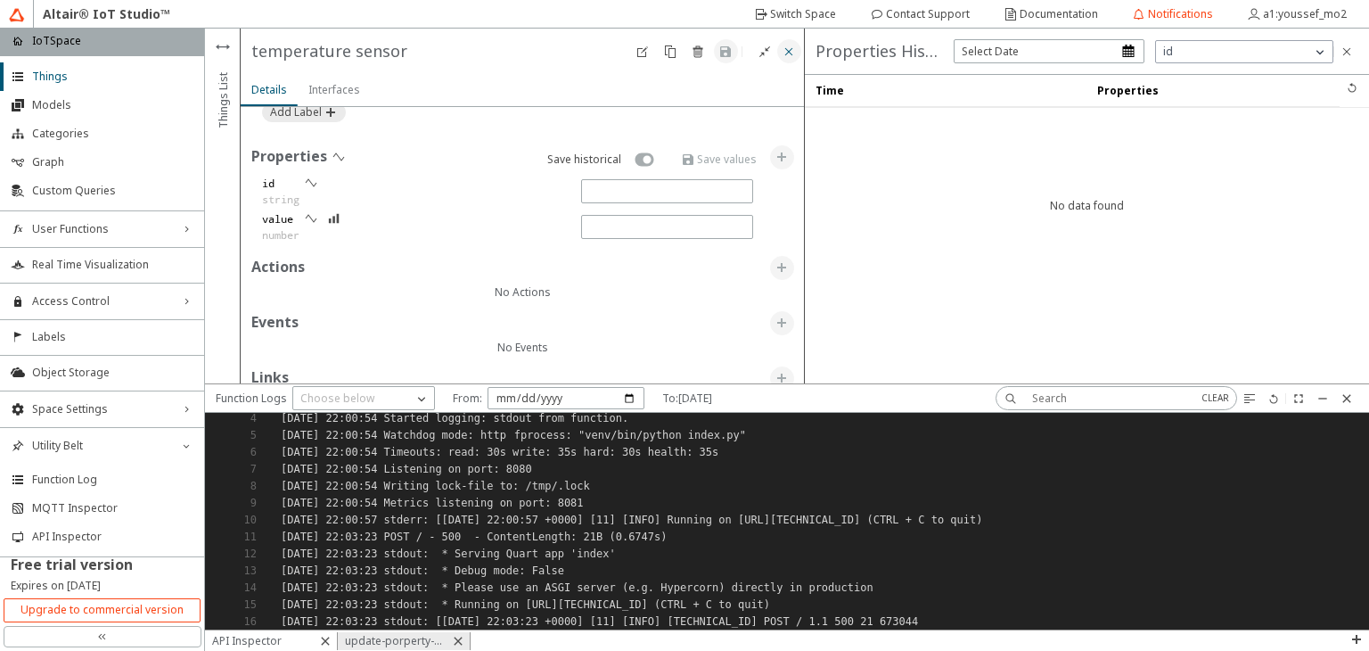
click at [785, 57] on iron-icon at bounding box center [789, 52] width 14 height 14
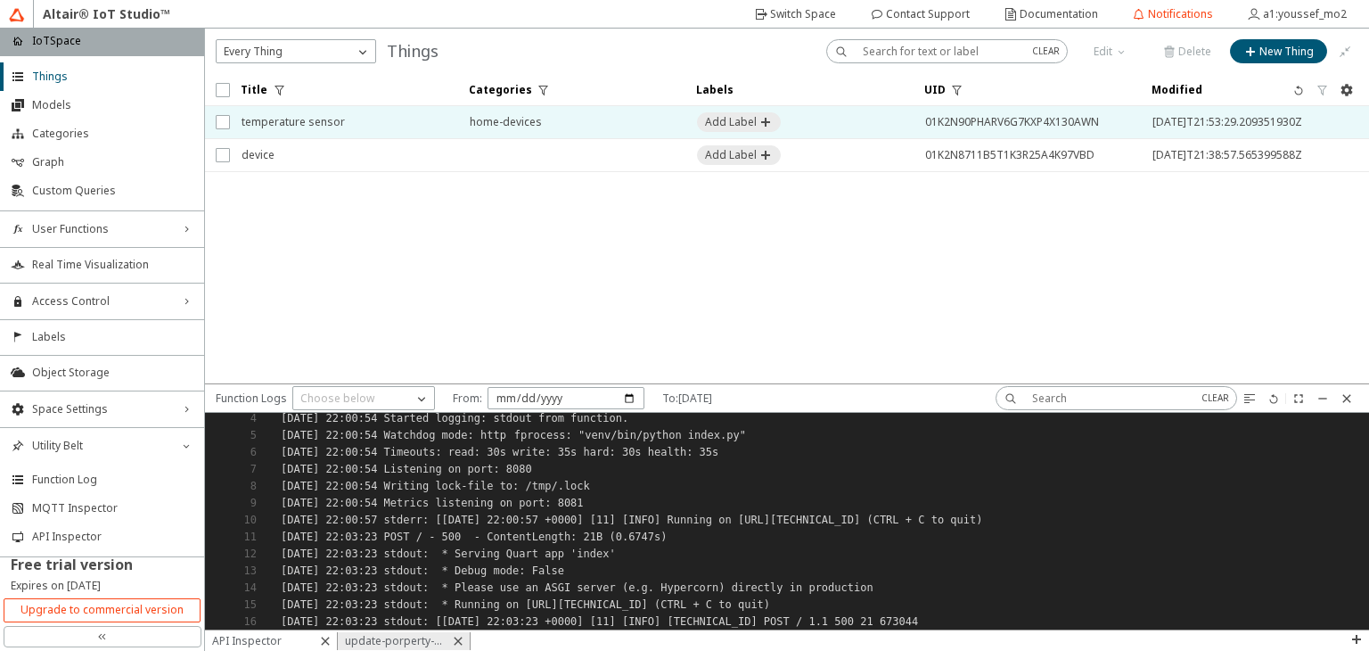
click at [349, 129] on span "temperature sensor" at bounding box center [344, 122] width 205 height 32
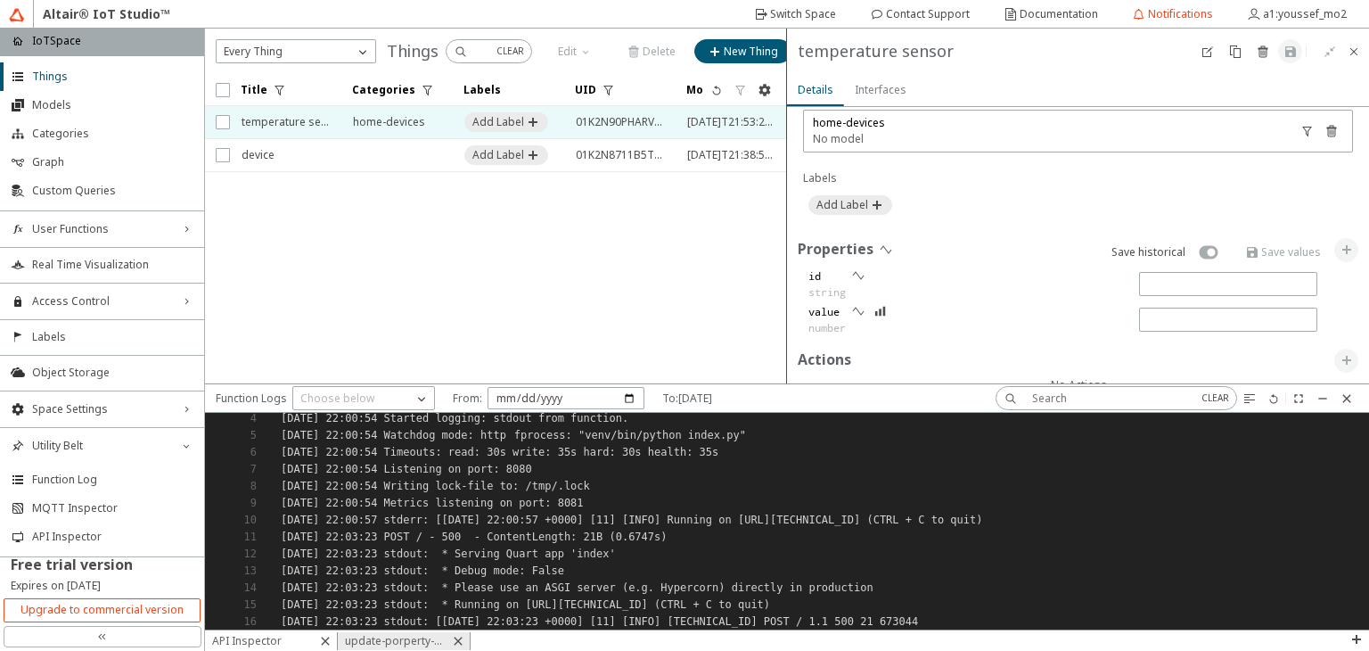
scroll to position [646, 0]
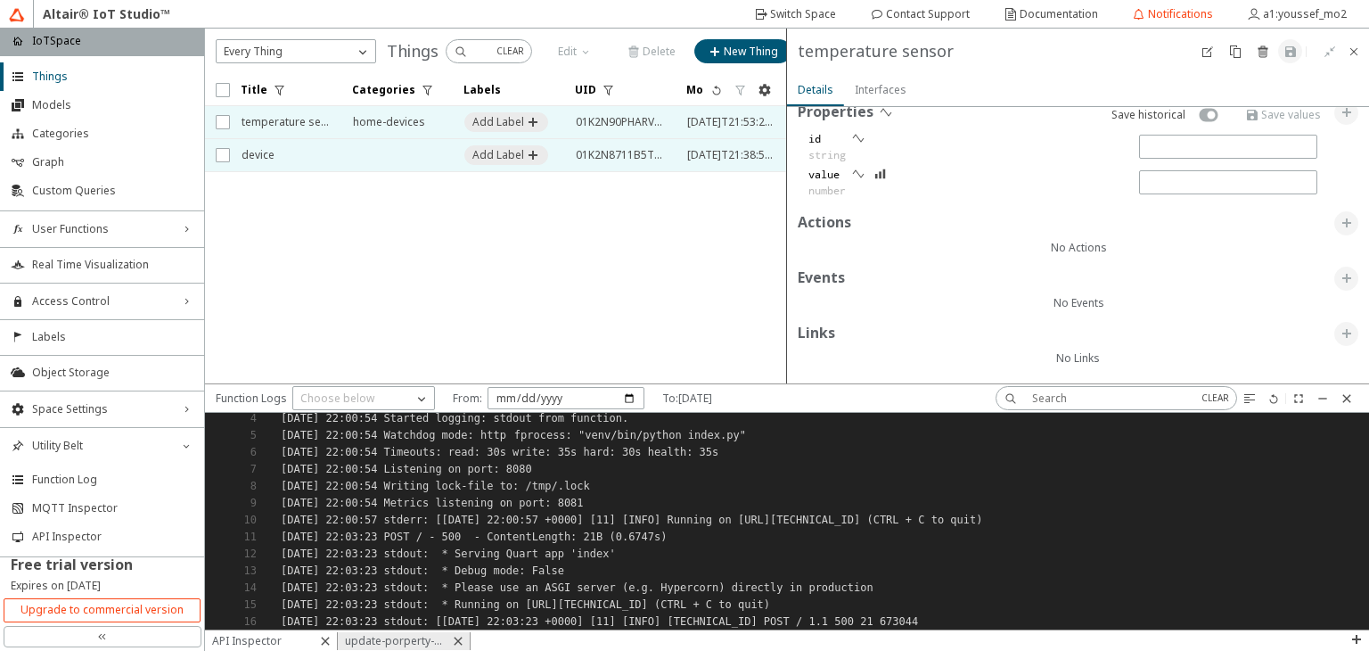
click at [410, 147] on td at bounding box center [396, 155] width 111 height 33
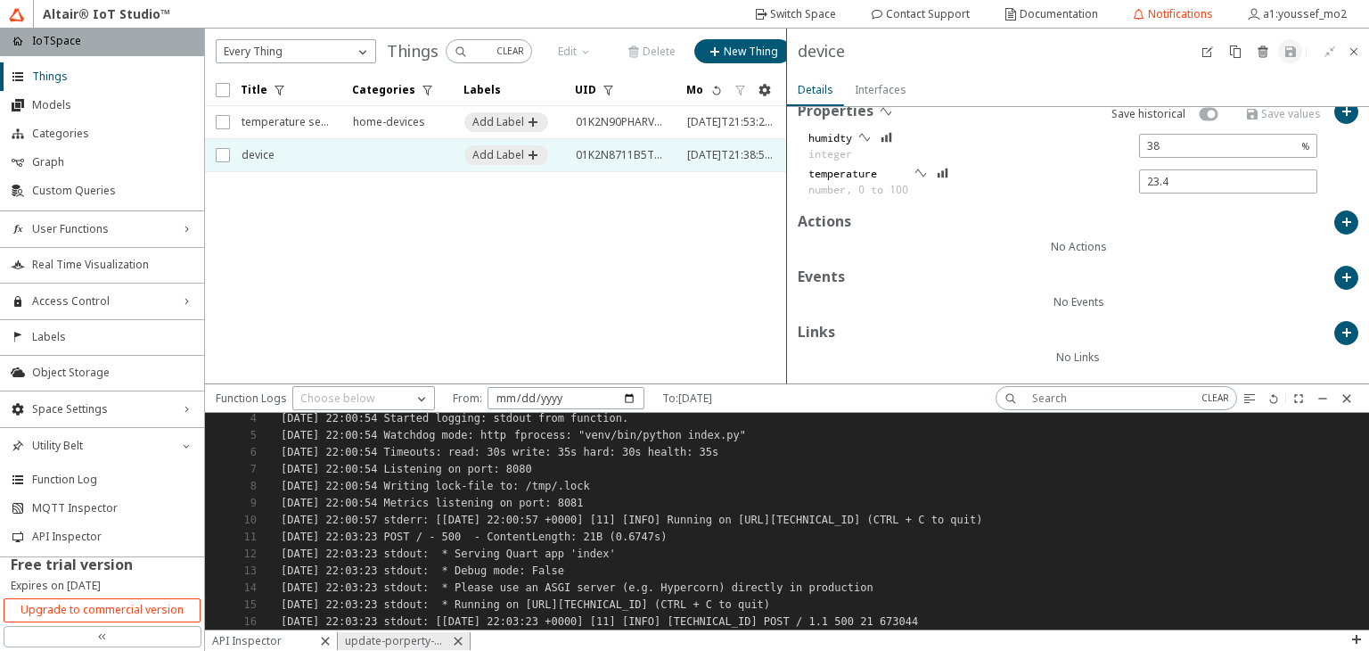
scroll to position [600, 0]
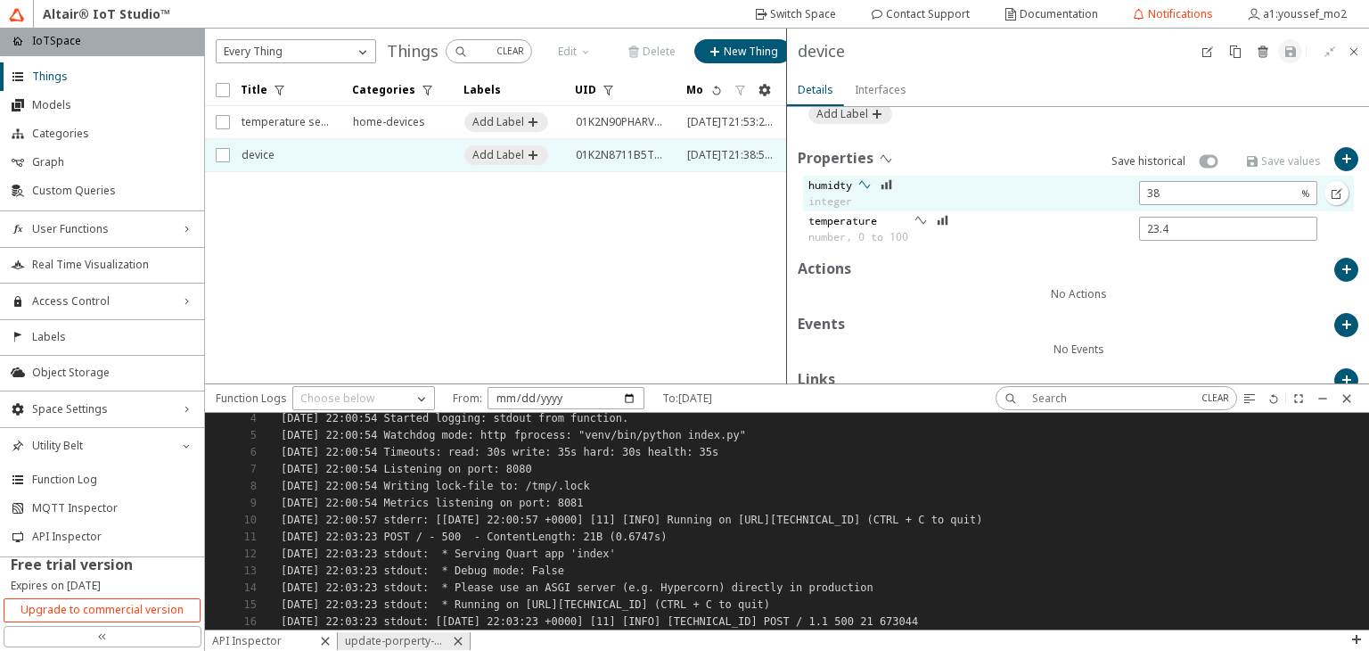
click at [867, 181] on iron-icon at bounding box center [865, 184] width 14 height 14
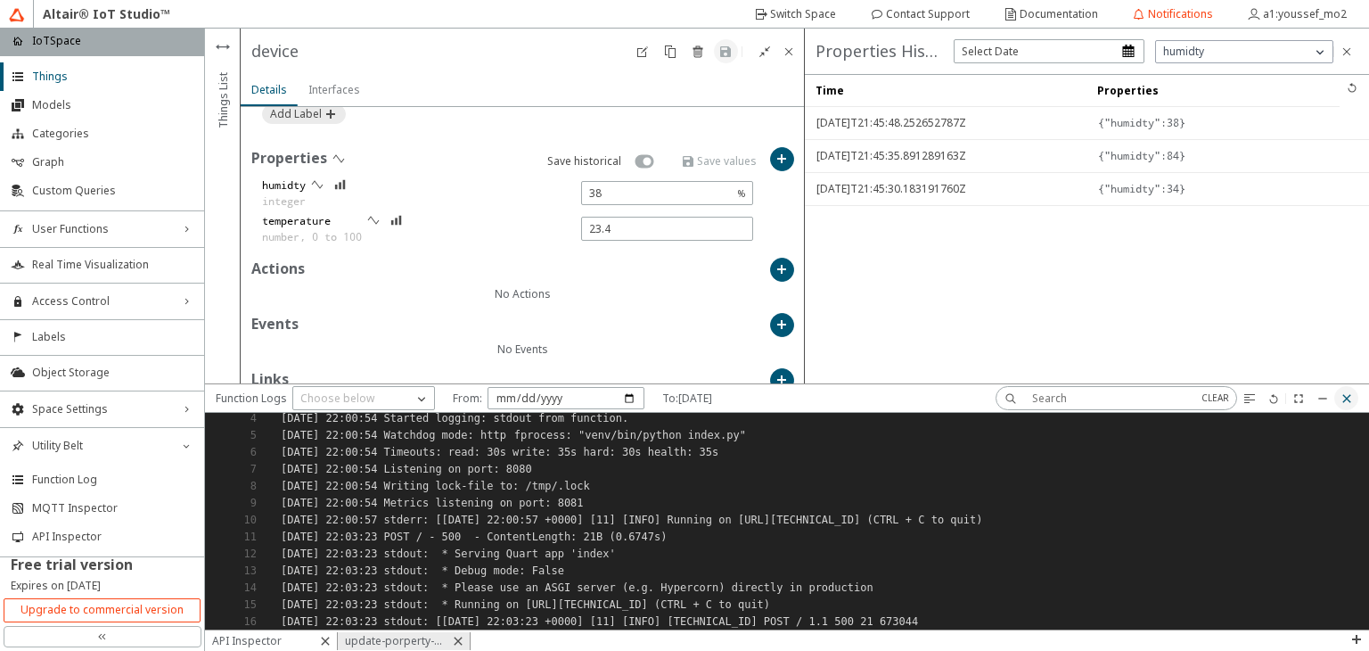
click at [1344, 399] on iron-icon at bounding box center [1347, 398] width 14 height 14
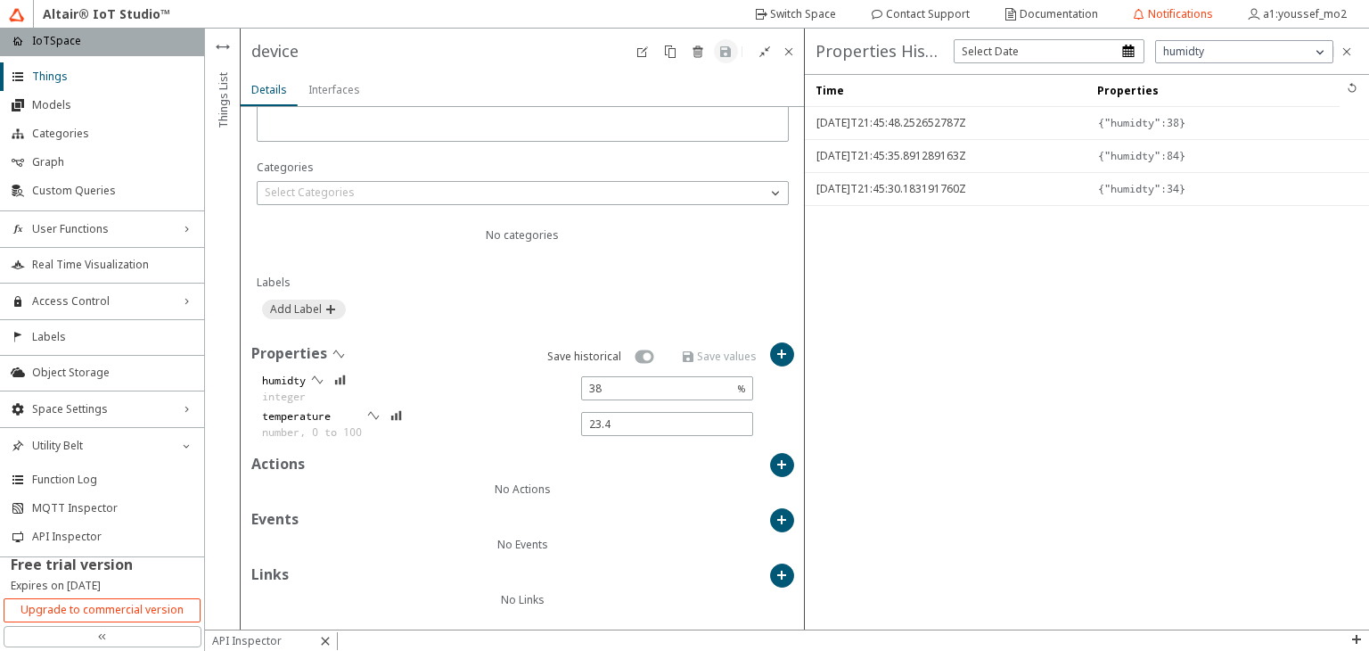
scroll to position [402, 0]
click at [107, 445] on span "Utility Belt" at bounding box center [102, 446] width 140 height 14
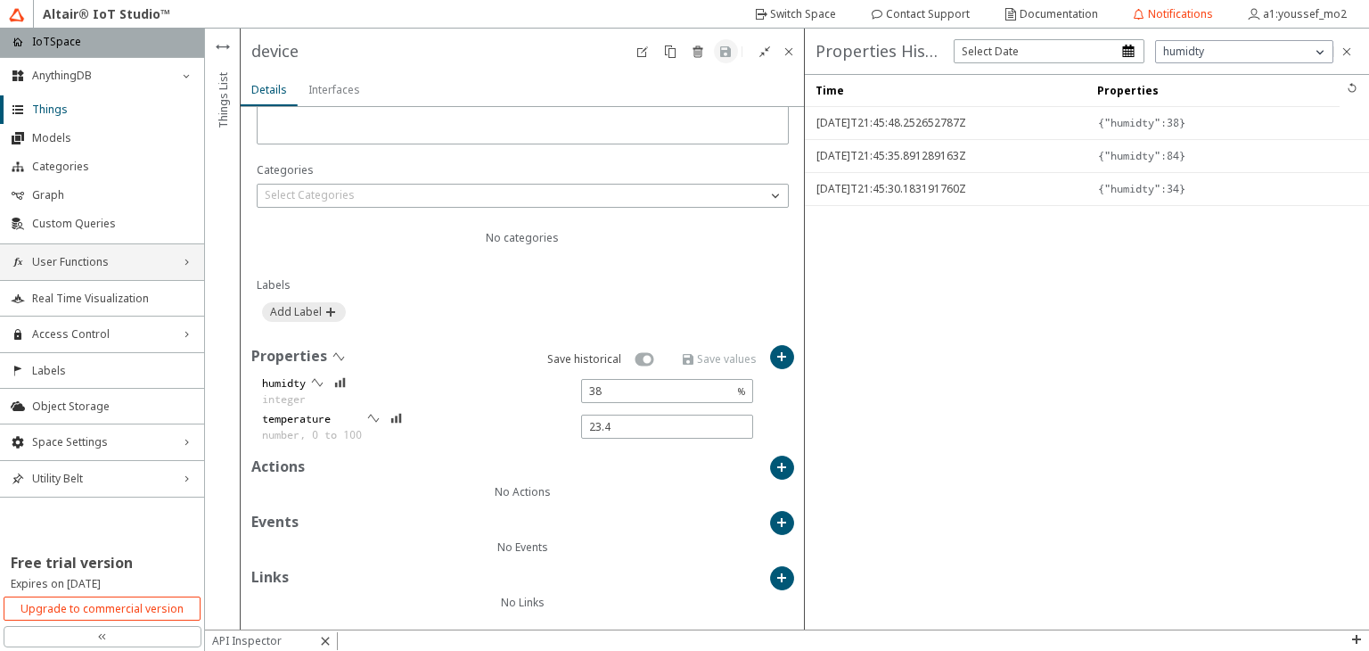
click at [138, 268] on div "User Functions right_chevron" at bounding box center [102, 262] width 204 height 36
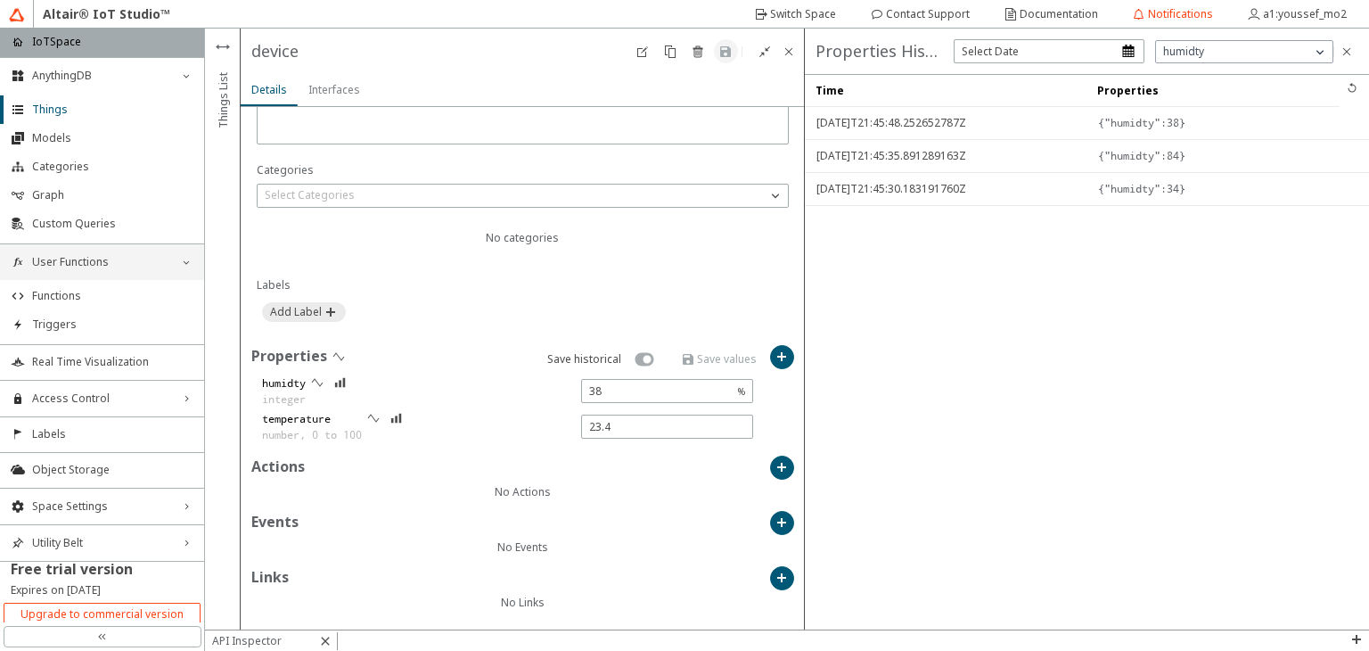
click at [138, 268] on div "User Functions down_chevron" at bounding box center [102, 262] width 204 height 36
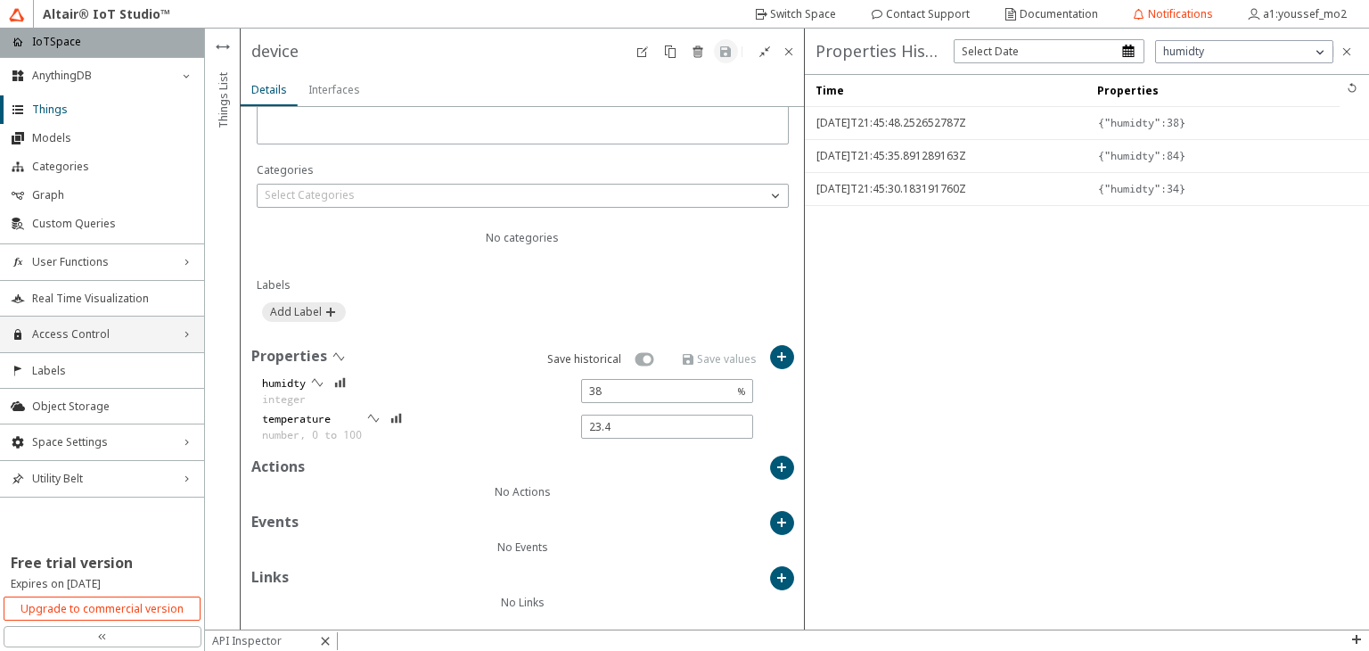
click at [133, 322] on div "Access Control right_chevron" at bounding box center [102, 334] width 204 height 36
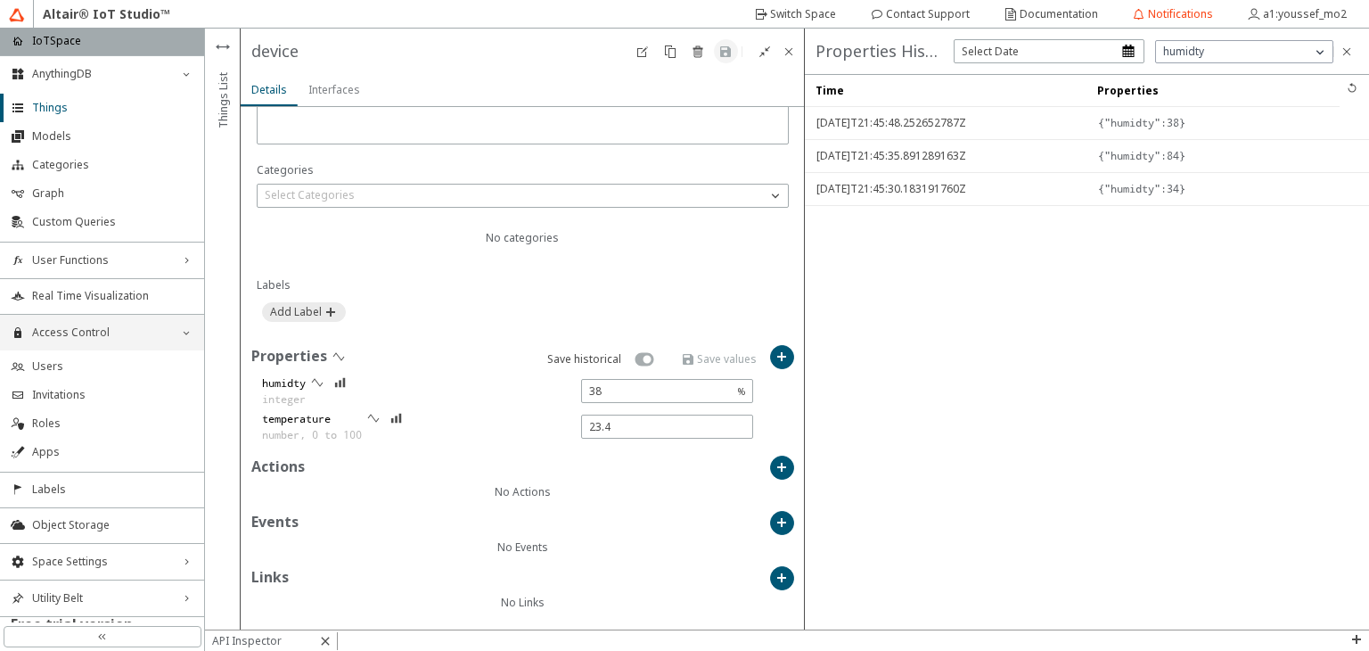
click at [133, 322] on div "Access Control down_chevron" at bounding box center [102, 333] width 204 height 36
